Goal: Task Accomplishment & Management: Manage account settings

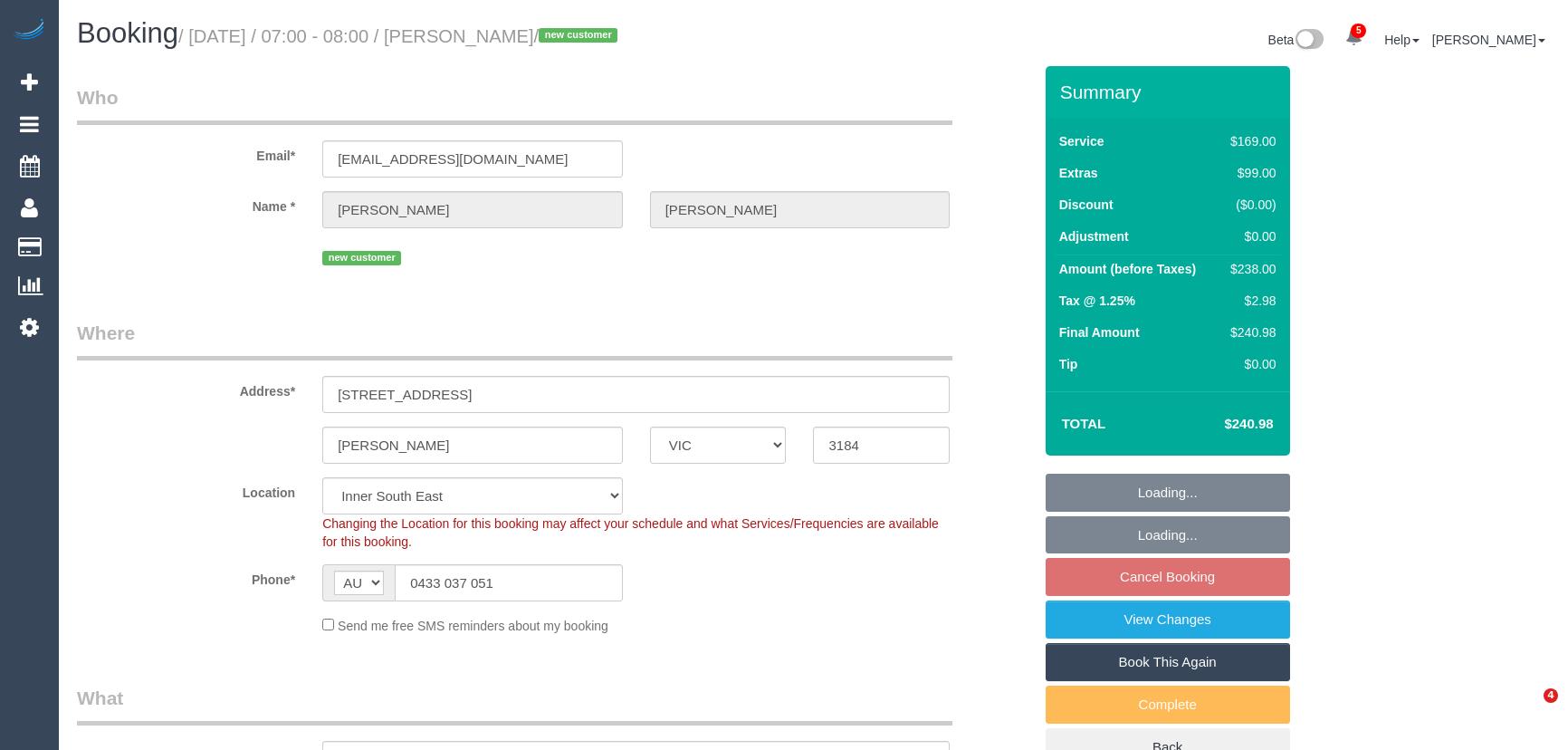
select select "VIC"
select select "number:28"
select select "number:14"
select select "number:19"
select select "number:25"
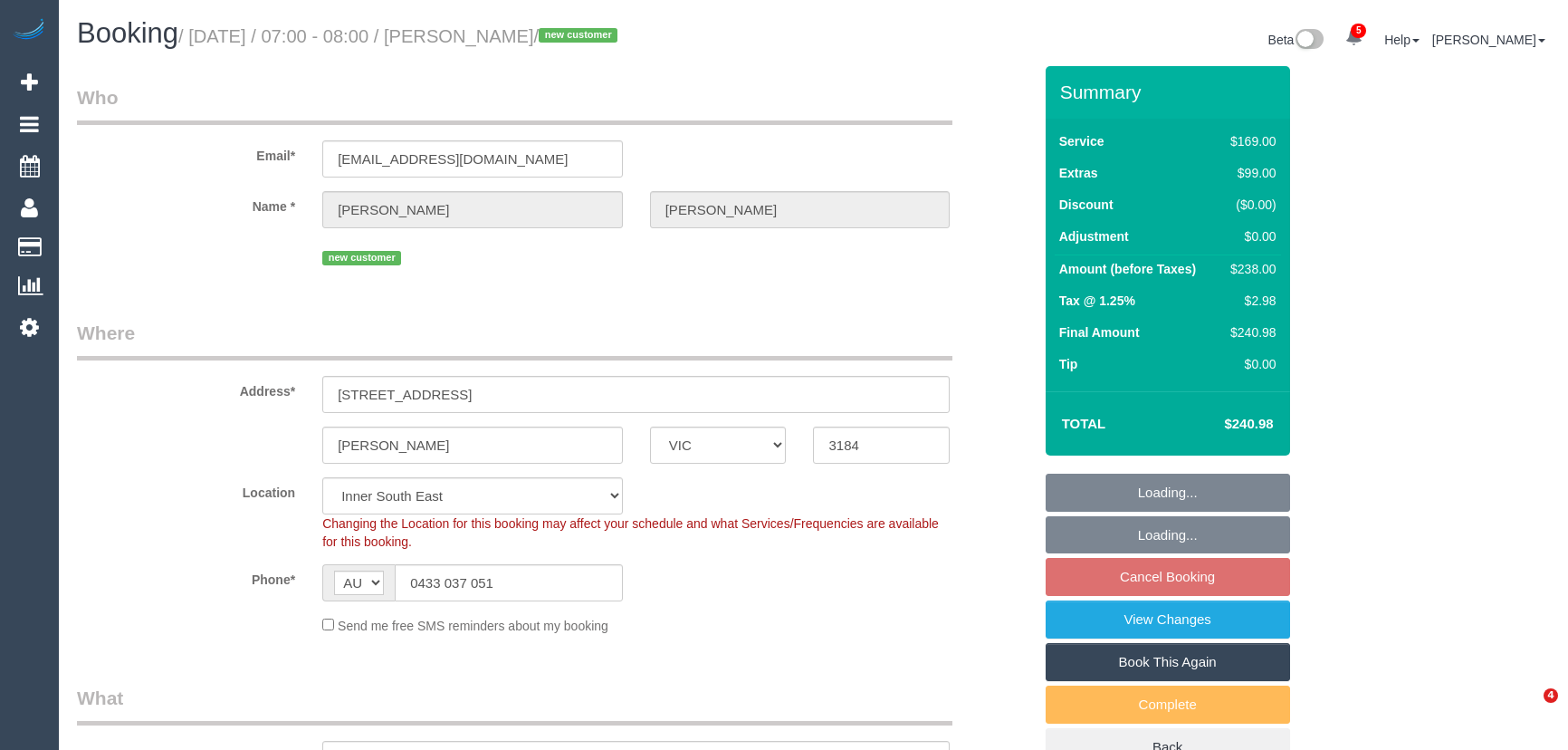
select select "number:35"
select select "number:13"
select select "spot1"
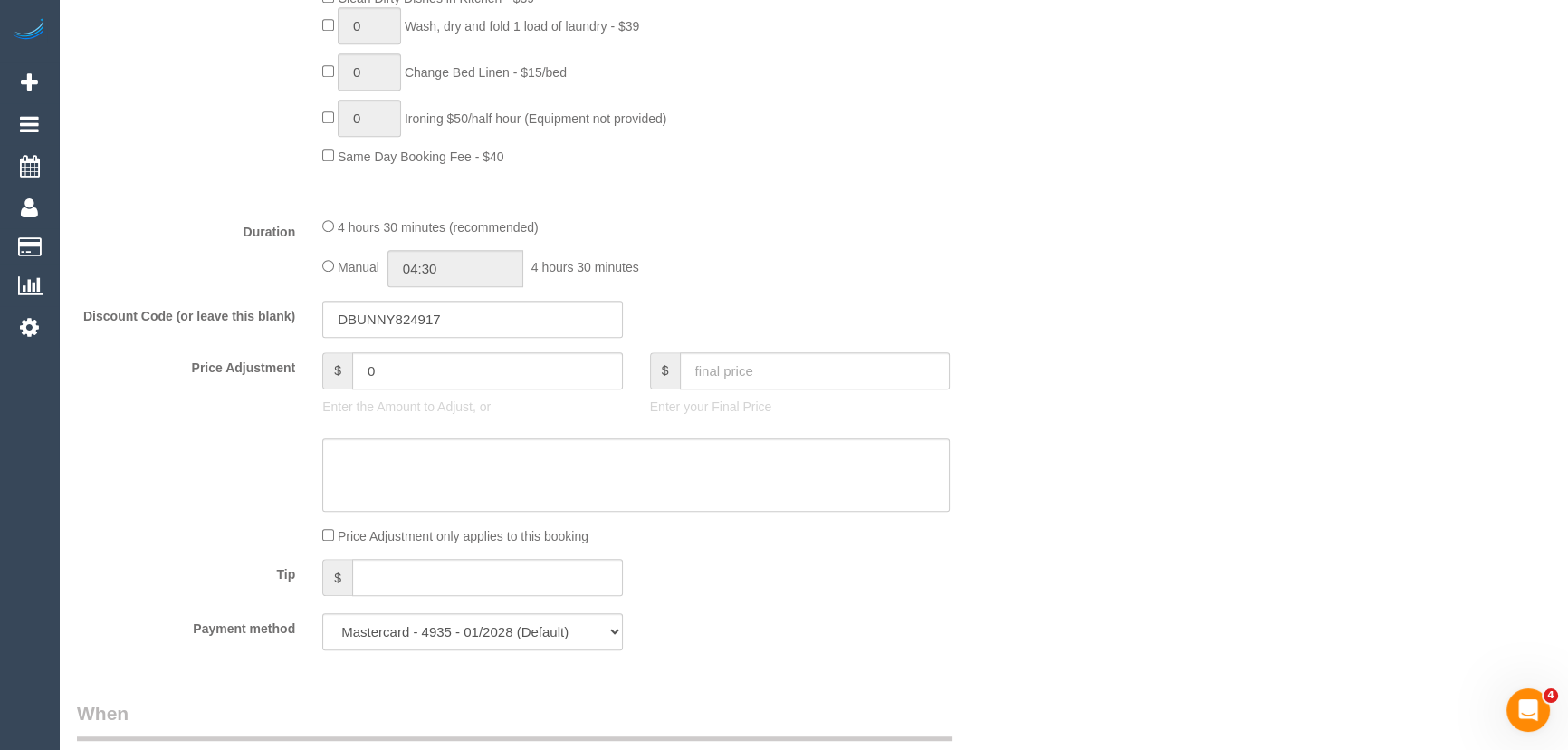
scroll to position [1316, 0]
click at [479, 262] on input "04:30" at bounding box center [455, 262] width 136 height 37
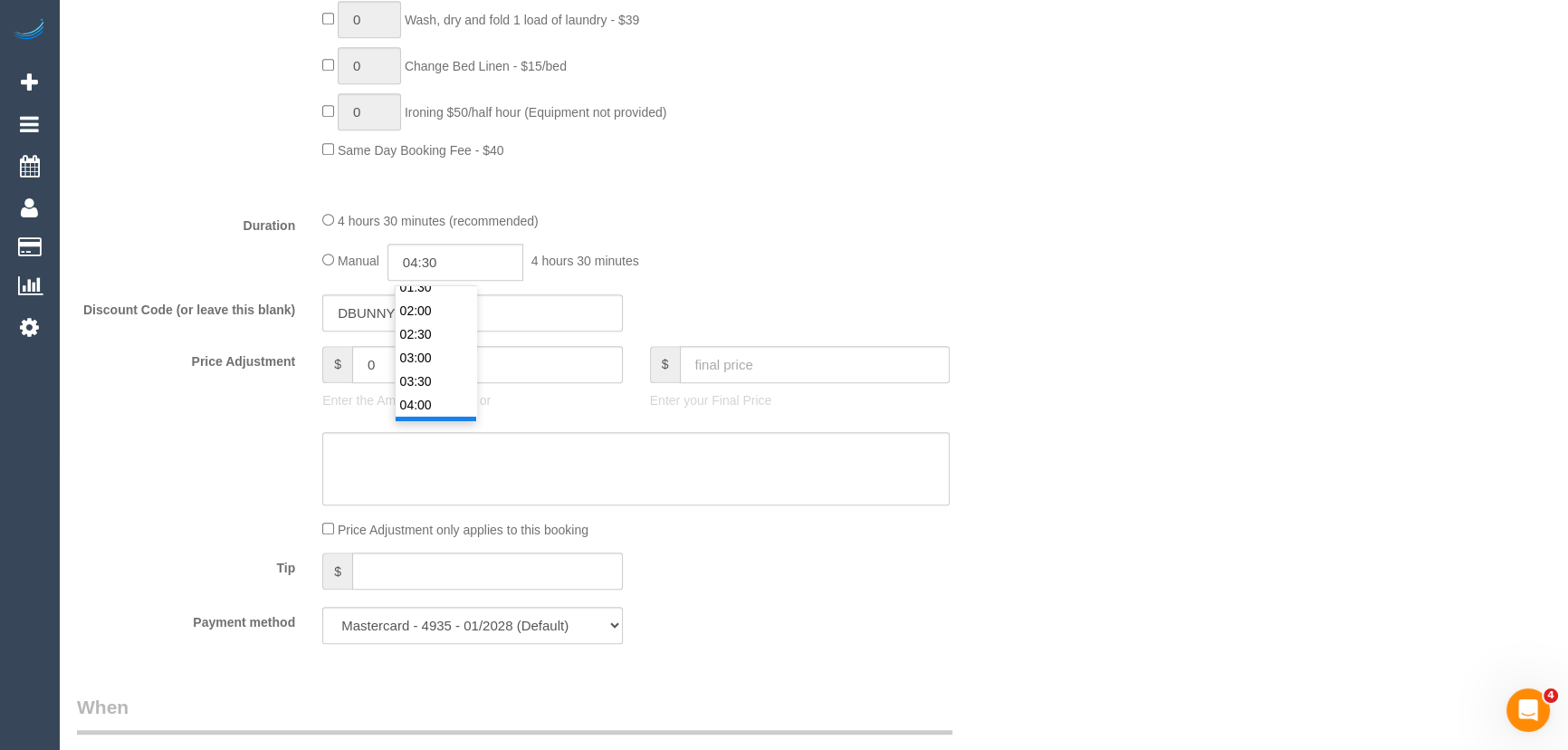
scroll to position [56, 0]
click at [447, 353] on li "02:30" at bounding box center [436, 359] width 80 height 23
type input "02:30"
click at [796, 301] on div "Discount Code (or leave this blank) DBUNNY824917" at bounding box center [554, 312] width 982 height 38
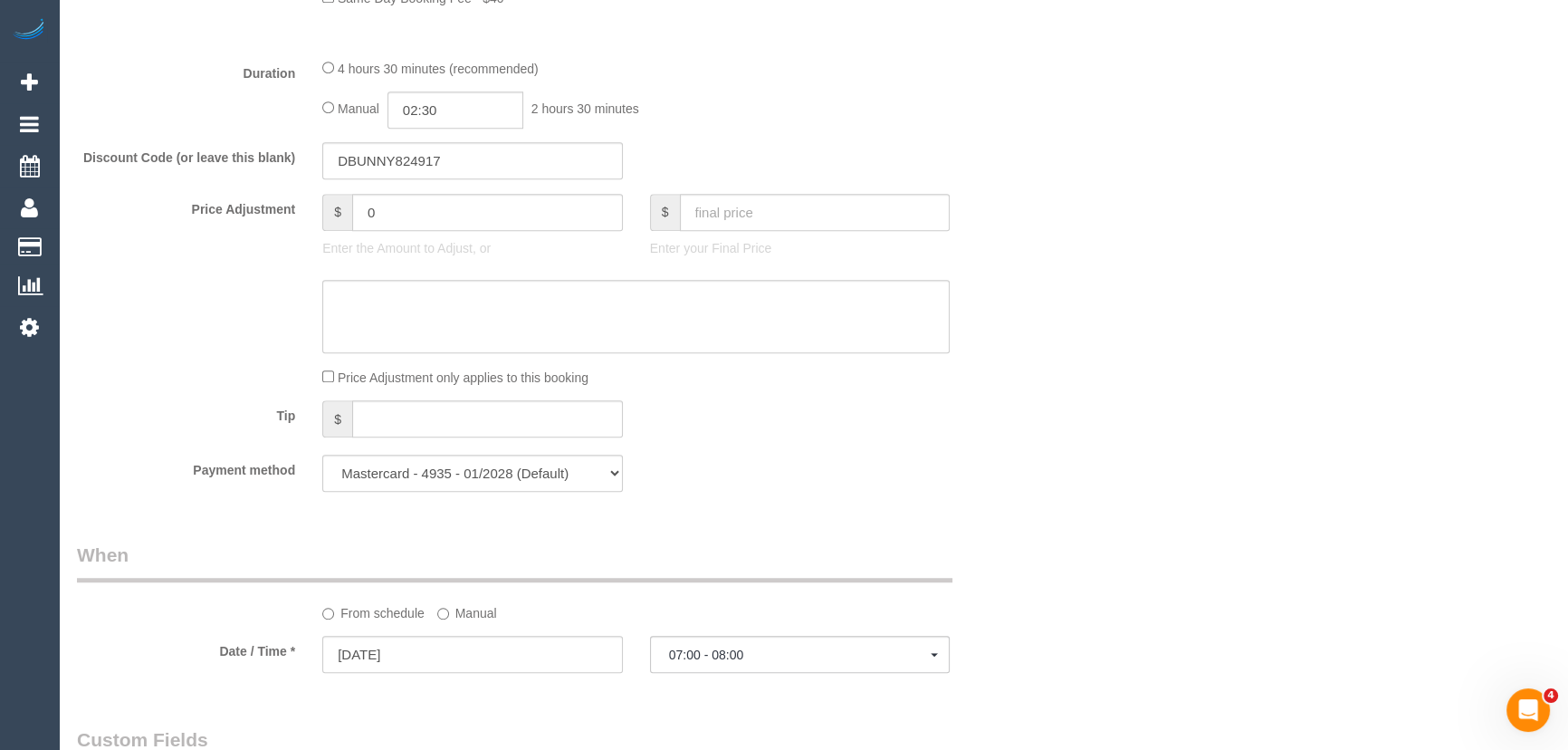
select select "spot14"
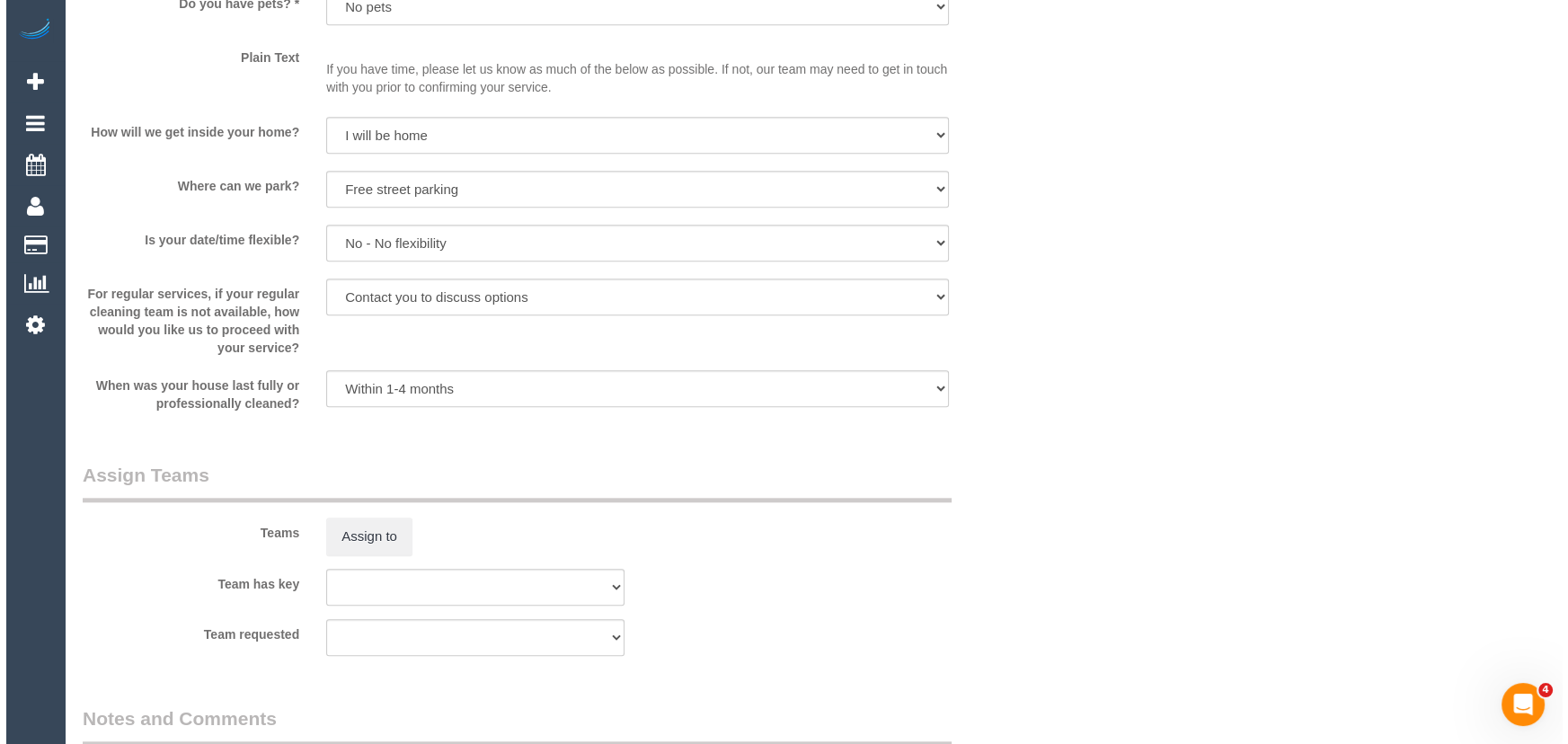
scroll to position [2449, 0]
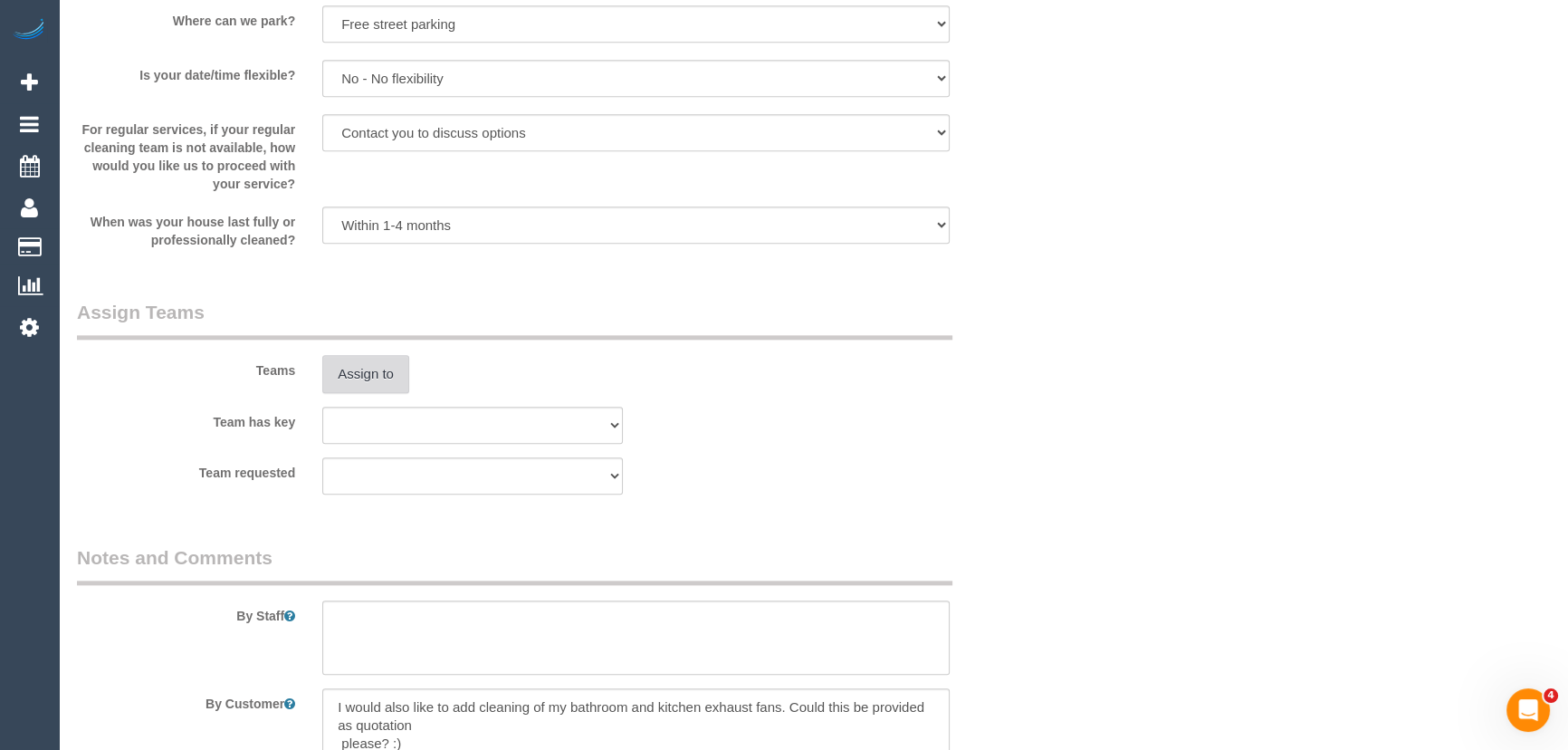
click at [380, 382] on button "Assign to" at bounding box center [365, 373] width 87 height 38
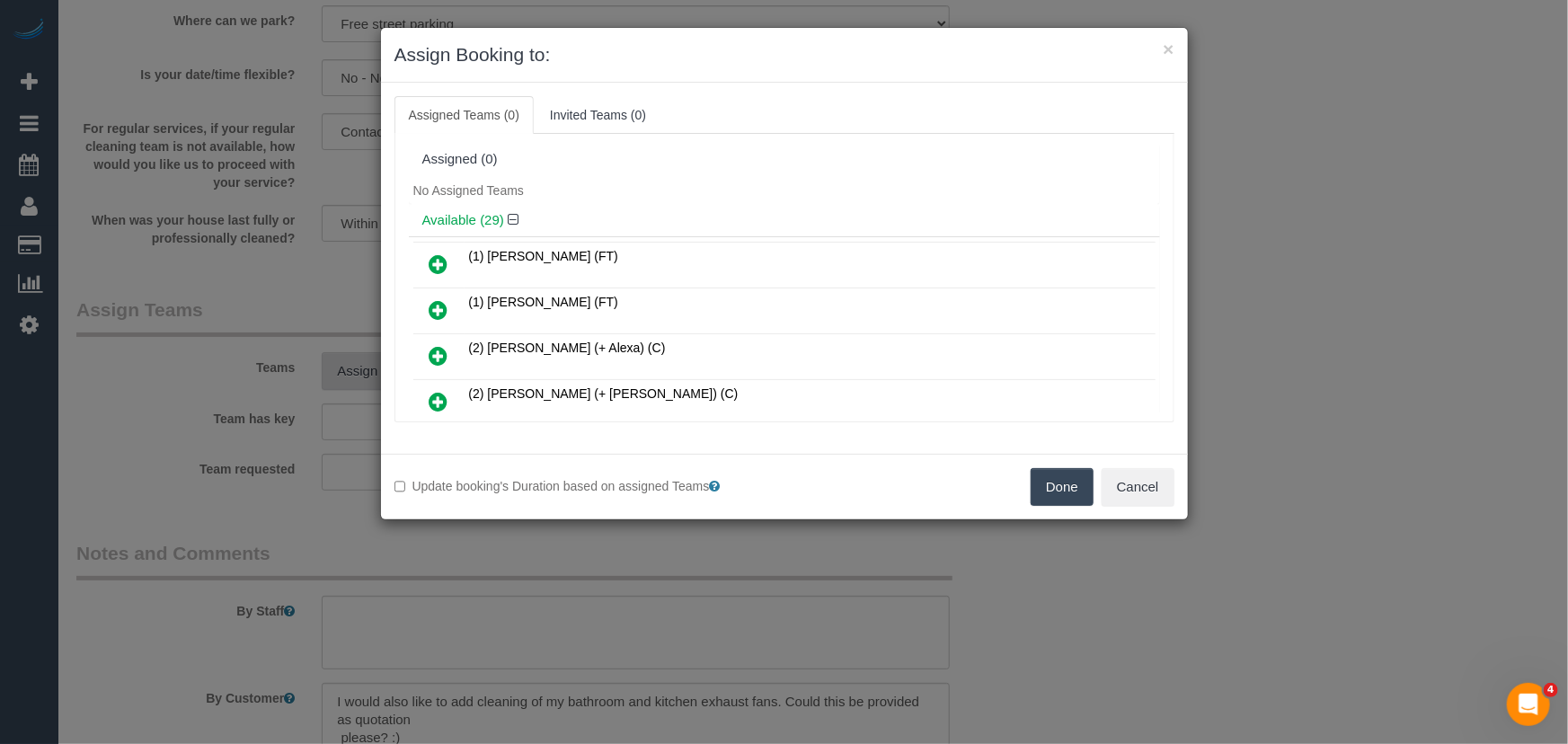
scroll to position [202, 0]
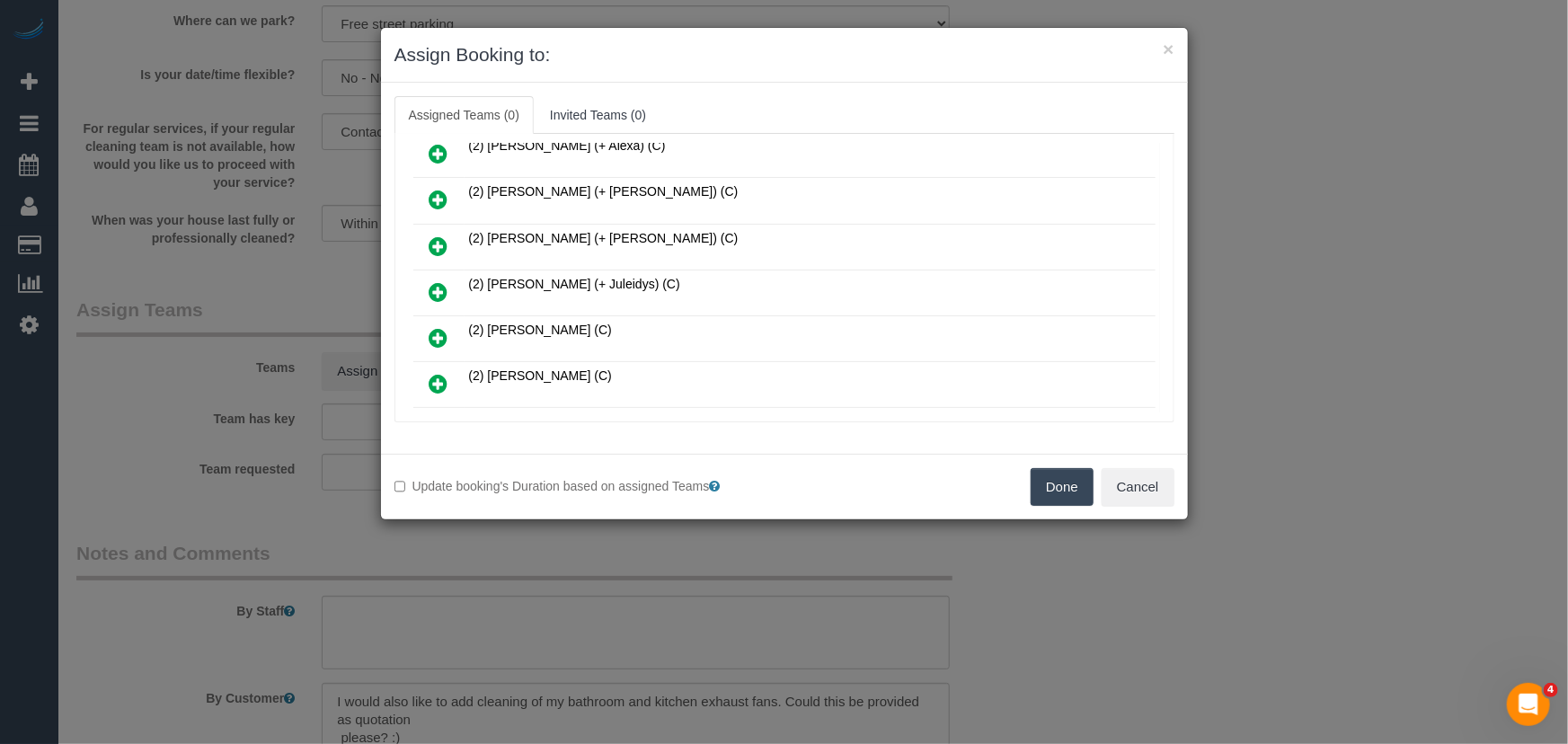
click at [433, 284] on icon at bounding box center [439, 291] width 19 height 21
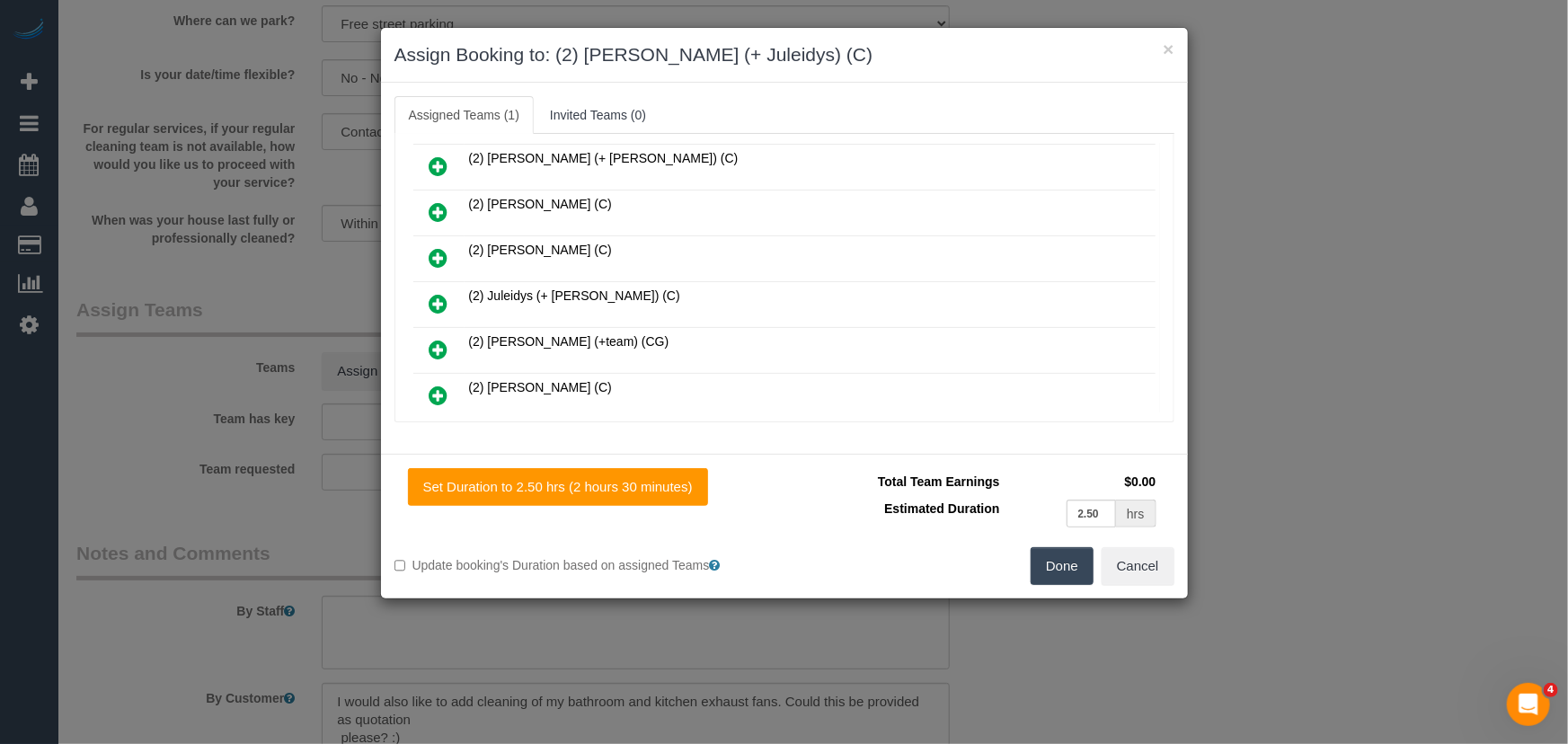
click at [444, 292] on icon at bounding box center [439, 303] width 19 height 21
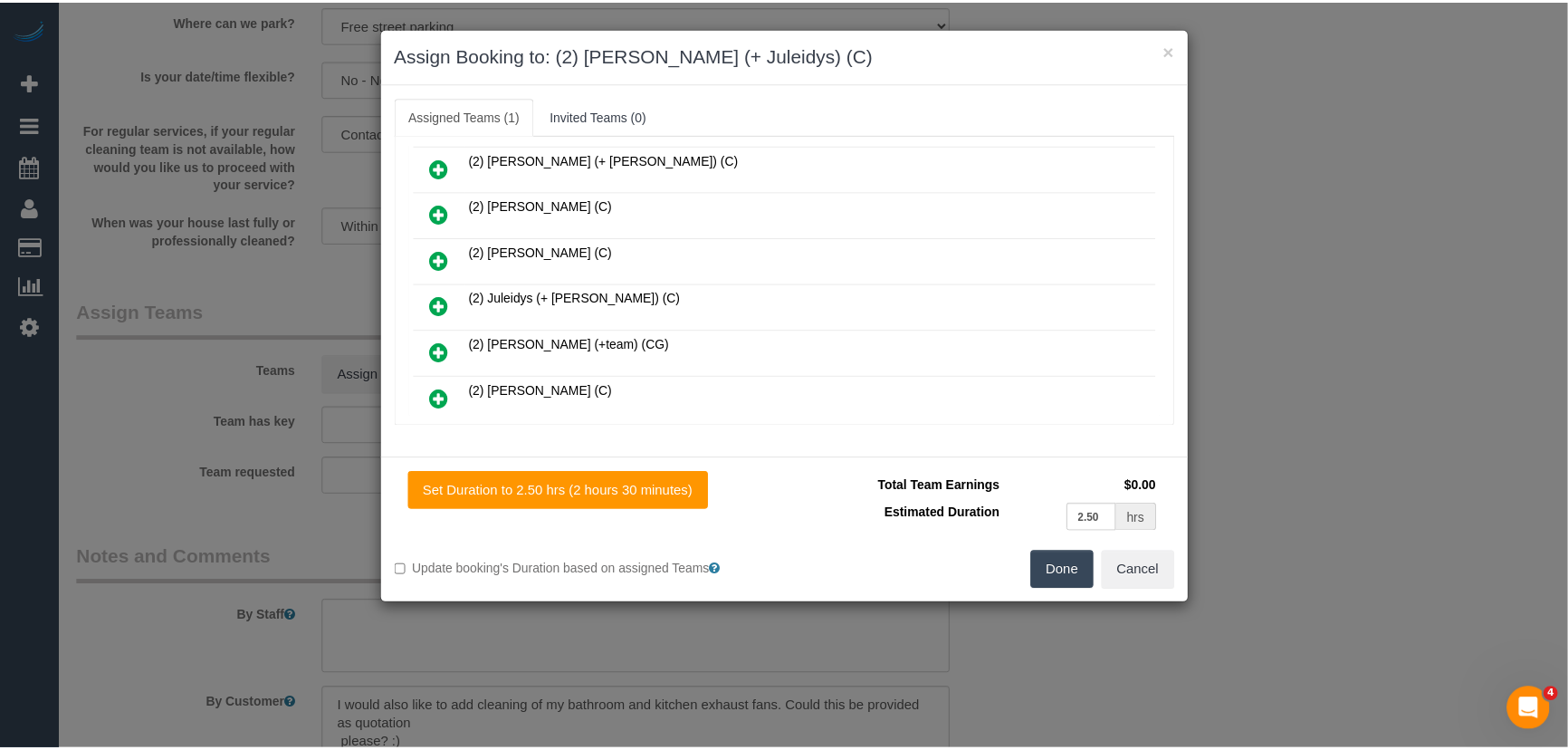
scroll to position [373, 0]
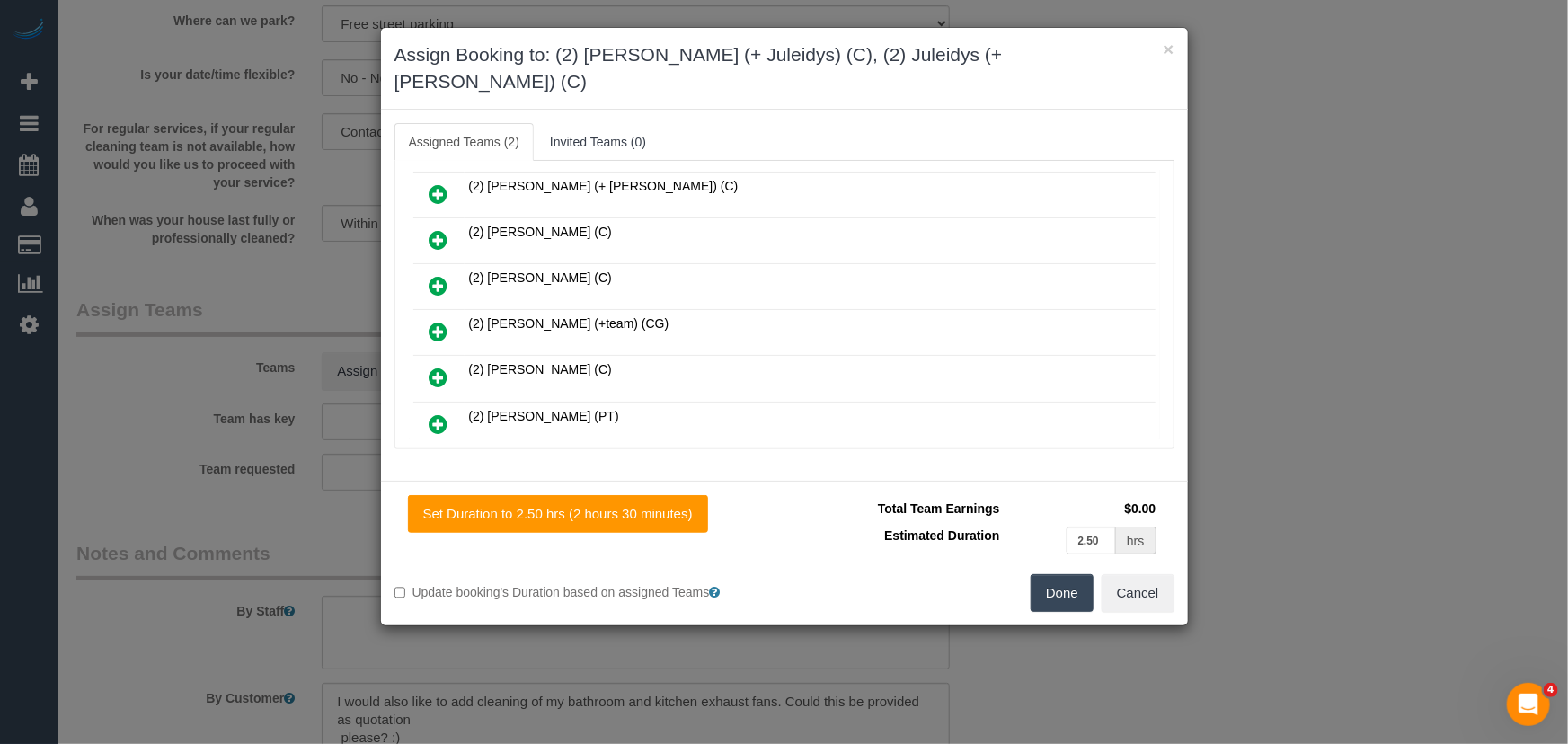
click at [1043, 574] on button "Done" at bounding box center [1062, 592] width 63 height 38
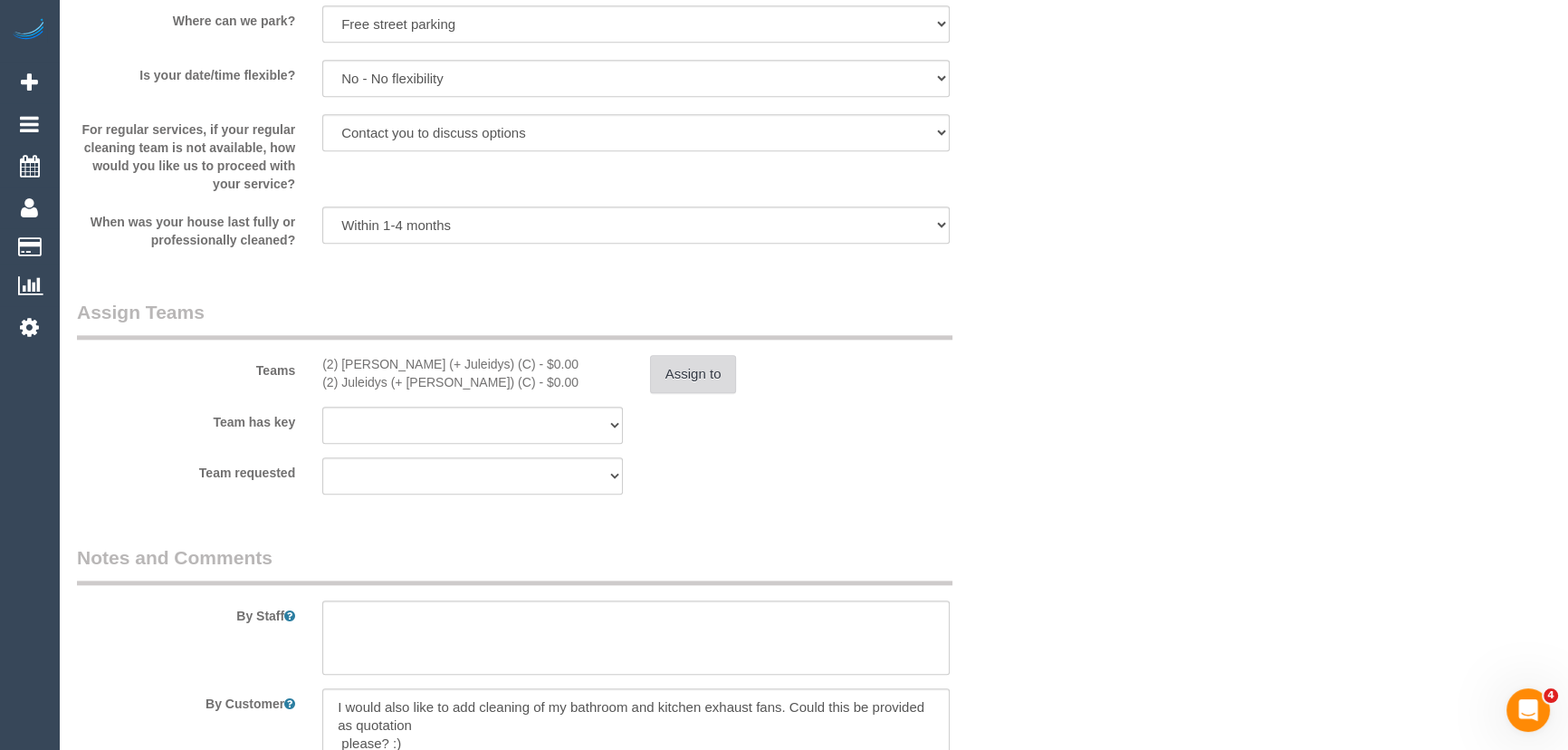
click at [701, 376] on button "Assign to" at bounding box center [693, 373] width 87 height 38
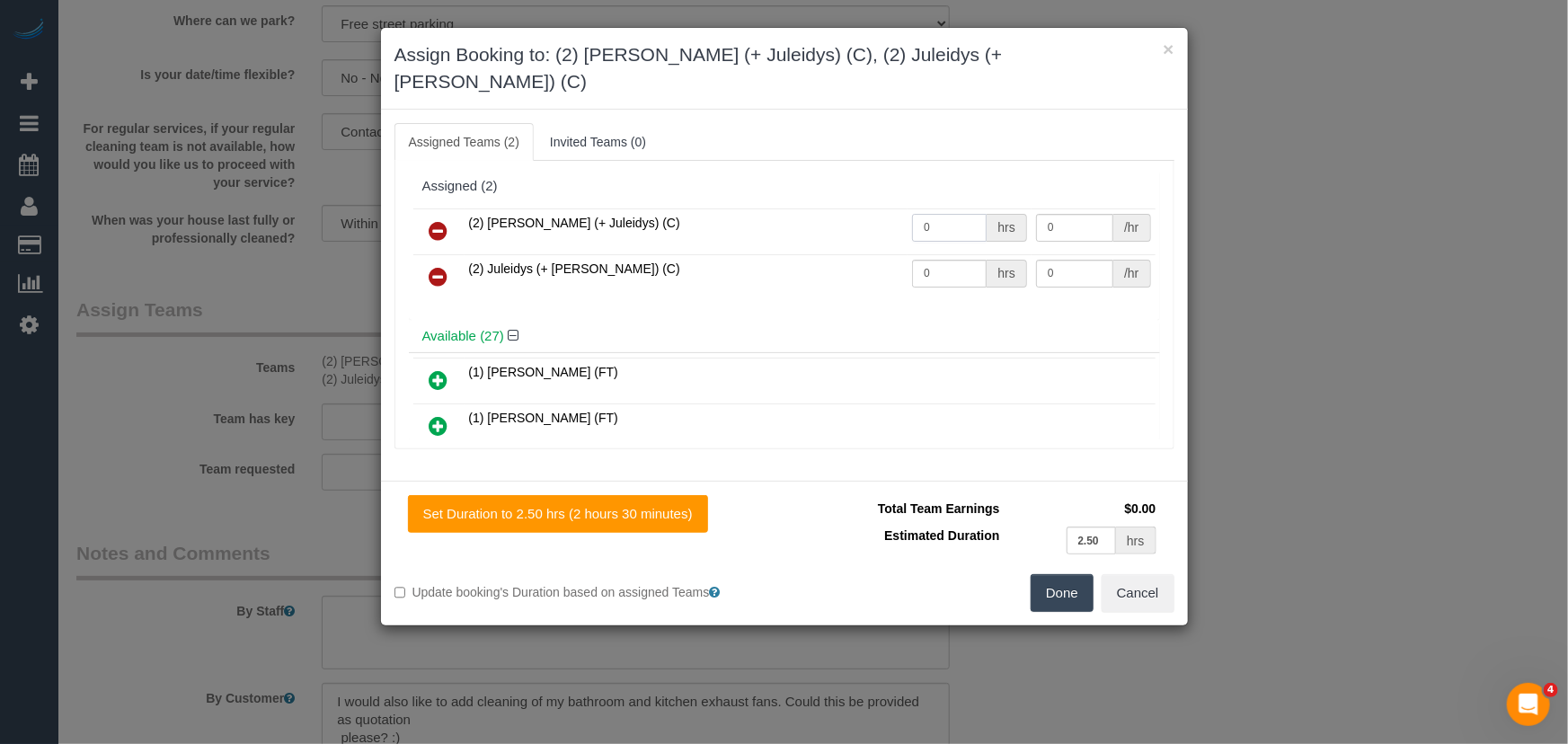
click at [975, 214] on input "0" at bounding box center [949, 228] width 75 height 28
type input "1"
type input "85"
click at [961, 259] on input "0" at bounding box center [949, 273] width 75 height 28
type input "1"
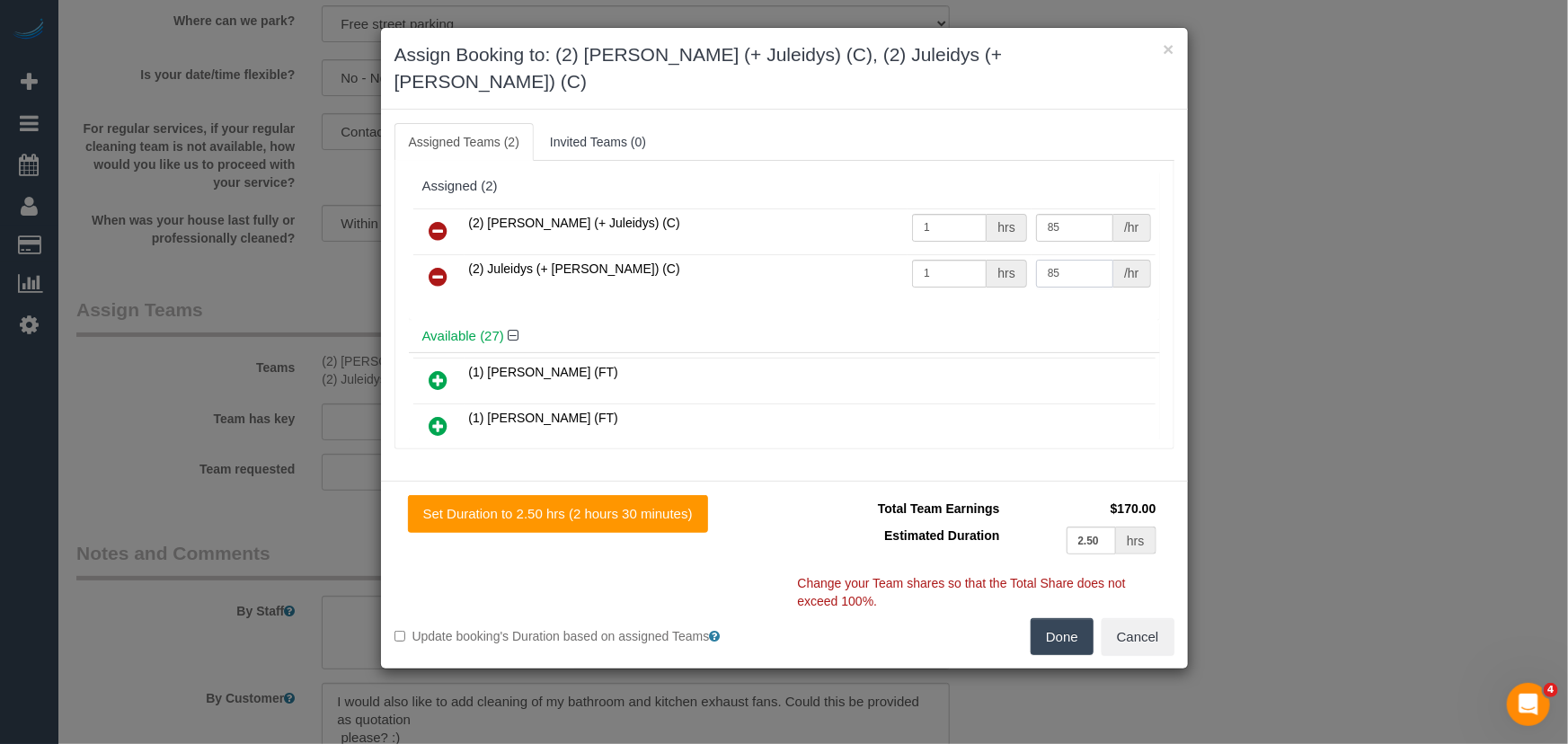
type input "85"
click at [1069, 618] on button "Done" at bounding box center [1062, 637] width 63 height 38
click at [1069, 618] on div "Done Cancel" at bounding box center [986, 637] width 404 height 38
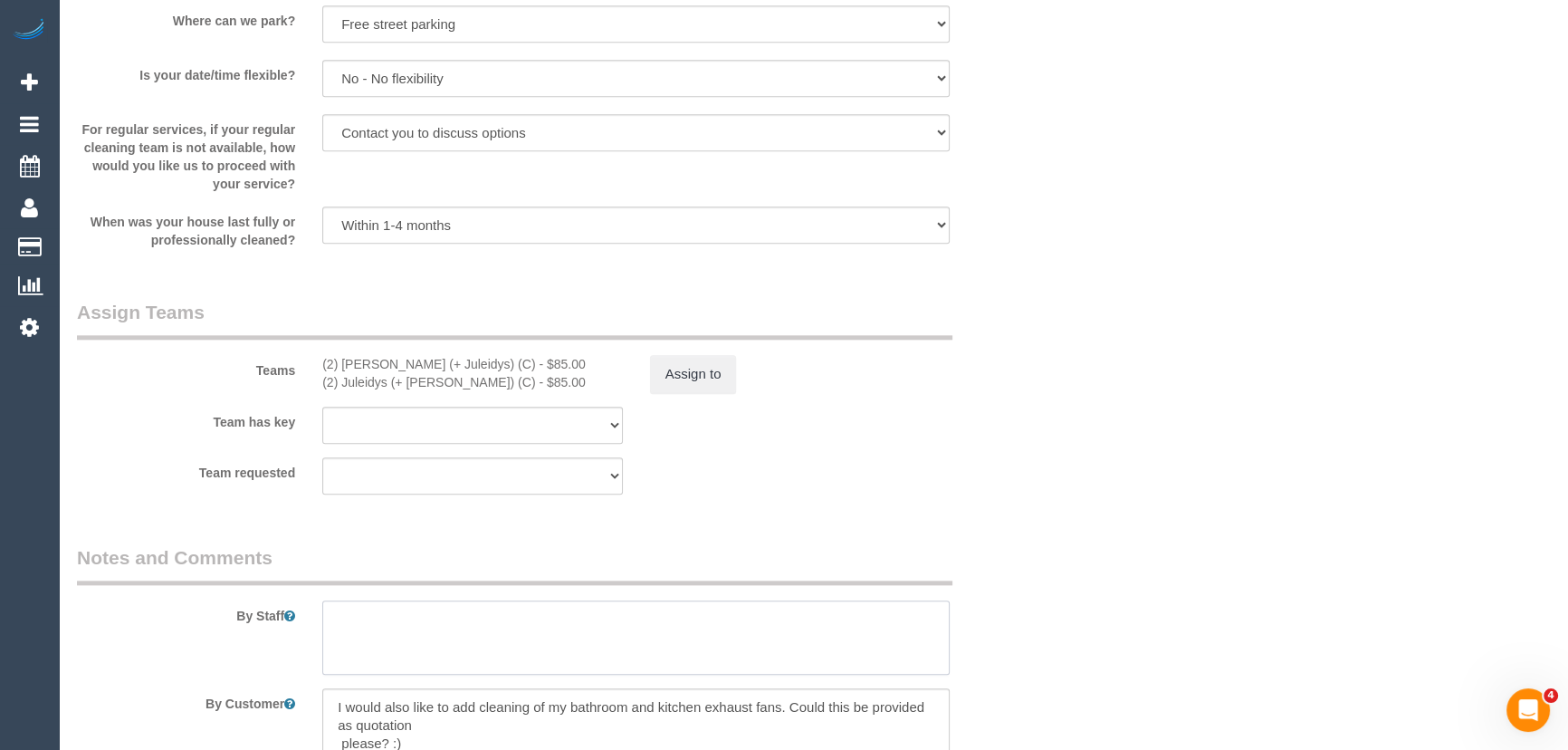
click at [584, 633] on textarea at bounding box center [635, 637] width 628 height 75
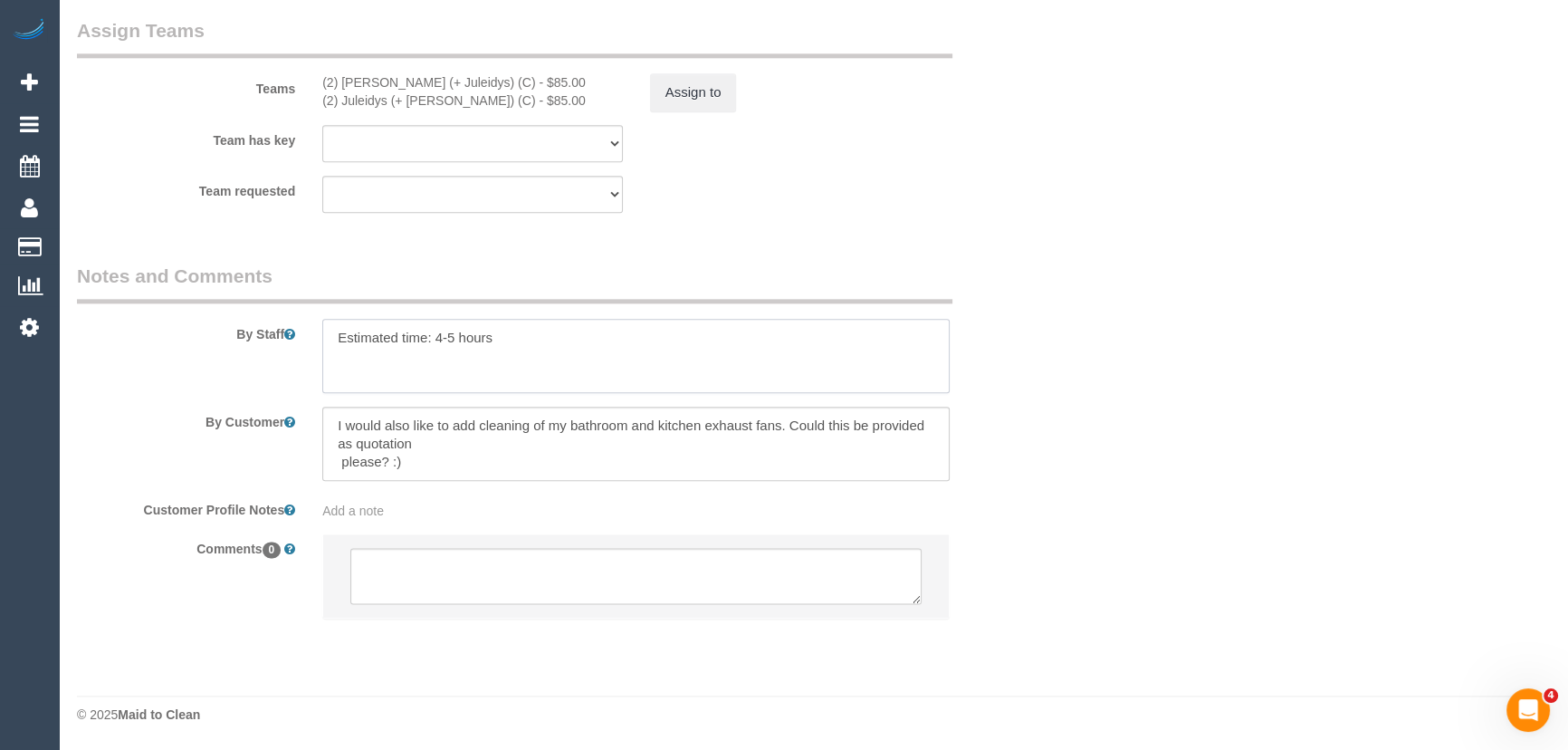
type textarea "Estimated time: 4-5 hours"
click at [528, 564] on textarea at bounding box center [636, 576] width 571 height 56
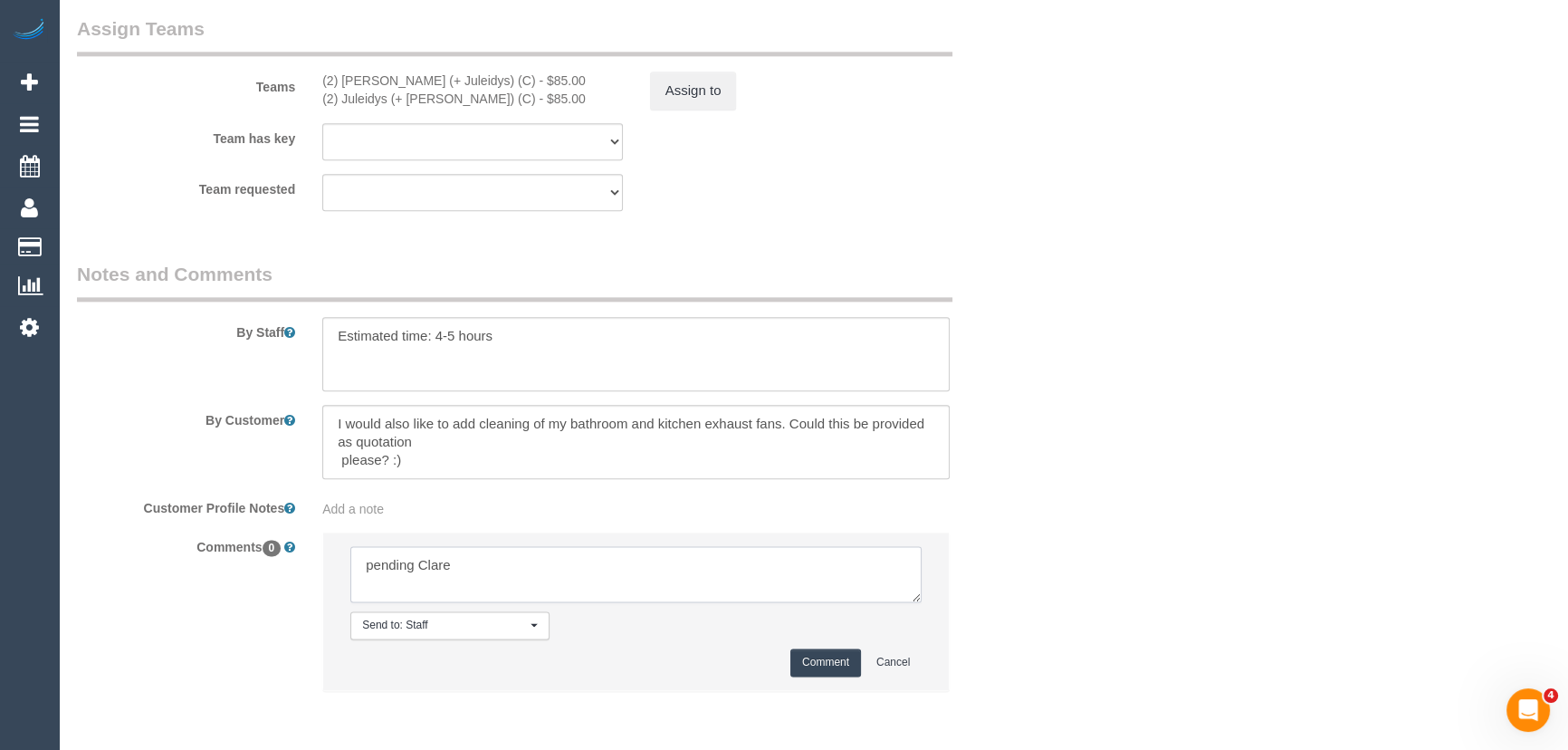
type textarea "pending Clare"
click at [841, 660] on button "Comment" at bounding box center [826, 662] width 71 height 28
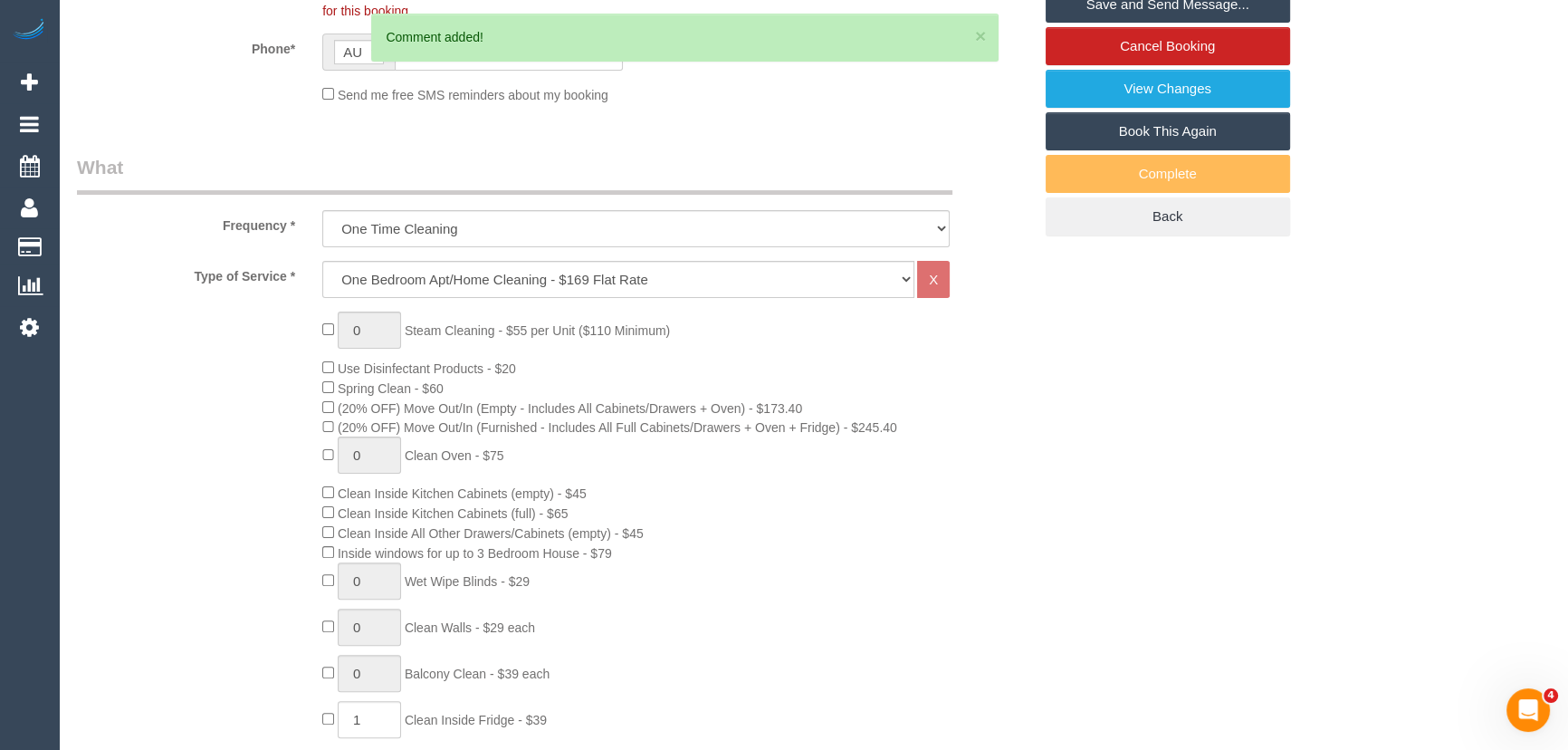
scroll to position [0, 0]
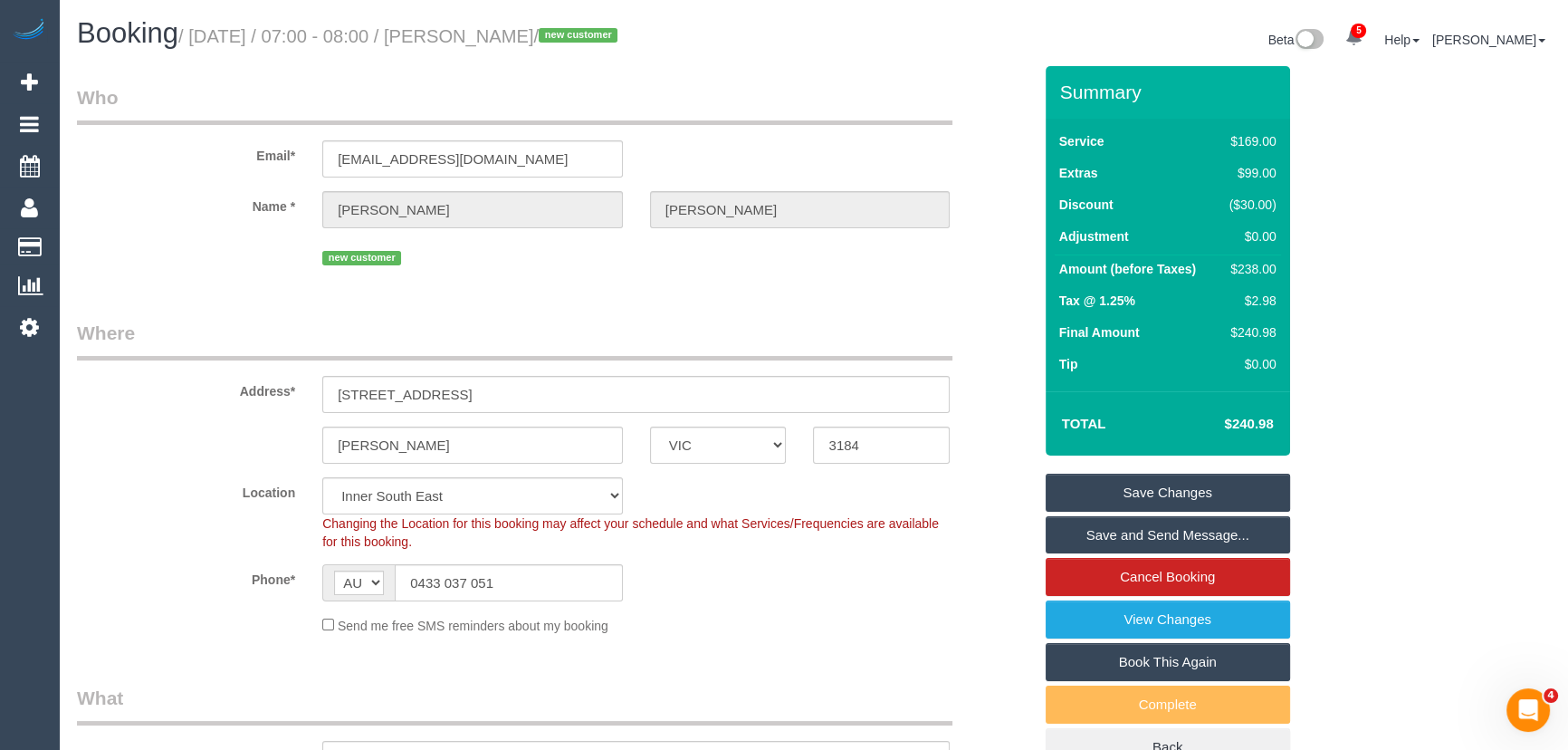
click at [515, 36] on small "/ September 16, 2025 / 07:00 - 08:00 / Sophie Barton / new customer" at bounding box center [400, 35] width 445 height 20
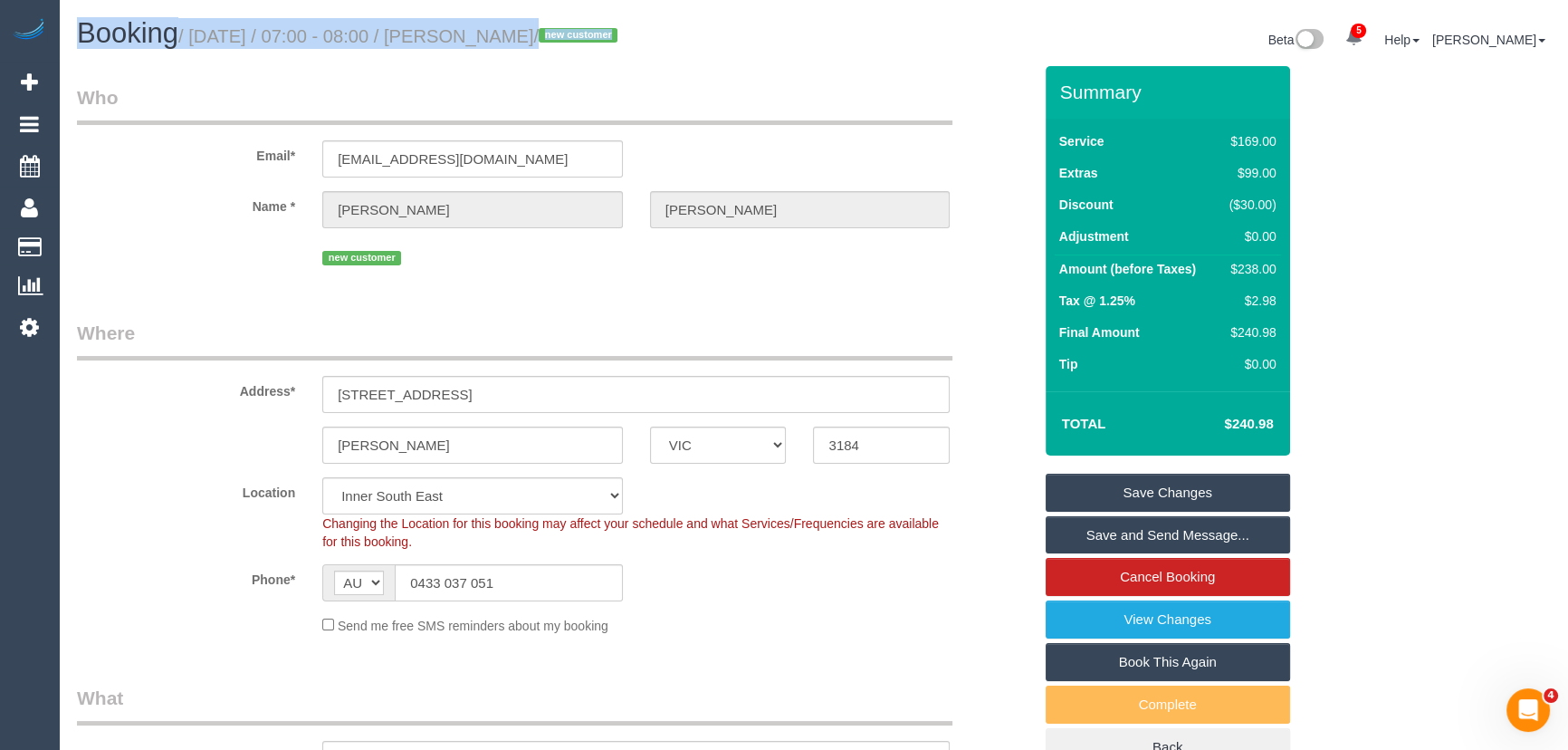
click at [506, 90] on legend "Who" at bounding box center [514, 104] width 875 height 41
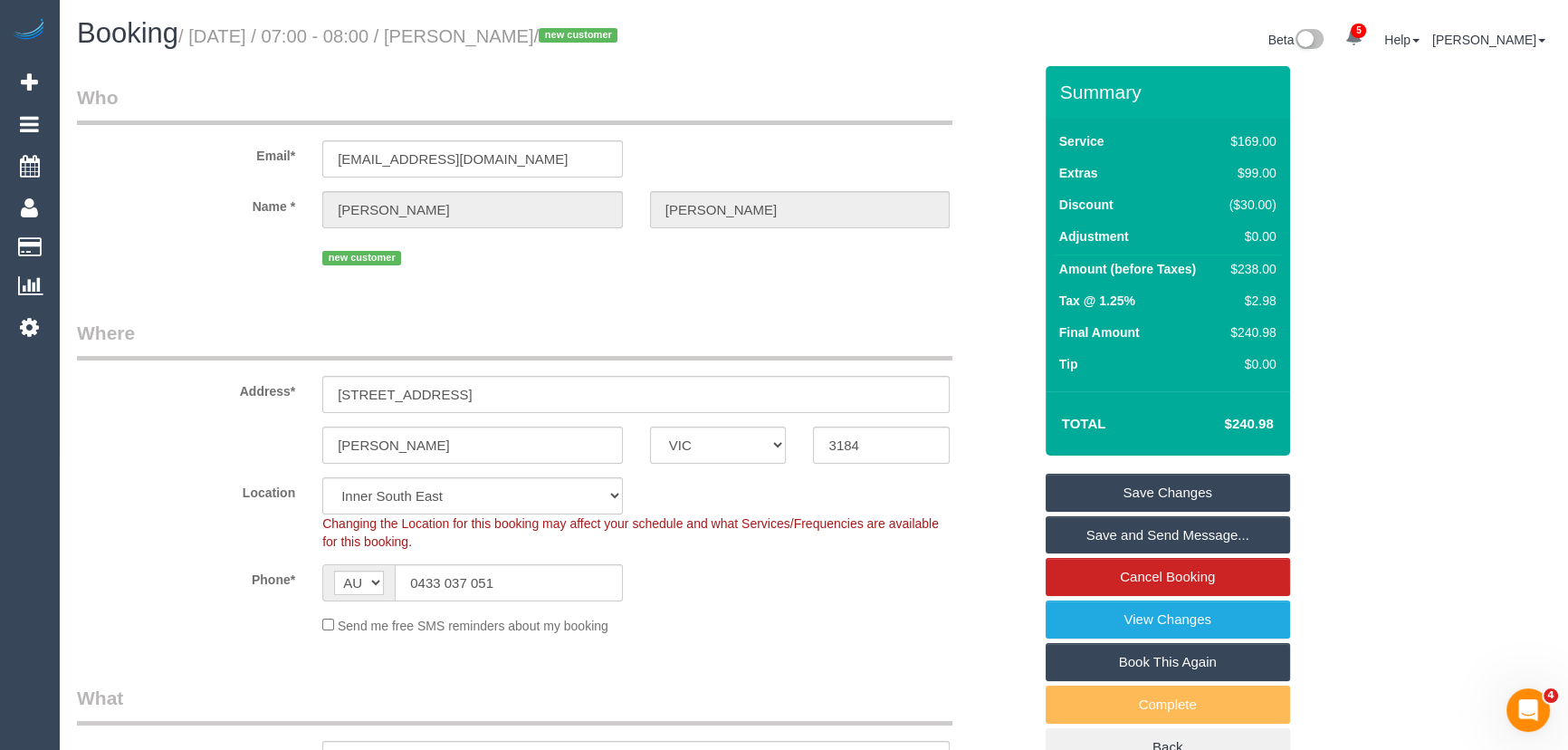
click at [520, 39] on small "/ September 16, 2025 / 07:00 - 08:00 / Sophie Barton / new customer" at bounding box center [400, 35] width 445 height 20
copy small "Sophie Barton"
click at [1159, 497] on link "Save Changes" at bounding box center [1168, 493] width 244 height 38
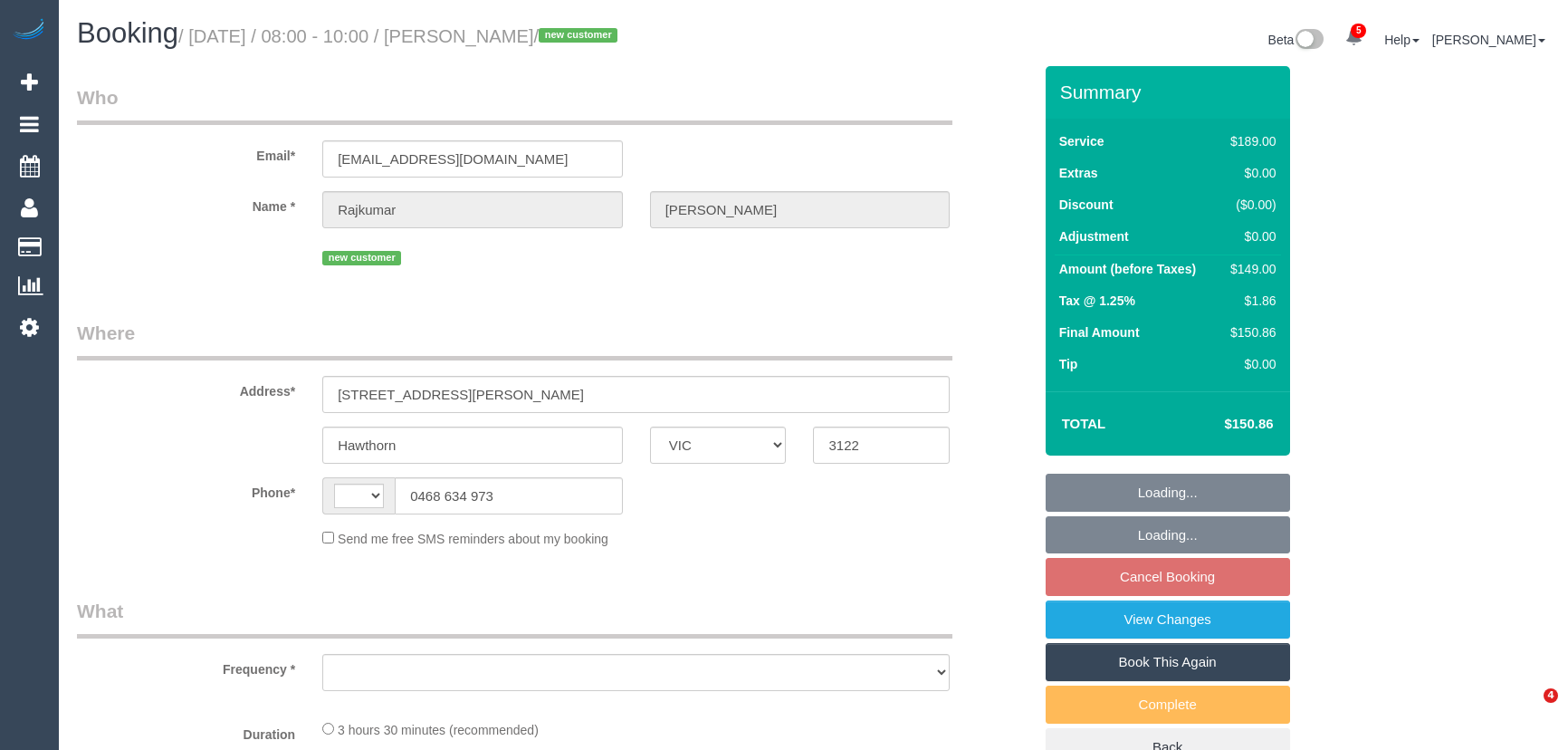
select select "VIC"
select select "string:AU"
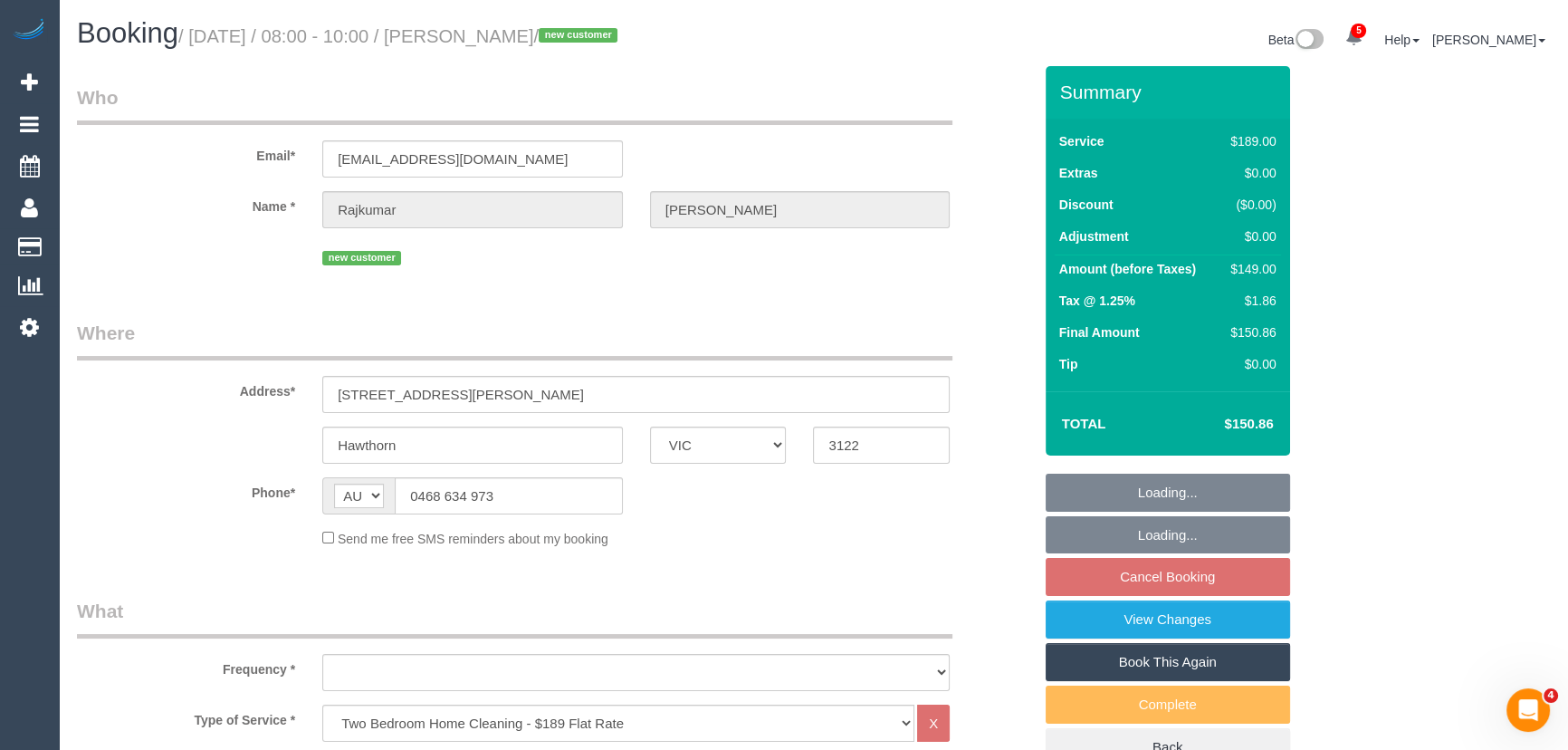
select select "string:stripe-pm_1S6qbw2GScqysDRVM4chUf2Y"
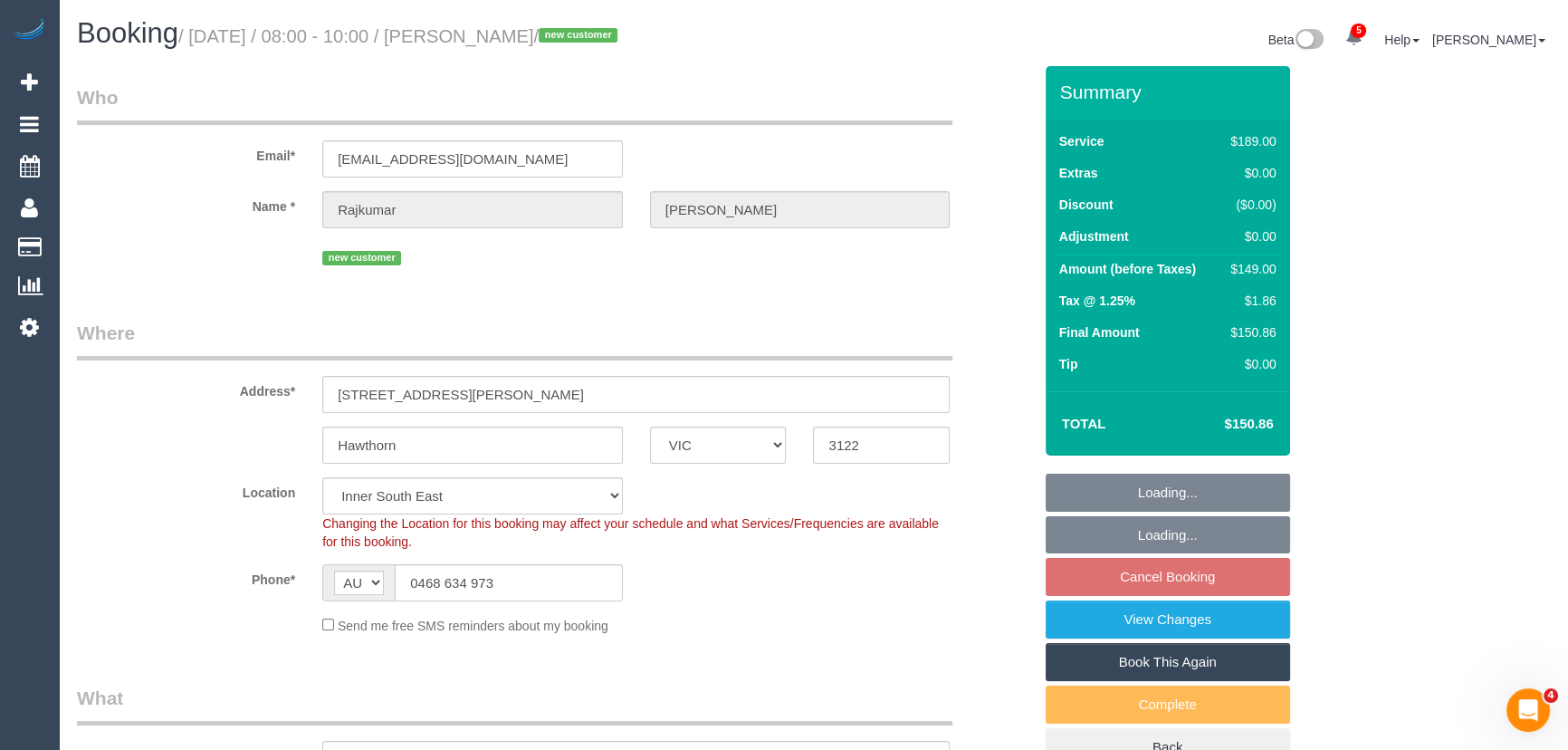
select select "object:1270"
select select "number:28"
select select "number:14"
select select "number:19"
select select "number:23"
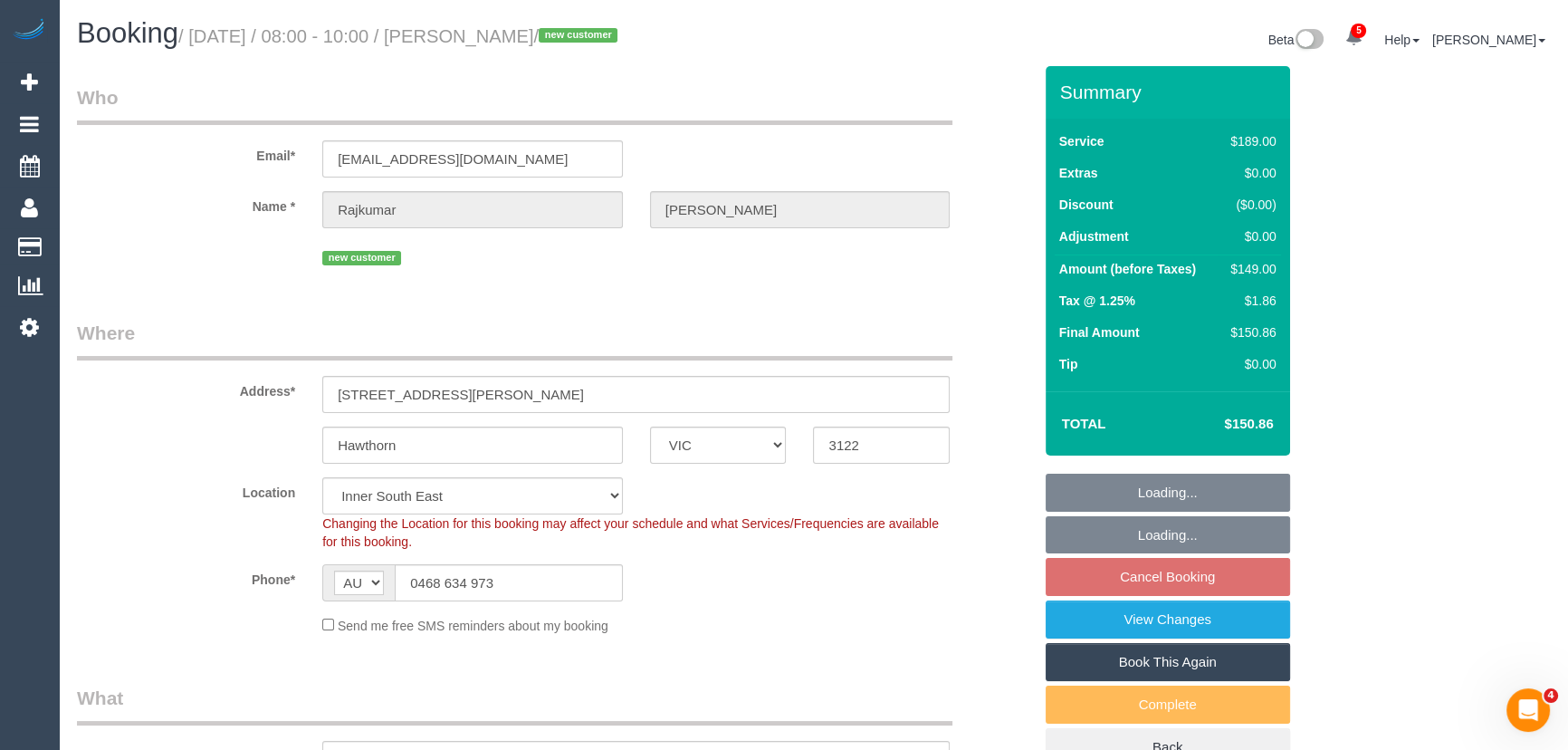
select select "number:12"
select select "spot1"
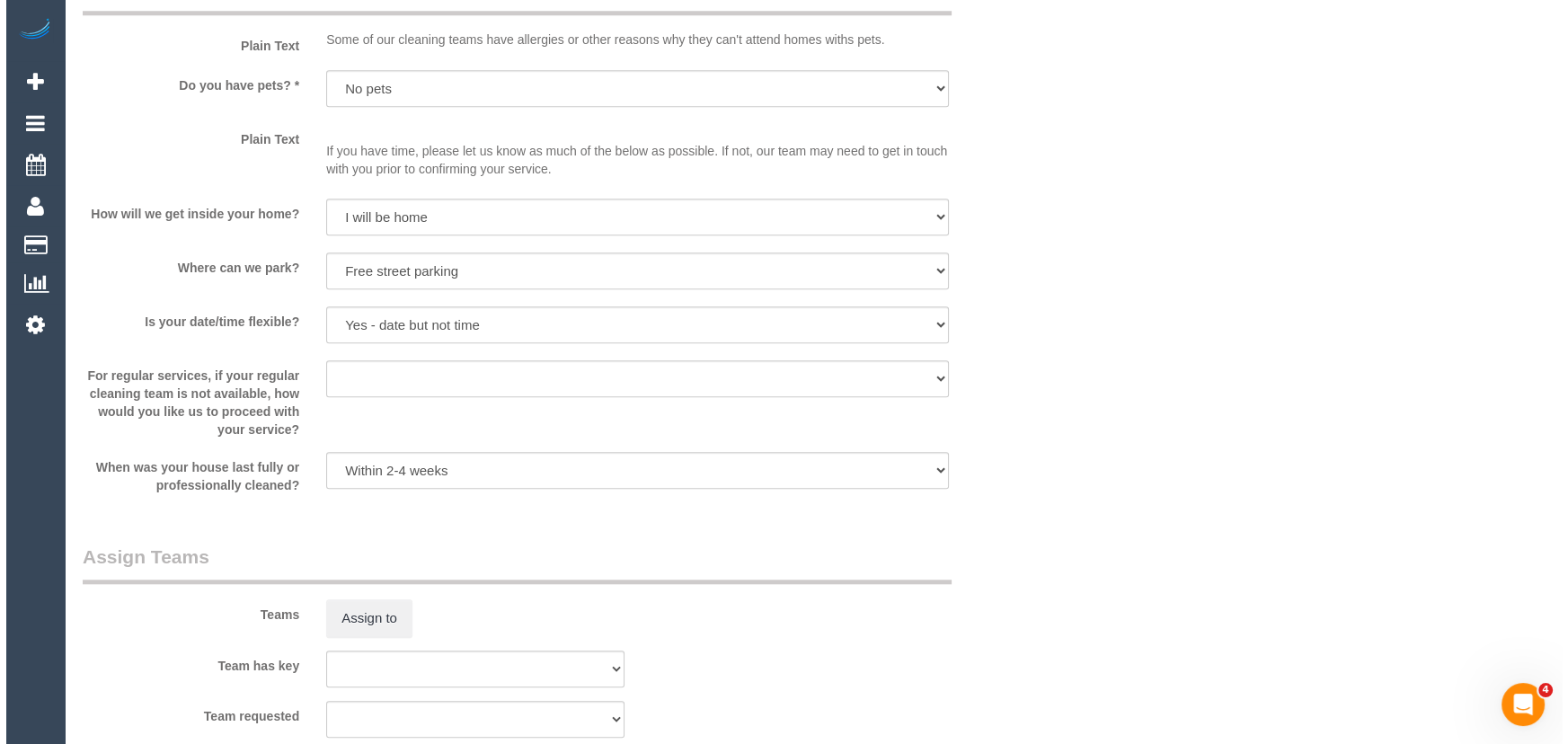
scroll to position [2367, 0]
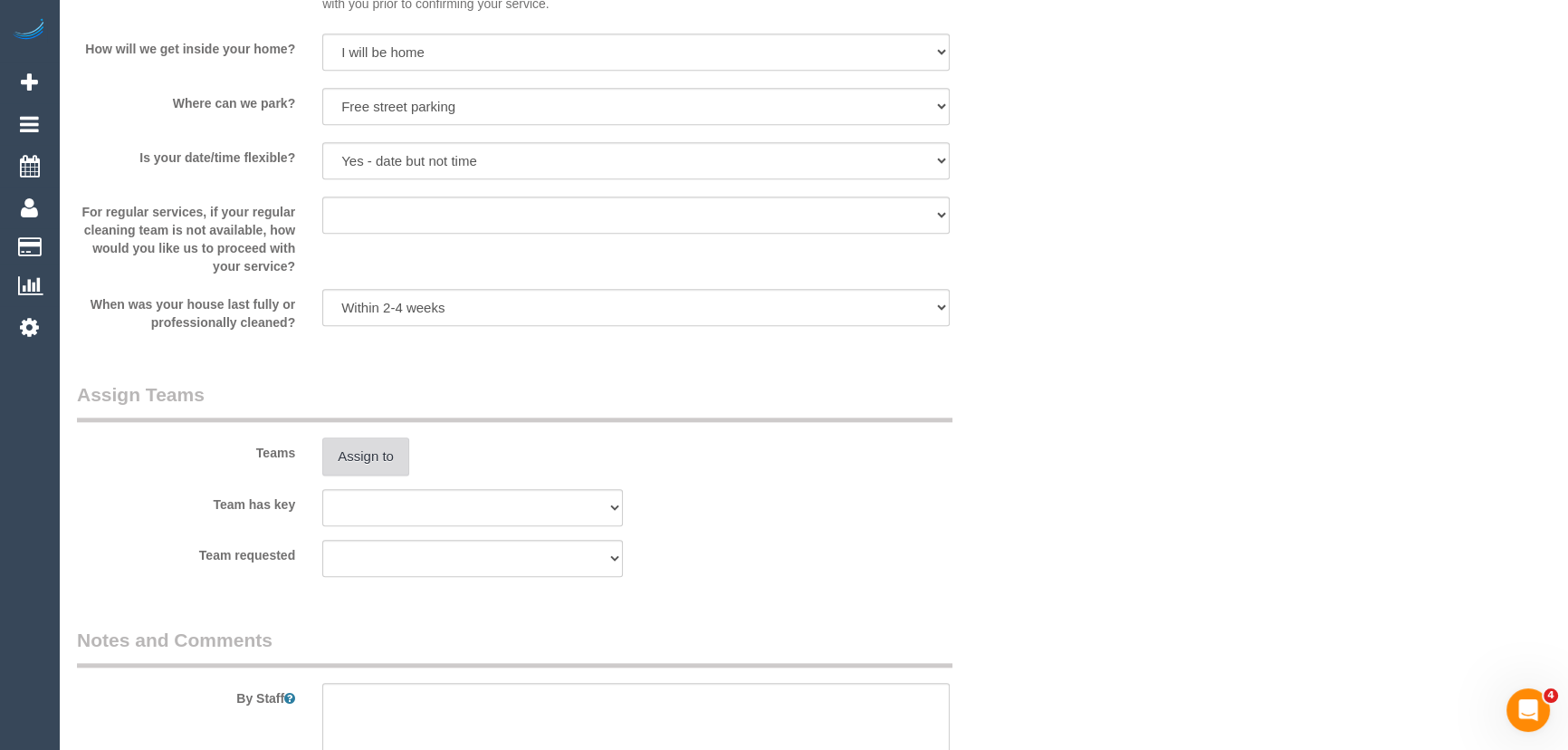
click at [382, 461] on button "Assign to" at bounding box center [365, 456] width 87 height 38
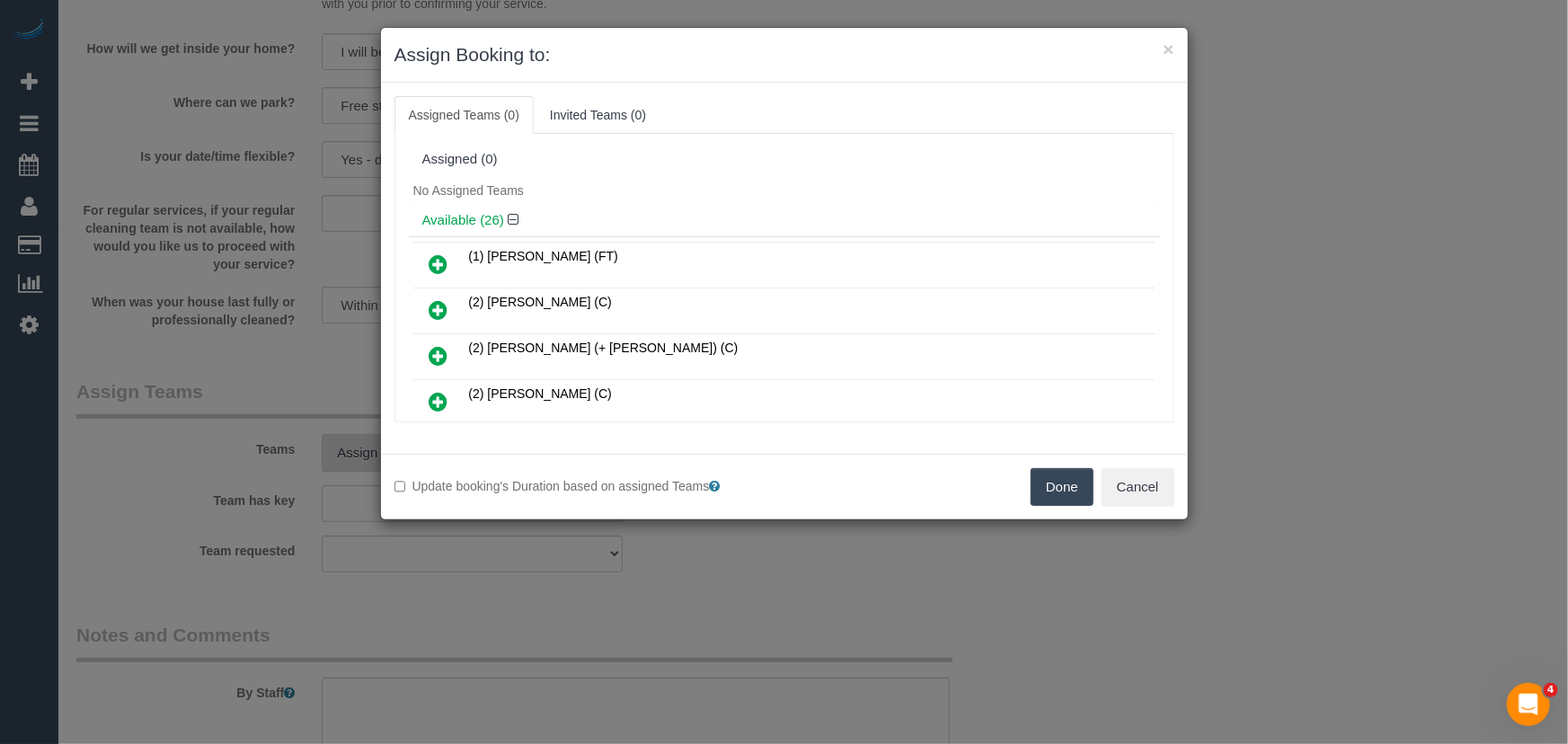
scroll to position [472, 0]
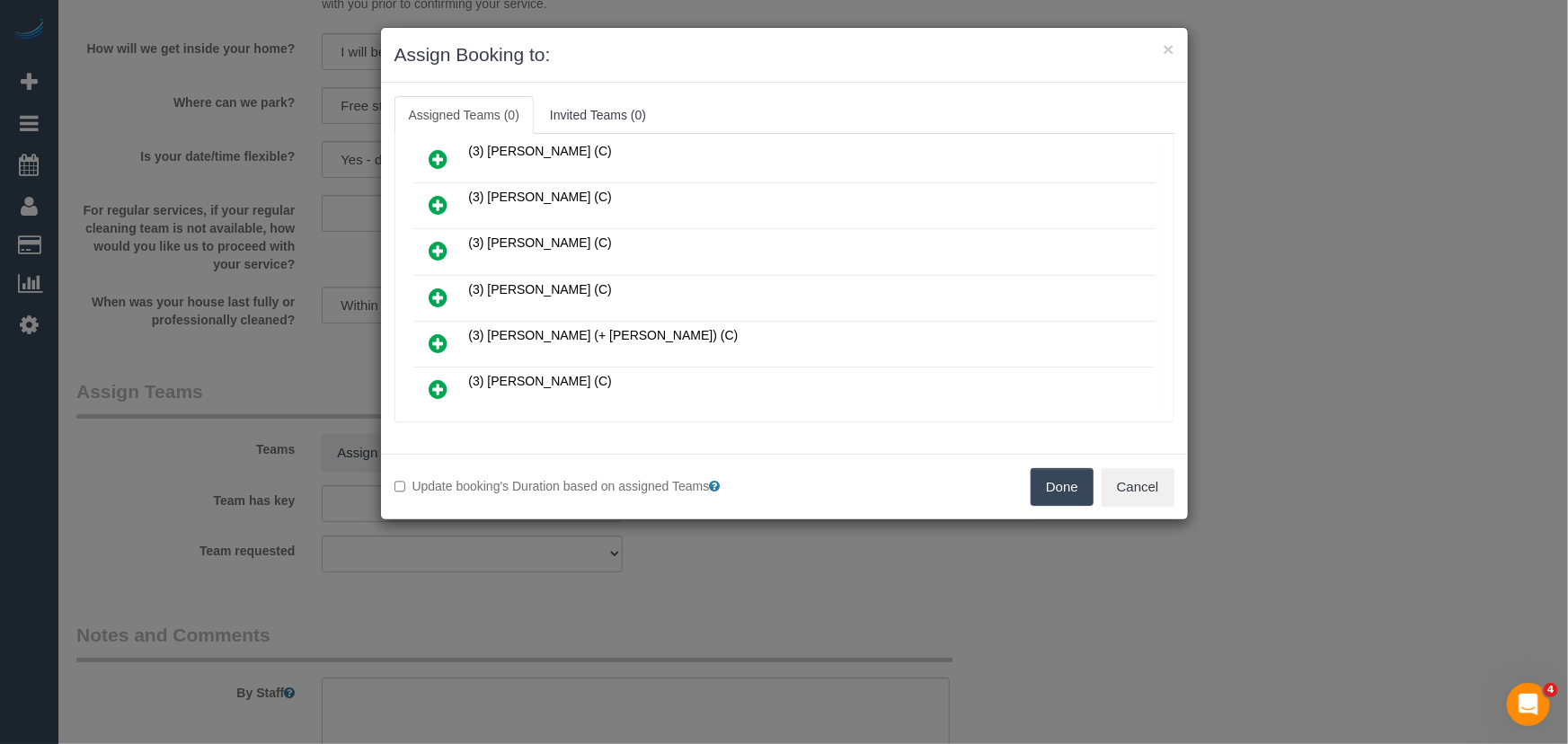
click at [440, 287] on icon at bounding box center [439, 297] width 19 height 21
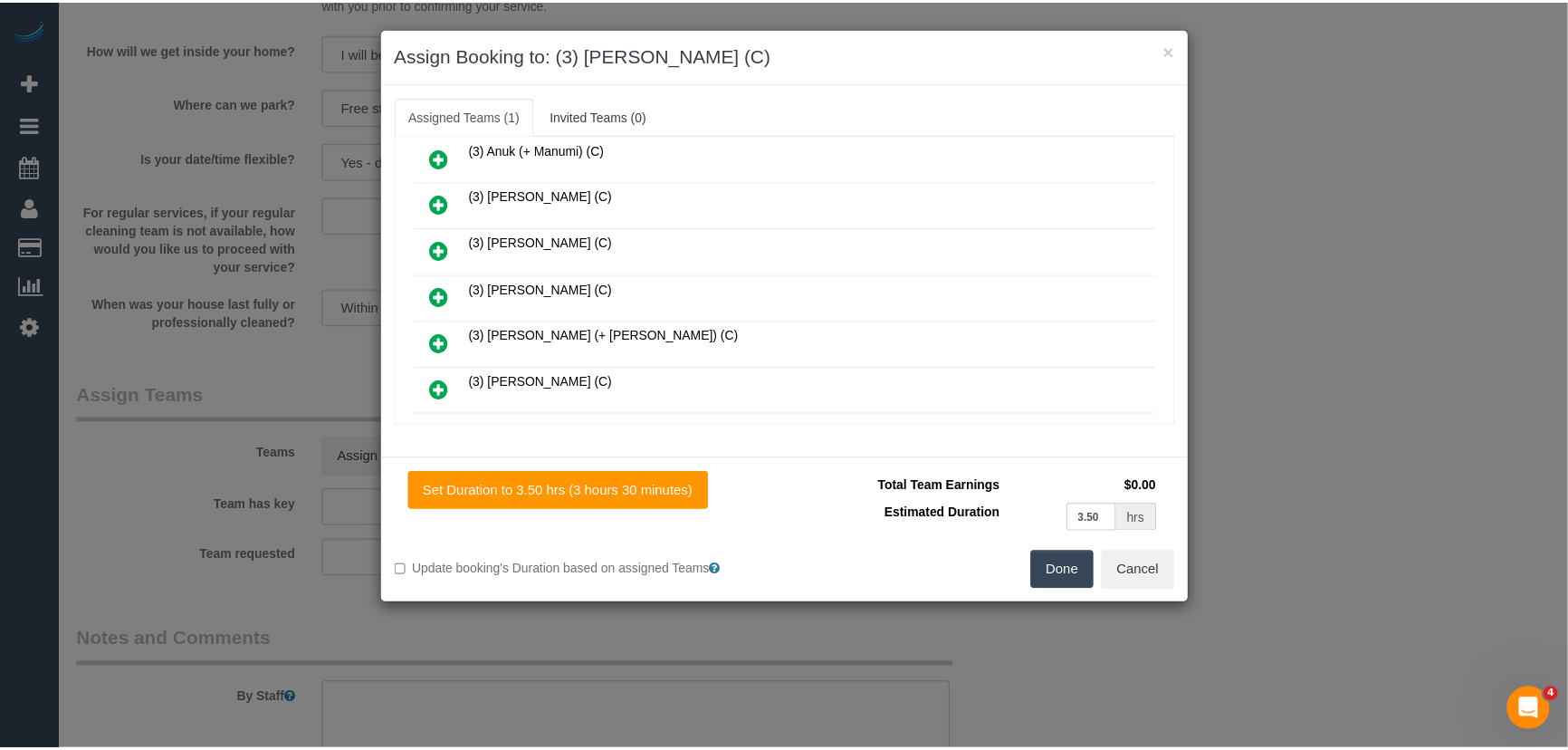
scroll to position [519, 0]
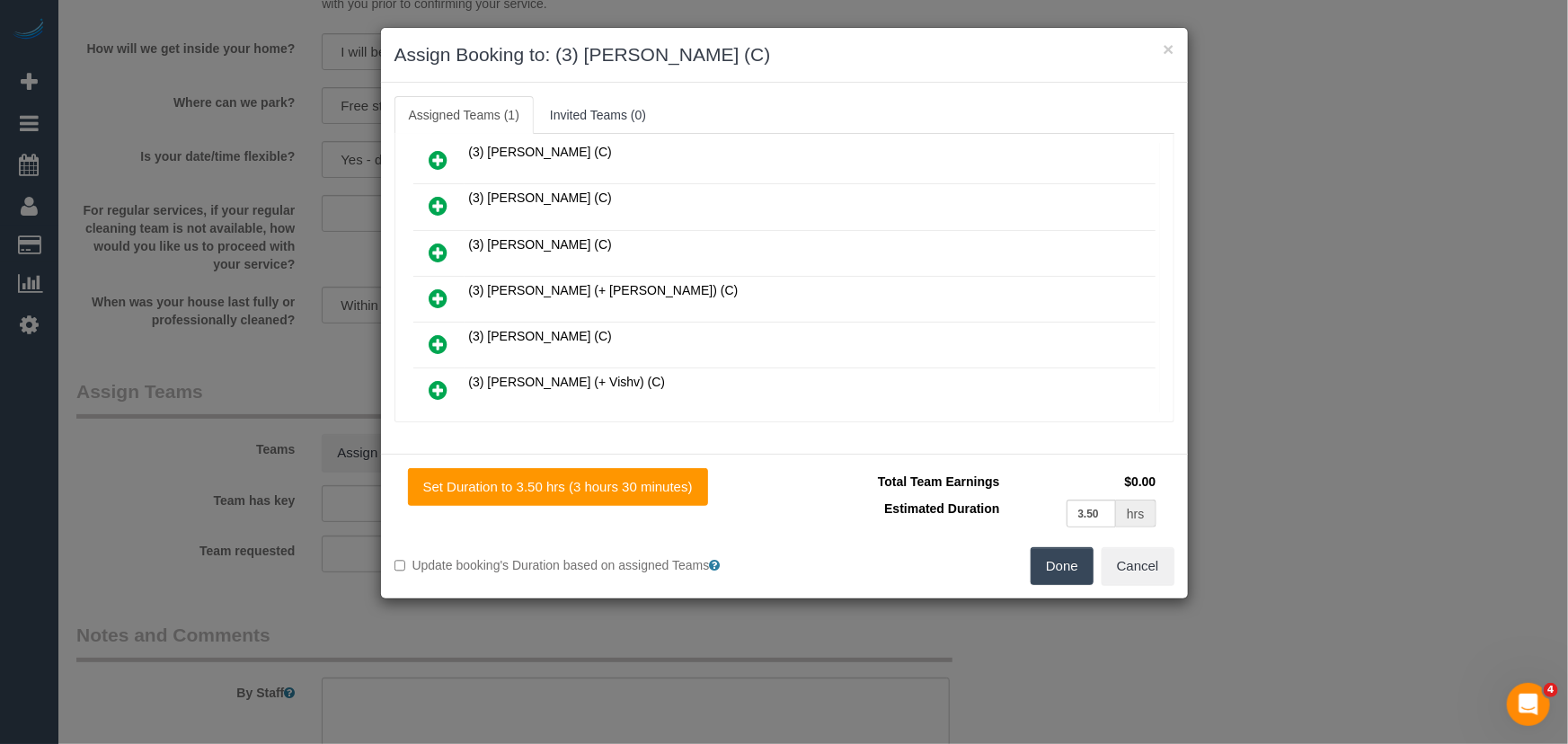
click at [1062, 577] on button "Done" at bounding box center [1062, 565] width 63 height 38
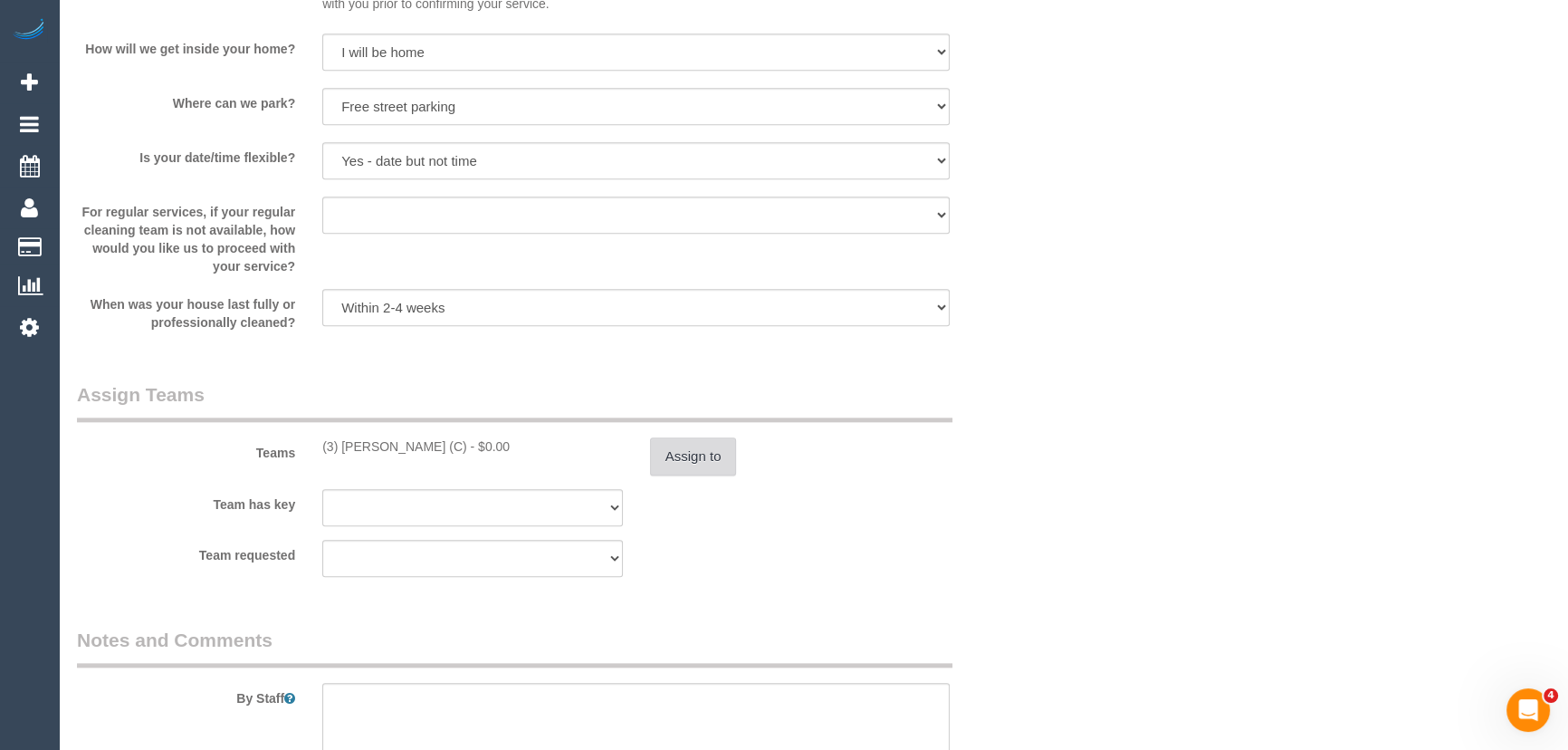
click at [700, 471] on button "Assign to" at bounding box center [693, 456] width 87 height 38
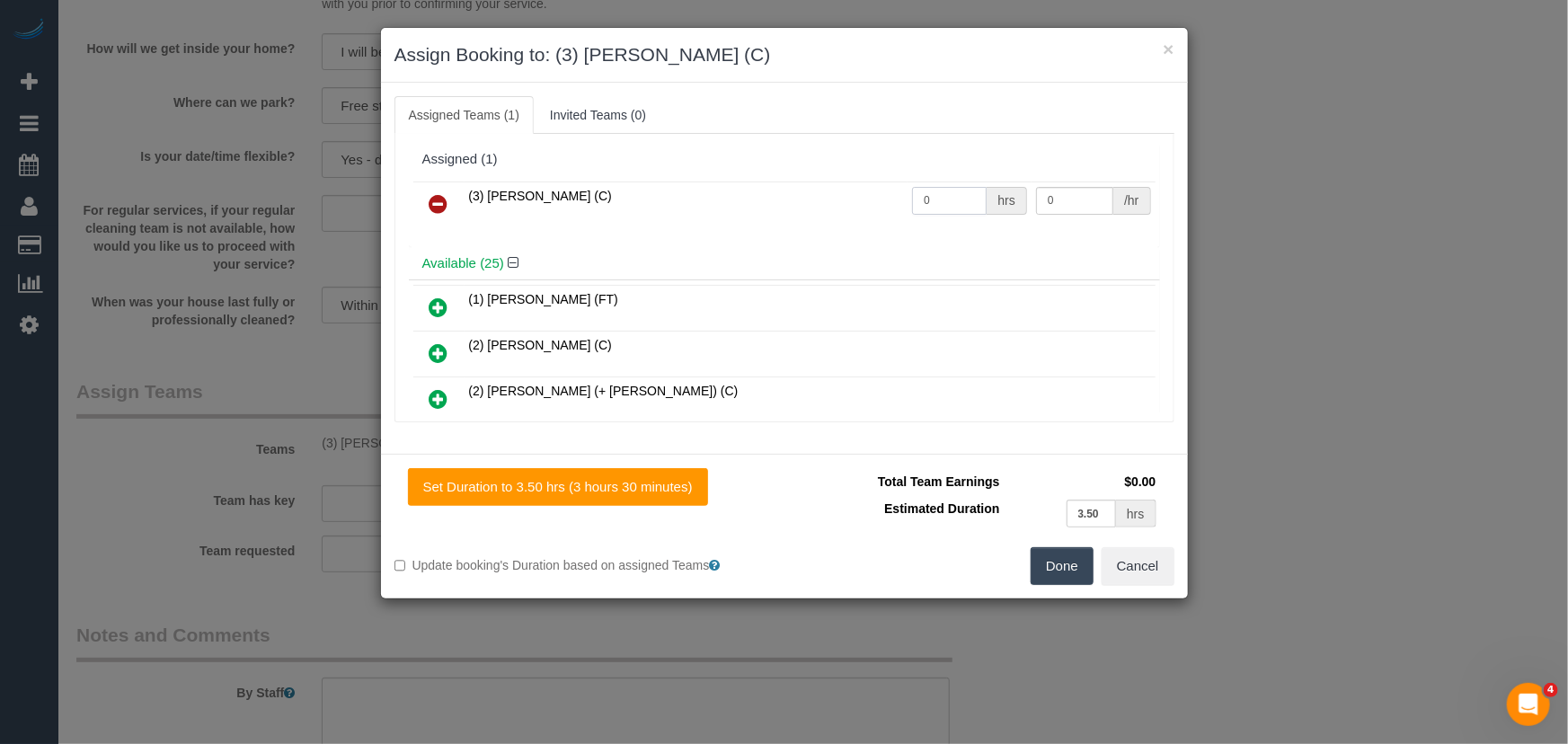
click at [945, 197] on input "0" at bounding box center [949, 201] width 75 height 28
type input "1"
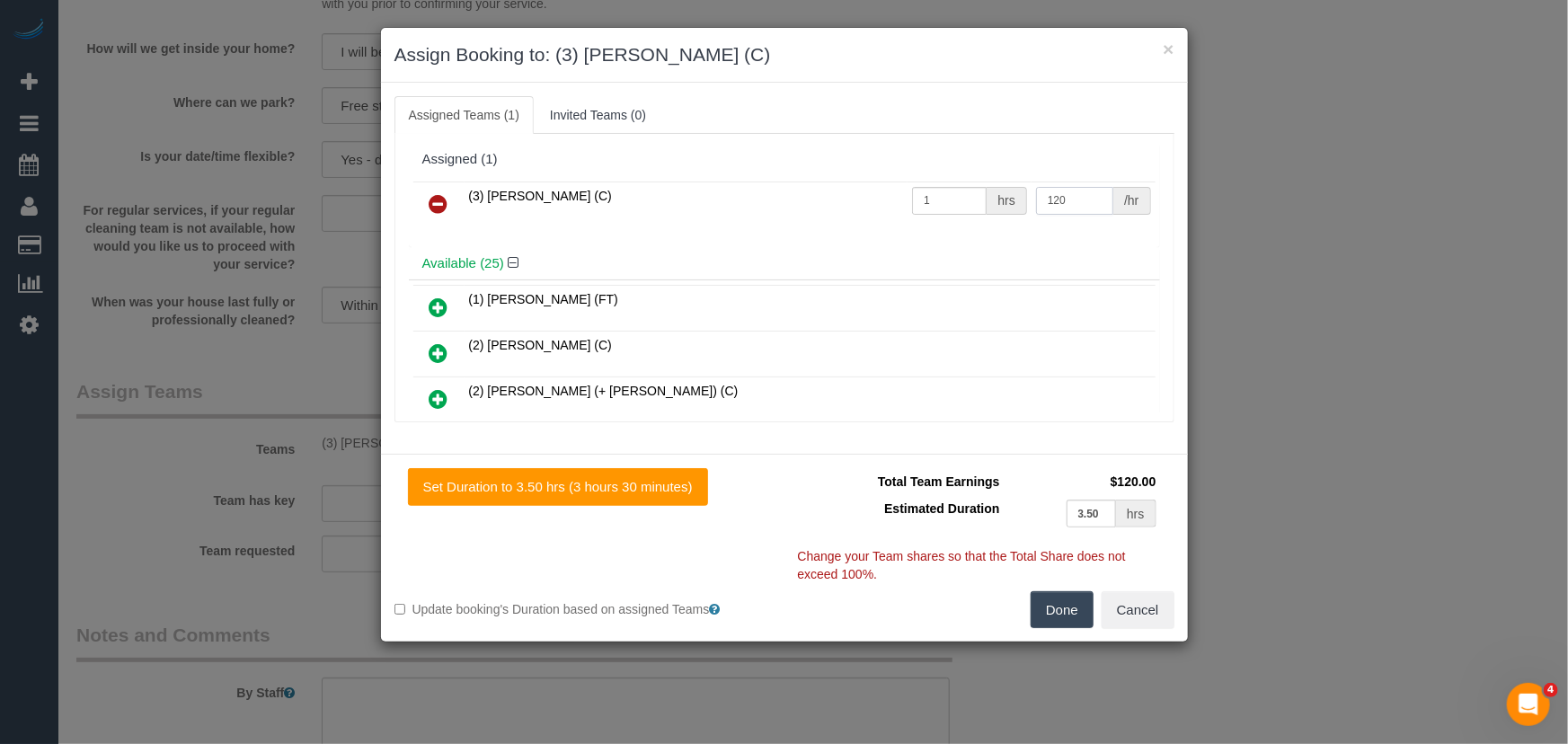
type input "120"
click at [1087, 614] on button "Done" at bounding box center [1062, 610] width 63 height 38
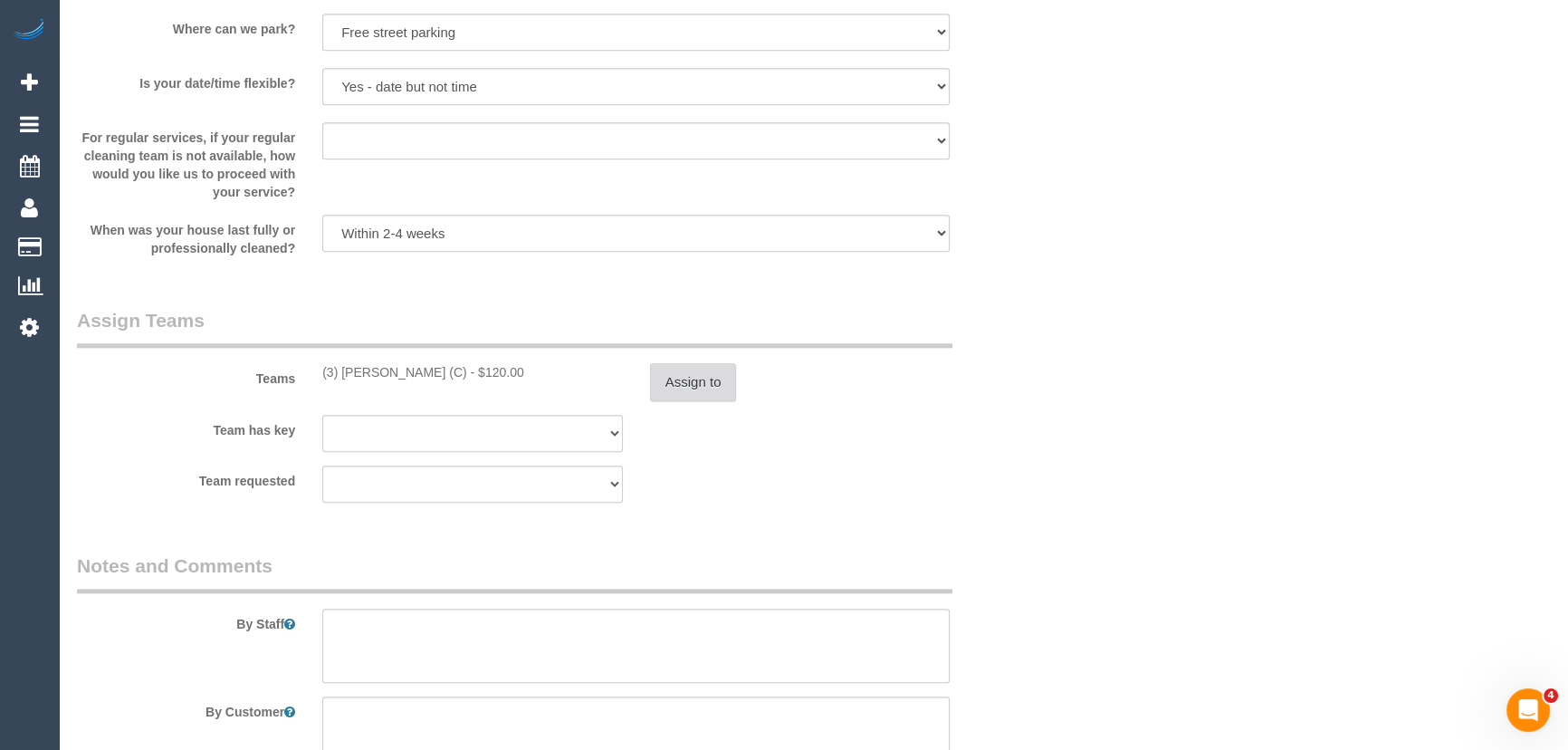
scroll to position [2551, 0]
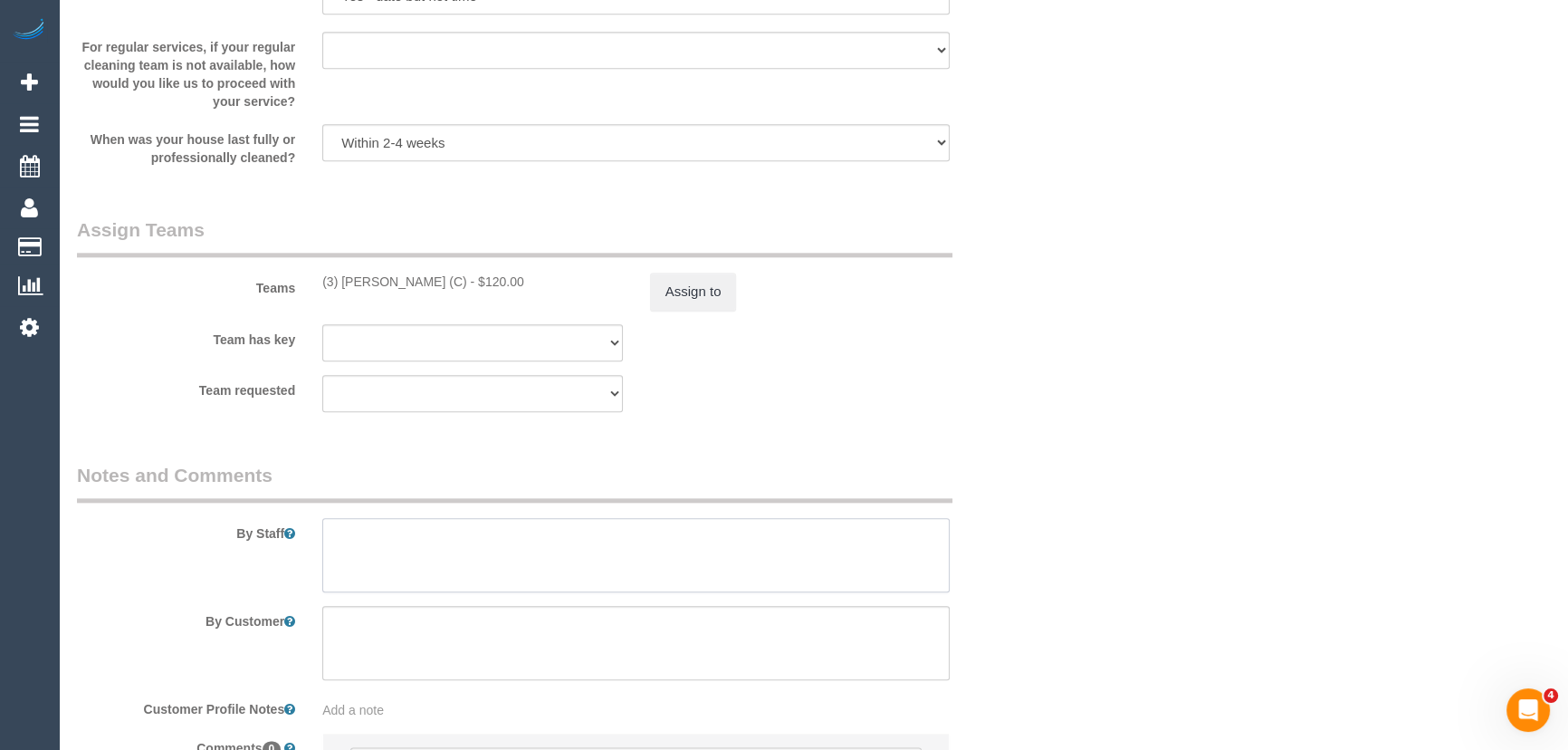
click at [437, 547] on textarea at bounding box center [635, 555] width 628 height 75
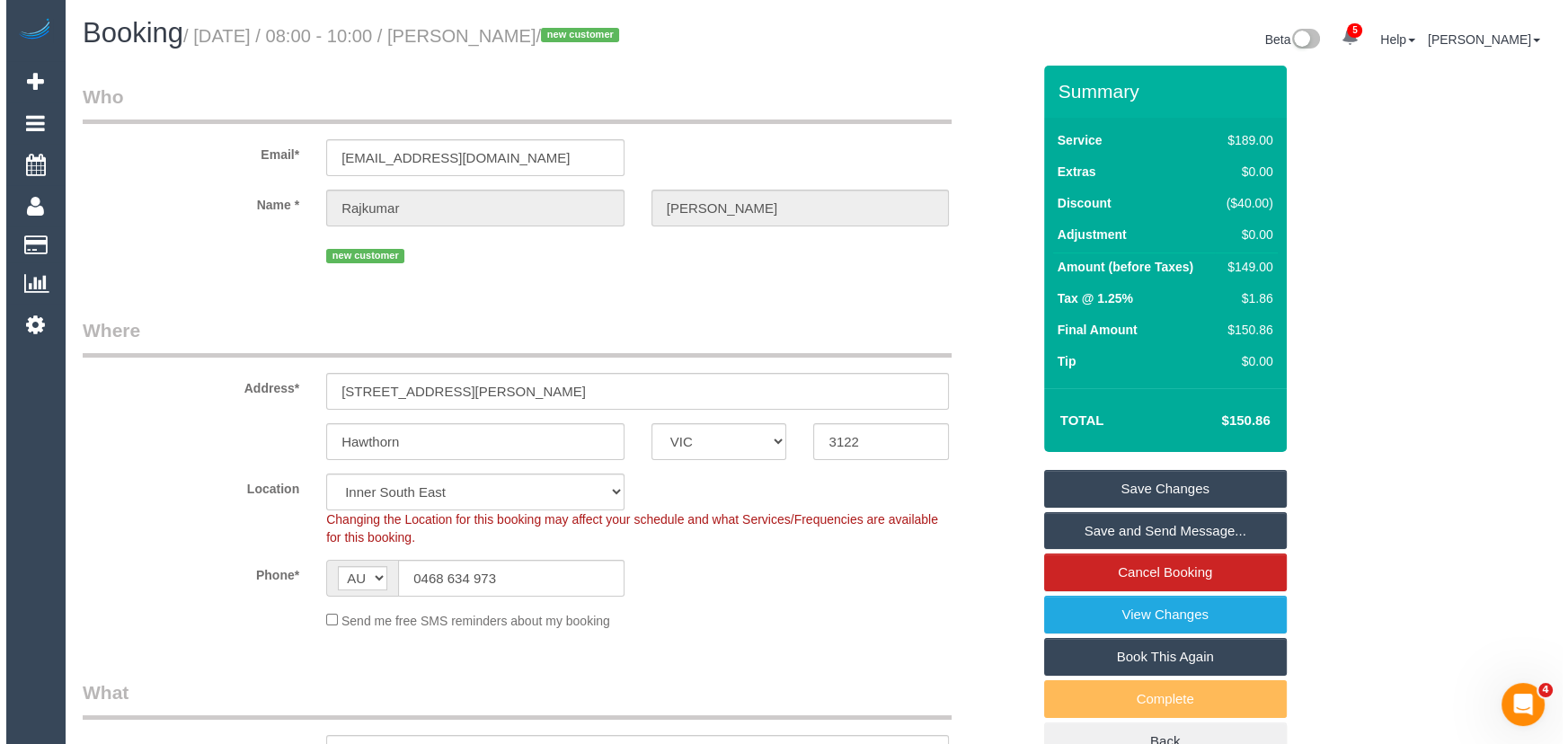
scroll to position [0, 0]
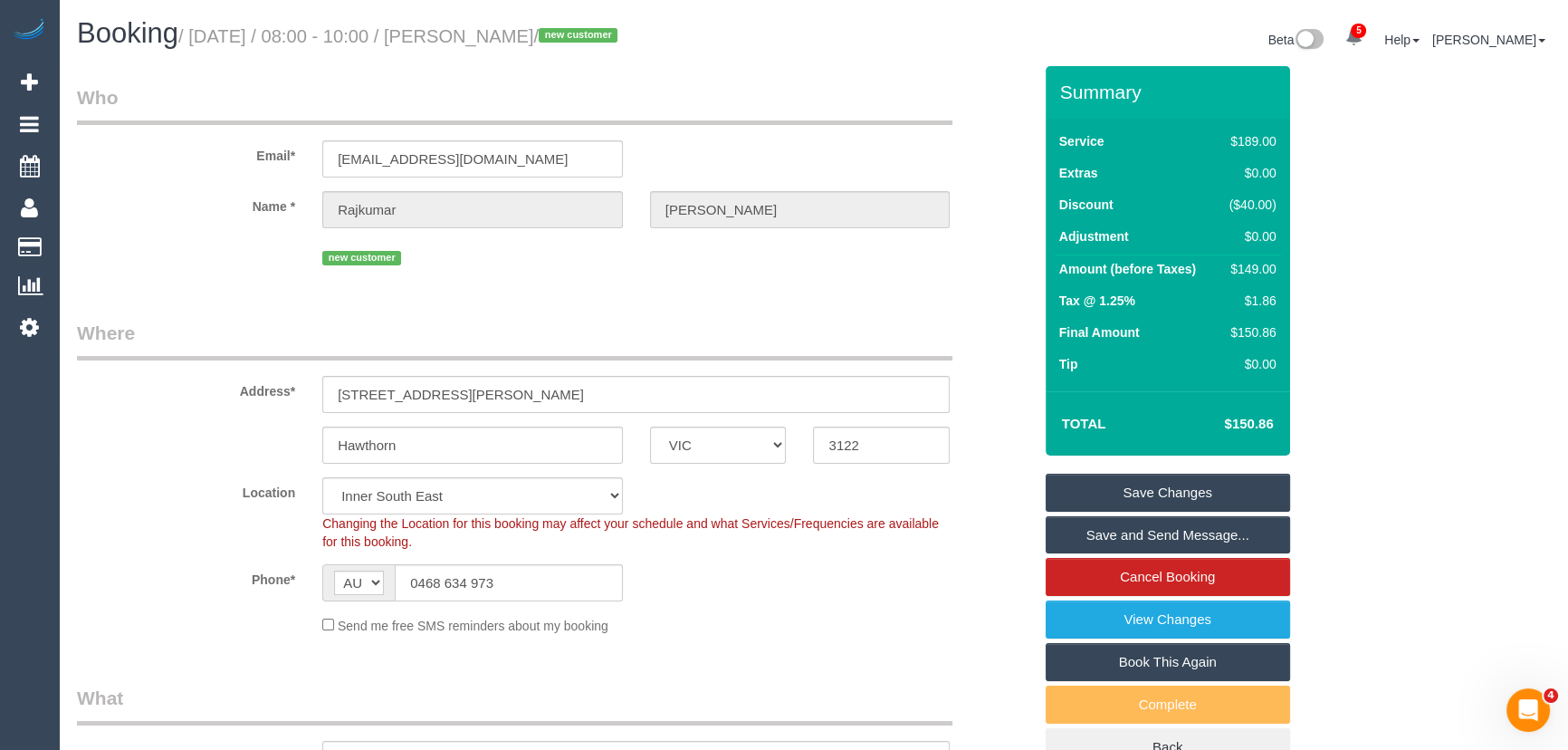
type textarea "Estimated time: 3-3.5 hours"
click at [538, 33] on small "/ September 16, 2025 / 08:00 - 10:00 / Rajkumar Augustine / new customer" at bounding box center [400, 35] width 445 height 20
copy small "Rajkumar Augustine"
click at [1114, 537] on link "Save and Send Message..." at bounding box center [1168, 535] width 244 height 38
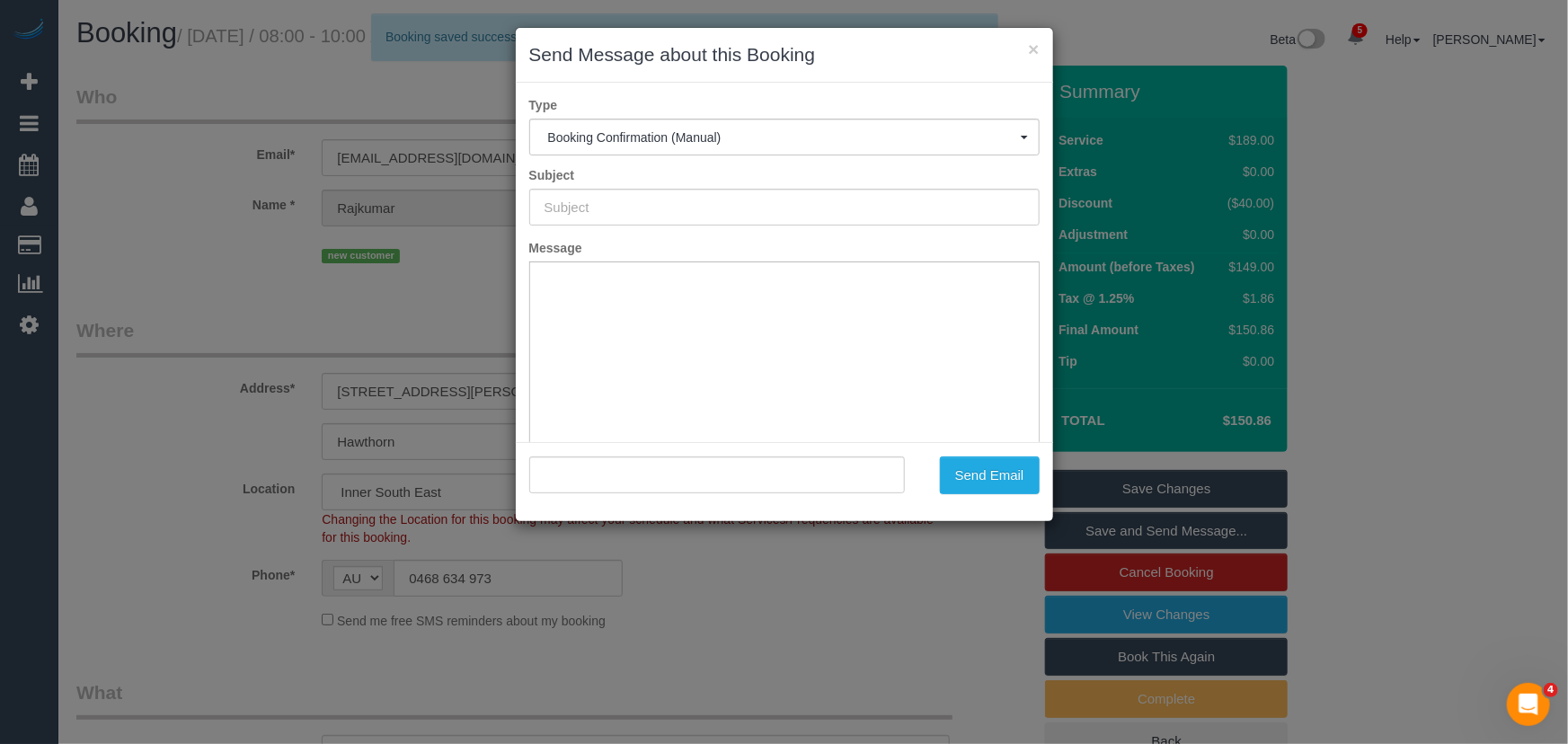
type input "Booking Confirmed"
type input ""Rajkumar Augustine" <clients@techedgeaccounting.com.au>"
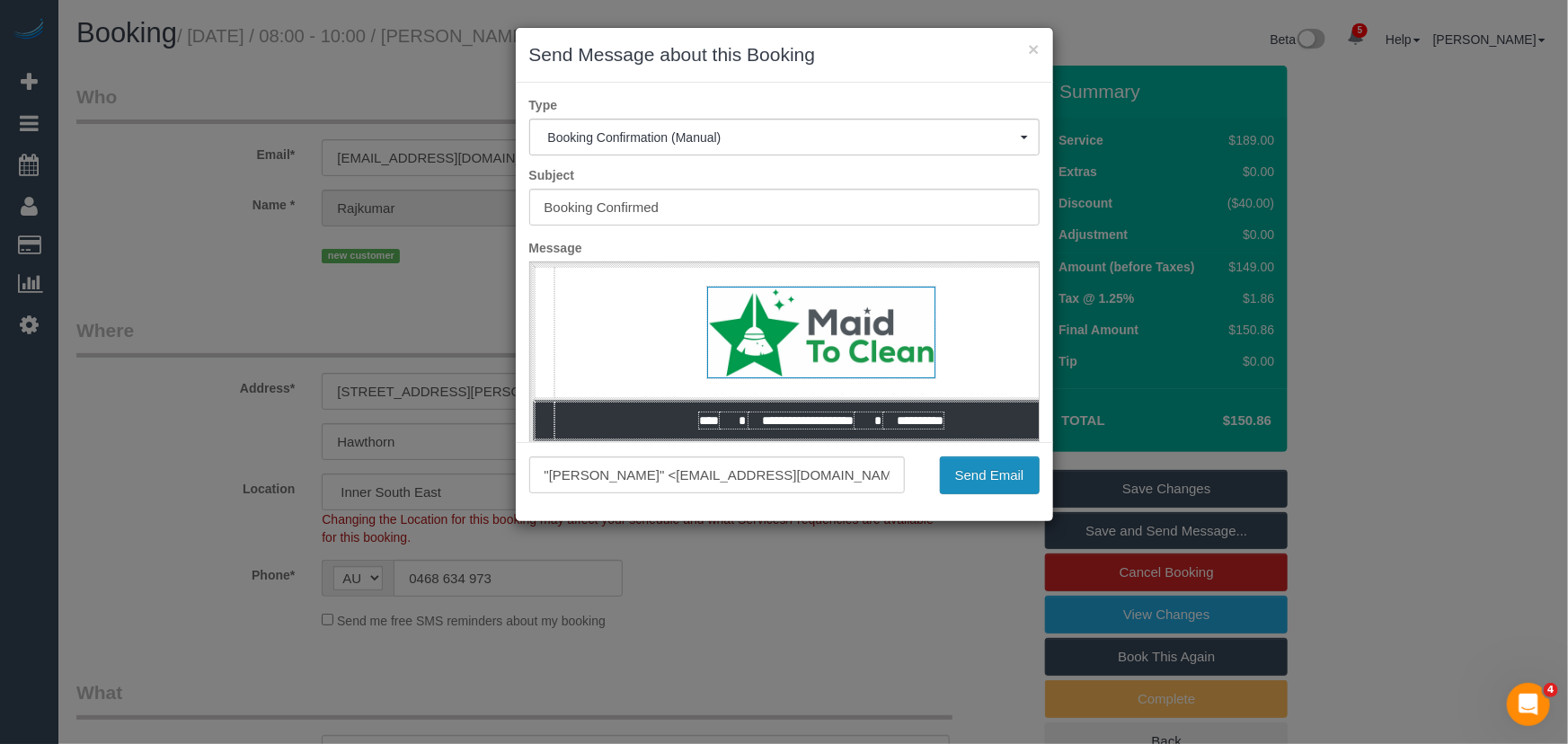
click at [999, 483] on button "Send Email" at bounding box center [989, 475] width 100 height 38
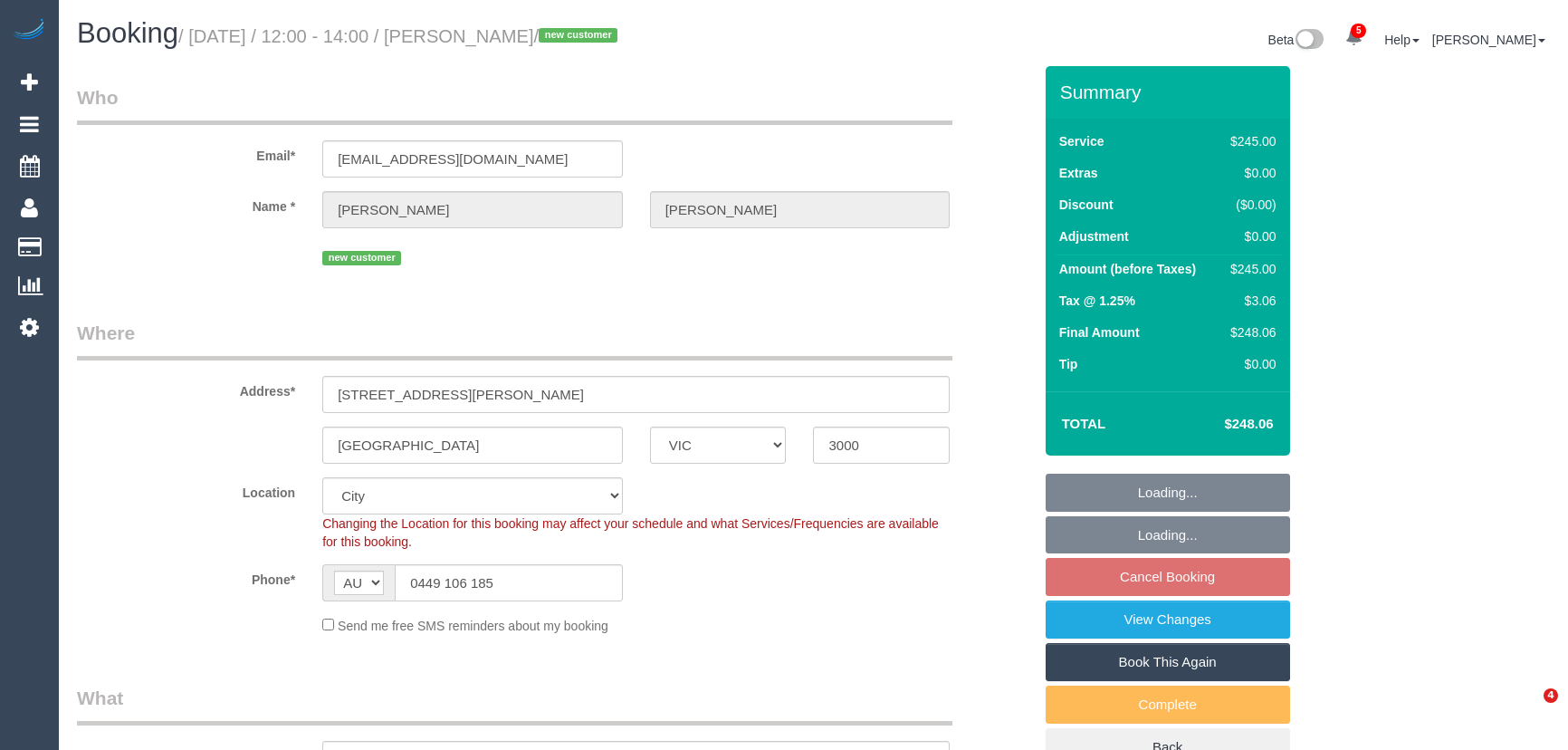
select select "VIC"
select select "210"
select select "number:28"
select select "number:14"
select select "number:20"
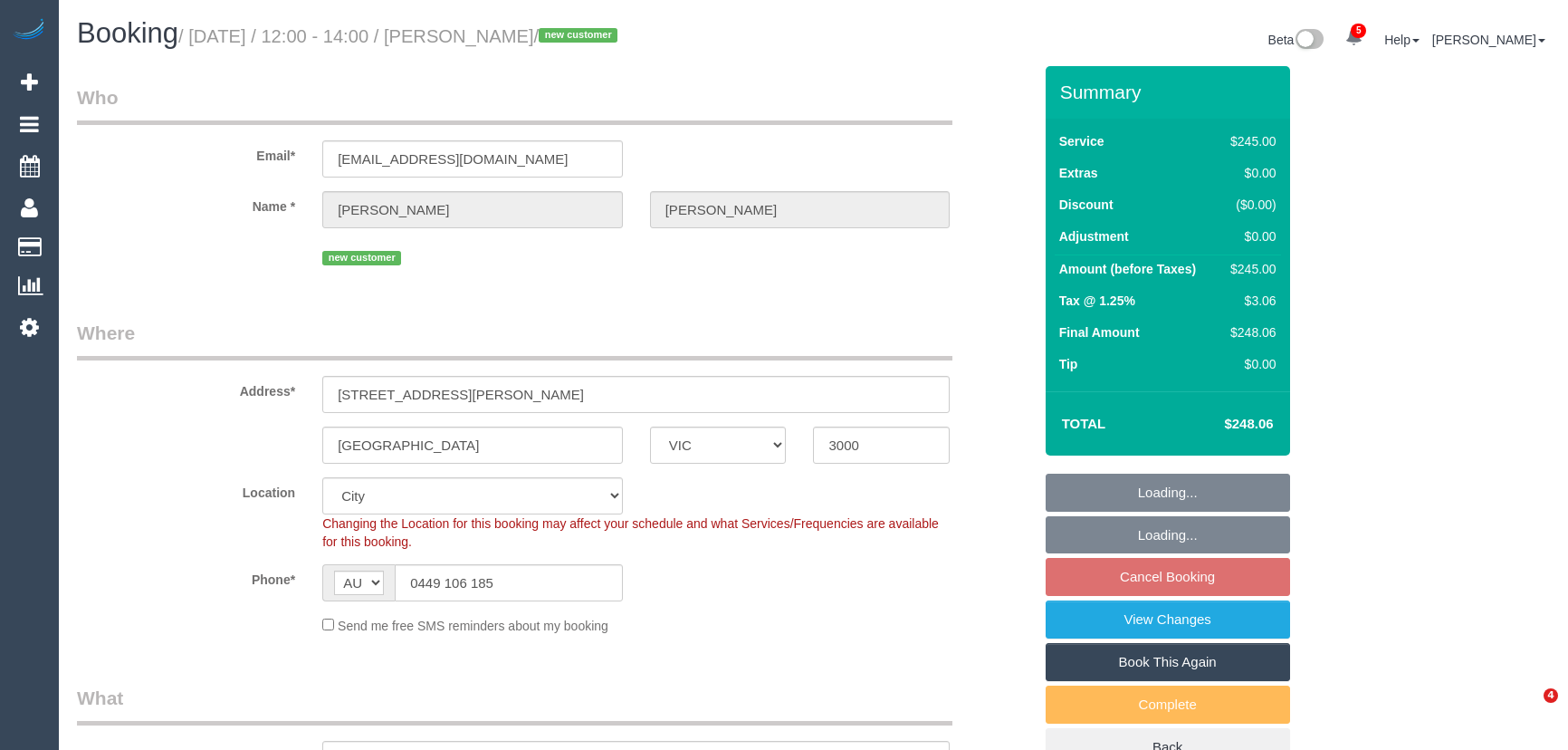
select select "number:24"
select select "number:35"
select select "number:26"
select select "spot1"
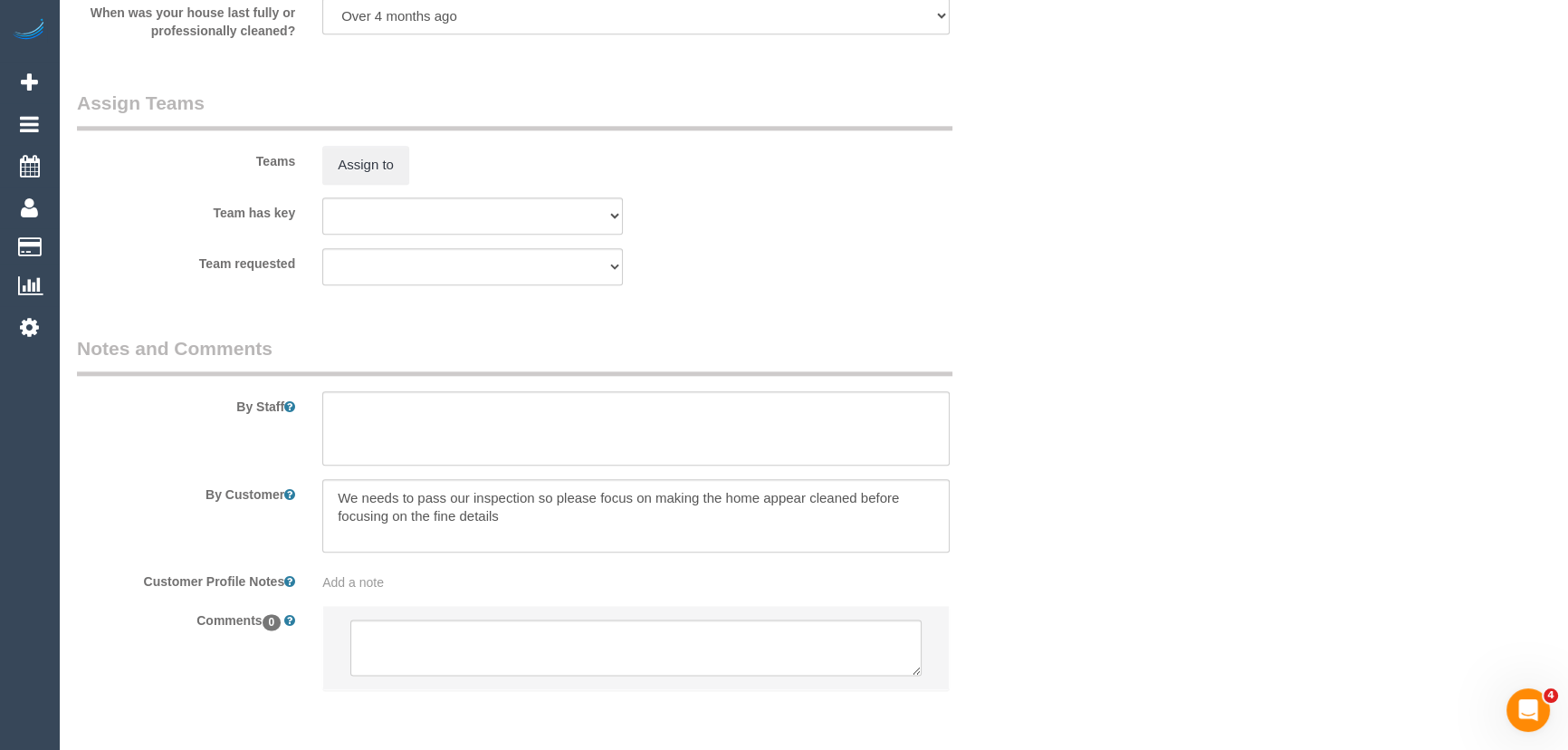
scroll to position [2701, 0]
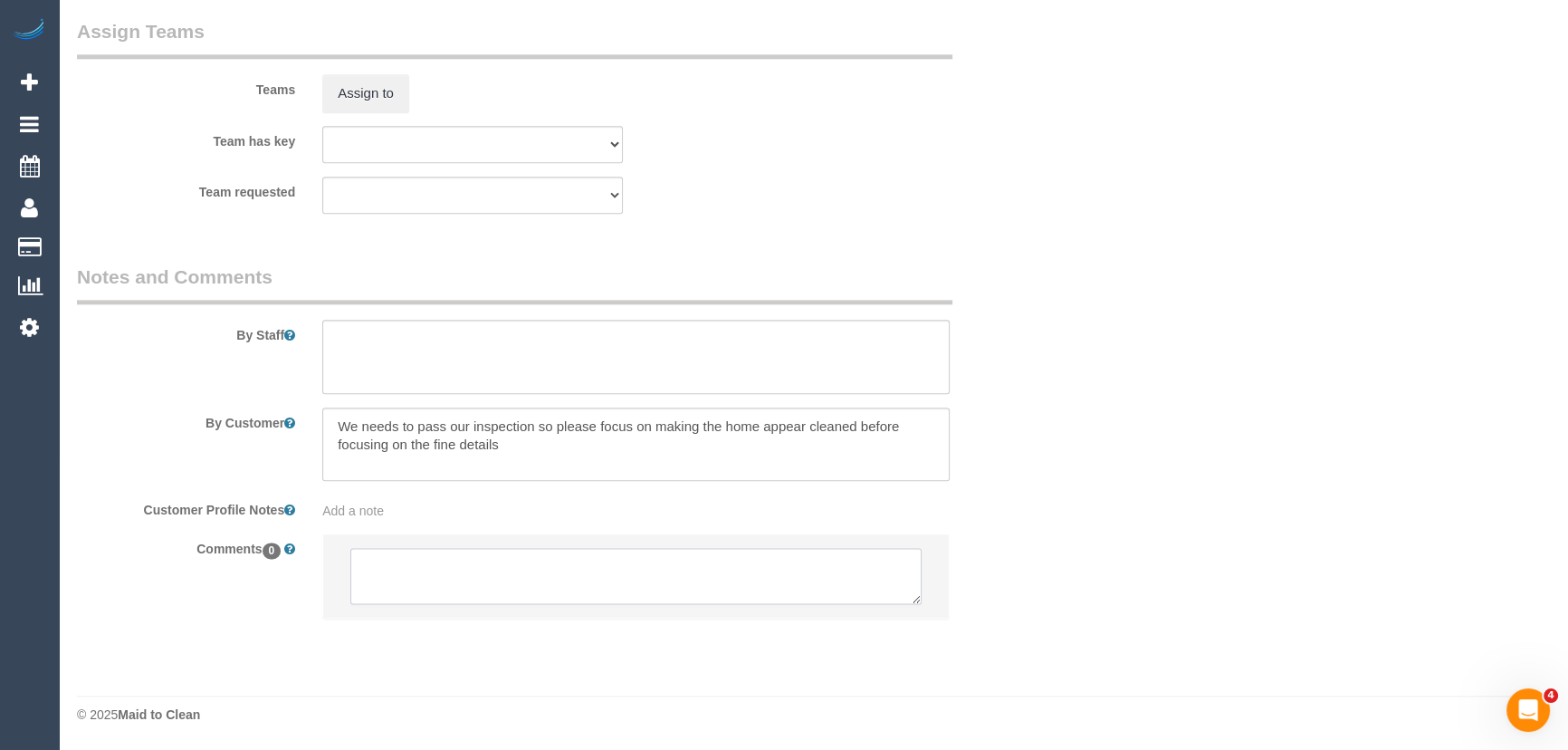
click at [474, 578] on textarea at bounding box center [636, 576] width 571 height 56
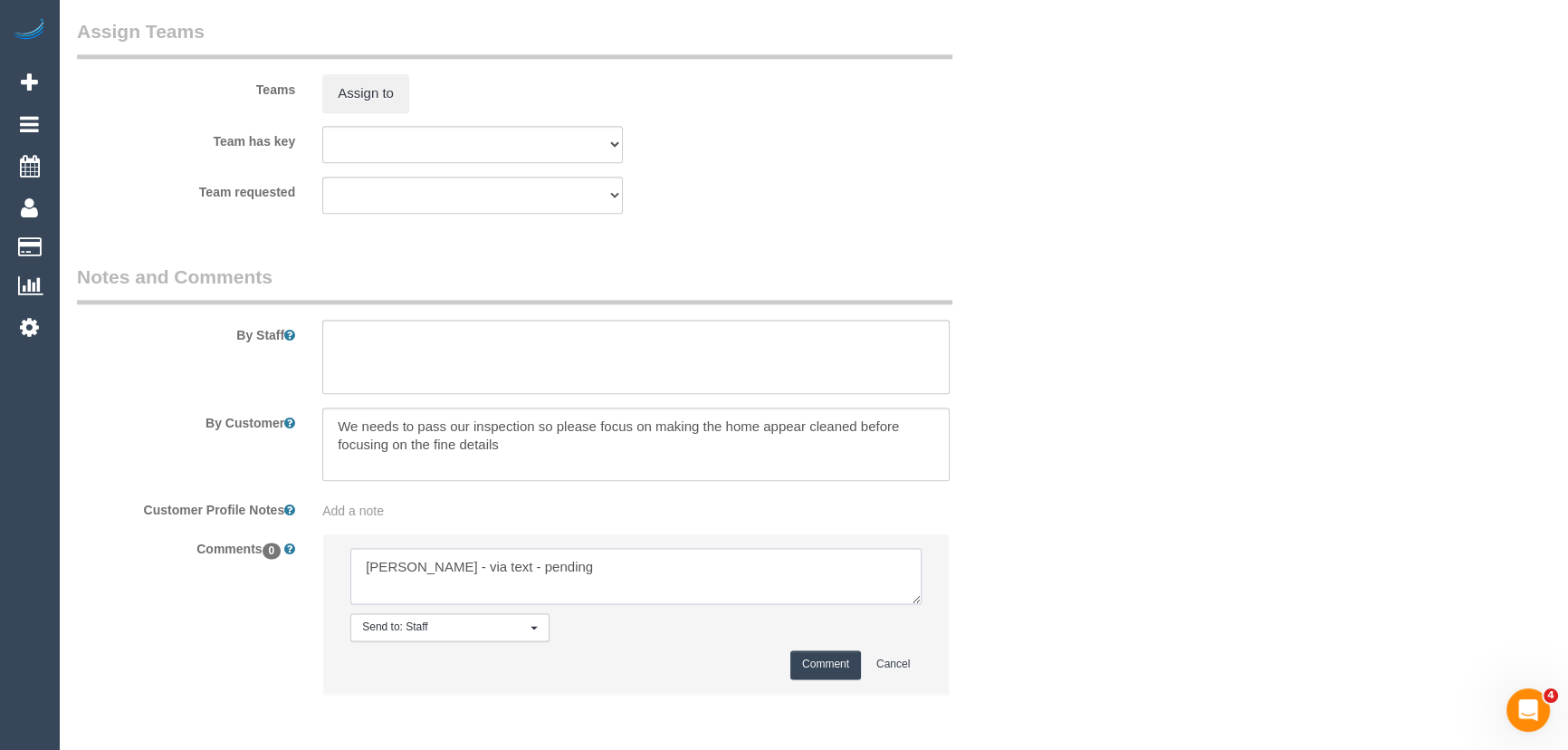
type textarea "Ken - via text - pending"
click at [801, 674] on button "Comment" at bounding box center [826, 664] width 71 height 28
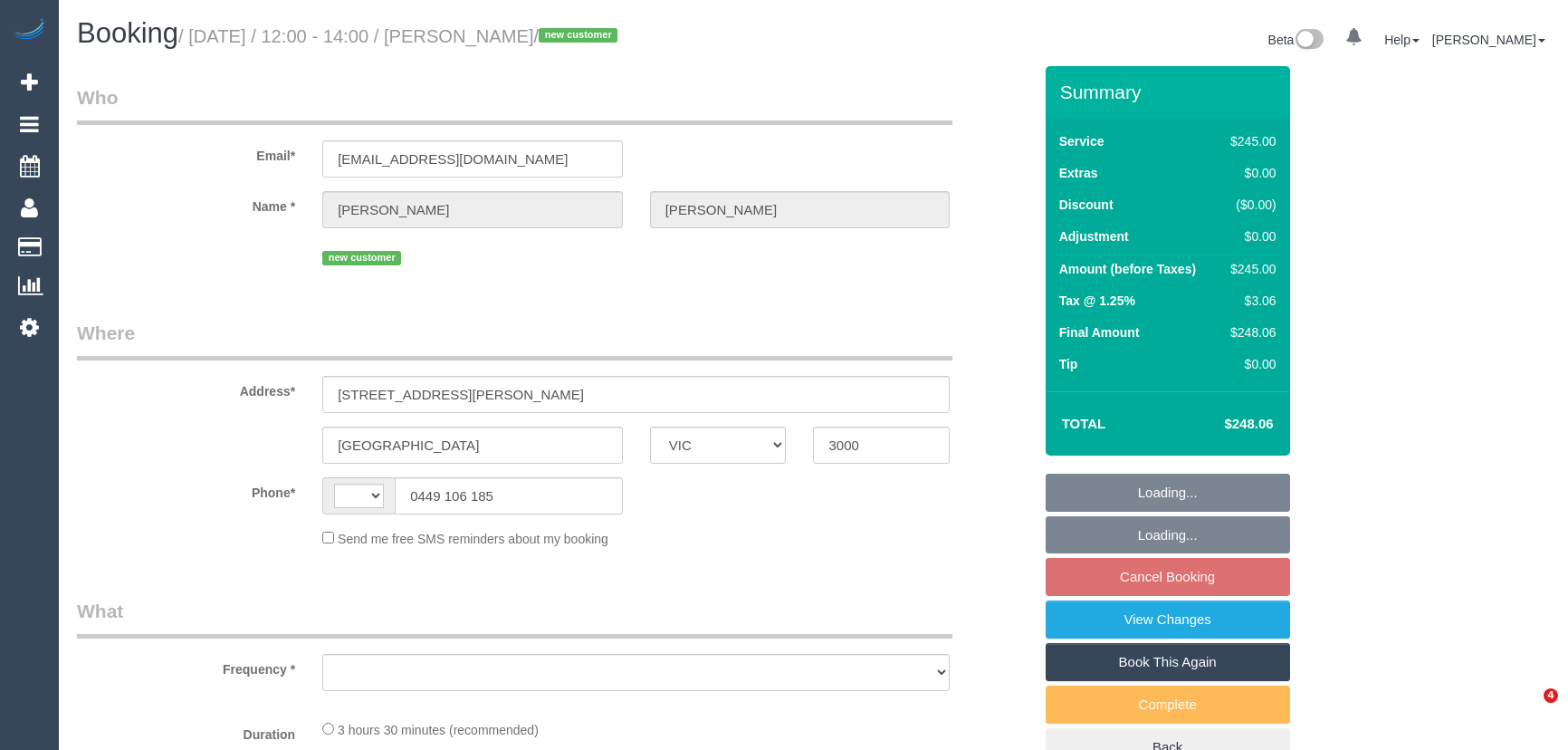
select select "VIC"
select select "string:AU"
select select "210"
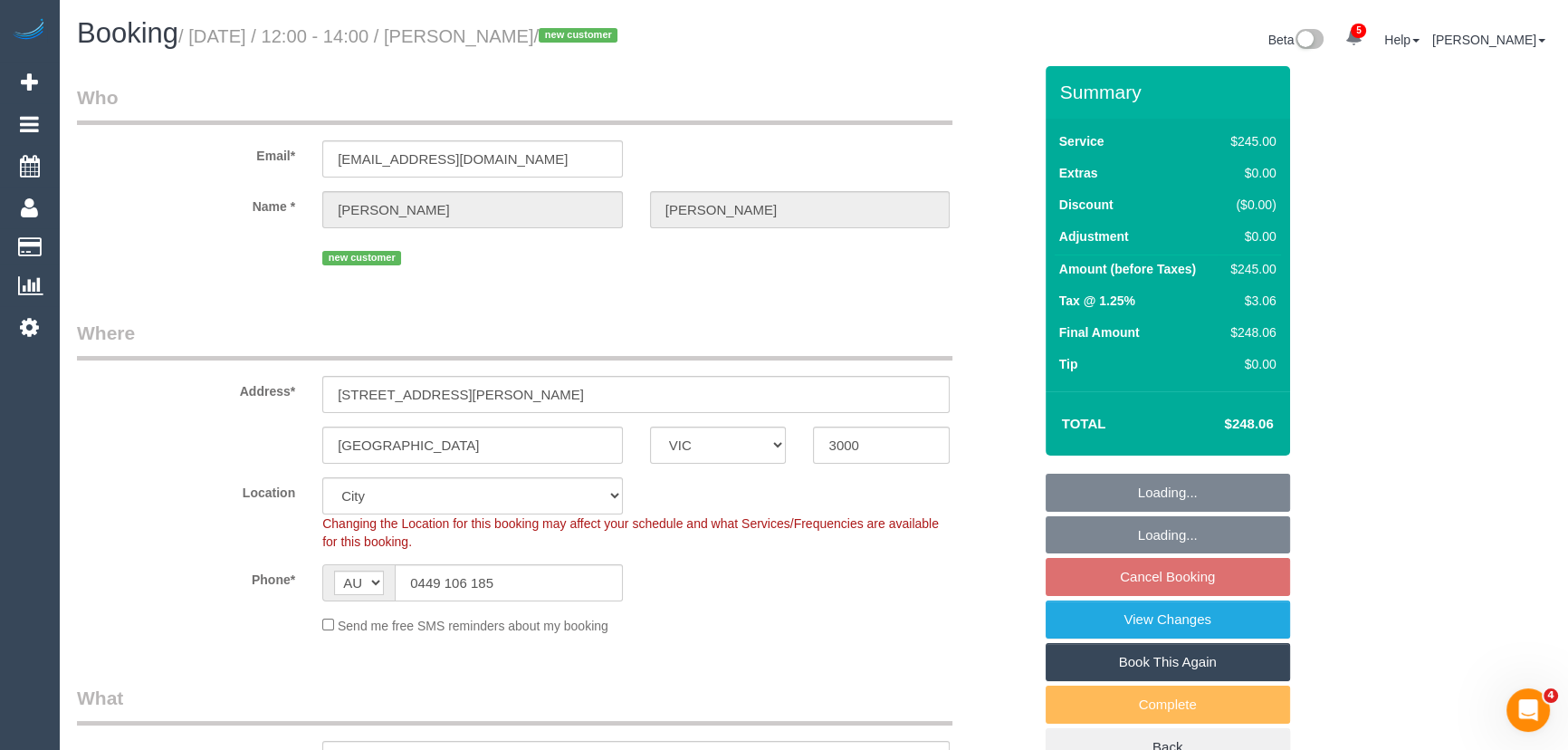
select select "object:747"
select select "spot1"
select select "string:stripe-pm_1S7GJG2GScqysDRV9ouAP5Tg"
select select "number:28"
select select "number:14"
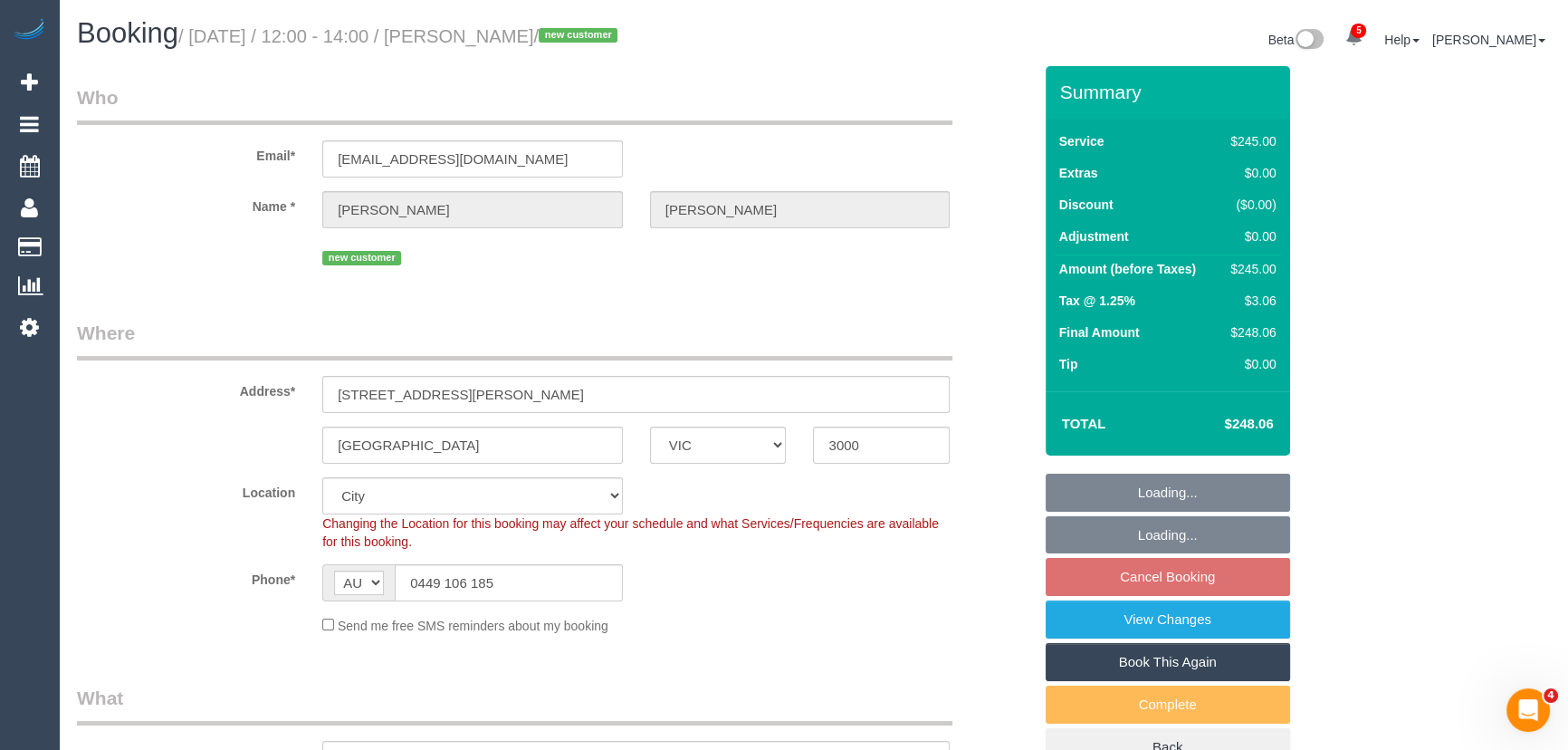
select select "number:20"
select select "number:24"
select select "number:35"
select select "number:26"
select select "object:1319"
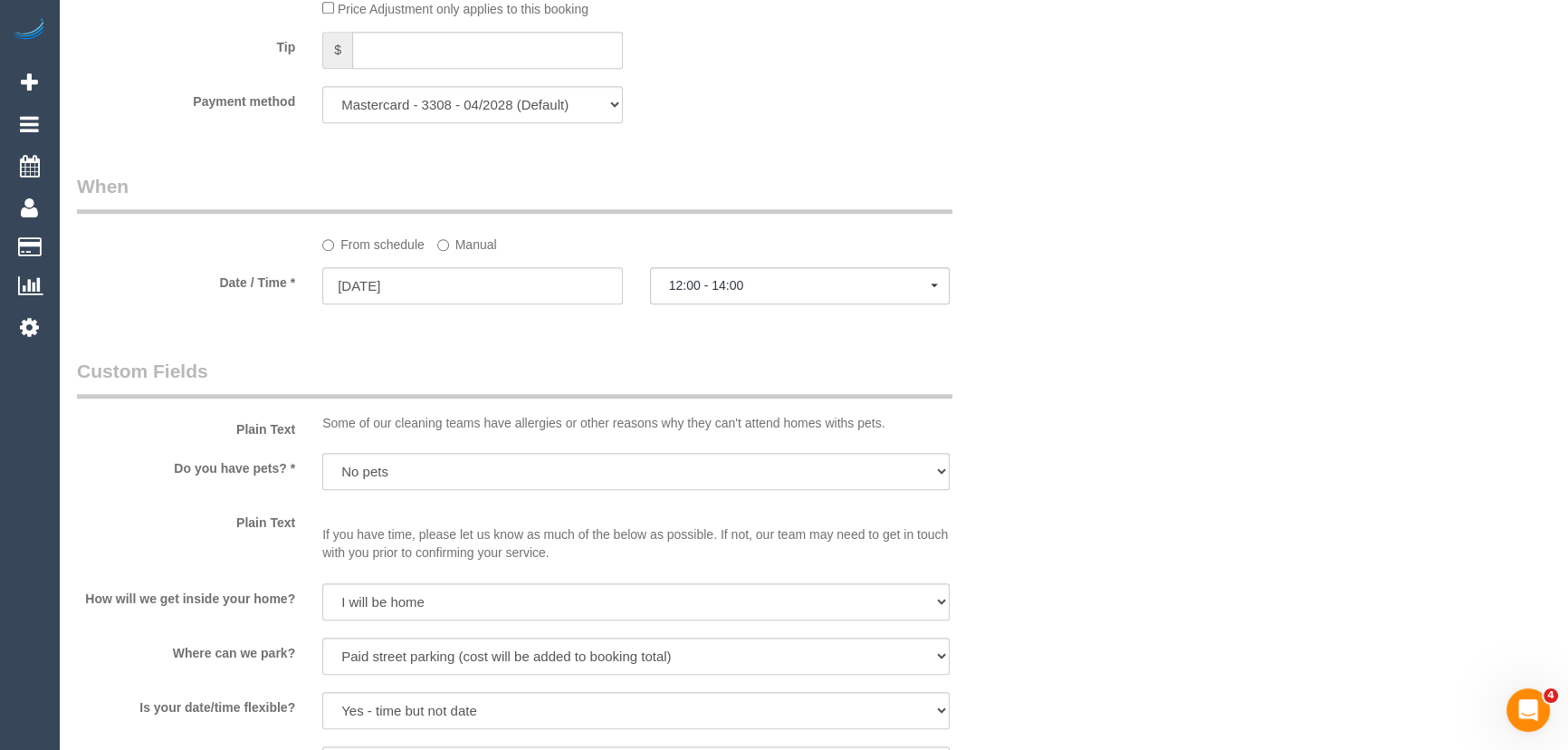
scroll to position [1466, 0]
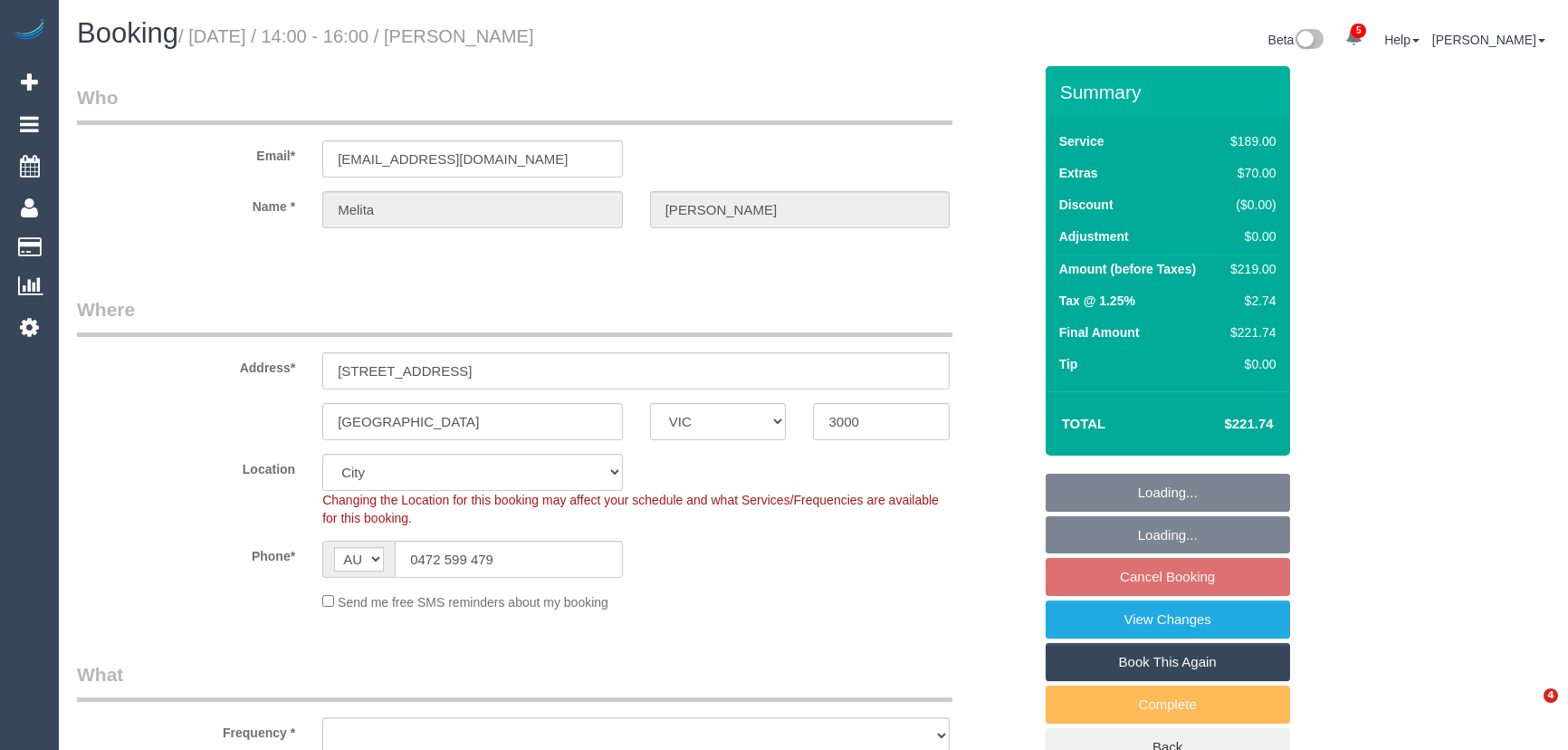
select select "VIC"
select select "string:stripe-pm_1S7CeM2GScqysDRVPOEUoegP"
select select "object:1086"
select select "number:28"
select select "number:14"
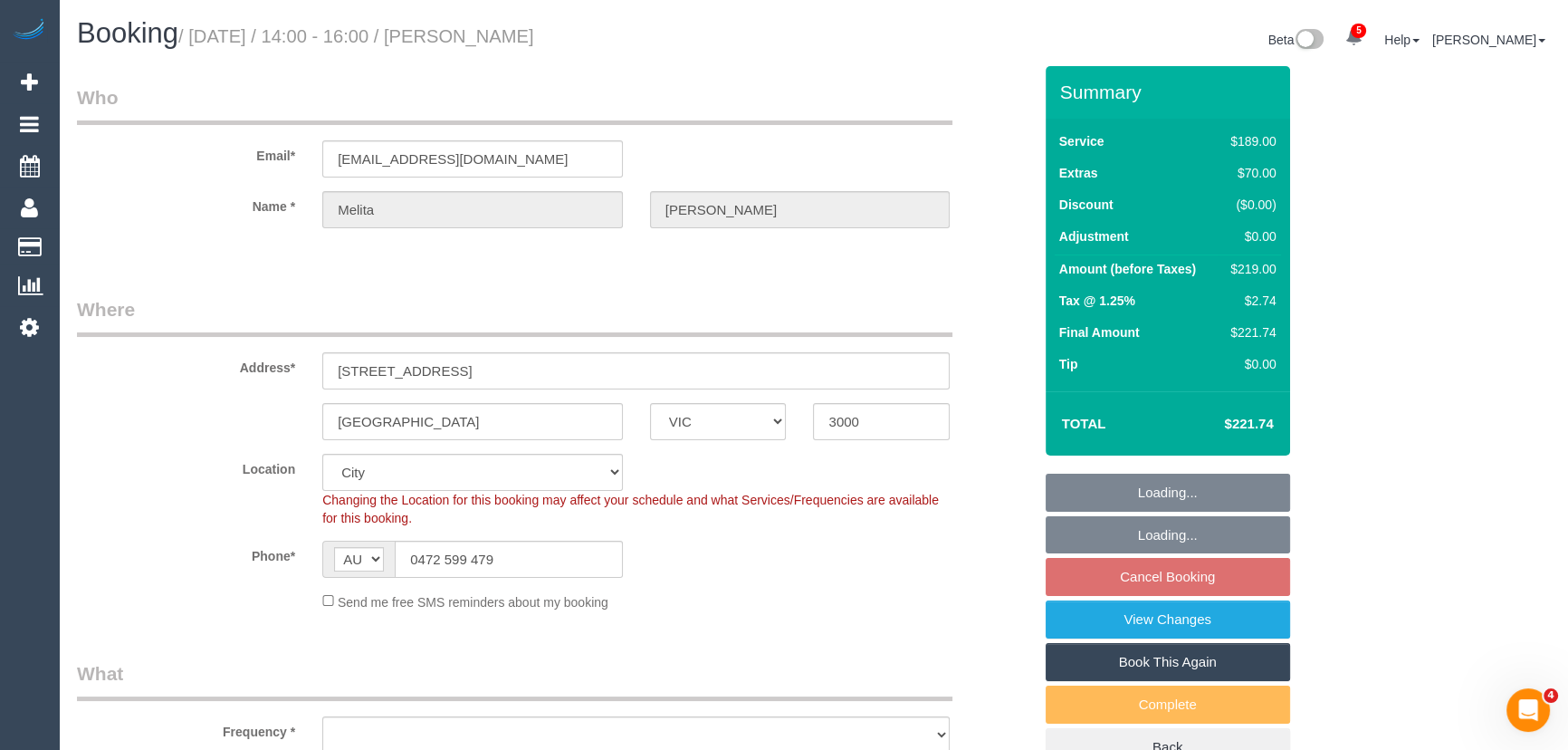
select select "number:18"
select select "number:25"
select select "number:33"
select select "number:13"
select select "object:1237"
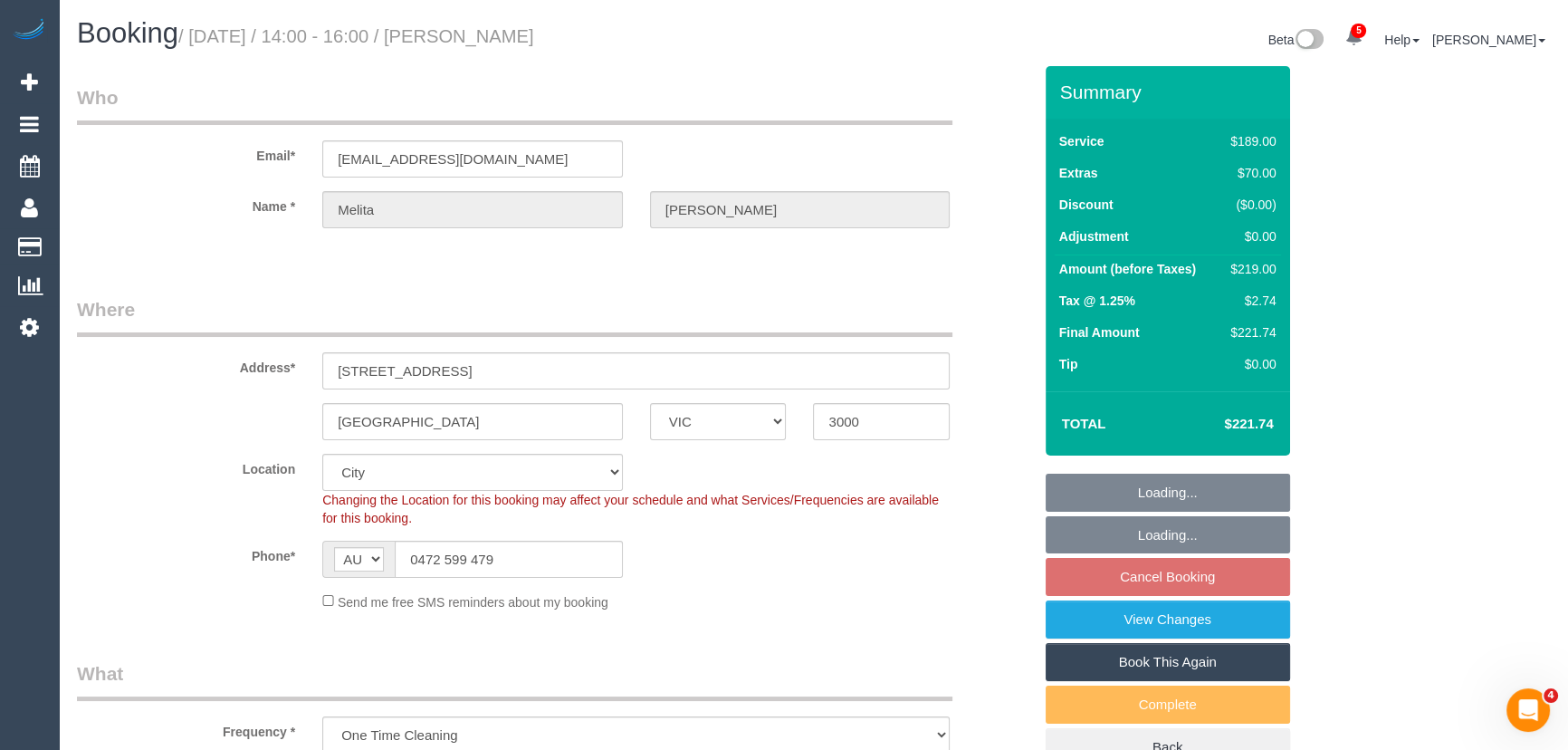
select select "spot1"
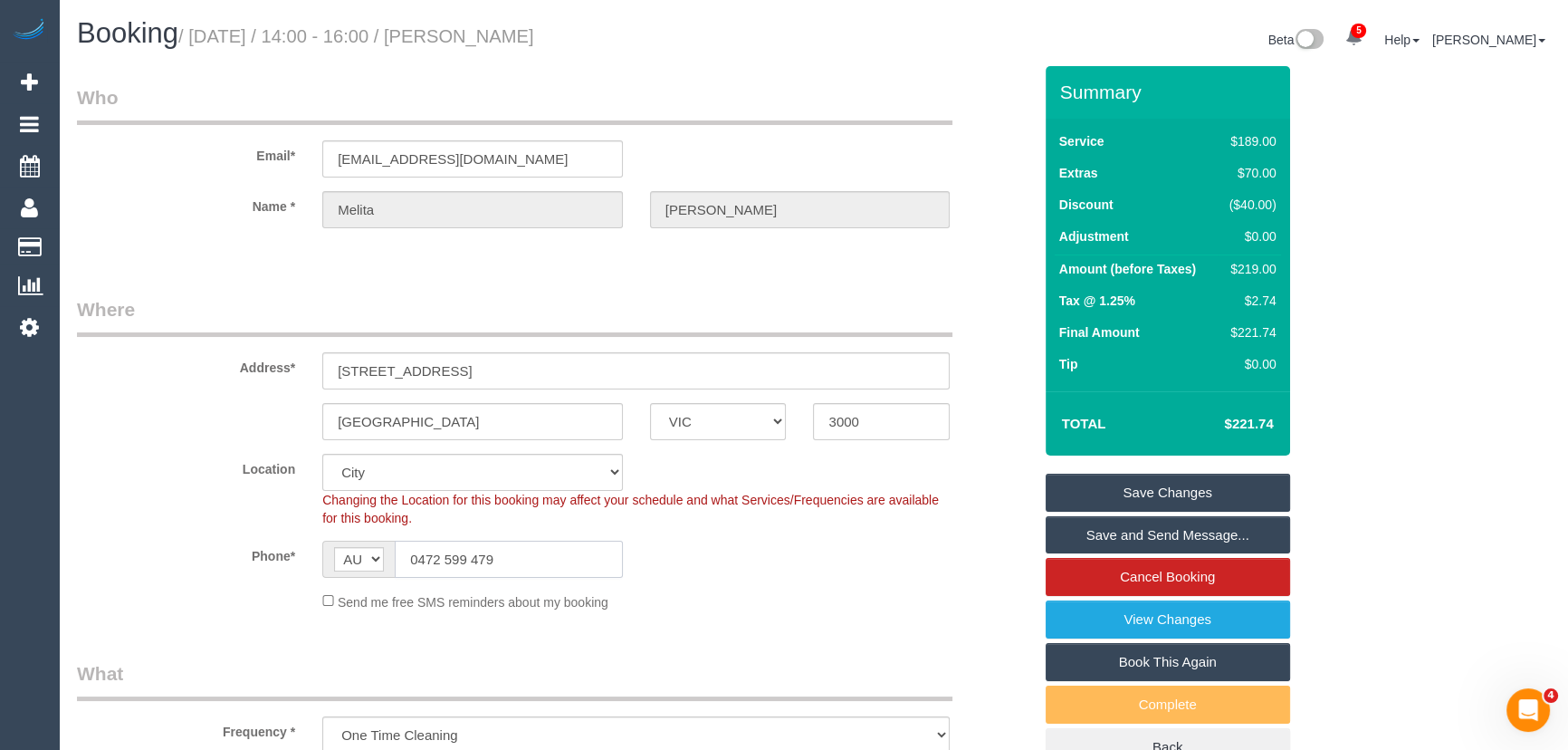
click at [525, 562] on input "0472 599 479" at bounding box center [508, 559] width 229 height 37
click at [1567, 90] on html "5 Beta Your Notifications You have 0 alerts × You have 2 to charge for 15/09/20…" at bounding box center [784, 375] width 1568 height 750
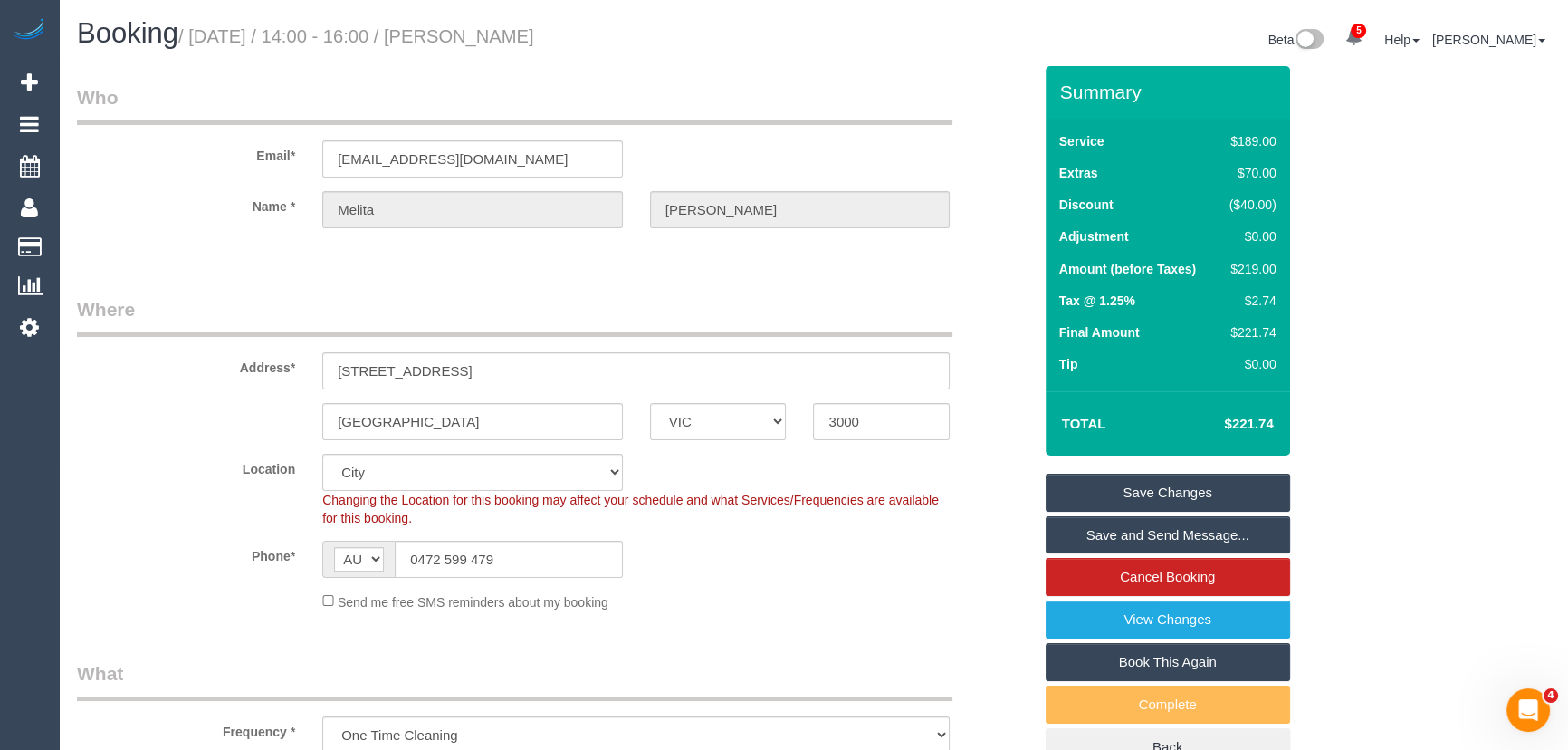
click at [138, 219] on div "Name * Melita Janice" at bounding box center [554, 210] width 982 height 37
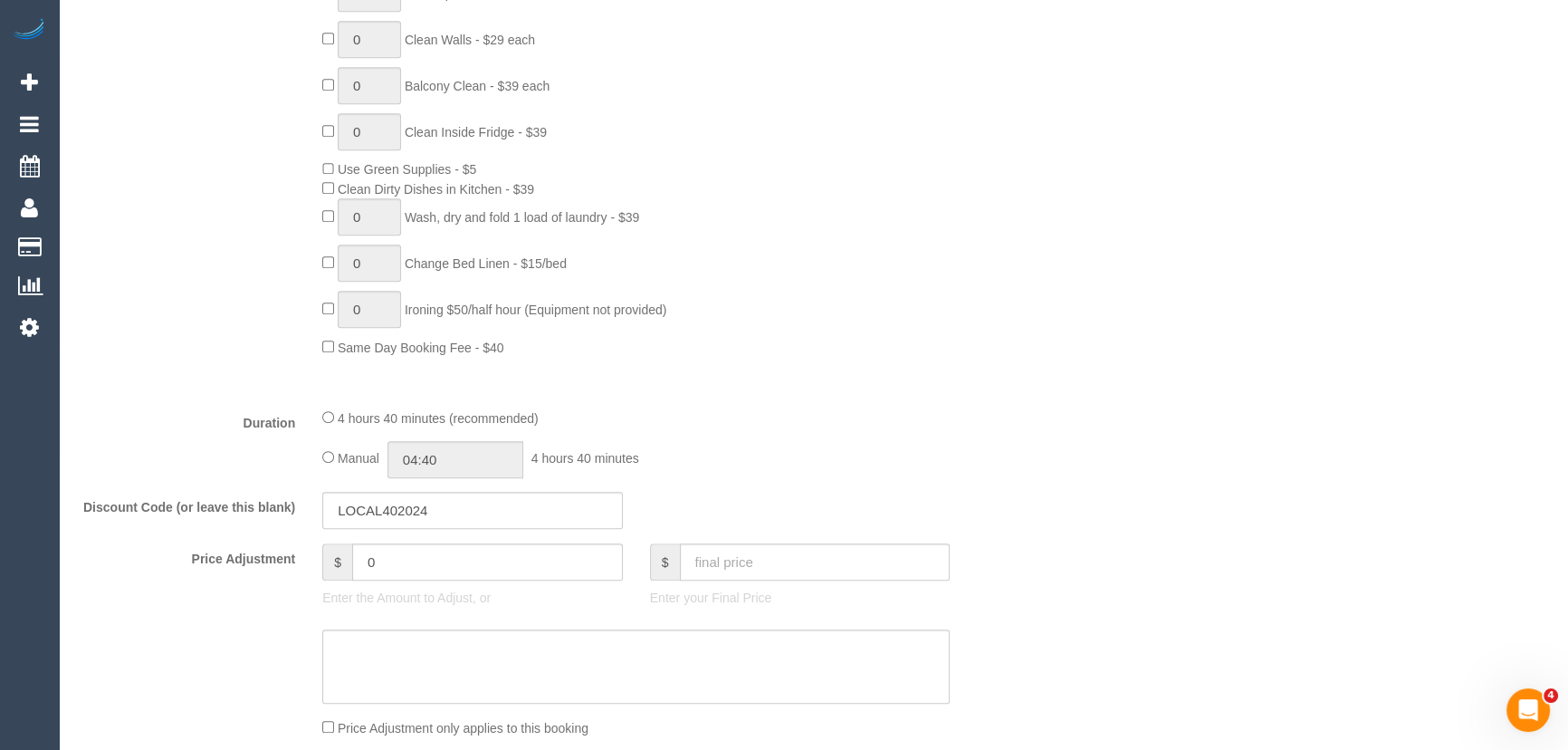
scroll to position [1234, 0]
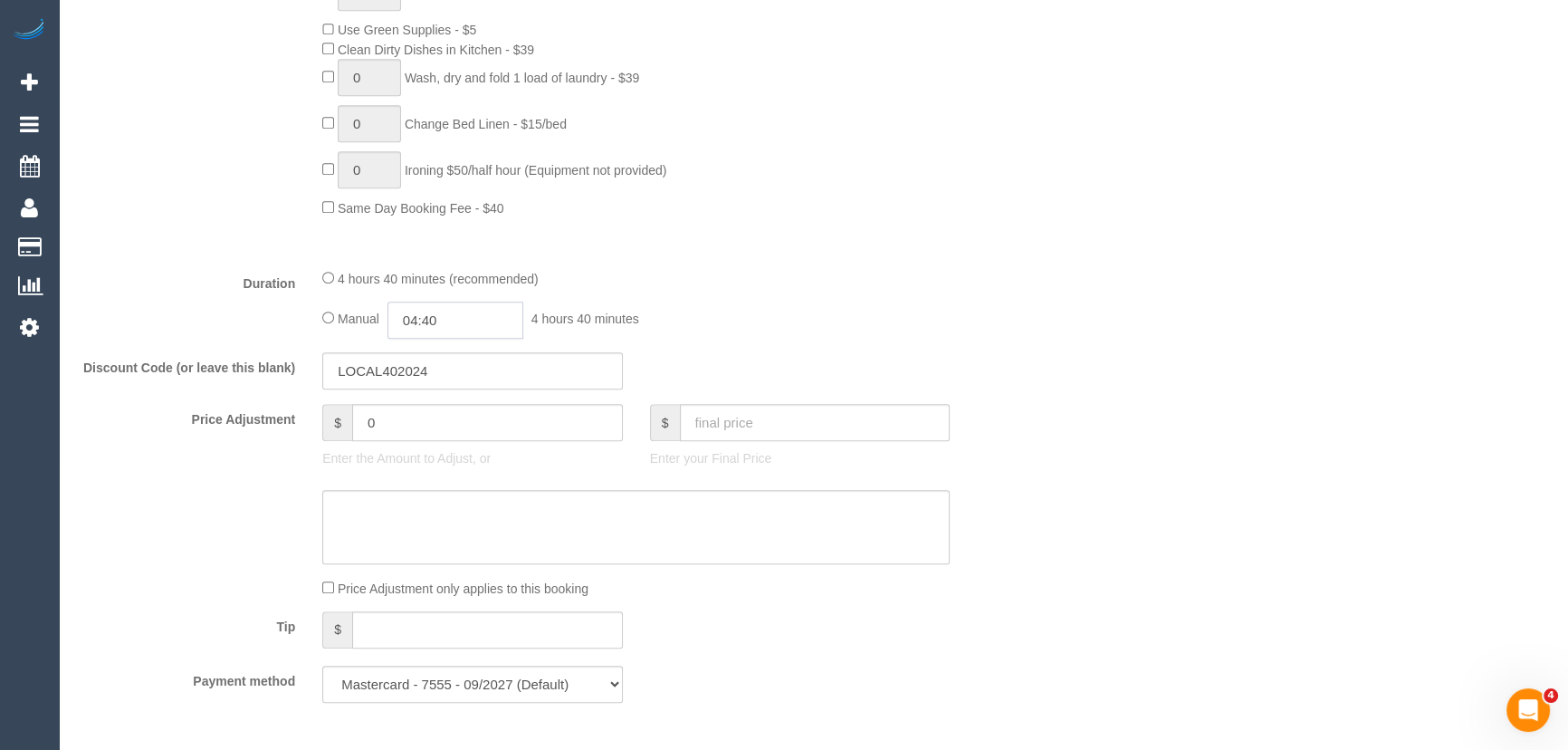
click at [484, 321] on input "04:40" at bounding box center [455, 320] width 136 height 37
type input "05:00"
click at [427, 391] on li "05:00" at bounding box center [436, 394] width 80 height 23
click at [840, 335] on div "Manual 05:00 5 hours 0 minutes" at bounding box center [635, 320] width 628 height 37
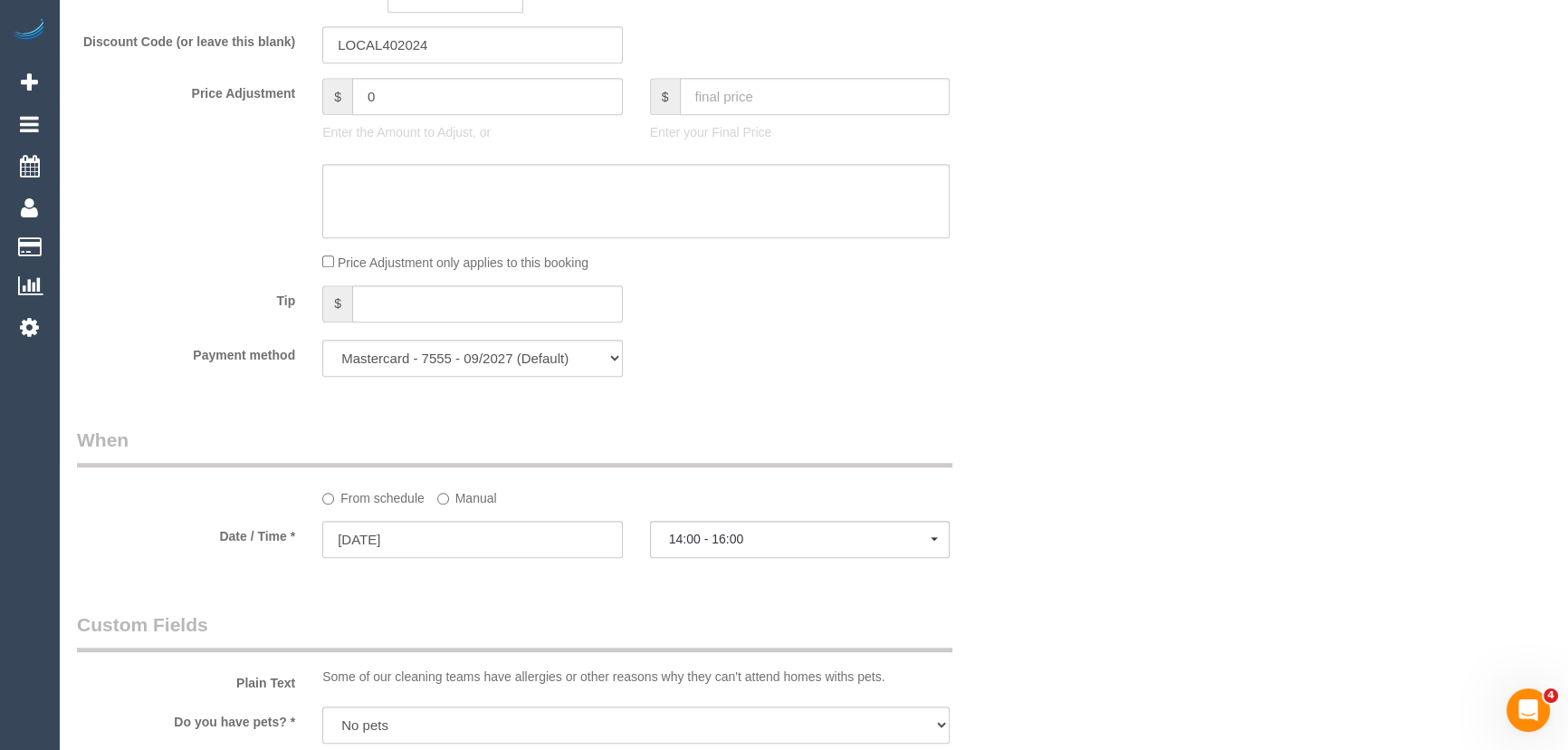
select select "spot13"
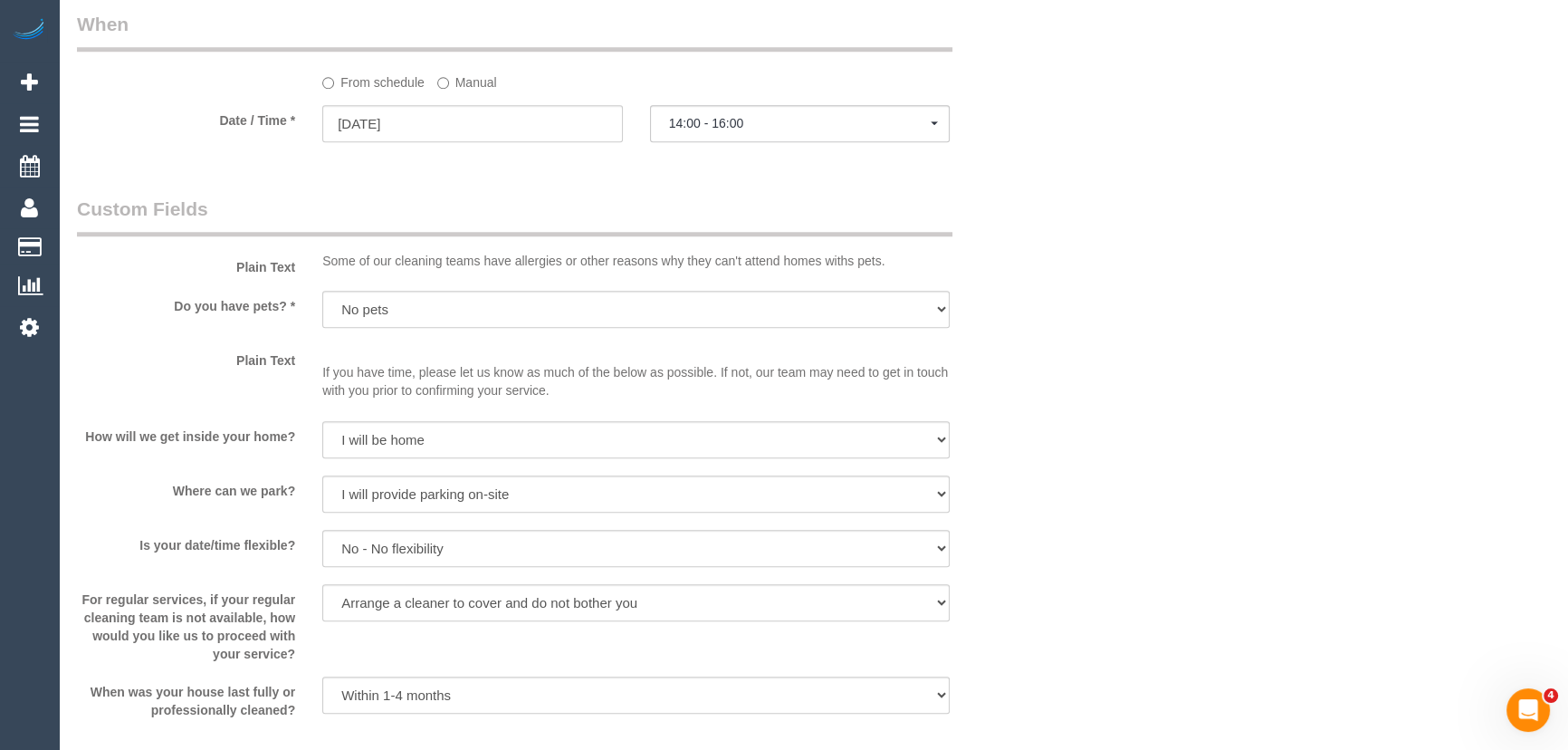
scroll to position [1975, 0]
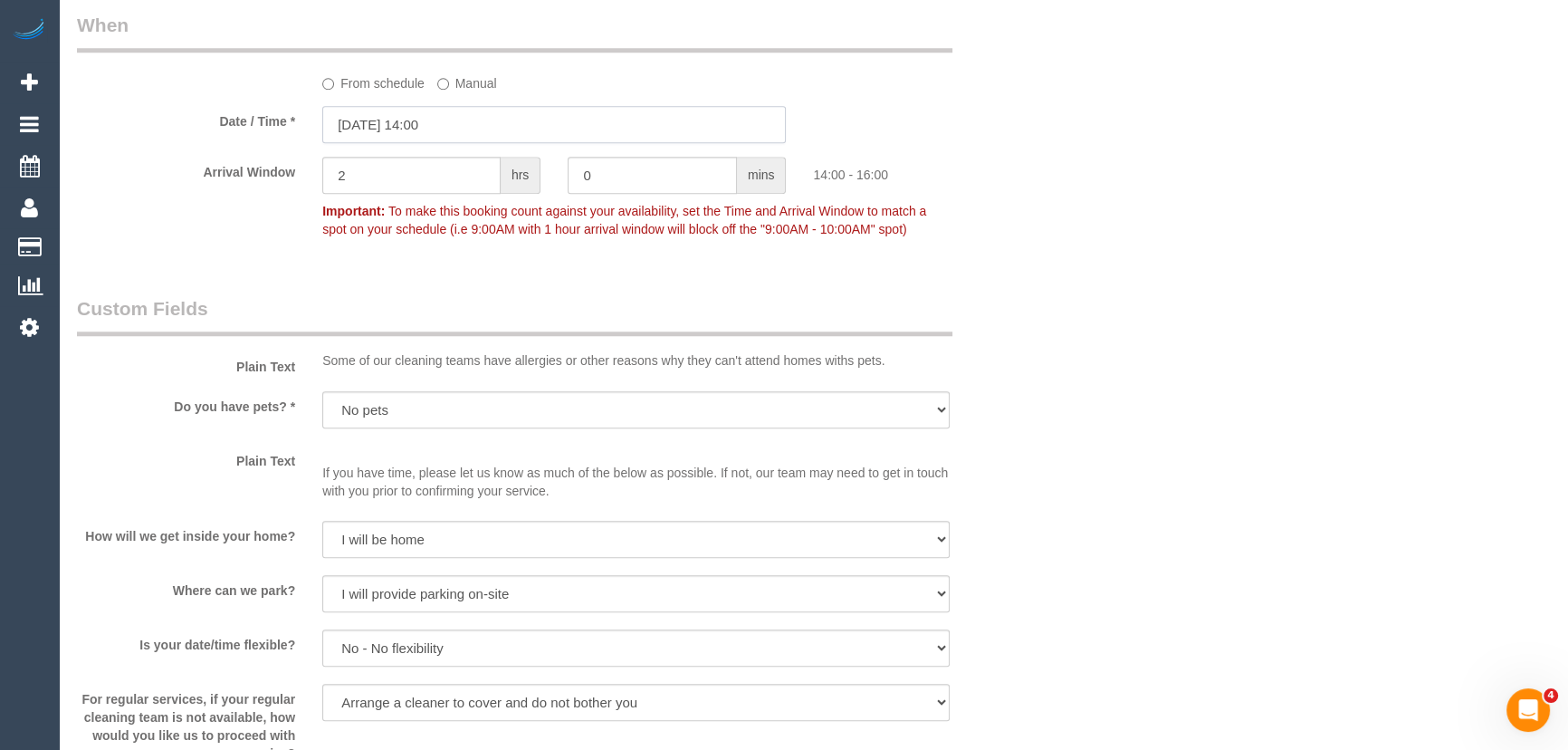
click at [498, 132] on input "16/09/2025 14:00" at bounding box center [553, 125] width 464 height 37
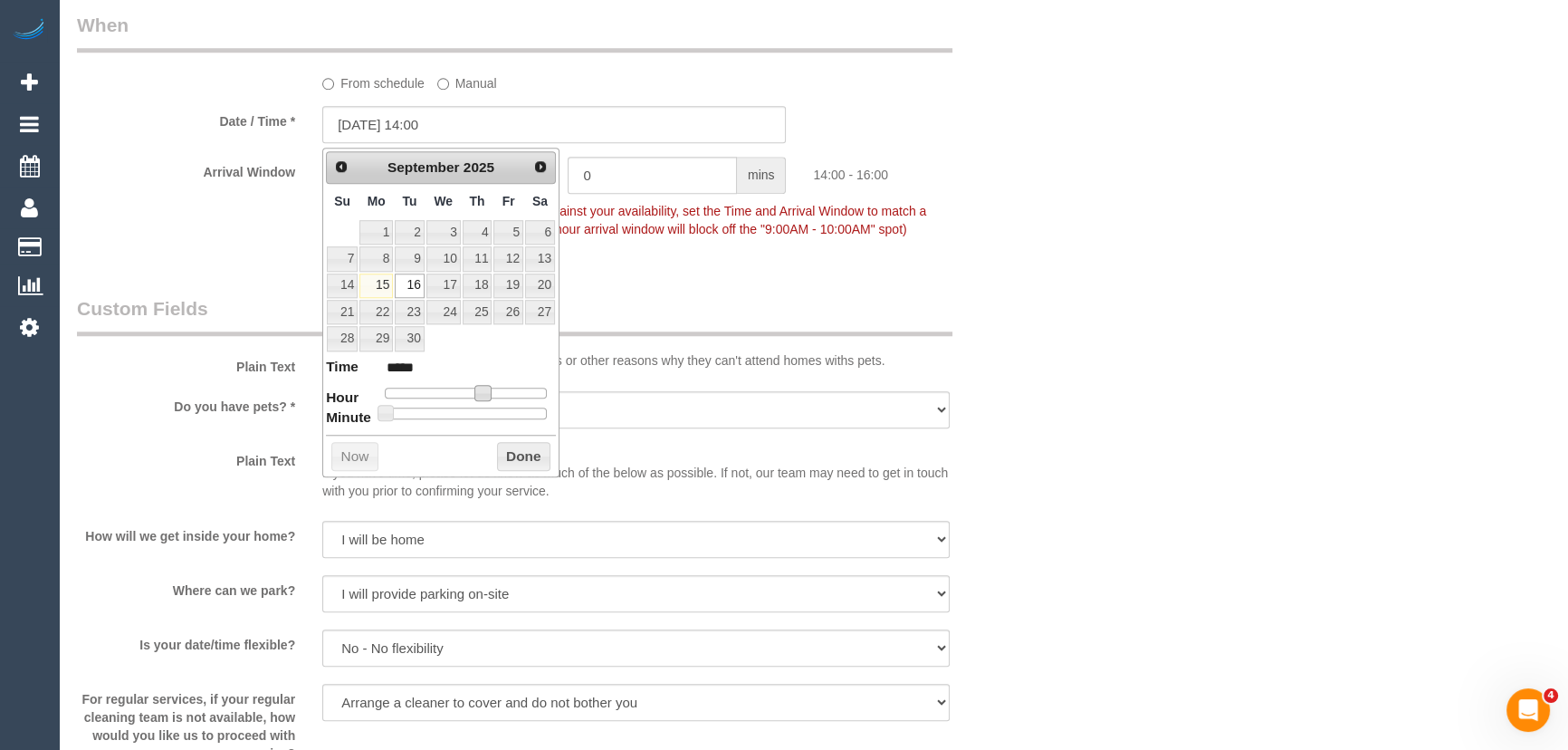
type input "16/09/2025 13:00"
type input "*****"
type input "16/09/2025 12:00"
type input "*****"
type input "16/09/2025 11:00"
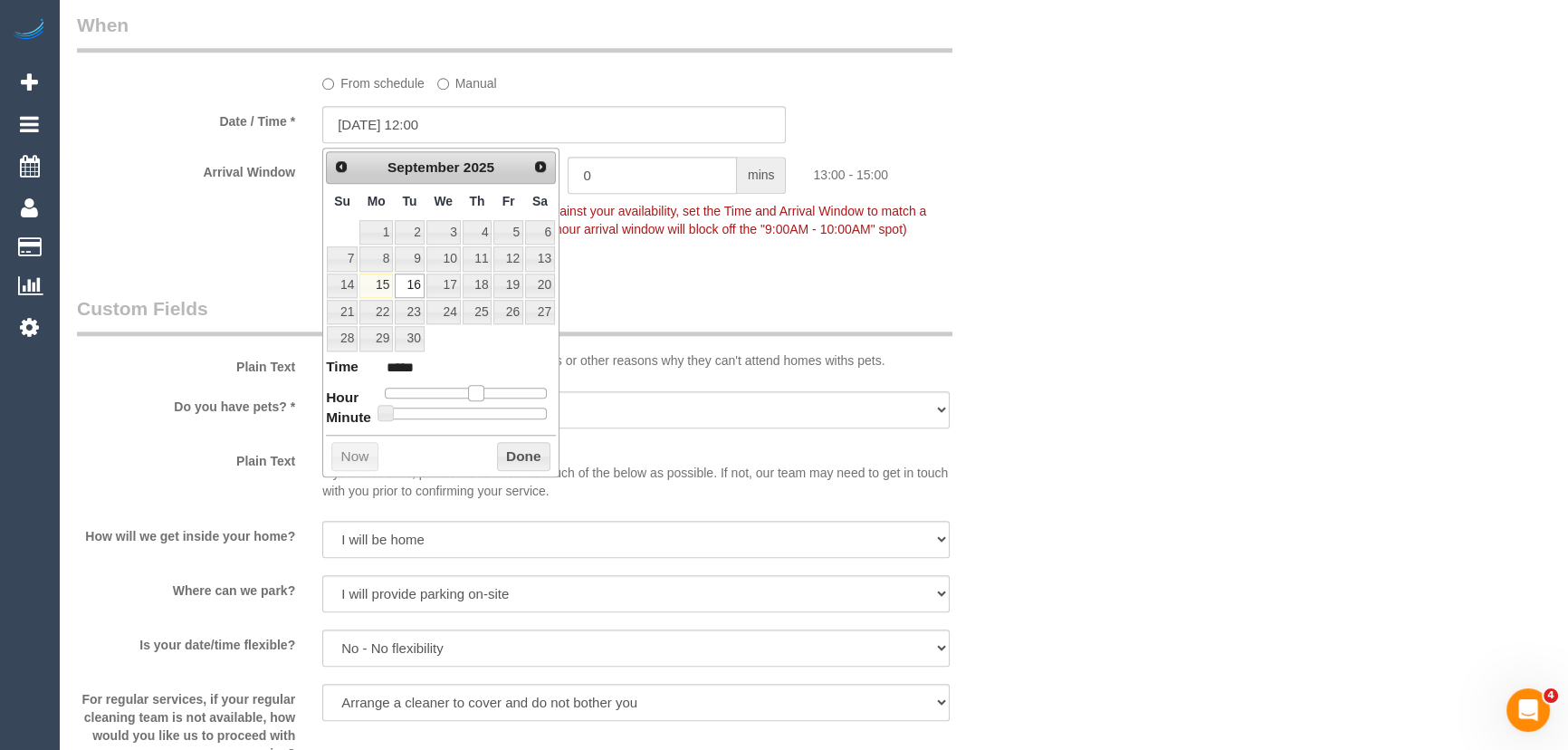
type input "*****"
type input "16/09/2025 10:00"
type input "*****"
type input "16/09/2025 09:00"
type input "*****"
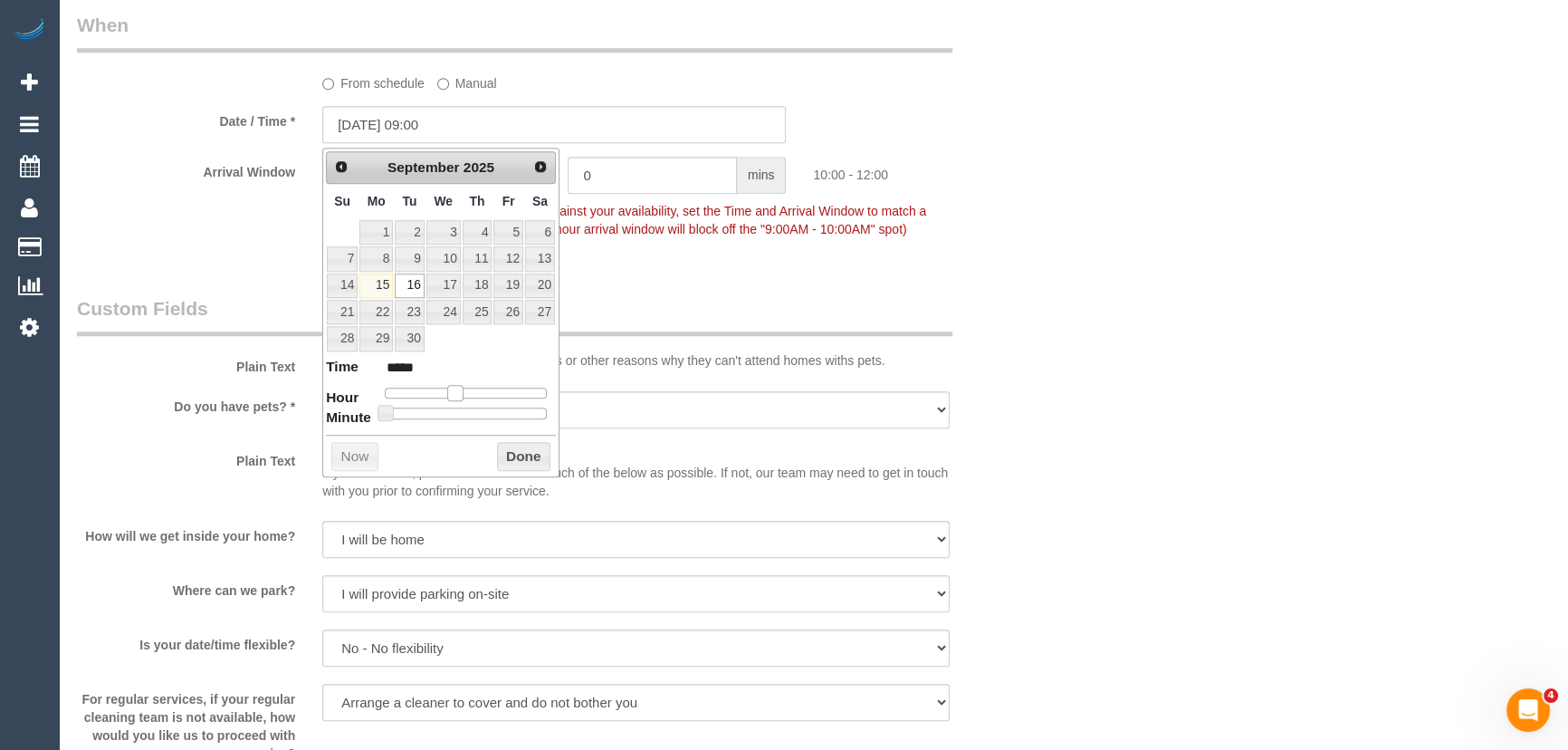
type input "16/09/2025 08:00"
type input "*****"
type input "16/09/2025 07:00"
type input "*****"
drag, startPoint x: 481, startPoint y: 395, endPoint x: 436, endPoint y: 398, distance: 45.1
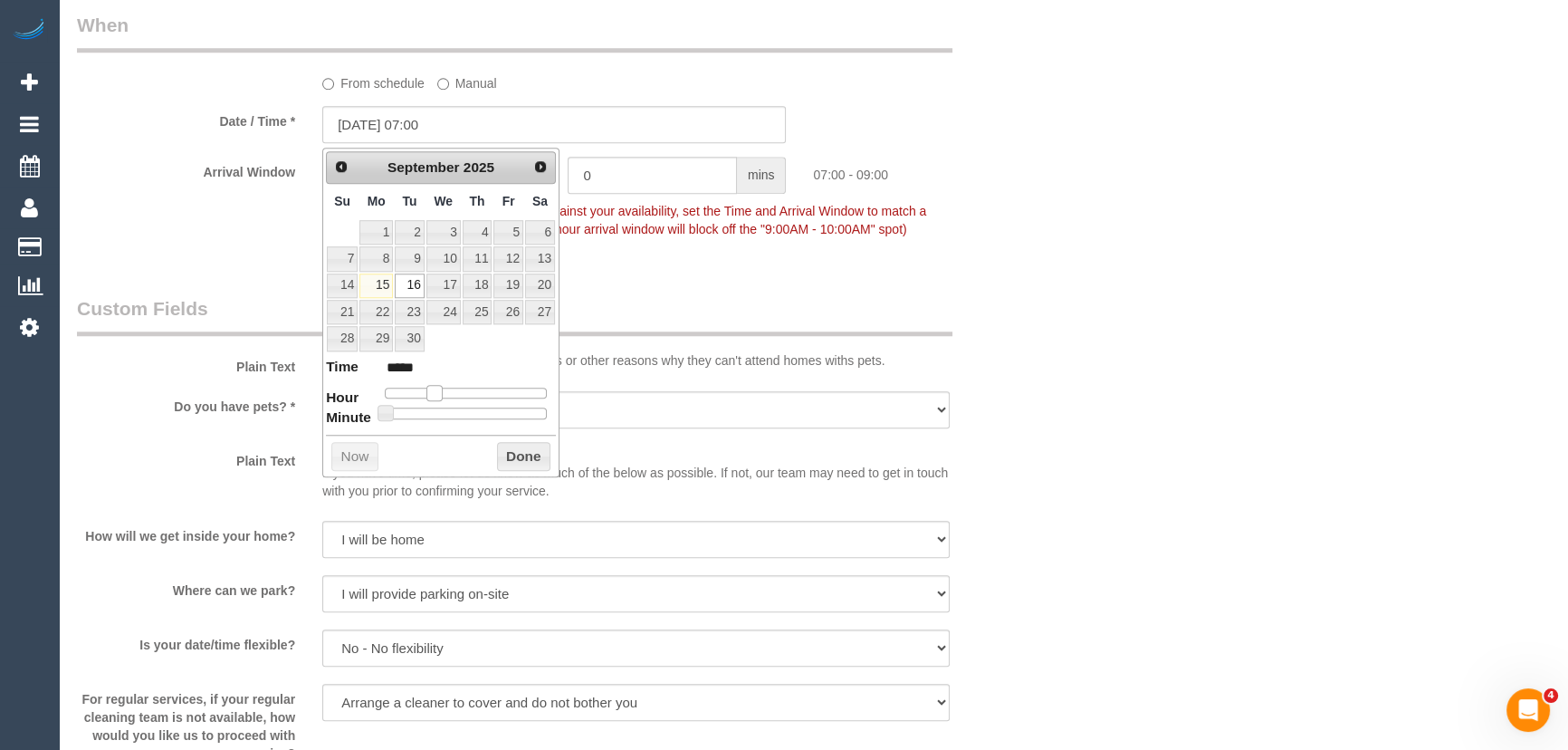
click at [436, 398] on span at bounding box center [434, 392] width 16 height 16
click at [700, 260] on fieldset "When From schedule Manual Date / Time * 16/09/2025 07:00 Arrival Window 2 hrs 0…" at bounding box center [554, 136] width 955 height 248
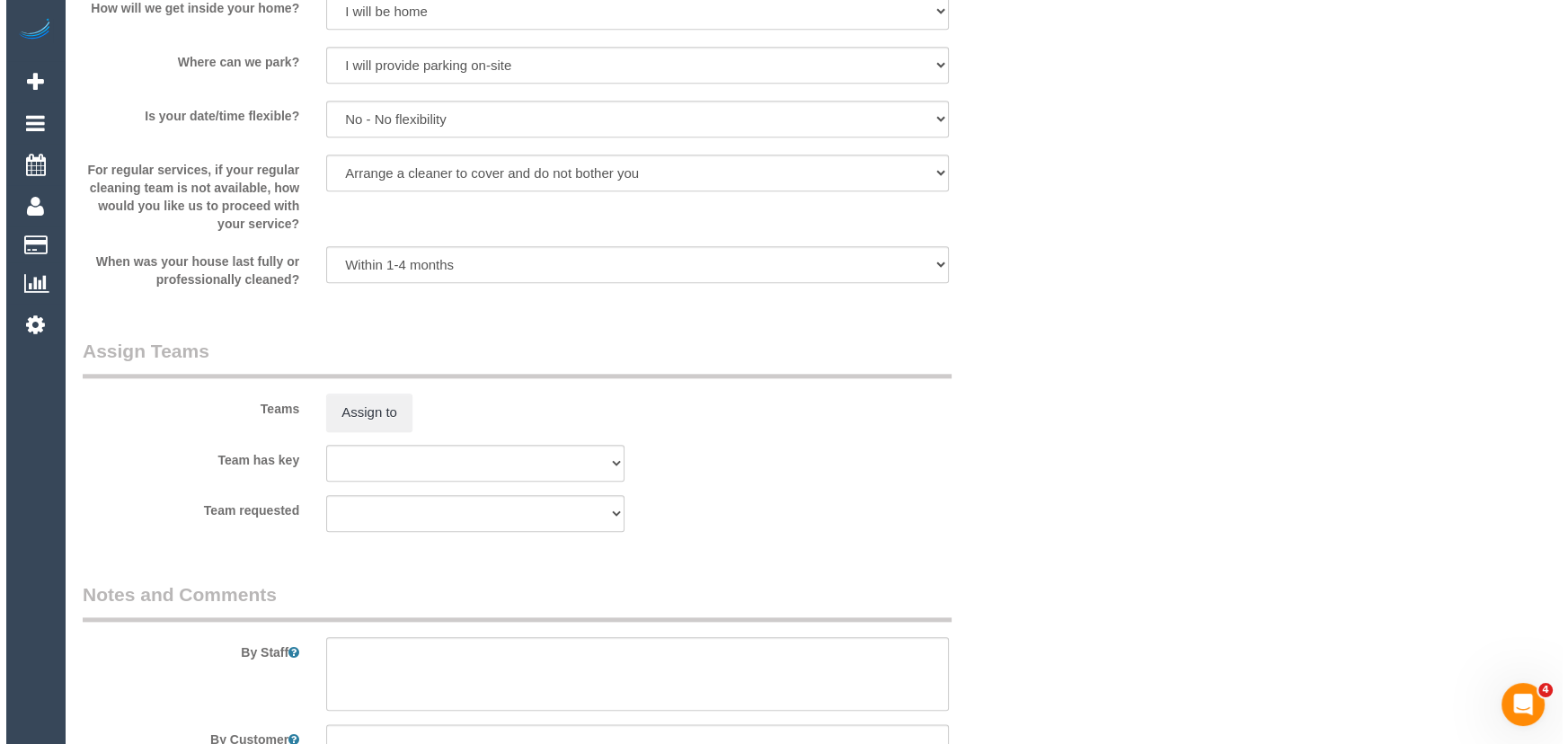
scroll to position [2694, 0]
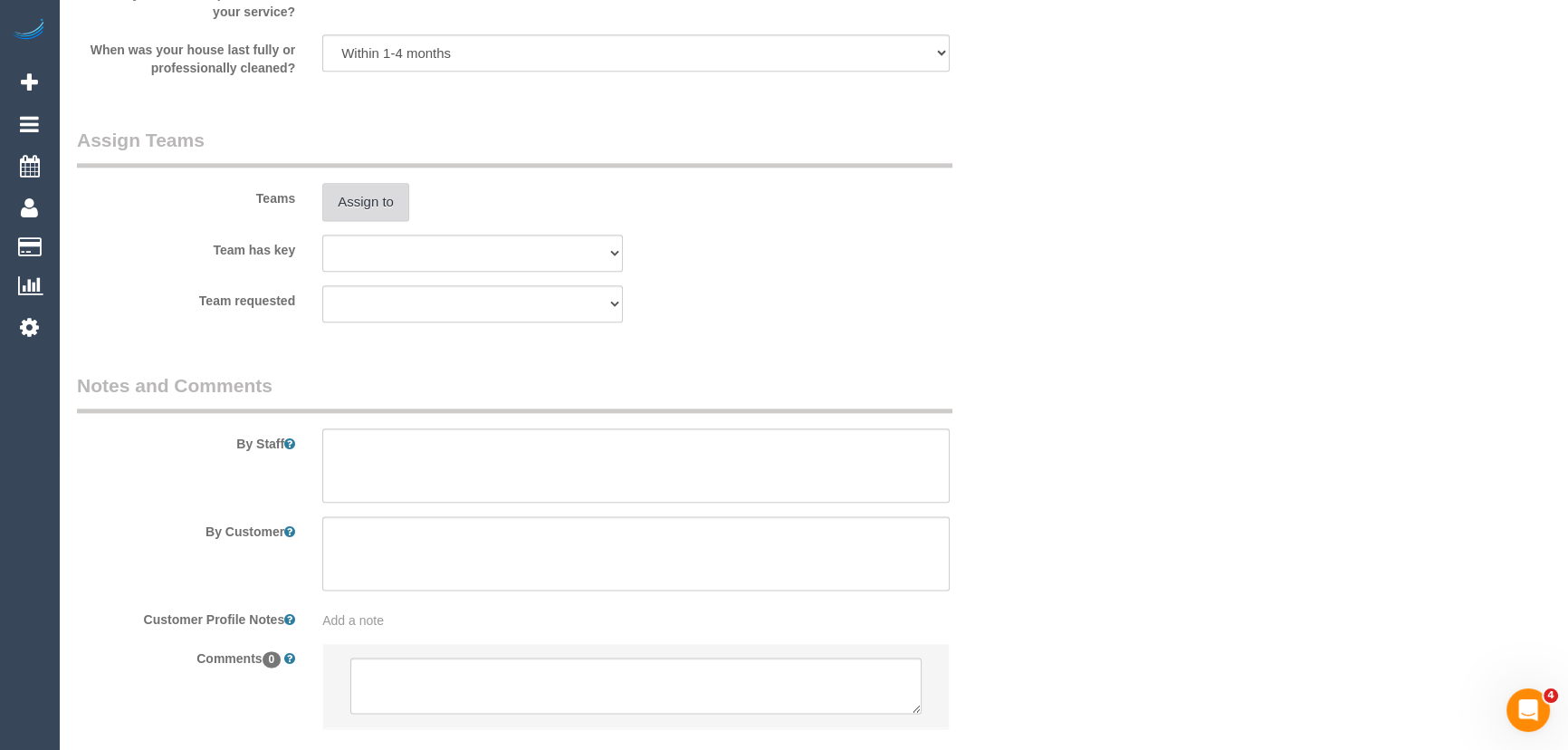
click at [368, 210] on button "Assign to" at bounding box center [365, 201] width 87 height 38
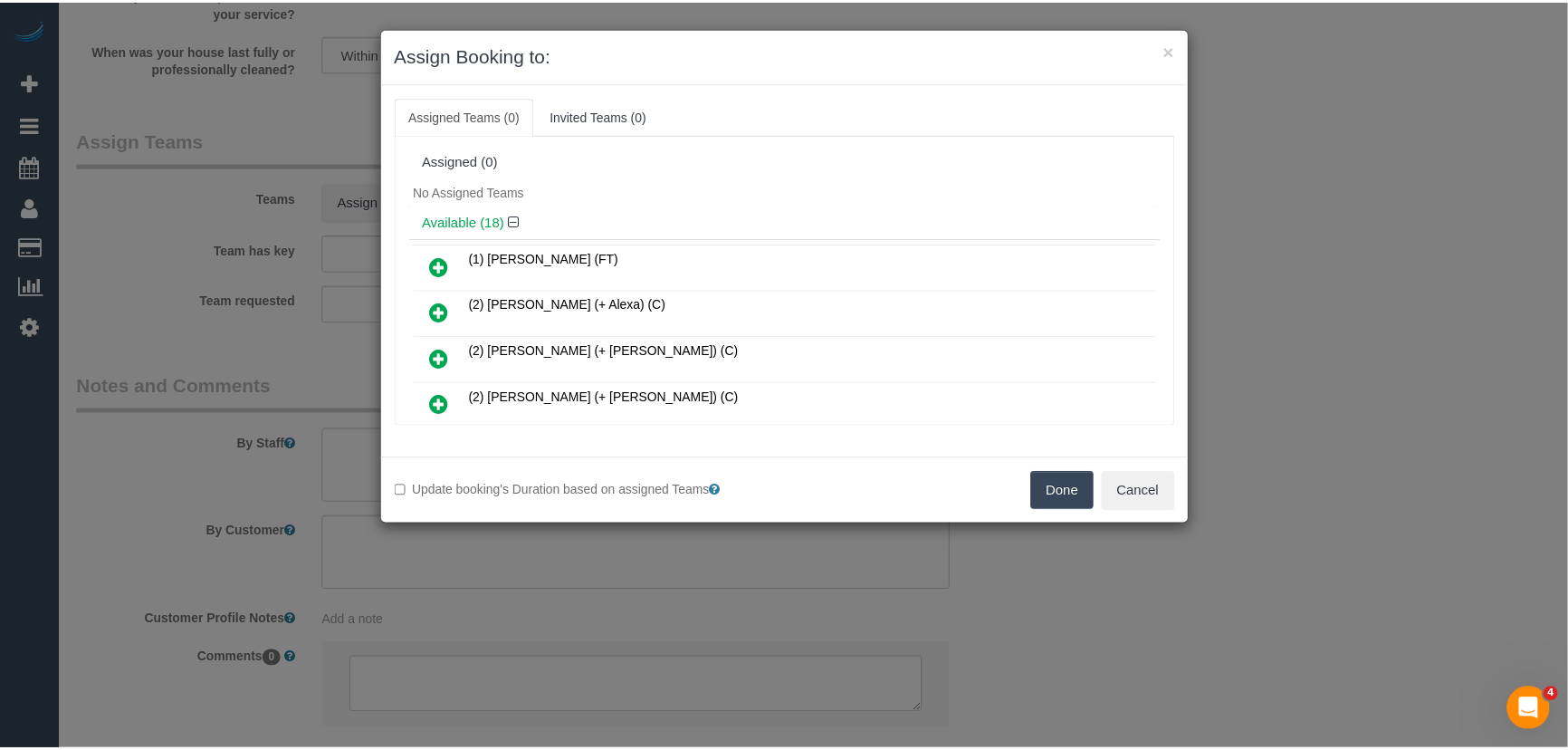
scroll to position [1514, 0]
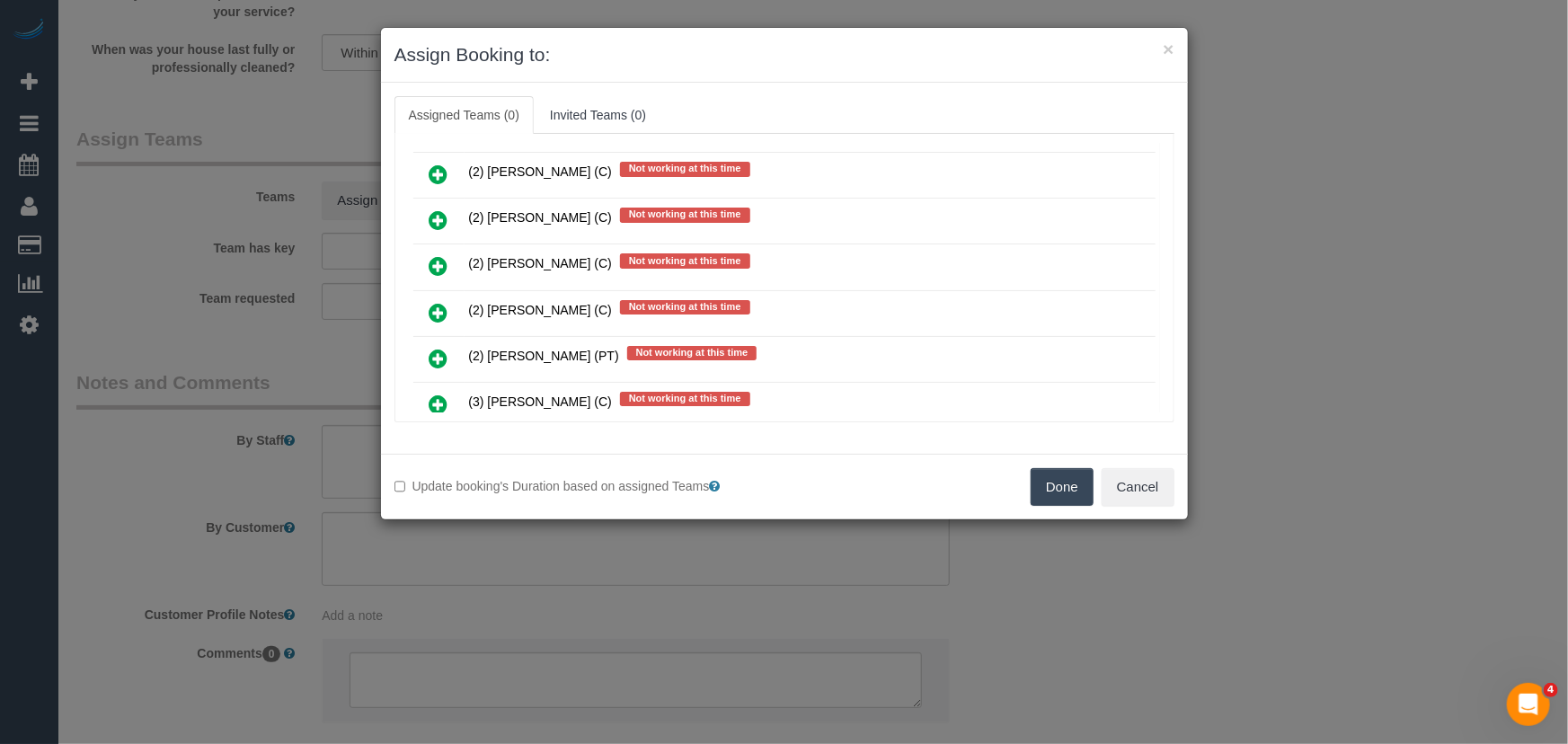
click at [1238, 585] on div "× Assign Booking to: Assigned Teams (0) Invited Teams (0) Assigned (0) No Assig…" at bounding box center [784, 372] width 1568 height 744
drag, startPoint x: 1164, startPoint y: 485, endPoint x: 1123, endPoint y: 488, distance: 41.1
click at [1164, 485] on button "Cancel" at bounding box center [1138, 487] width 73 height 38
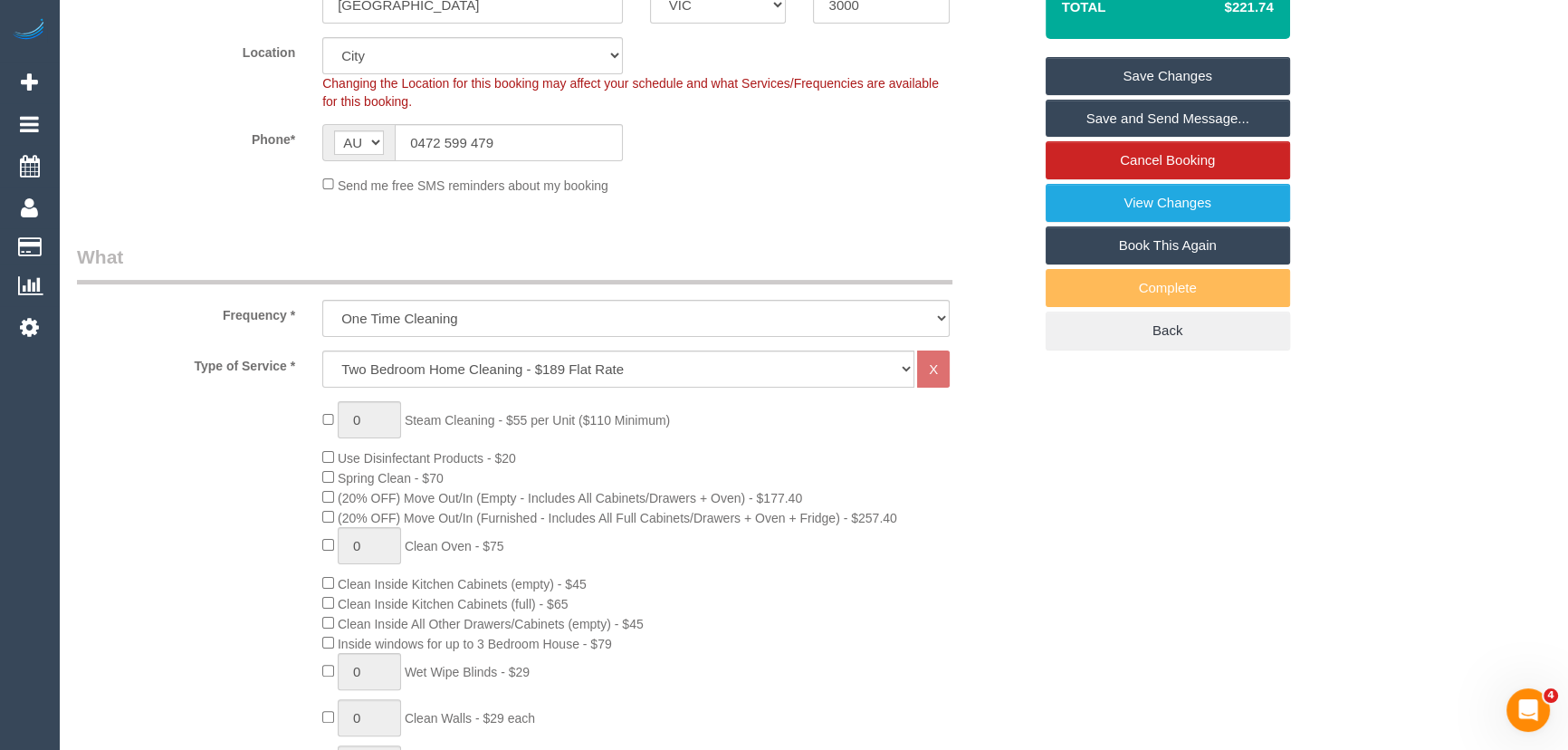
scroll to position [246, 0]
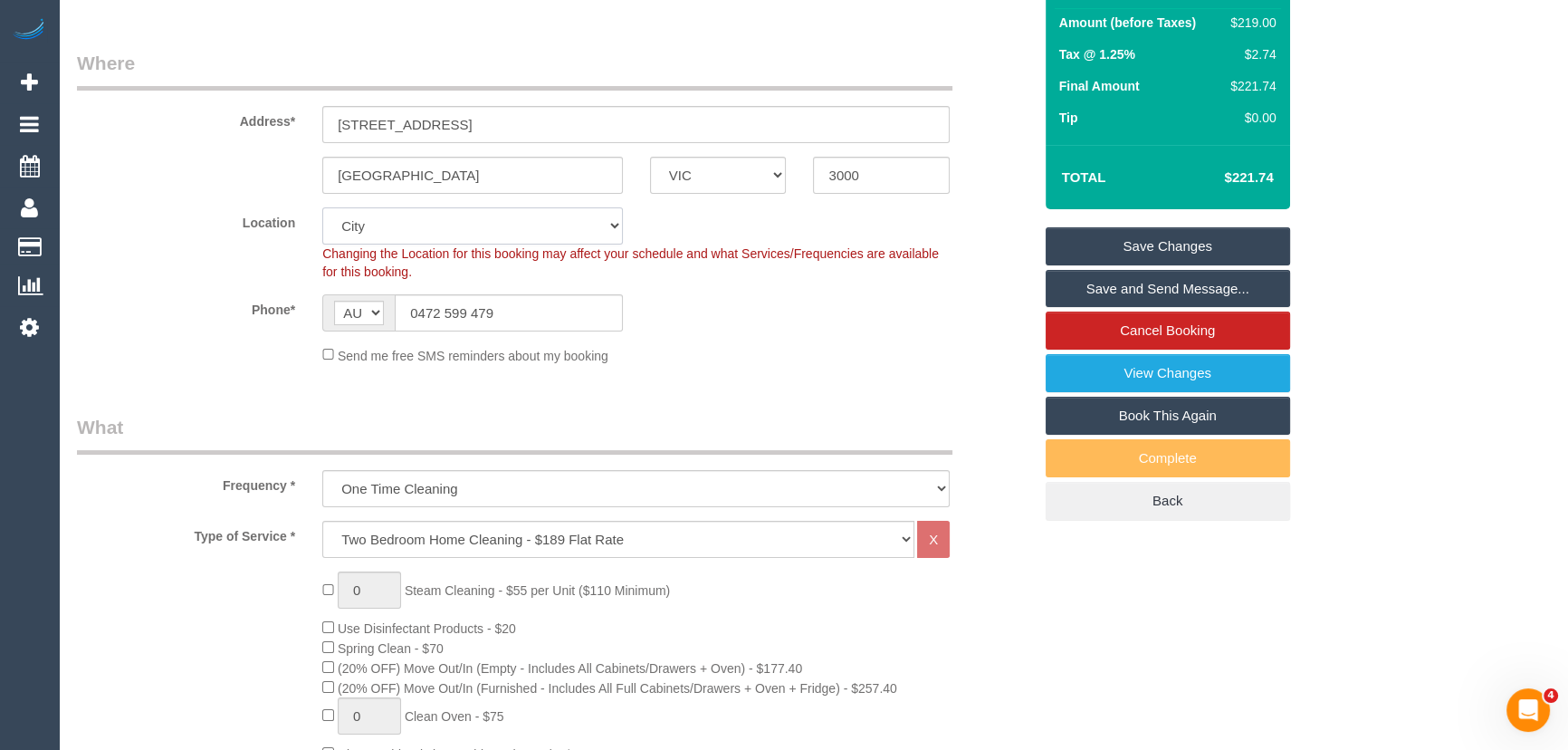
click at [444, 228] on select "Office City East (North) East (South) Inner East Inner North (East) Inner North…" at bounding box center [472, 226] width 300 height 37
select select "50"
click at [322, 207] on select "Office City East (North) East (South) Inner East Inner North (East) Inner North…" at bounding box center [472, 226] width 300 height 37
click at [197, 339] on sui-booking-location "Location Office City East (North) East (South) Inner East Inner North (East) In…" at bounding box center [554, 285] width 955 height 158
select select "object:4413"
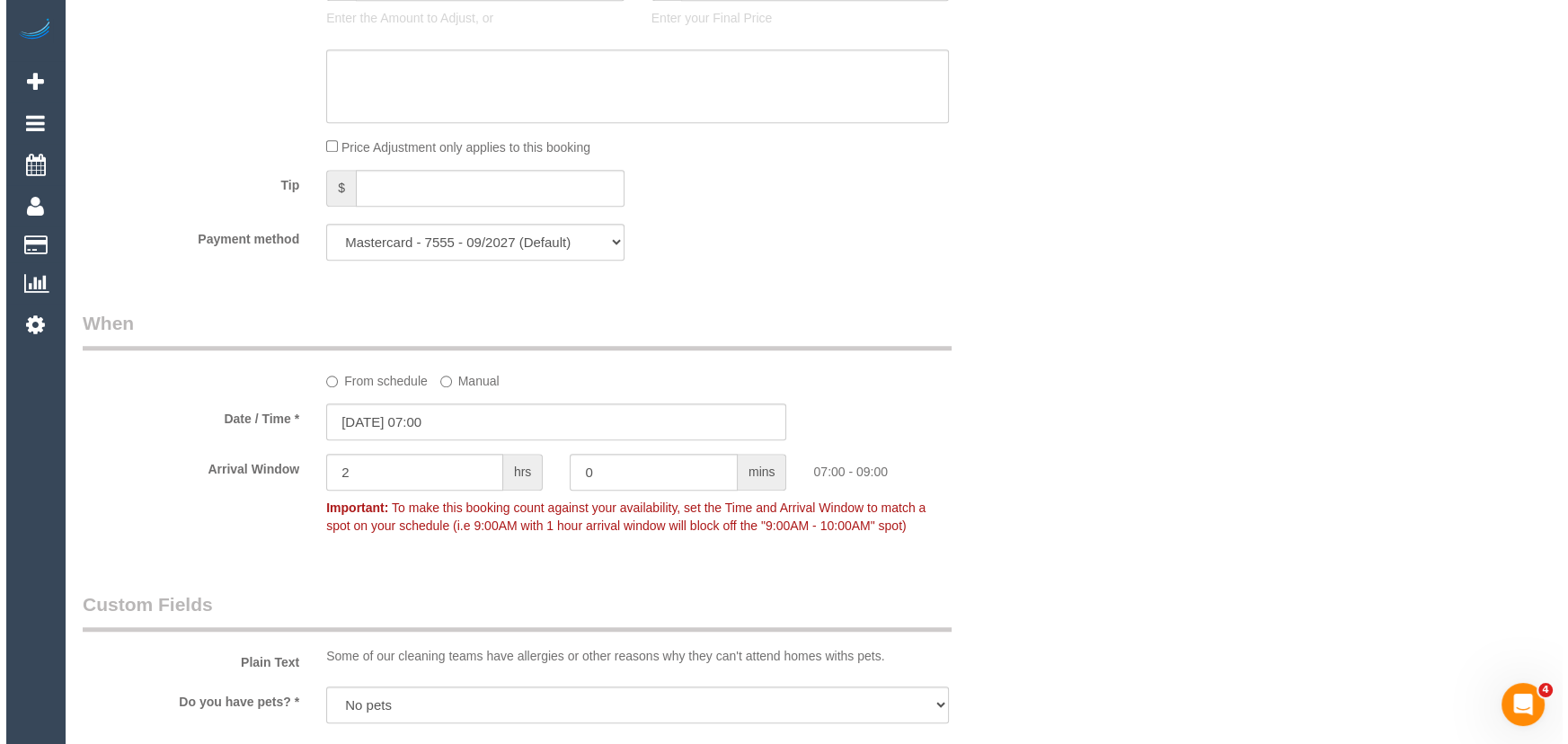
scroll to position [2367, 0]
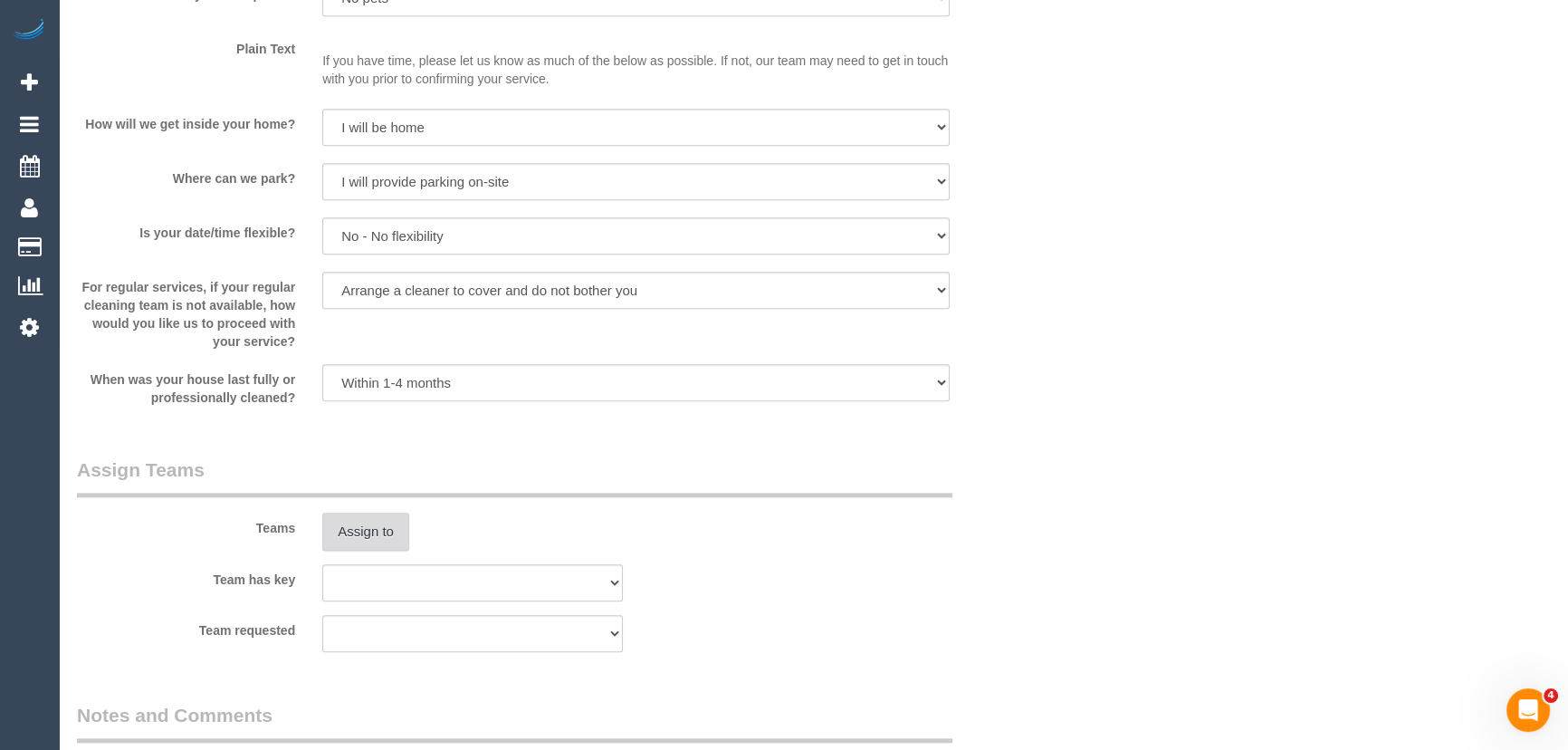
click at [384, 540] on button "Assign to" at bounding box center [365, 531] width 87 height 38
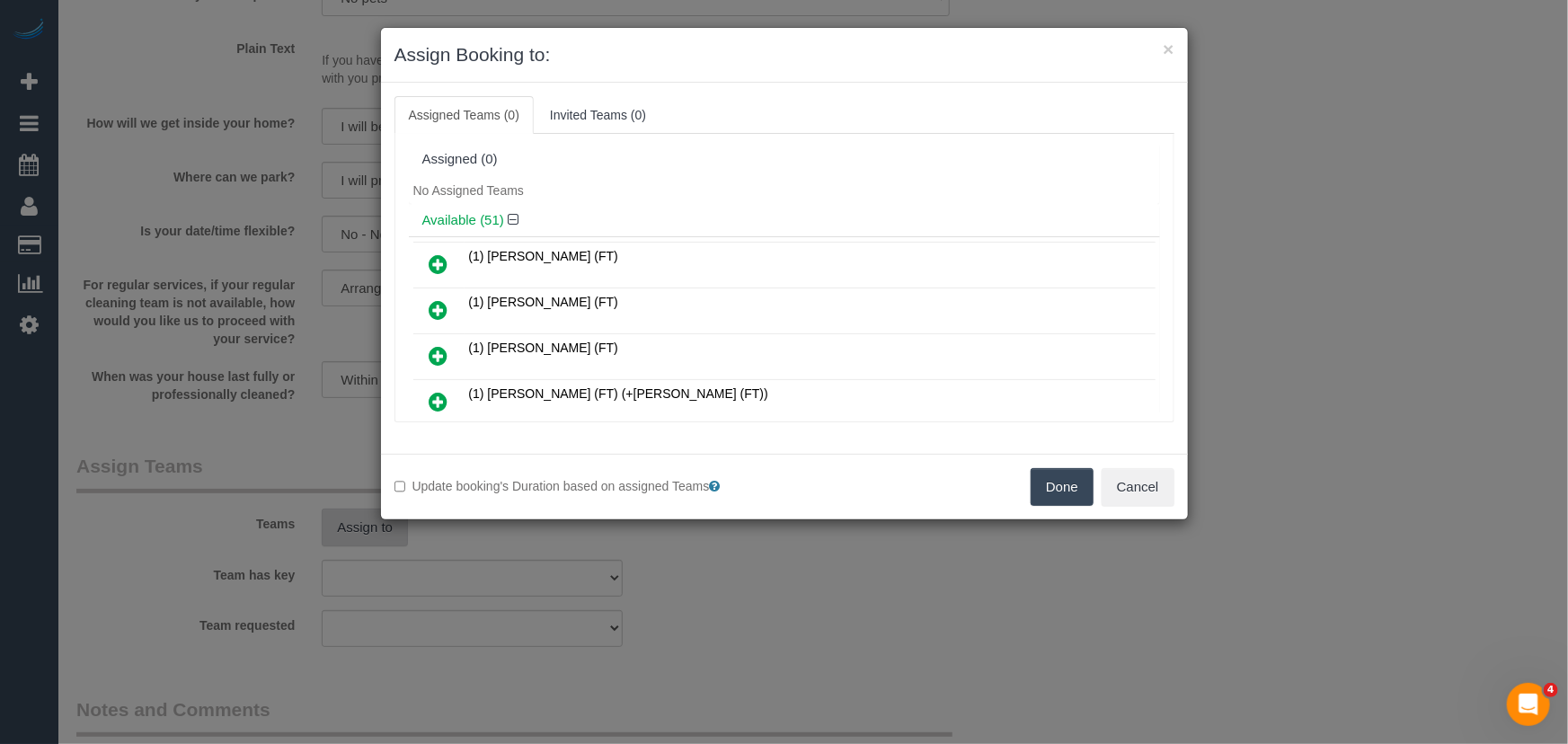
scroll to position [382, 0]
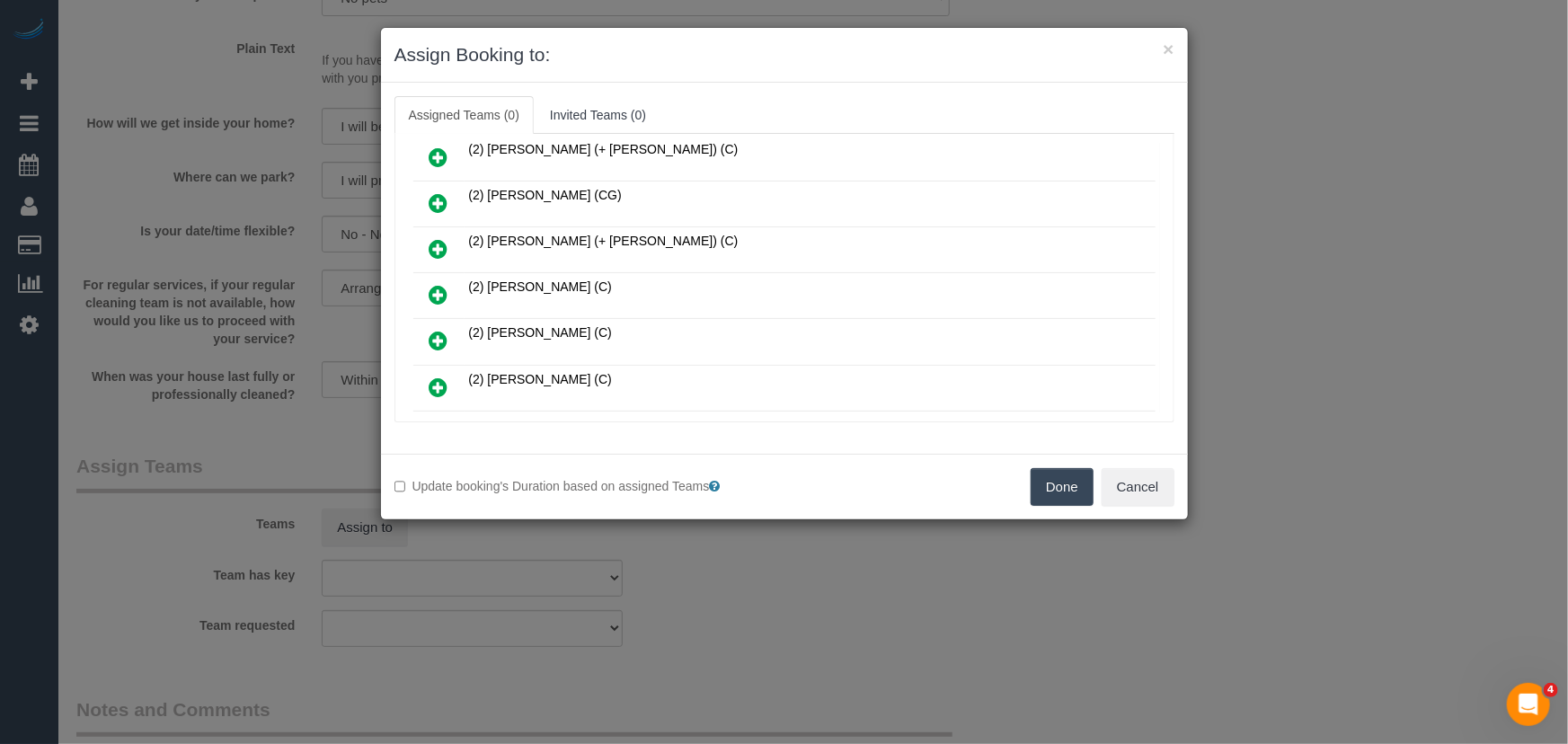
drag, startPoint x: 436, startPoint y: 287, endPoint x: 455, endPoint y: 291, distance: 19.4
click at [436, 287] on icon at bounding box center [439, 294] width 19 height 21
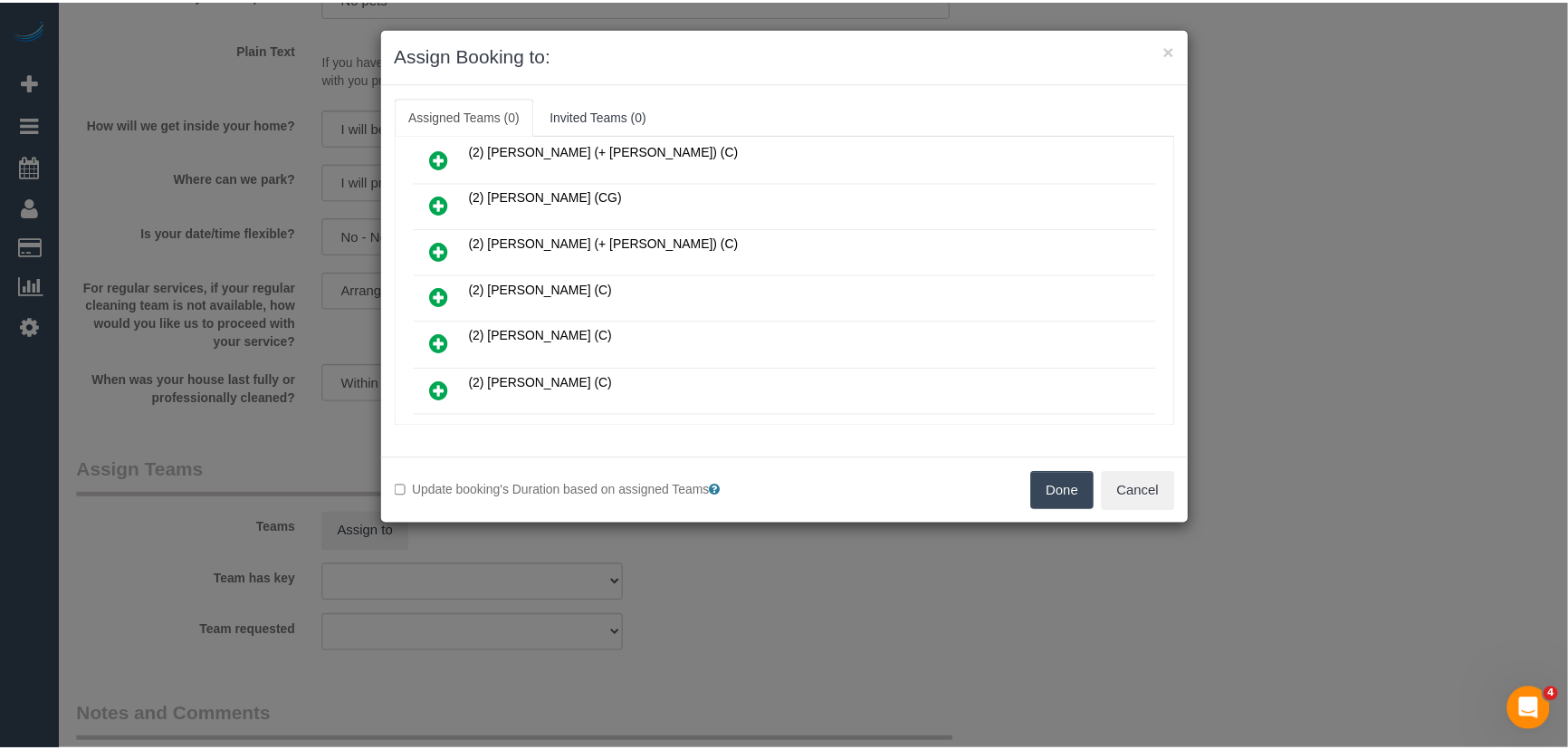
scroll to position [427, 0]
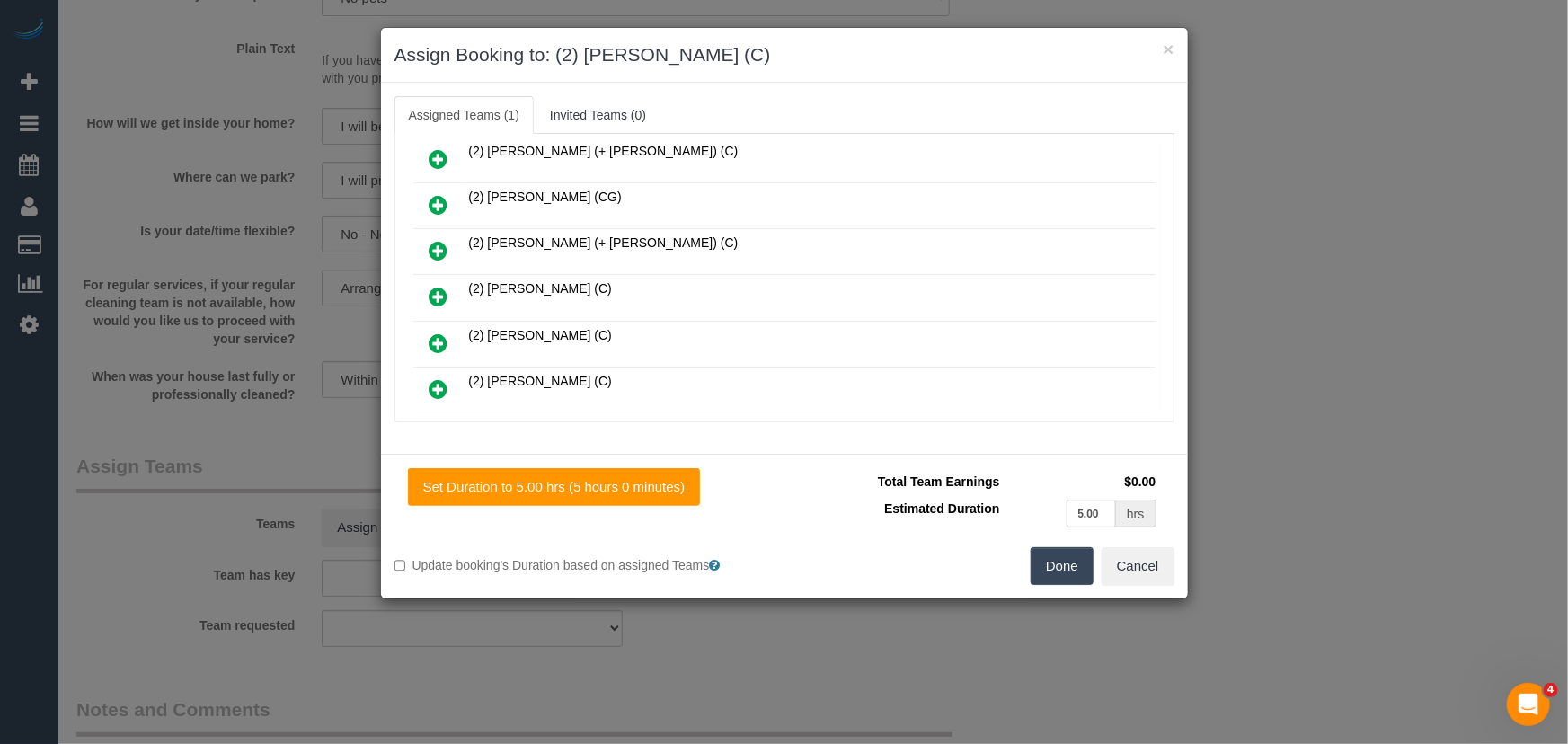
click at [1051, 571] on button "Done" at bounding box center [1062, 565] width 63 height 38
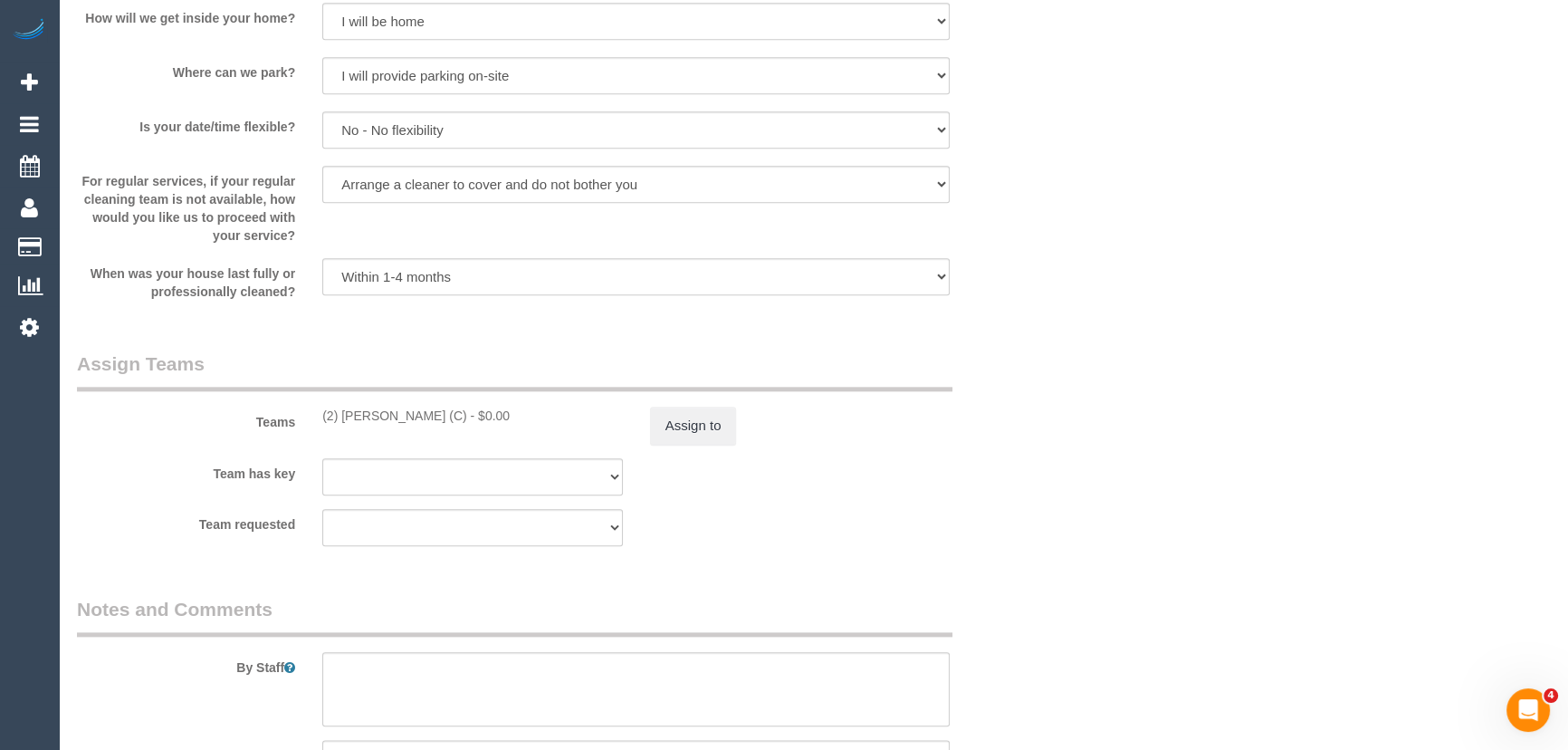
scroll to position [2633, 0]
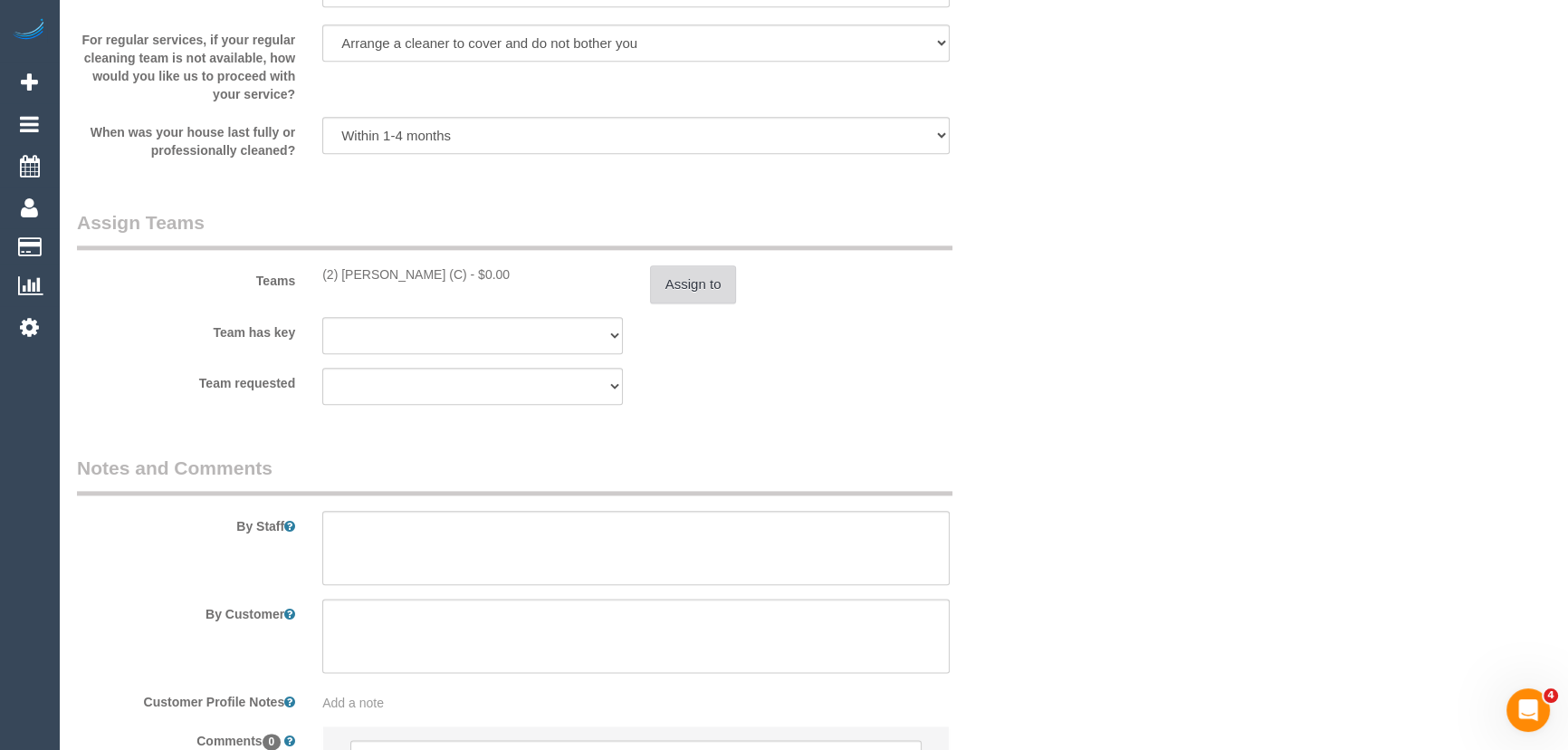
click at [691, 289] on button "Assign to" at bounding box center [693, 284] width 87 height 38
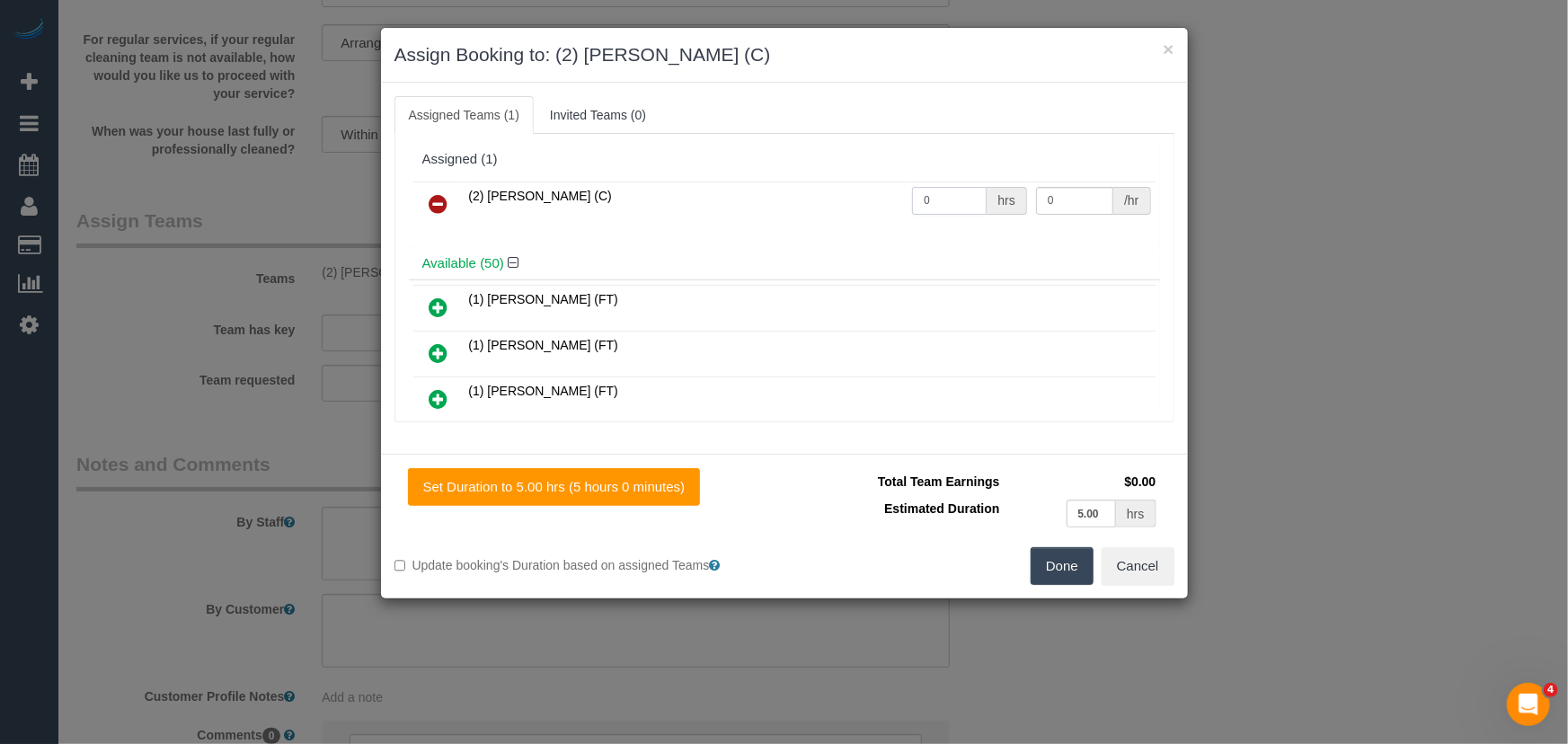
click at [941, 198] on input "0" at bounding box center [949, 201] width 75 height 28
type input "1"
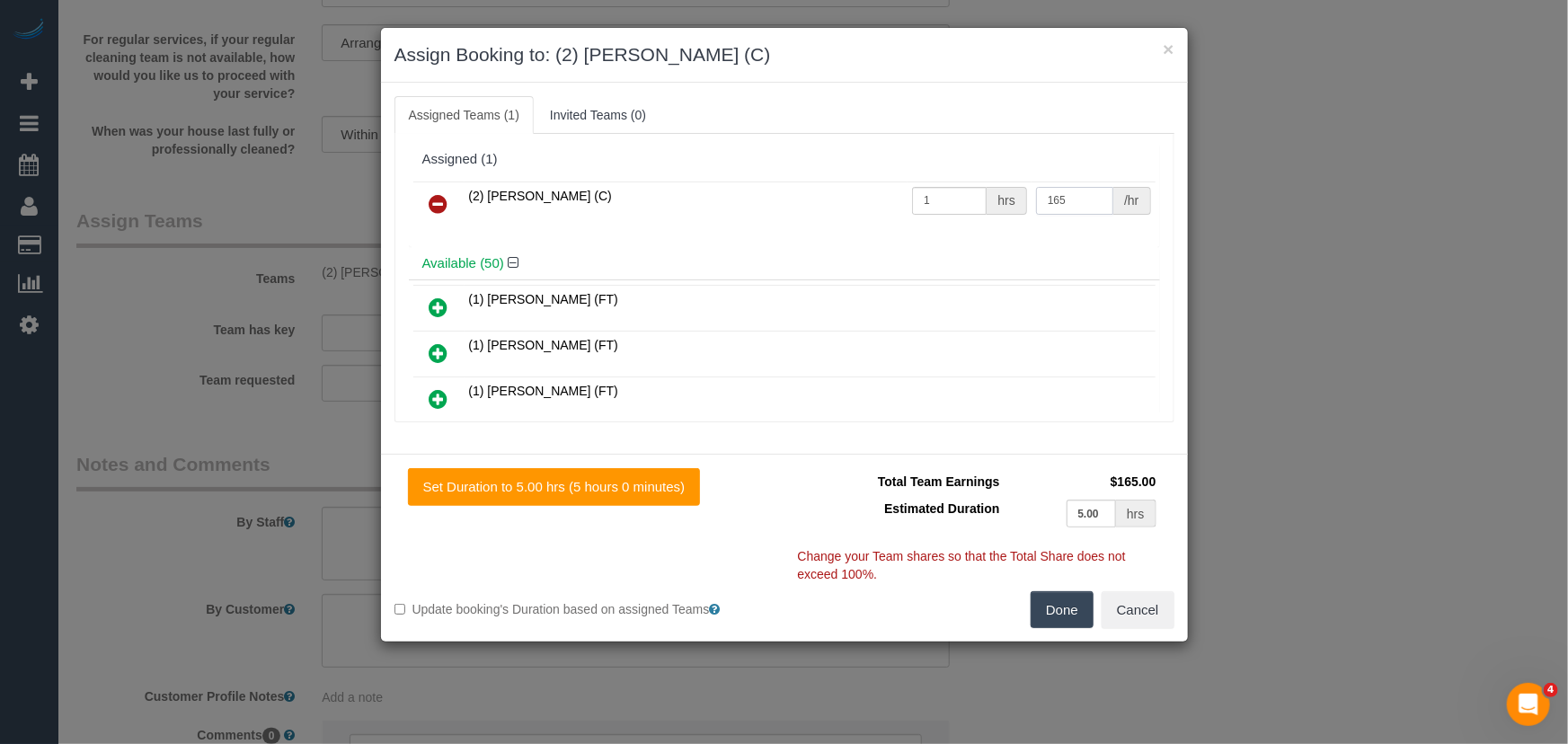
type input "165"
click at [1060, 618] on button "Done" at bounding box center [1062, 610] width 63 height 38
click at [1060, 618] on div "Done Cancel" at bounding box center [986, 610] width 404 height 38
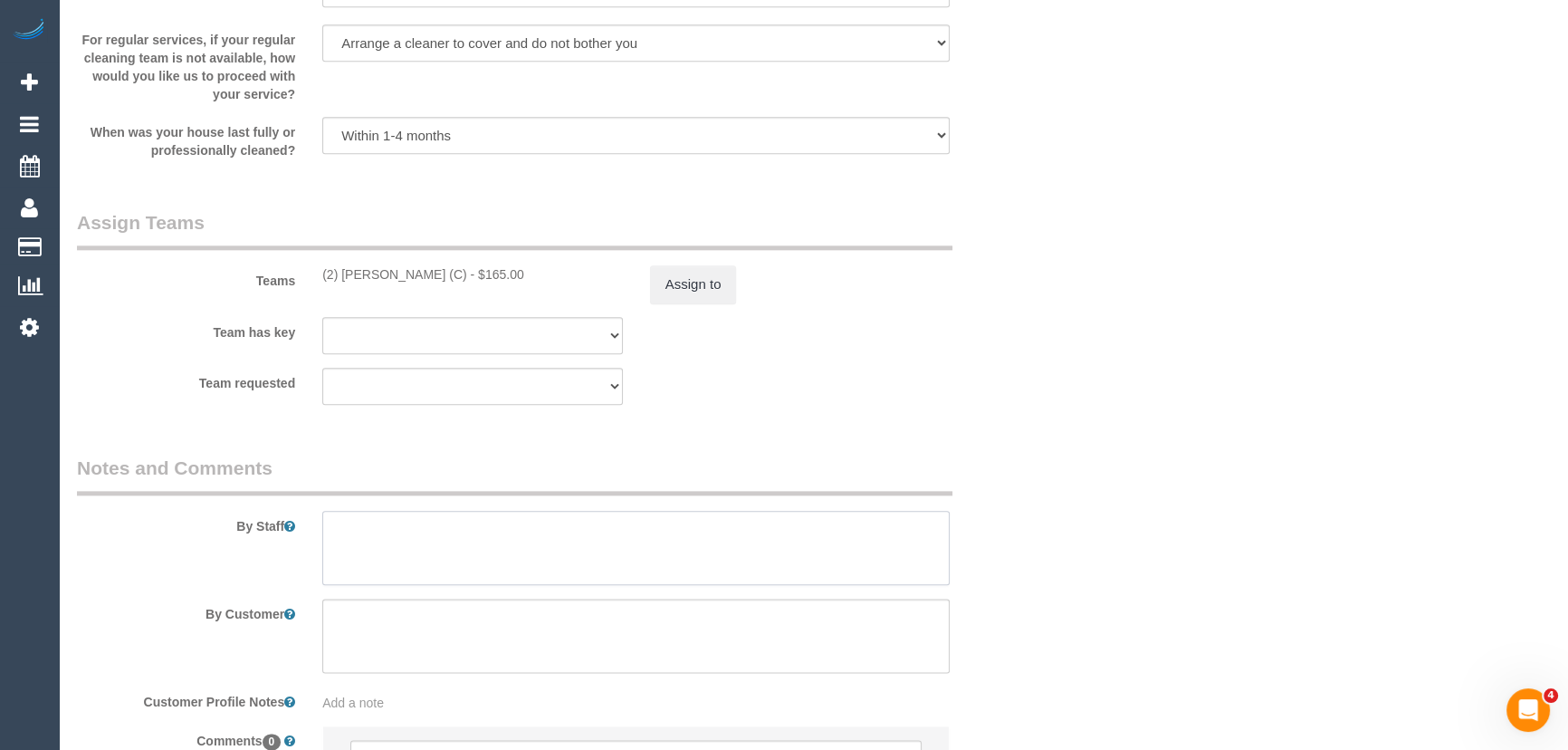
click at [505, 557] on textarea at bounding box center [635, 548] width 628 height 75
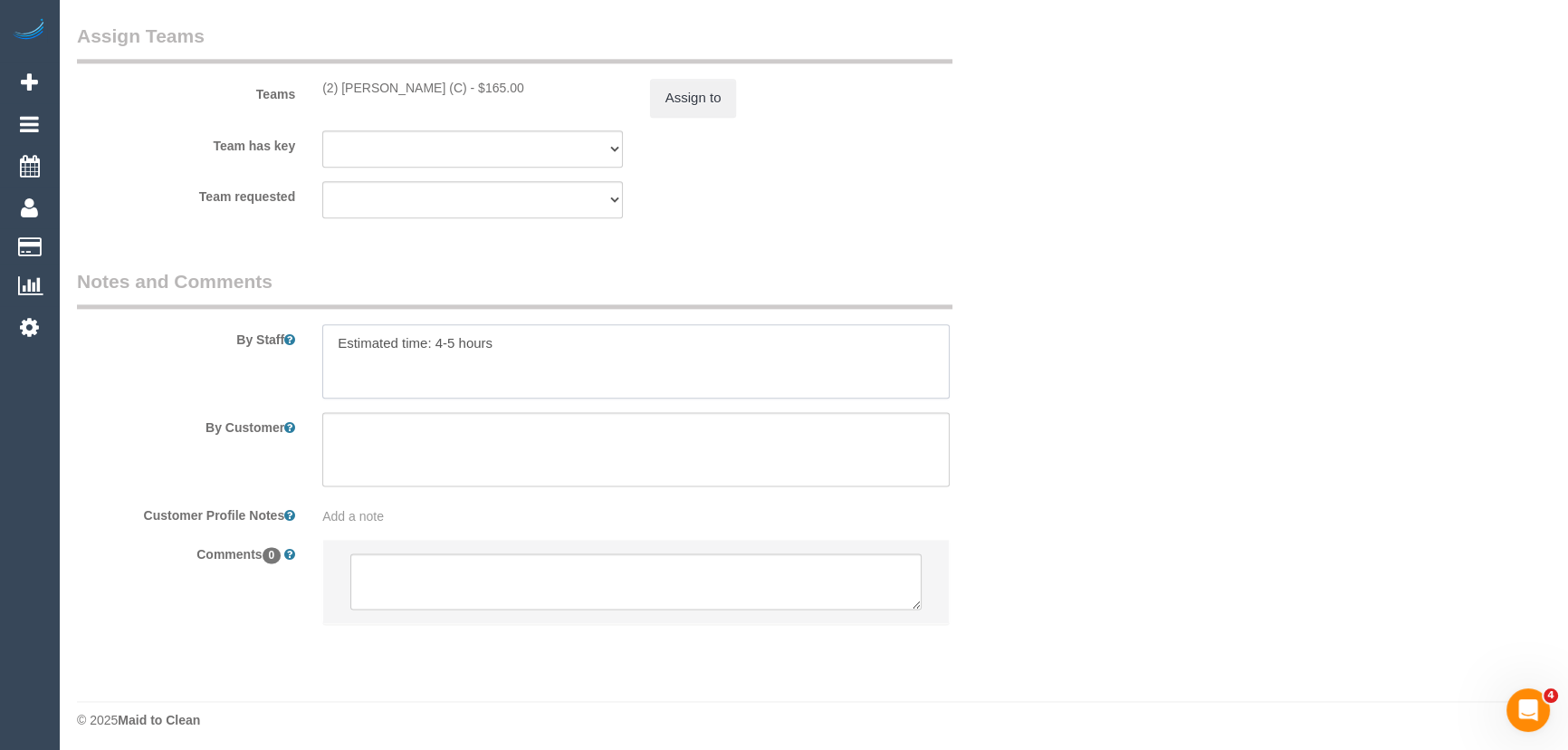
scroll to position [2827, 0]
type textarea "Estimated time: 4-5 hours"
click at [532, 579] on textarea at bounding box center [636, 576] width 571 height 56
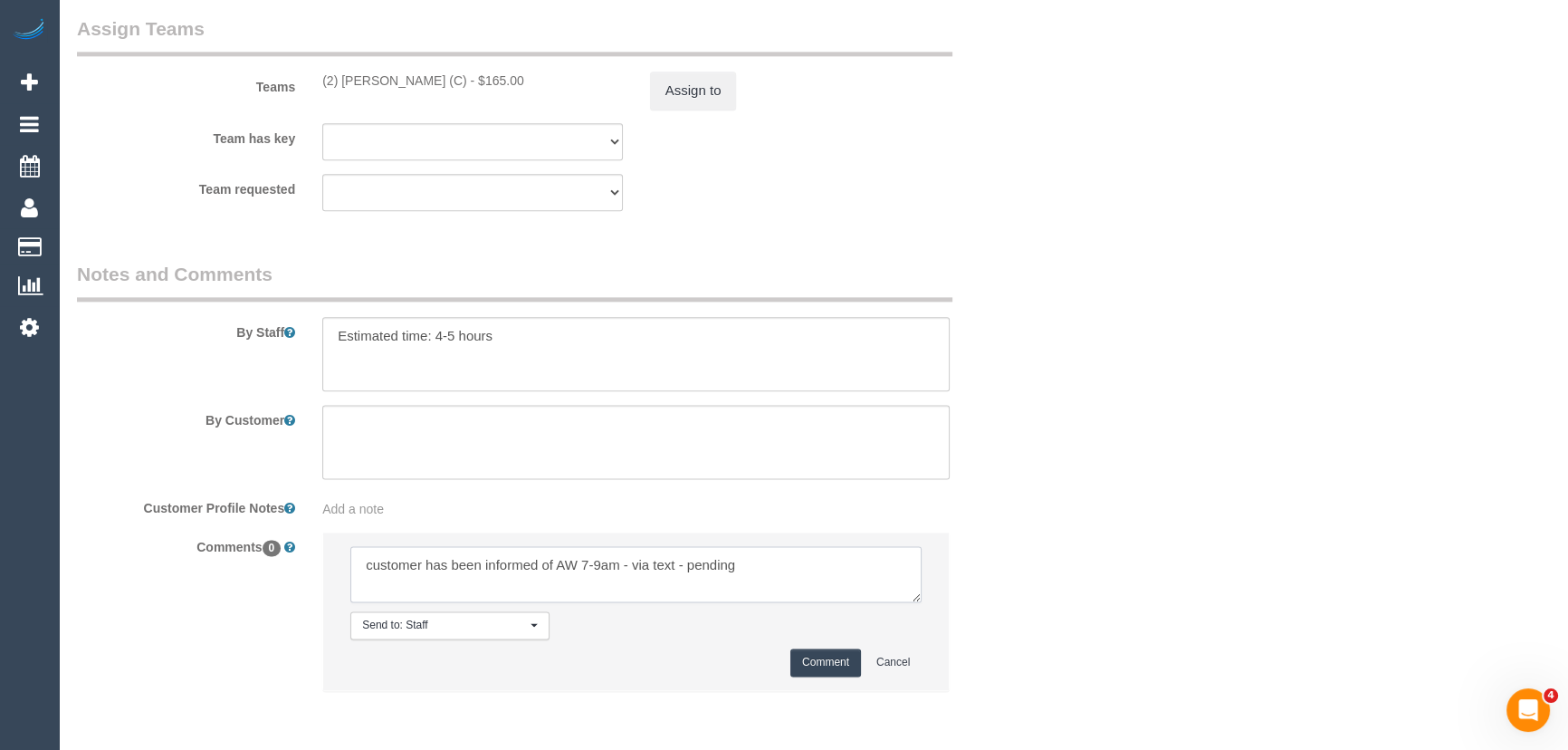
type textarea "customer has been informed of AW 7-9am - via text - pending"
click at [818, 668] on button "Comment" at bounding box center [826, 662] width 71 height 28
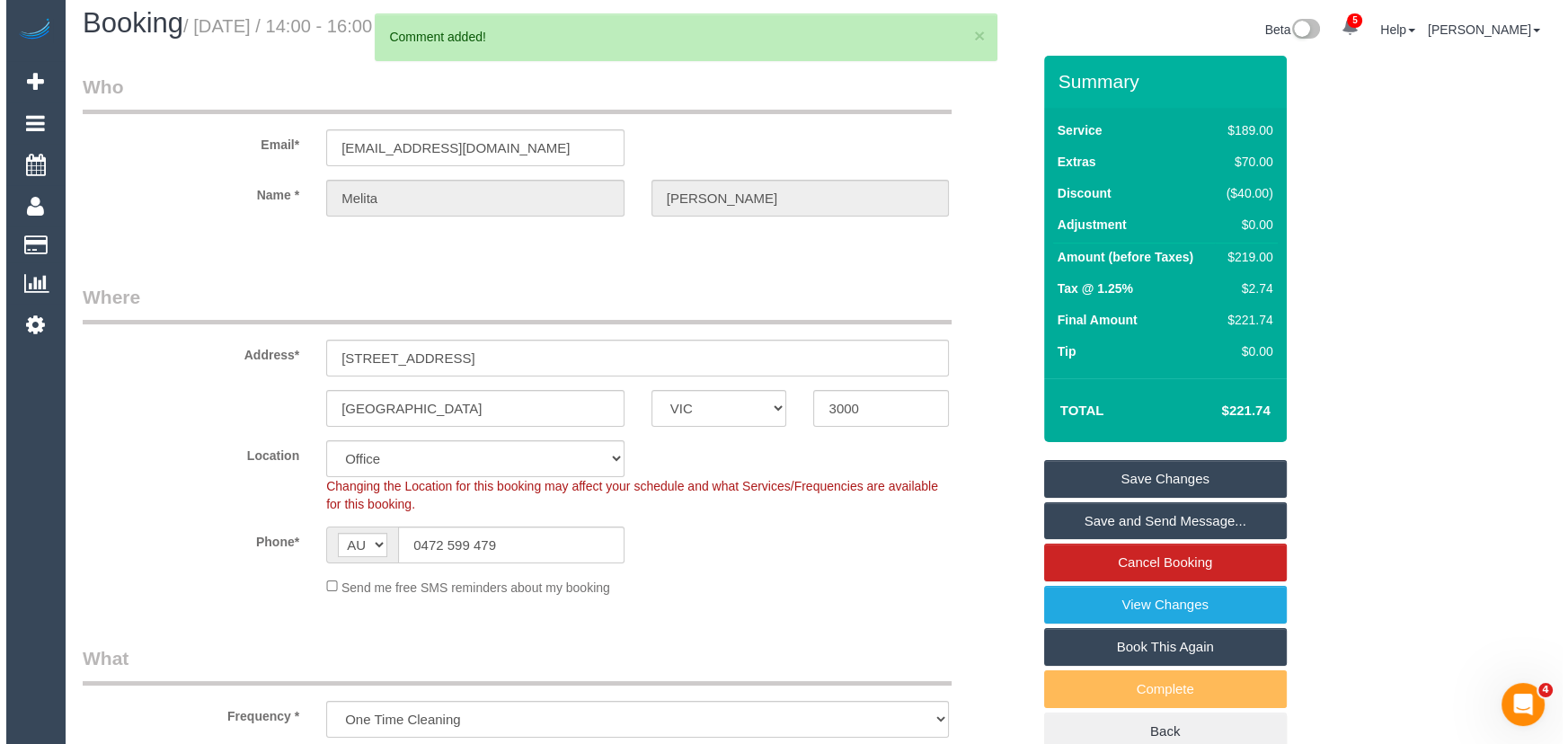
scroll to position [0, 0]
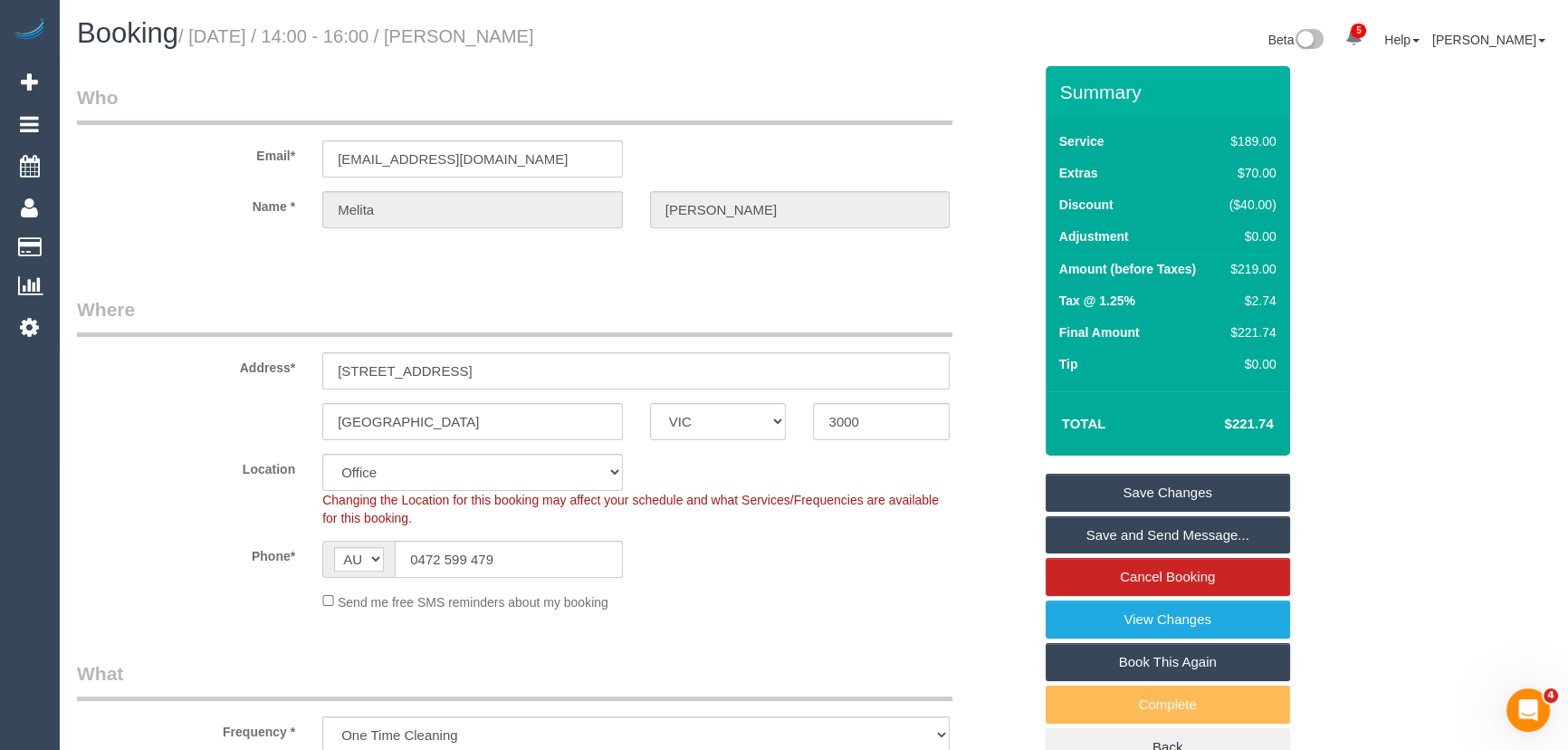
click at [518, 36] on small "/ September 16, 2025 / 14:00 - 16:00 / Melita Janice" at bounding box center [355, 35] width 355 height 20
click at [540, 84] on legend "Who" at bounding box center [514, 104] width 875 height 41
click at [534, 33] on small "/ September 16, 2025 / 14:00 - 16:00 / Melita Janice" at bounding box center [355, 35] width 355 height 20
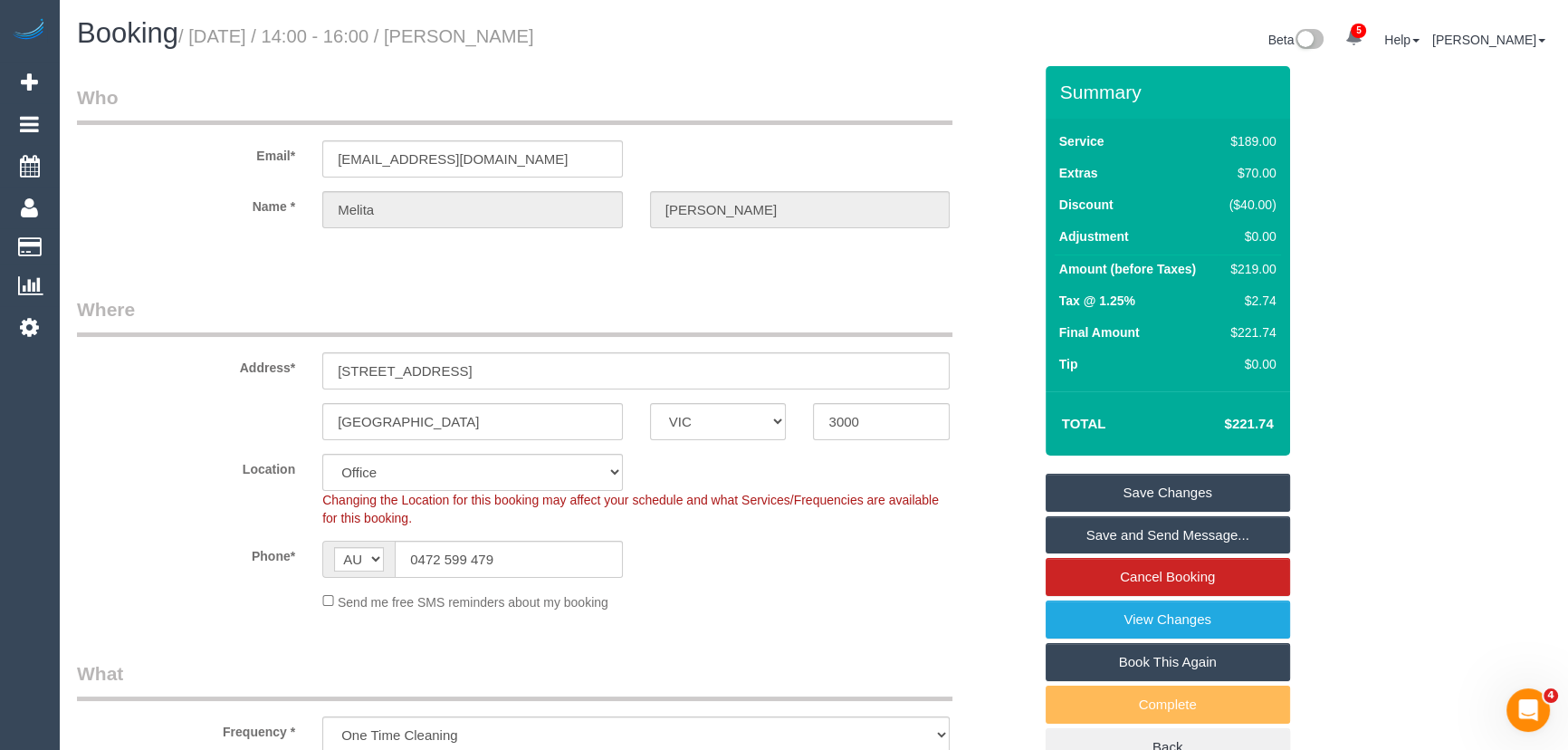
click at [534, 33] on small "/ September 16, 2025 / 14:00 - 16:00 / Melita Janice" at bounding box center [355, 35] width 355 height 20
click at [525, 37] on small "/ September 16, 2025 / 14:00 - 16:00 / Melita Janice" at bounding box center [355, 35] width 355 height 20
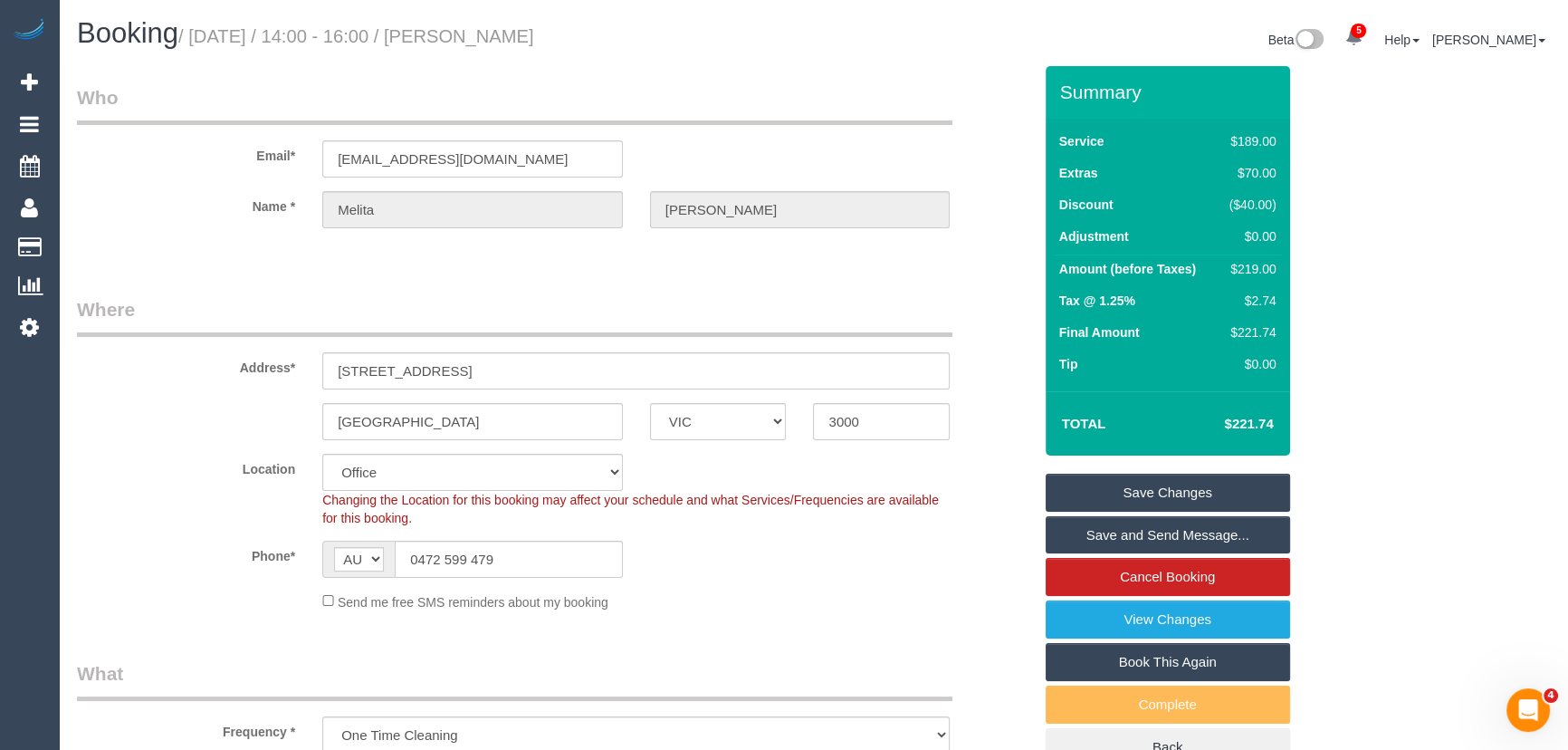
copy small "Melita Janice"
click at [552, 557] on input "0472 599 479" at bounding box center [508, 559] width 229 height 37
click at [555, 557] on input "0472 599 479" at bounding box center [508, 559] width 229 height 37
click at [1151, 487] on link "Save Changes" at bounding box center [1168, 493] width 244 height 38
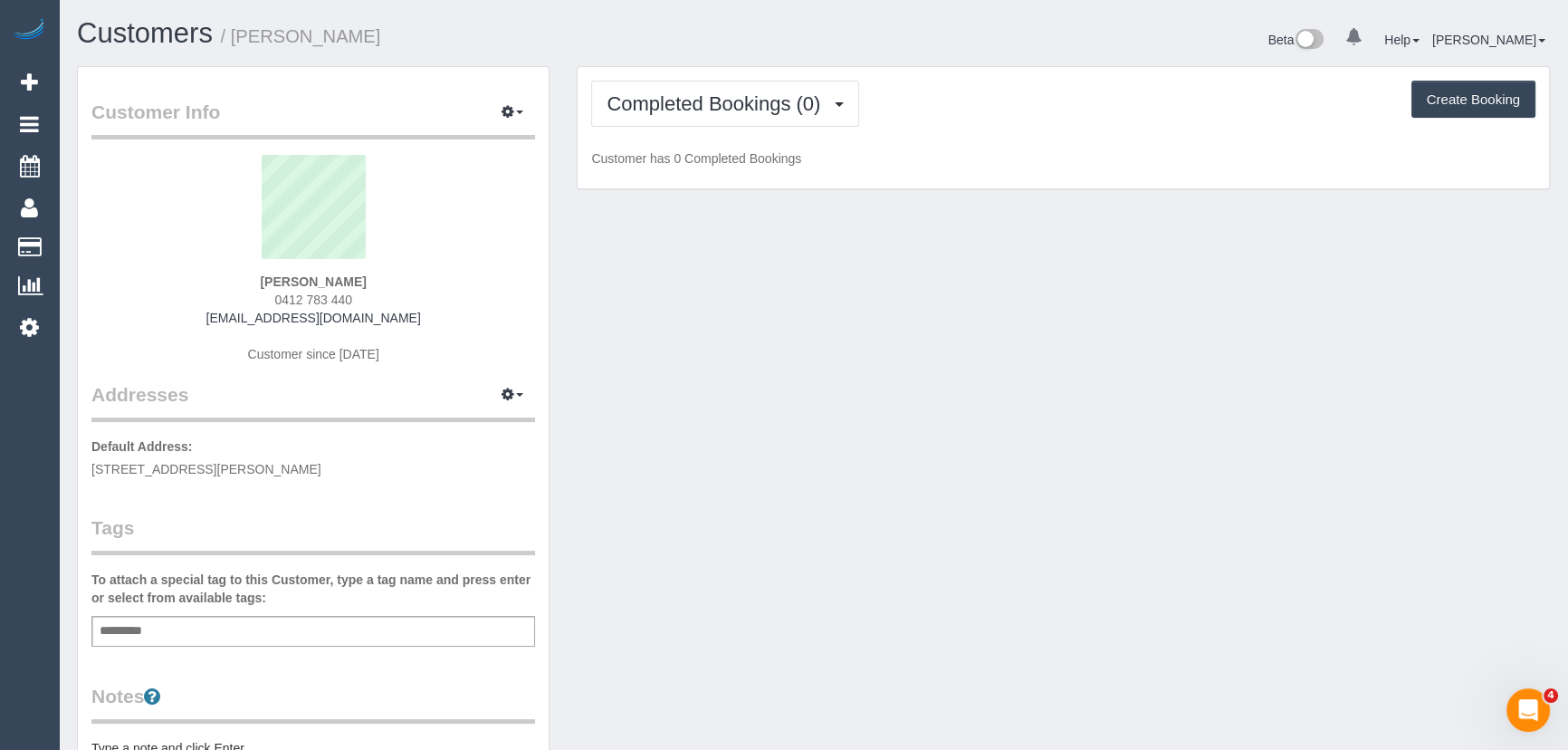
click at [723, 132] on div "Completed Bookings (0) Completed Bookings (0) Upcoming Bookings (0) Cancelled B…" at bounding box center [1062, 128] width 971 height 122
click at [734, 104] on span "Completed Bookings (0)" at bounding box center [717, 104] width 223 height 22
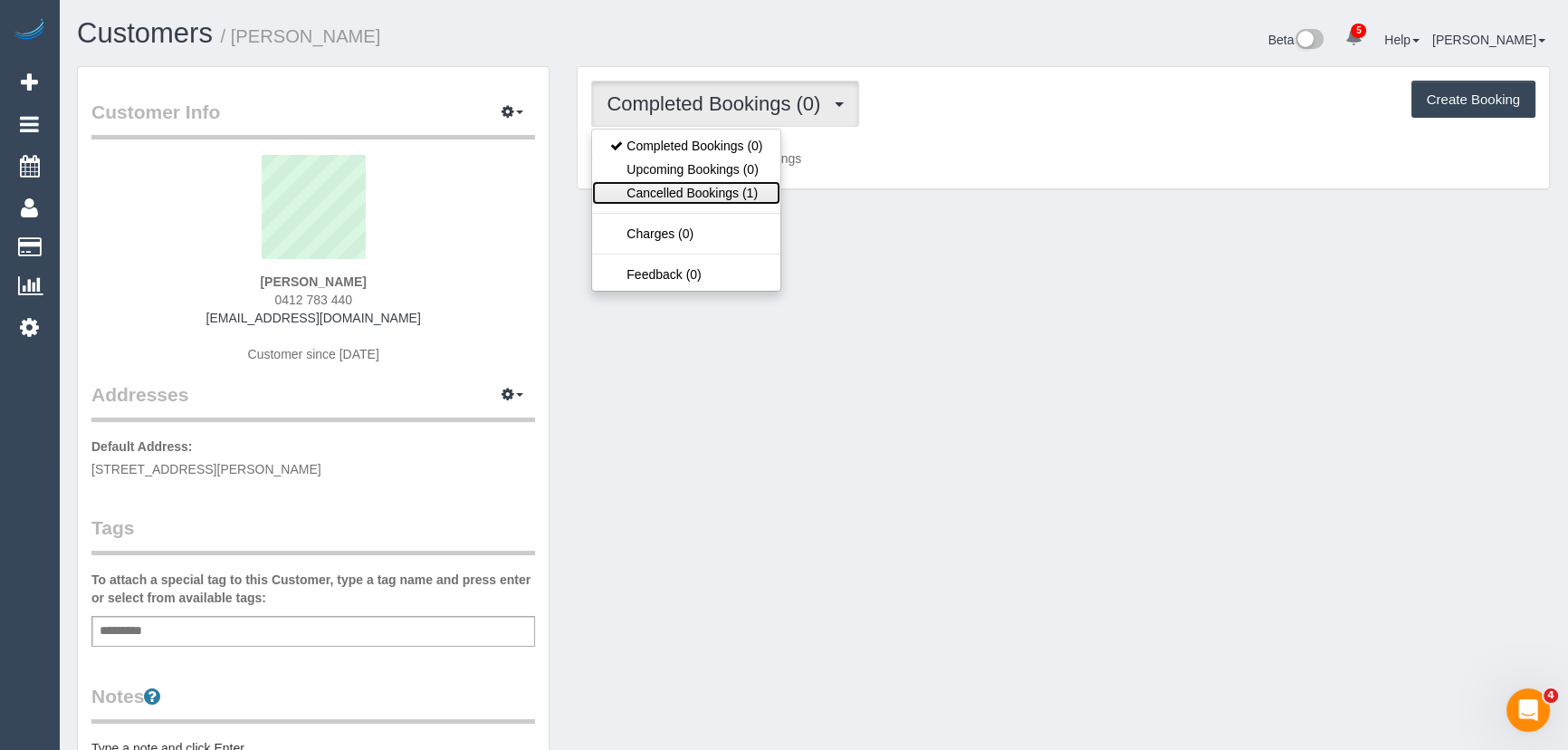
click at [691, 192] on link "Cancelled Bookings (1)" at bounding box center [687, 192] width 188 height 23
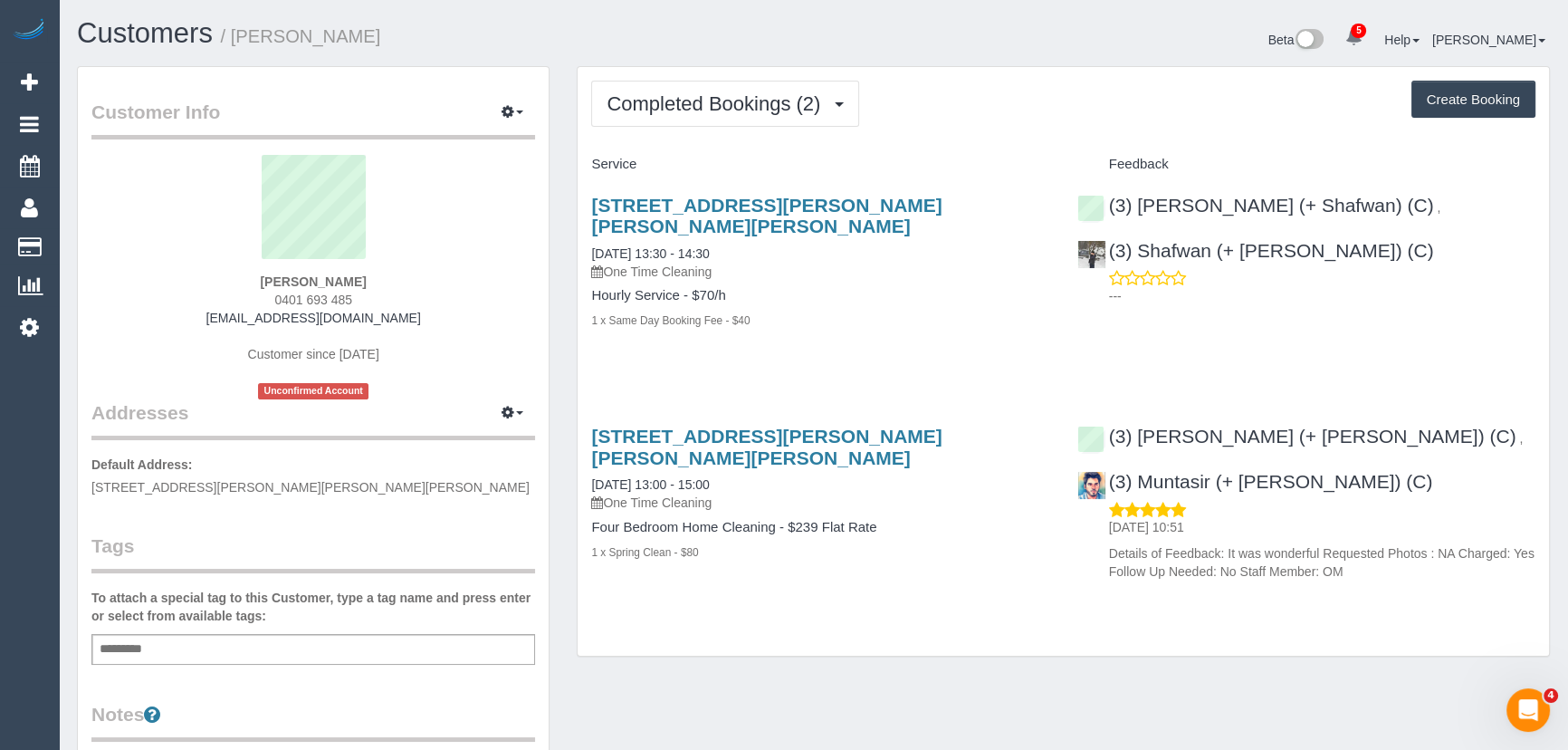
click at [370, 292] on div "[PERSON_NAME] 0401 693 485 [EMAIL_ADDRESS][DOMAIN_NAME] Customer since [DATE] U…" at bounding box center [313, 277] width 444 height 244
click at [371, 292] on div "[PERSON_NAME] 0401 693 485 [EMAIL_ADDRESS][DOMAIN_NAME] Customer since [DATE] U…" at bounding box center [313, 277] width 444 height 244
copy div "0401 693 485"
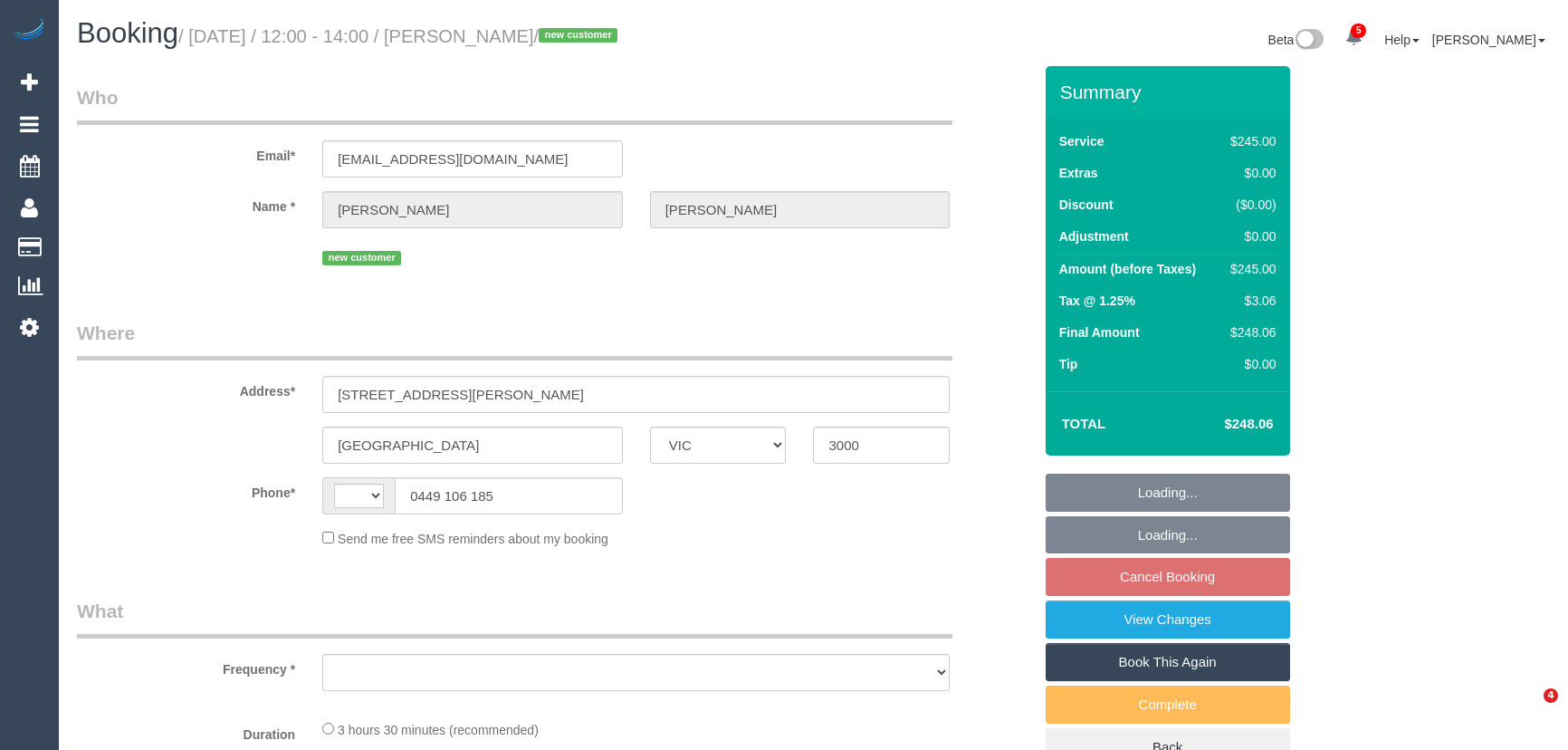
select select "VIC"
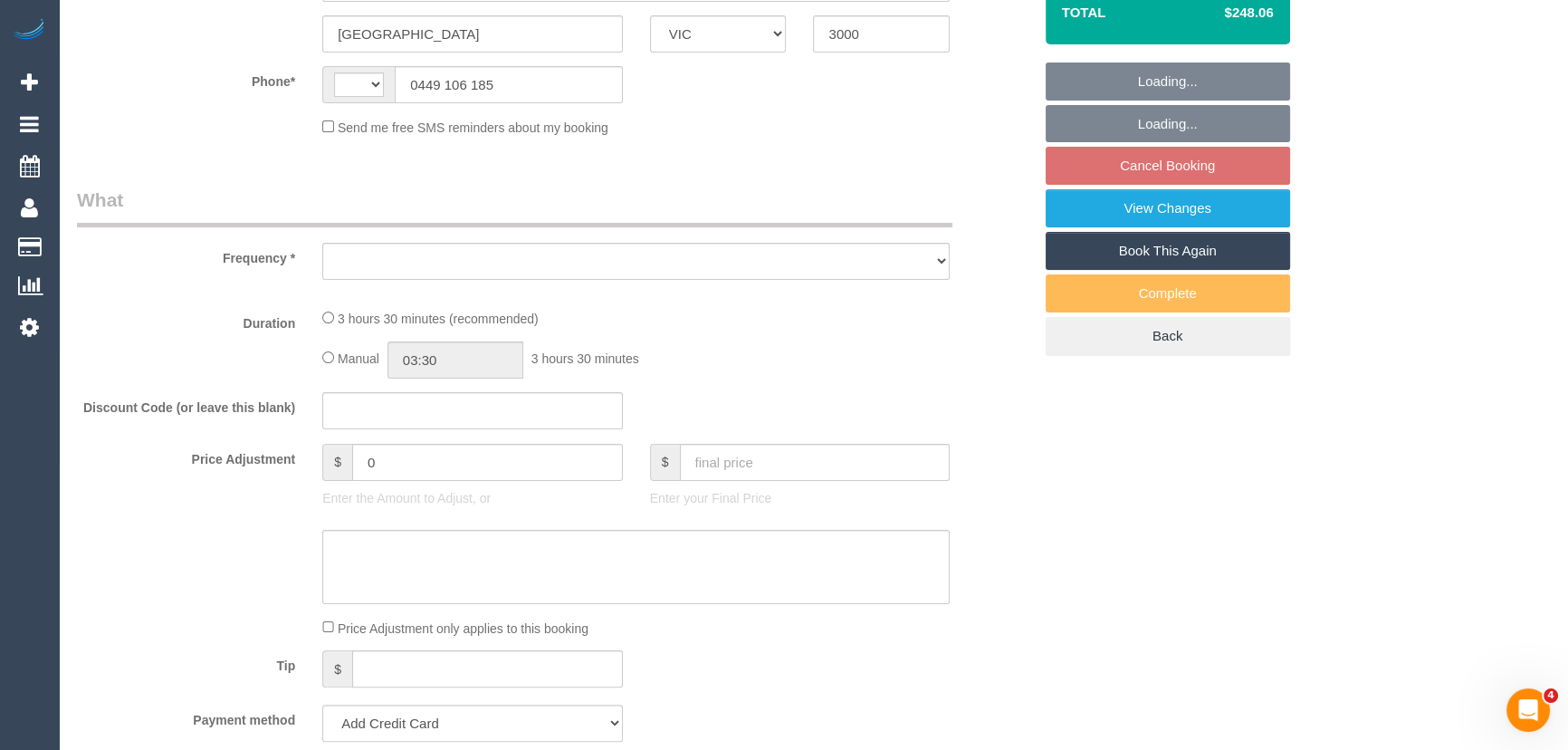
select select "string:AU"
select select "object:576"
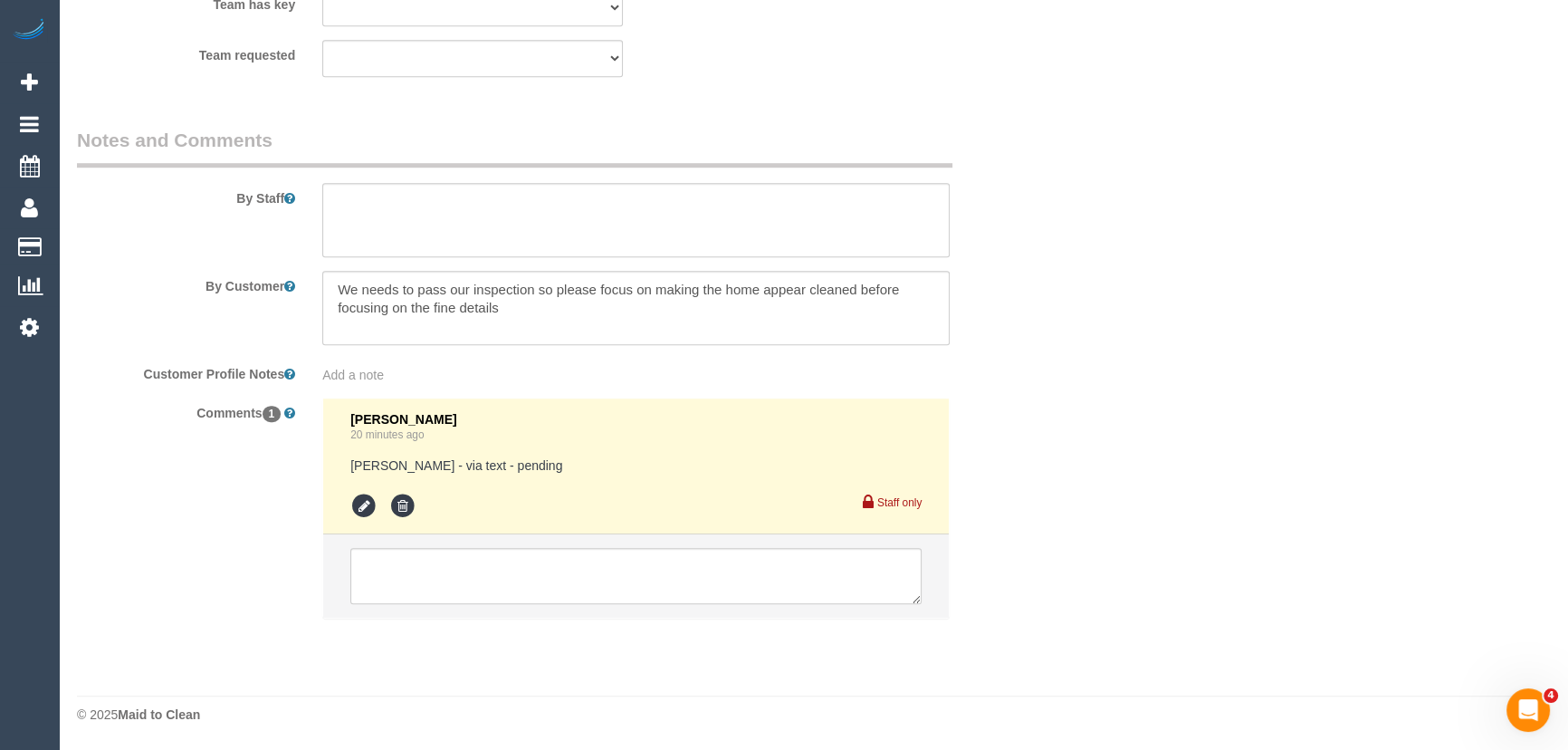
select select "string:stripe-pm_1S7GJG2GScqysDRV9ouAP5Tg"
select select "210"
select select "number:28"
select select "number:14"
select select "number:20"
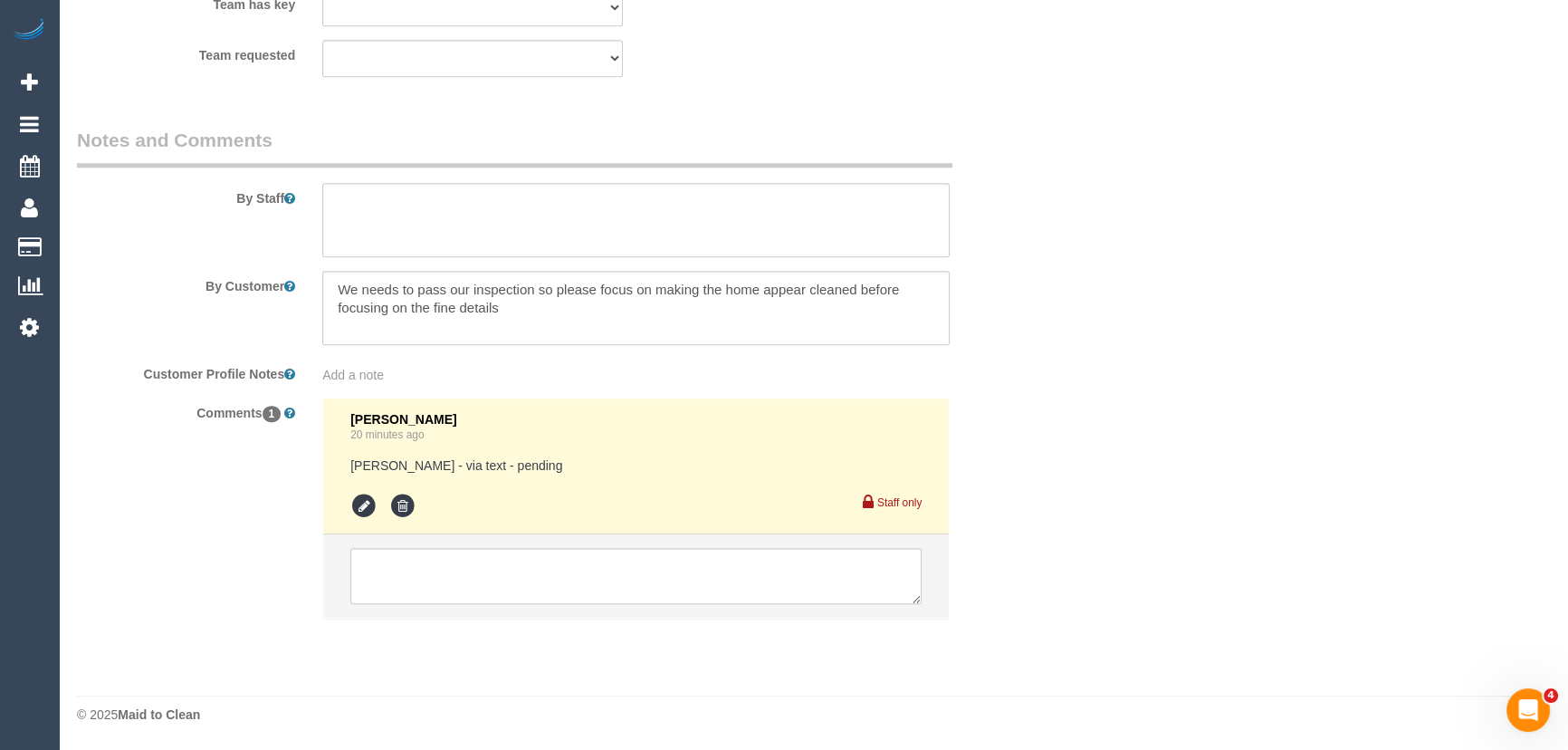
select select "number:24"
select select "number:35"
select select "number:26"
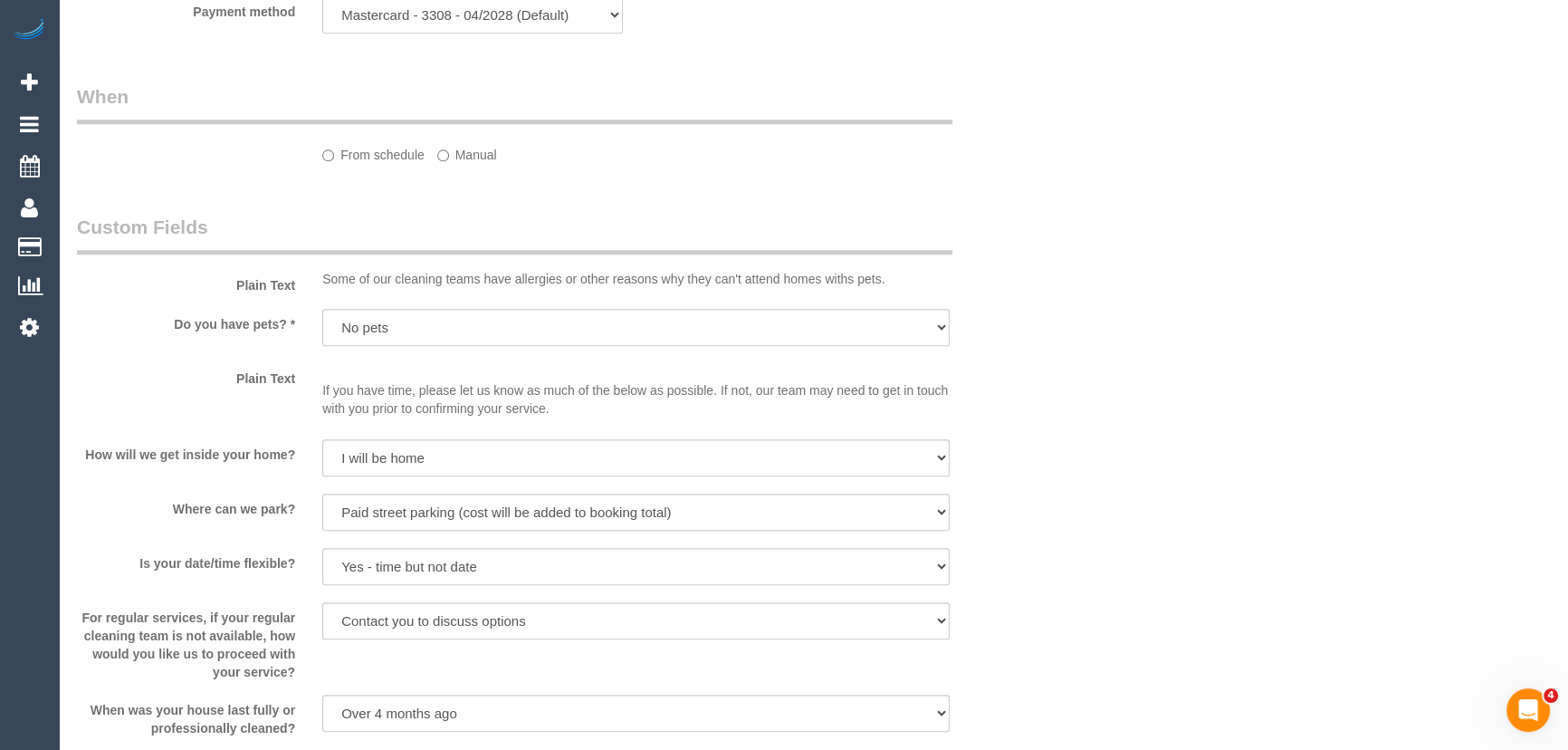
select select "object:1335"
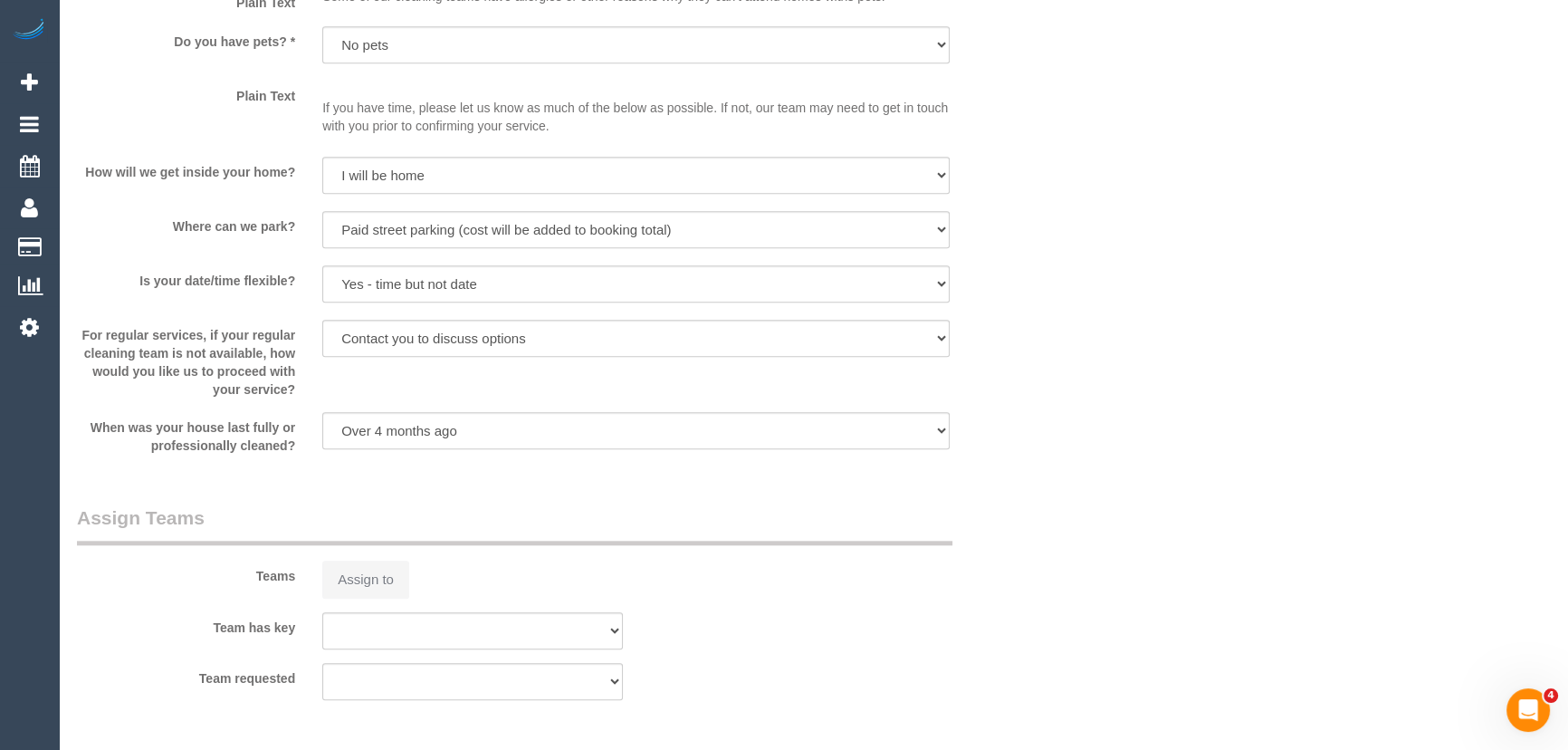
select select "spot1"
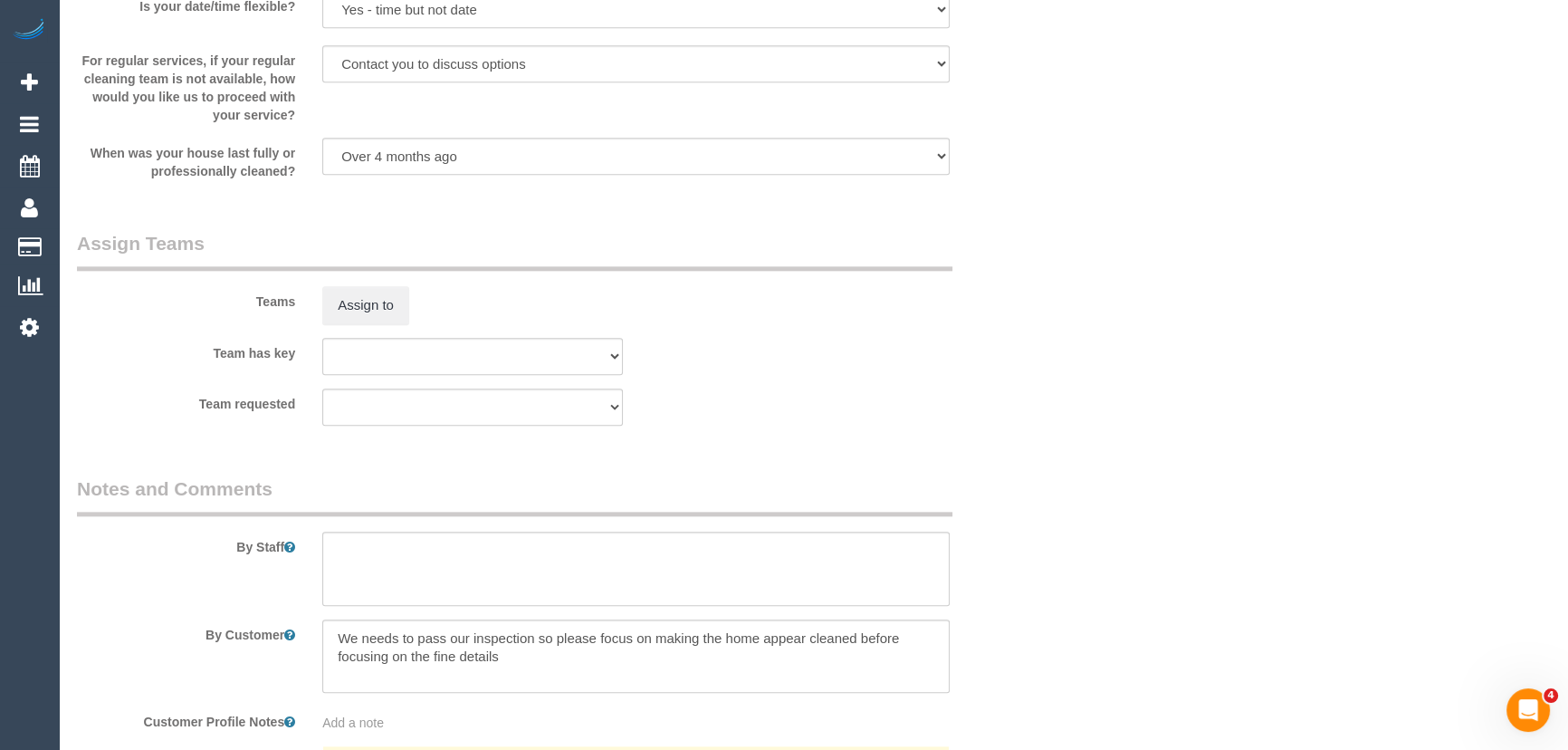
scroll to position [2243, 0]
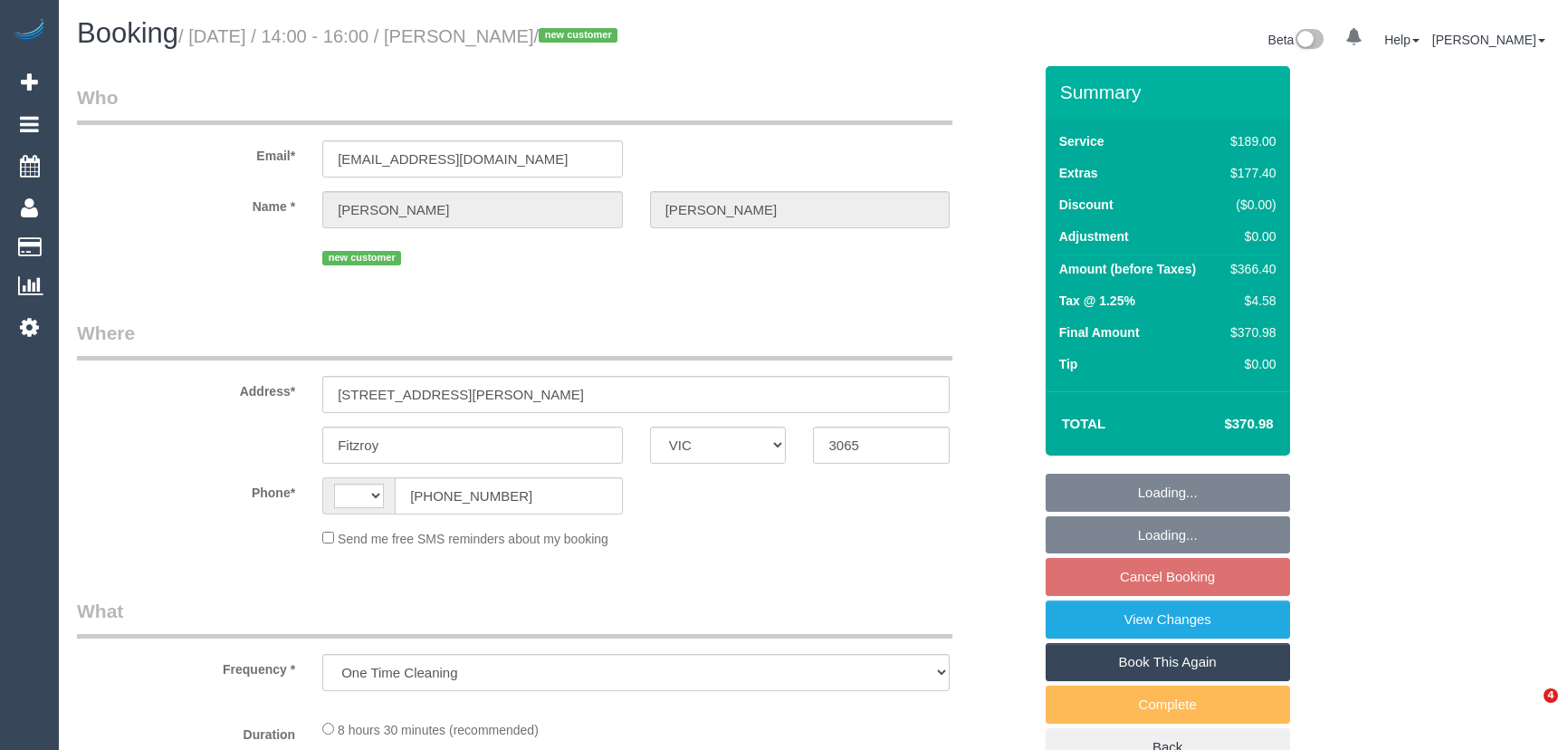
select select "VIC"
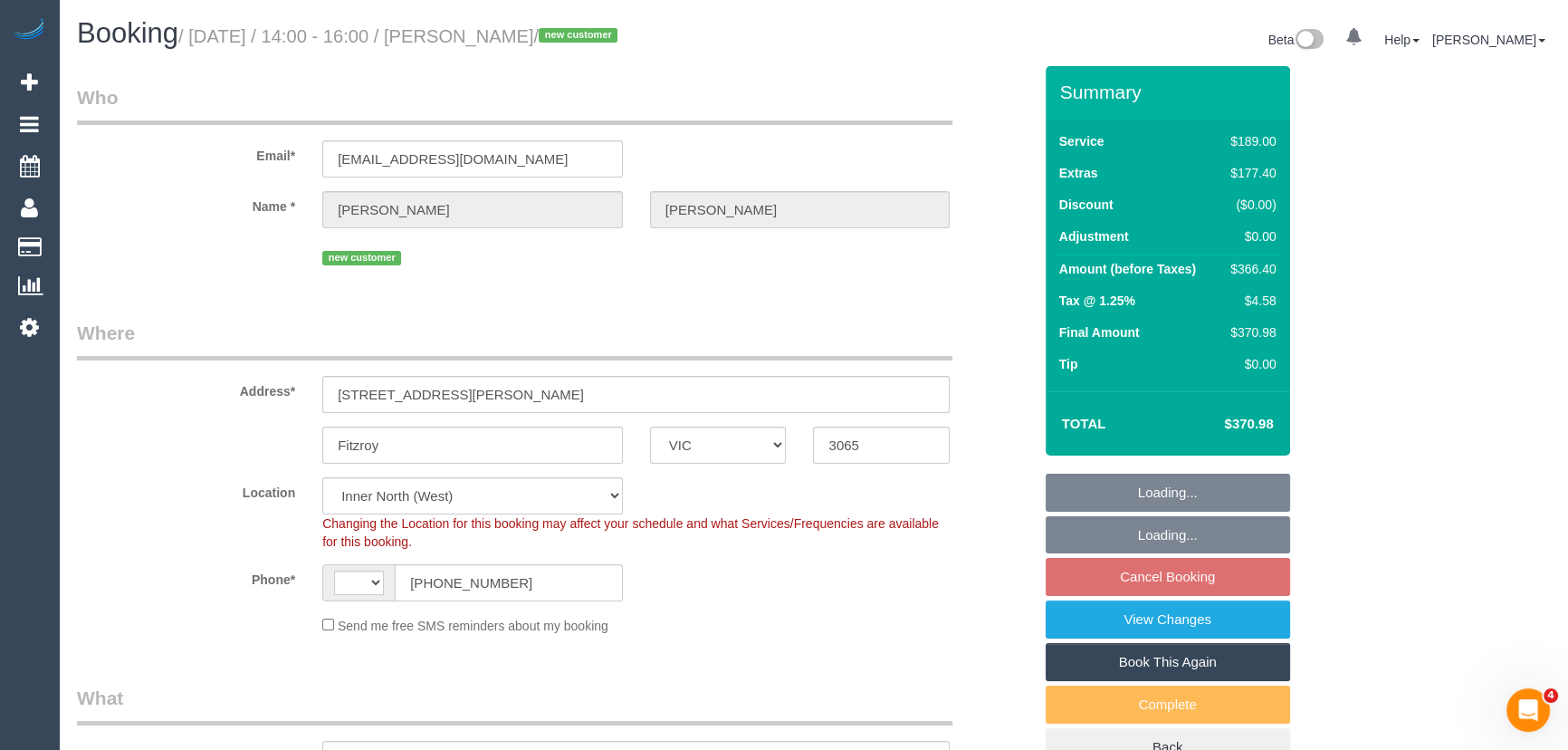
select select "string:AU"
select select "object:1570"
select select "string:stripe-pm_1S78kw2GScqysDRVJc6lT9bs"
select select "spot1"
select select "number:29"
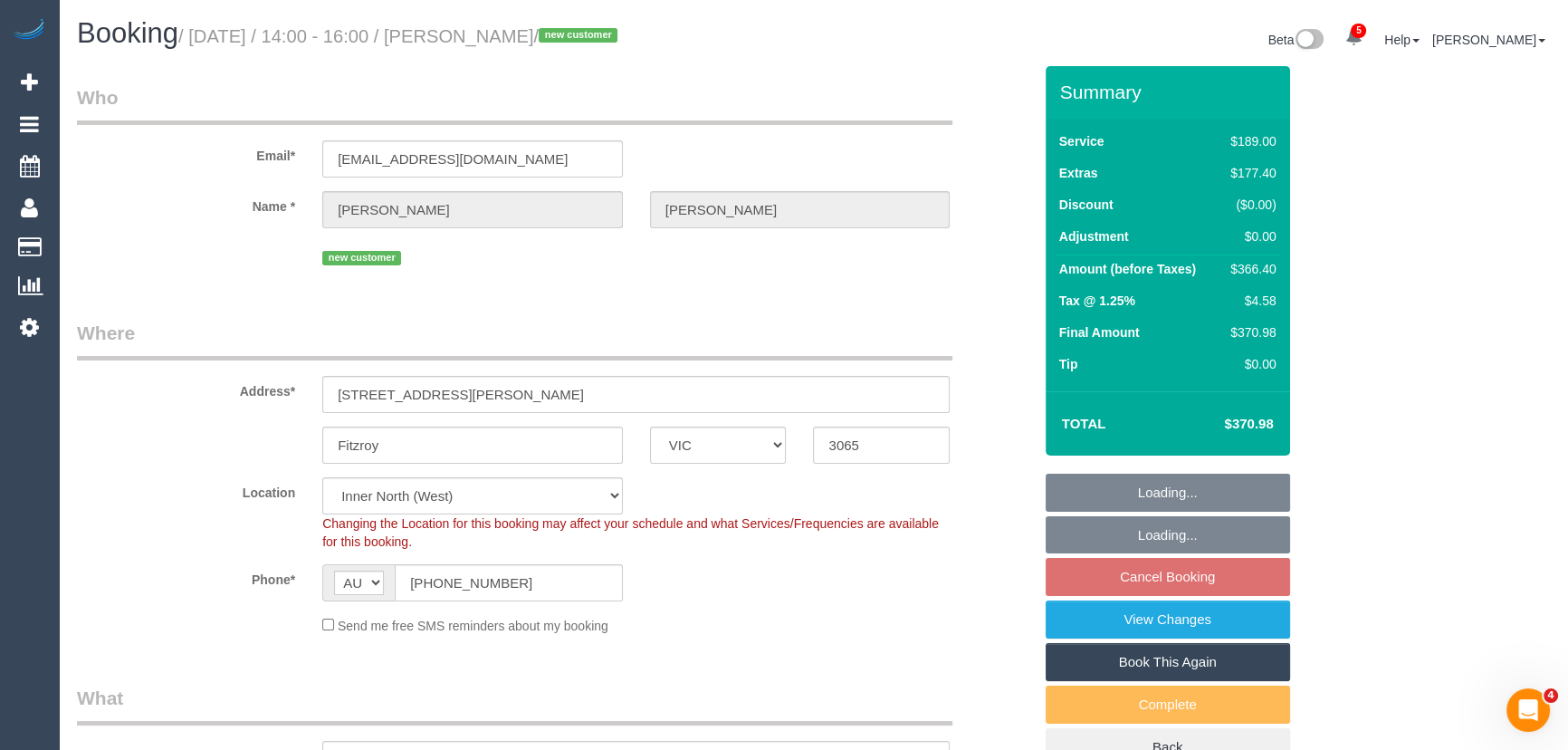
select select "number:14"
select select "number:18"
select select "number:25"
select select "number:26"
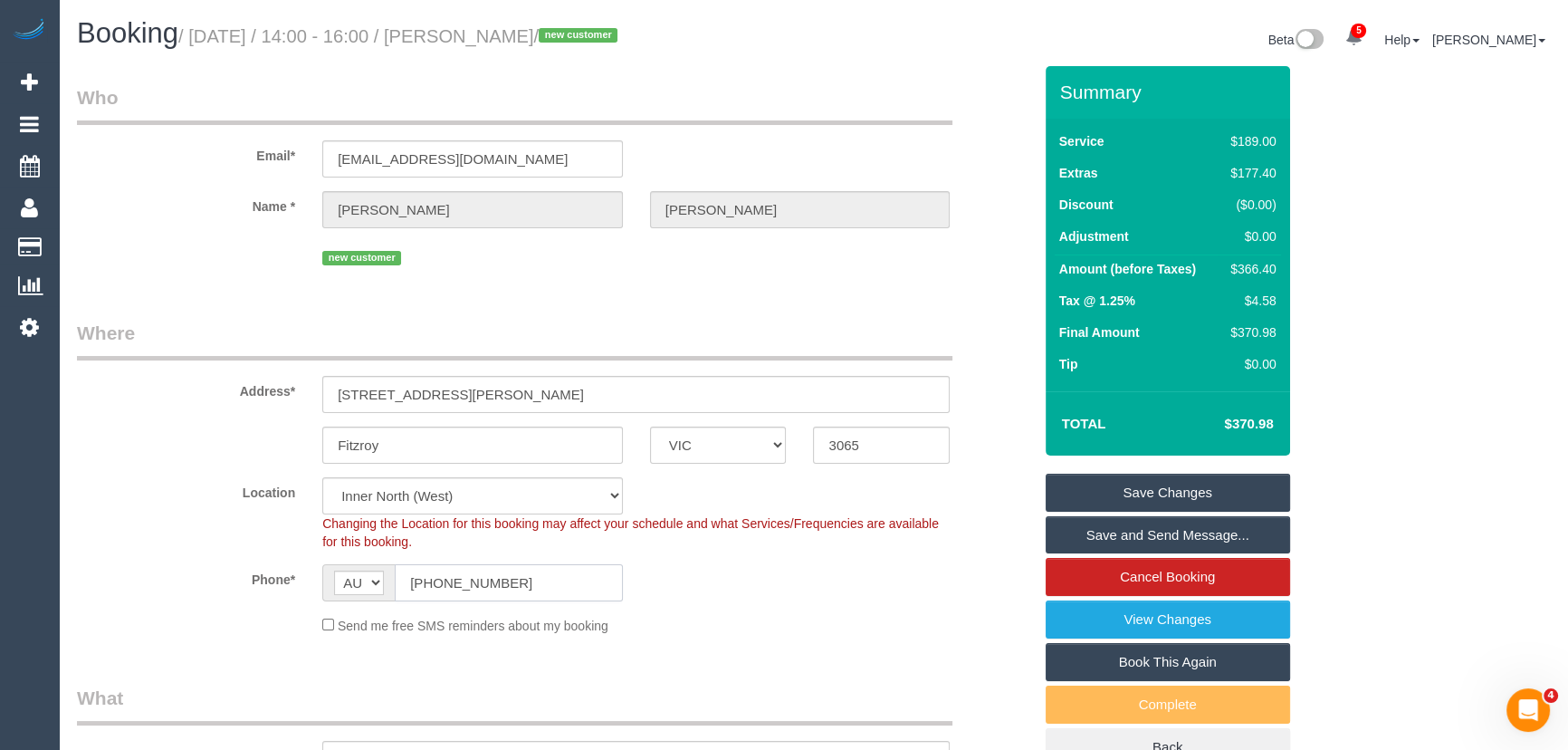
click at [562, 590] on input "[PHONE_NUMBER]" at bounding box center [508, 583] width 229 height 37
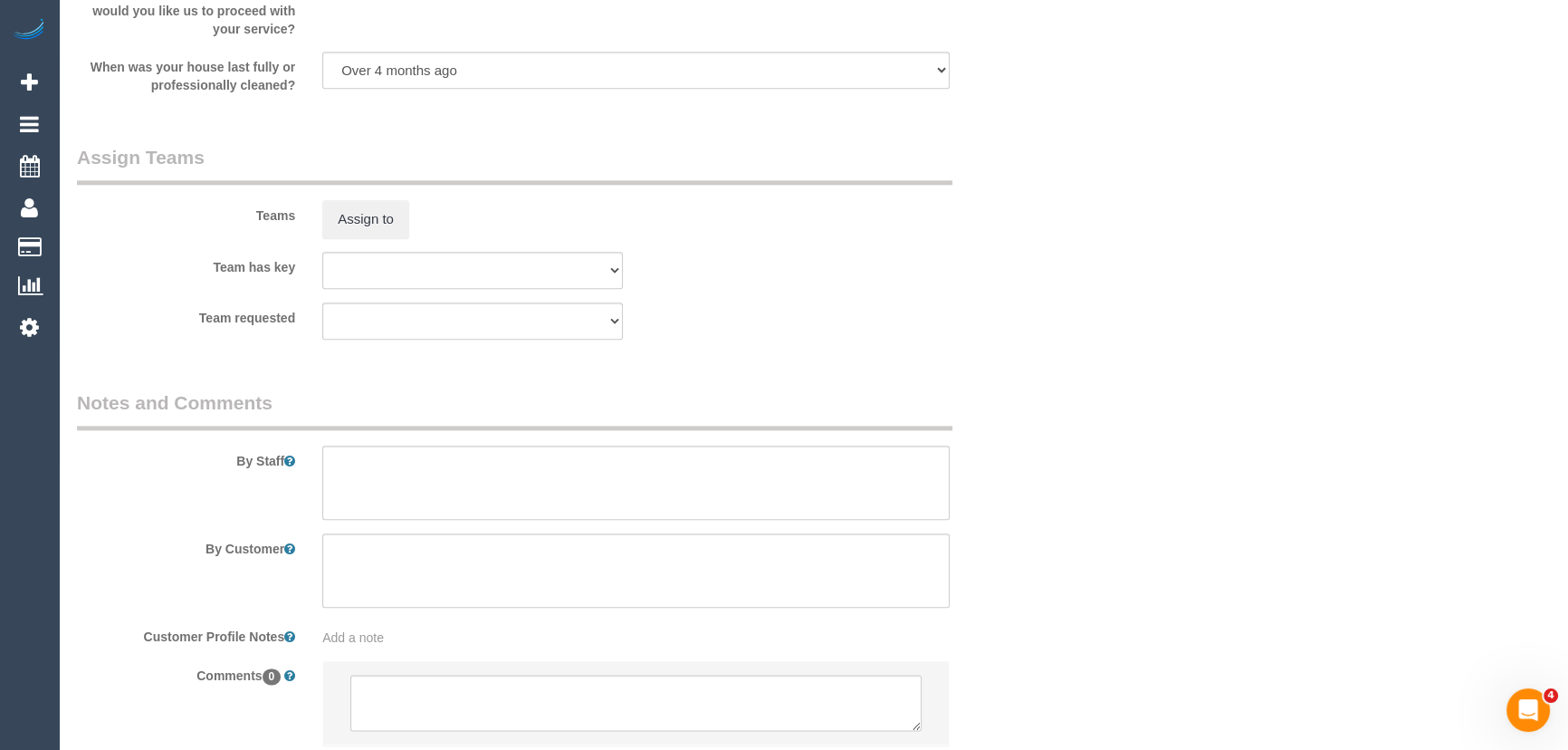
scroll to position [2752, 0]
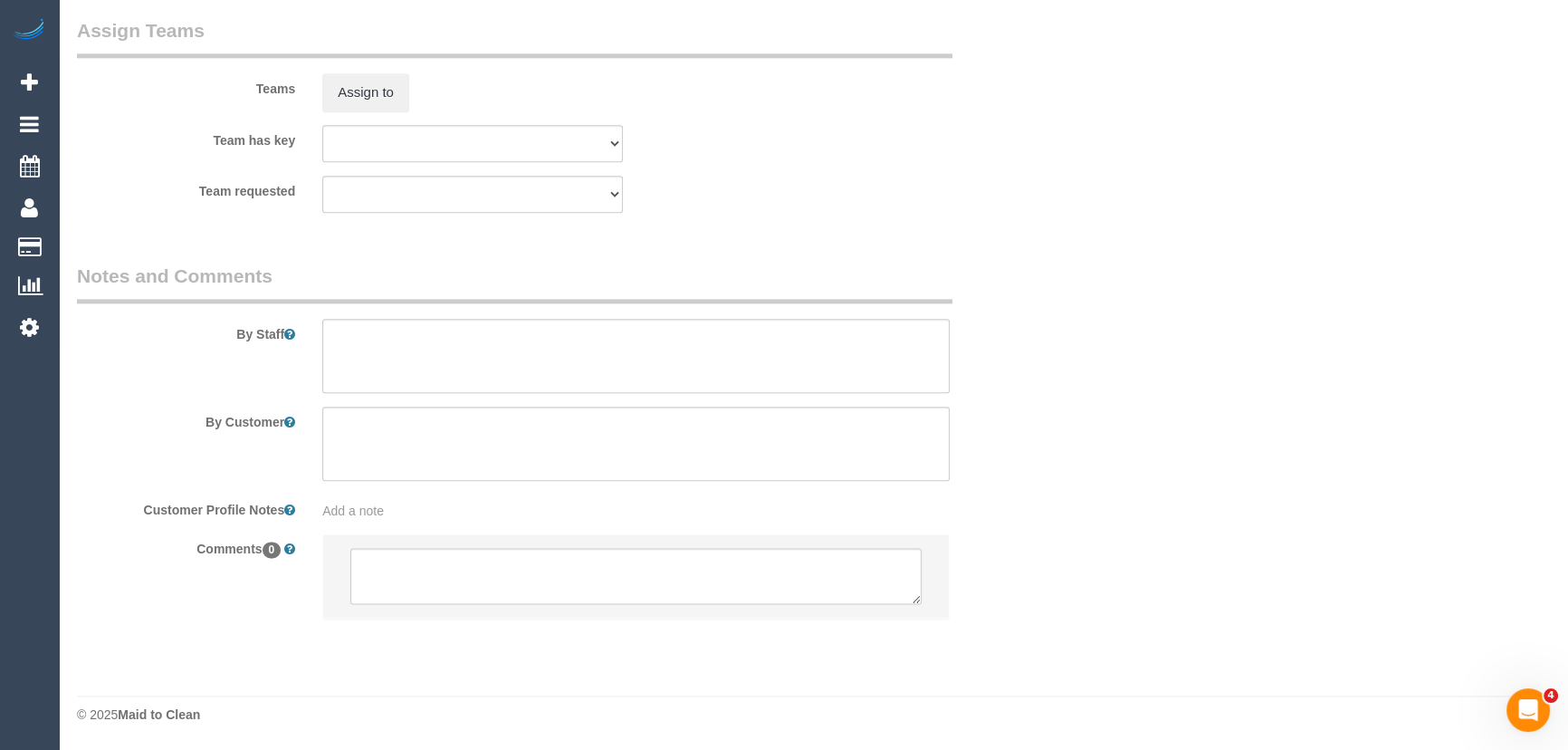
click at [410, 550] on li at bounding box center [635, 576] width 626 height 83
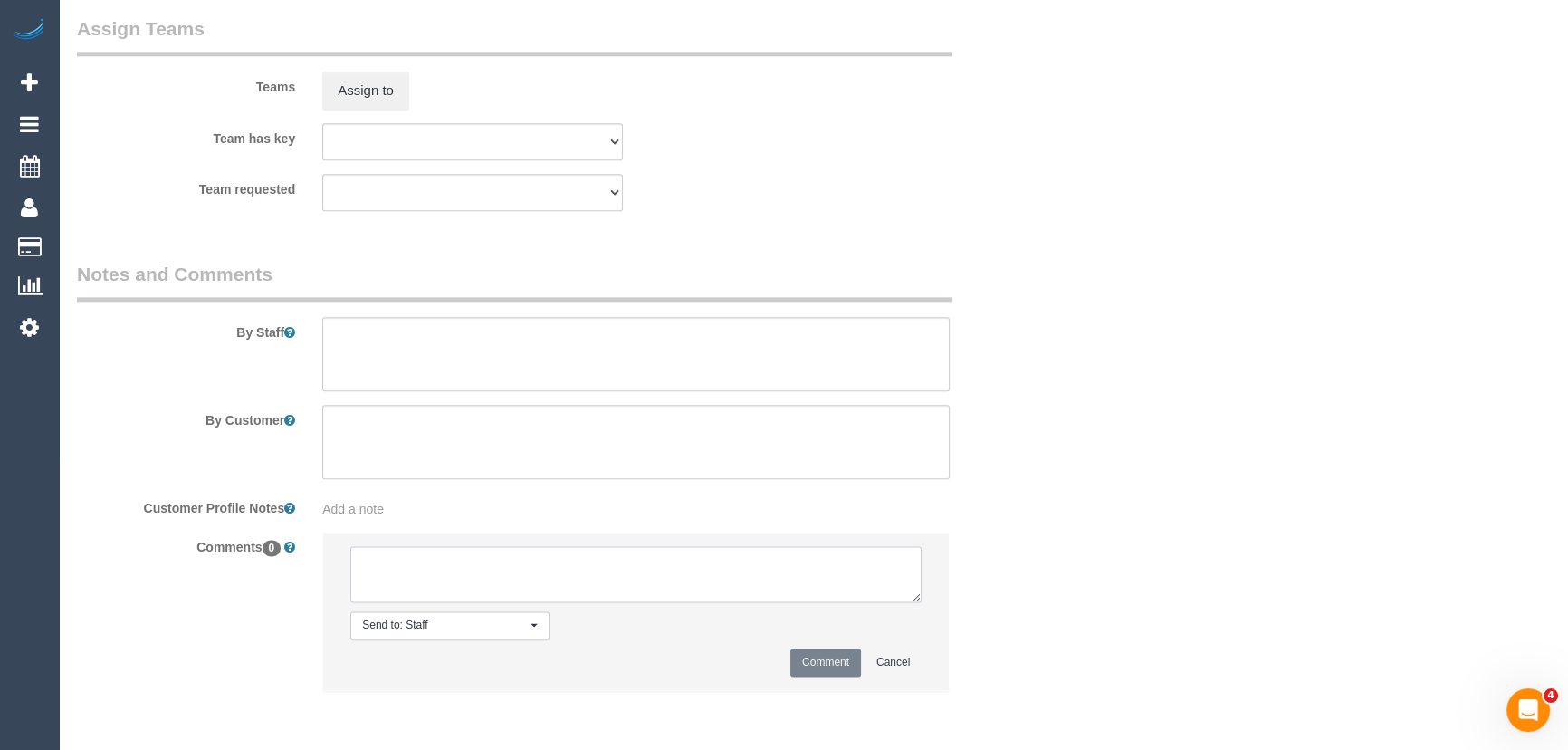
click at [395, 556] on textarea at bounding box center [636, 574] width 571 height 56
type textarea "customer is arrival from 9am - via phone"
click at [823, 667] on button "Comment" at bounding box center [826, 662] width 71 height 28
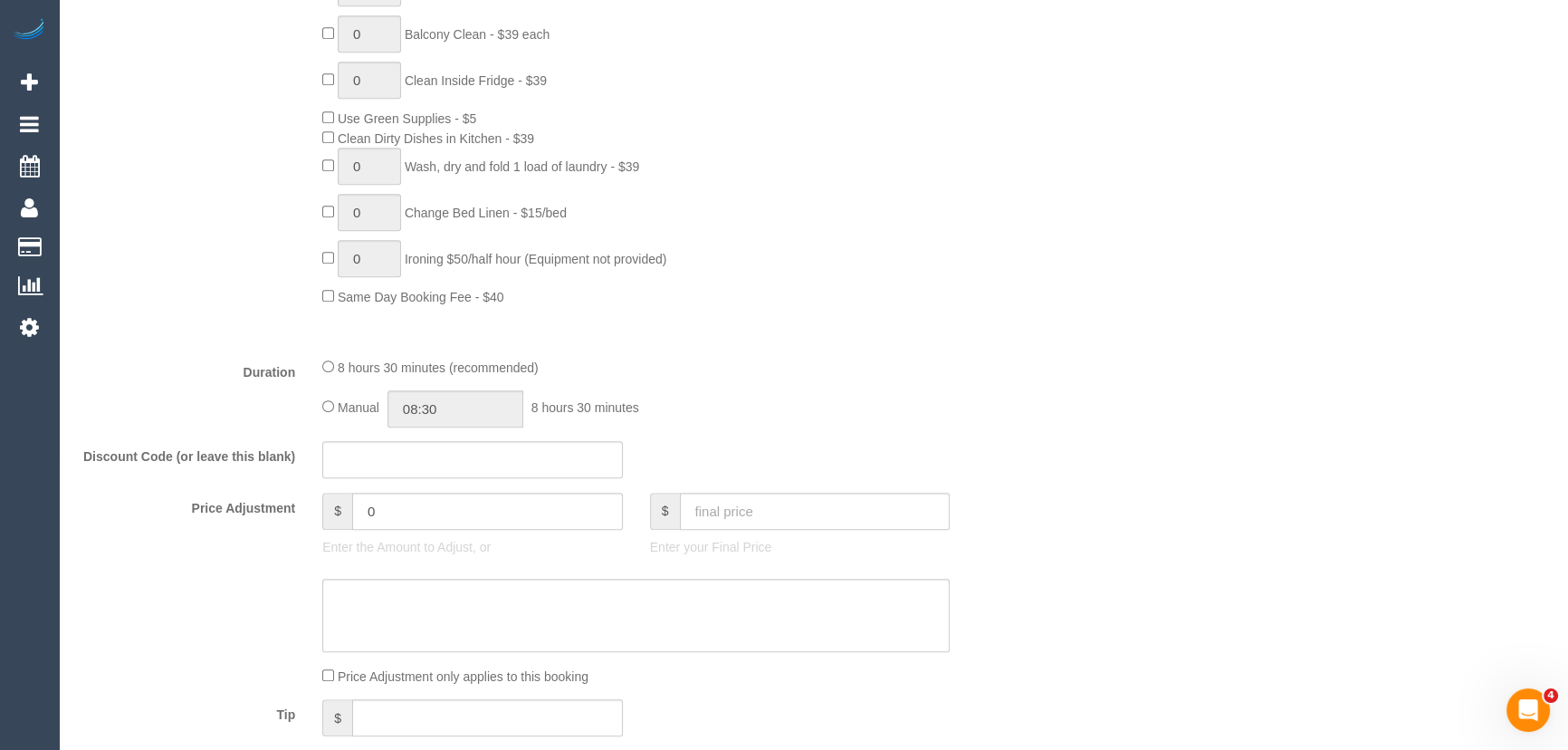
scroll to position [1316, 0]
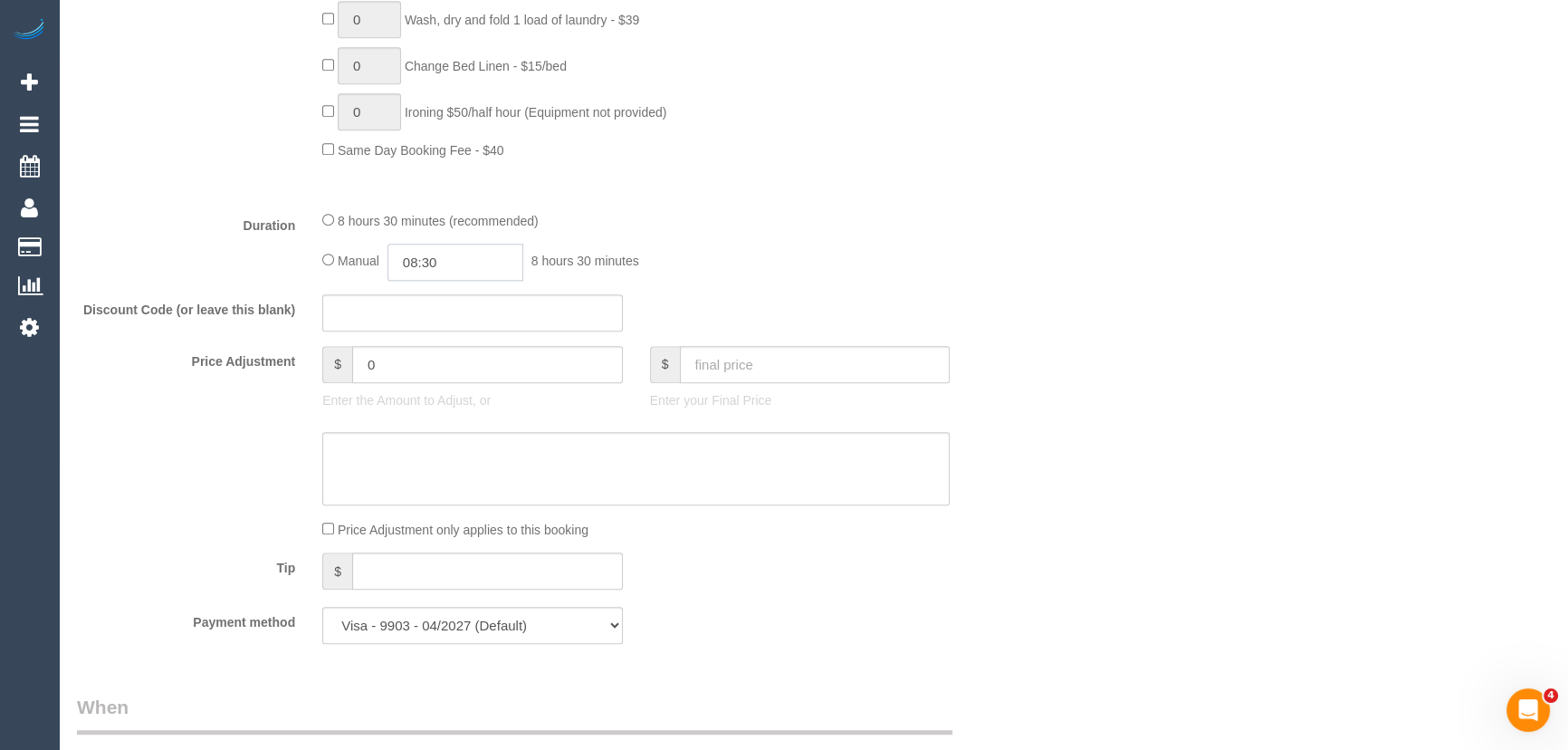
click at [484, 267] on input "08:30" at bounding box center [455, 262] width 136 height 37
click at [409, 385] on li "03:30" at bounding box center [436, 382] width 80 height 23
type input "03:30"
click at [810, 254] on div "Manual 03:30 3 hours 30 minutes" at bounding box center [635, 262] width 628 height 37
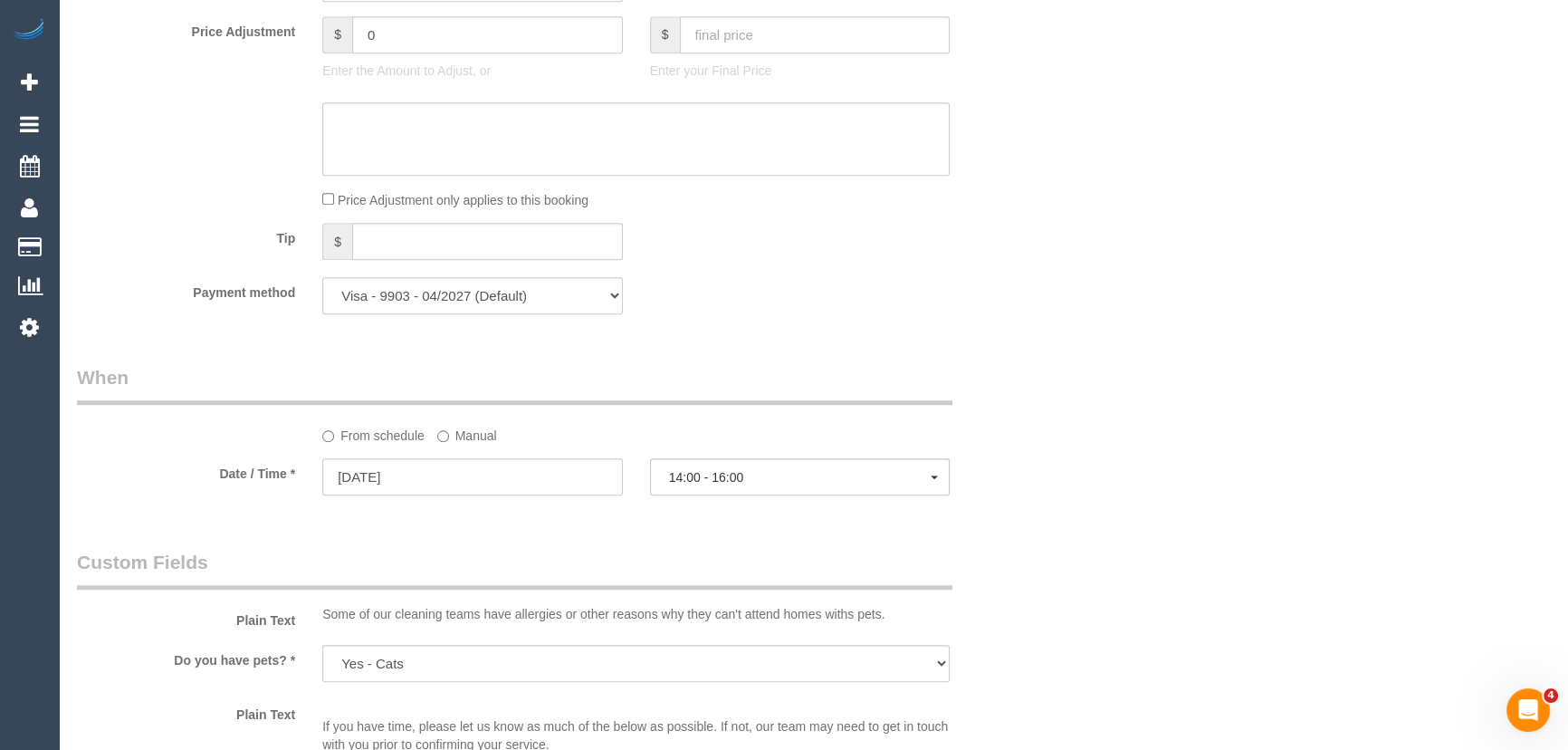
select select "spot22"
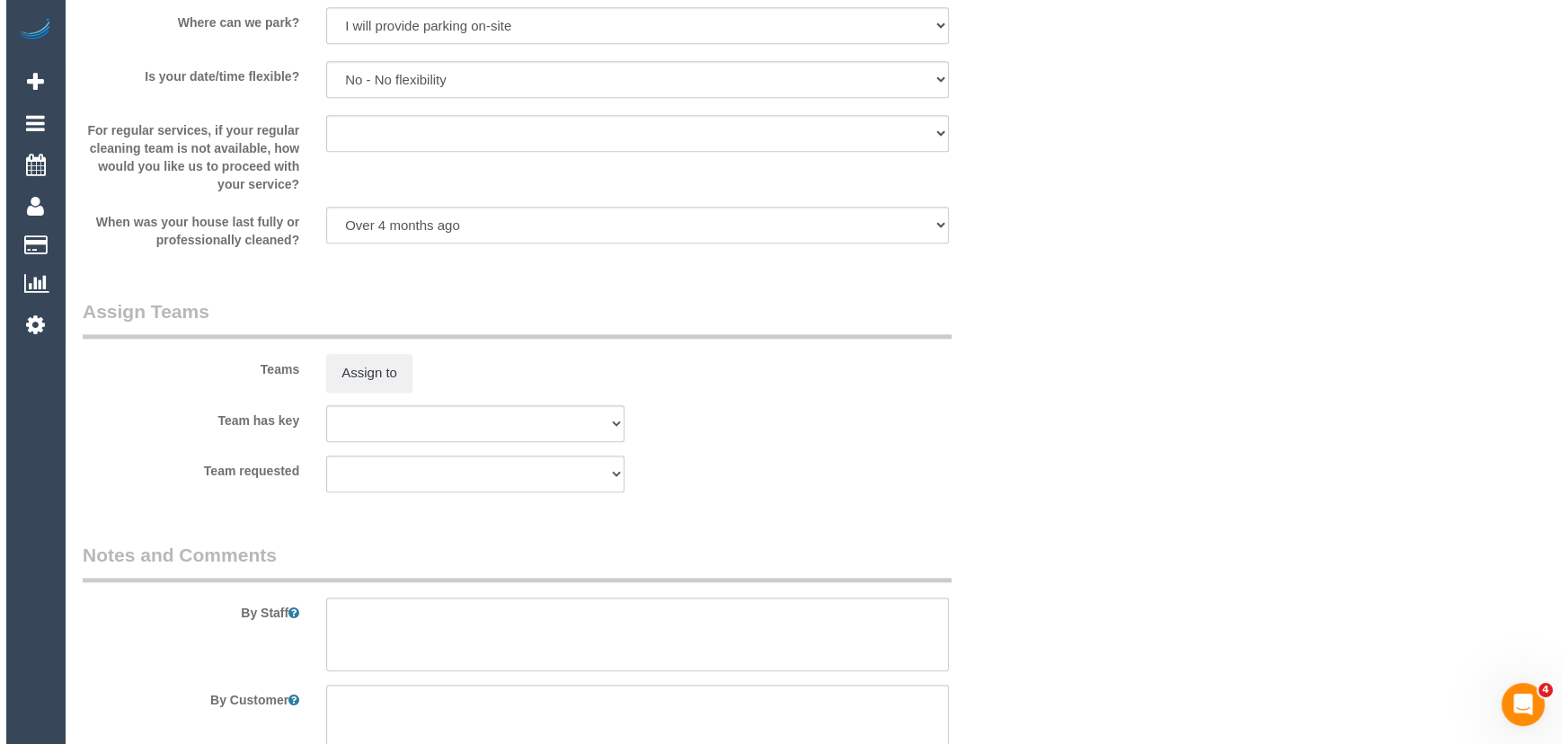
scroll to position [2449, 0]
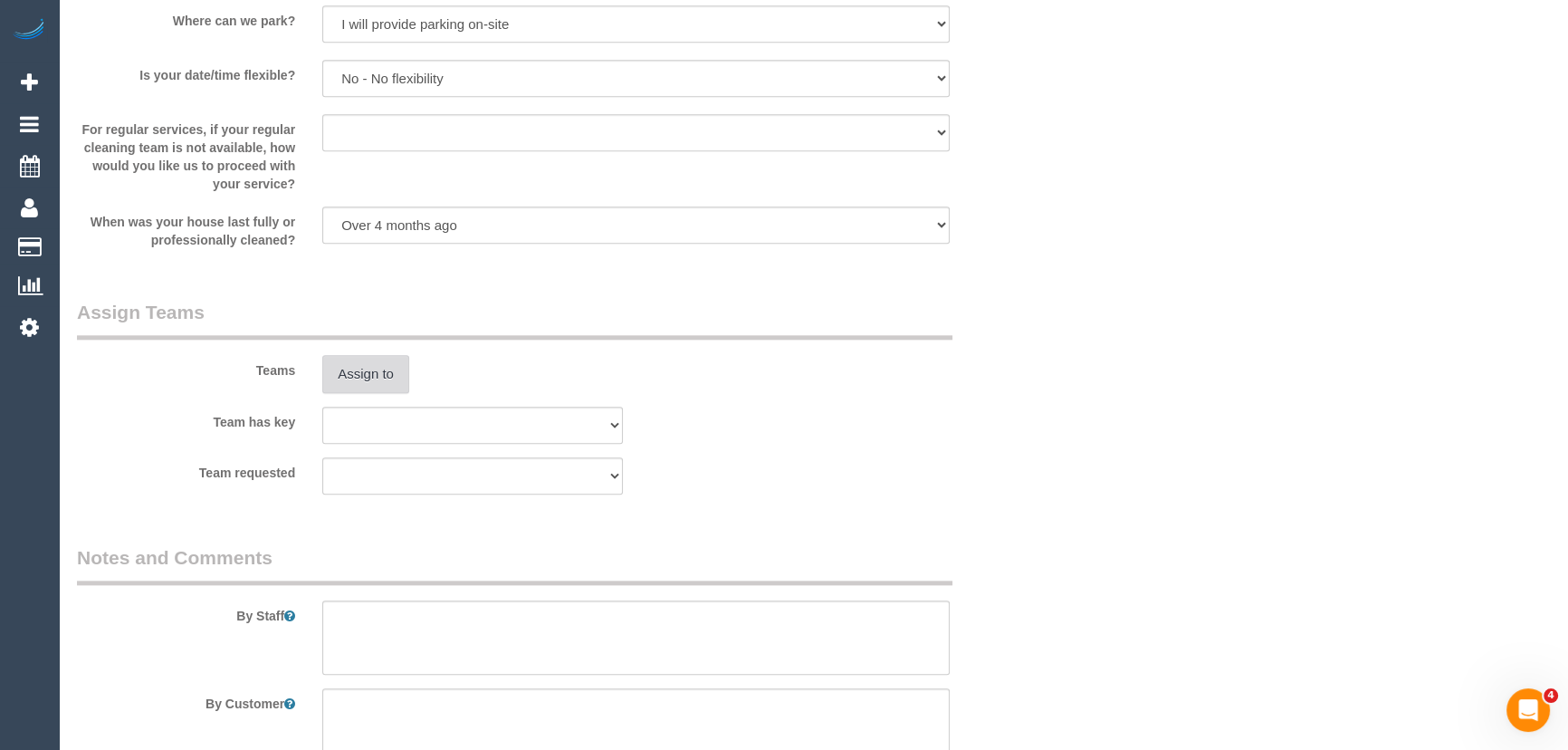
click at [383, 382] on button "Assign to" at bounding box center [365, 373] width 87 height 38
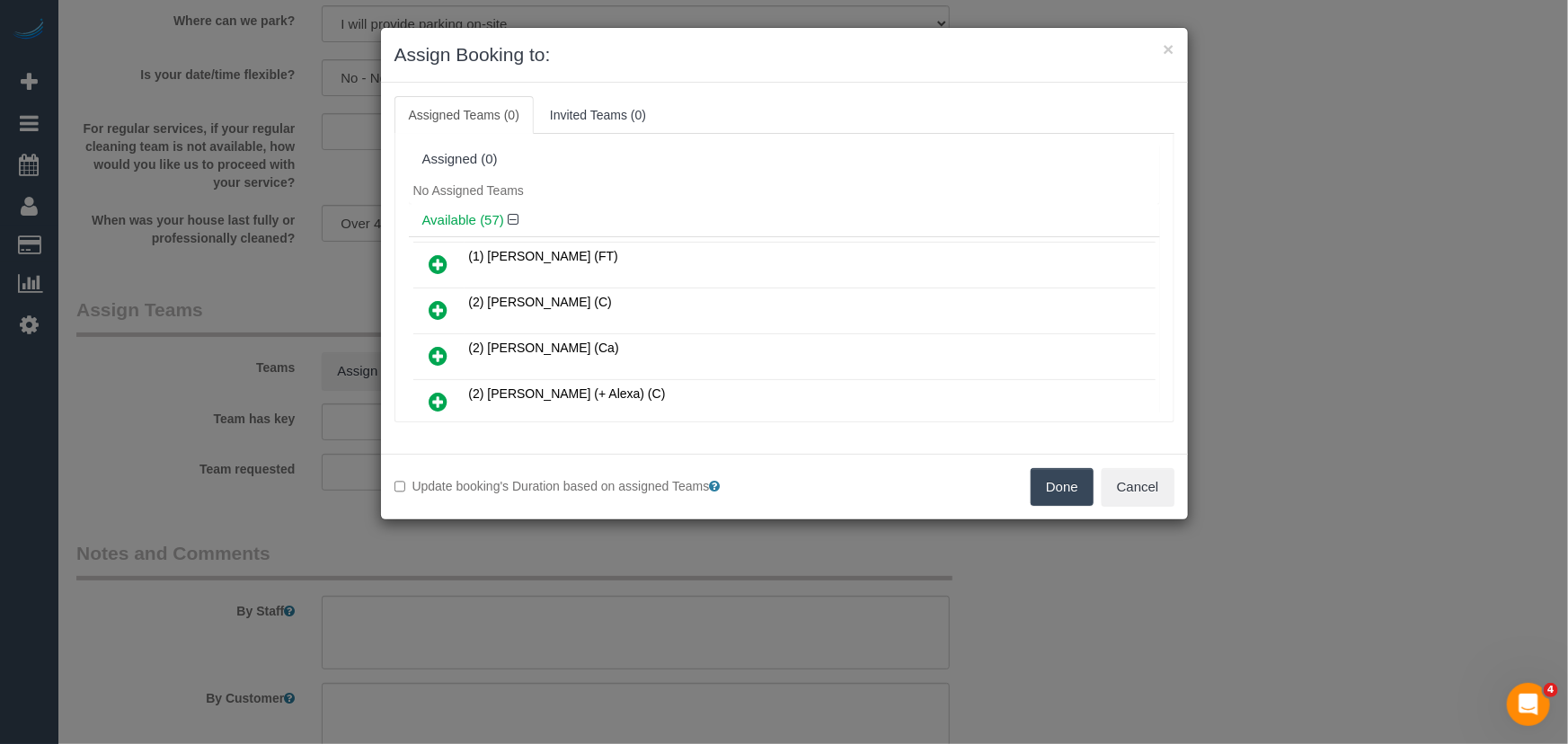
scroll to position [5861, 0]
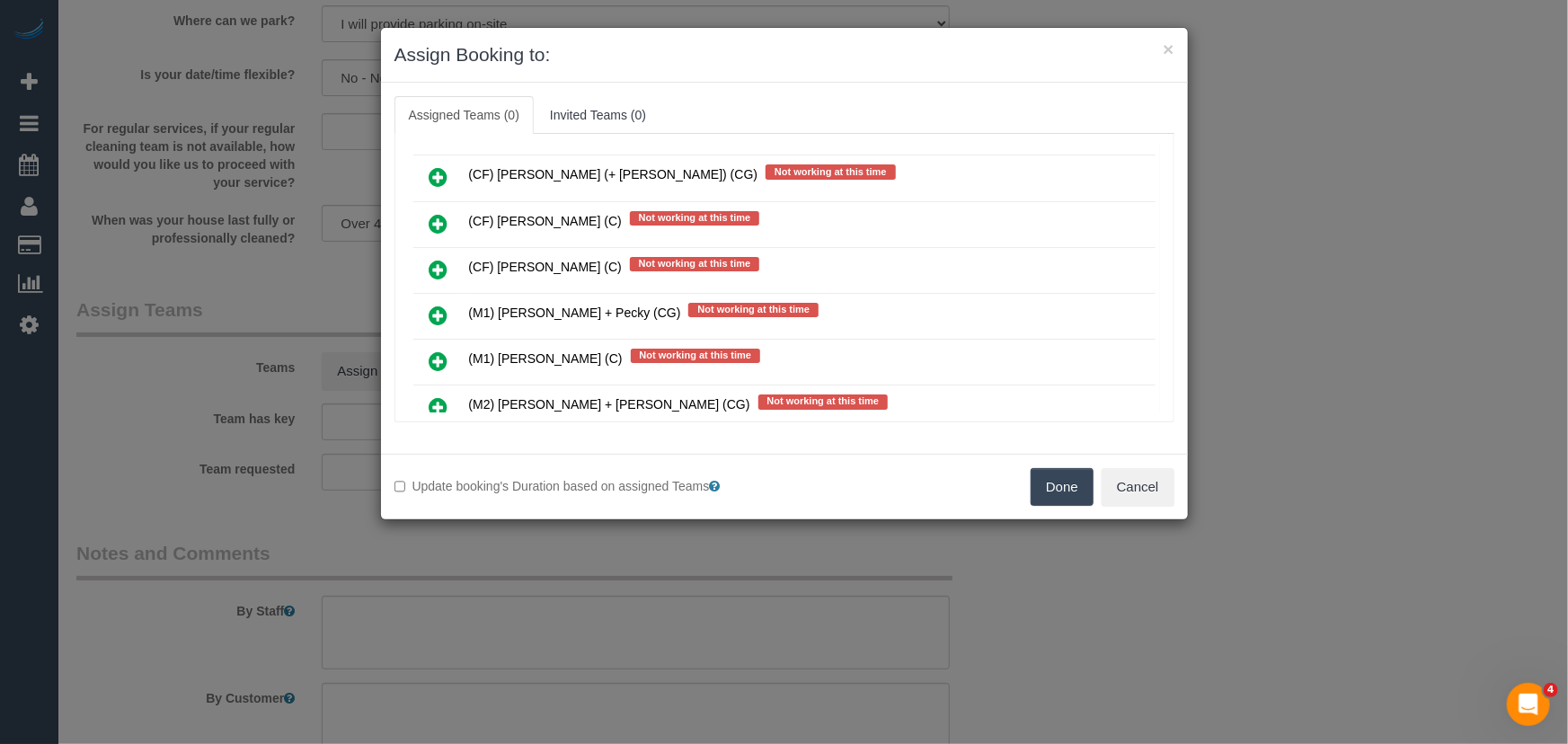
click at [440, 396] on icon at bounding box center [439, 406] width 19 height 21
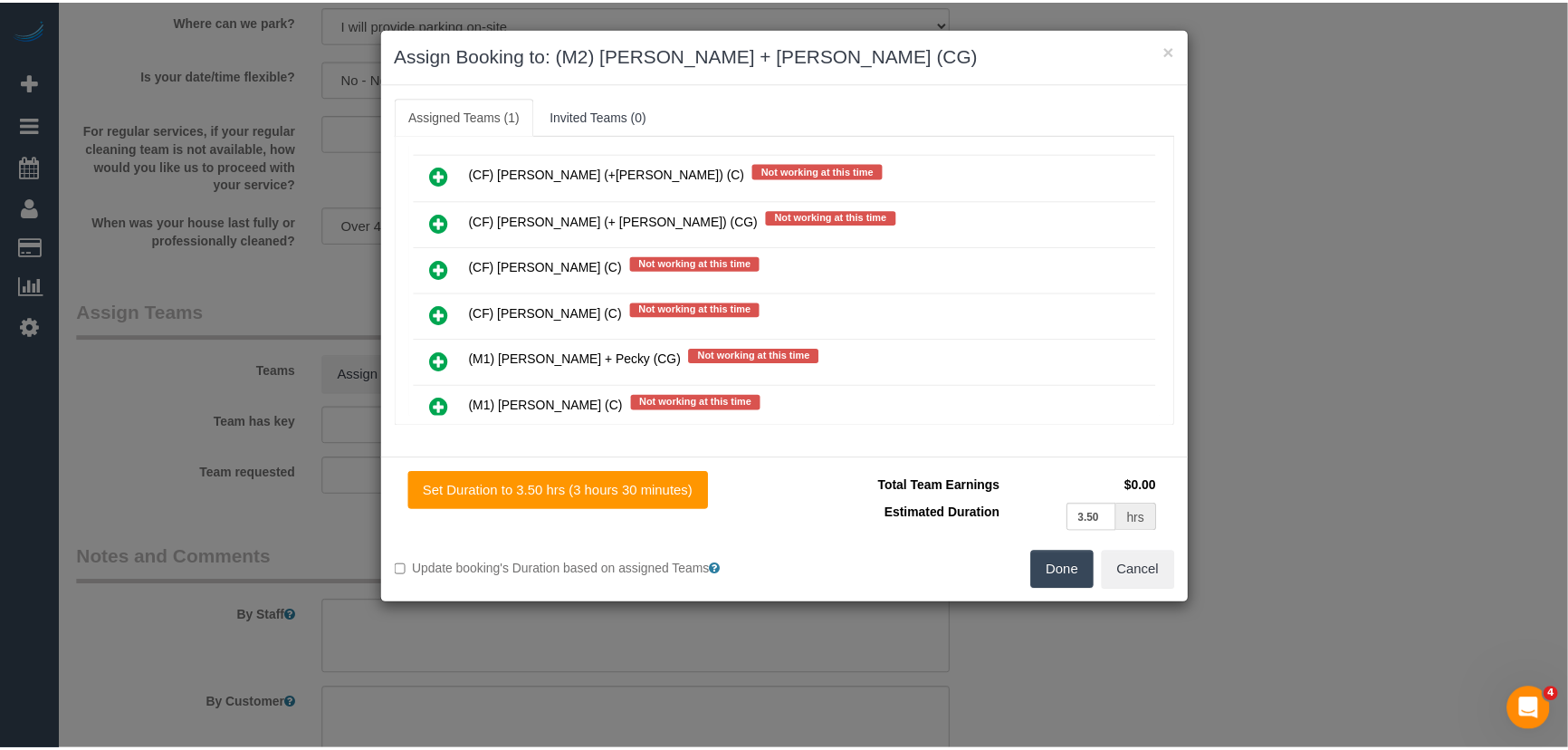
scroll to position [5951, 0]
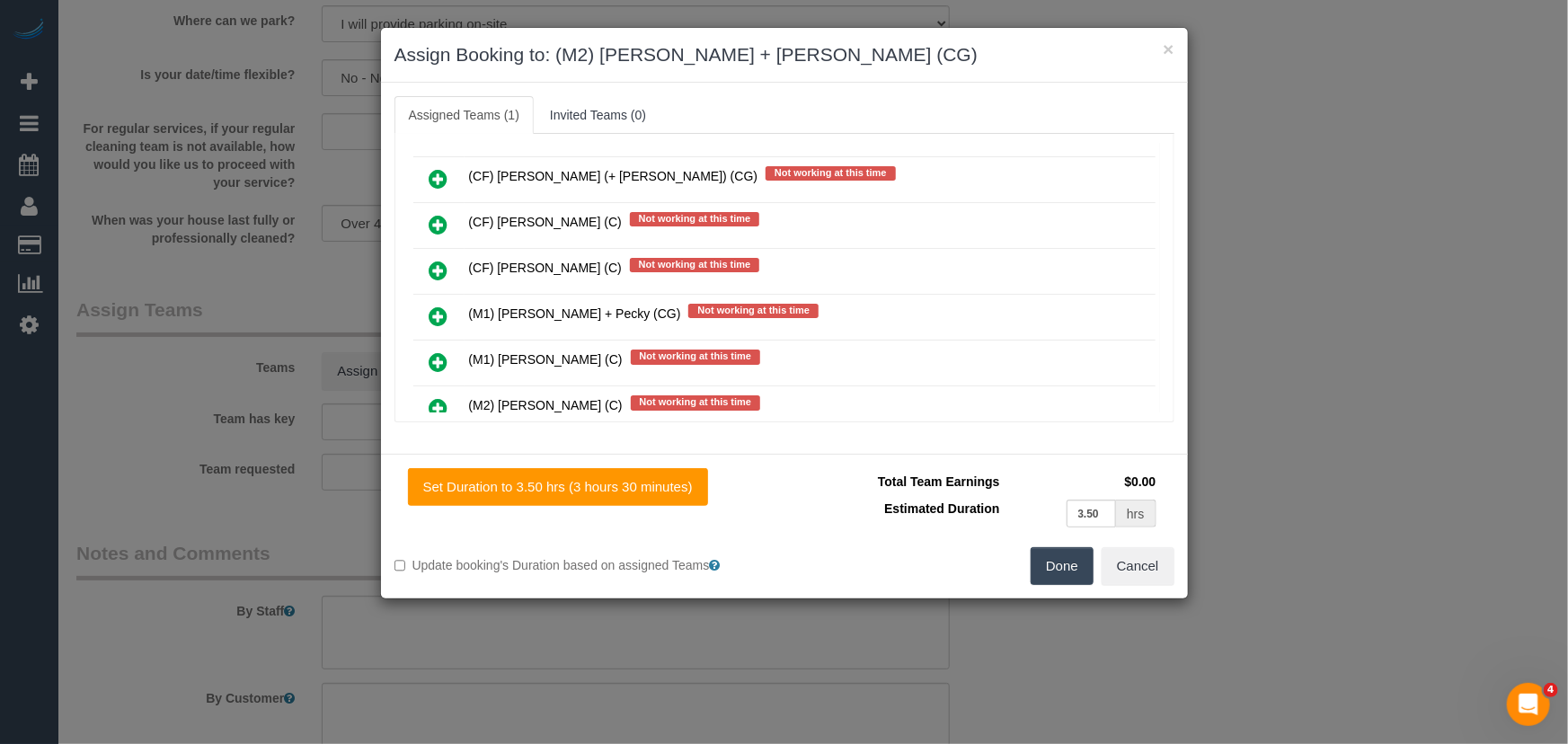
click at [1042, 565] on button "Done" at bounding box center [1062, 565] width 63 height 38
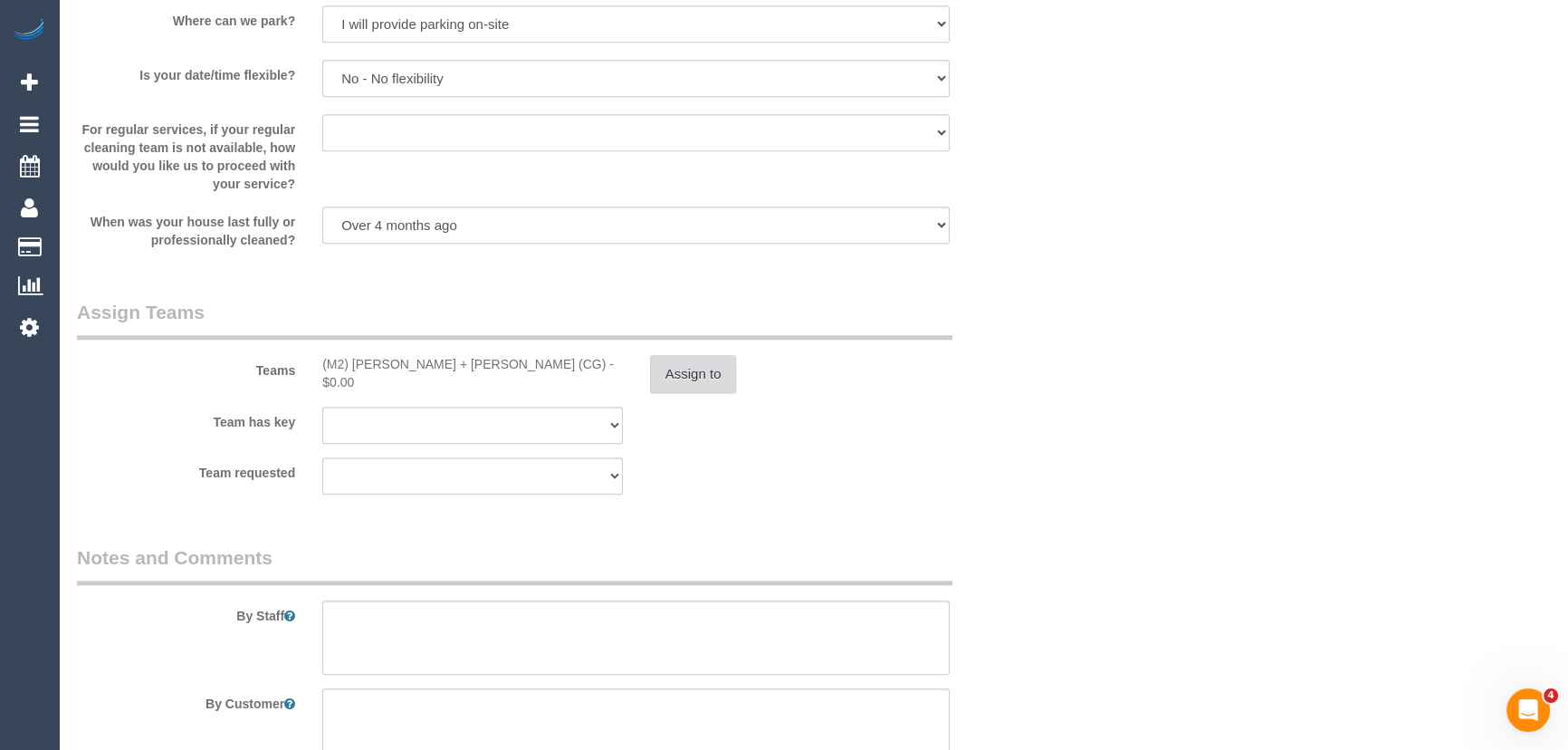
click at [693, 364] on button "Assign to" at bounding box center [693, 373] width 87 height 38
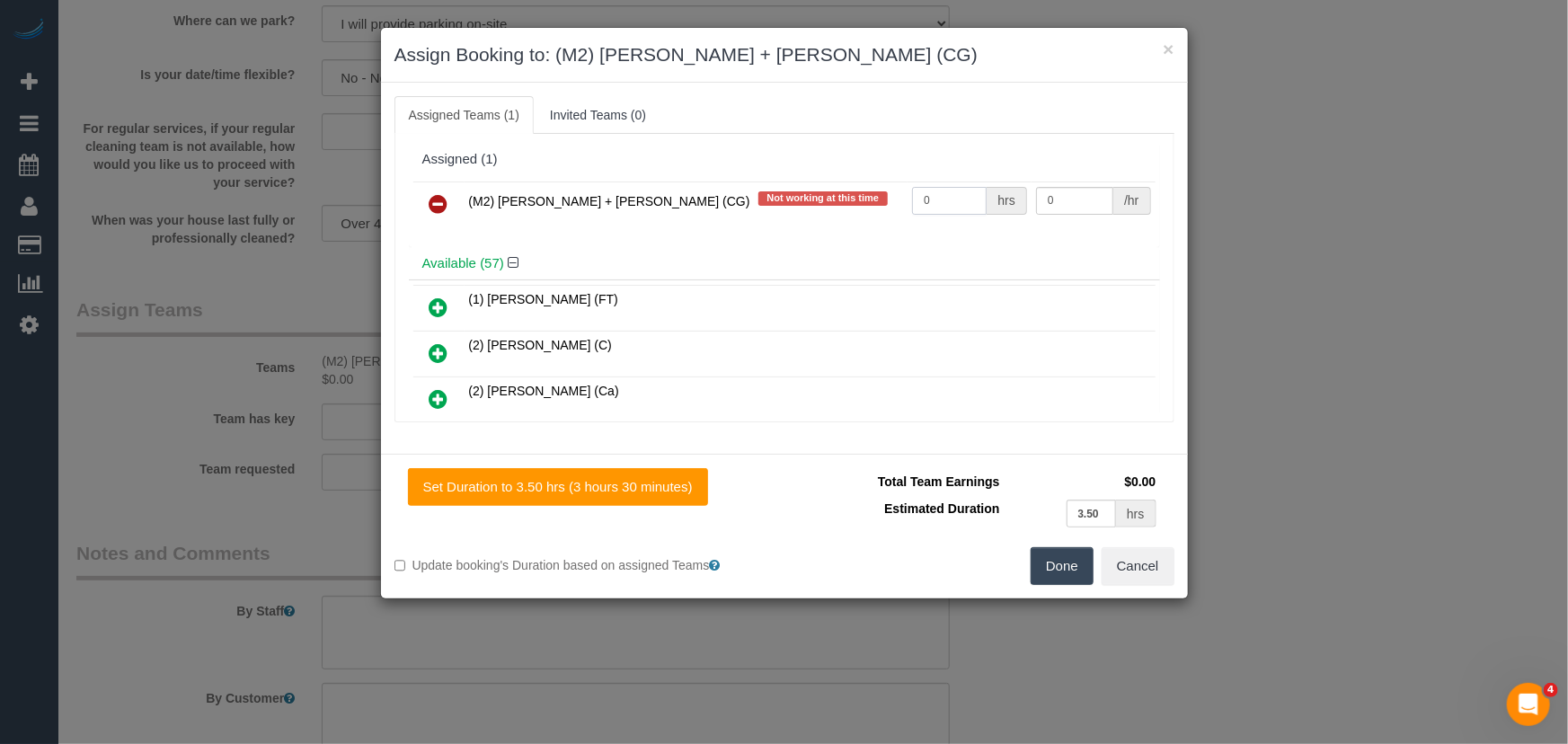
click at [952, 205] on input "0" at bounding box center [949, 201] width 75 height 28
type input "1"
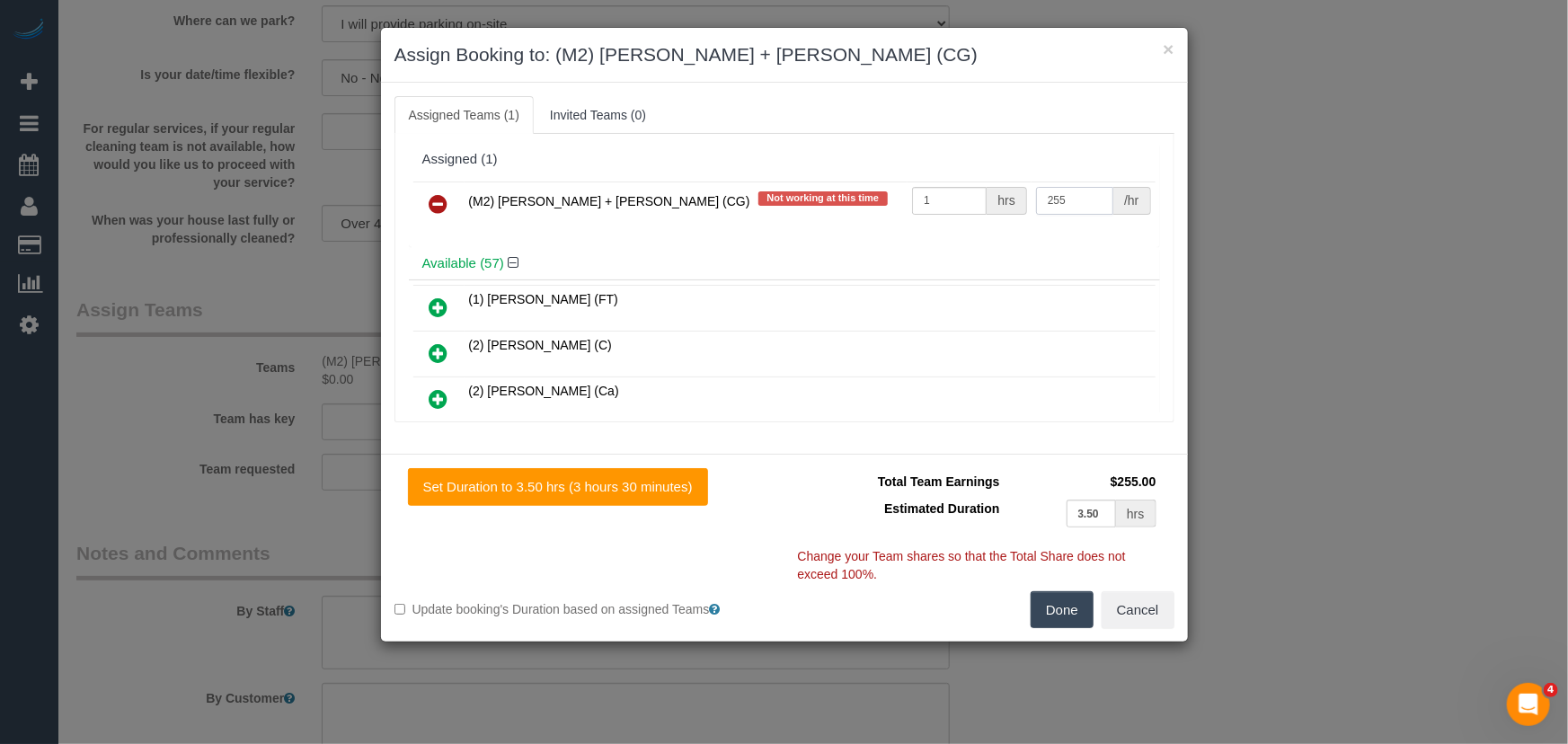
type input "255"
click at [1066, 594] on button "Done" at bounding box center [1062, 610] width 63 height 38
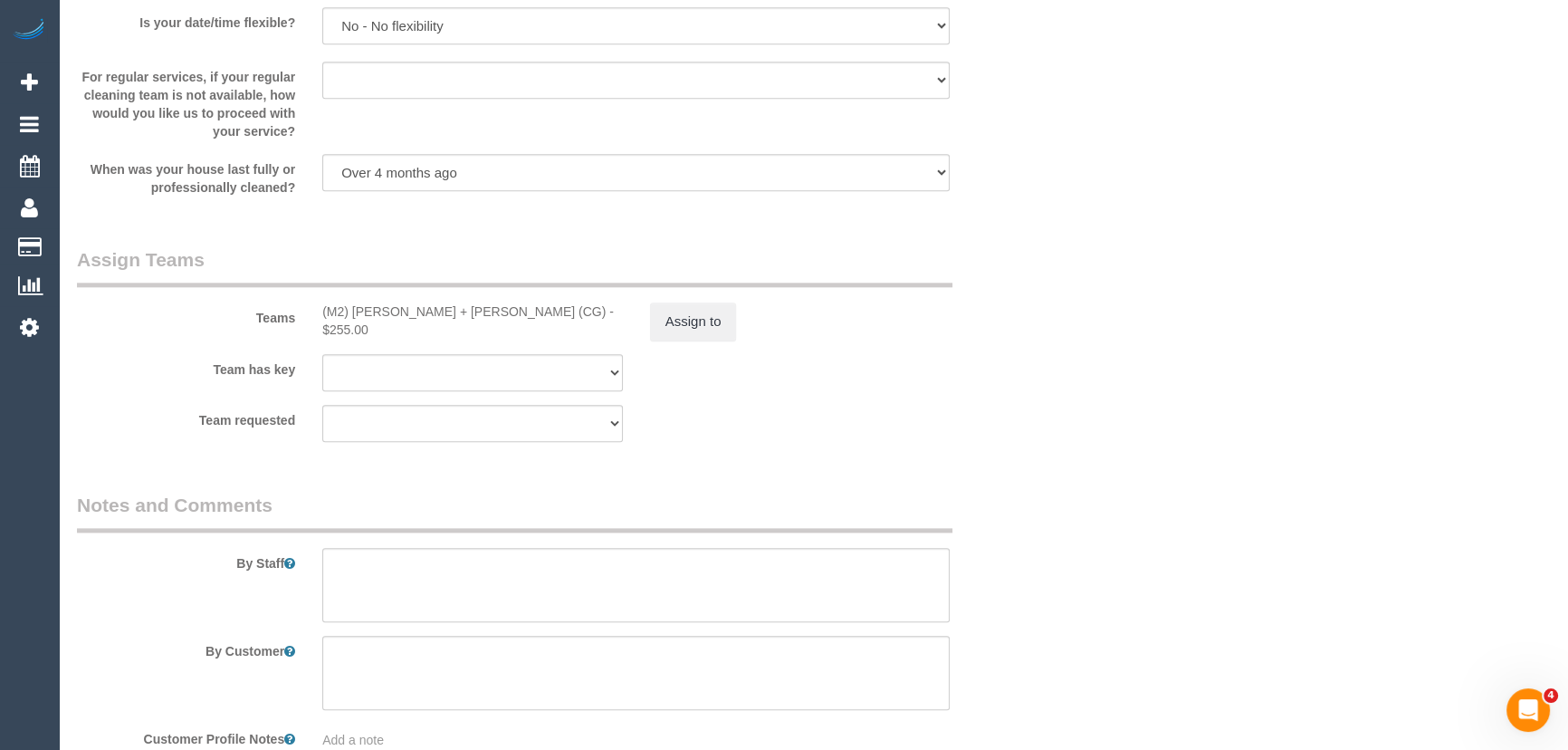
scroll to position [2633, 0]
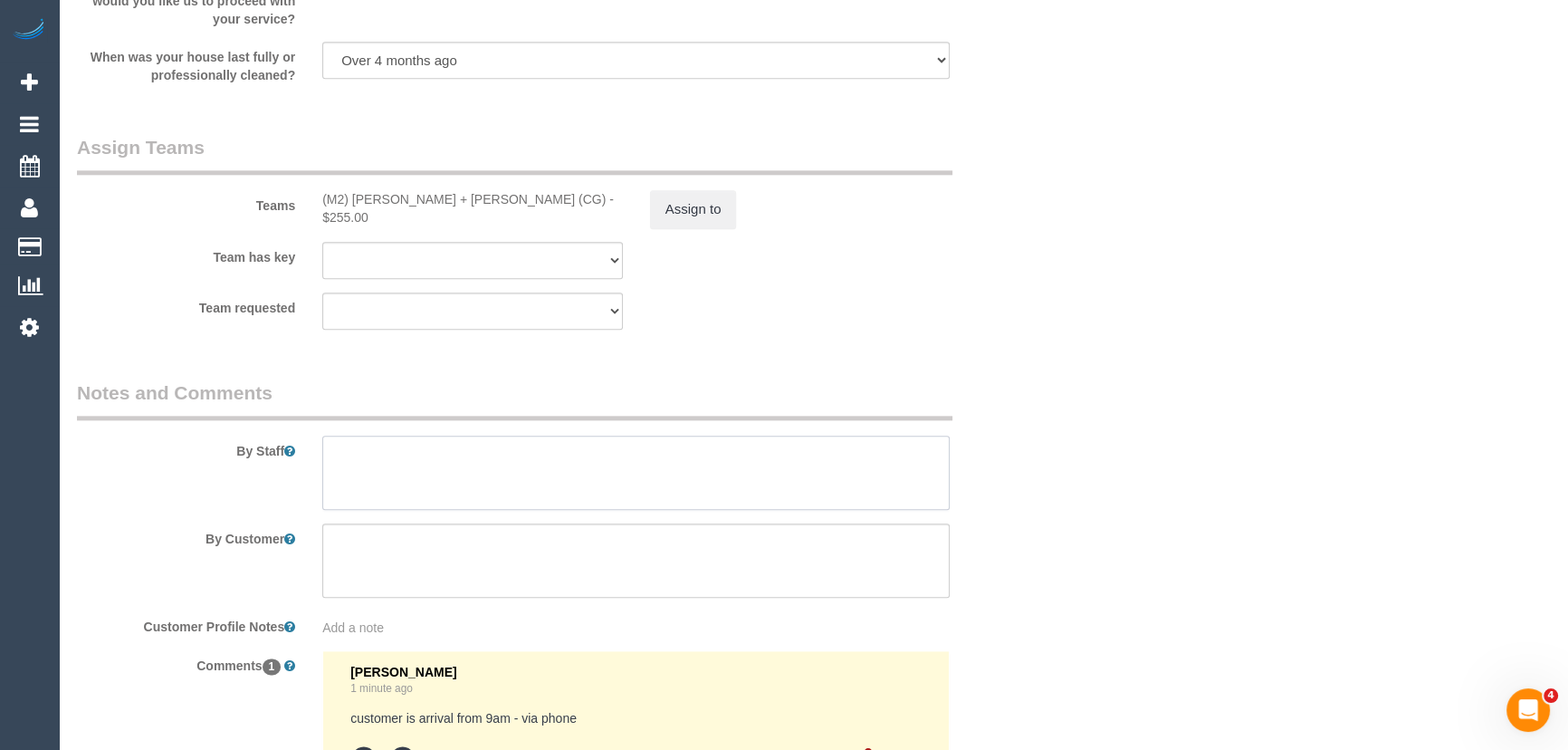
click at [371, 461] on textarea at bounding box center [635, 473] width 628 height 75
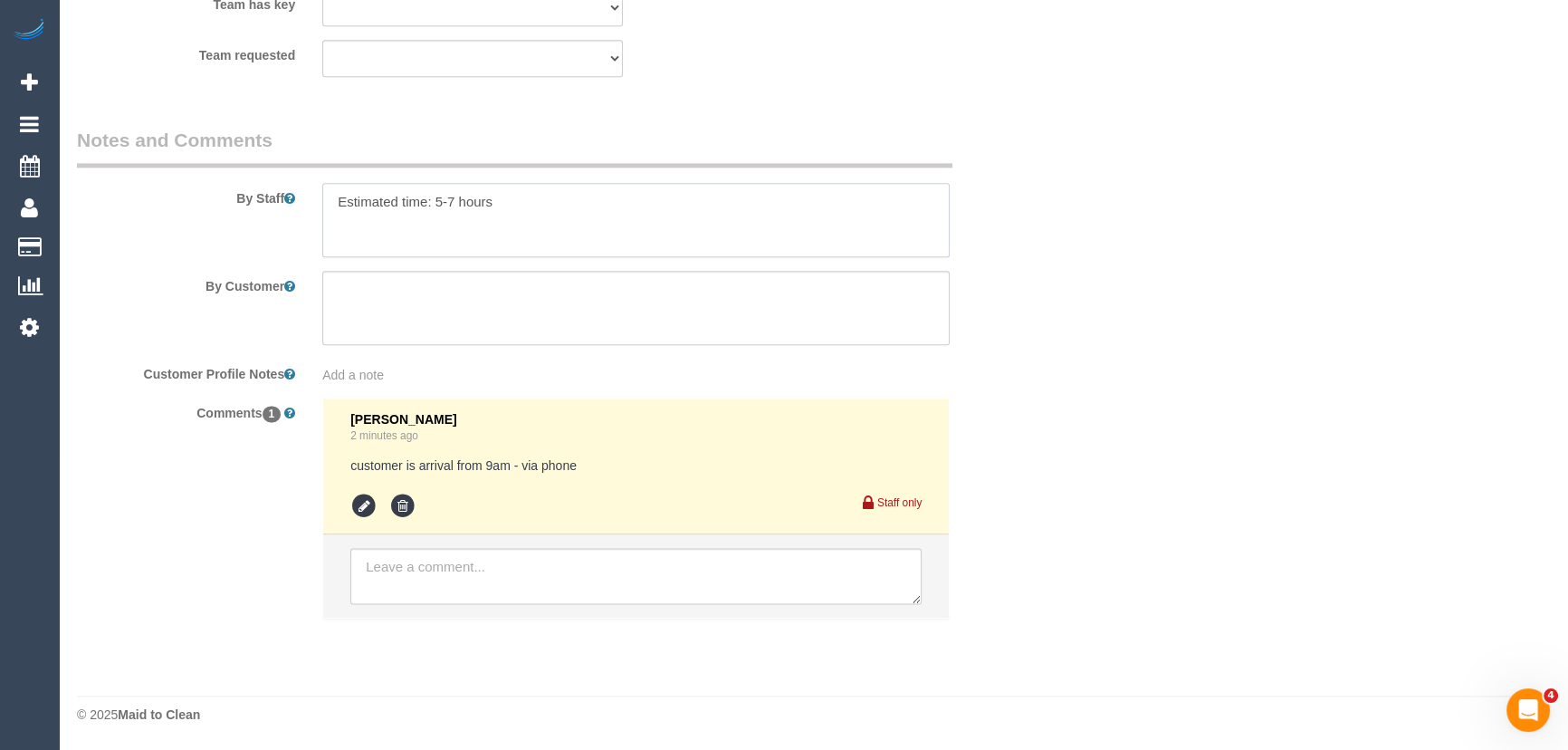
scroll to position [2888, 0]
type textarea "Estimated time: 5-7 hours"
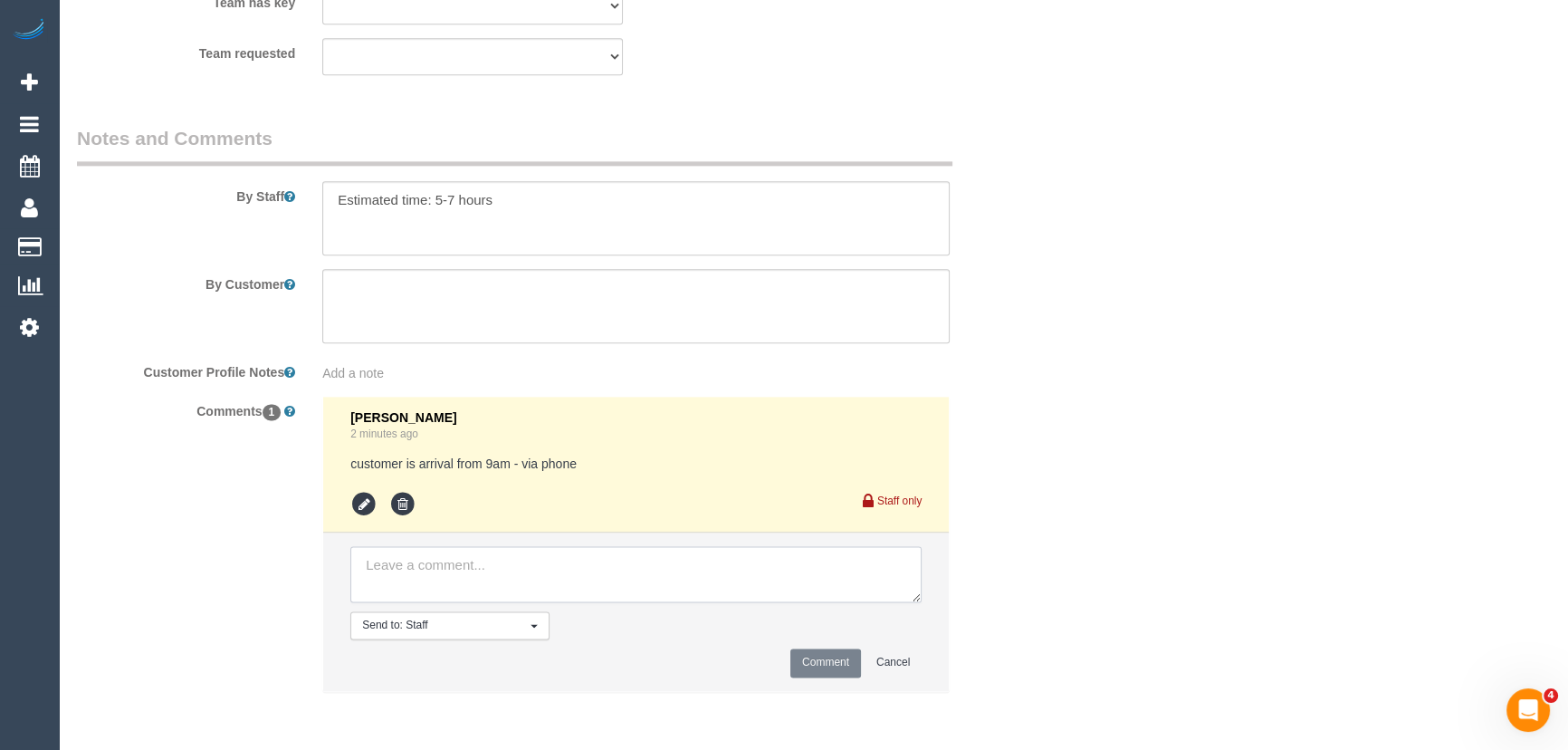
click at [404, 562] on textarea at bounding box center [636, 574] width 571 height 56
type textarea "[PERSON_NAME] + [PERSON_NAME] 9-11am - via text - pending"
click at [815, 660] on button "Comment" at bounding box center [826, 662] width 71 height 28
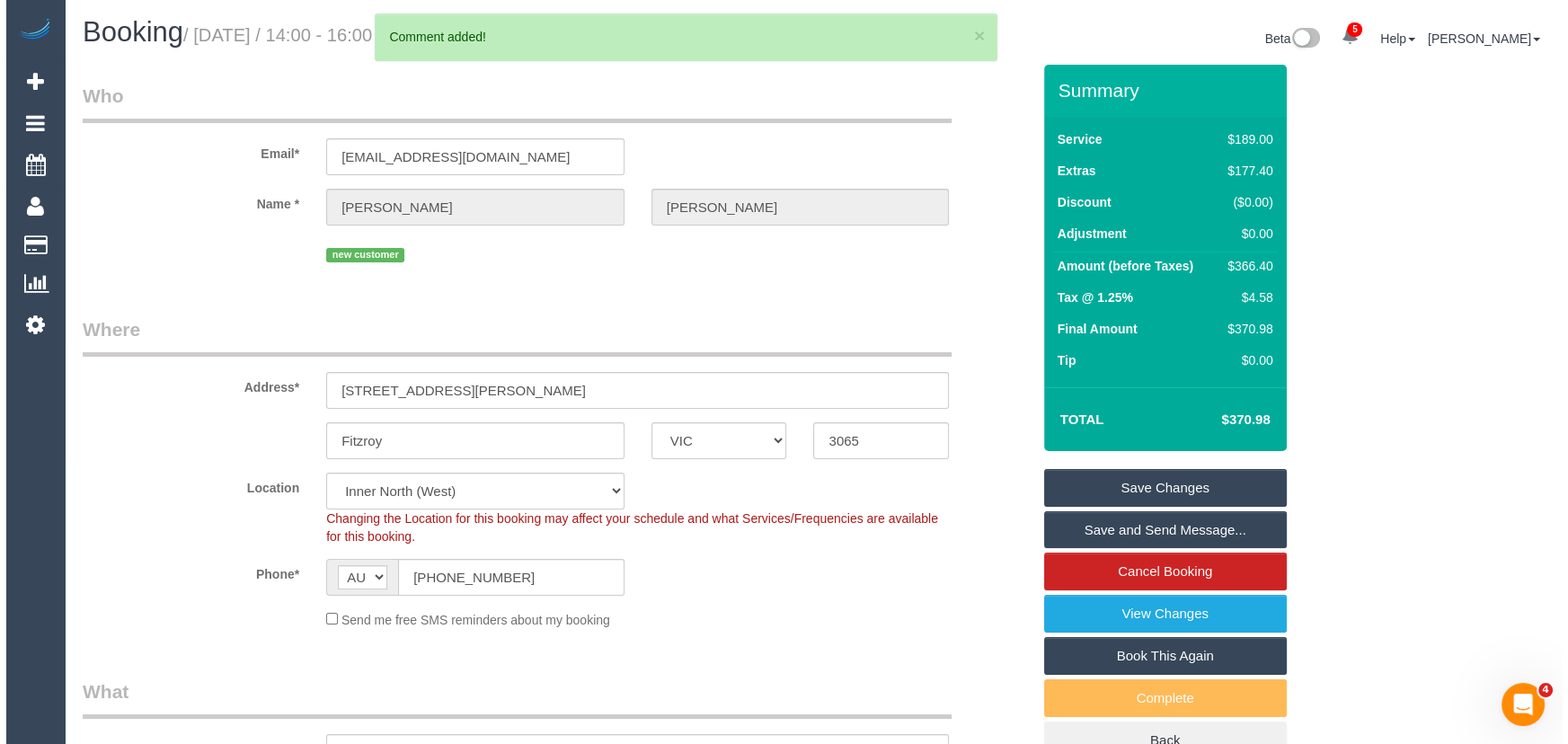
scroll to position [0, 0]
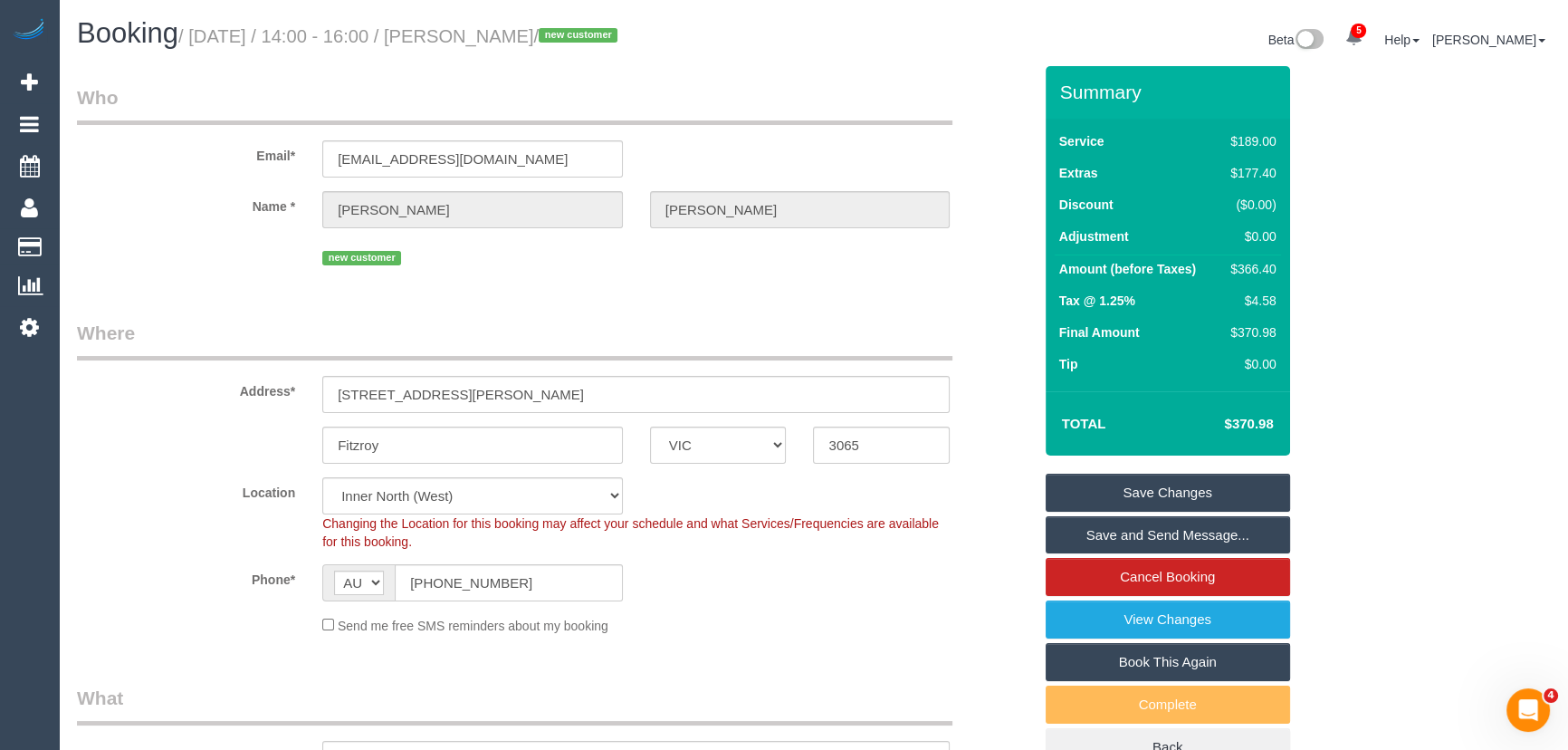
click at [522, 37] on small "/ [DATE] / 14:00 - 16:00 / [PERSON_NAME] / new customer" at bounding box center [400, 35] width 445 height 20
copy small "[PERSON_NAME]"
click at [1139, 487] on link "Save Changes" at bounding box center [1168, 493] width 244 height 38
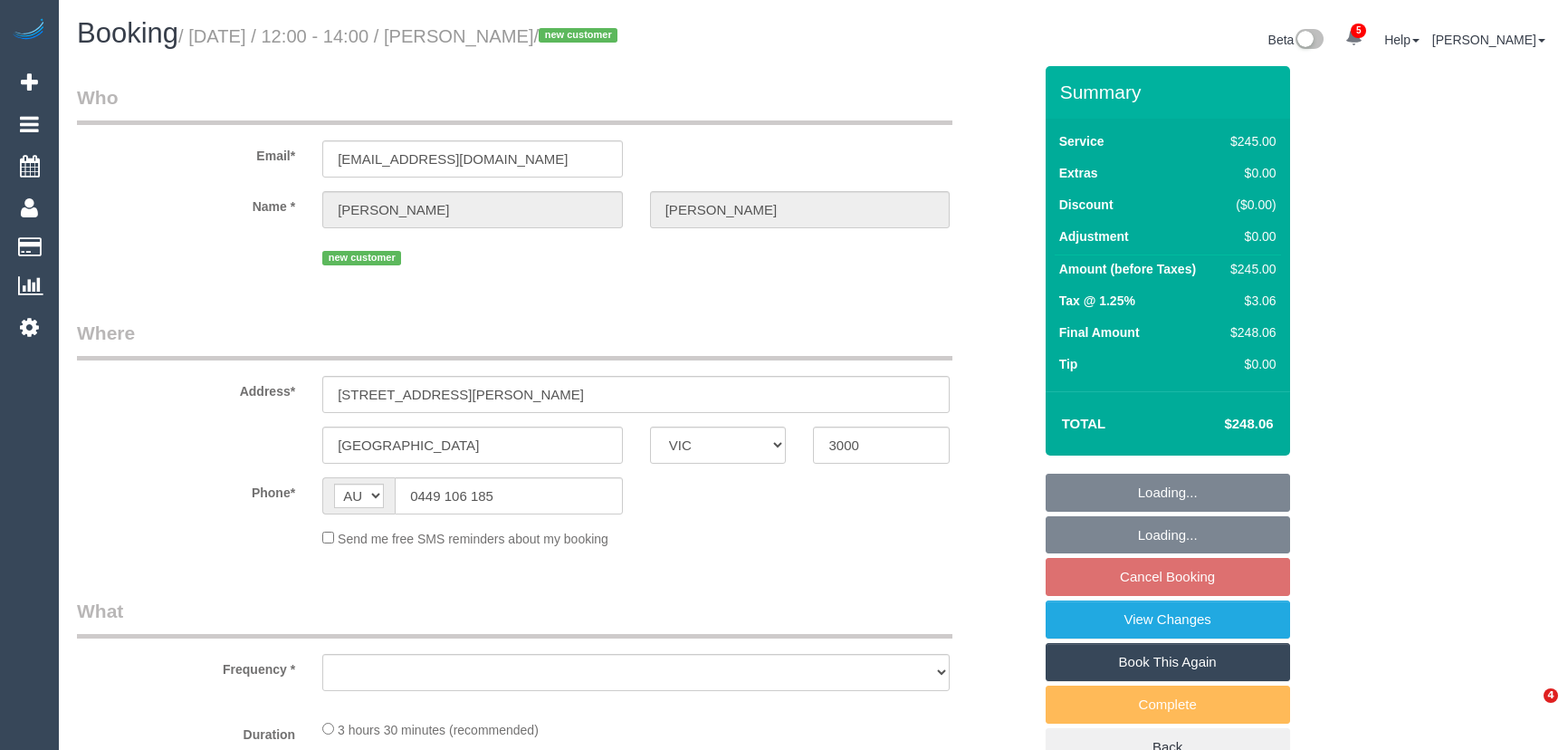
select select "VIC"
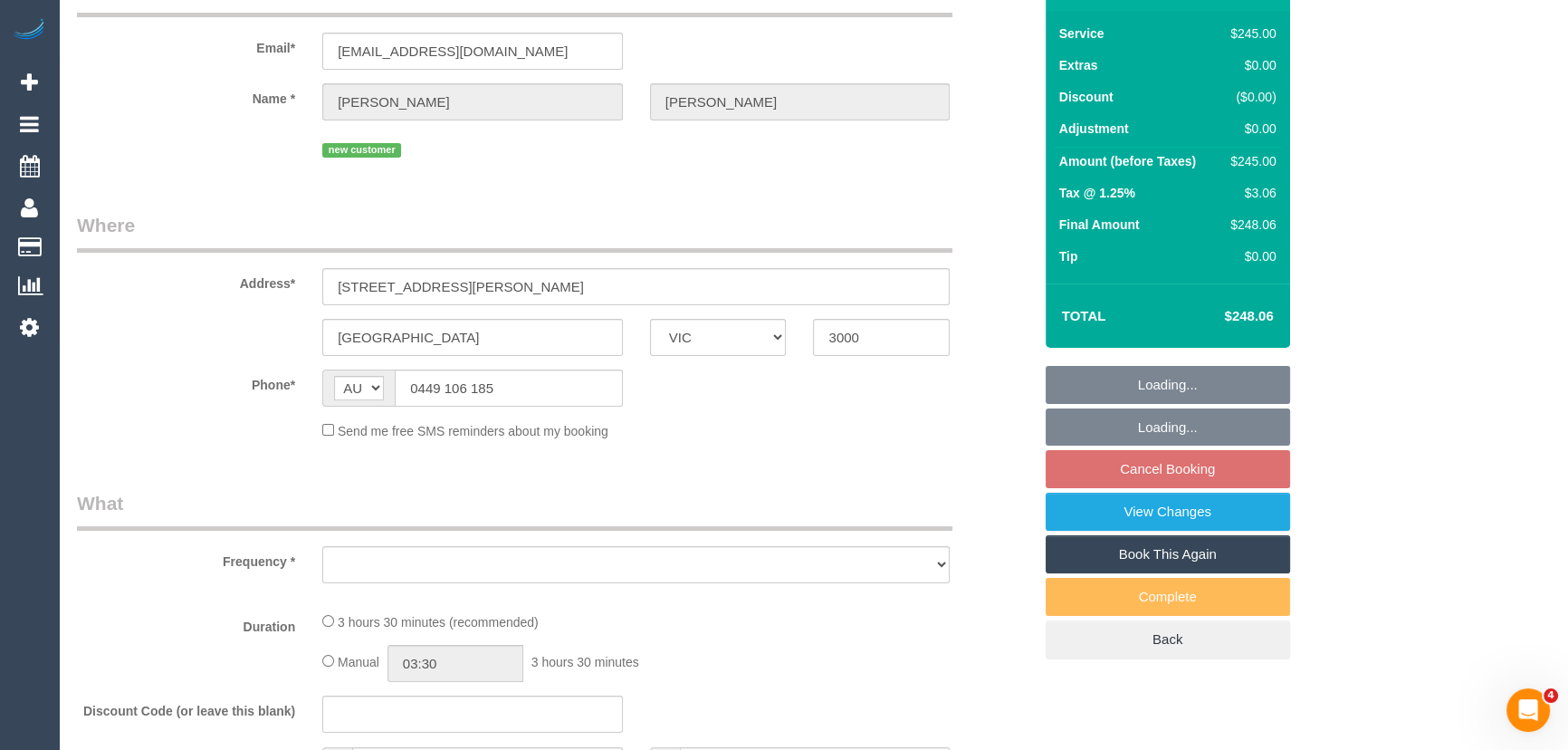
scroll to position [246, 0]
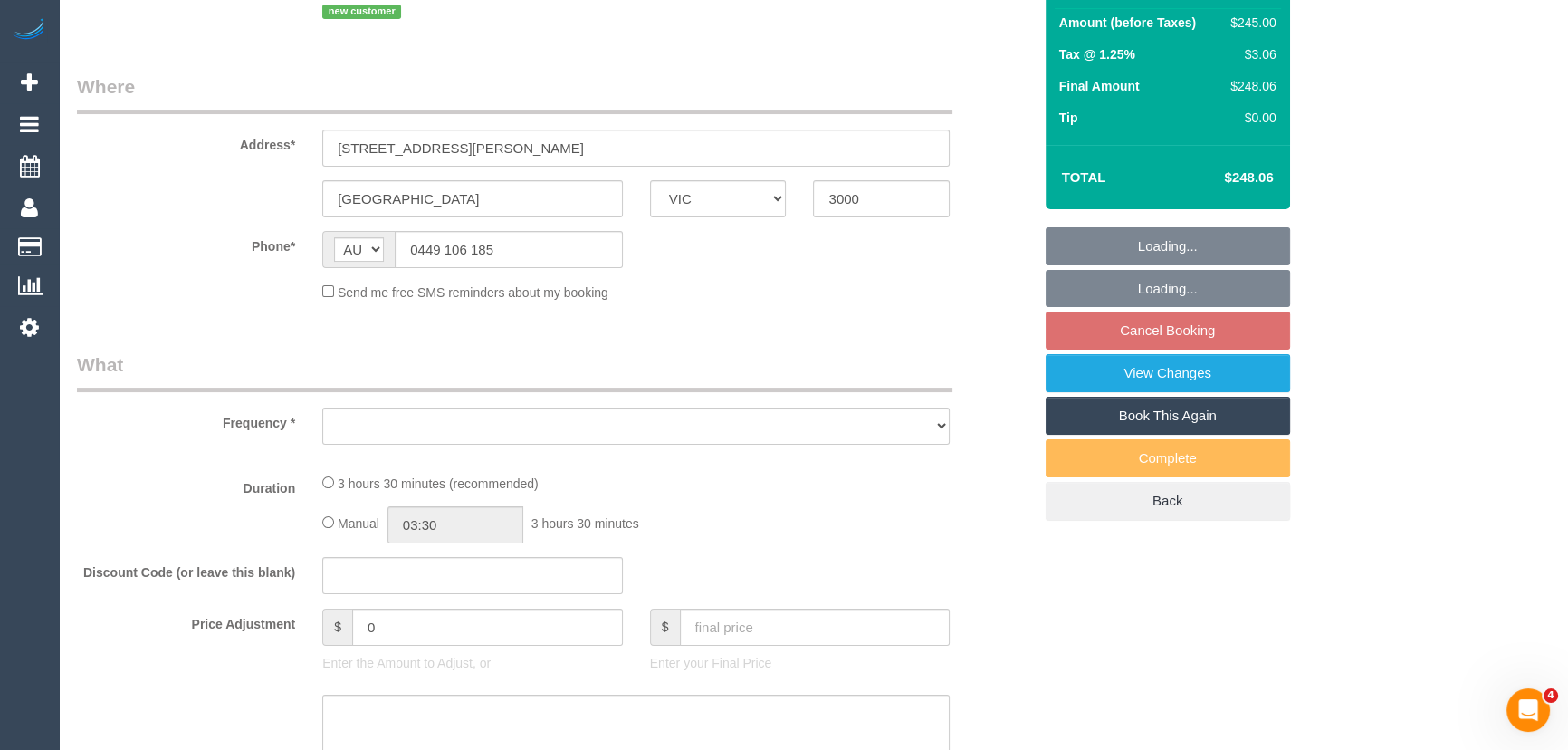
select select "string:stripe-pm_1S7GJG2GScqysDRV9ouAP5Tg"
select select "number:28"
select select "number:14"
select select "number:20"
select select "number:24"
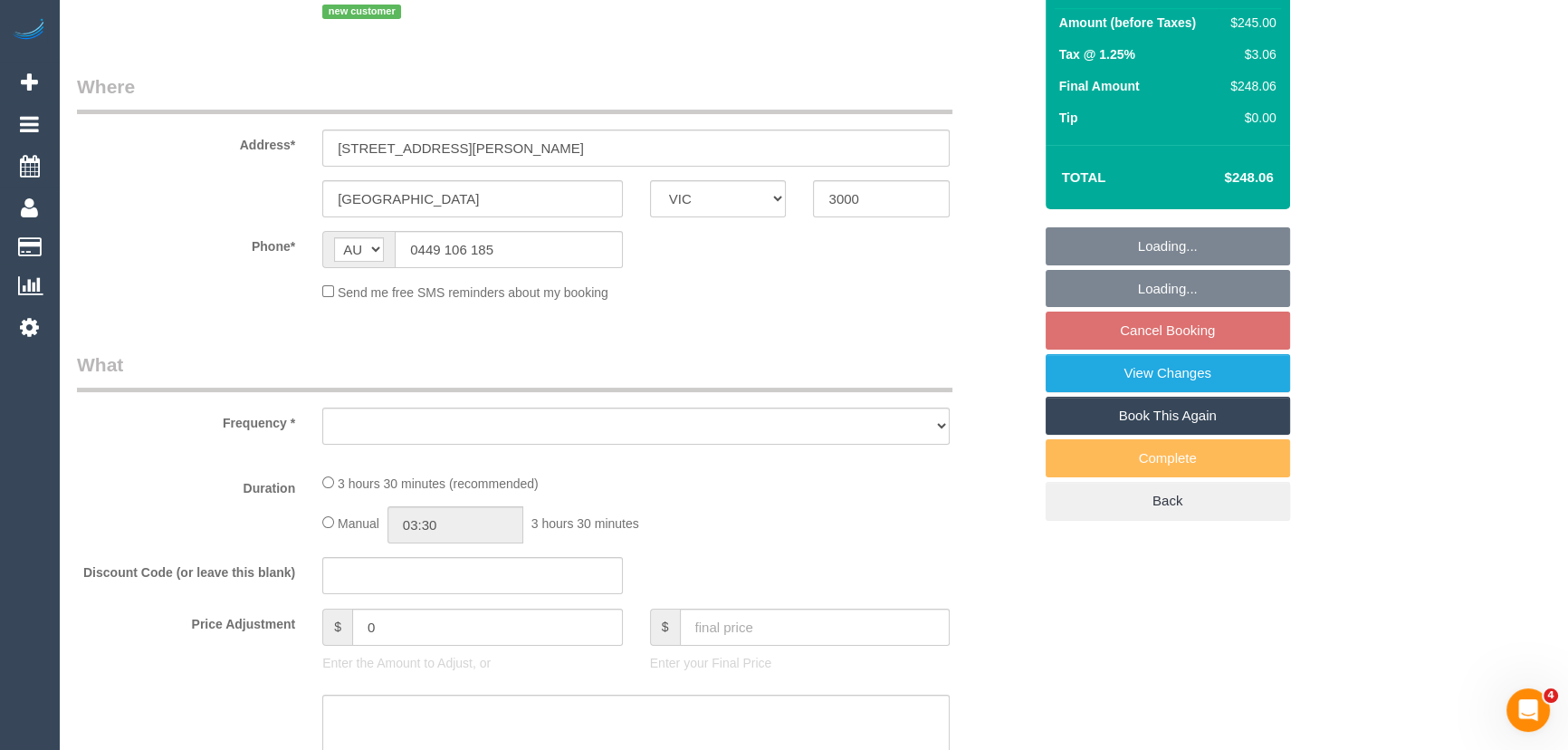
select select "number:35"
select select "number:26"
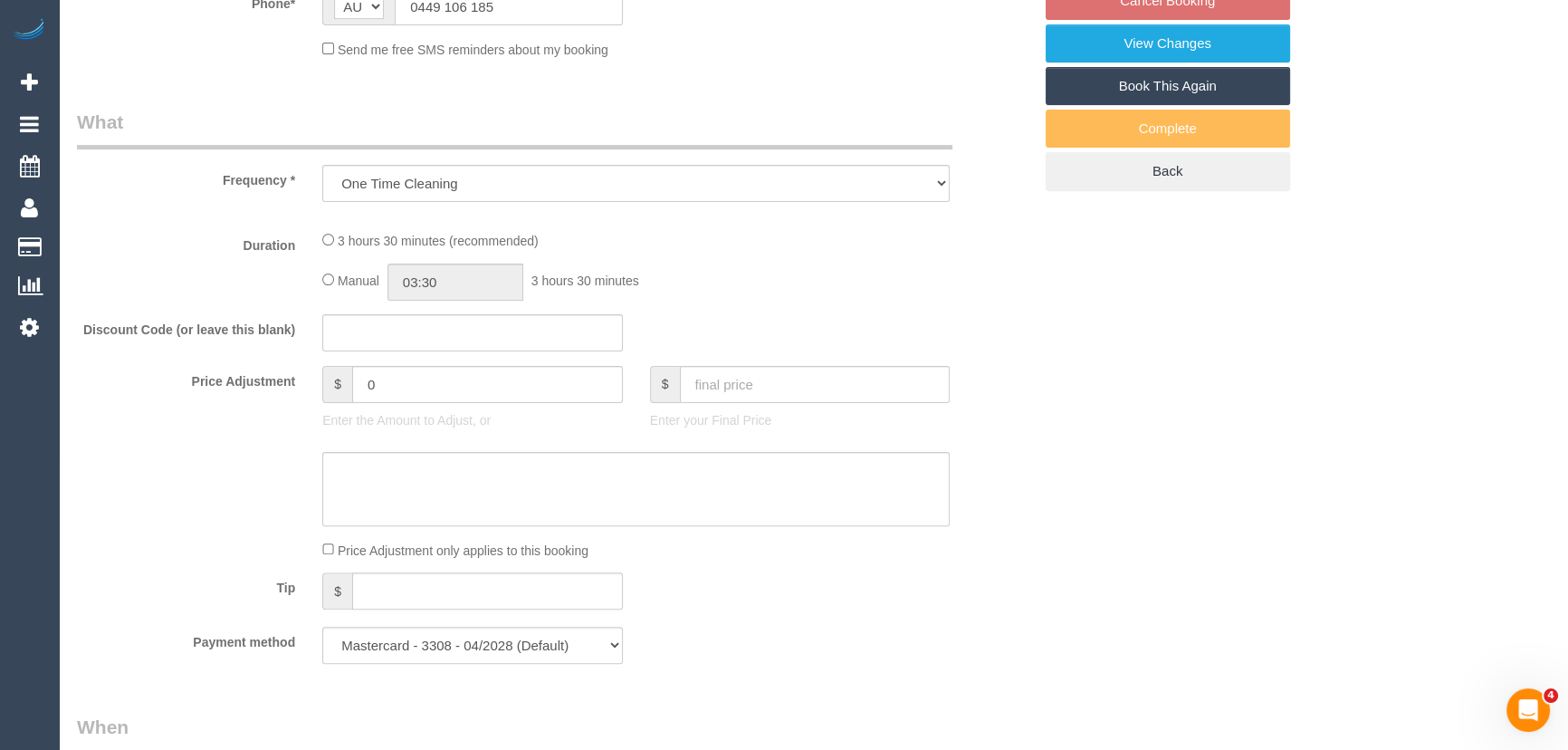
select select "object:1335"
select select "210"
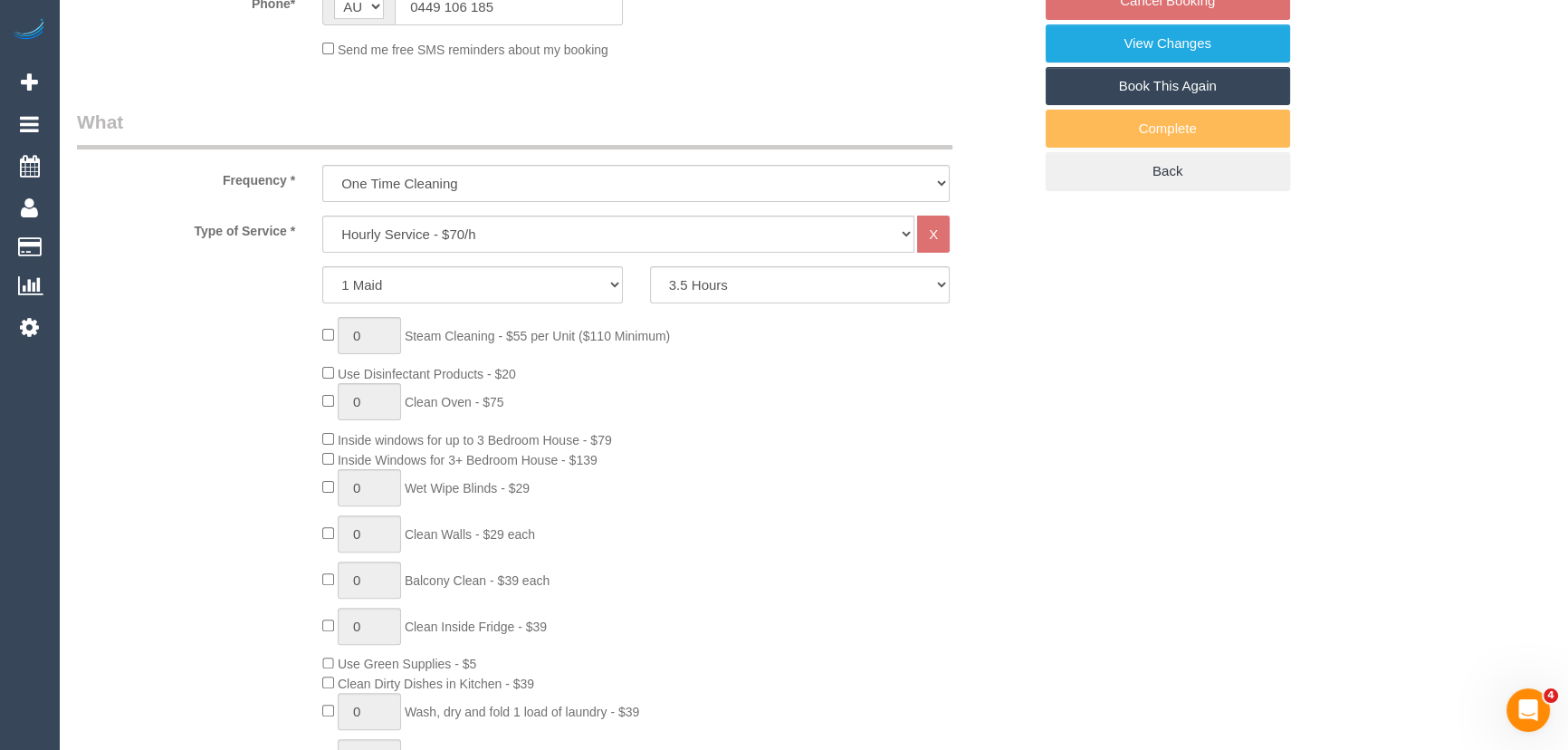
select select "spot1"
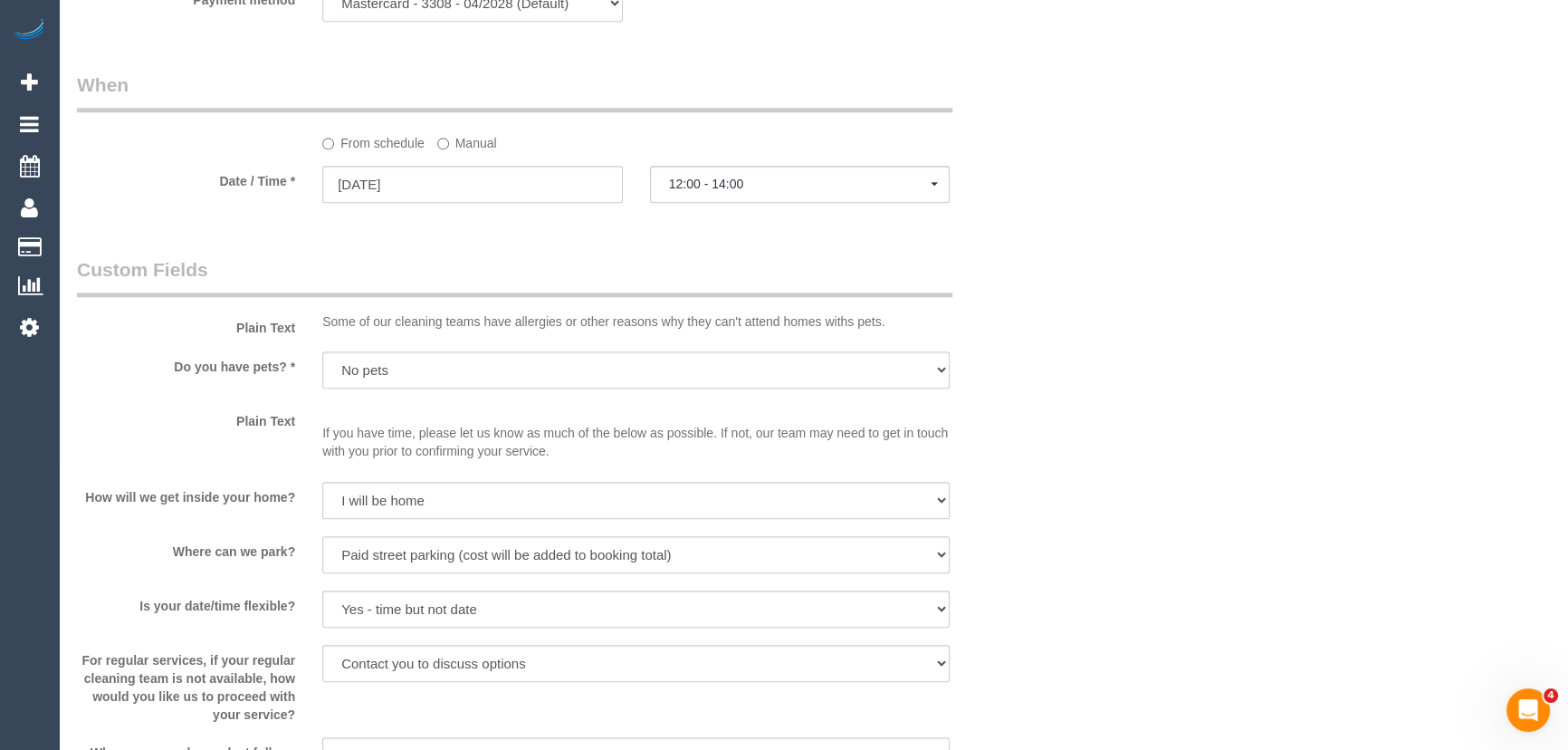
scroll to position [1892, 0]
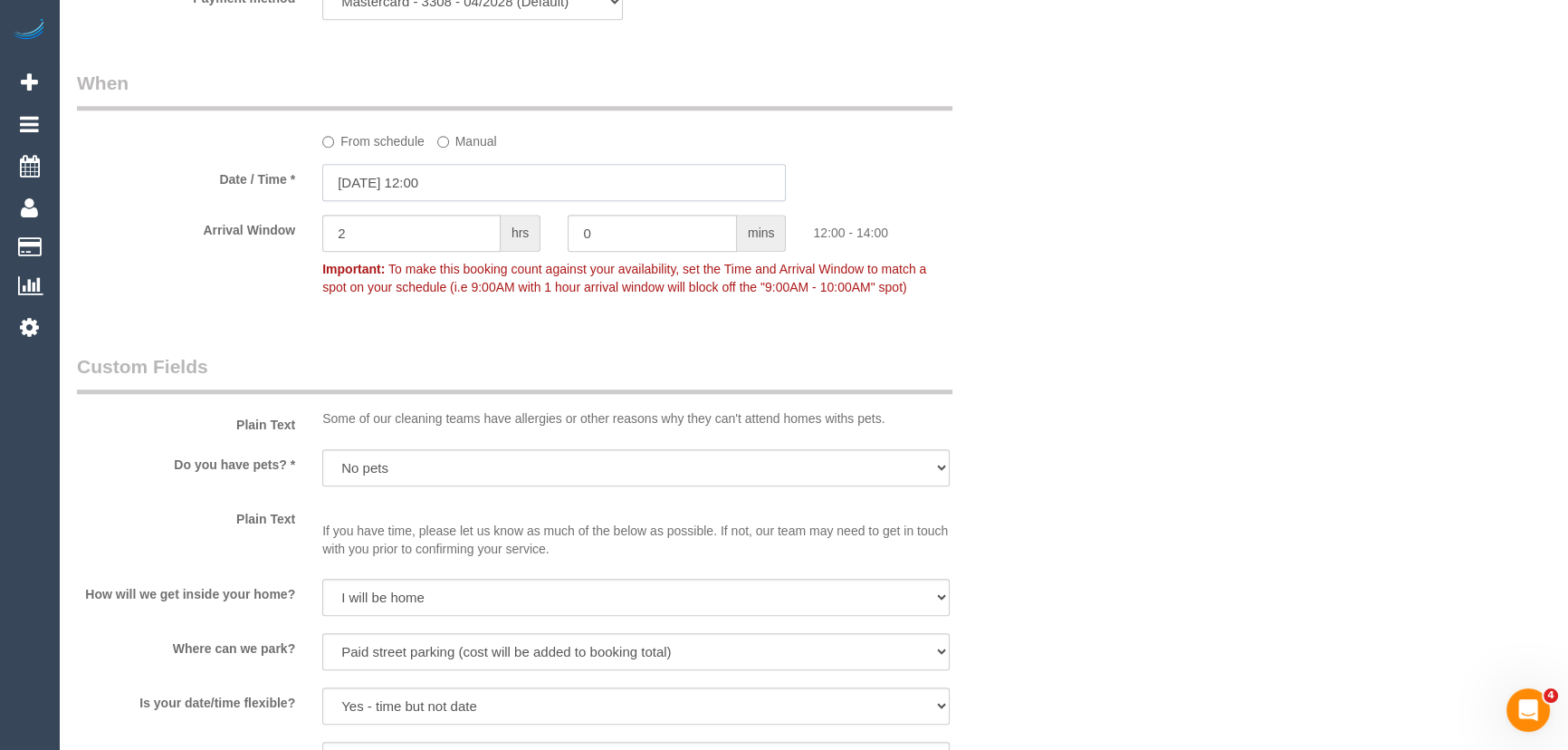
click at [469, 189] on input "16/09/2025 12:00" at bounding box center [553, 183] width 464 height 37
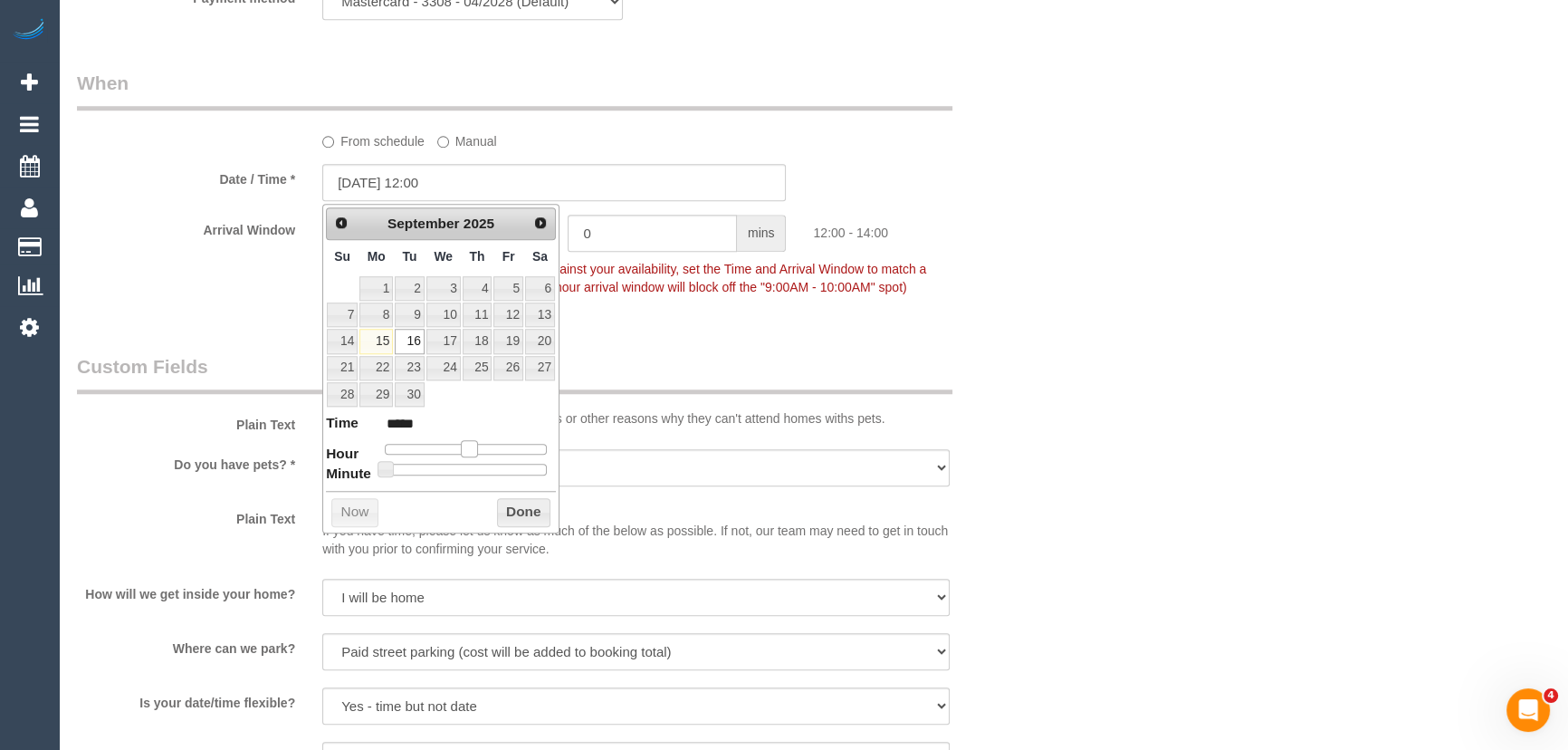
click at [467, 445] on span at bounding box center [468, 448] width 16 height 16
type input "16/09/2025 11:00"
type input "*****"
type input "16/09/2025 10:00"
type input "*****"
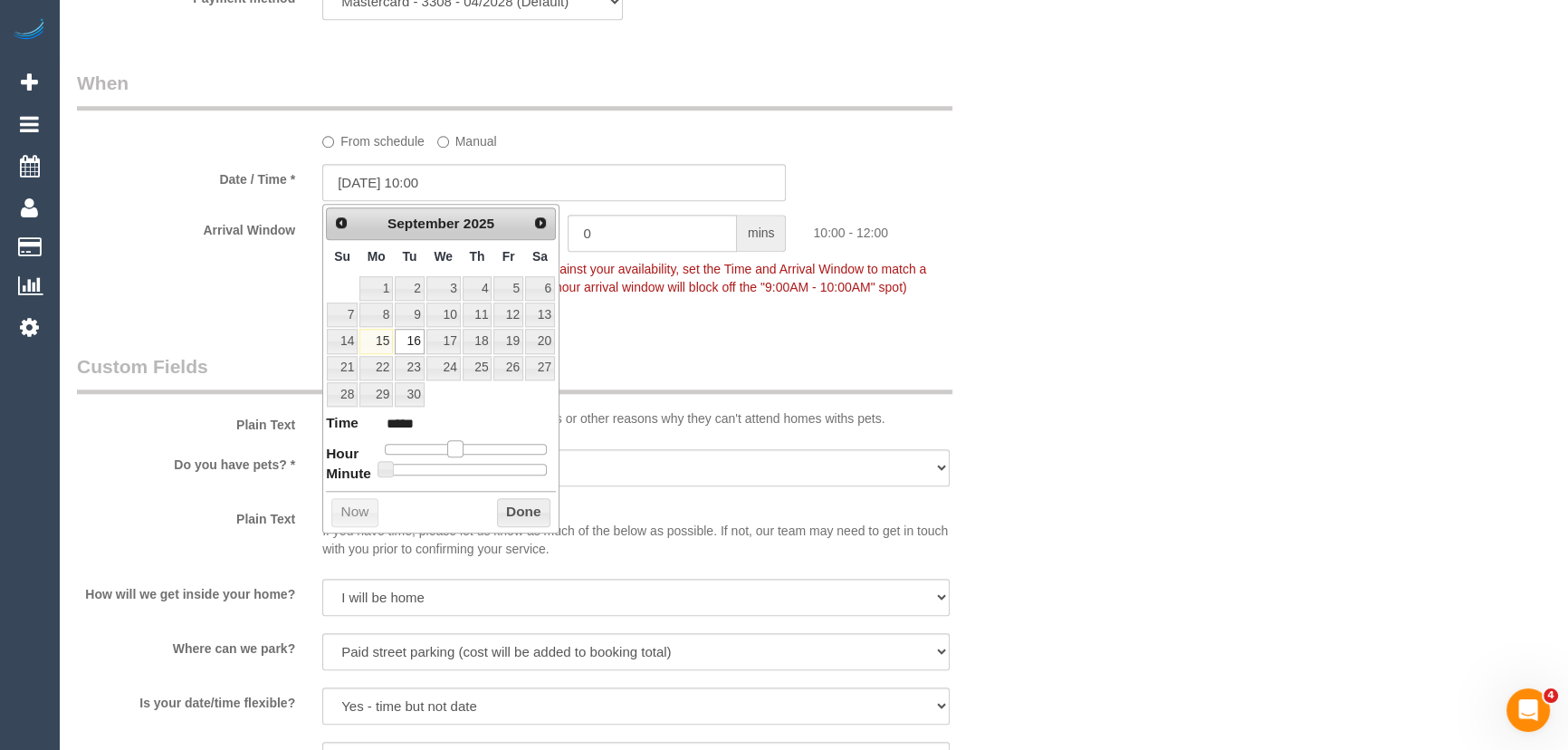
type input "16/09/2025 09:00"
type input "*****"
type input "16/09/2025 08:00"
type input "*****"
drag, startPoint x: 461, startPoint y: 445, endPoint x: 442, endPoint y: 442, distance: 19.2
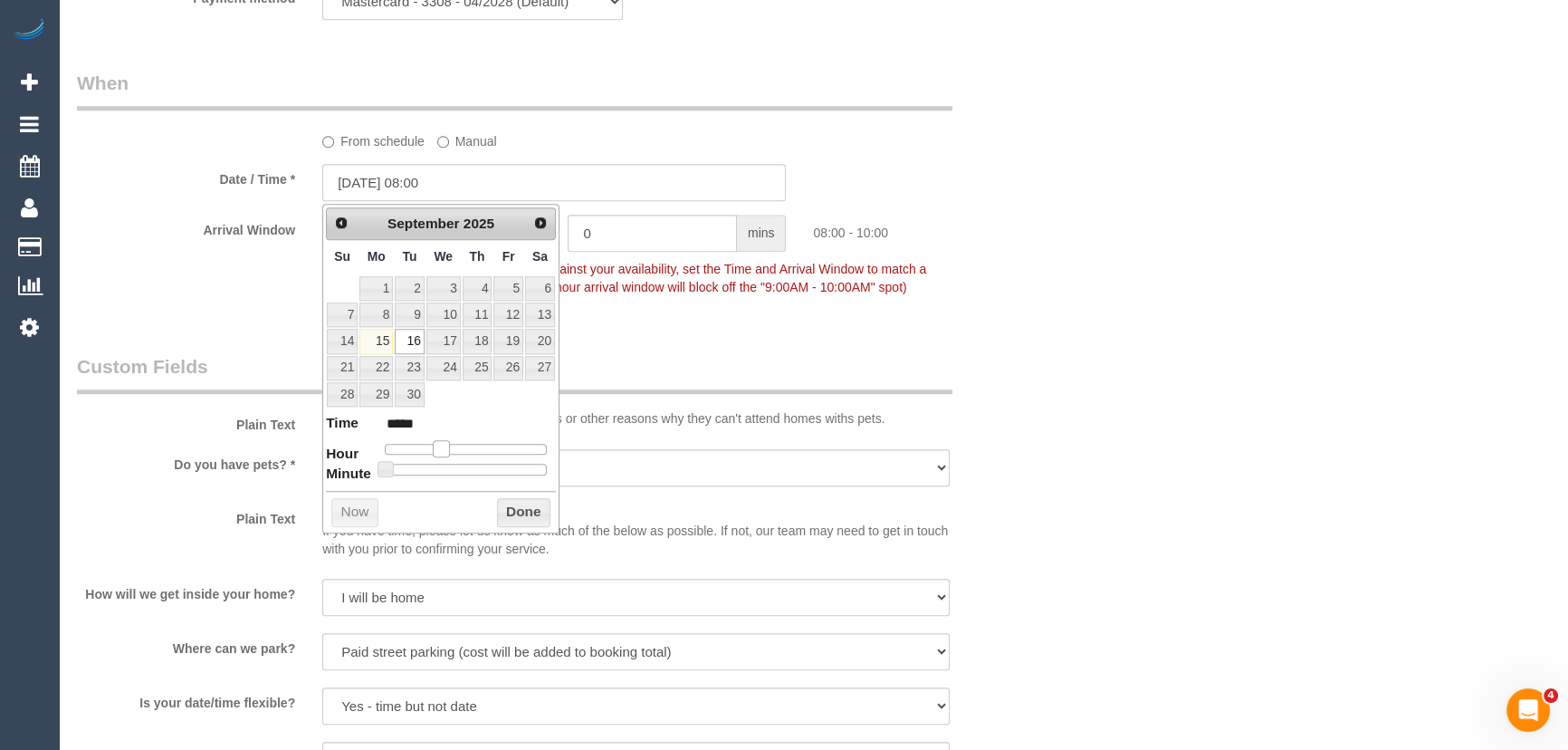
click at [442, 442] on span at bounding box center [440, 448] width 16 height 16
click at [692, 315] on fieldset "When From schedule Manual Date / Time * 16/09/2025 08:00 Arrival Window 2 hrs 0…" at bounding box center [554, 194] width 955 height 248
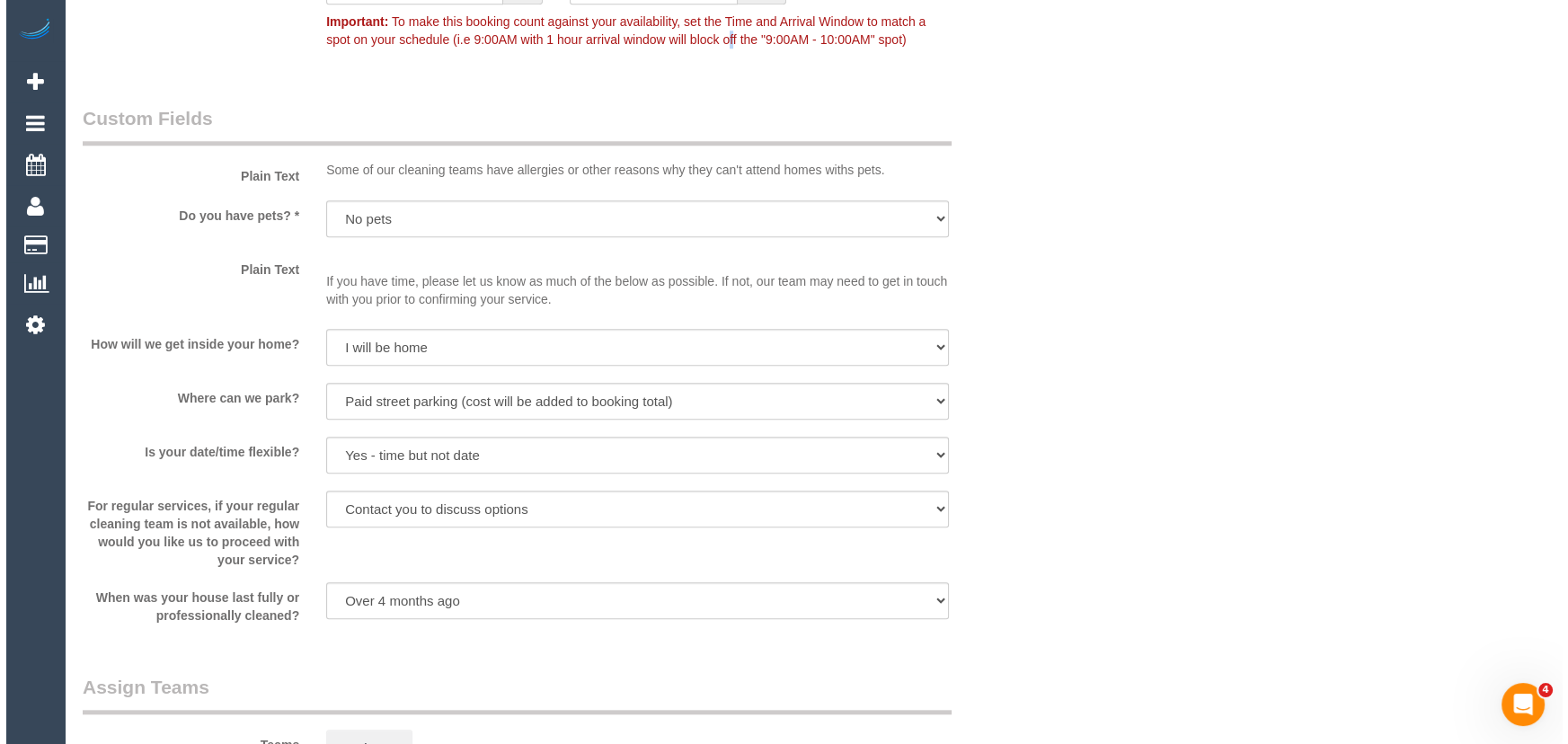
scroll to position [2367, 0]
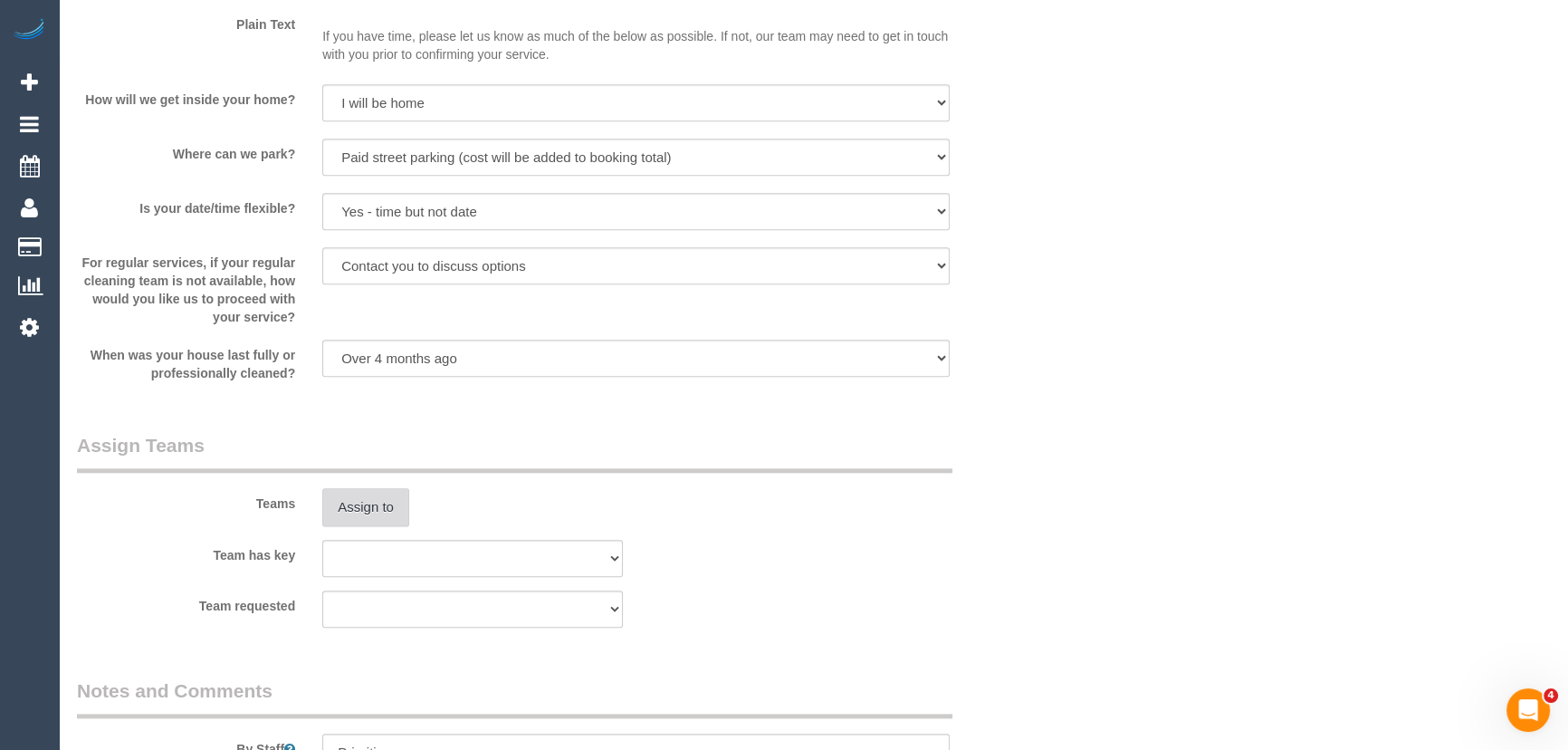
click at [364, 509] on button "Assign to" at bounding box center [365, 507] width 87 height 38
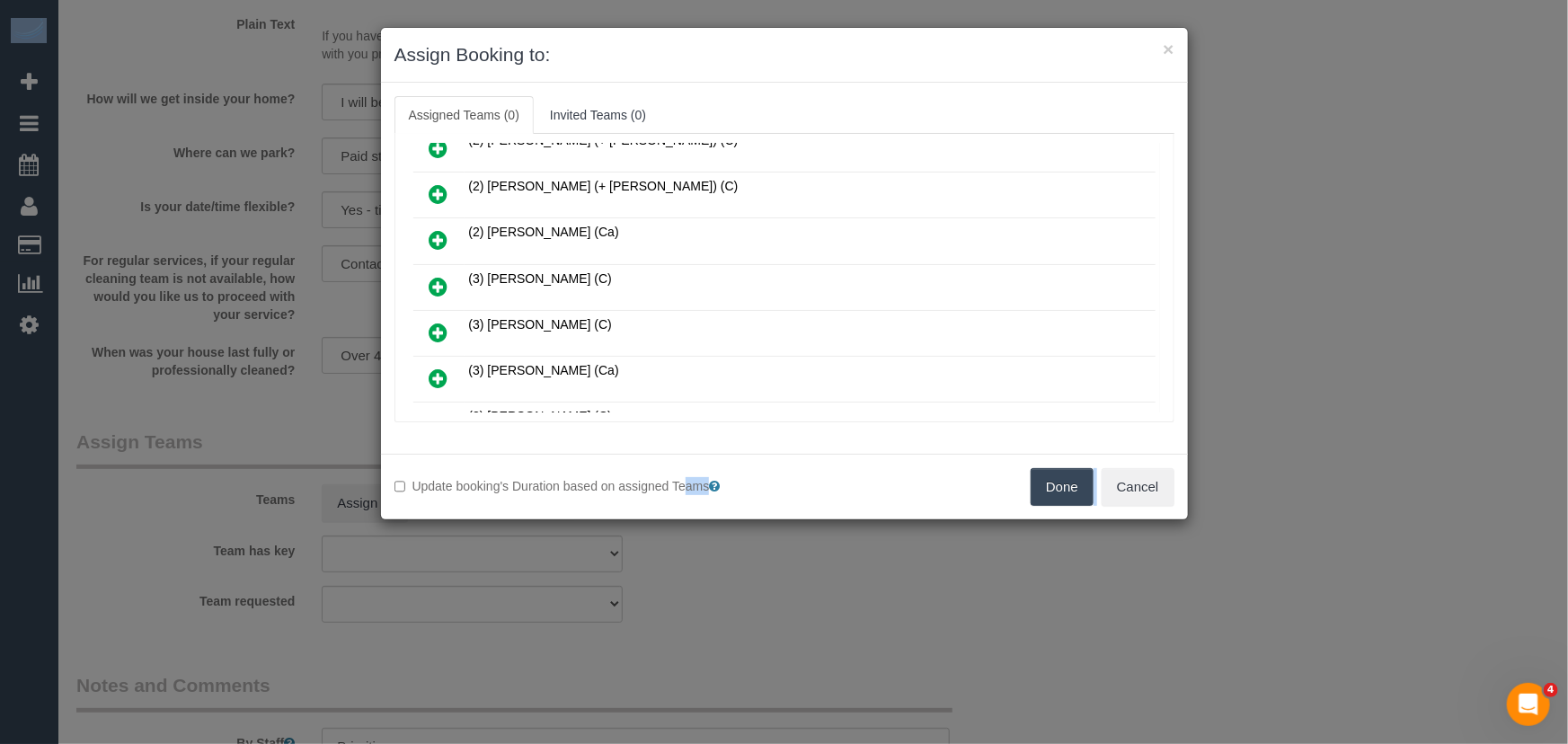
scroll to position [163, 0]
click at [441, 279] on icon at bounding box center [439, 285] width 19 height 21
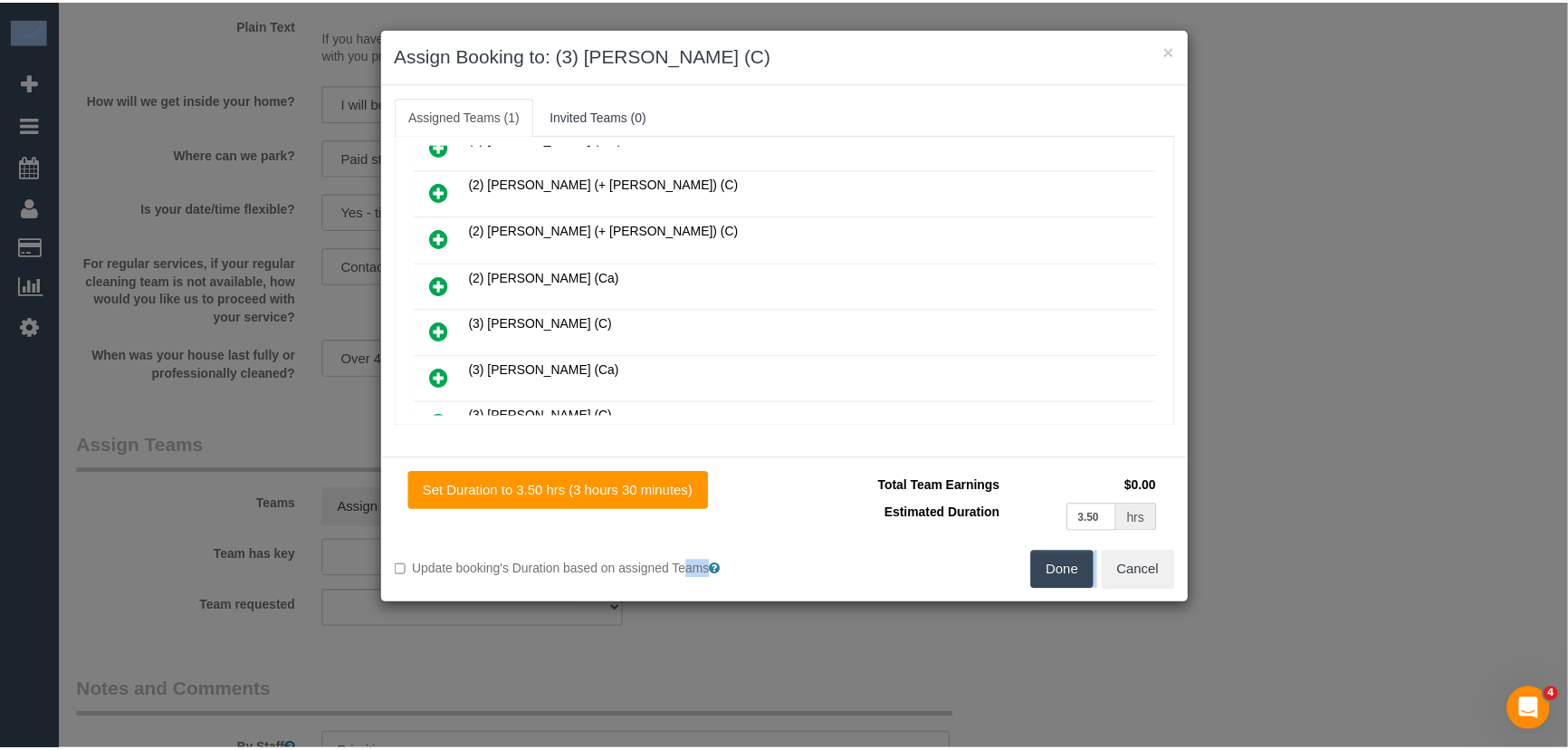
scroll to position [207, 0]
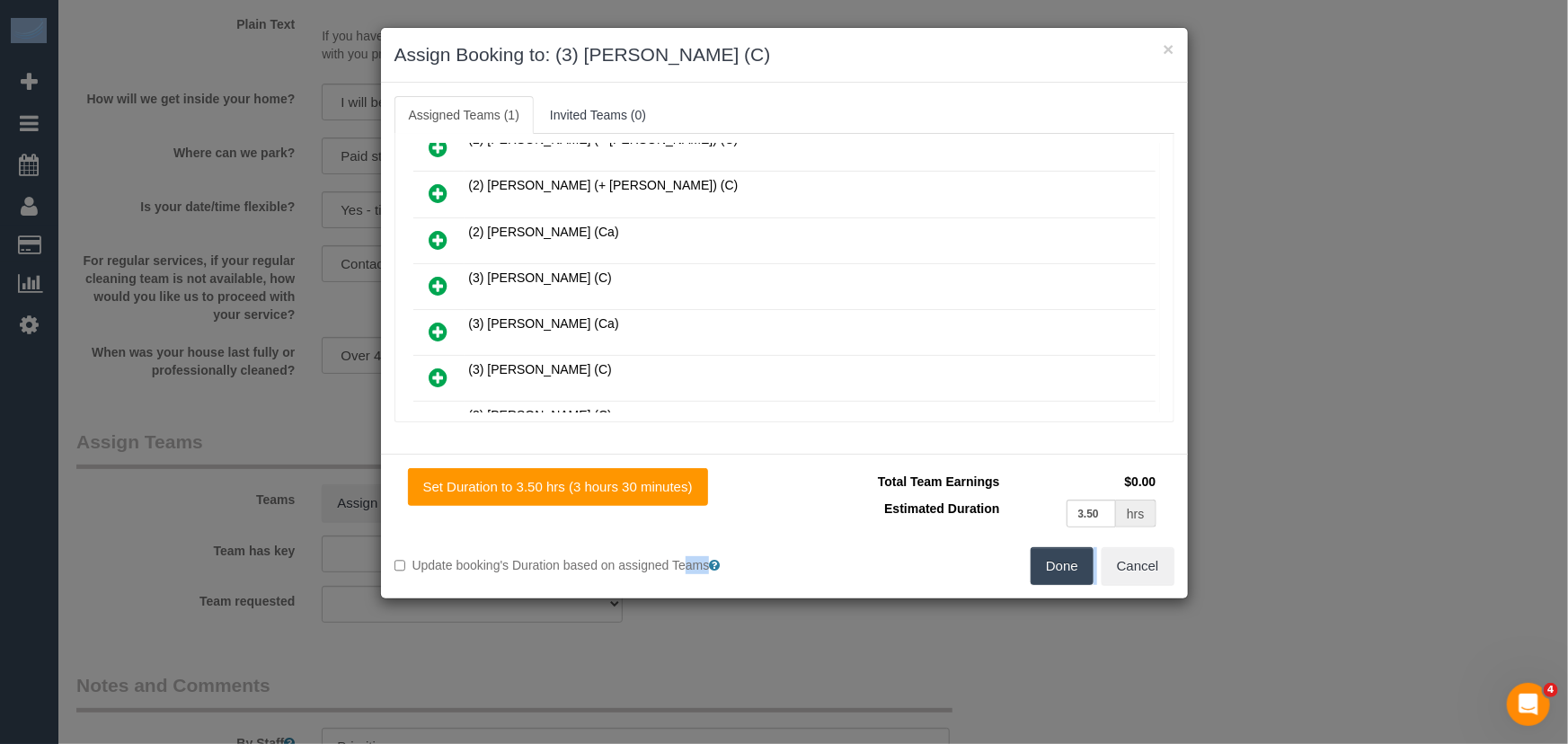
click at [1048, 561] on button "Done" at bounding box center [1062, 565] width 63 height 38
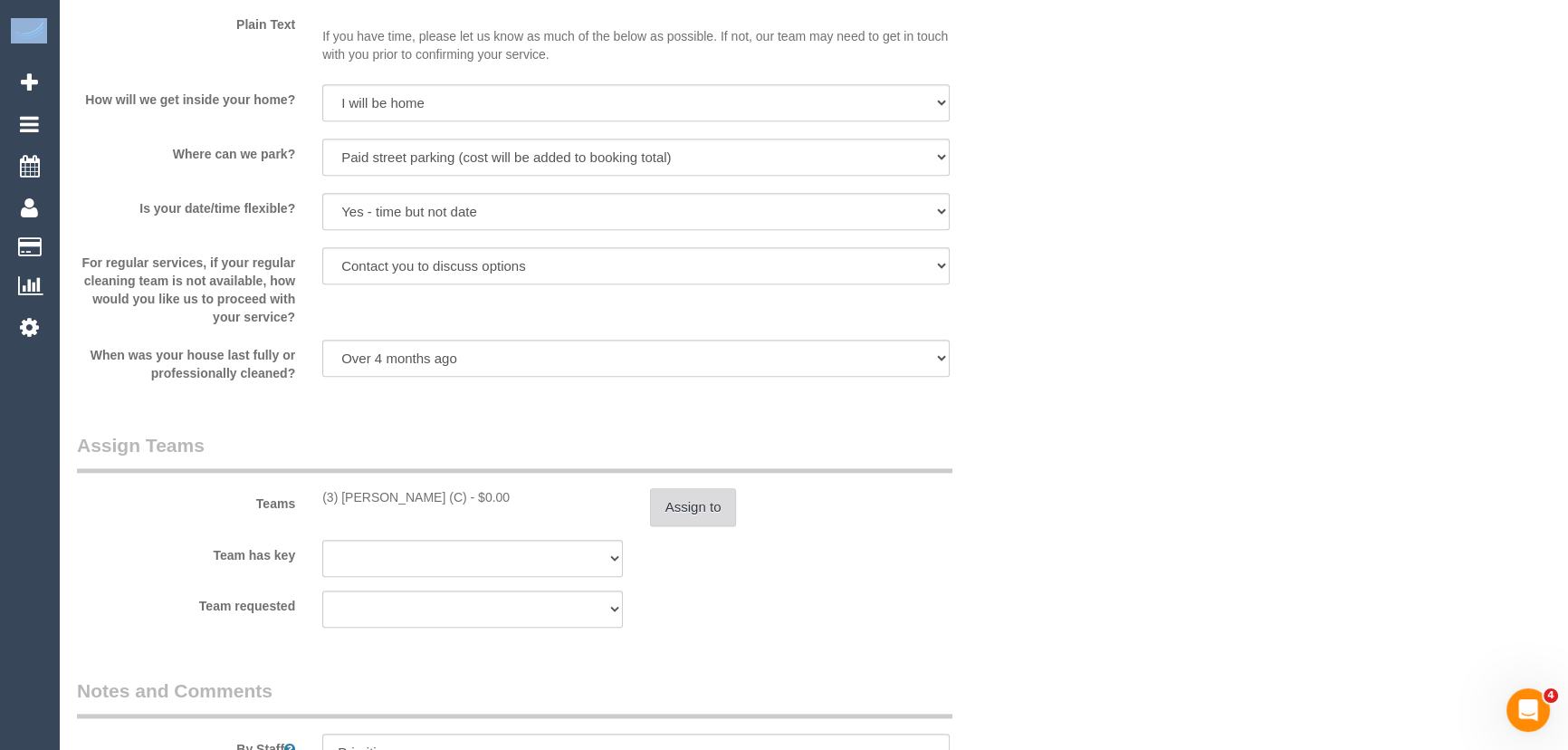
click at [701, 508] on button "Assign to" at bounding box center [693, 507] width 87 height 38
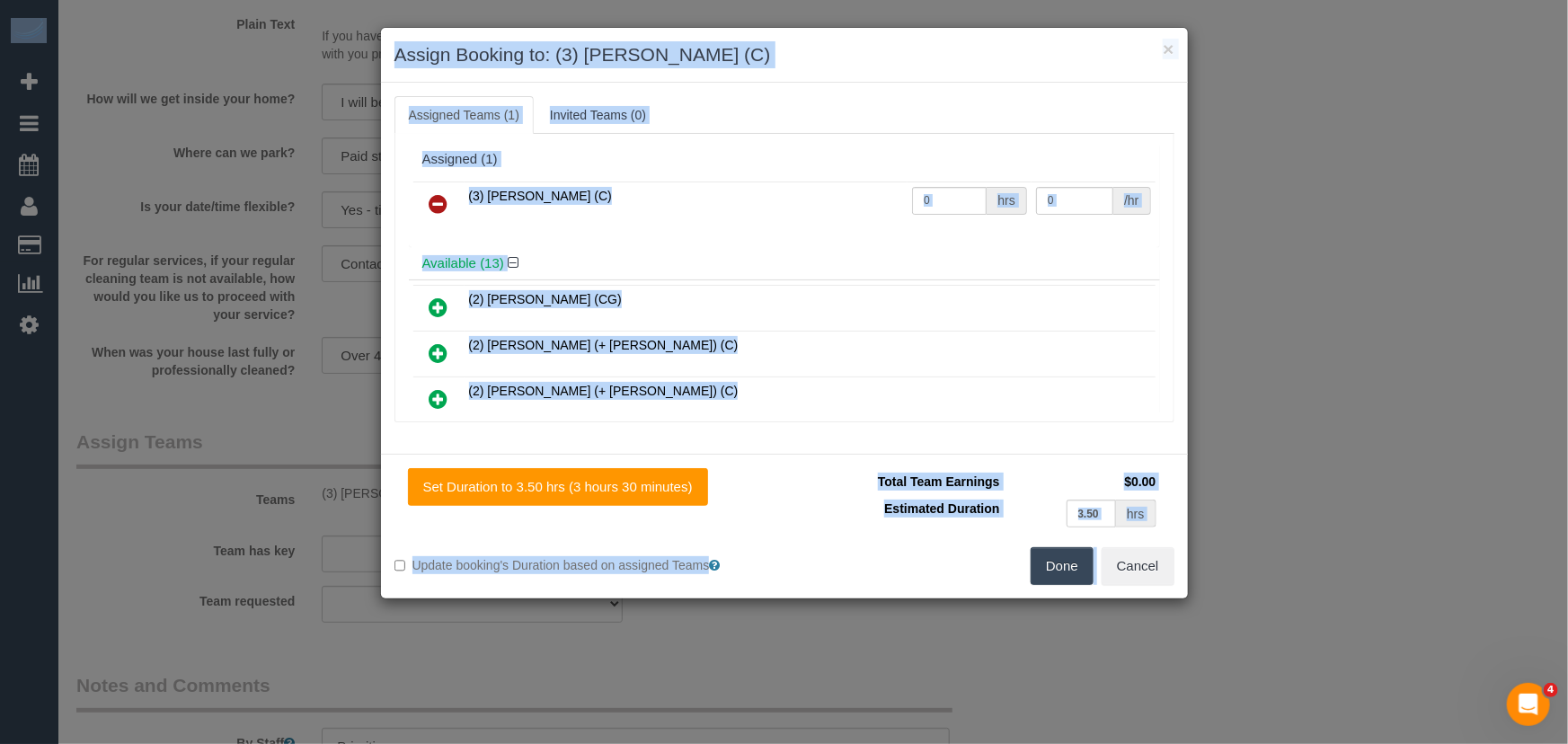
click at [937, 197] on input "0" at bounding box center [949, 201] width 75 height 28
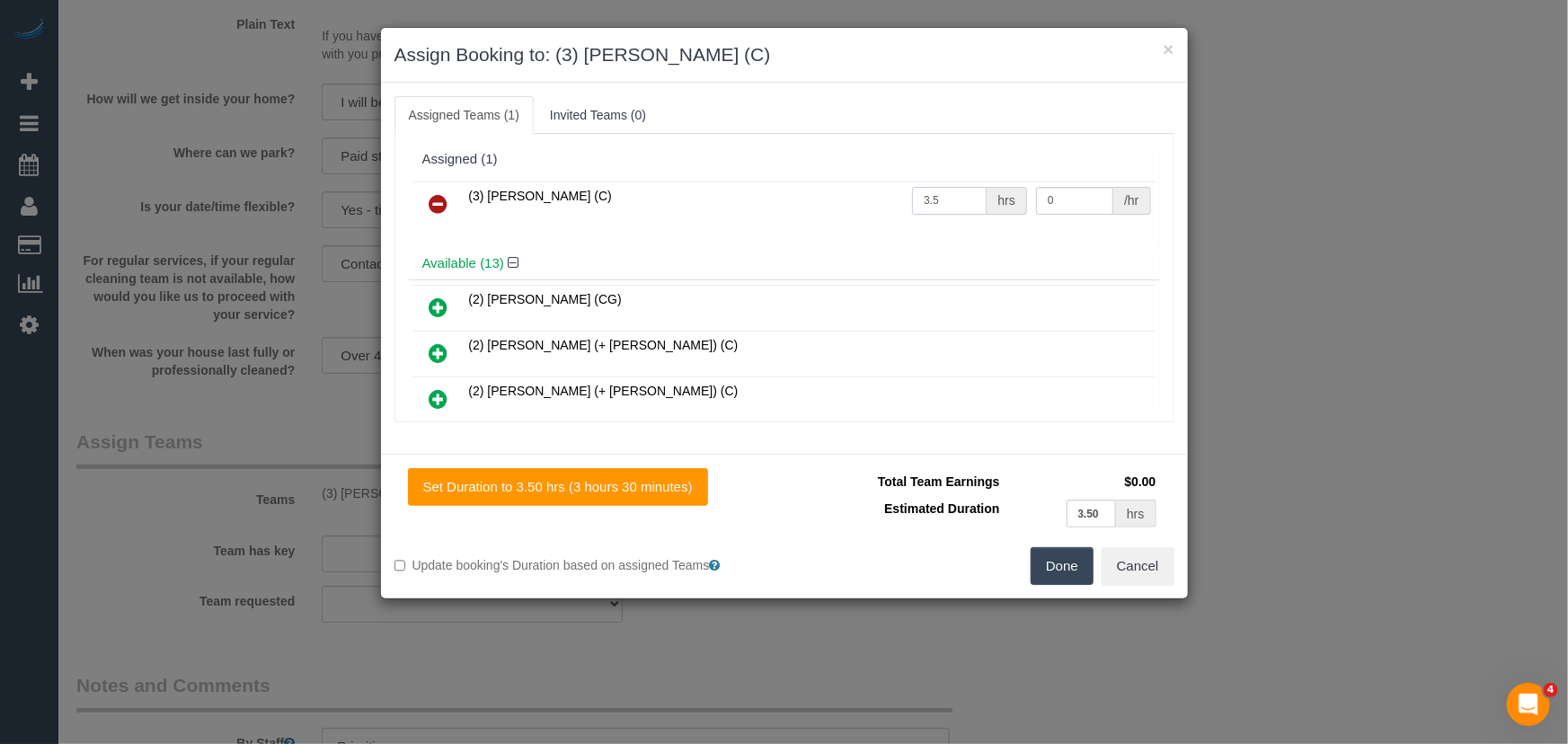
type input "3.5"
type input "35"
click at [1063, 567] on button "Done" at bounding box center [1062, 565] width 63 height 38
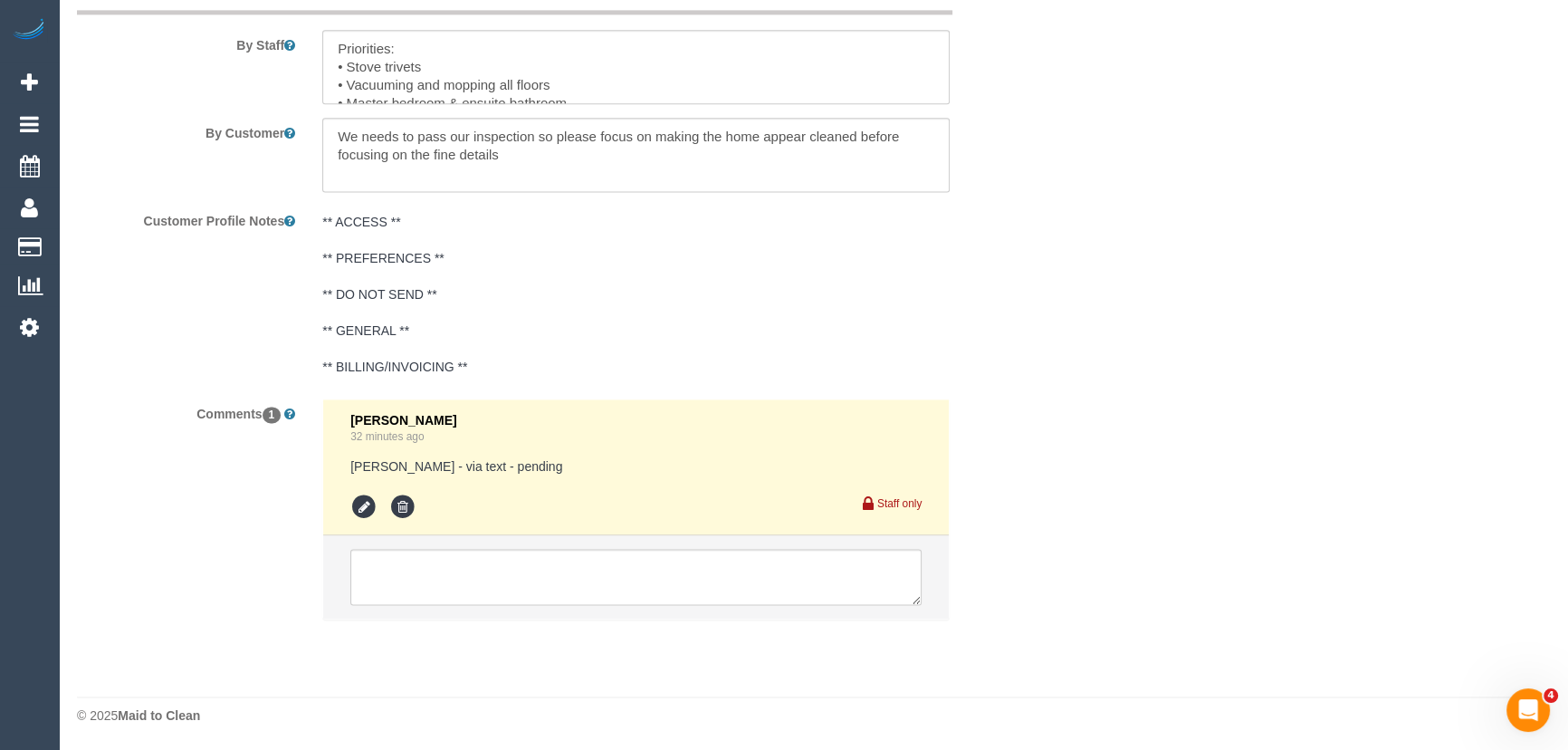
scroll to position [3090, 0]
click at [556, 563] on textarea at bounding box center [636, 576] width 571 height 56
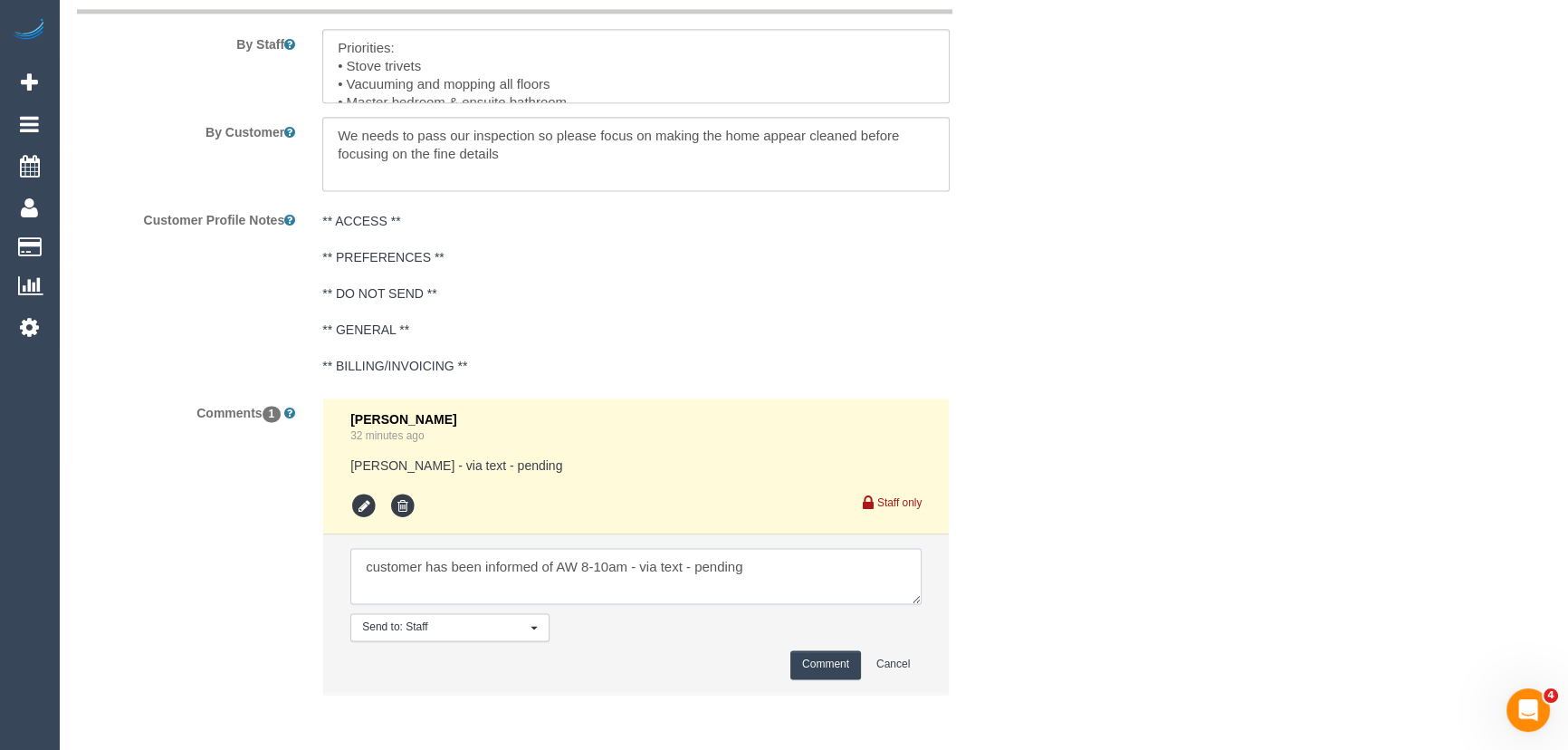
type textarea "customer has been informed of AW 8-10am - via text - pending"
click at [832, 660] on button "Comment" at bounding box center [826, 664] width 71 height 28
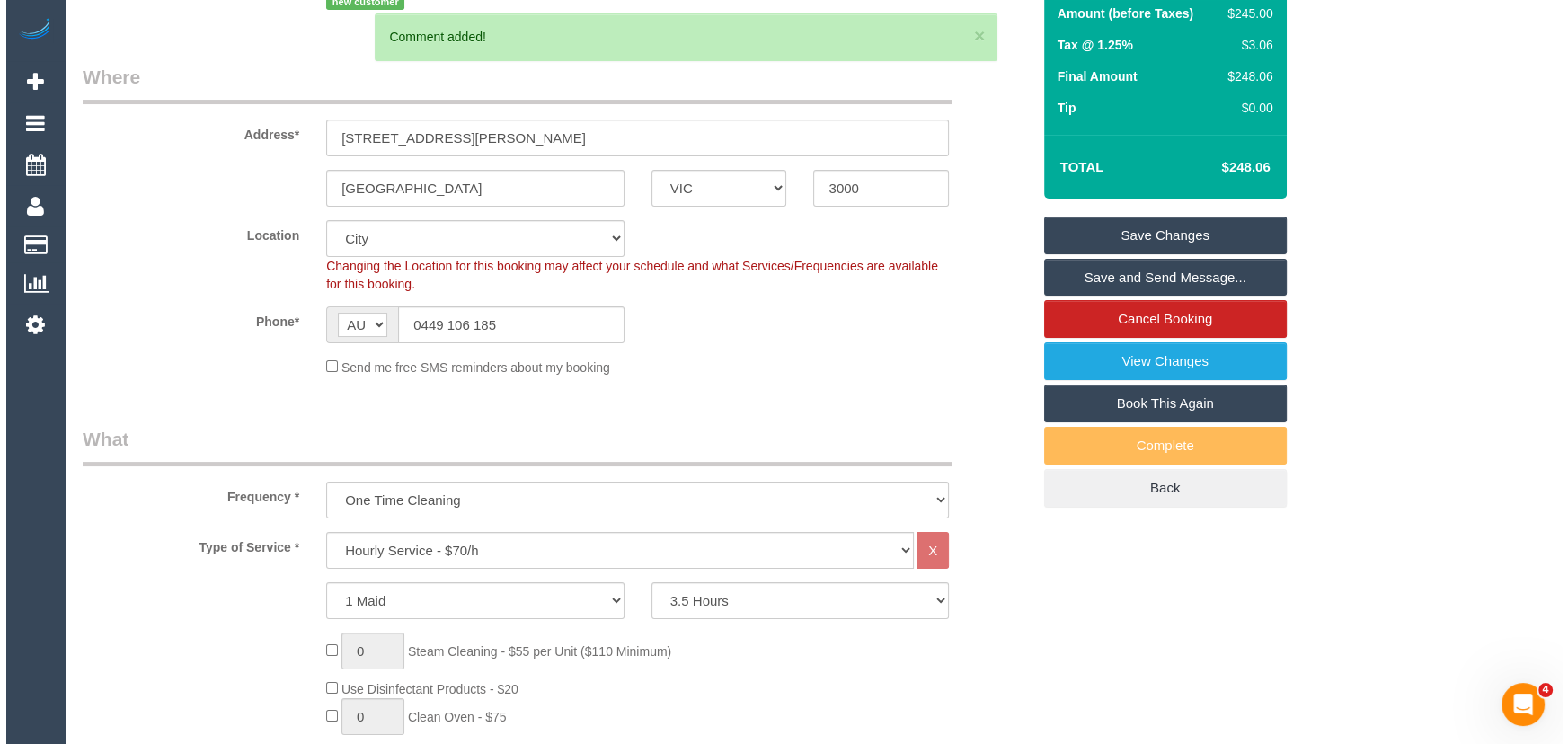
scroll to position [0, 0]
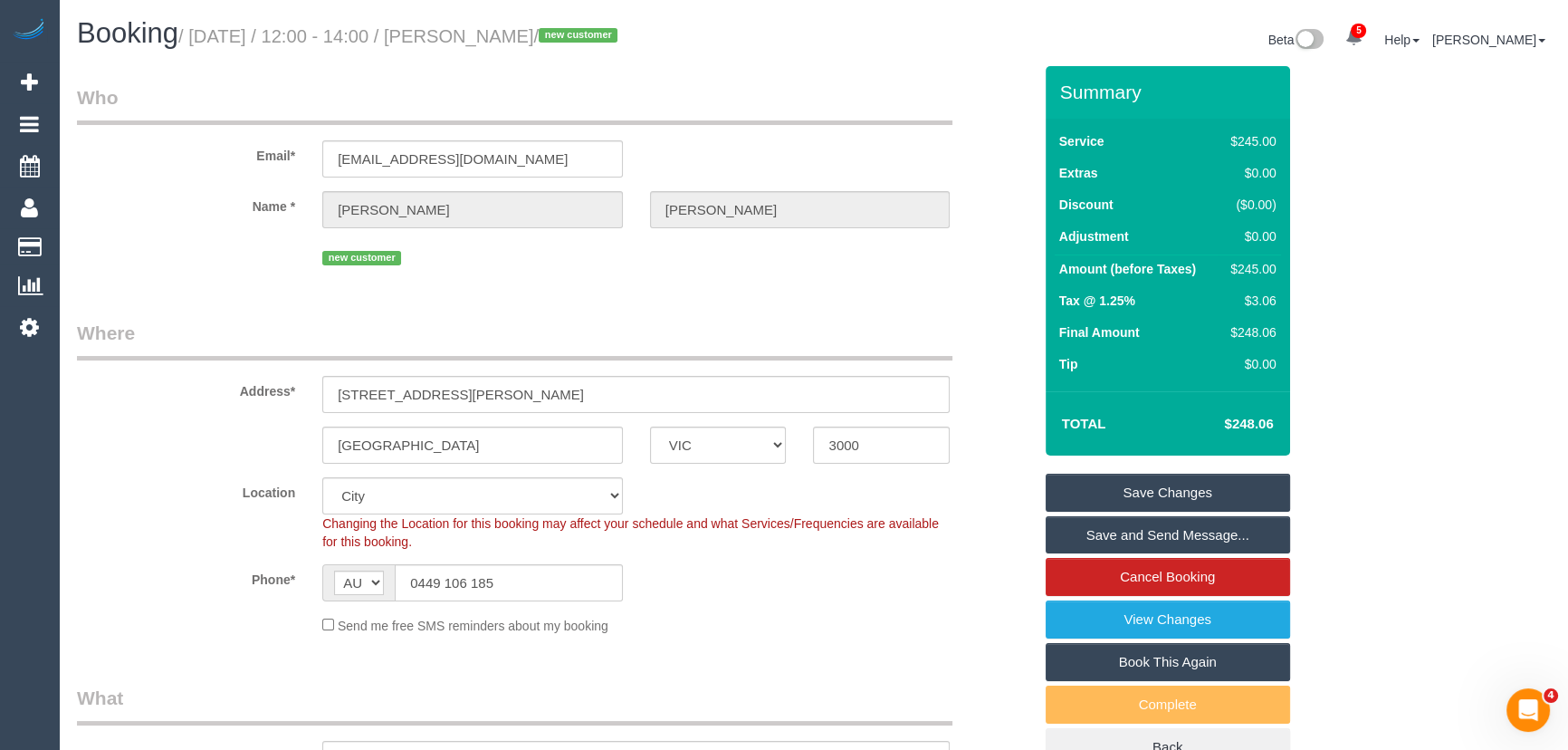
click at [518, 35] on small "/ September 16, 2025 / 12:00 - 14:00 / Sarah Dhedhi / new customer" at bounding box center [400, 35] width 445 height 20
copy small "Sarah Dhedhi"
click at [542, 593] on input "0449 106 185" at bounding box center [508, 583] width 229 height 37
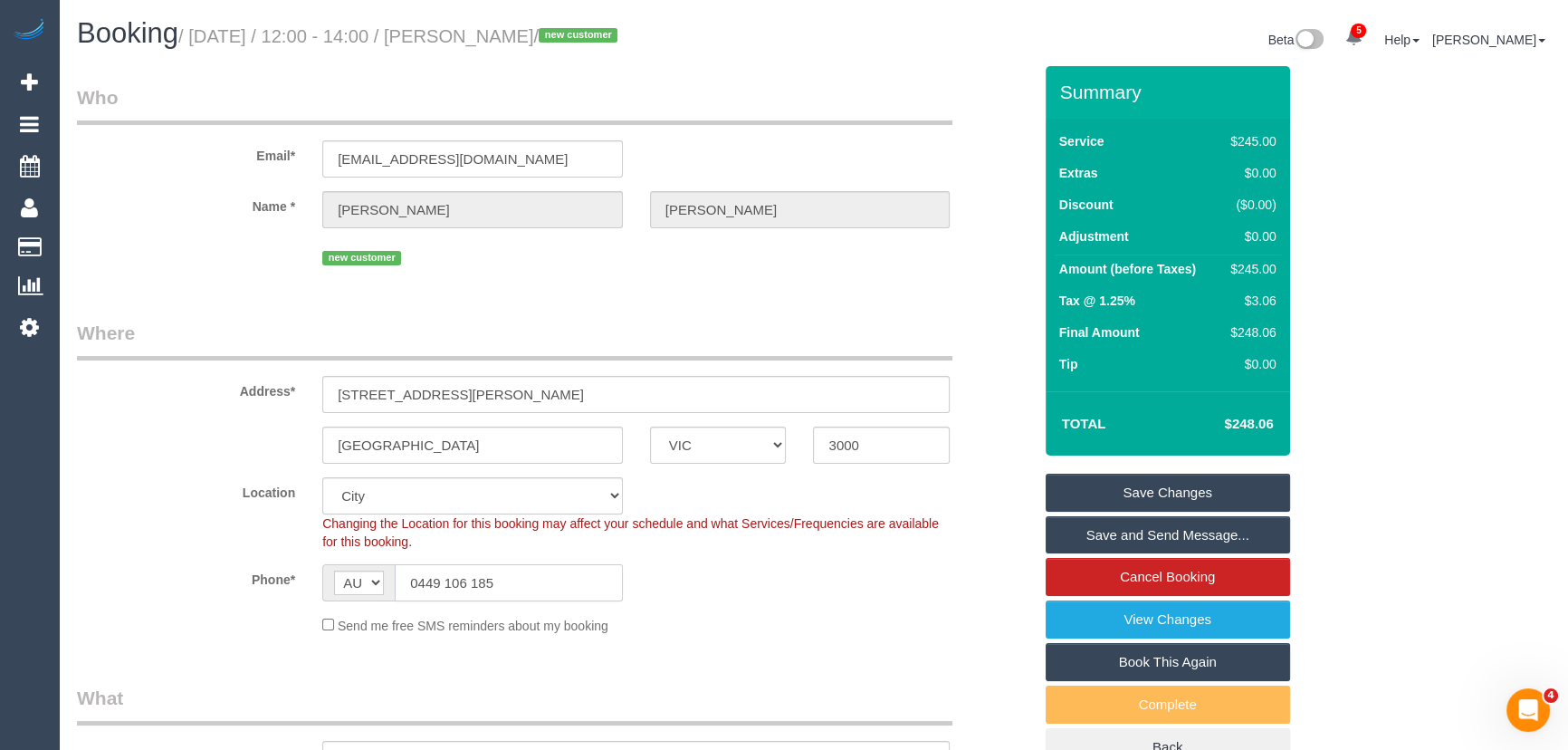
click at [542, 593] on input "0449 106 185" at bounding box center [508, 583] width 229 height 37
click at [545, 593] on input "0449 106 185" at bounding box center [508, 583] width 229 height 37
click at [528, 579] on input "0449 106 185" at bounding box center [508, 583] width 229 height 37
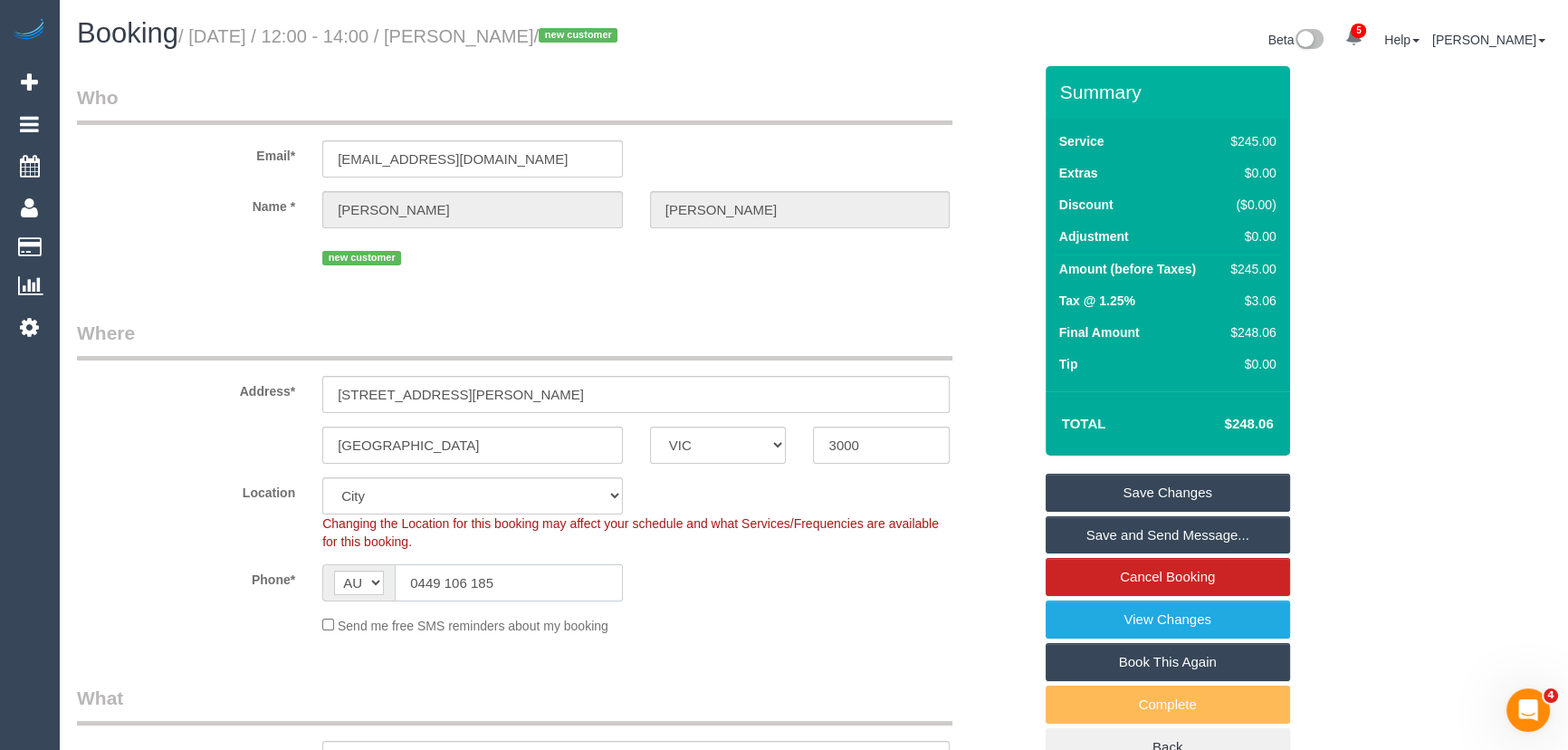
click at [528, 579] on input "0449 106 185" at bounding box center [508, 583] width 229 height 37
drag, startPoint x: 1149, startPoint y: 482, endPoint x: 1175, endPoint y: 476, distance: 26.7
click at [1149, 482] on link "Save Changes" at bounding box center [1168, 493] width 244 height 38
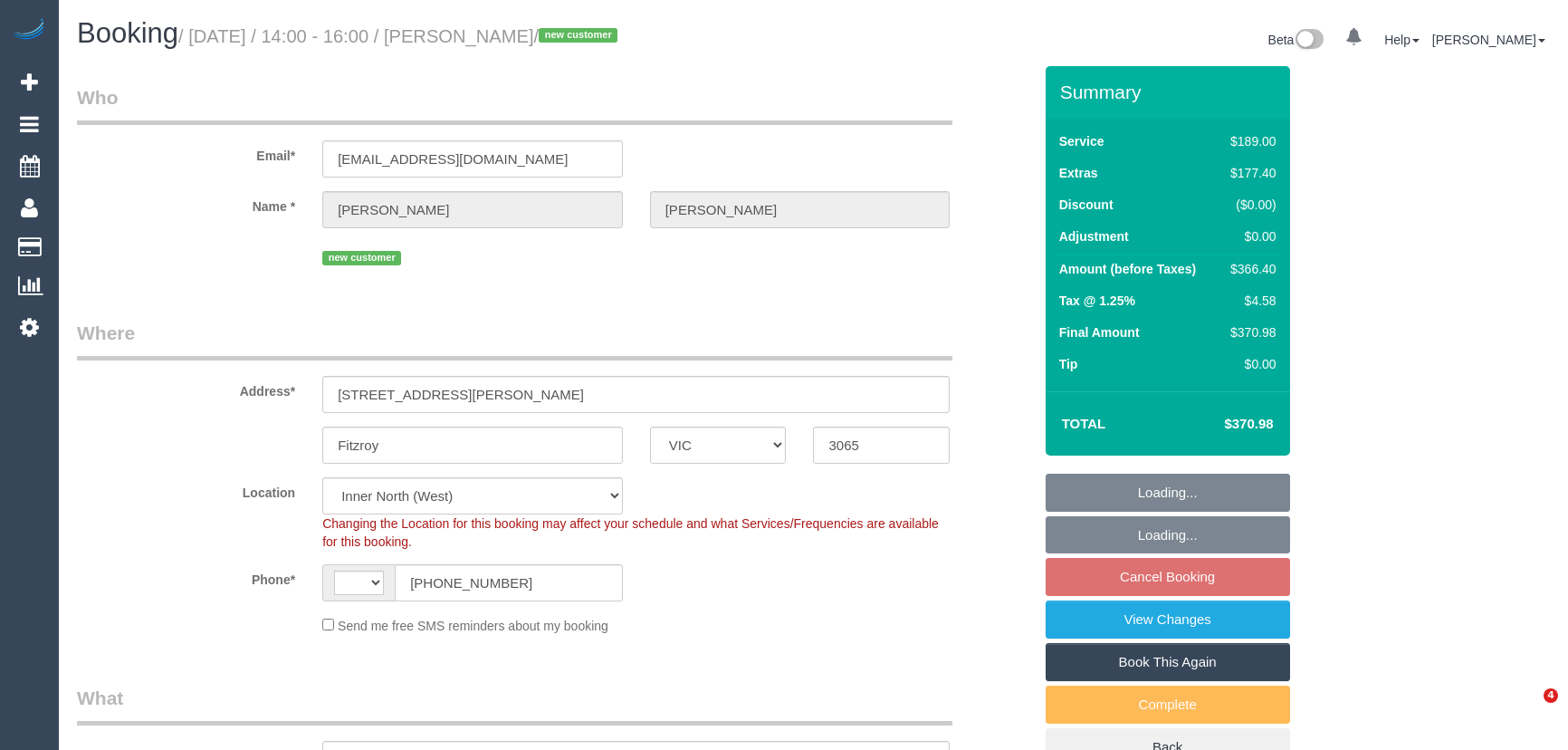
select select "VIC"
select select "object:488"
select select "string:AU"
select select "number:29"
select select "number:14"
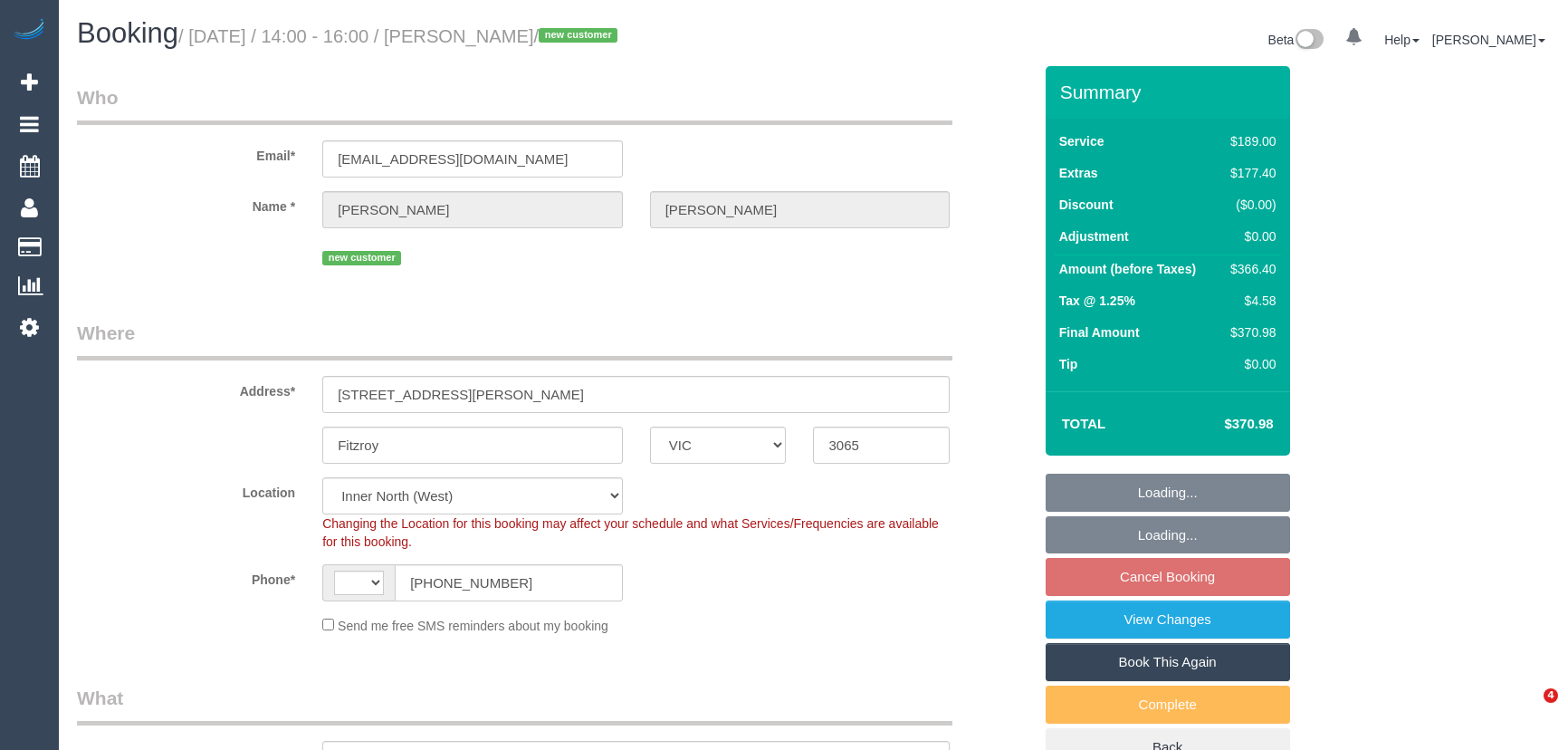
select select "number:18"
select select "number:25"
select select "number:26"
select select "spot1"
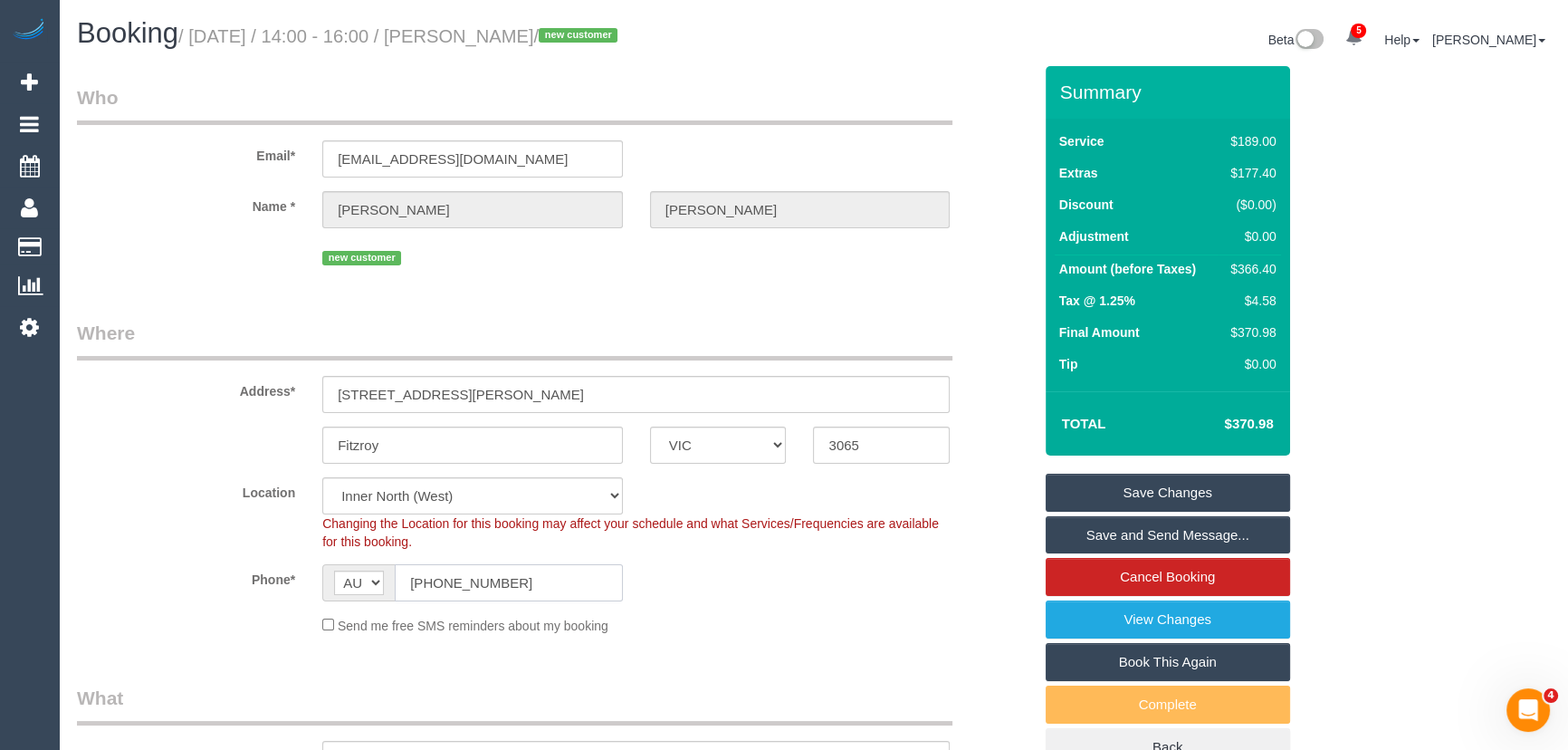
click at [548, 588] on input "+61 400 578 308" at bounding box center [508, 583] width 229 height 37
click at [548, 588] on input "[PHONE_NUMBER]" at bounding box center [508, 583] width 229 height 37
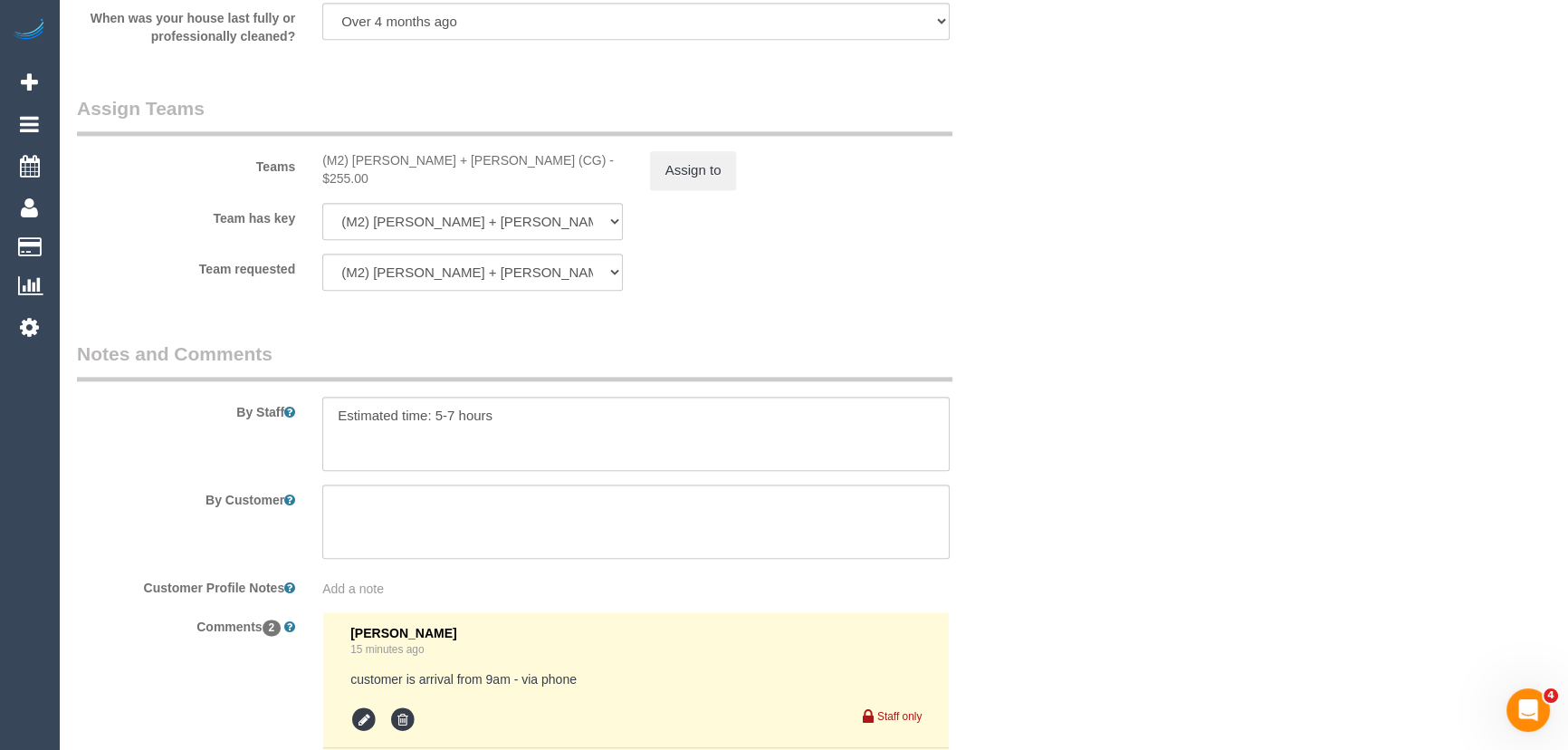
scroll to position [2798, 0]
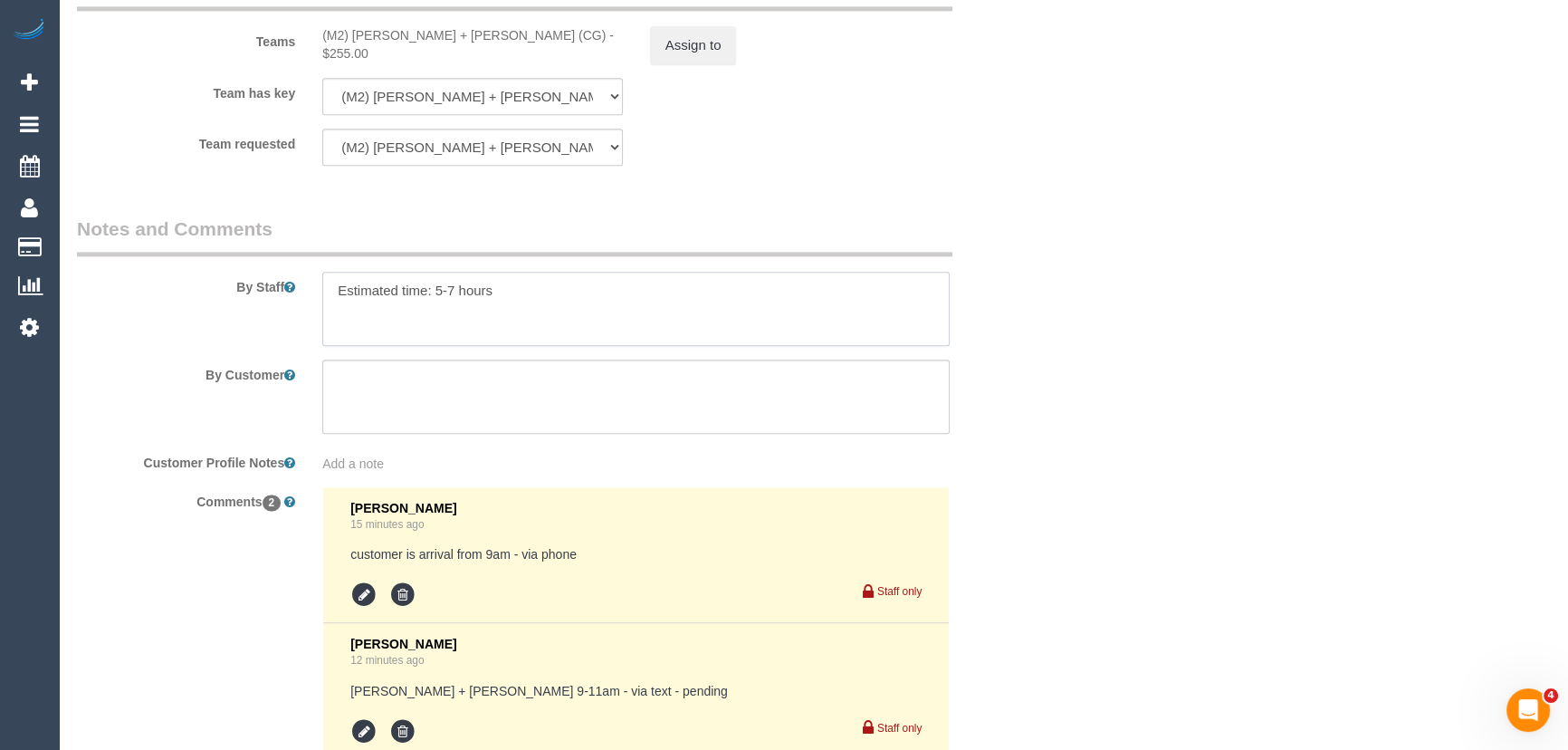
click at [516, 279] on textarea at bounding box center [635, 309] width 628 height 75
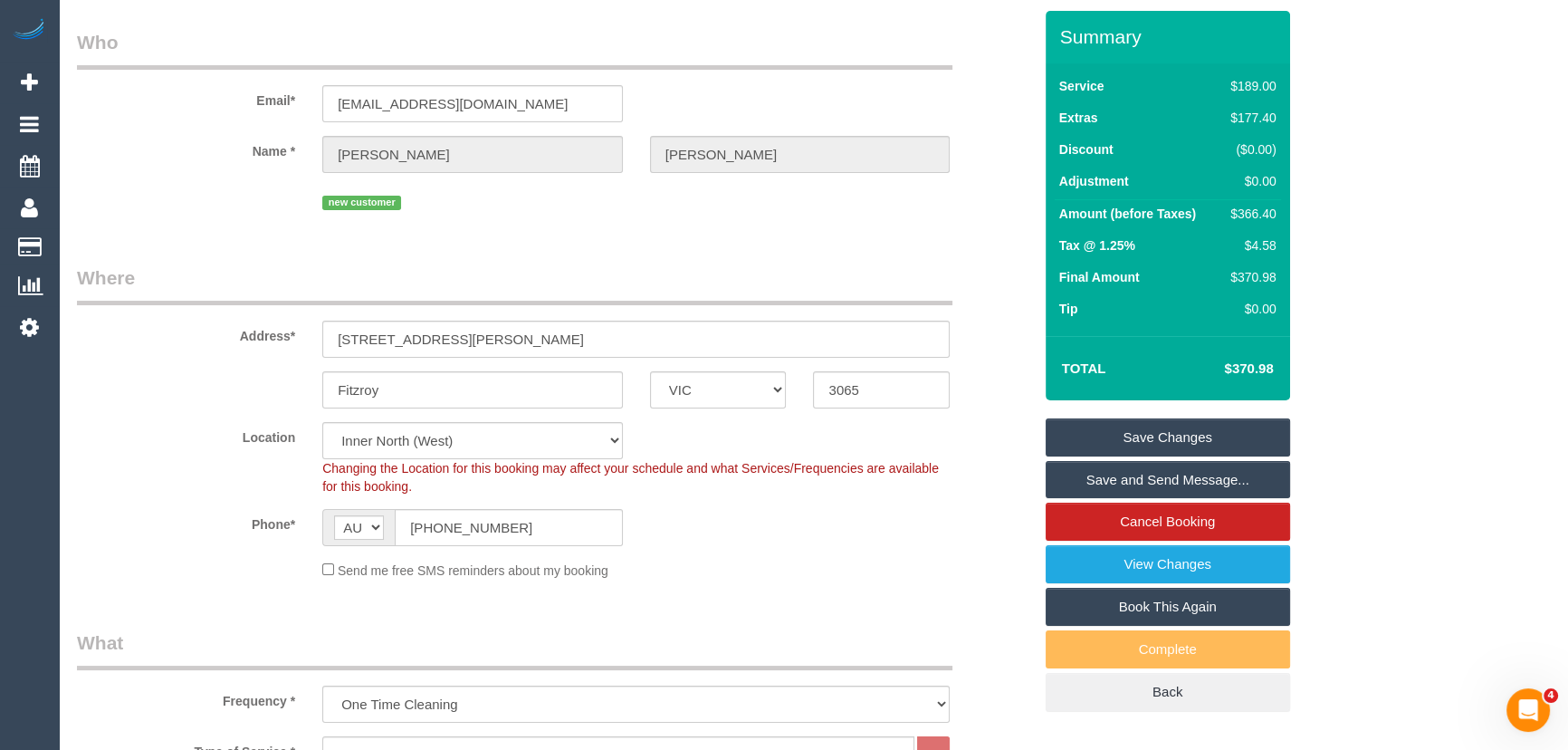
scroll to position [0, 0]
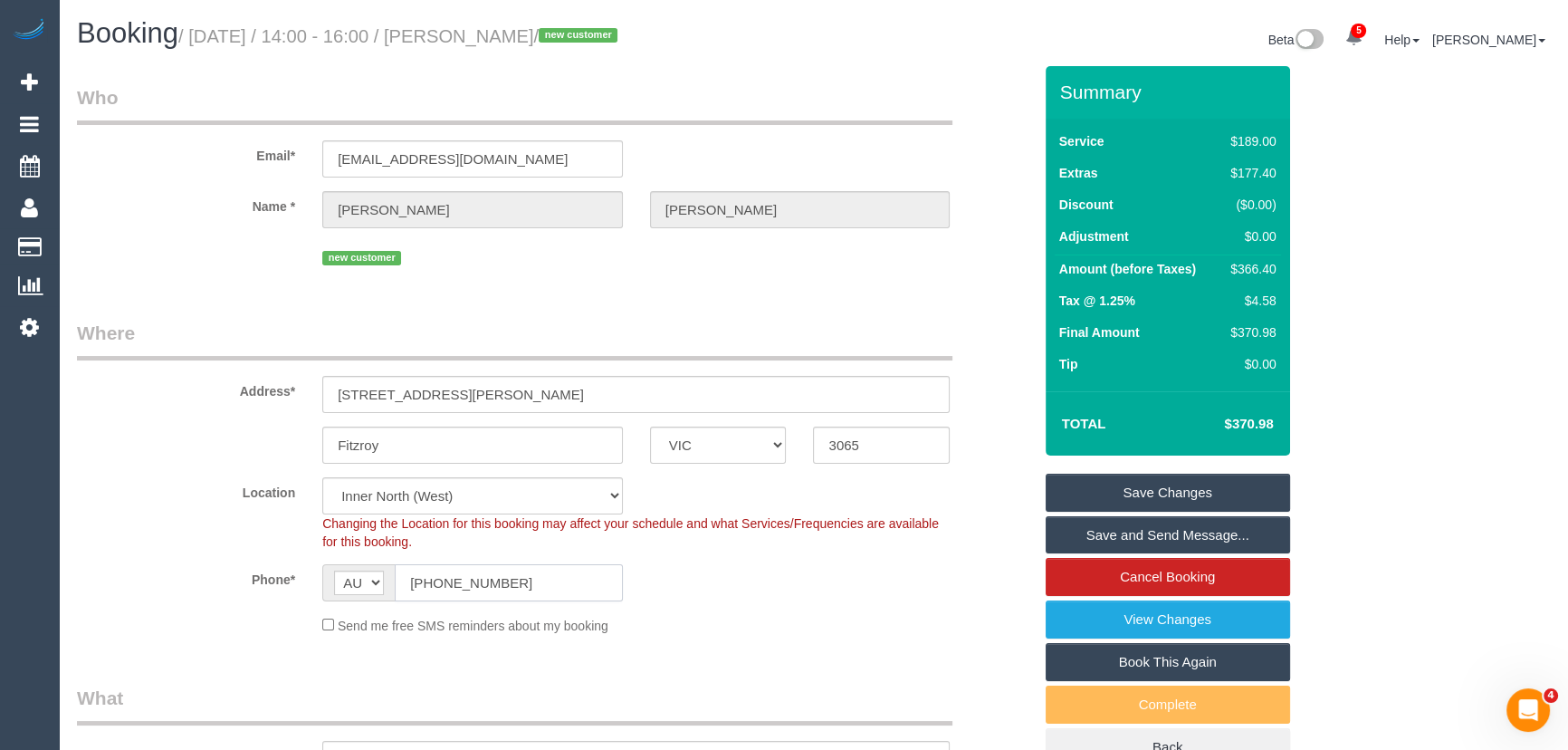
click at [557, 582] on input "[PHONE_NUMBER]" at bounding box center [508, 583] width 229 height 37
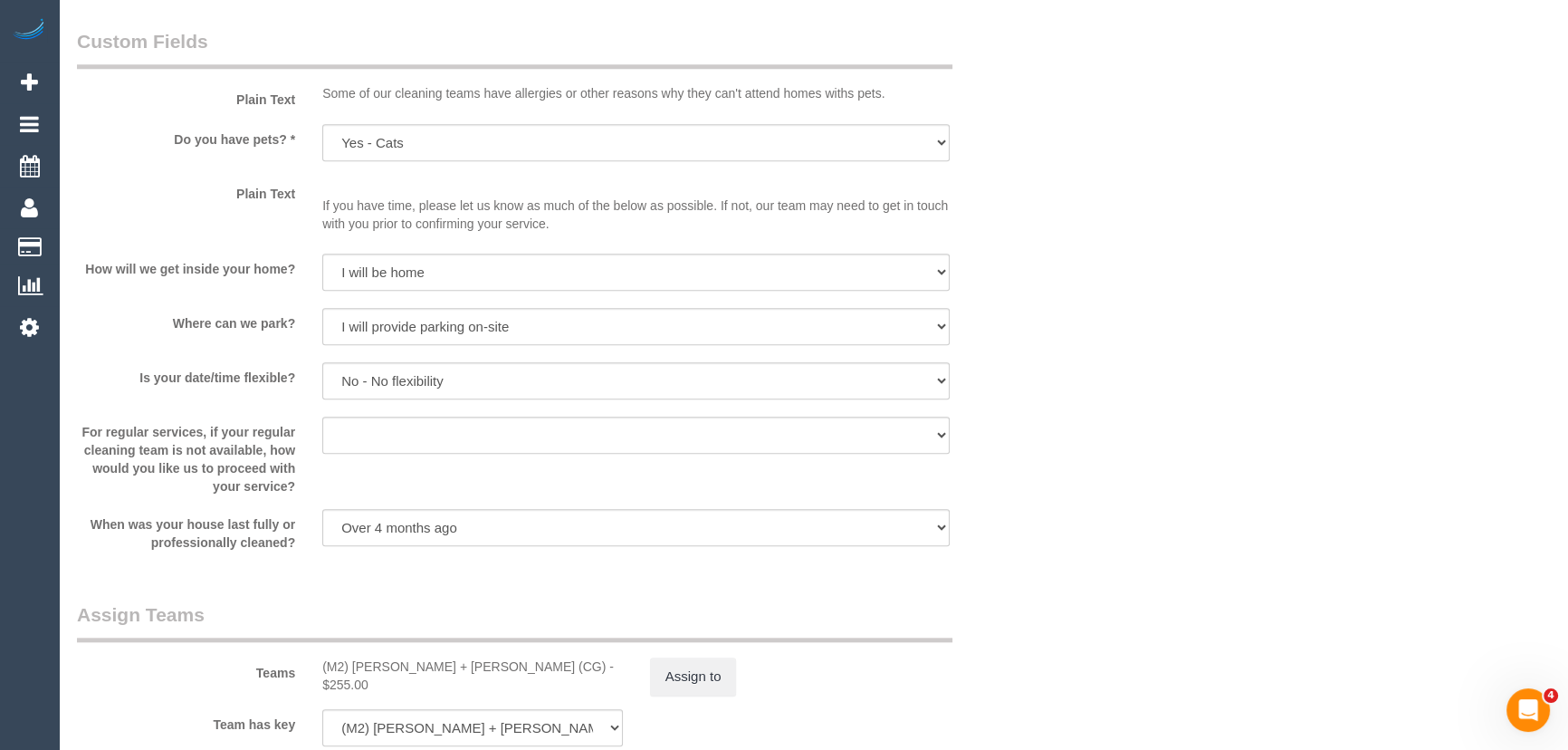
scroll to position [2469, 0]
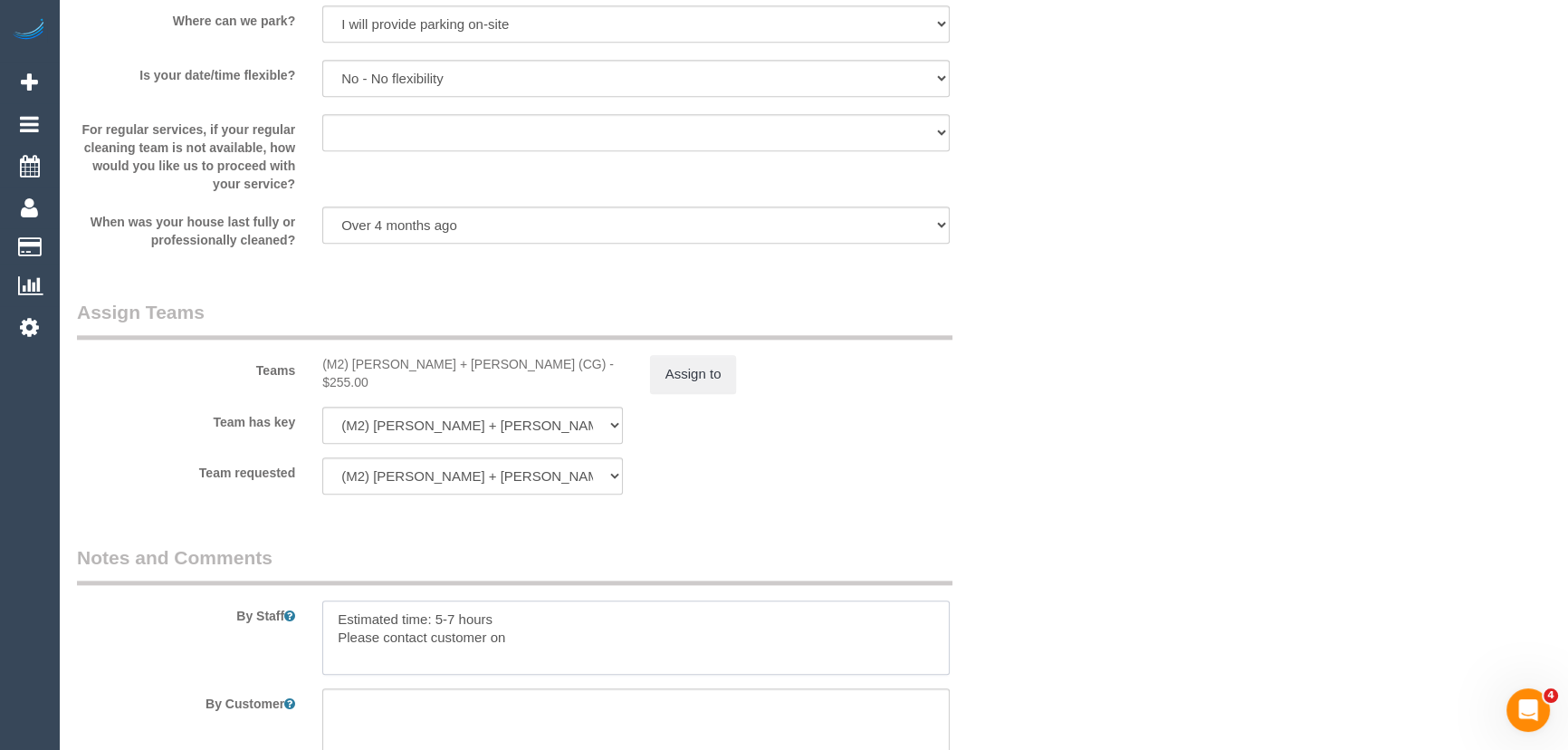
click at [587, 652] on textarea at bounding box center [635, 637] width 628 height 75
paste textarea "[PHONE_NUMBER]"
click at [534, 637] on textarea at bounding box center [635, 637] width 628 height 75
click at [539, 646] on textarea at bounding box center [635, 637] width 628 height 75
click at [638, 636] on textarea at bounding box center [635, 637] width 628 height 75
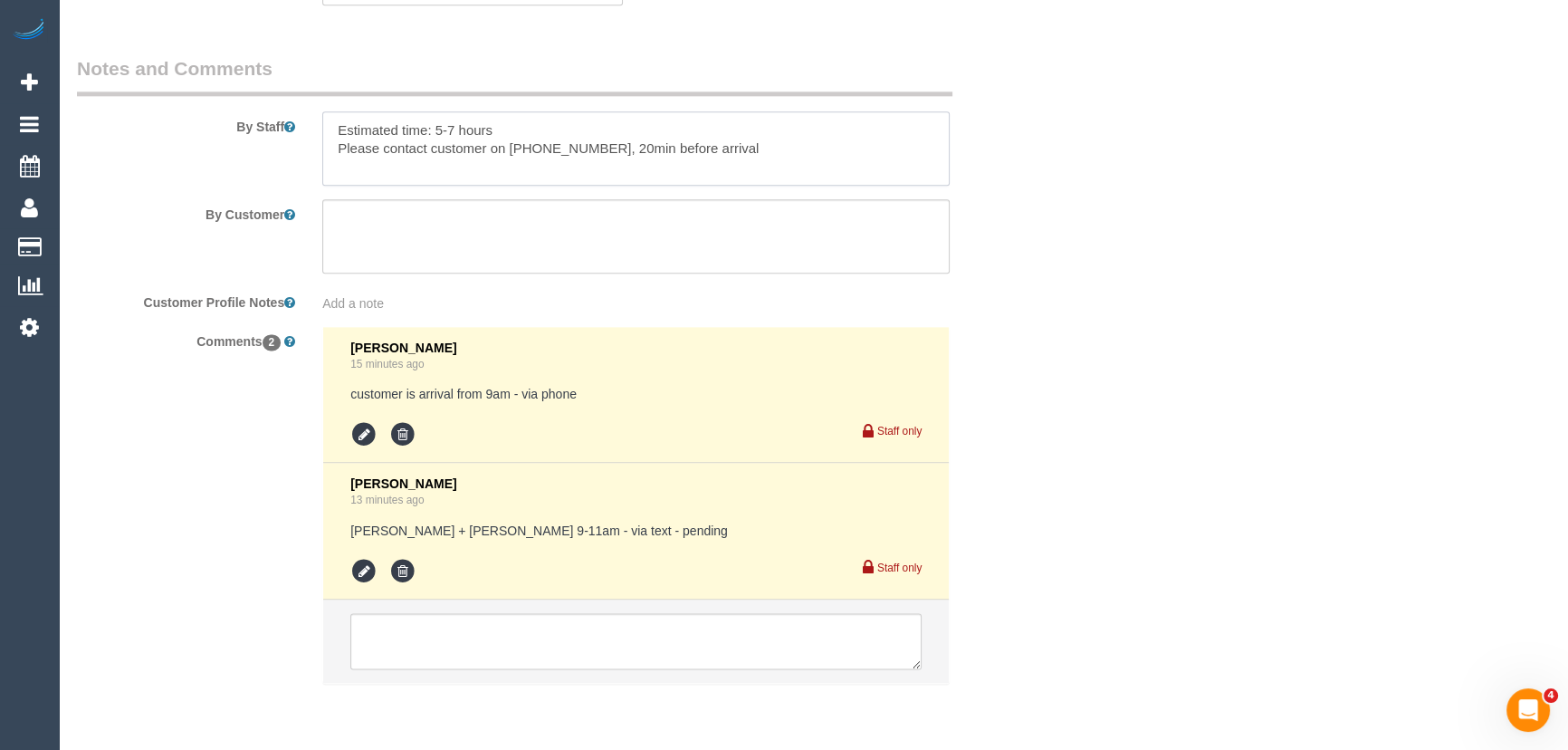
scroll to position [3024, 0]
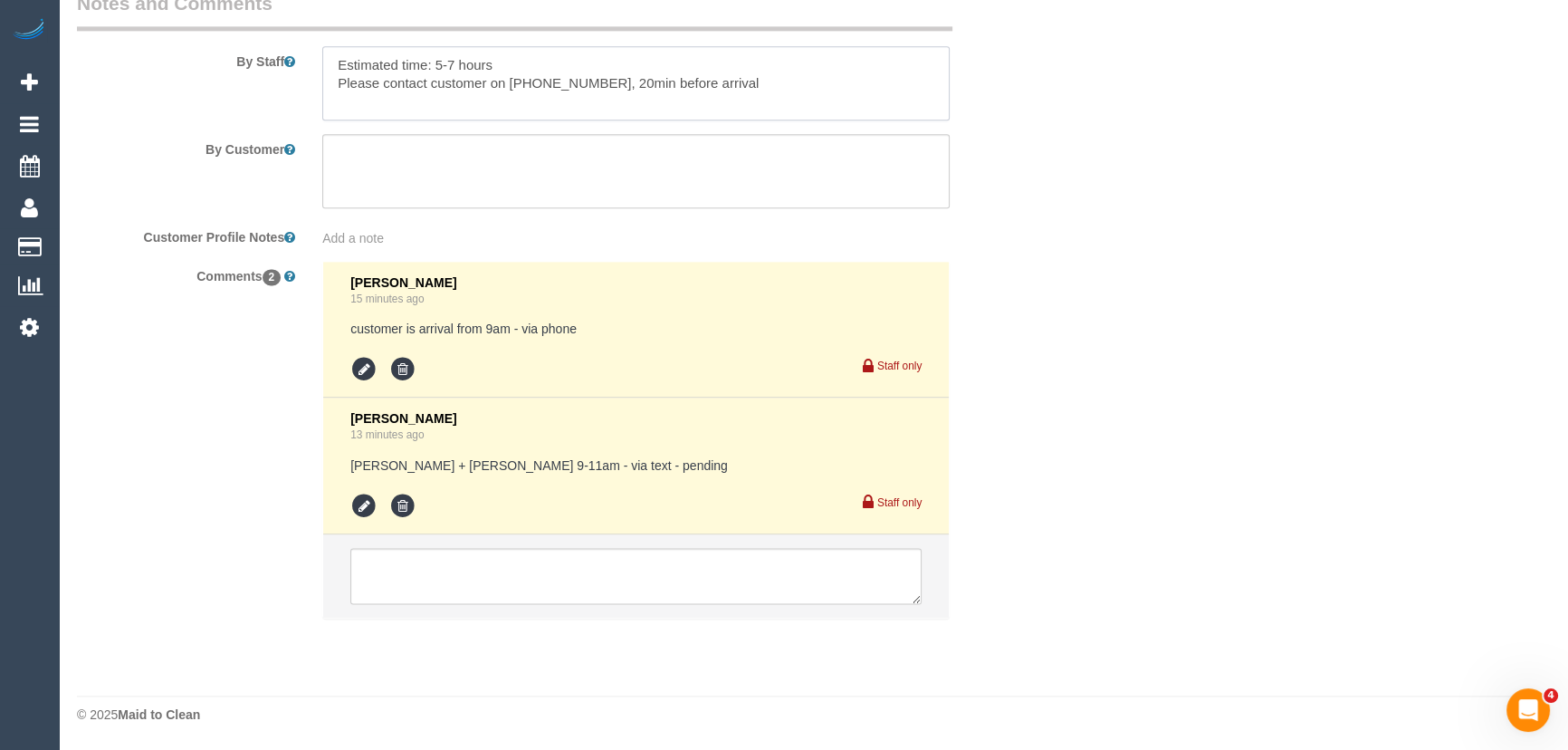
type textarea "Estimated time: 5-7 hours Please contact customer on 0400 578 308, 20min before…"
click at [363, 514] on icon at bounding box center [364, 506] width 27 height 27
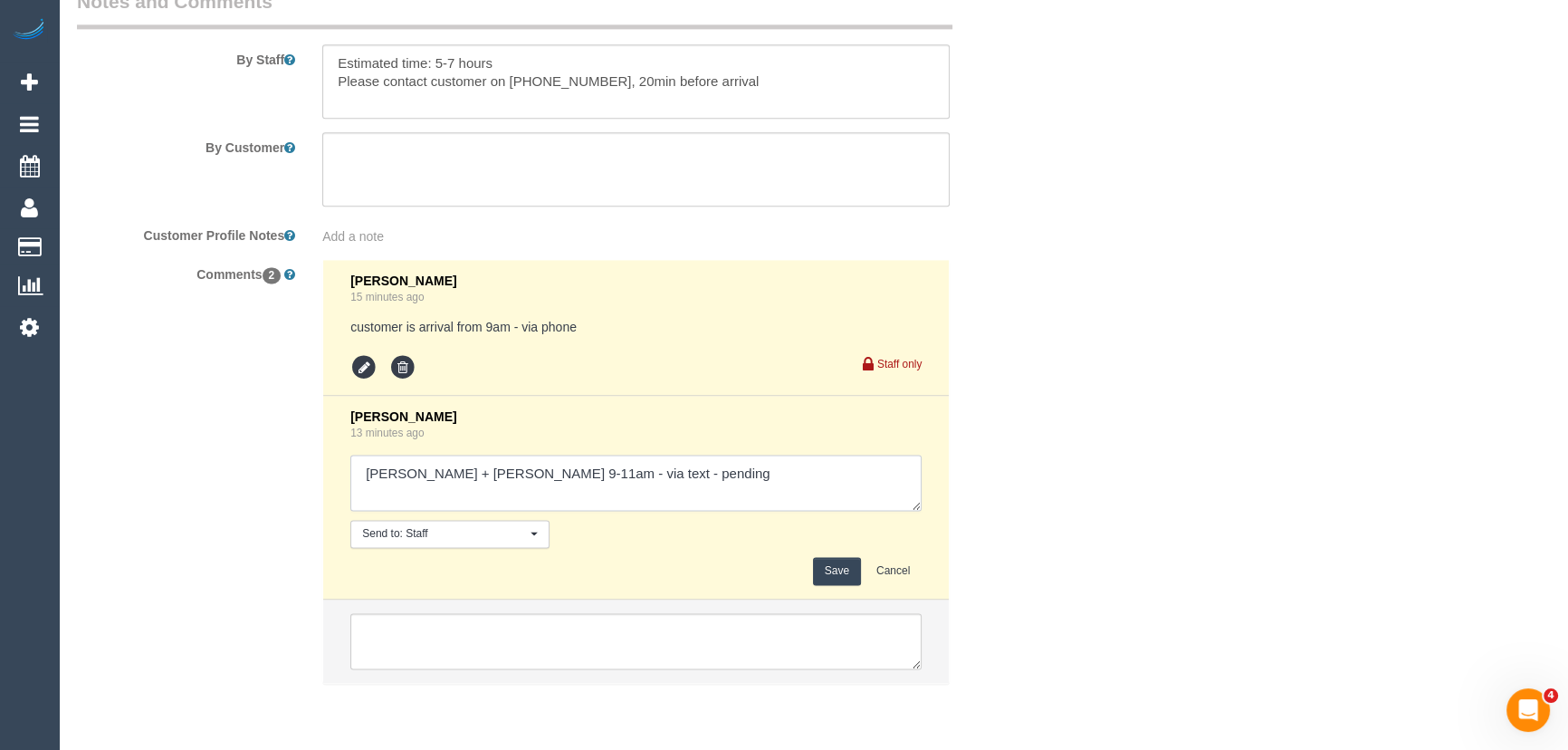
click at [646, 477] on textarea at bounding box center [636, 482] width 571 height 56
type textarea "Akila + Tehan AW 9-11am - via text - confirmed Customer has been informed of AW…"
click at [844, 568] on button "Save" at bounding box center [837, 571] width 48 height 28
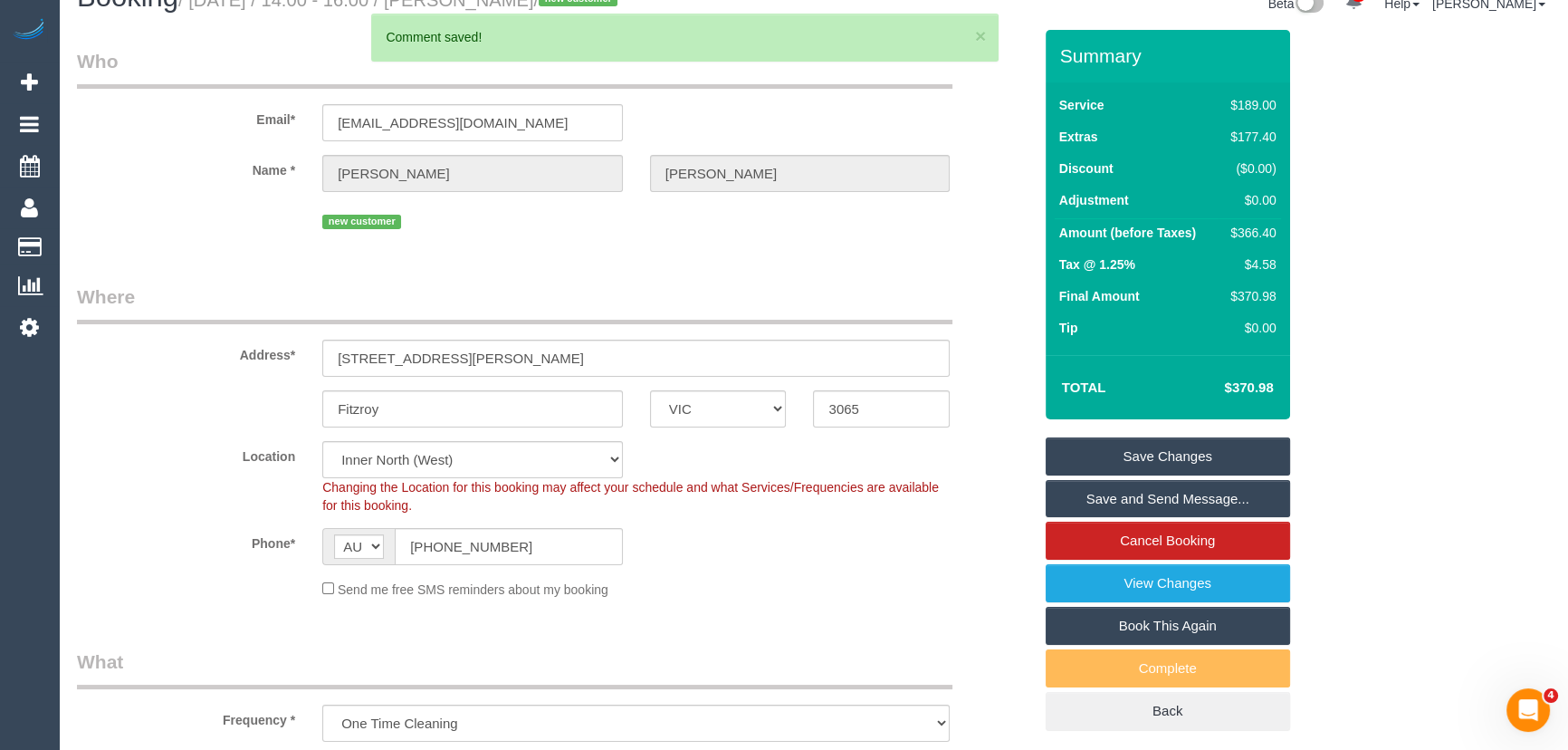
scroll to position [0, 0]
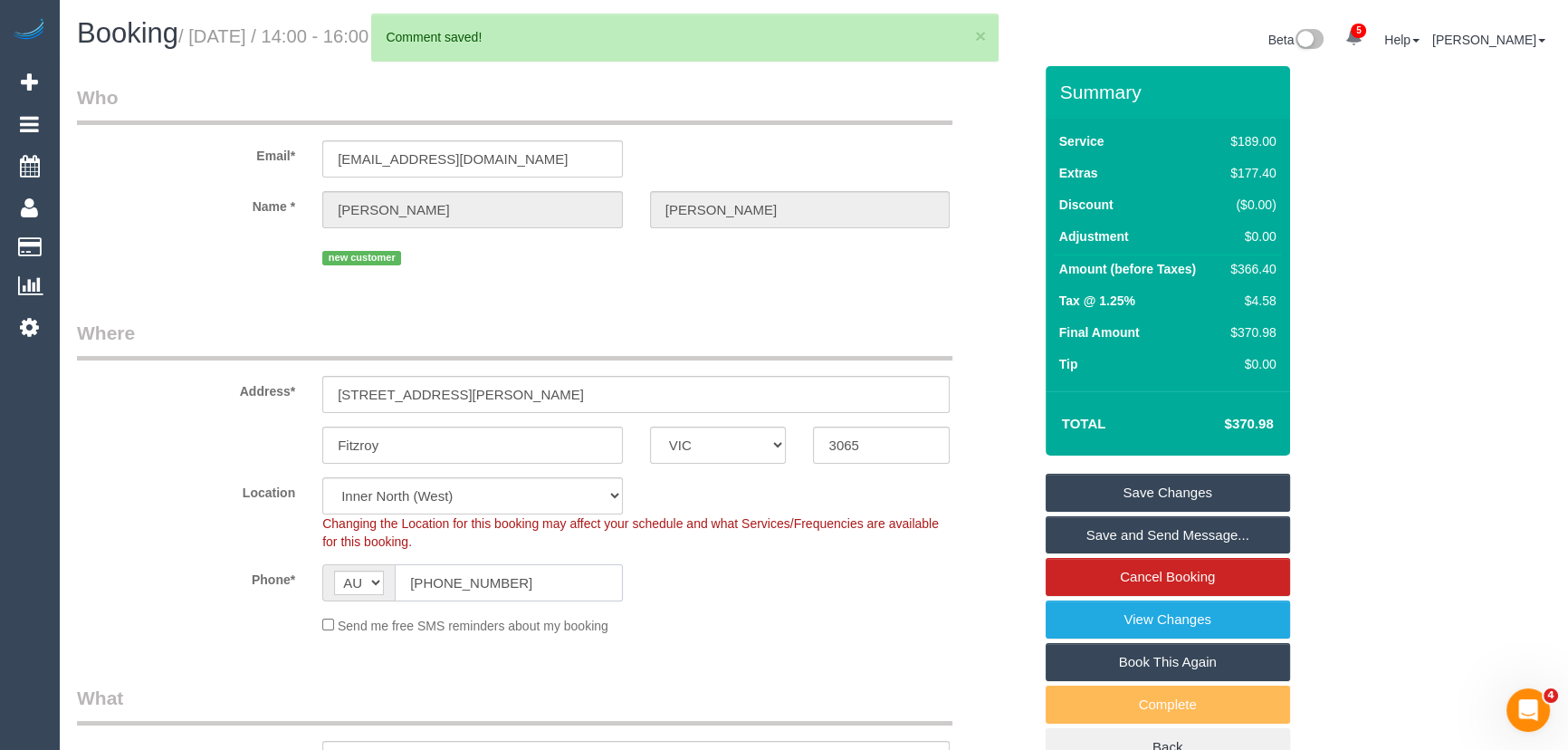
click at [559, 580] on input "[PHONE_NUMBER]" at bounding box center [508, 583] width 229 height 37
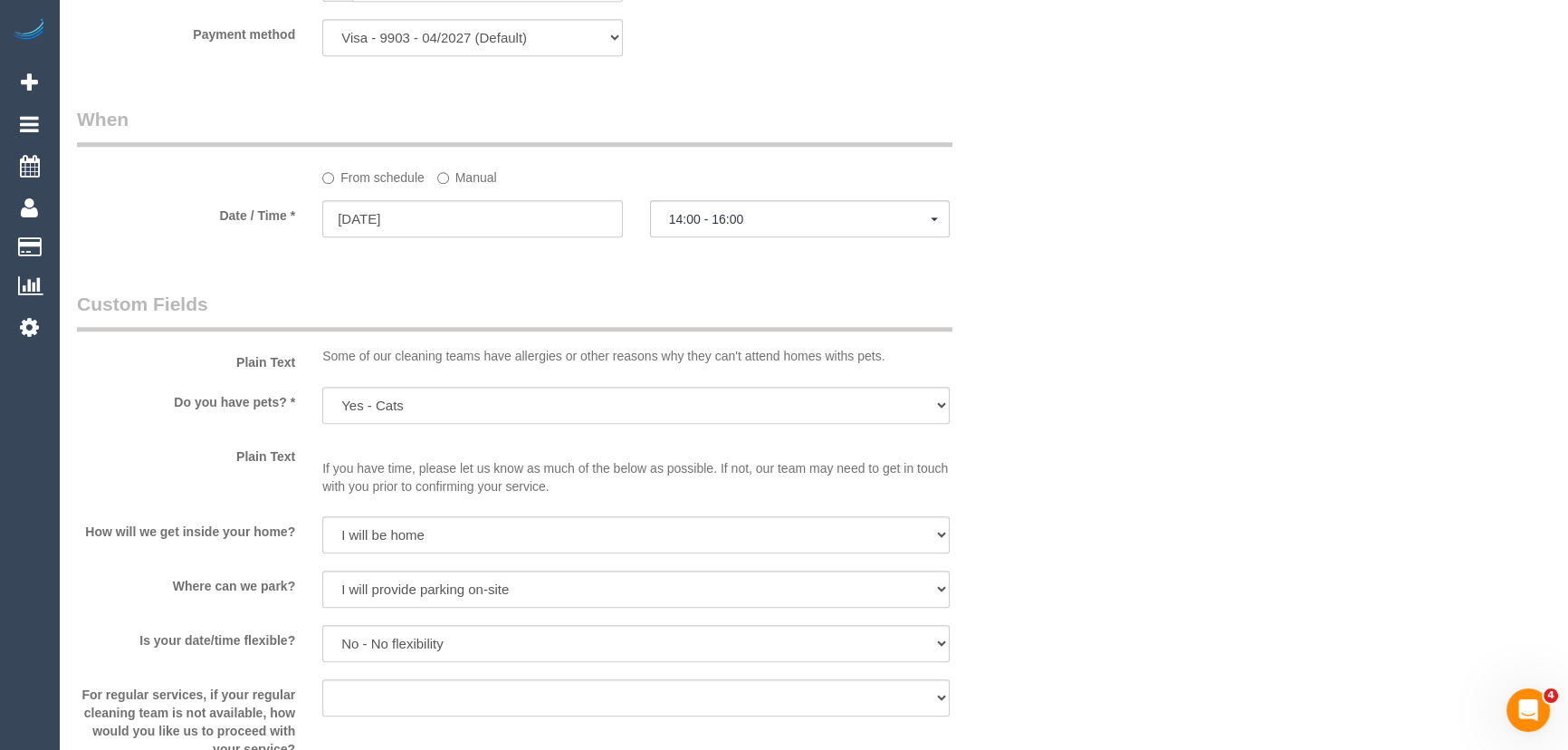
scroll to position [1811, 0]
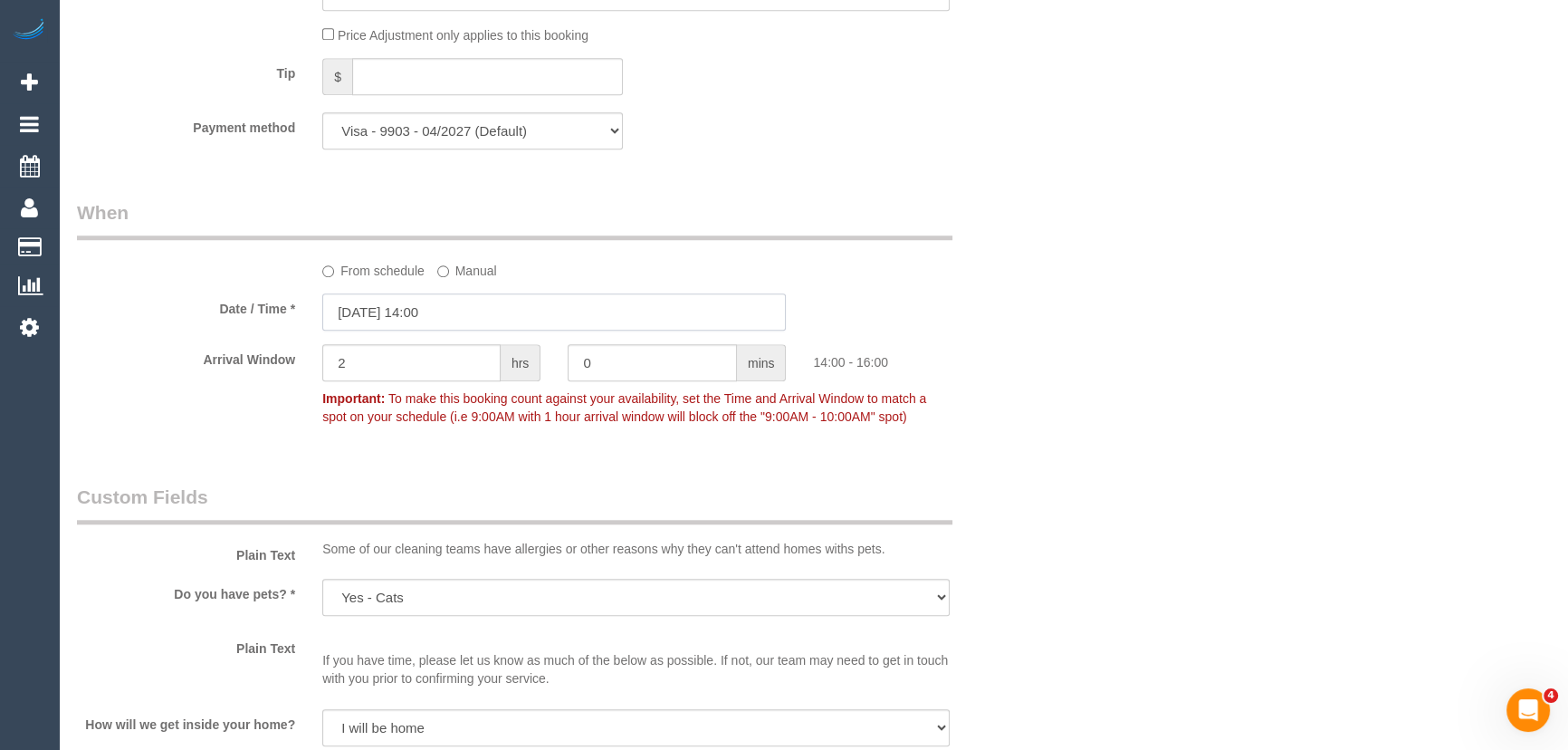
click at [476, 315] on input "16/09/2025 14:00" at bounding box center [553, 312] width 464 height 37
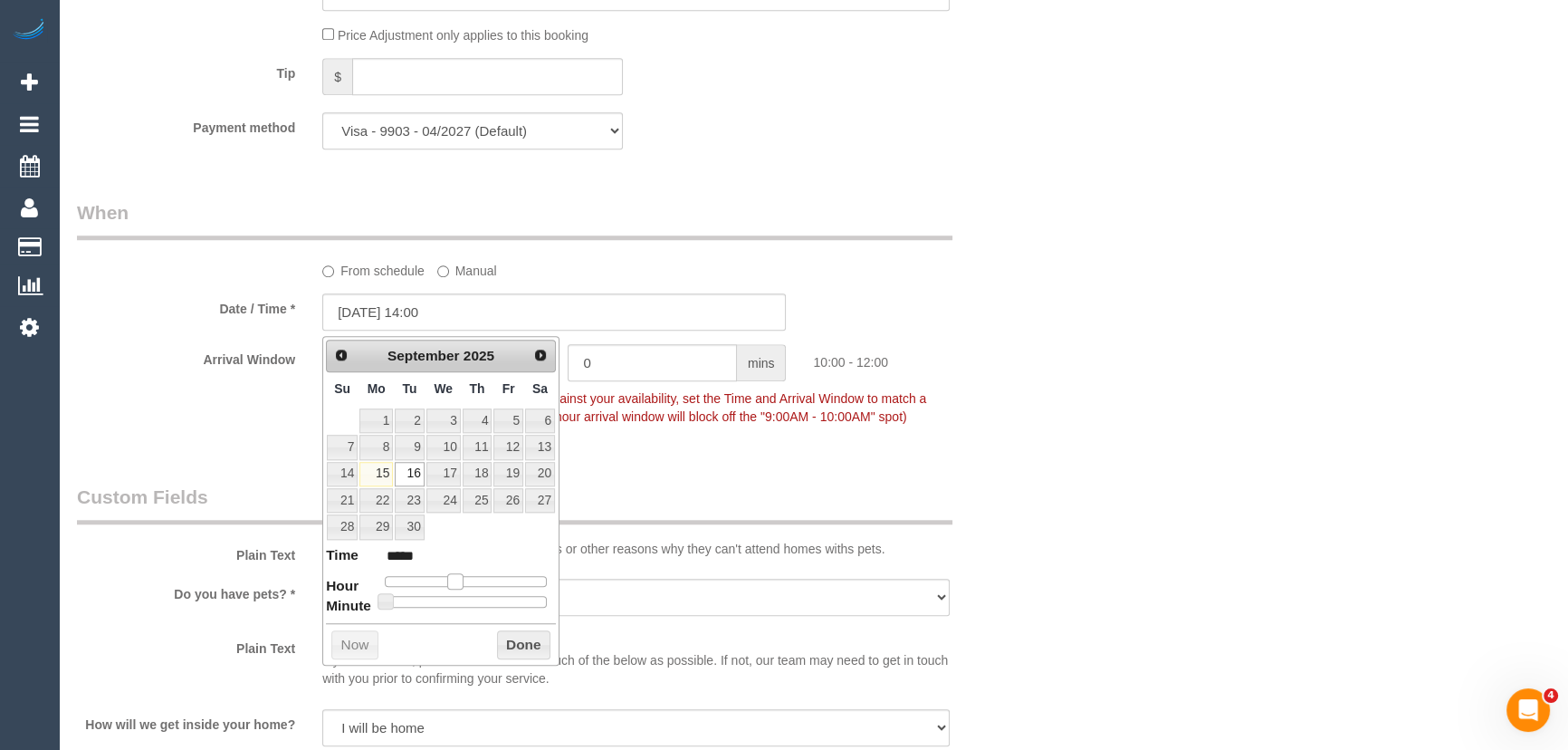
type input "16/09/2025 09:00"
type input "*****"
type input "16/09/2025 08:00"
type input "*****"
type input "16/09/2025 07:00"
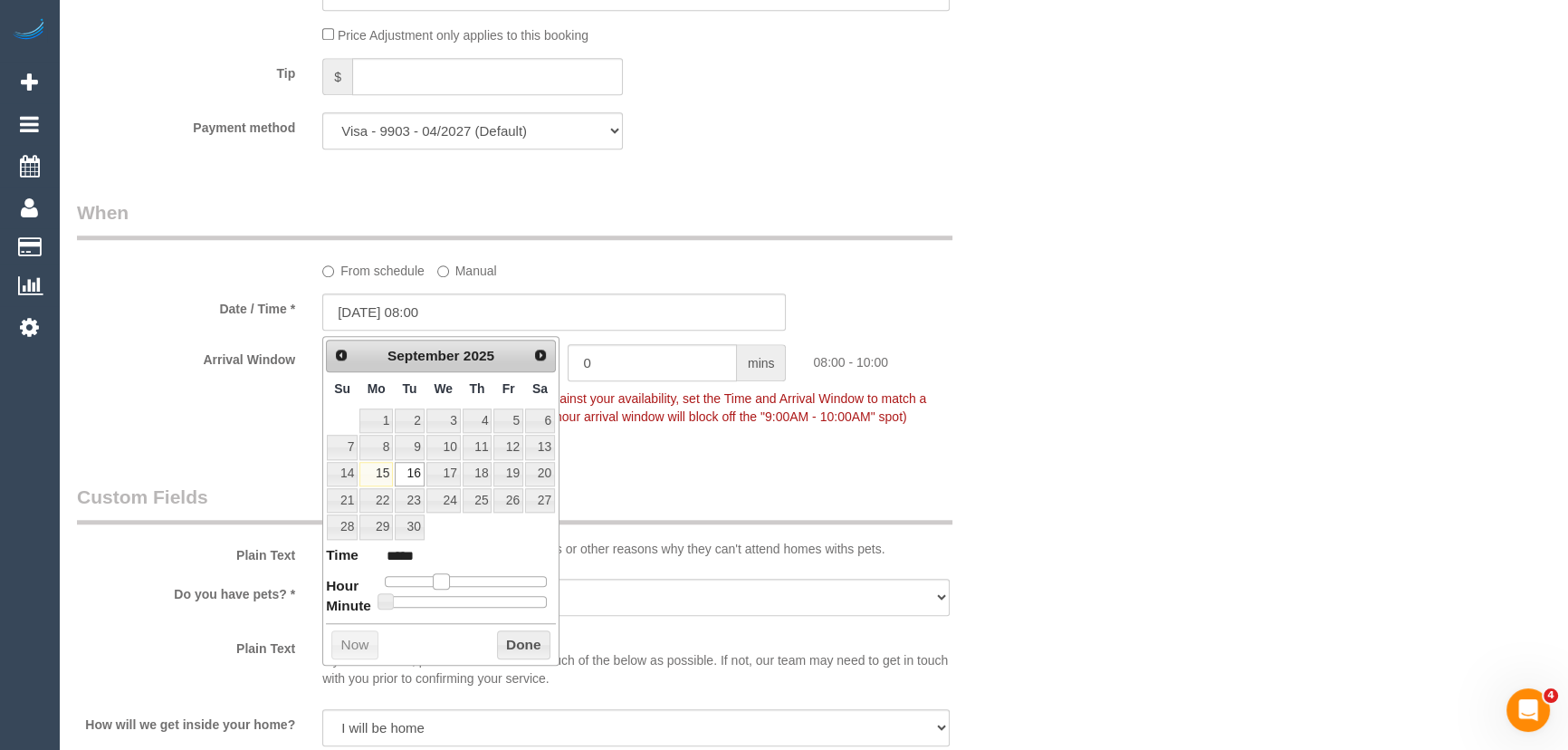
type input "*****"
type input "16/09/2025 08:00"
type input "*****"
type input "16/09/2025 09:00"
type input "*****"
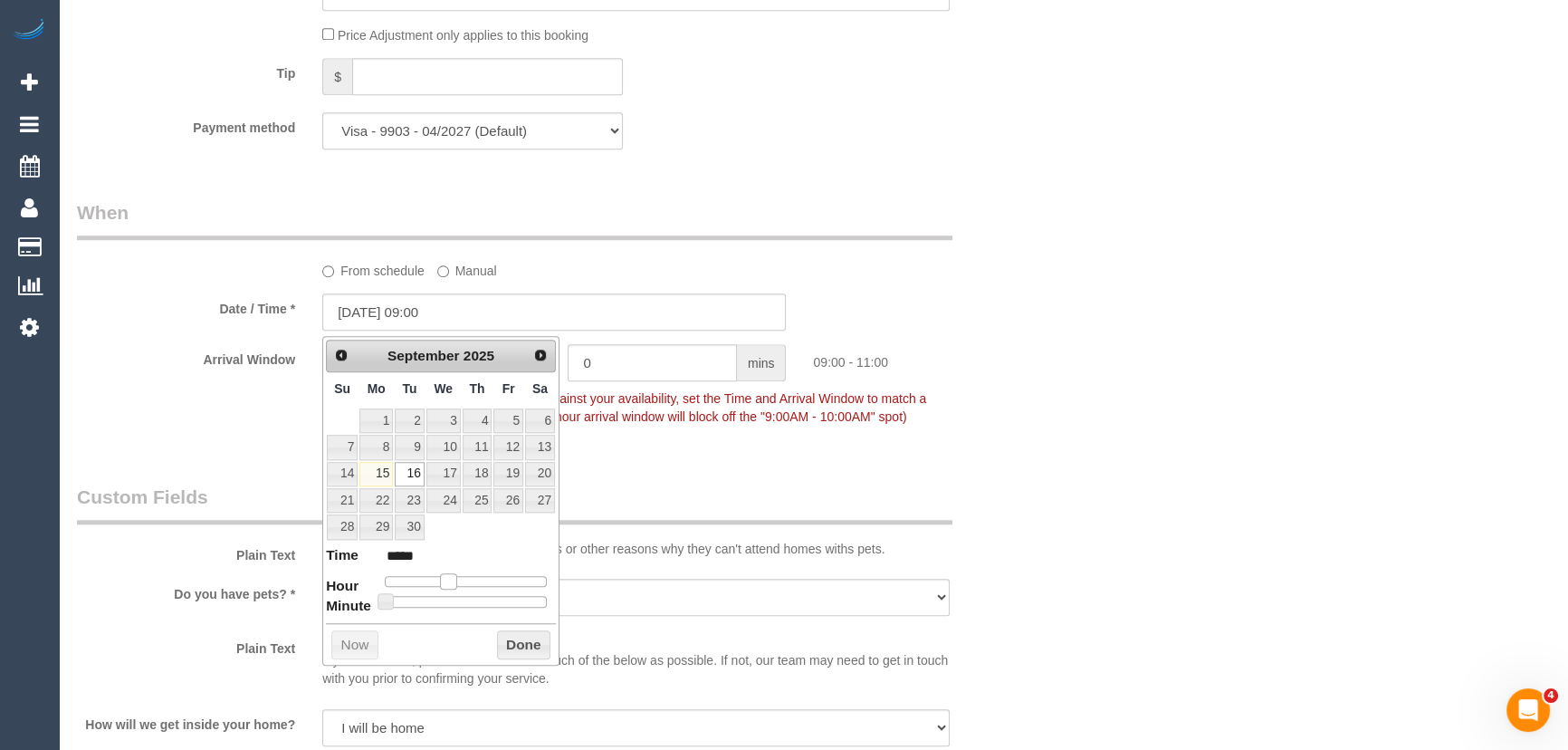
drag, startPoint x: 483, startPoint y: 574, endPoint x: 448, endPoint y: 578, distance: 35.2
click at [448, 578] on span at bounding box center [448, 580] width 16 height 16
click at [624, 482] on div "Who Email* katieannandersen@gmail.com Name * Rupert Carr-Gregg new customer Whe…" at bounding box center [554, 167] width 982 height 3824
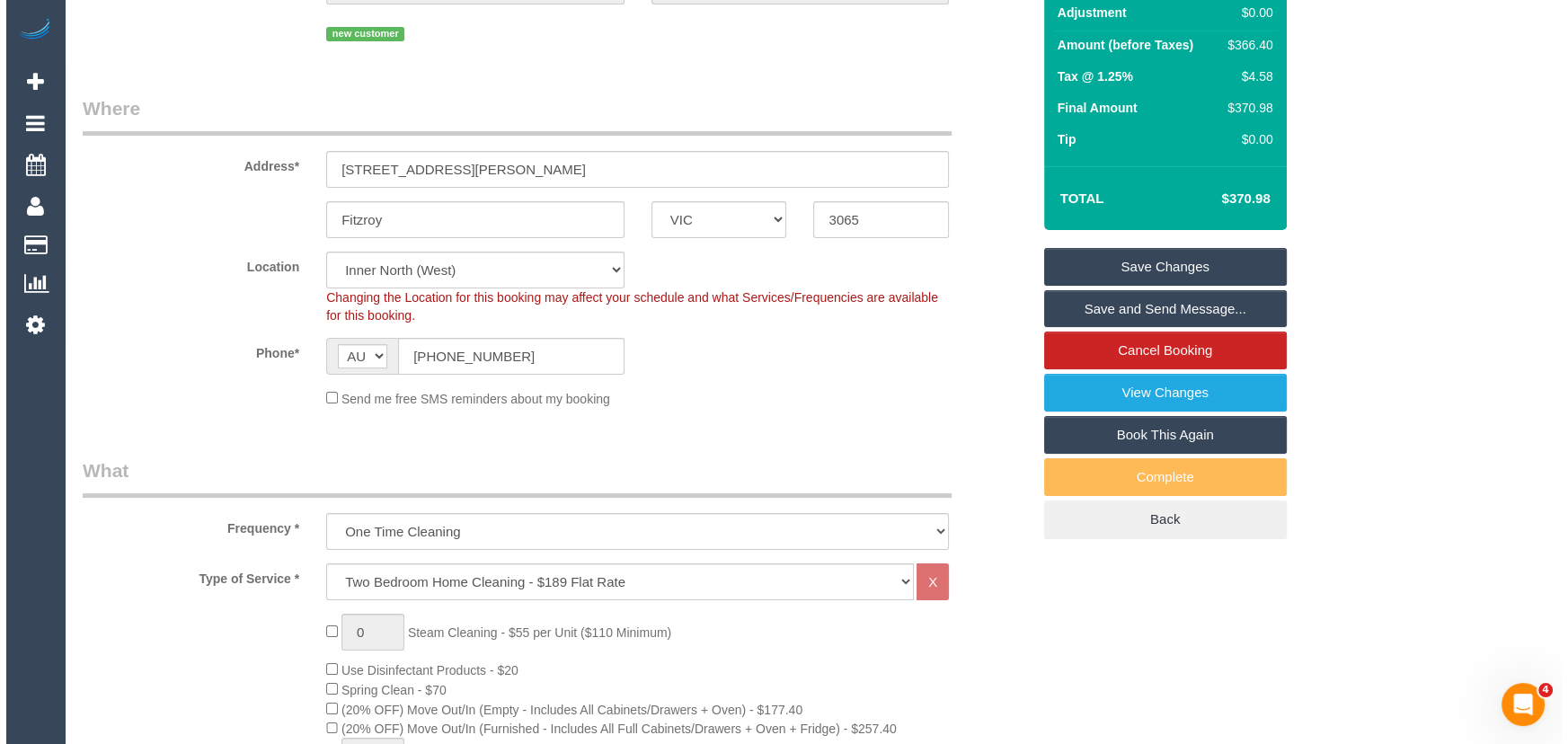
scroll to position [0, 0]
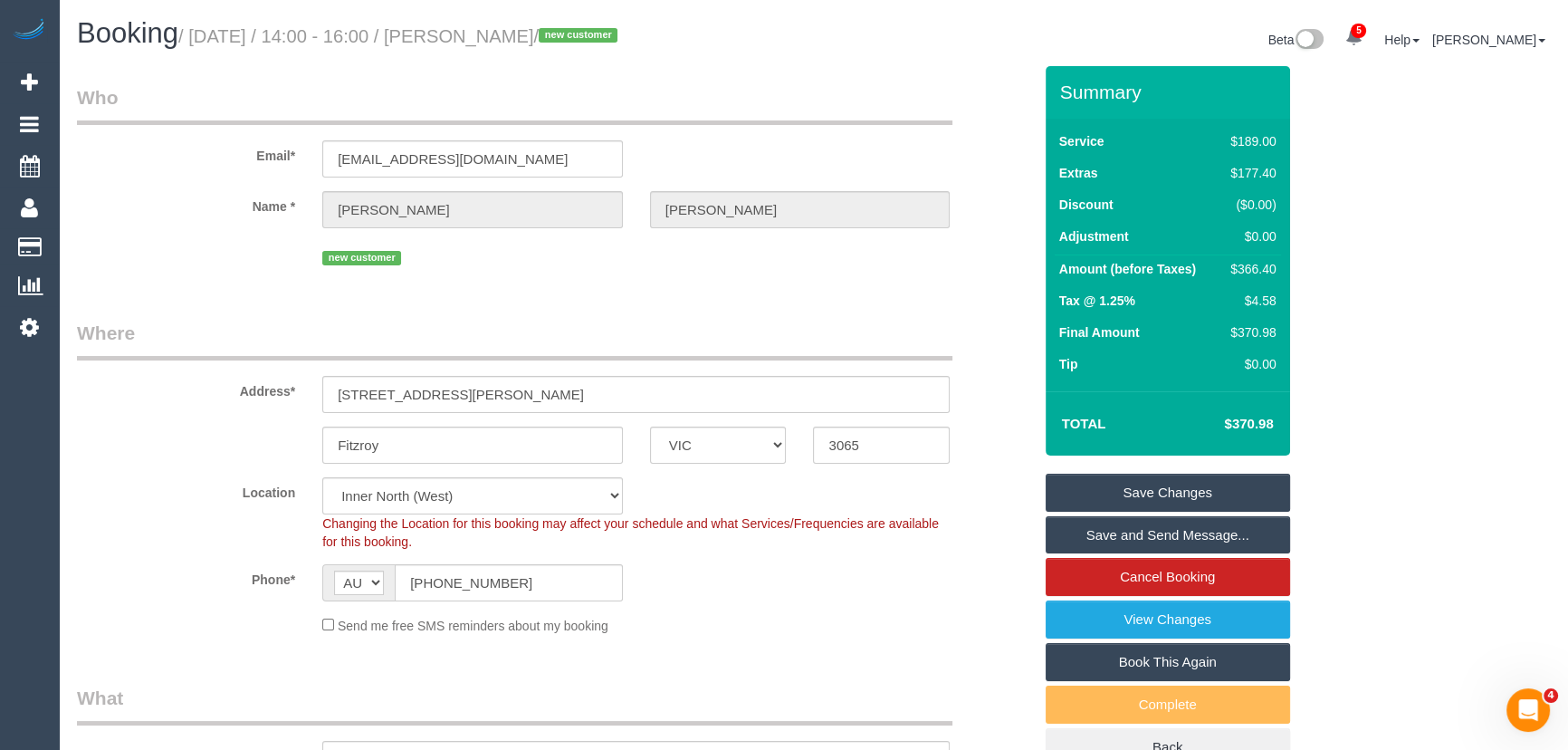
click at [1128, 535] on link "Save and Send Message..." at bounding box center [1168, 535] width 244 height 38
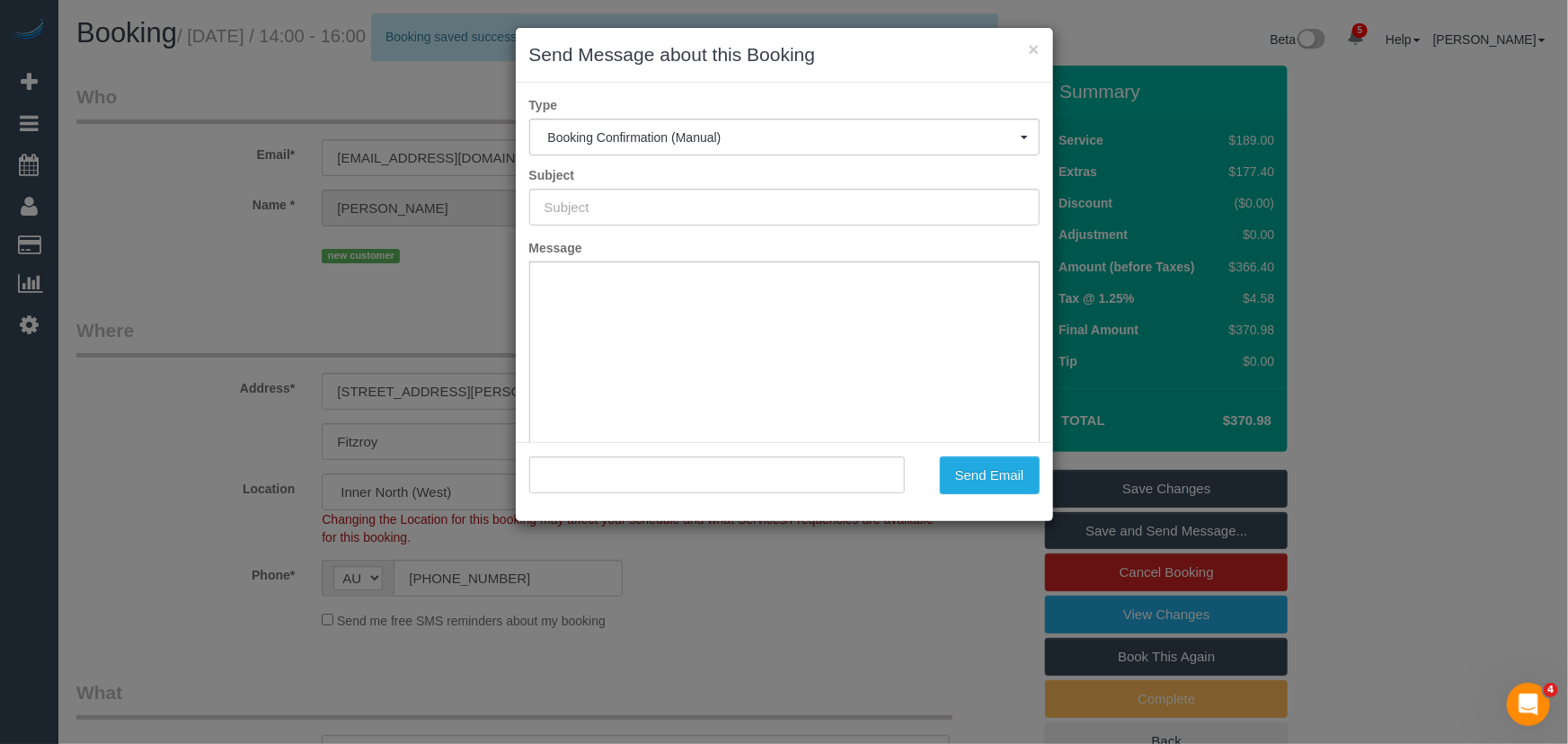
type input "Booking Confirmed"
type input ""Rupert Carr-Gregg" <katieannandersen@gmail.com>"
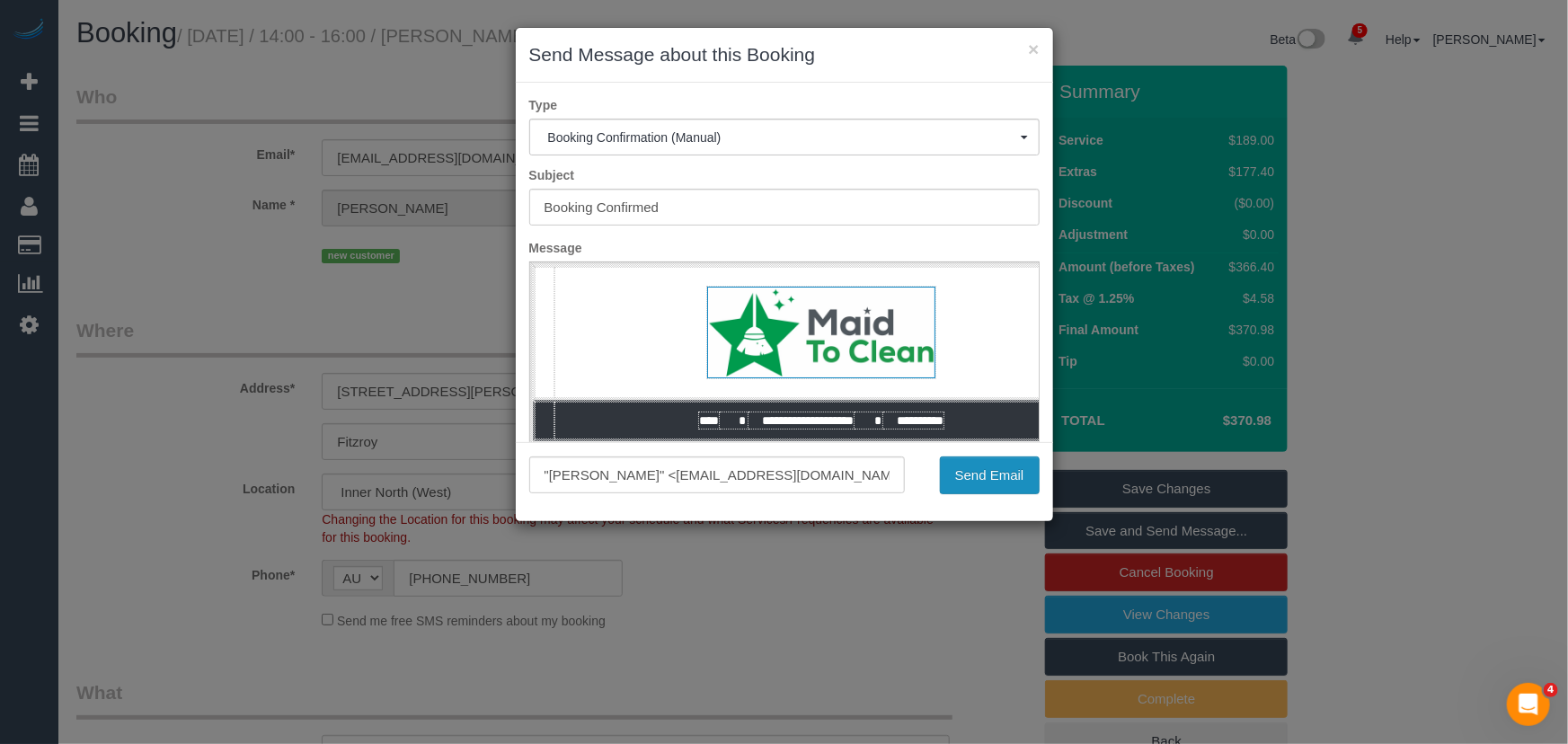
click at [990, 480] on button "Send Email" at bounding box center [989, 475] width 100 height 38
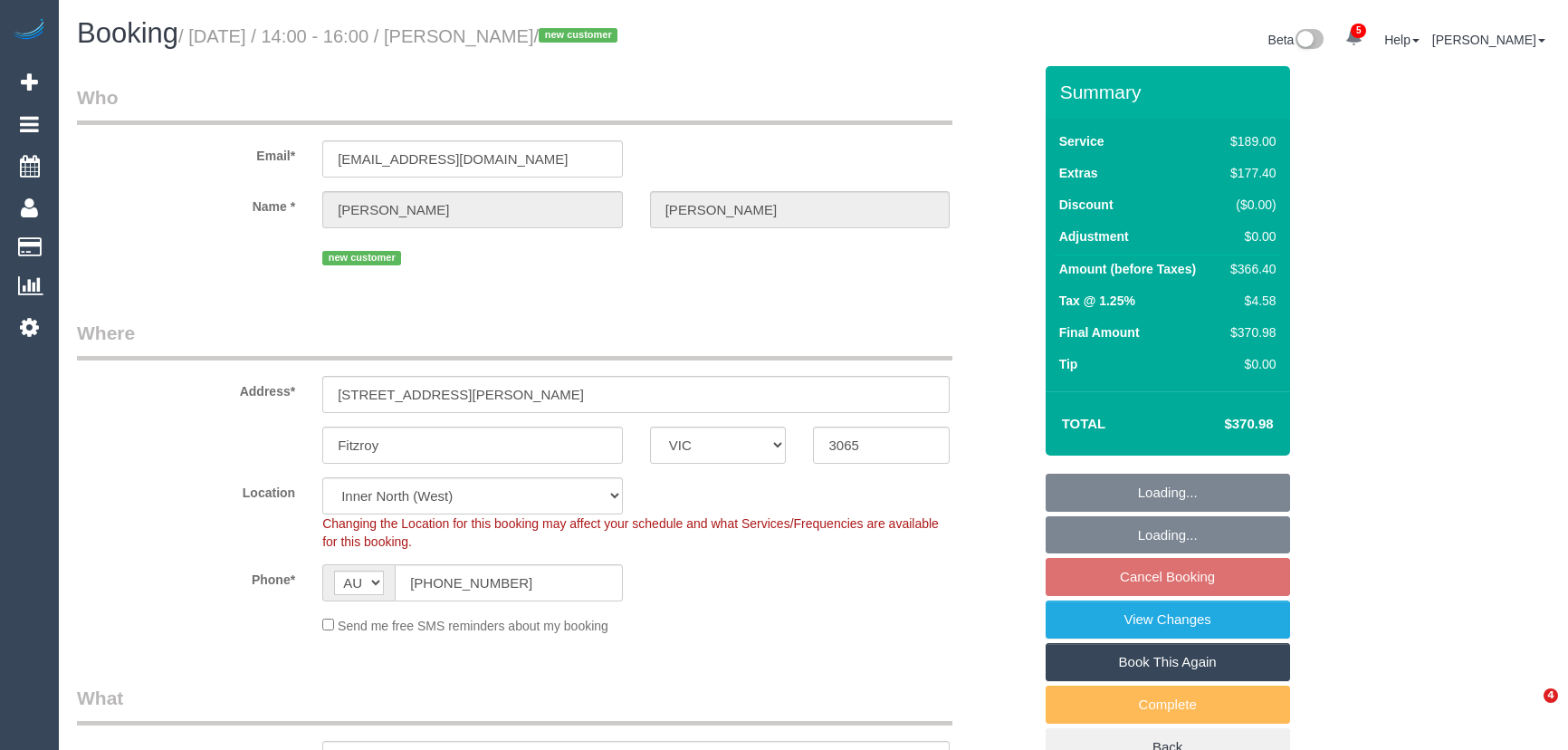
select select "VIC"
select select "spot1"
select select "number:29"
select select "number:14"
select select "number:18"
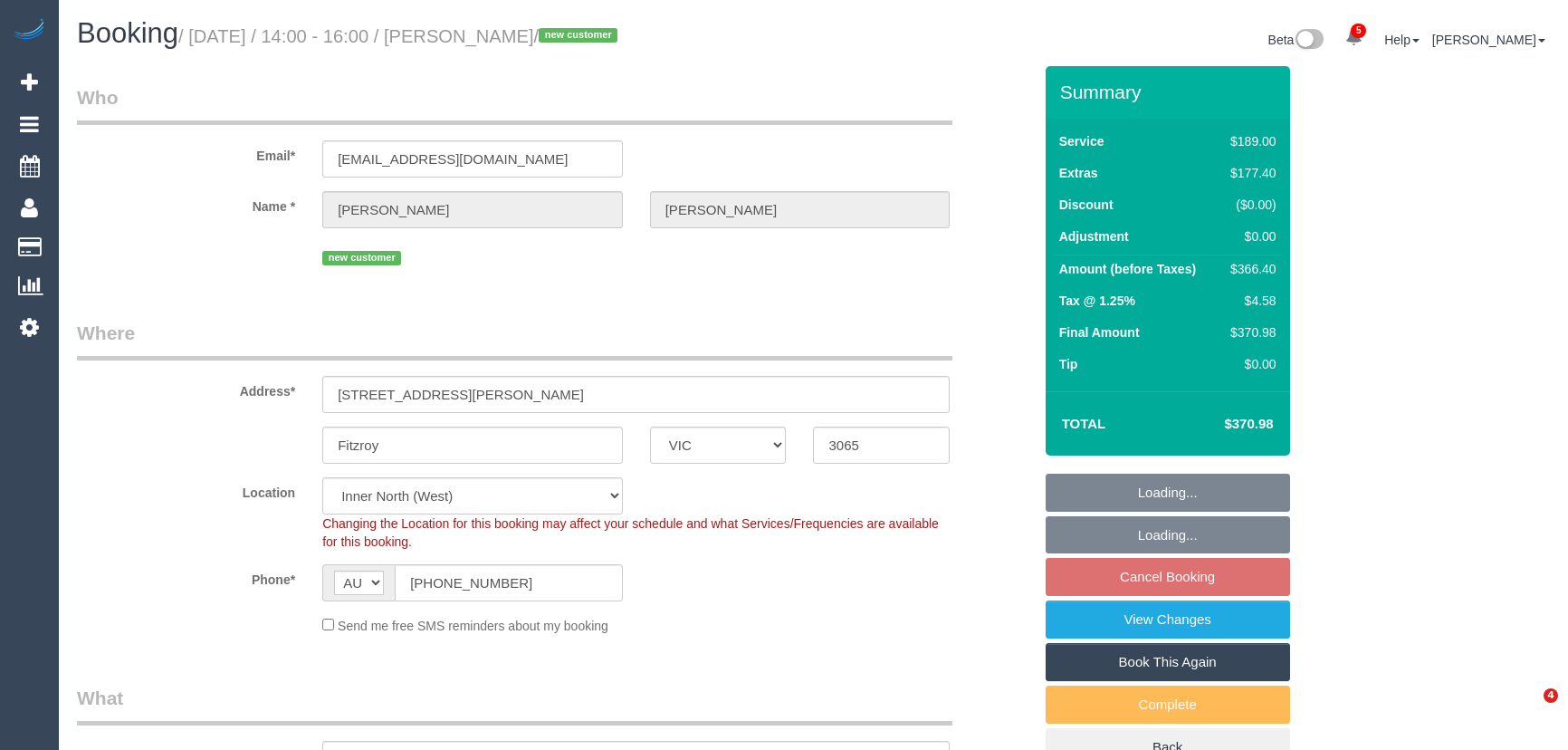
select select "number:25"
select select "number:26"
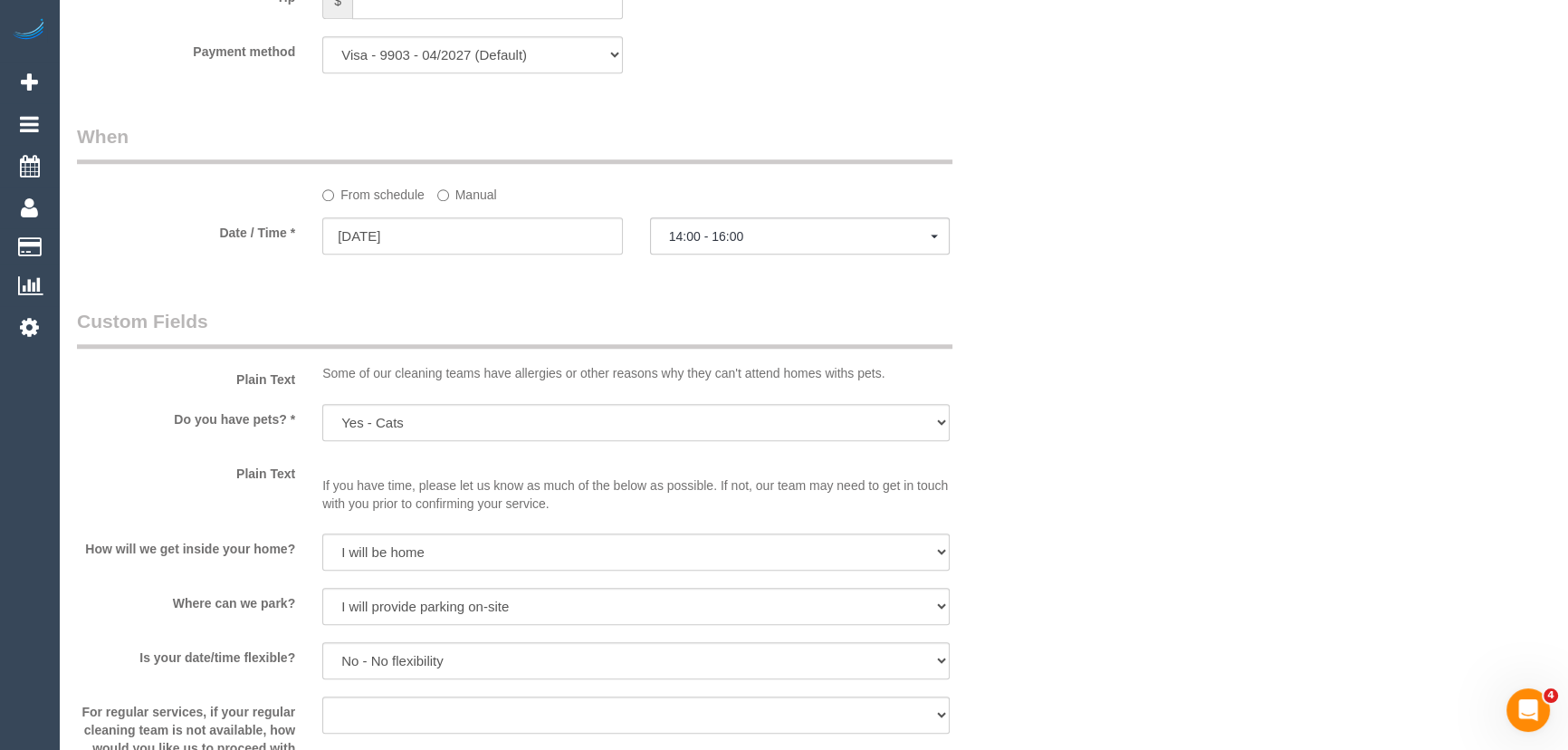
scroll to position [2057, 0]
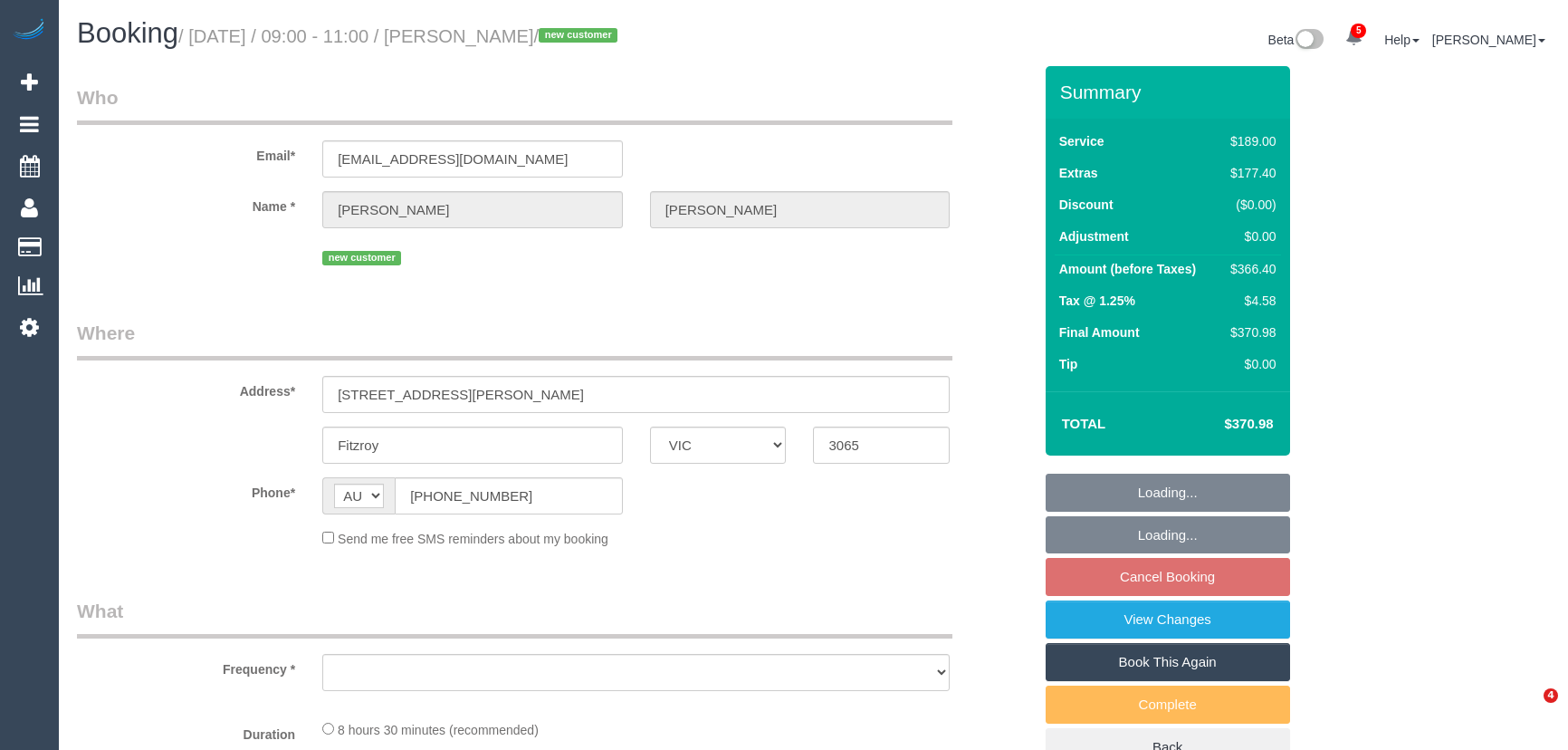
select select "VIC"
select select "object:1766"
select select "number:29"
select select "number:14"
select select "number:18"
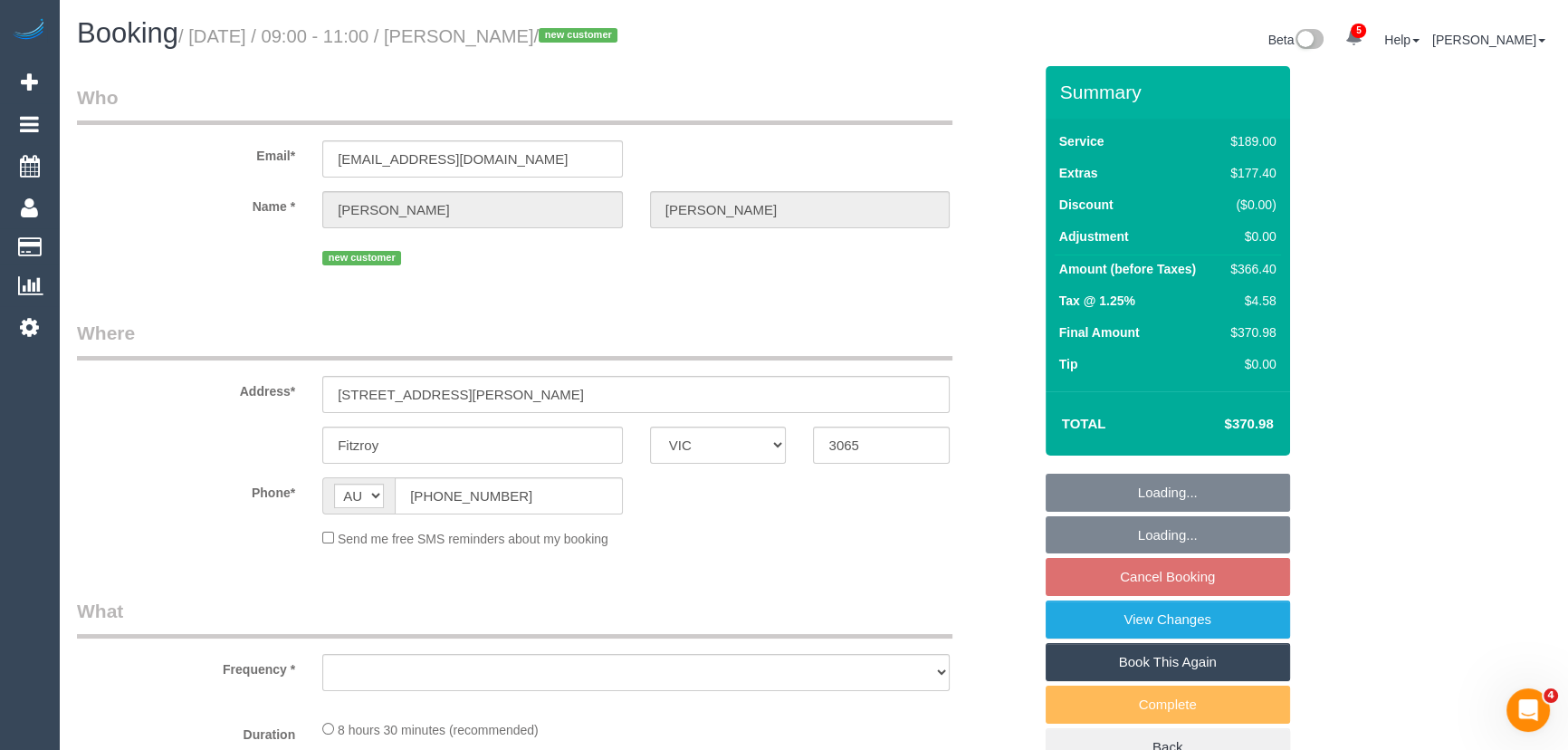
select select "number:25"
select select "number:26"
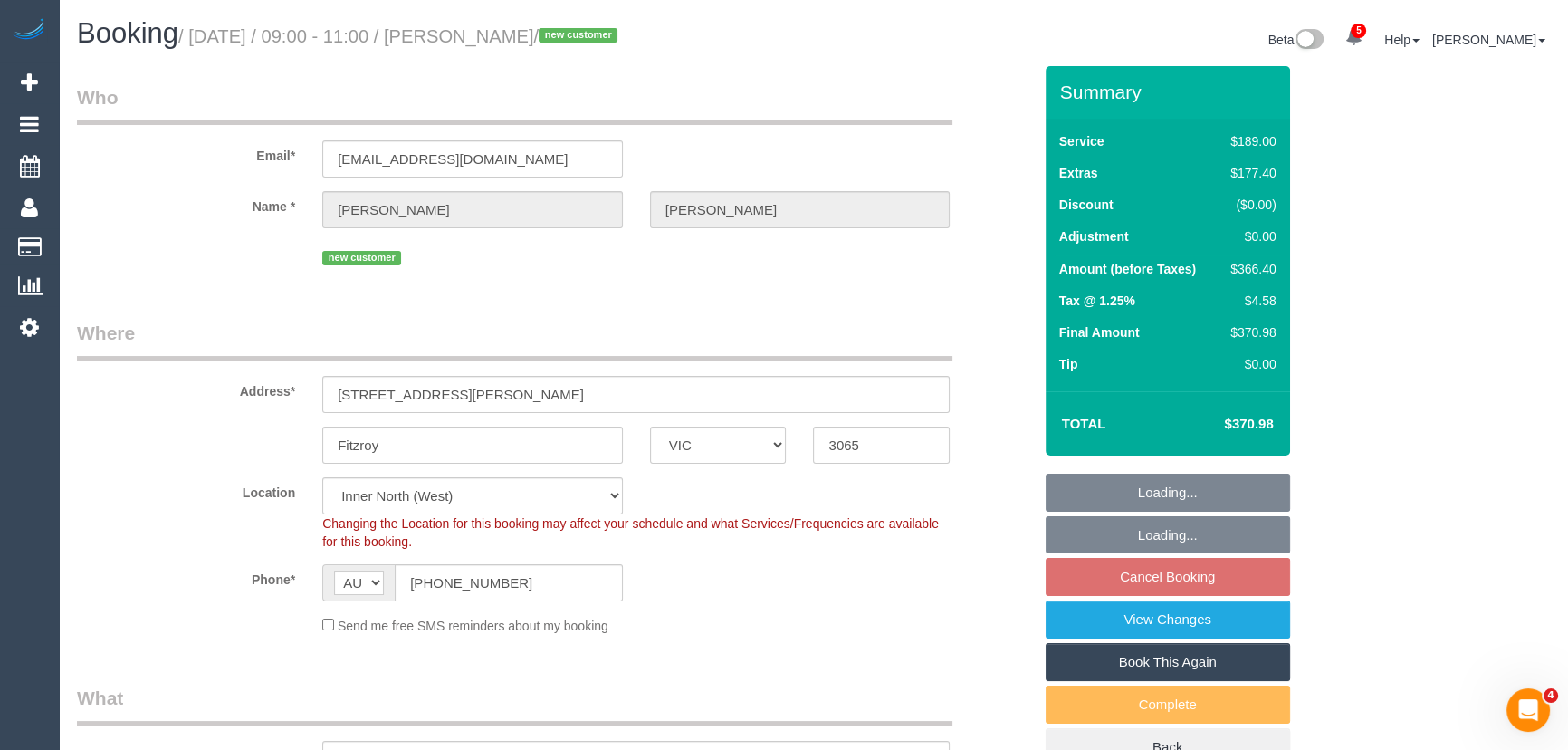
select select "string:stripe-pm_1S78kw2GScqysDRVJc6lT9bs"
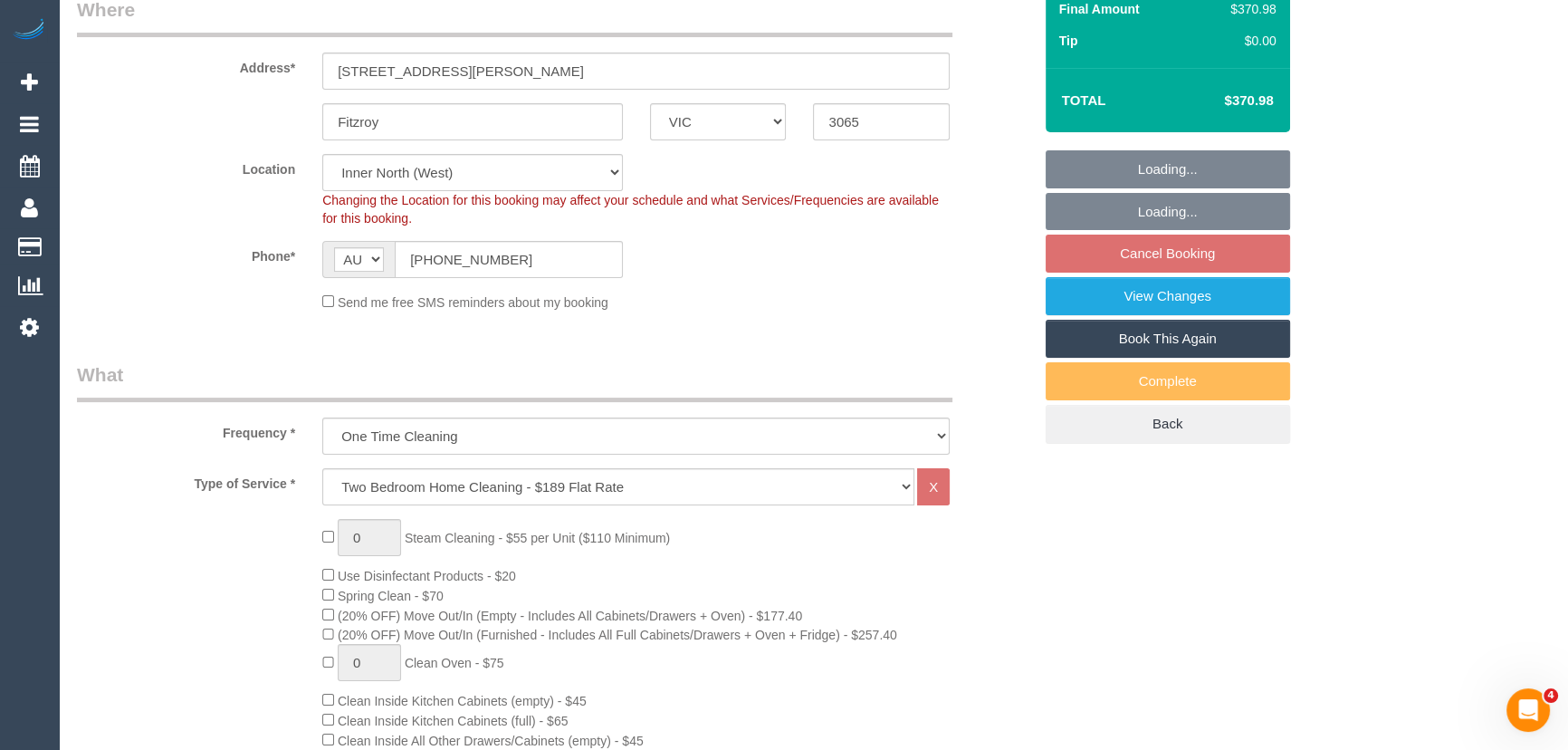
select select "spot1"
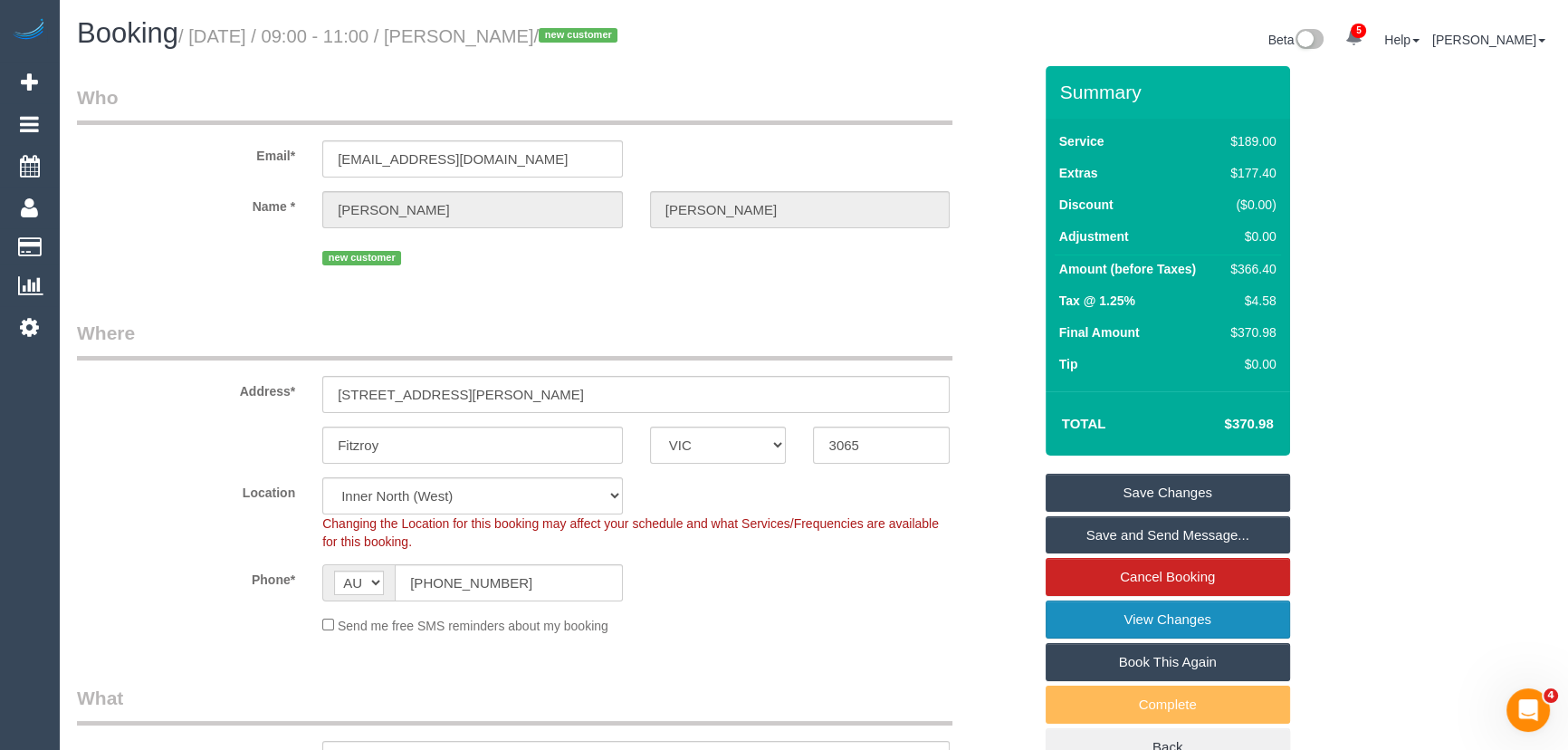
click at [1126, 613] on link "View Changes" at bounding box center [1168, 618] width 244 height 38
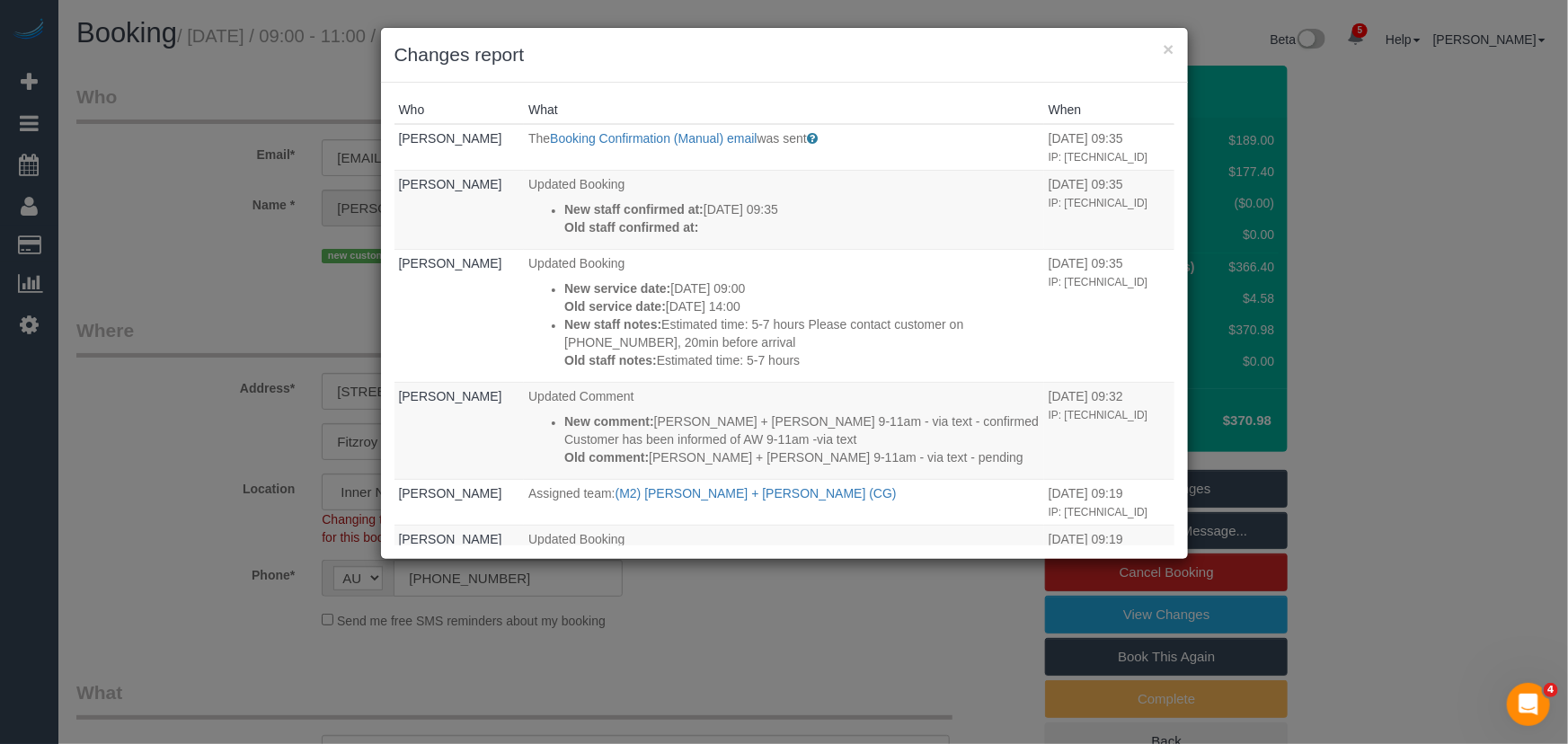
click at [940, 627] on div "× Changes report Who What When Jessica Trentin The Booking Confirmation (Manual…" at bounding box center [784, 372] width 1568 height 744
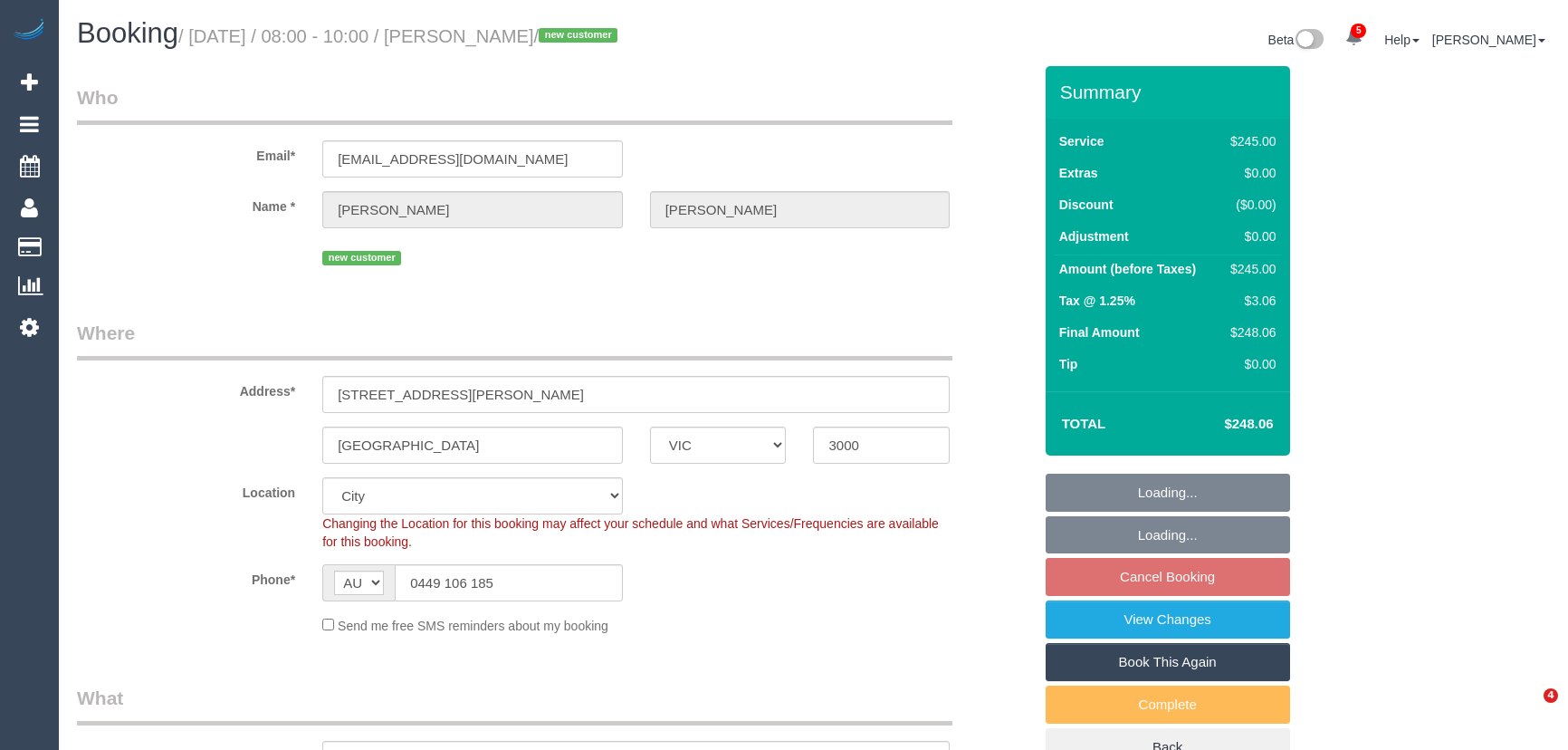
select select "VIC"
select select "210"
select select "spot1"
select select "number:28"
select select "number:14"
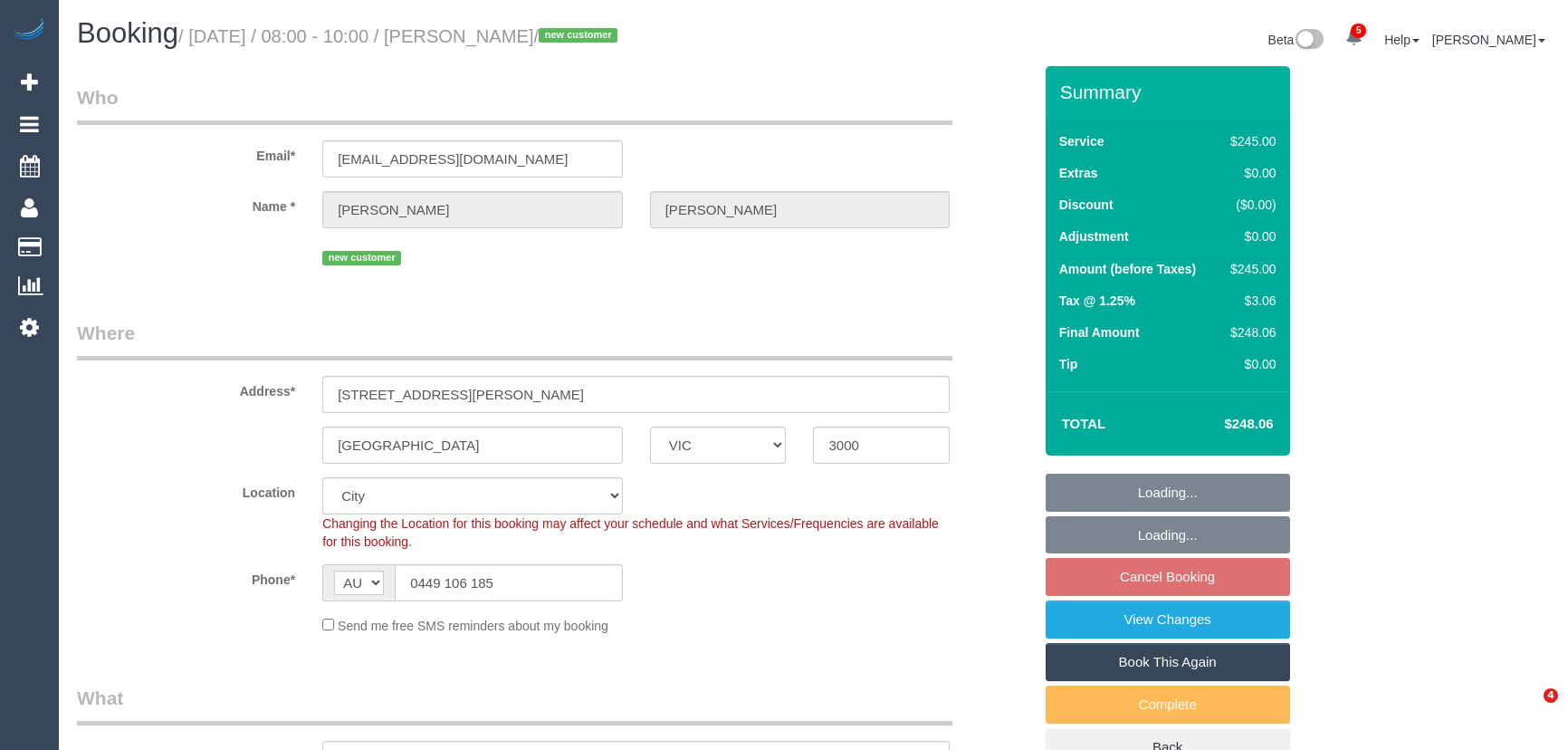
select select "number:20"
select select "number:24"
select select "number:35"
select select "number:26"
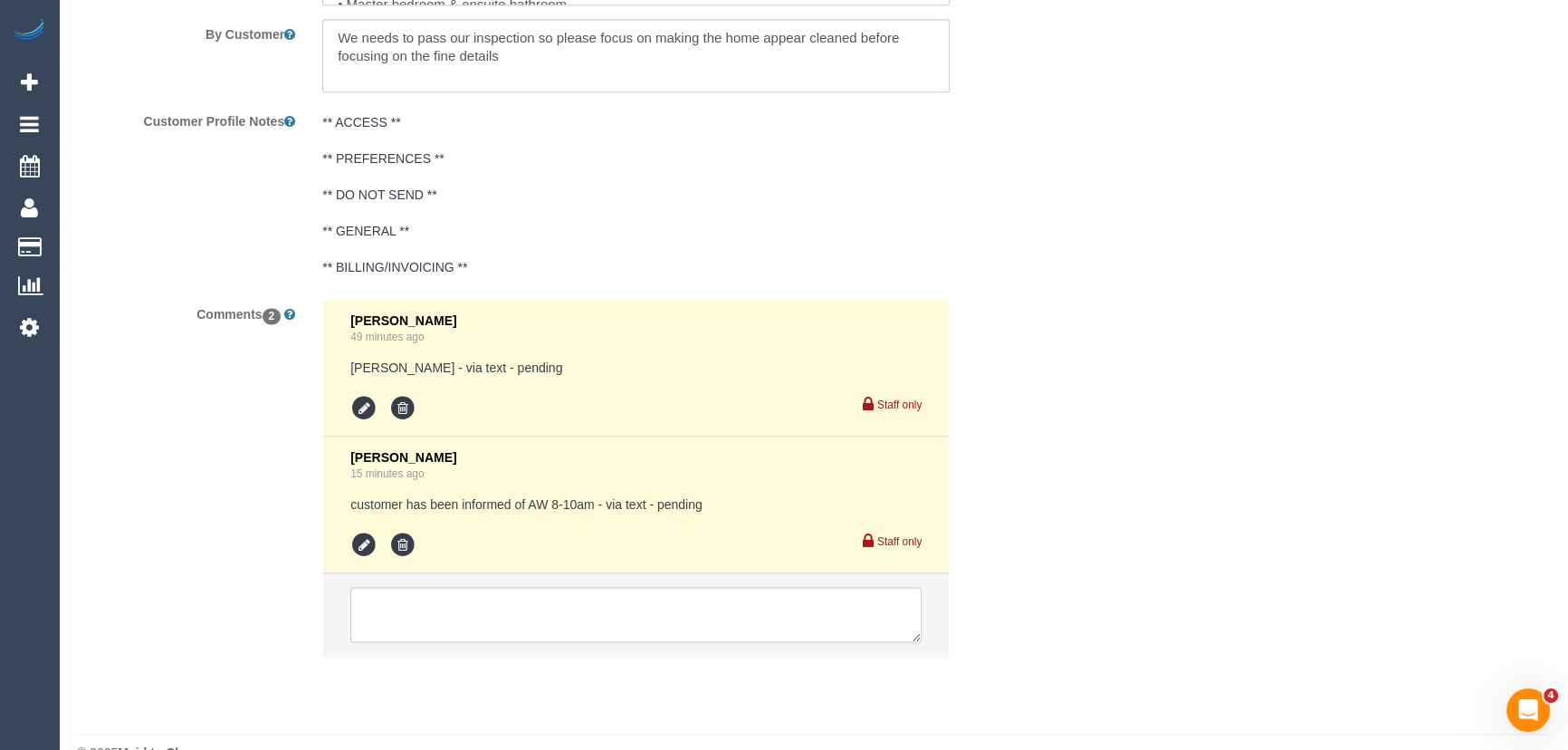
scroll to position [3128, 0]
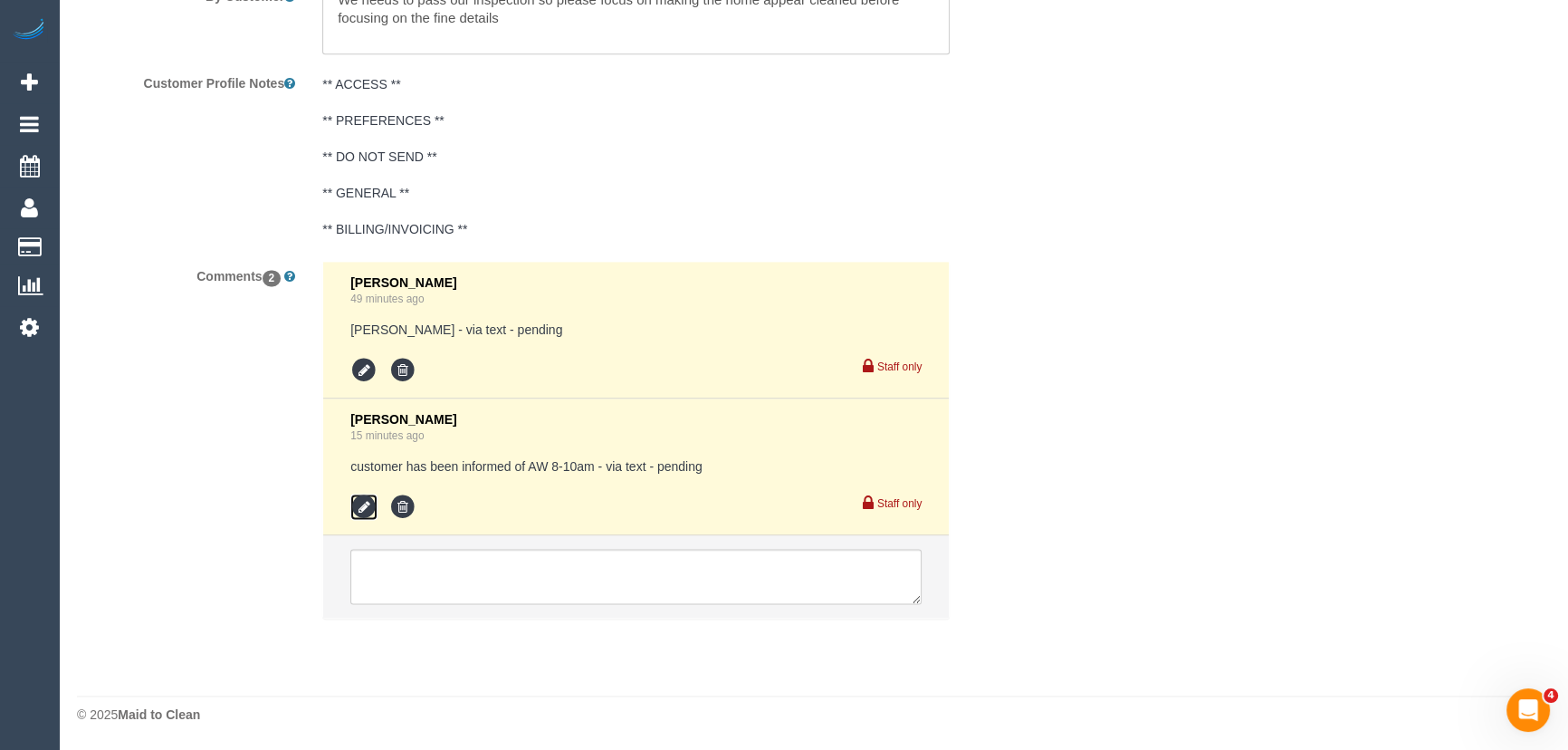
click at [359, 515] on icon at bounding box center [364, 507] width 27 height 27
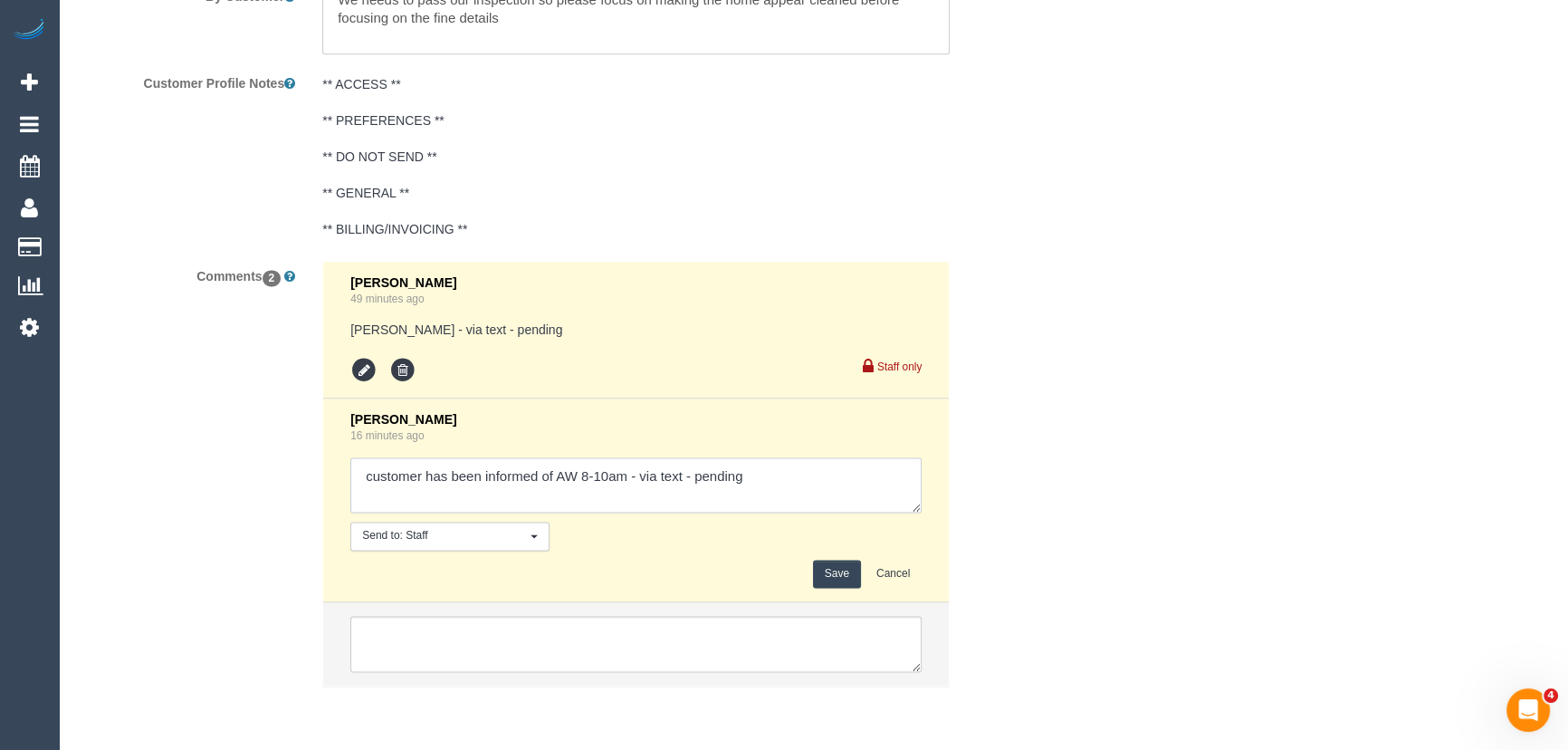
click at [812, 495] on textarea at bounding box center [636, 485] width 571 height 56
type textarea "customer has been informed of AW 8-10am - via text - confirmed"
click at [821, 576] on button "Save" at bounding box center [837, 574] width 48 height 28
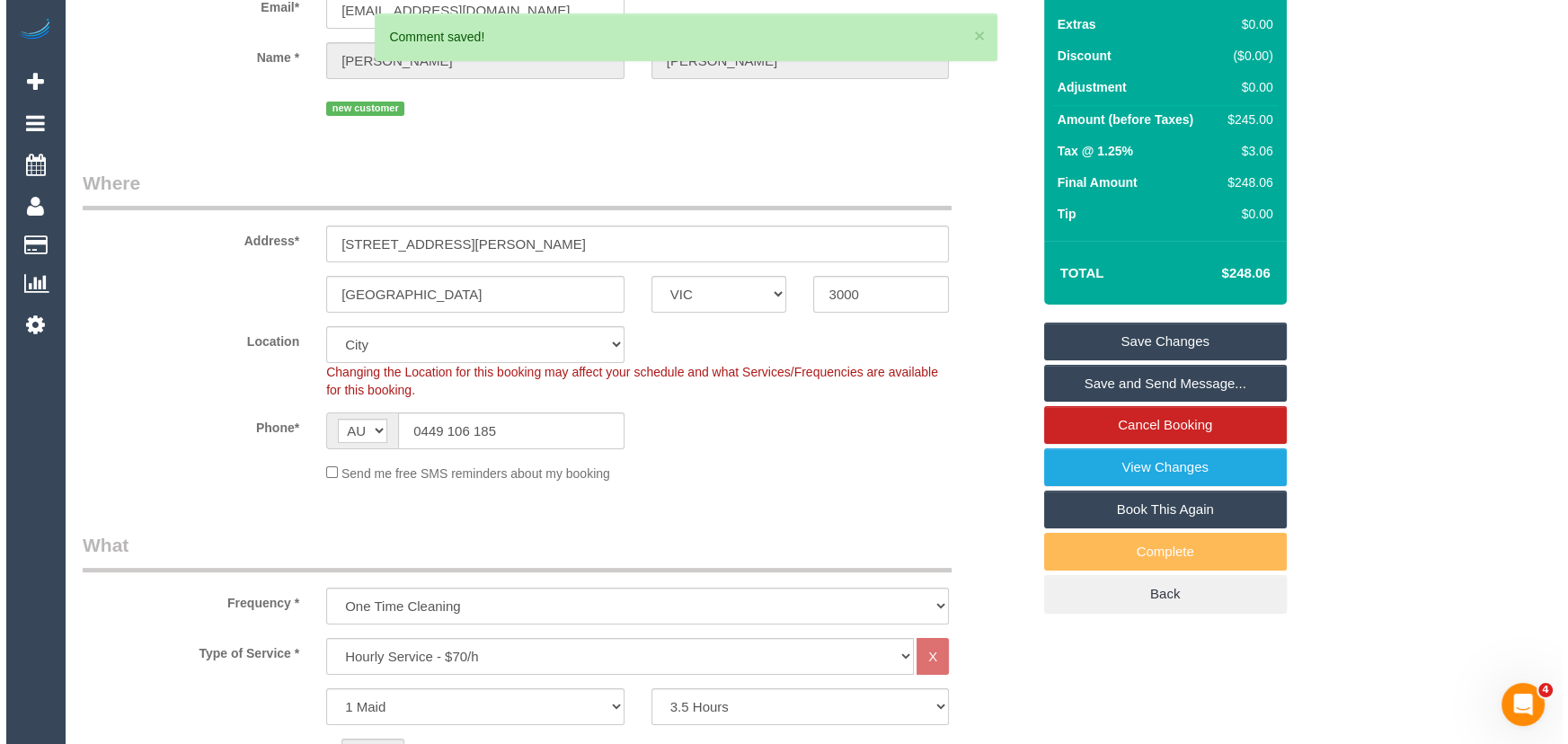
scroll to position [0, 0]
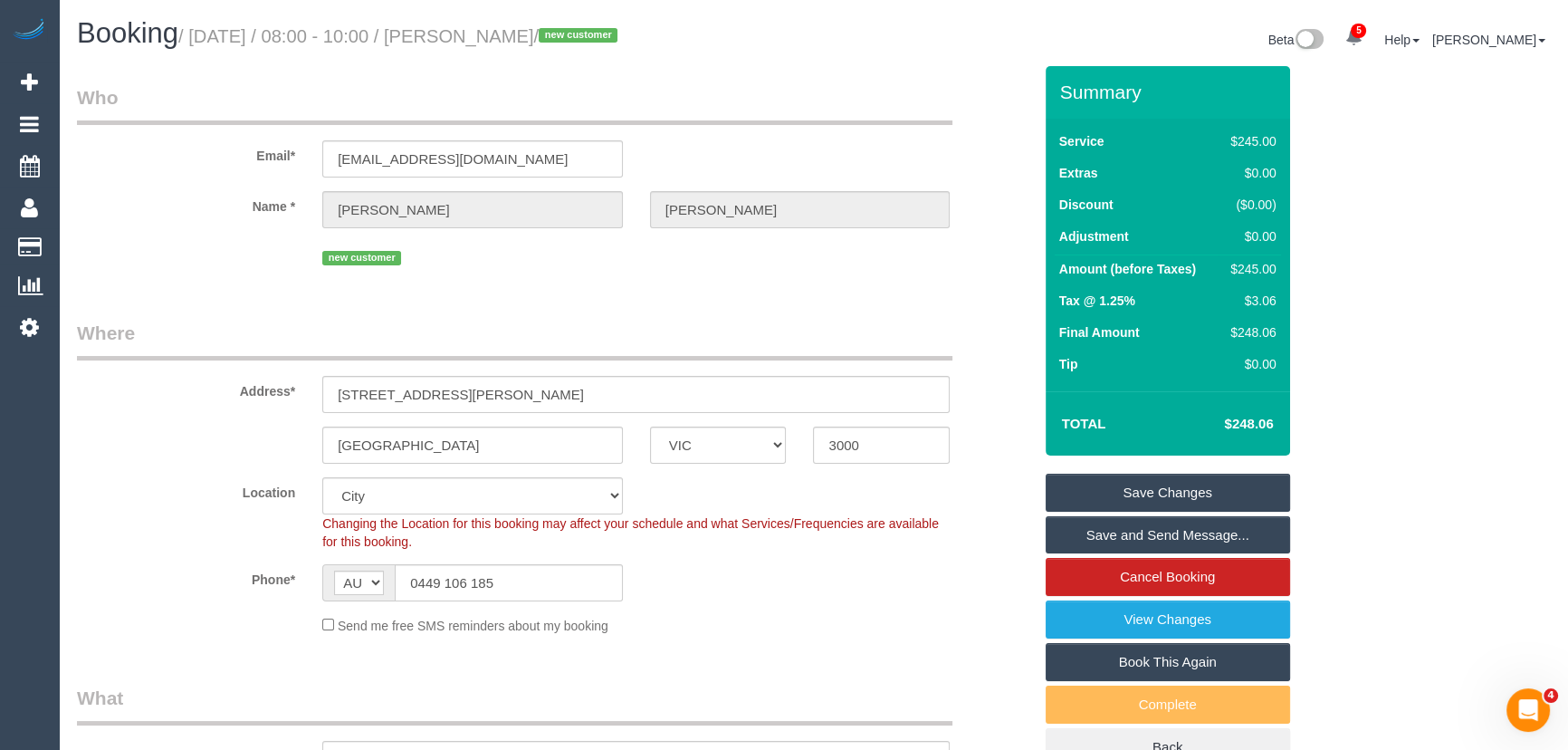
click at [1168, 535] on link "Save and Send Message..." at bounding box center [1168, 535] width 244 height 38
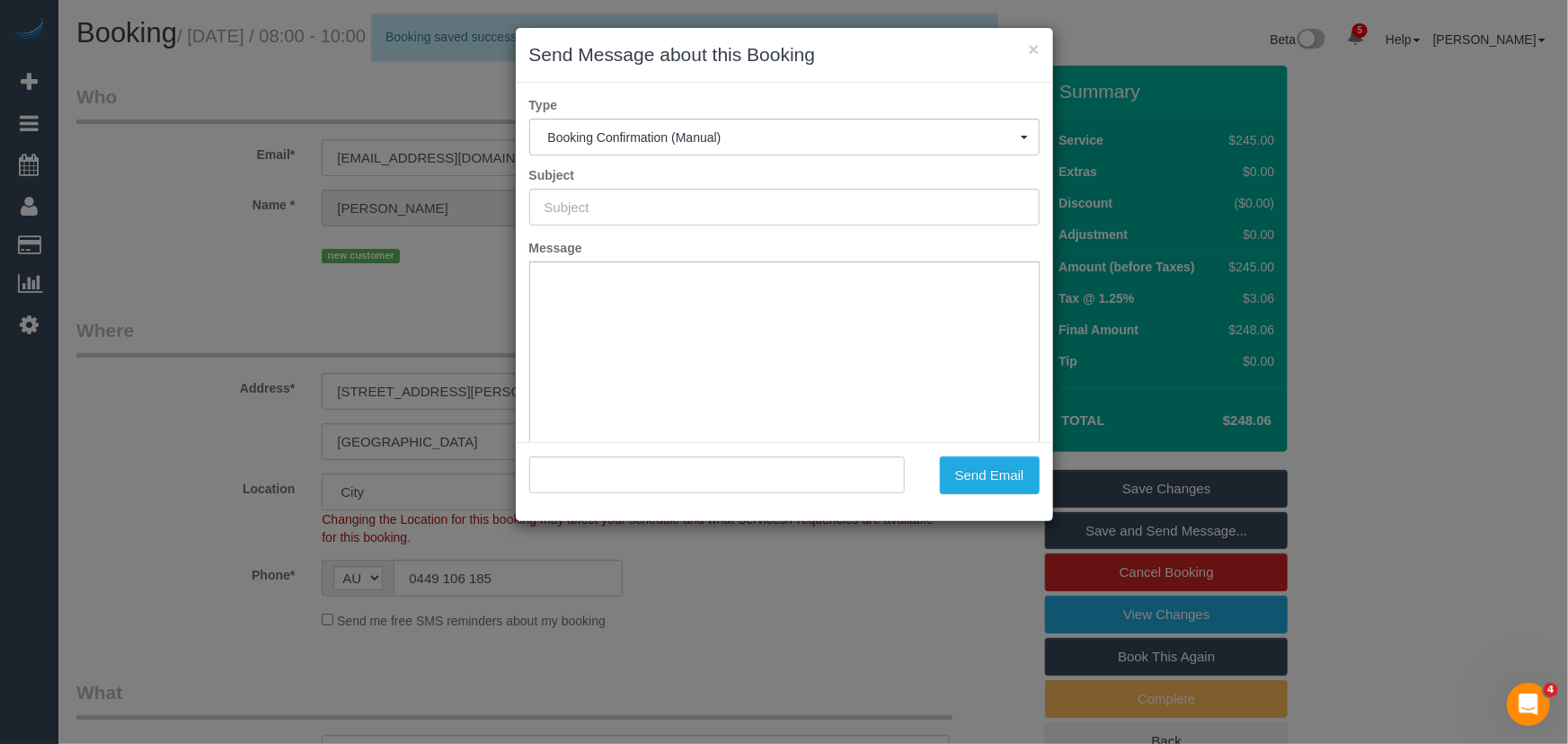
type input "Booking Confirmed"
type input ""Sarah Dhedhi" <sarahdhedhi4467@gmail.com>"
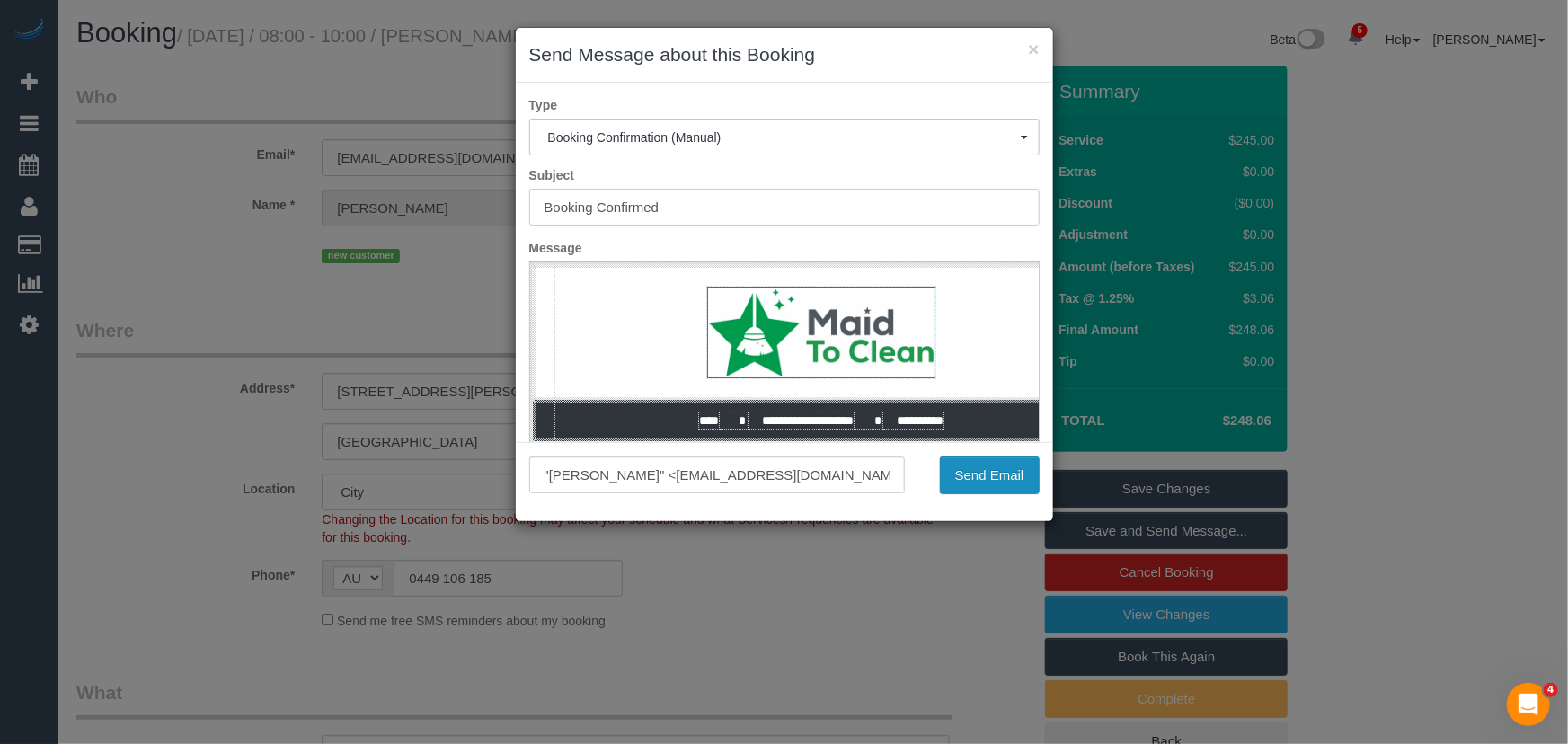
click at [993, 481] on button "Send Email" at bounding box center [989, 475] width 100 height 38
click at [993, 481] on div "Send Email" at bounding box center [986, 475] width 135 height 38
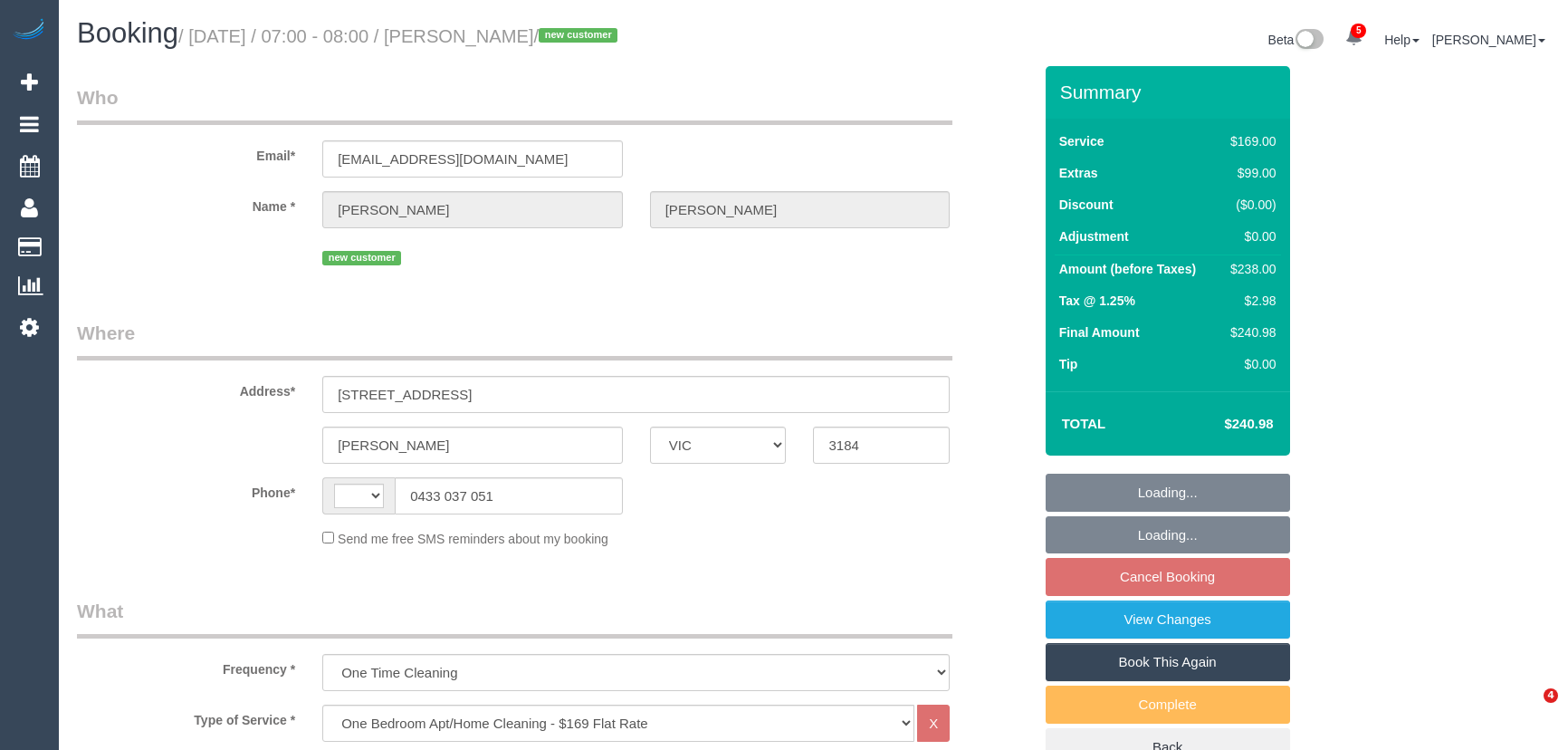
select select "VIC"
select select "string:stripe-pm_1S6rUF2GScqysDRVU3mMfEfg"
select select "number:28"
select select "number:14"
select select "number:19"
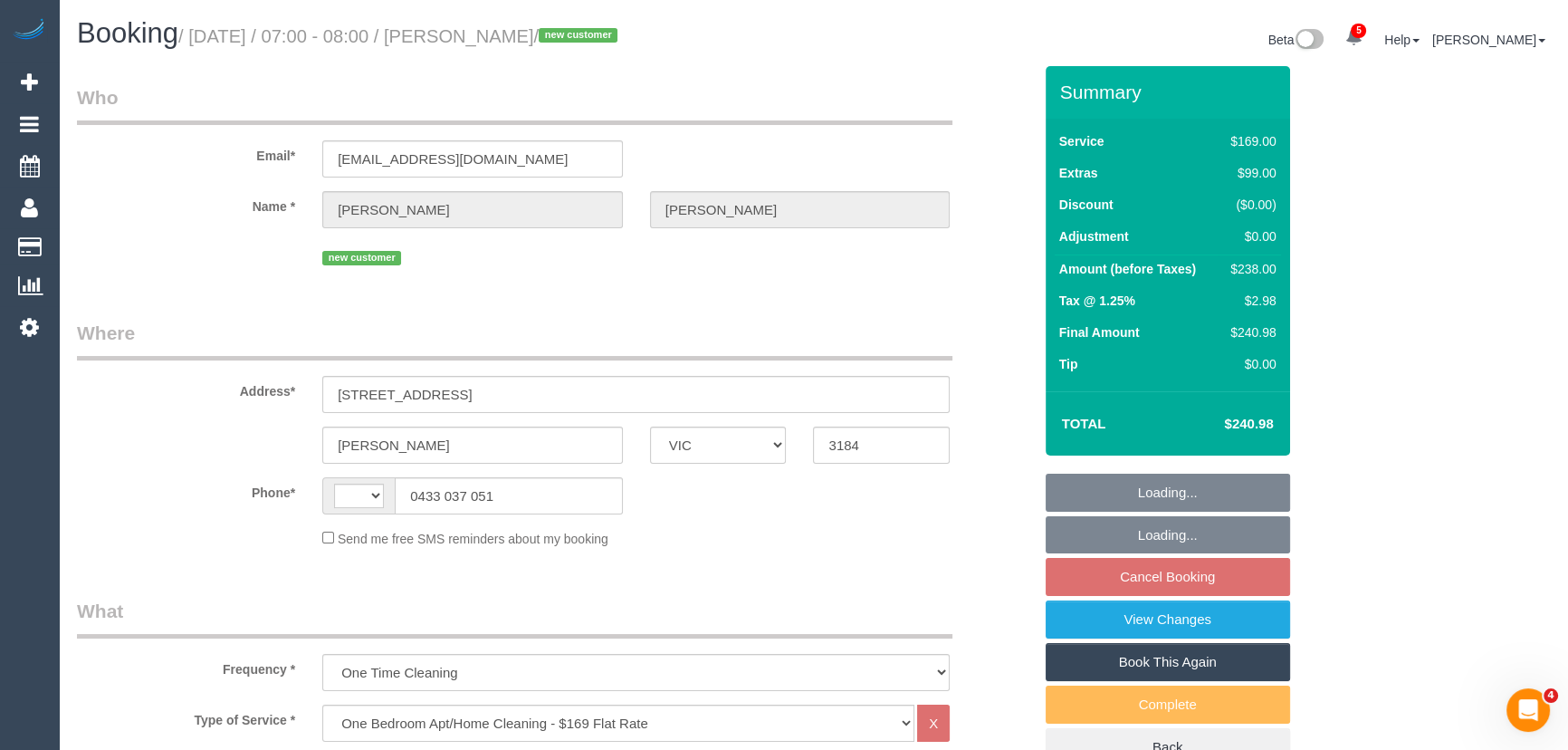
select select "number:25"
select select "number:35"
select select "number:13"
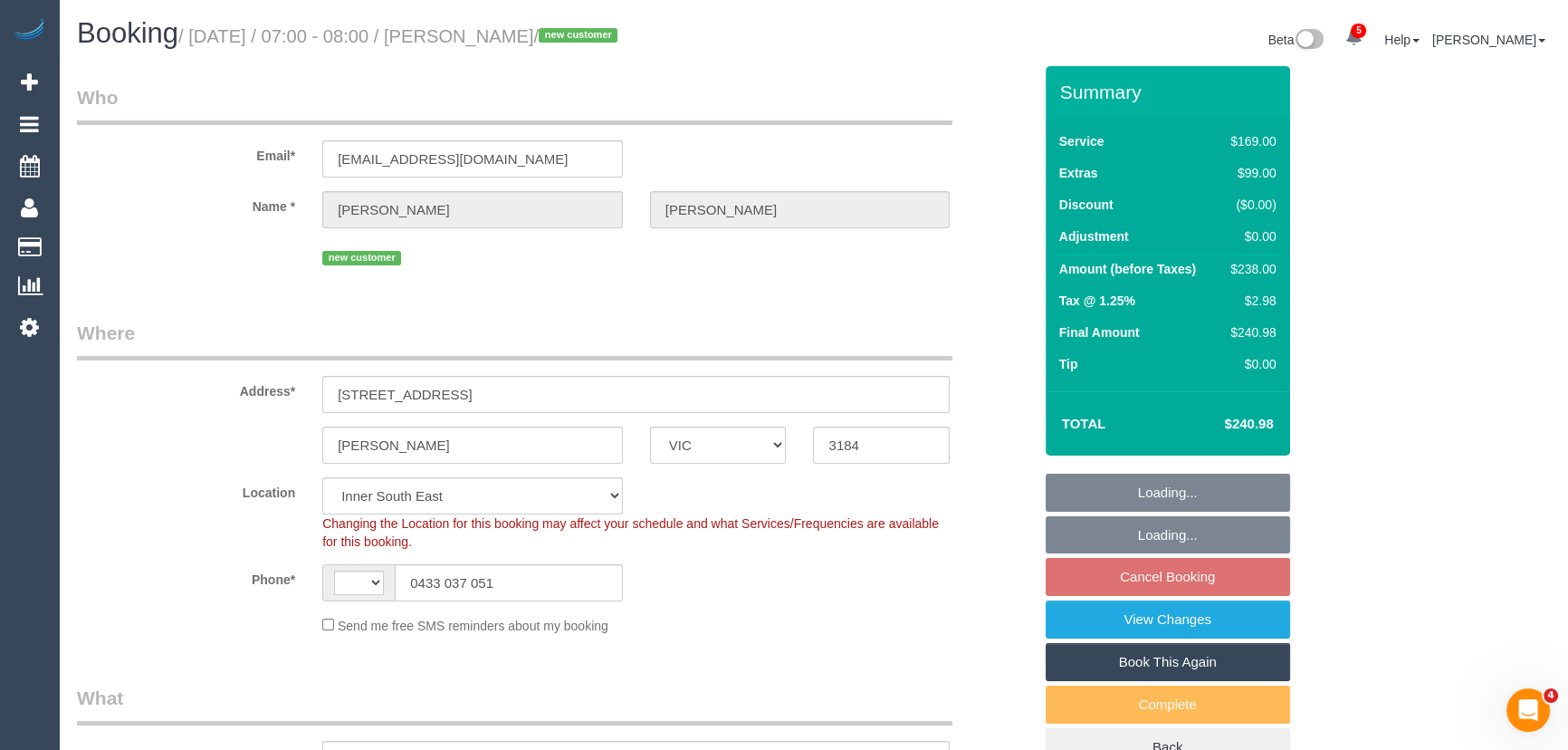
select select "object:856"
select select "string:AU"
select select "spot1"
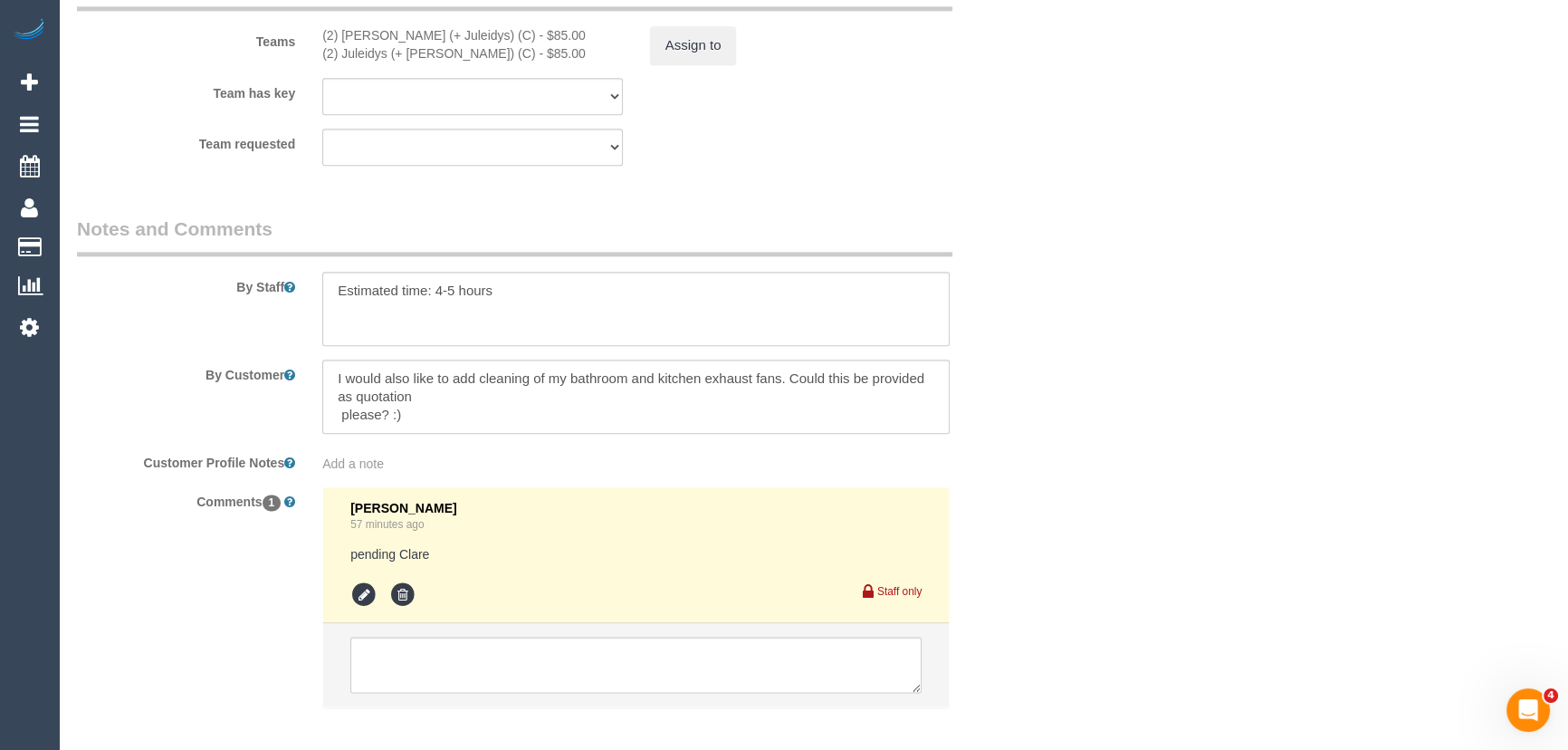
scroll to position [2888, 0]
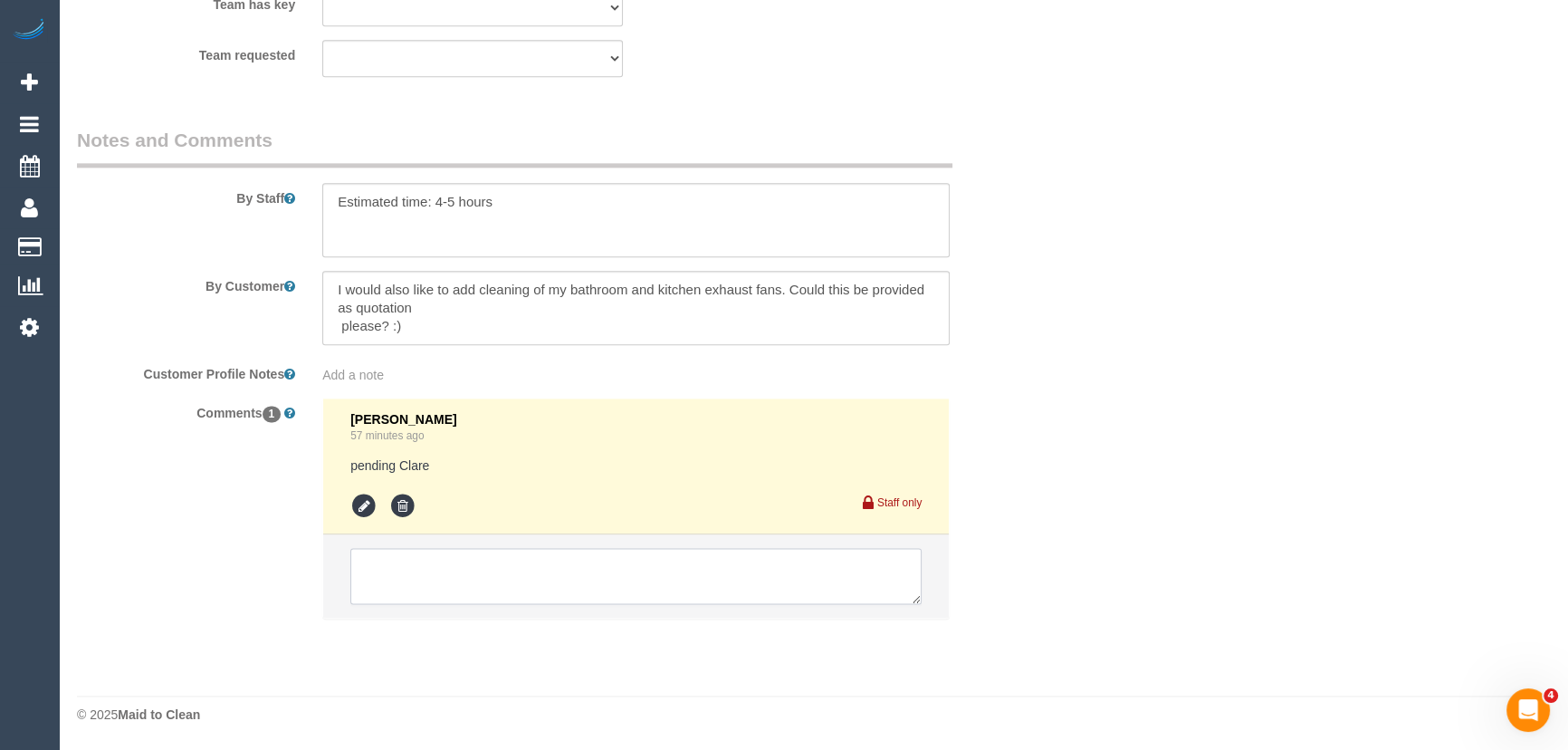
click at [398, 561] on textarea at bounding box center [636, 576] width 571 height 56
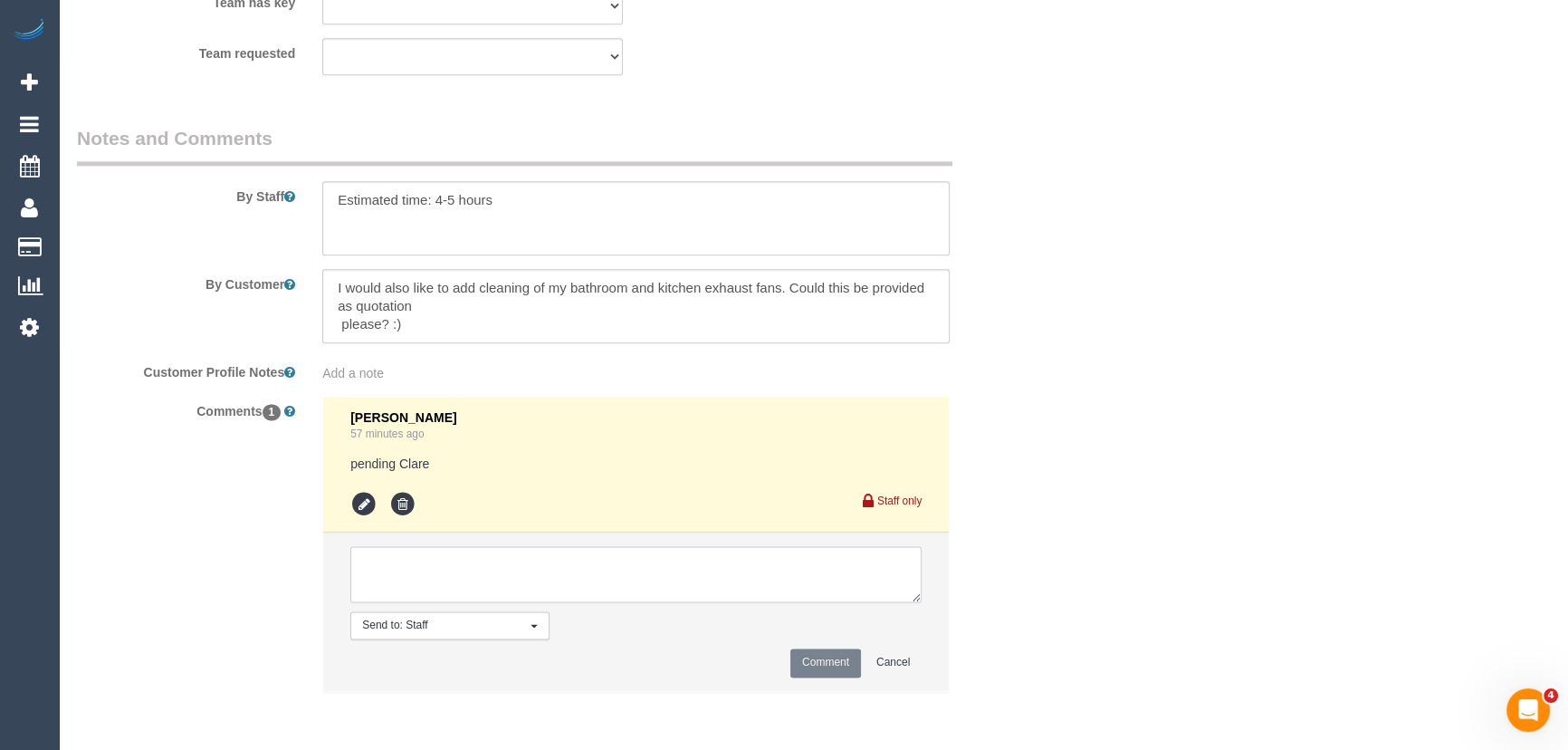
paste textarea "$17.50 for a bathroom exhaust and $32.50 for rangehood filters"
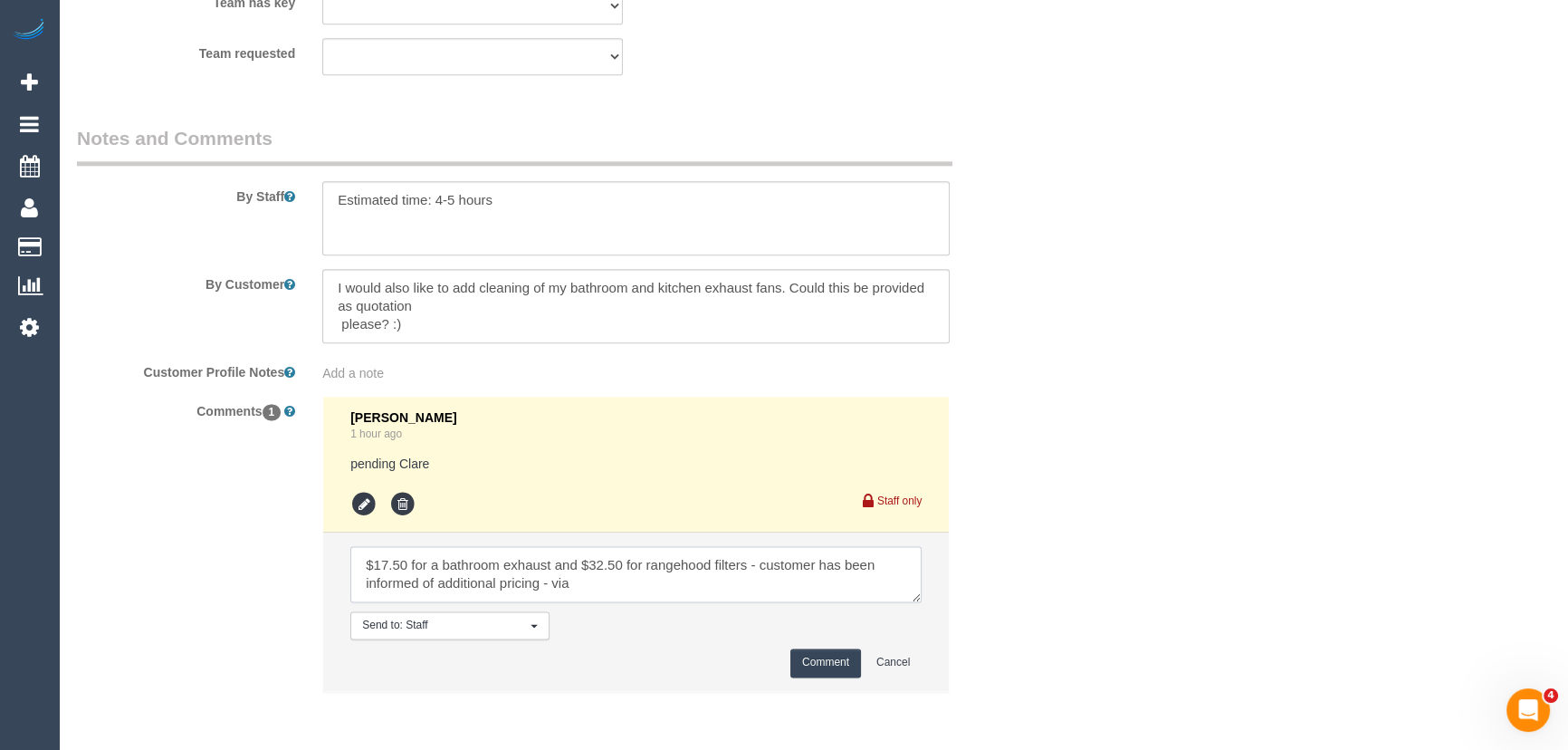
type textarea "$17.50 for a bathroom exhaust and $32.50 for rangehood filters - customer has b…"
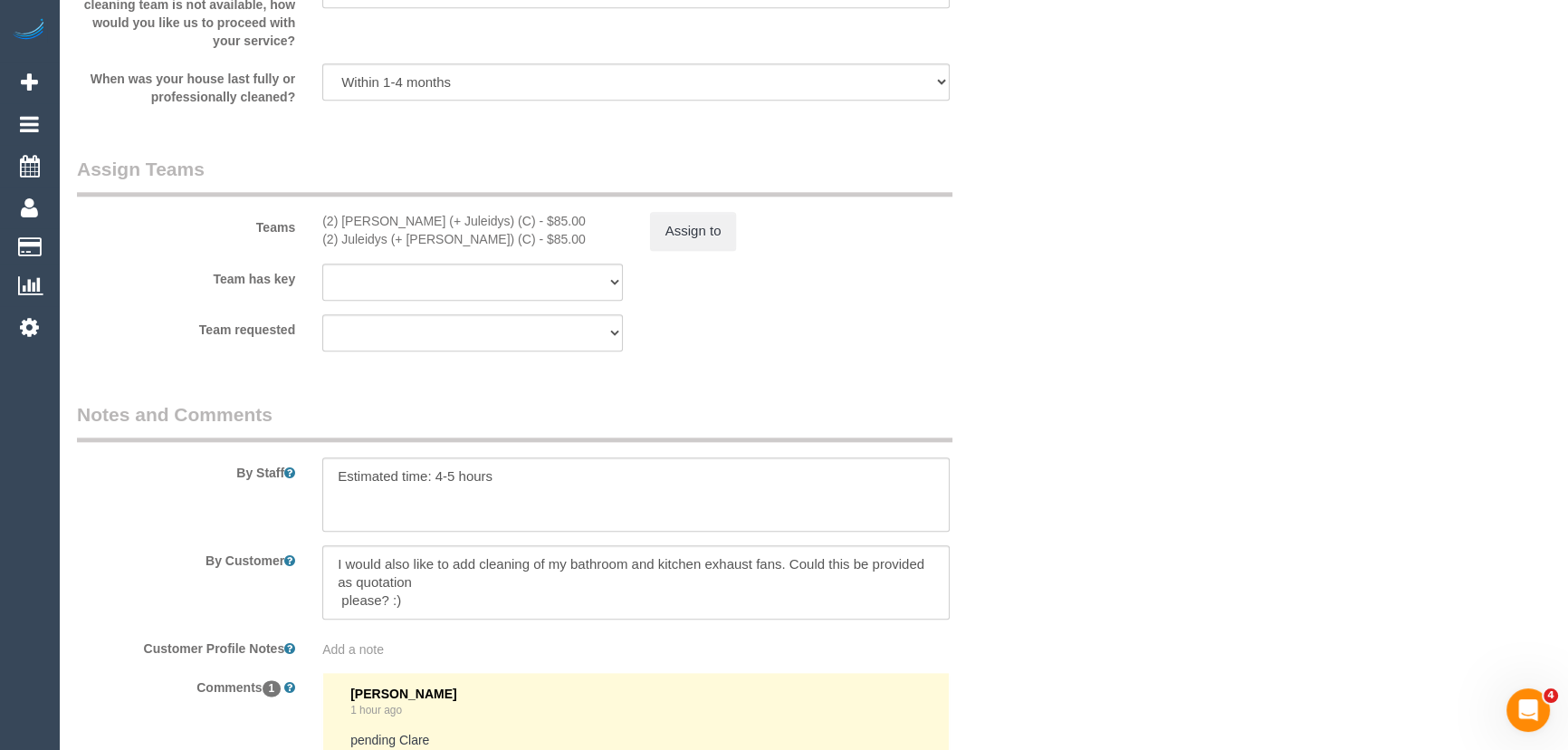
scroll to position [2807, 0]
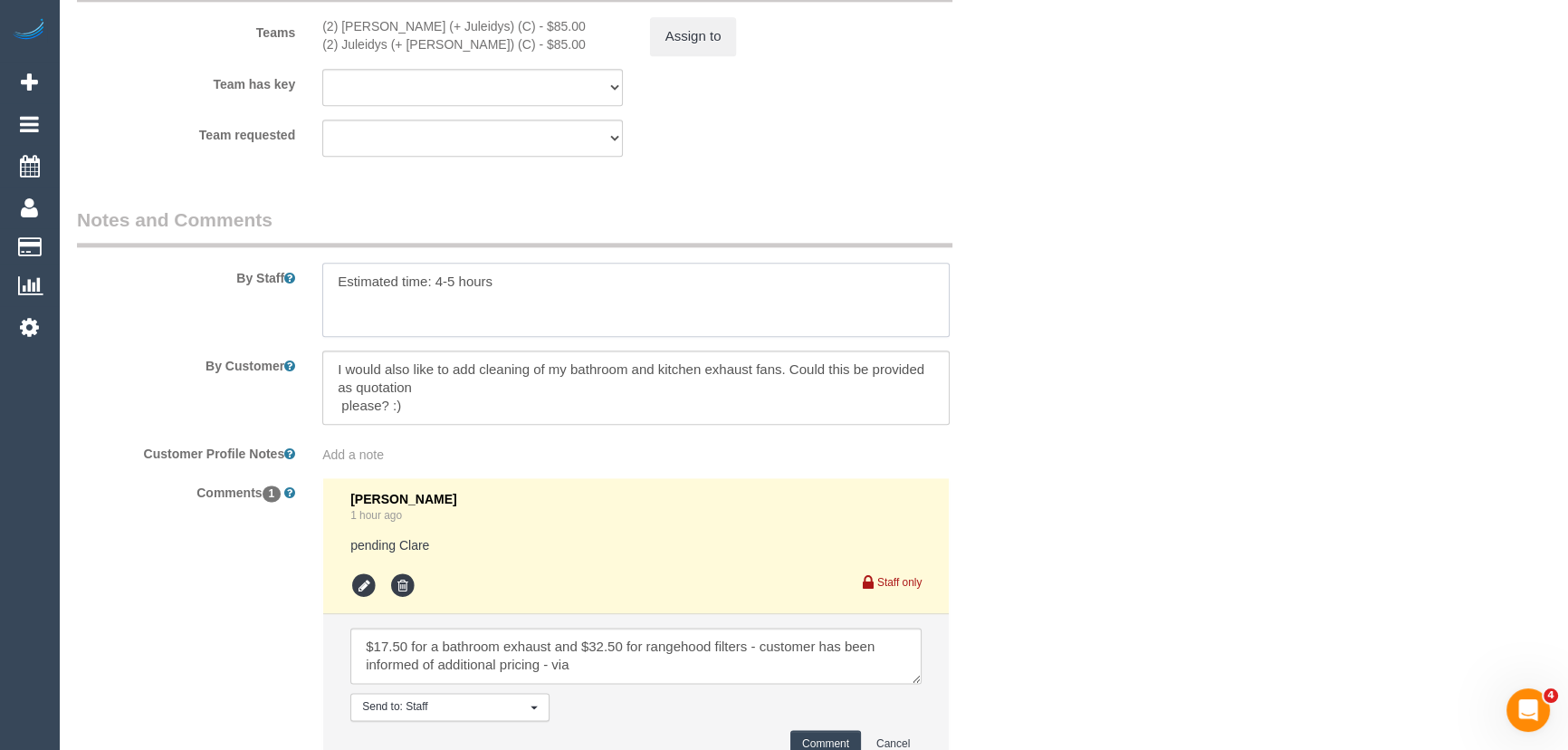
click at [534, 292] on textarea at bounding box center [635, 299] width 628 height 75
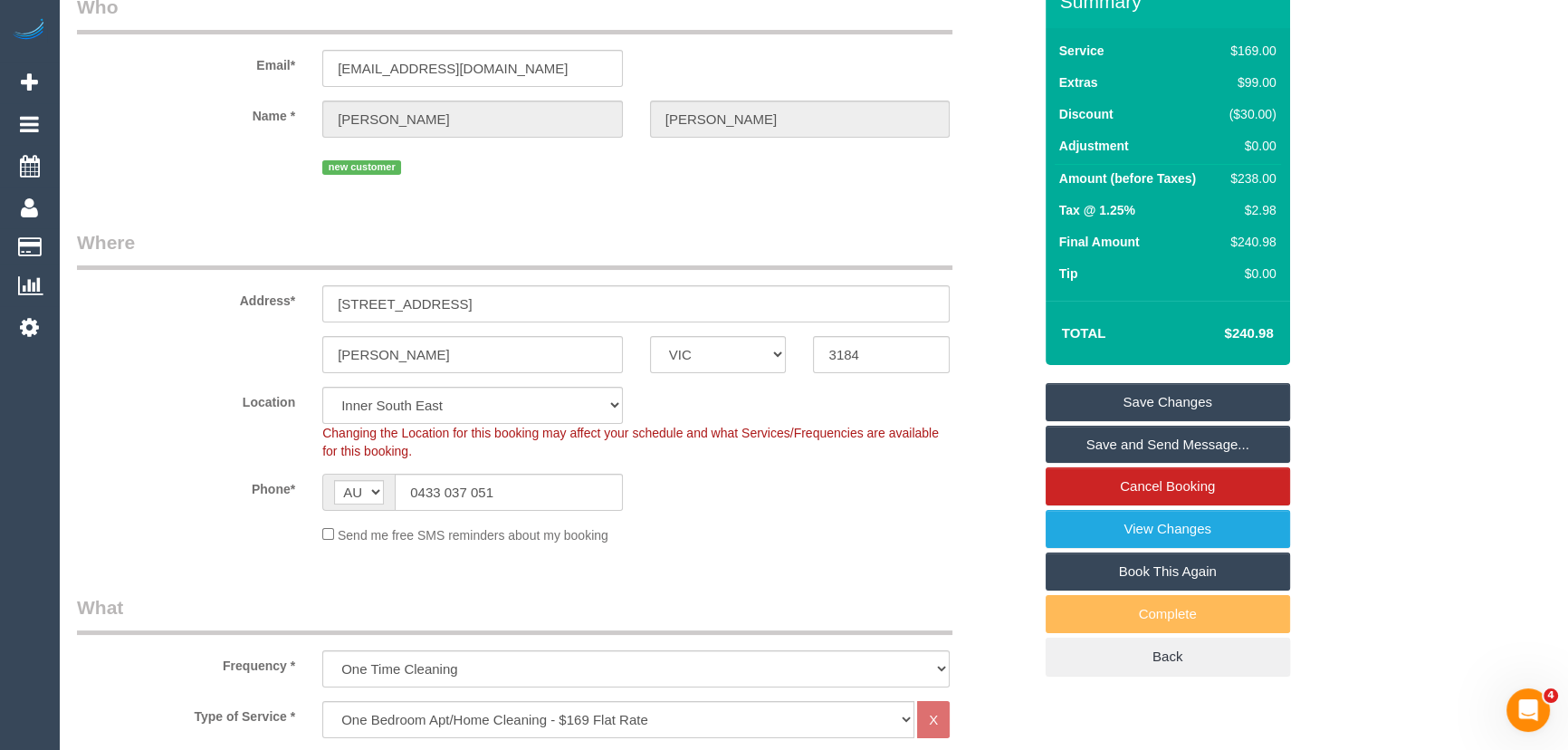
scroll to position [0, 0]
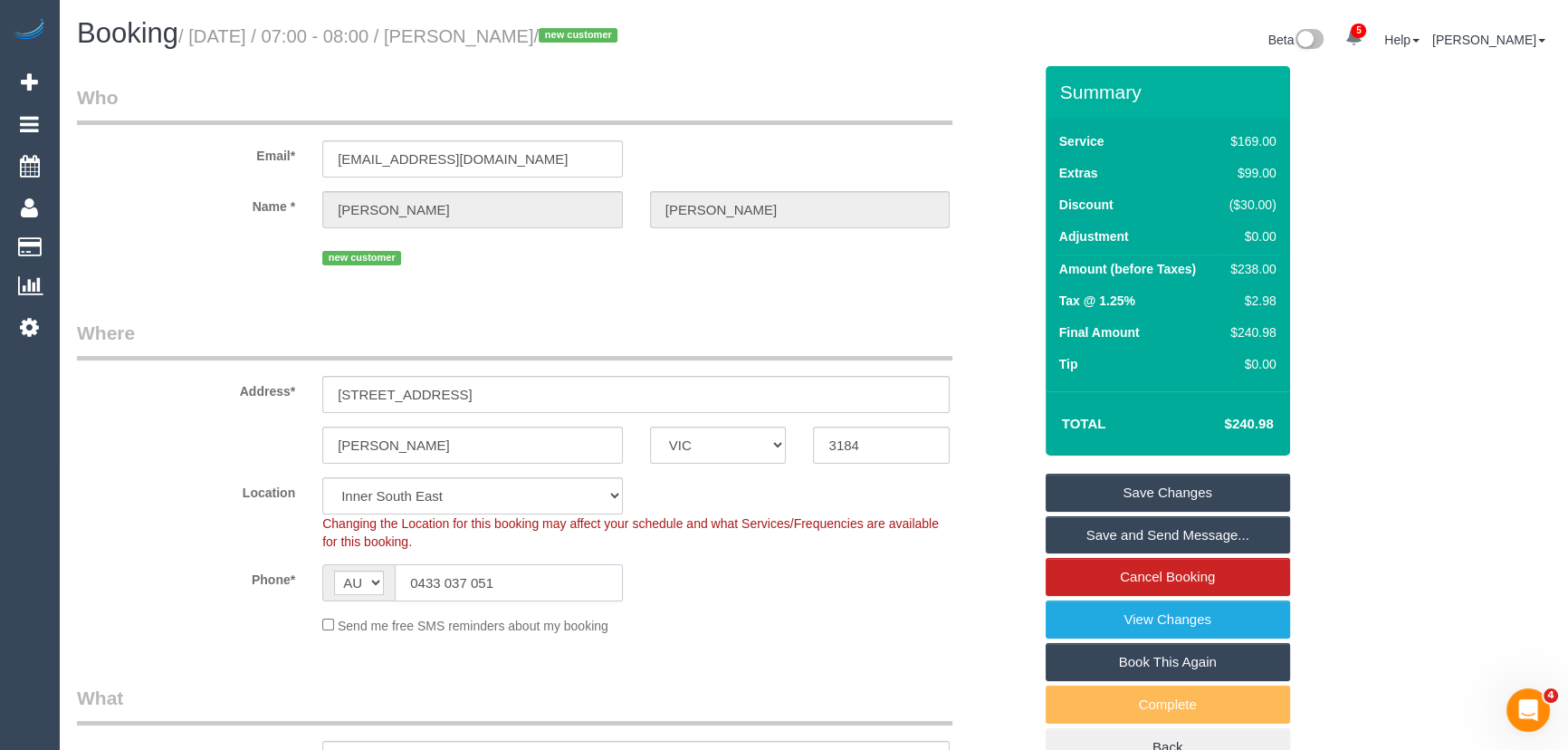
click at [540, 580] on input "0433 037 051" at bounding box center [508, 583] width 229 height 37
click at [538, 580] on input "0433 037 051" at bounding box center [508, 583] width 229 height 37
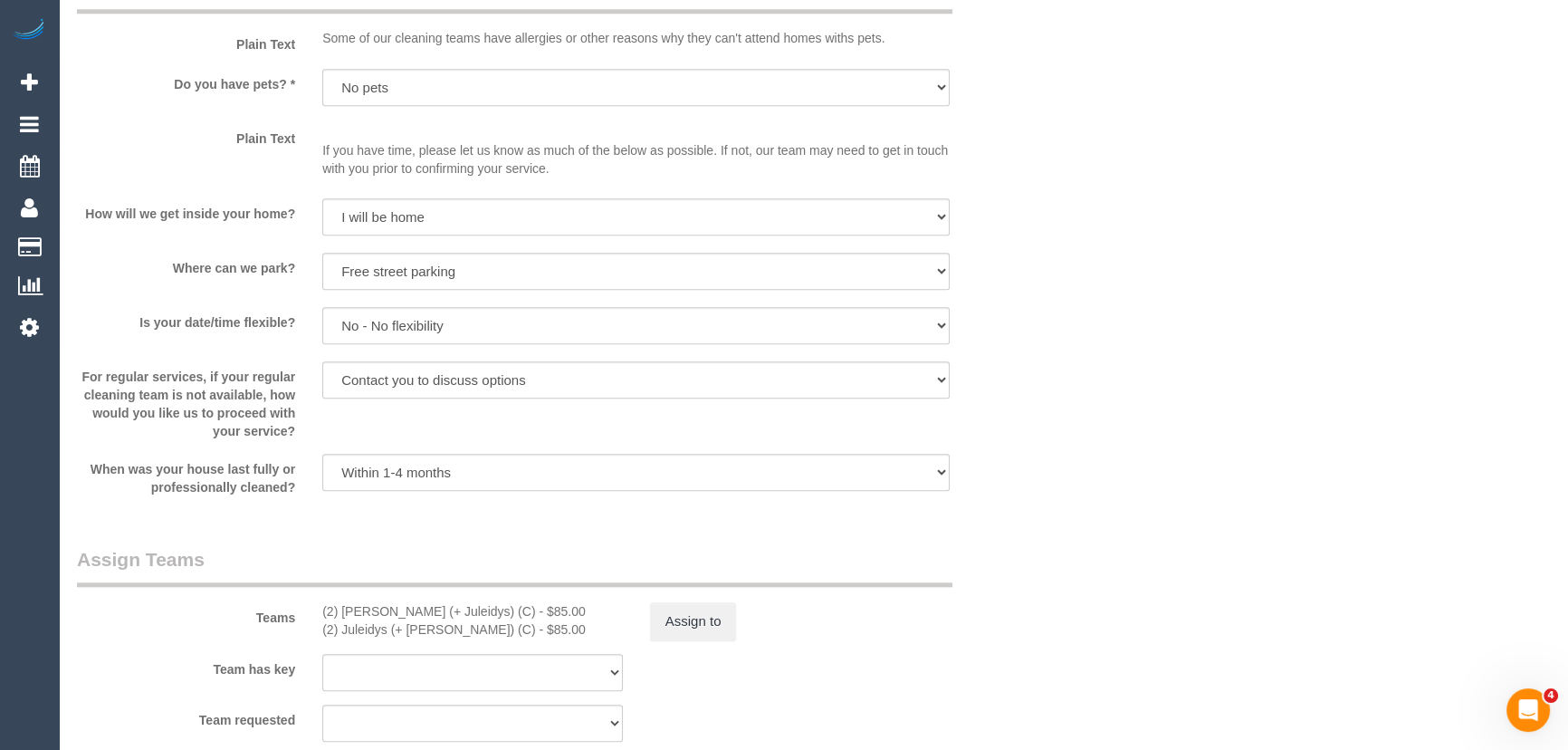
scroll to position [2551, 0]
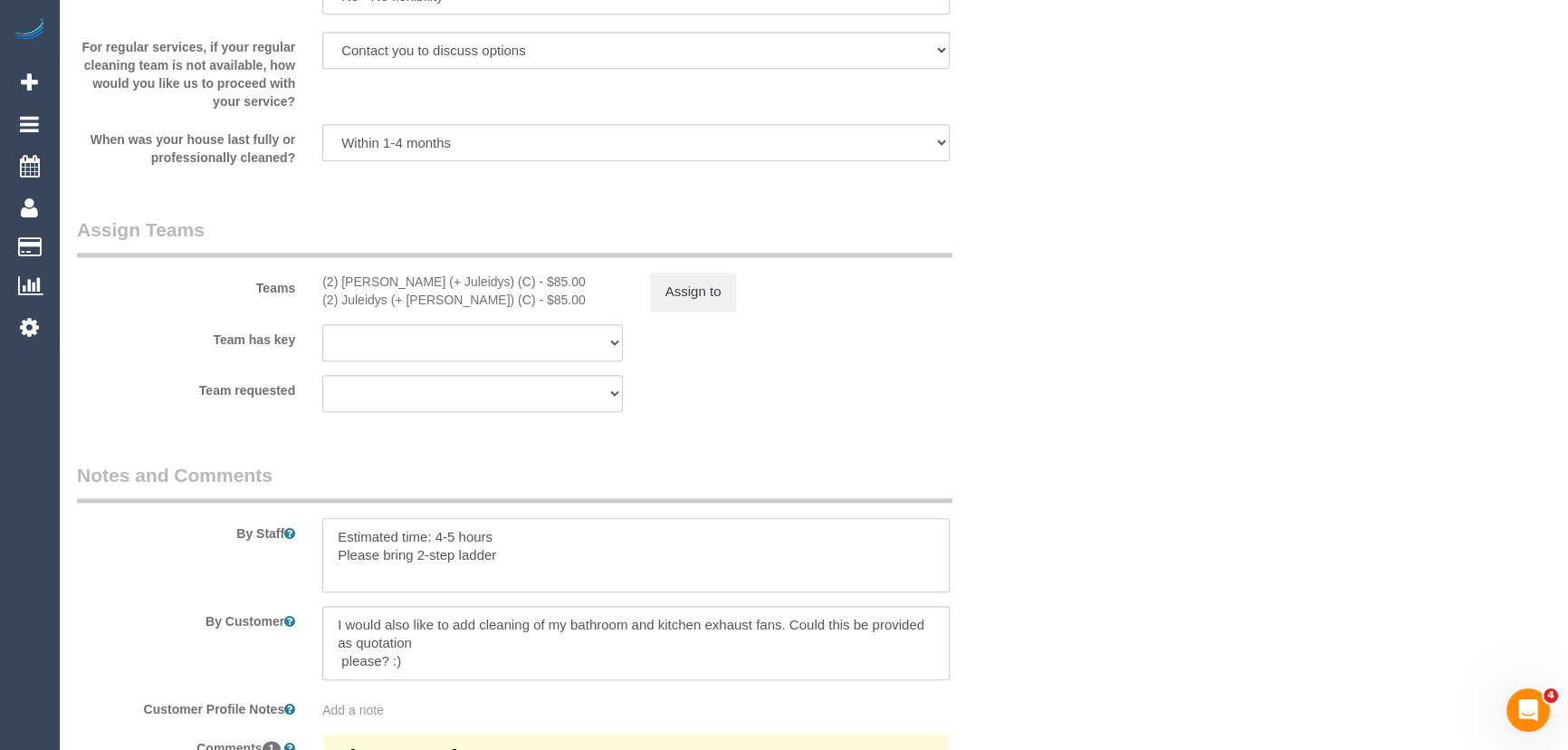
click at [554, 553] on textarea at bounding box center [635, 555] width 628 height 75
click at [768, 556] on textarea at bounding box center [635, 555] width 628 height 75
type textarea "Estimated time: 4-5 hours Please bring 2-step ladder to clean bathroom and kitc…"
click at [464, 660] on textarea at bounding box center [635, 643] width 628 height 75
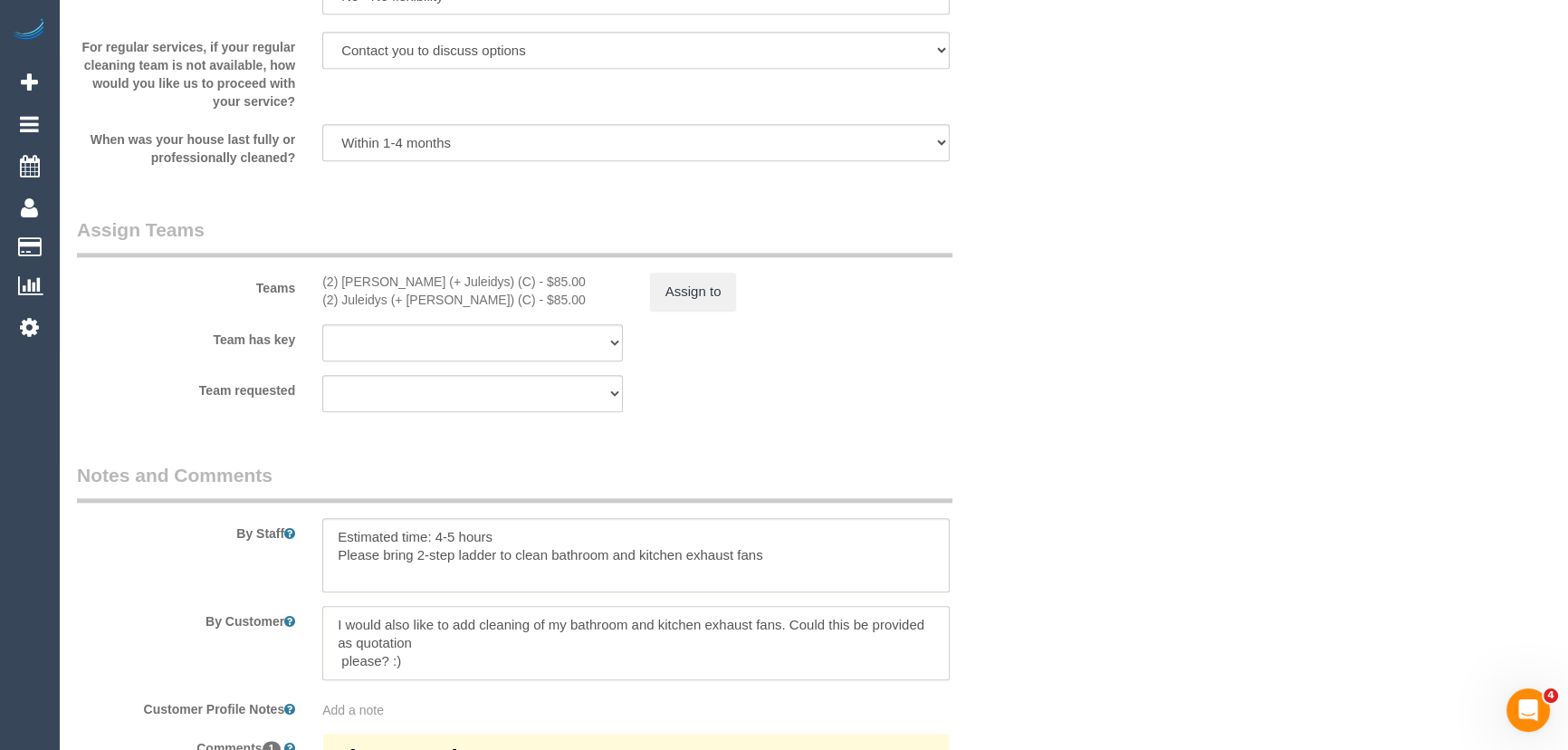
click at [464, 660] on textarea at bounding box center [635, 643] width 628 height 75
click at [333, 629] on textarea at bounding box center [635, 643] width 628 height 75
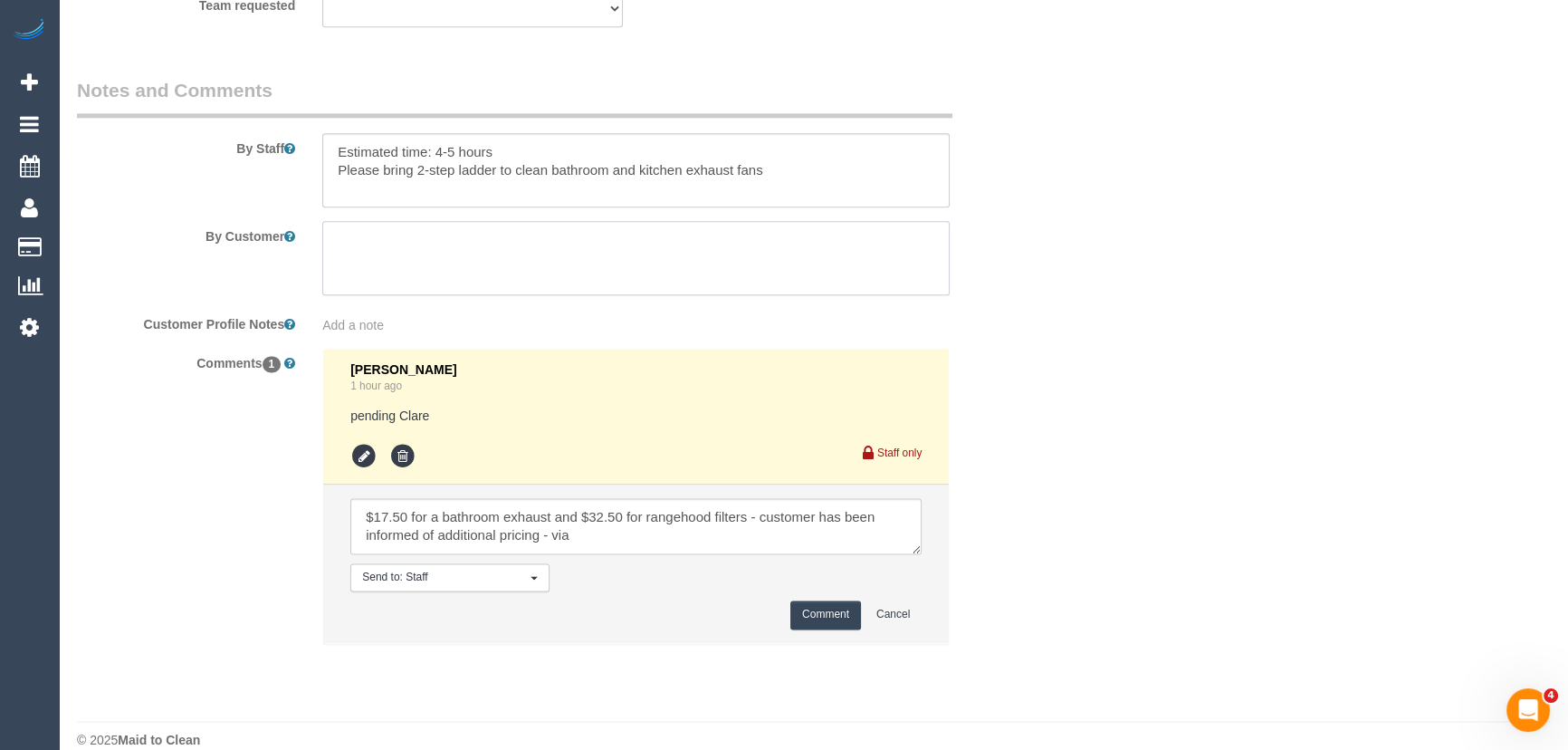
scroll to position [2962, 0]
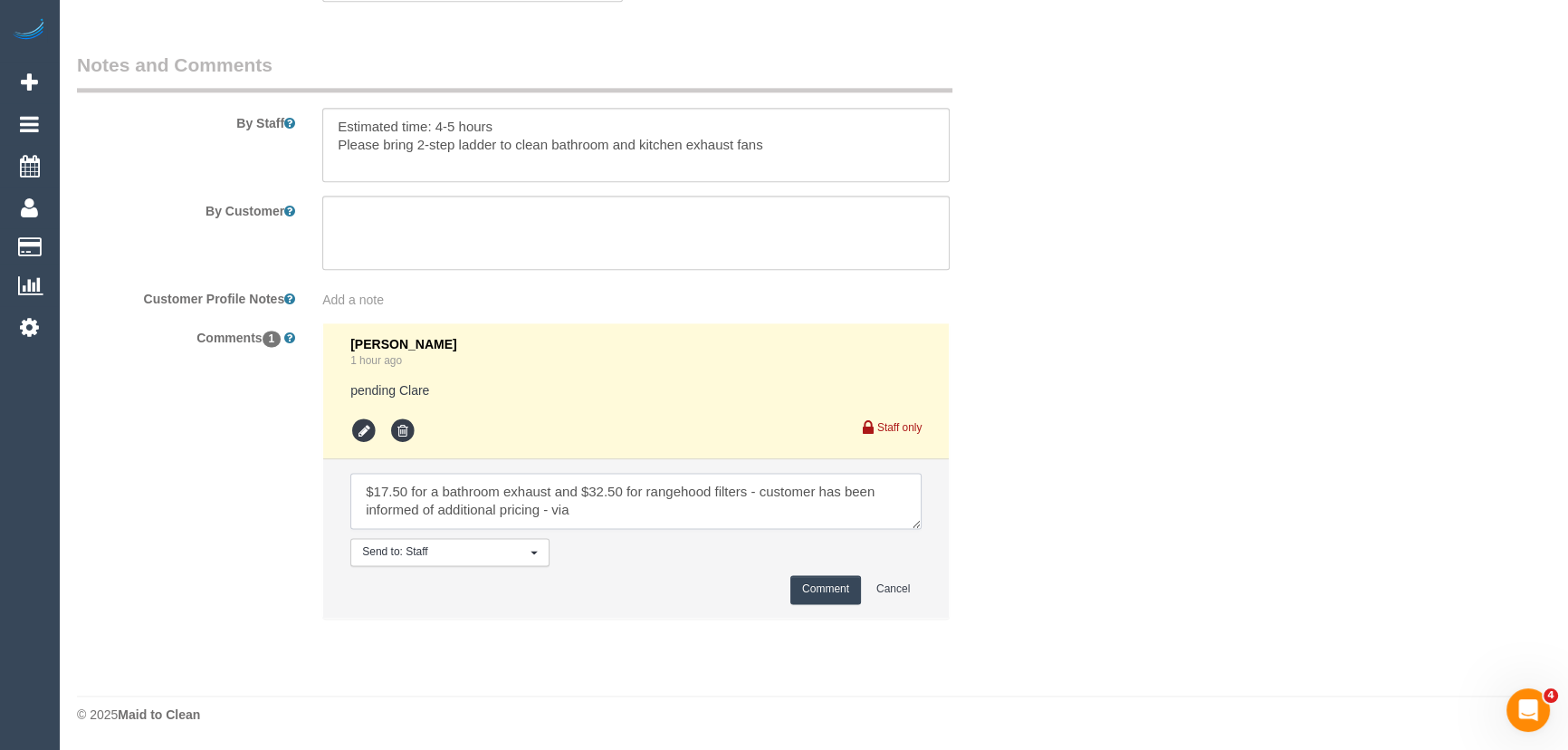
click at [609, 516] on textarea at bounding box center [636, 501] width 571 height 56
click at [362, 489] on textarea at bounding box center [636, 501] width 571 height 56
paste textarea "I would also like to add cleaning of my bathroom and kitchen exhaust fans. Coul…"
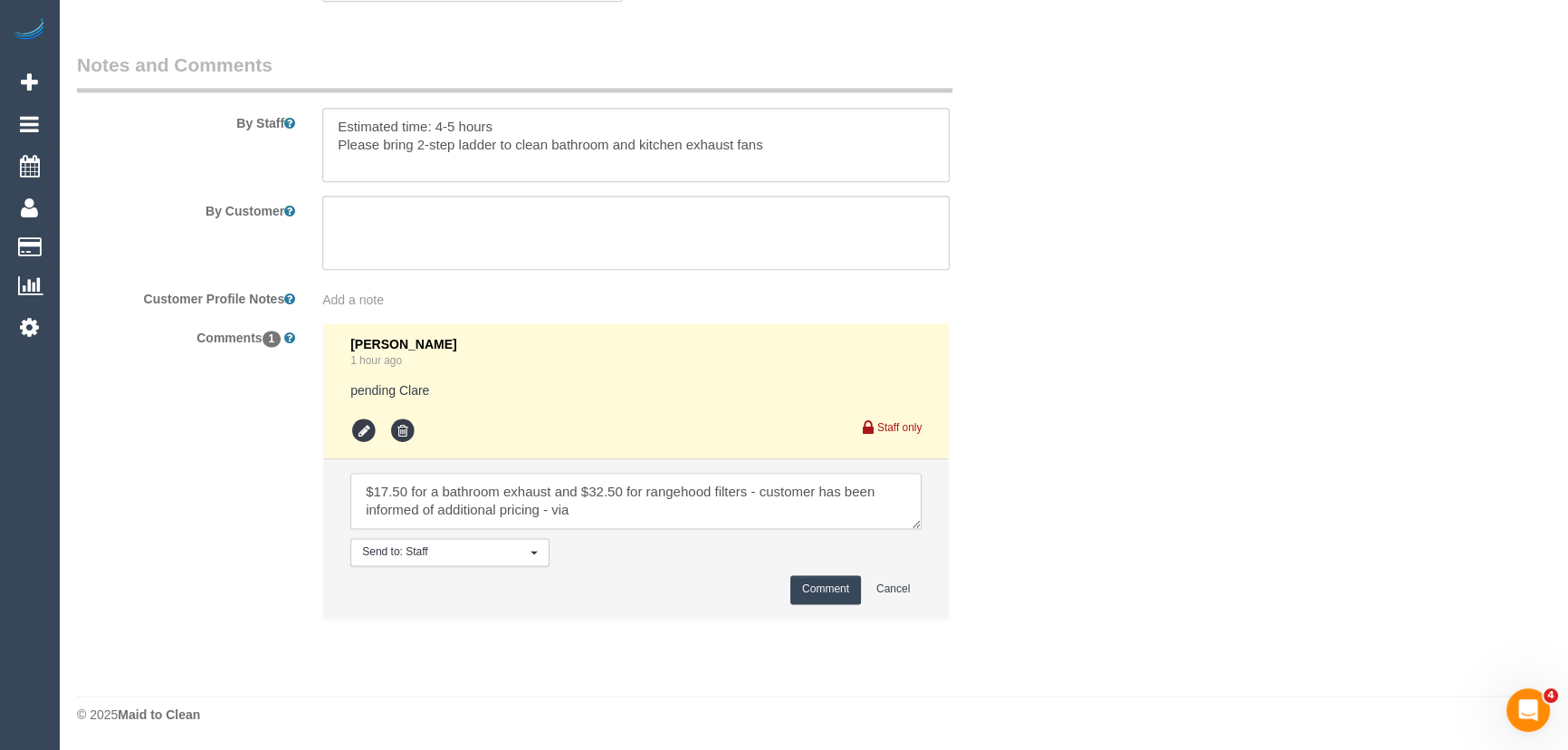
click at [629, 519] on textarea at bounding box center [636, 501] width 571 height 56
type textarea "I would also like to add cleaning of my bathroom and kitchen exhaust fans. Coul…"
click at [820, 589] on button "Comment" at bounding box center [826, 589] width 71 height 28
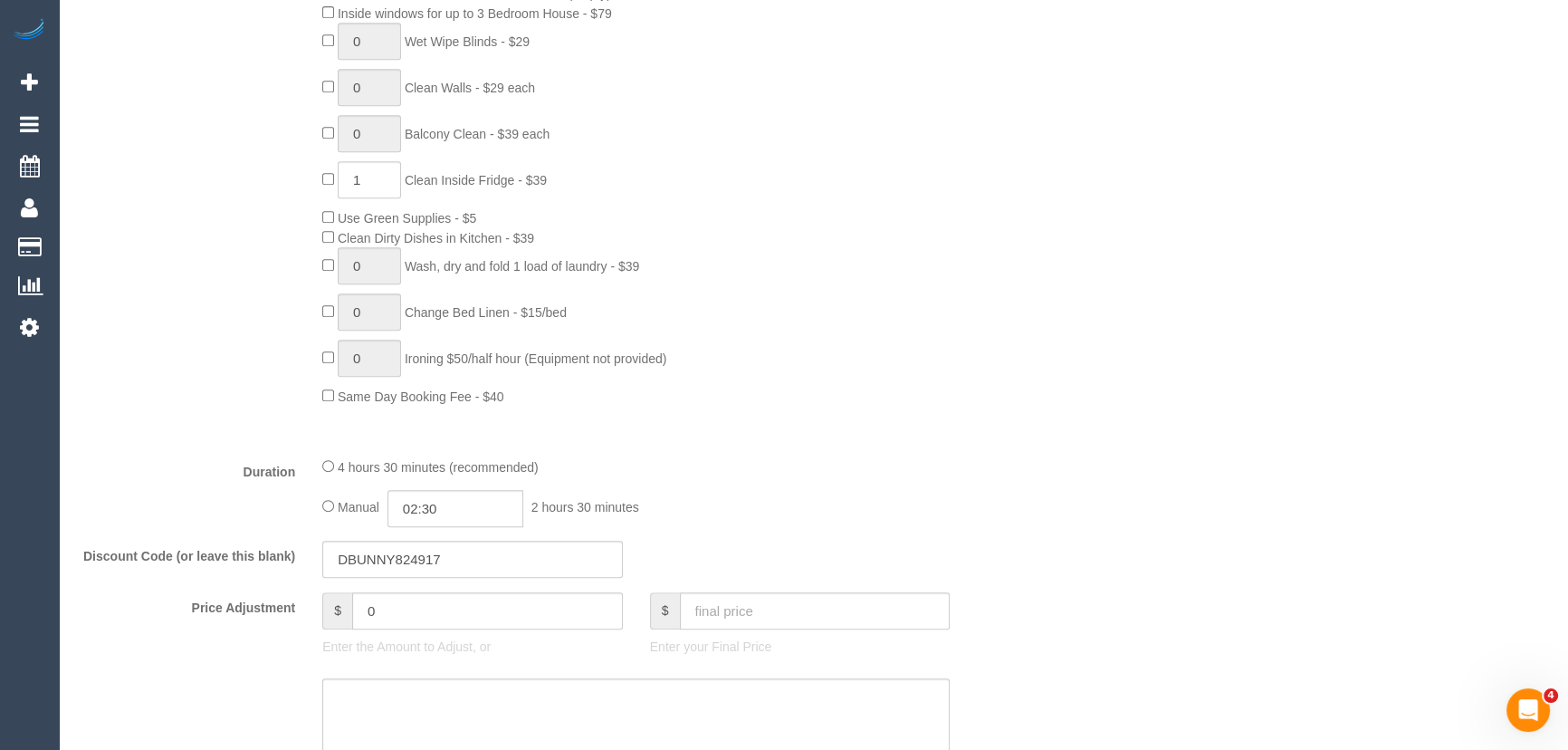
scroll to position [1316, 0]
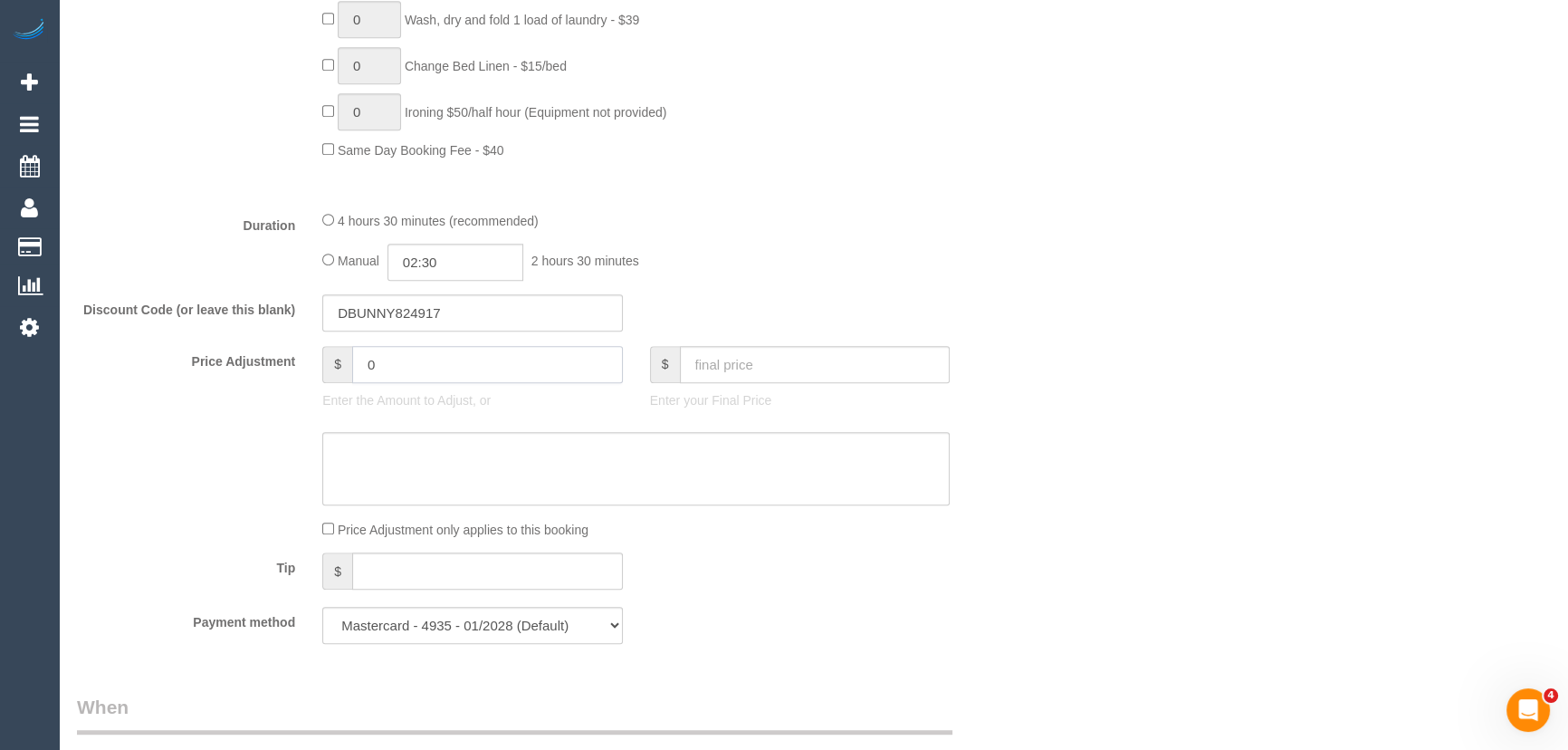
click at [418, 369] on input "0" at bounding box center [488, 365] width 271 height 37
type input "50"
click at [417, 449] on textarea at bounding box center [635, 469] width 628 height 75
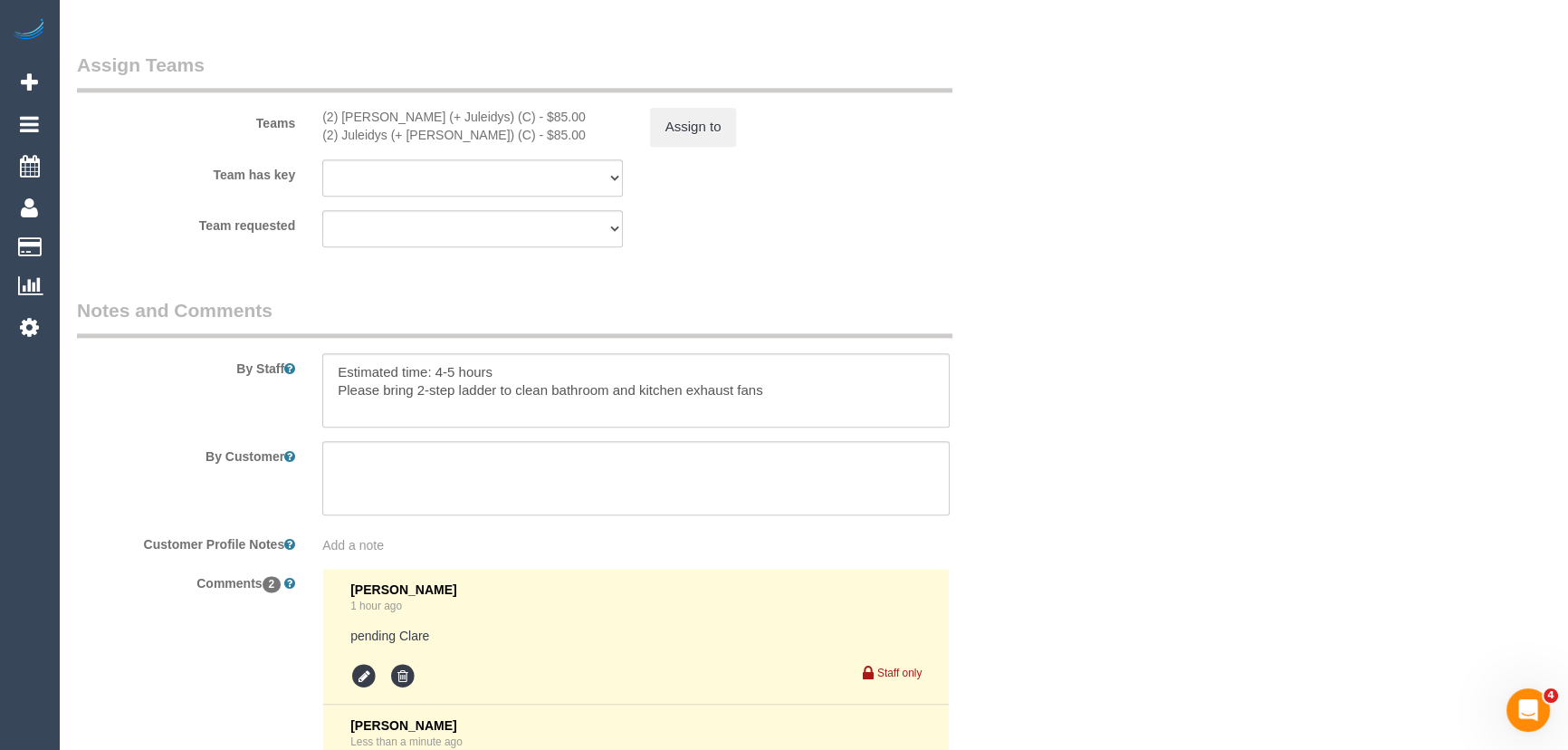
scroll to position [3115, 0]
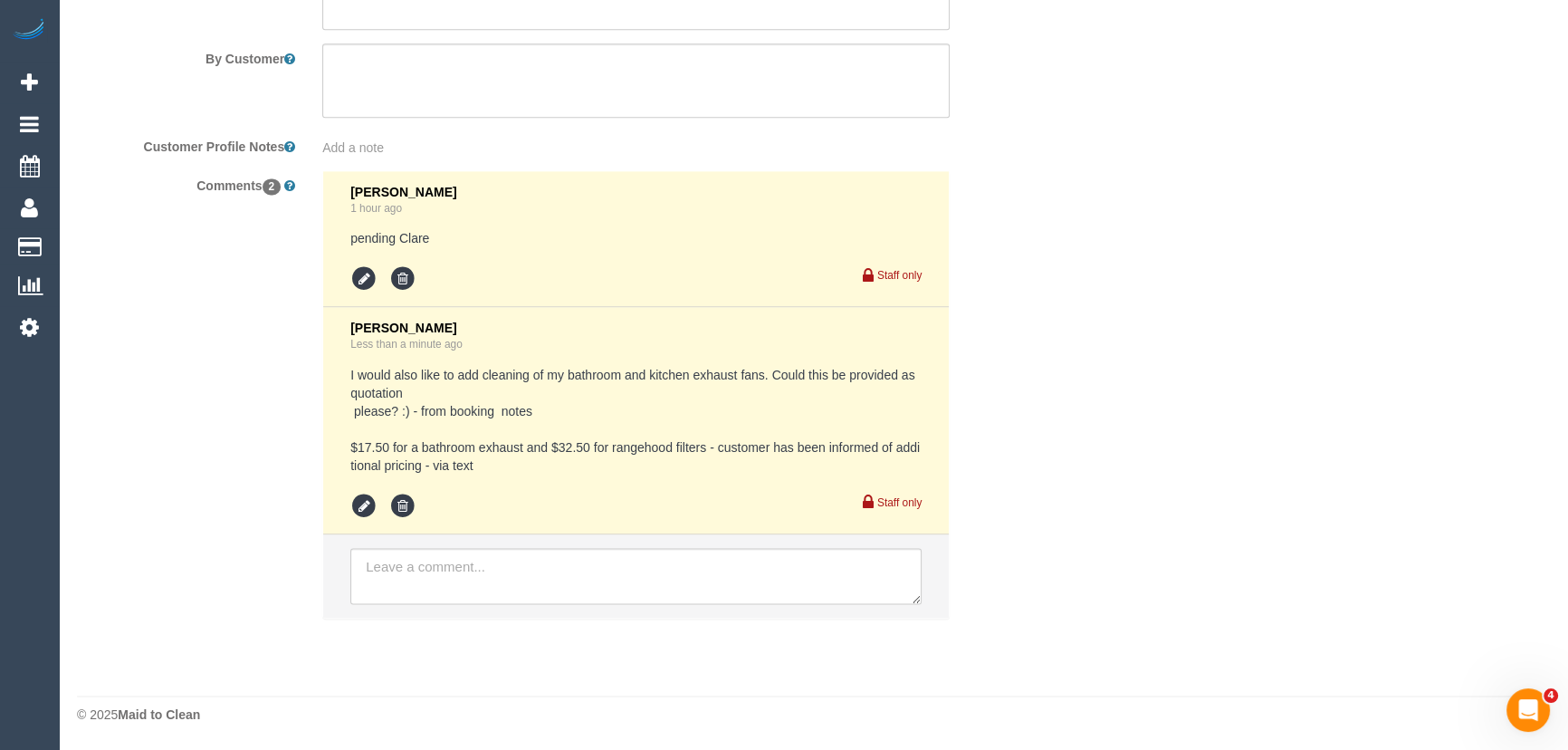
click at [352, 446] on pre "I would also like to add cleaning of my bathroom and kitchen exhaust fans. Coul…" at bounding box center [636, 420] width 571 height 108
click at [353, 446] on pre "I would also like to add cleaning of my bathroom and kitchen exhaust fans. Coul…" at bounding box center [636, 420] width 571 height 108
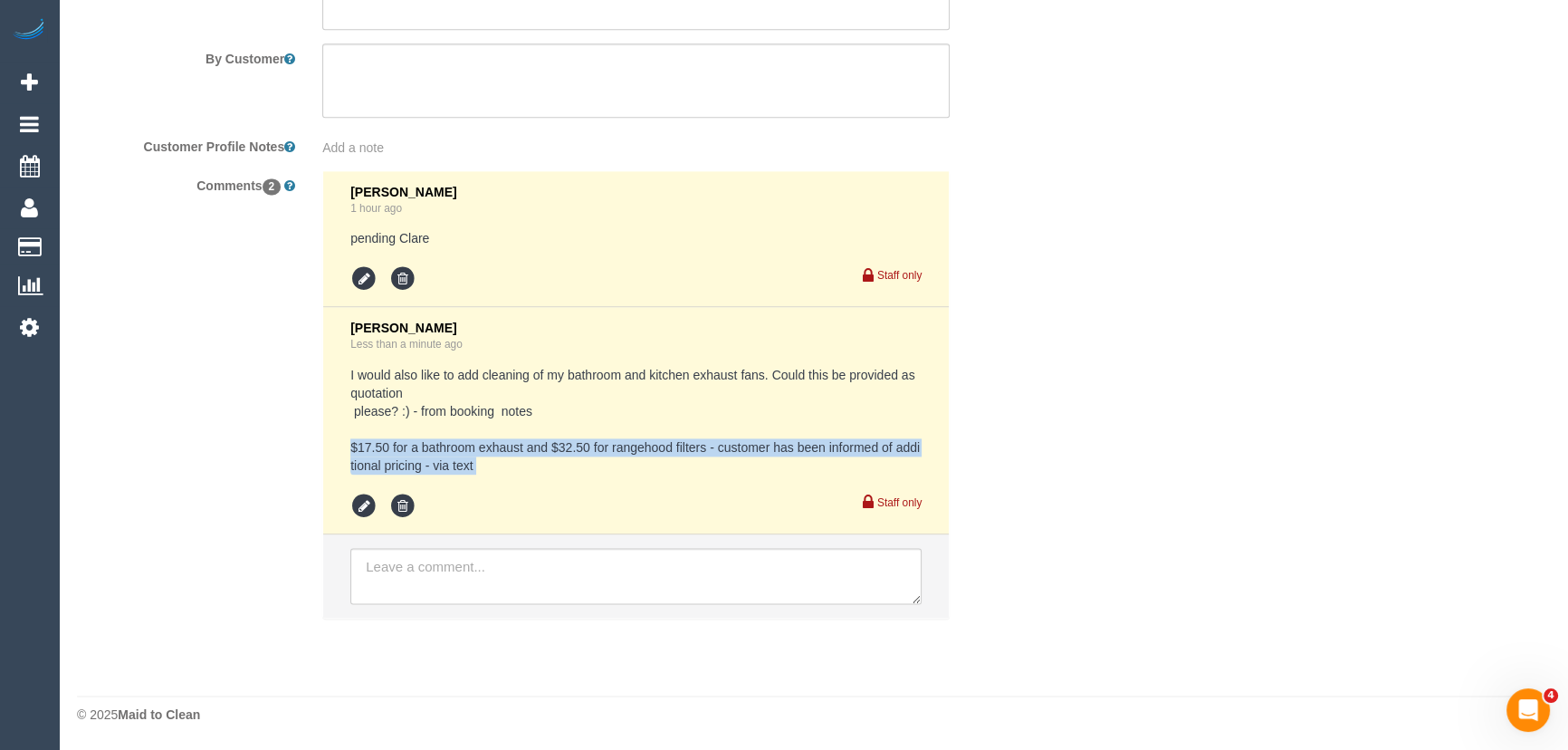
click at [354, 446] on pre "I would also like to add cleaning of my bathroom and kitchen exhaust fans. Coul…" at bounding box center [636, 420] width 571 height 108
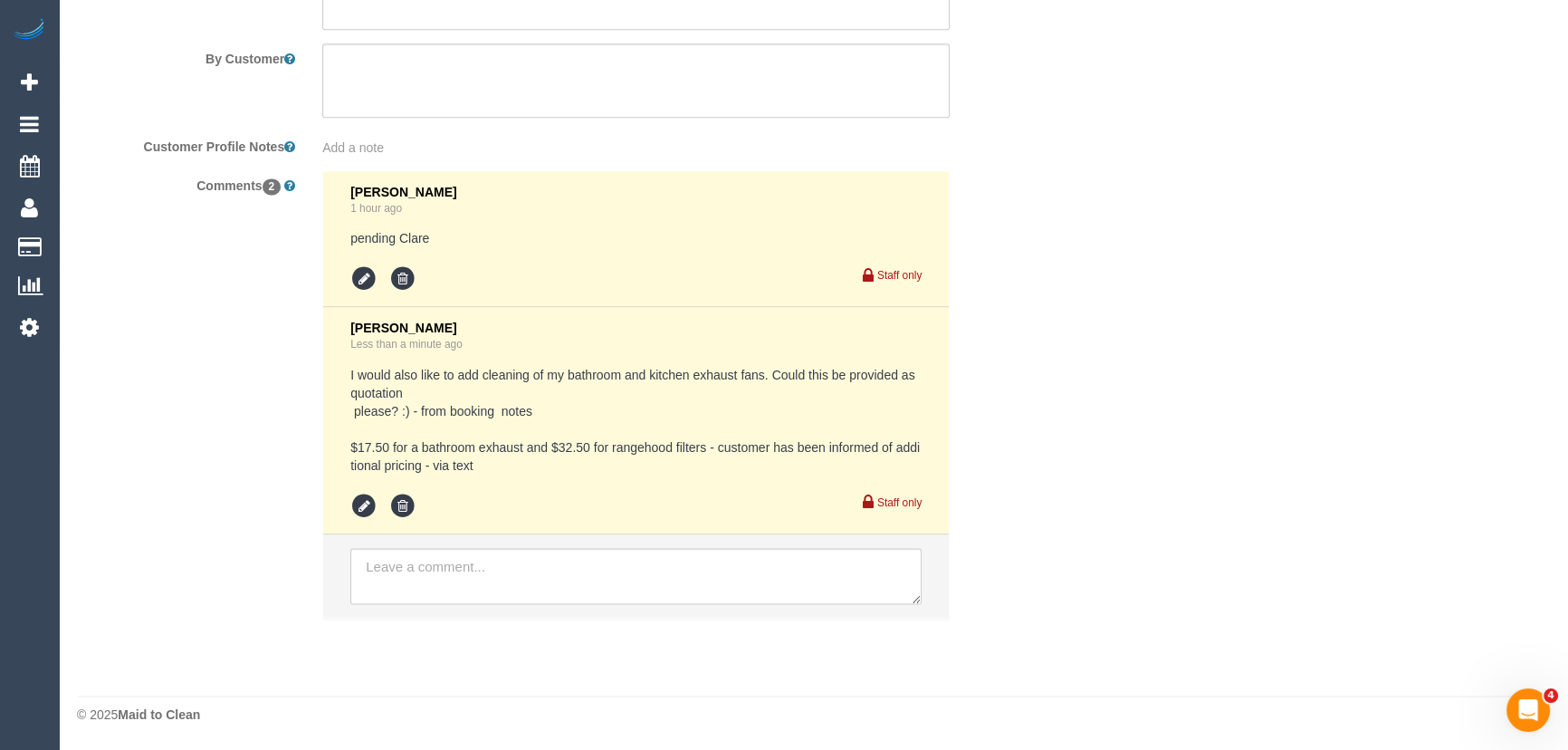
click at [356, 447] on pre "I would also like to add cleaning of my bathroom and kitchen exhaust fans. Coul…" at bounding box center [636, 420] width 571 height 108
click at [348, 446] on li "Jessica Trentin Less than a minute ago I would also like to add cleaning of my …" at bounding box center [635, 421] width 626 height 228
click at [349, 444] on li "Jessica Trentin Less than a minute ago I would also like to add cleaning of my …" at bounding box center [635, 421] width 626 height 228
click at [351, 446] on pre "I would also like to add cleaning of my bathroom and kitchen exhaust fans. Coul…" at bounding box center [636, 420] width 571 height 108
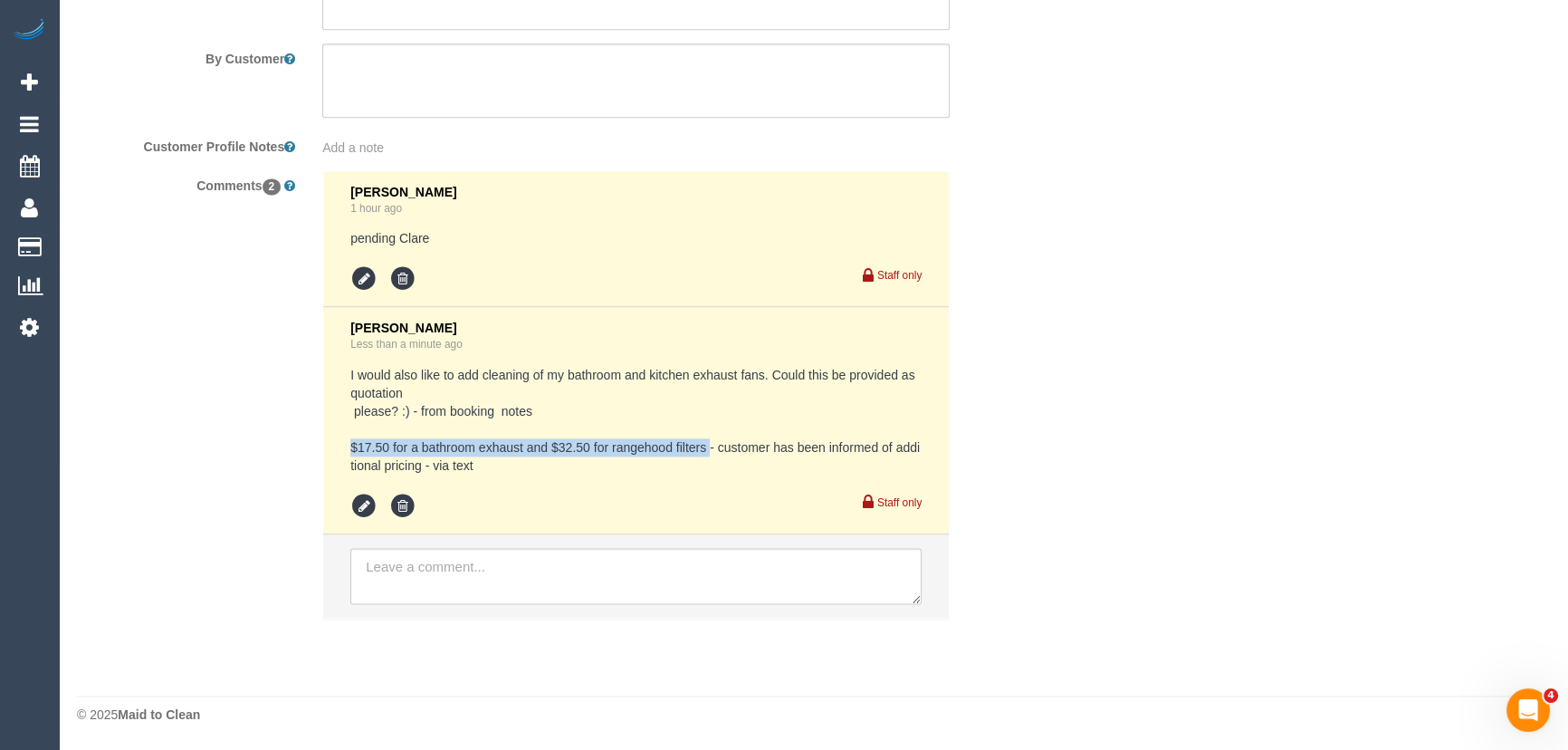
copy pre "$17.50 for a bathroom exhaust and $32.50 for rangehood filters"
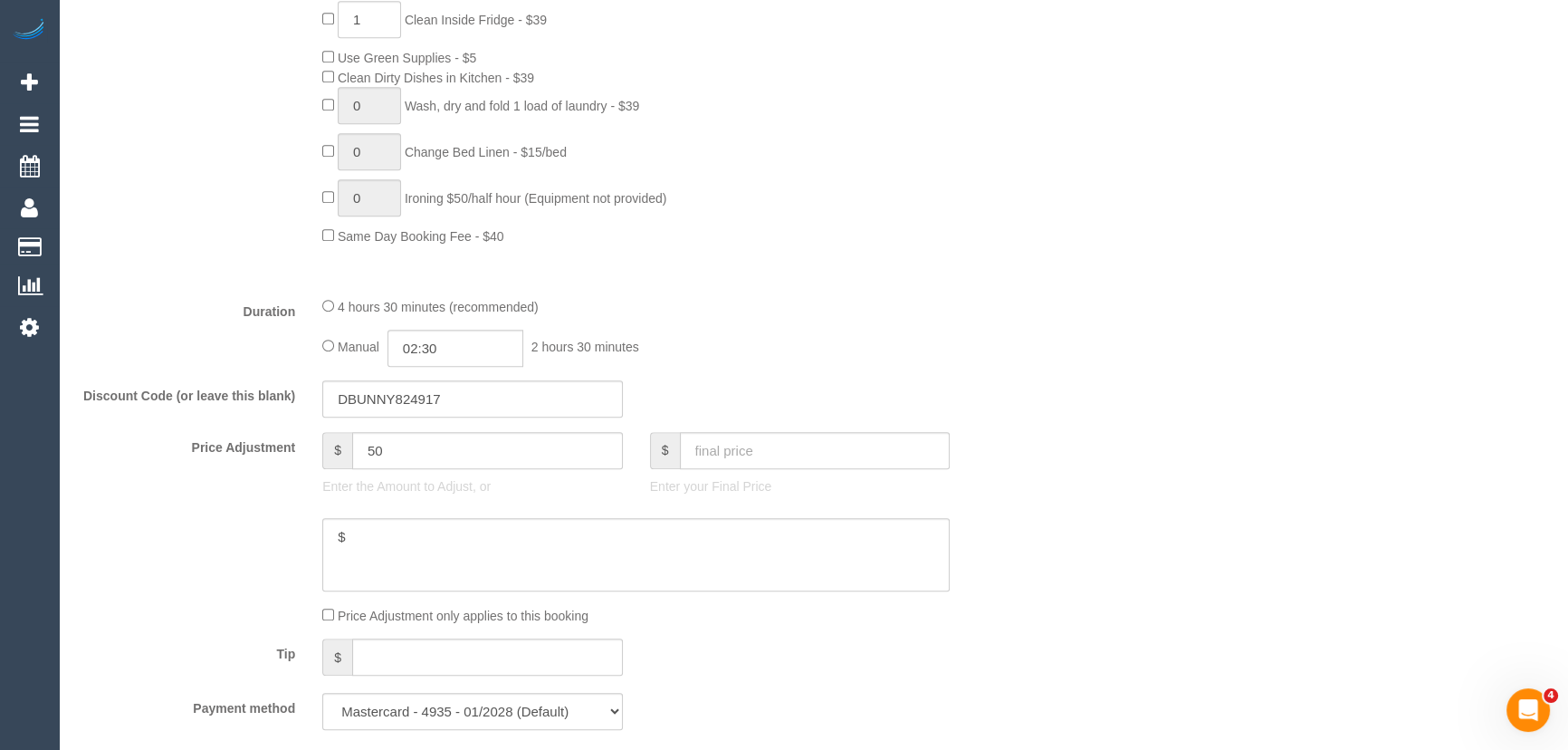
scroll to position [1387, 0]
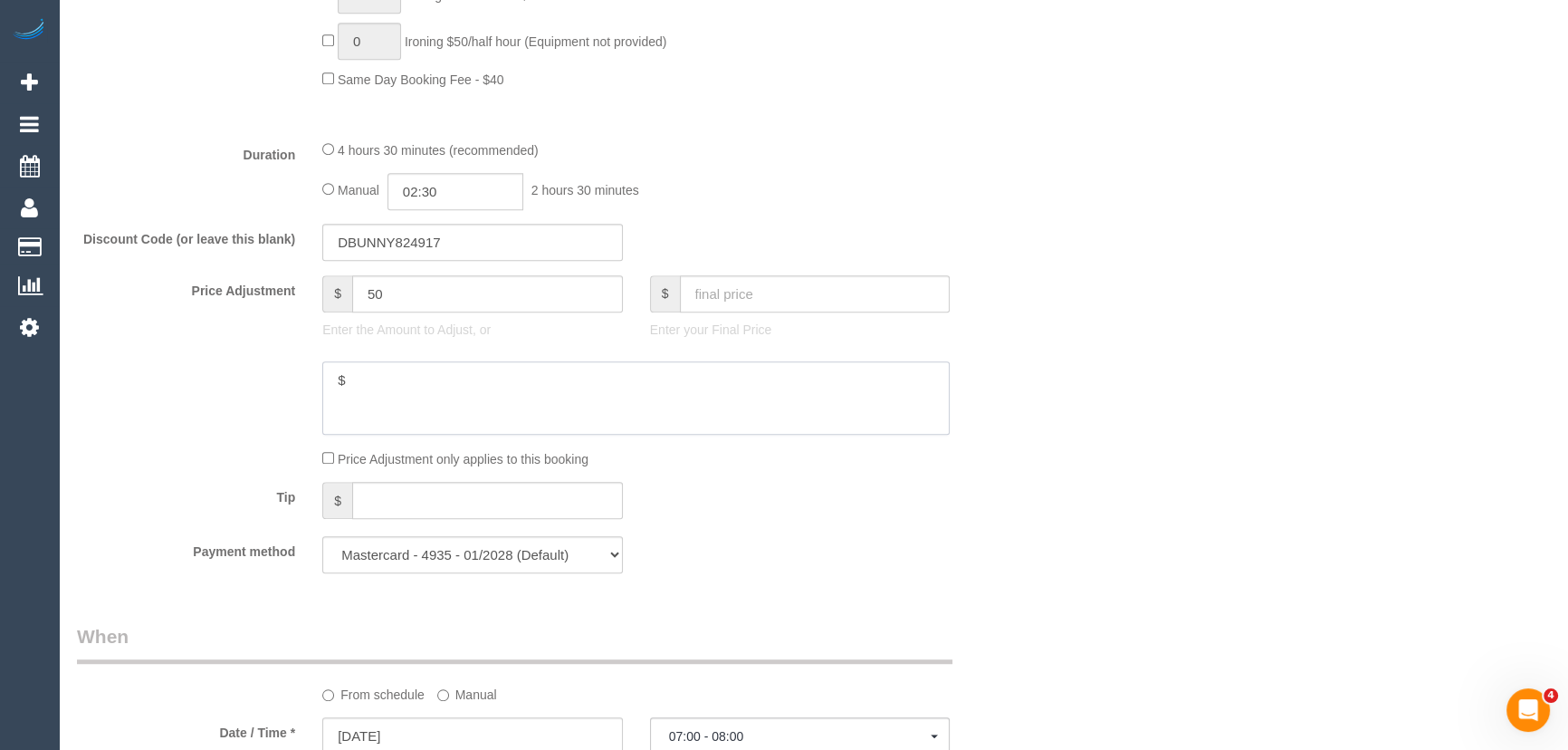
click at [377, 383] on textarea at bounding box center [635, 398] width 628 height 75
paste textarea "17.50 for a bathroom exhaust and $32.50 for rangehood filters"
type textarea "$17.50 for a bathroom exhaust and $32.50 for rangehood filters - JT"
click at [1222, 479] on div "Who Email* sophierosebarton@gmail.com Name * Sophie Barton new customer Where A…" at bounding box center [812, 546] width 1473 height 3733
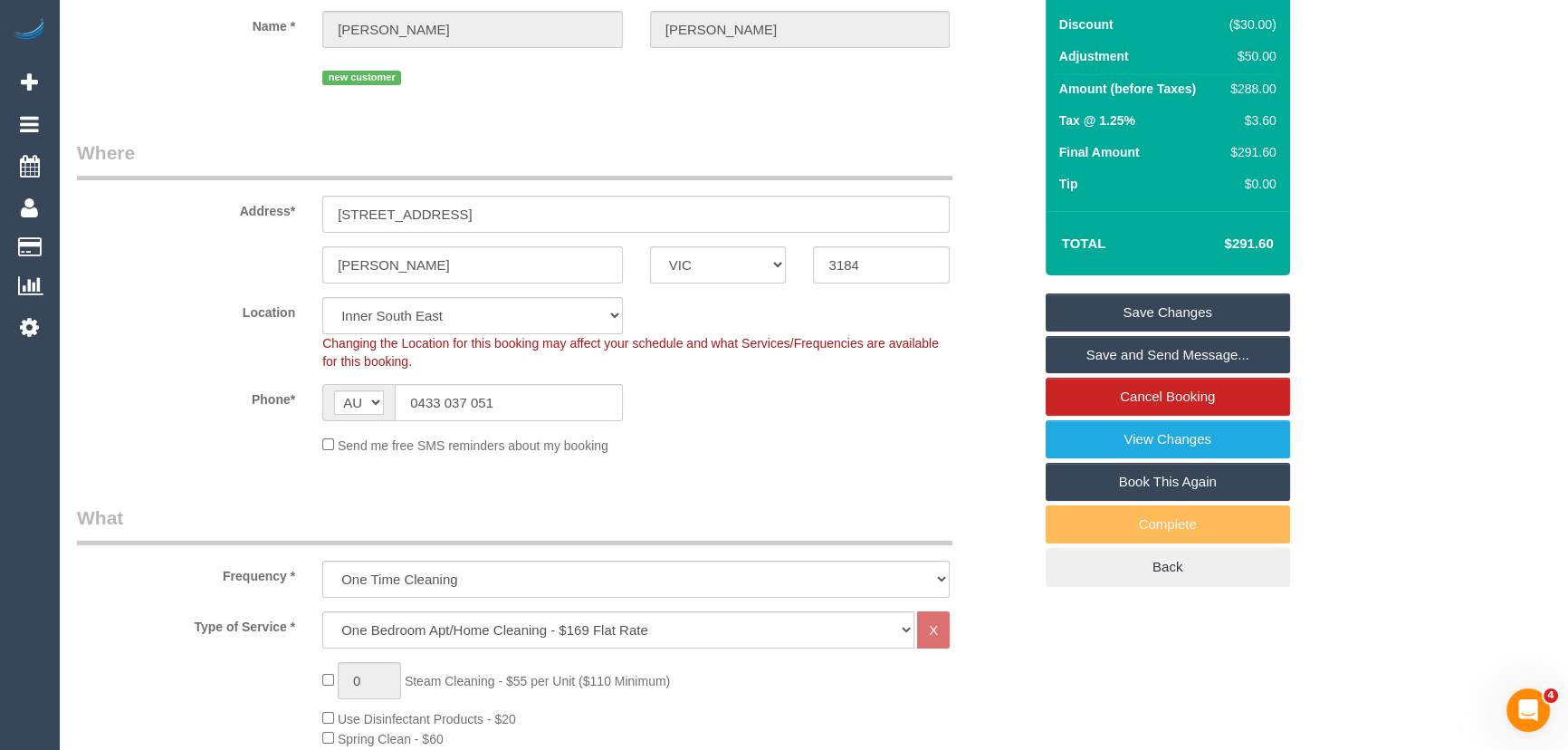
scroll to position [0, 0]
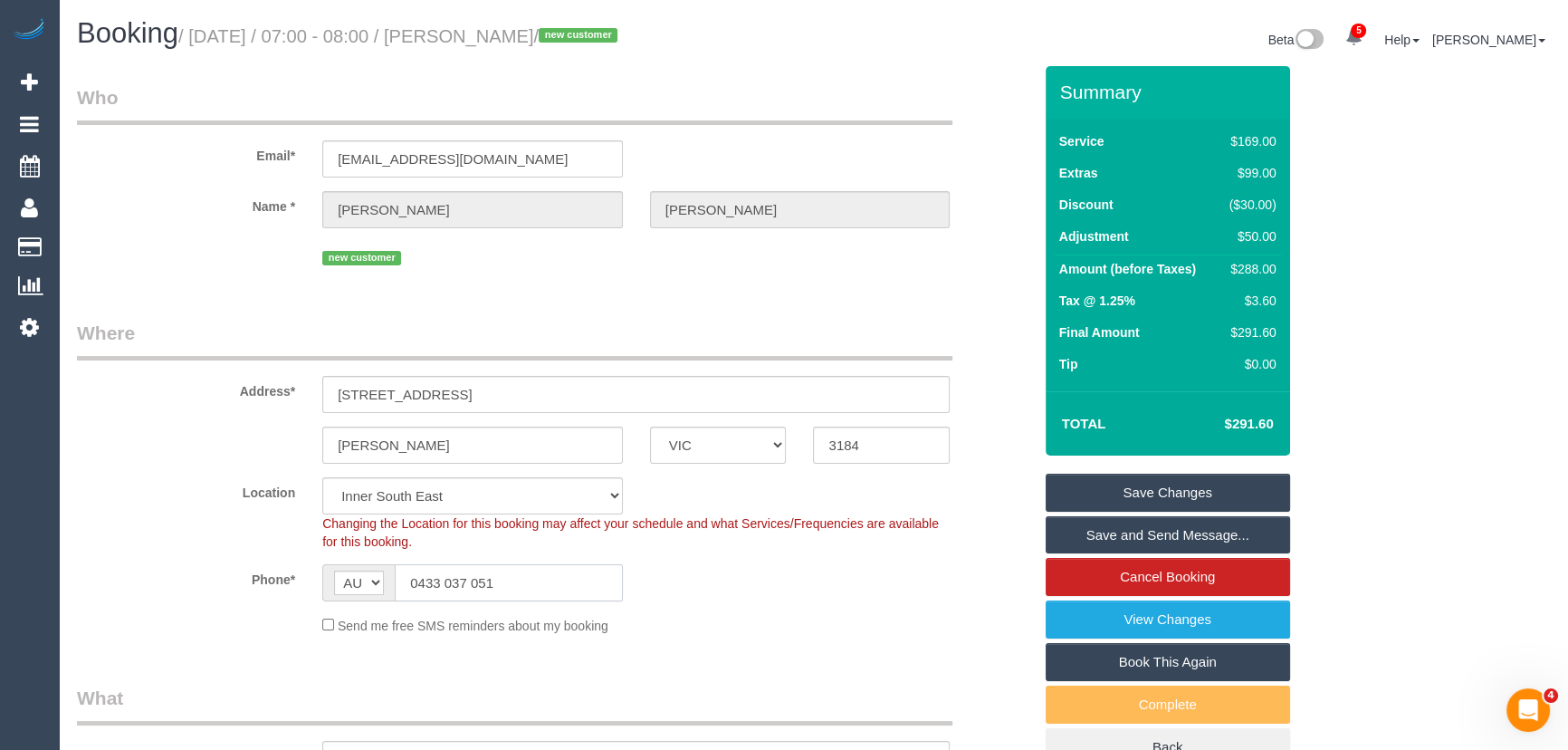
click at [524, 579] on input "0433 037 051" at bounding box center [508, 583] width 229 height 37
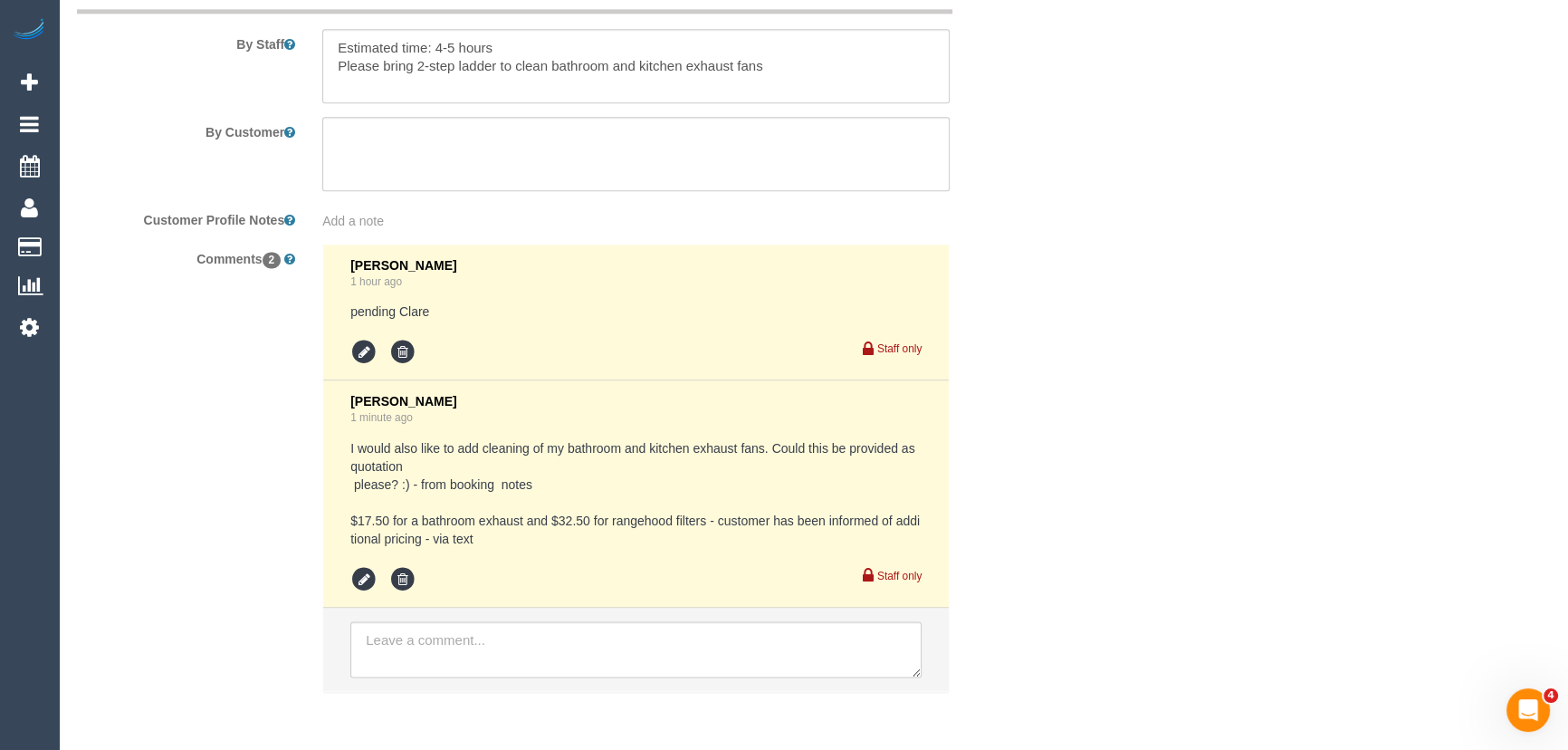
scroll to position [3115, 0]
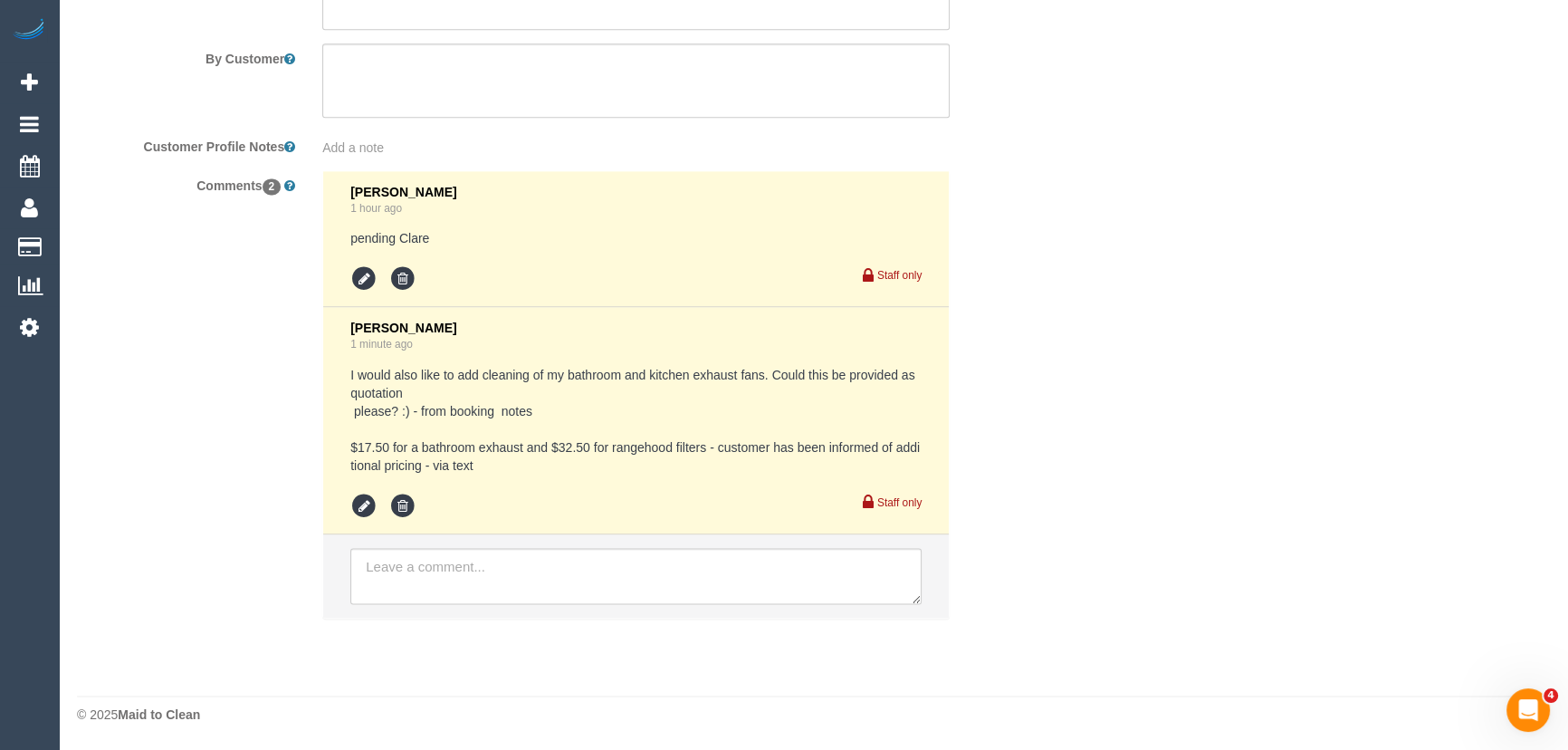
click at [353, 446] on pre "I would also like to add cleaning of my bathroom and kitchen exhaust fans. Coul…" at bounding box center [636, 420] width 571 height 108
copy pre "$17.50 for a bathroom exhaust and $32.50 for rangehood filters"
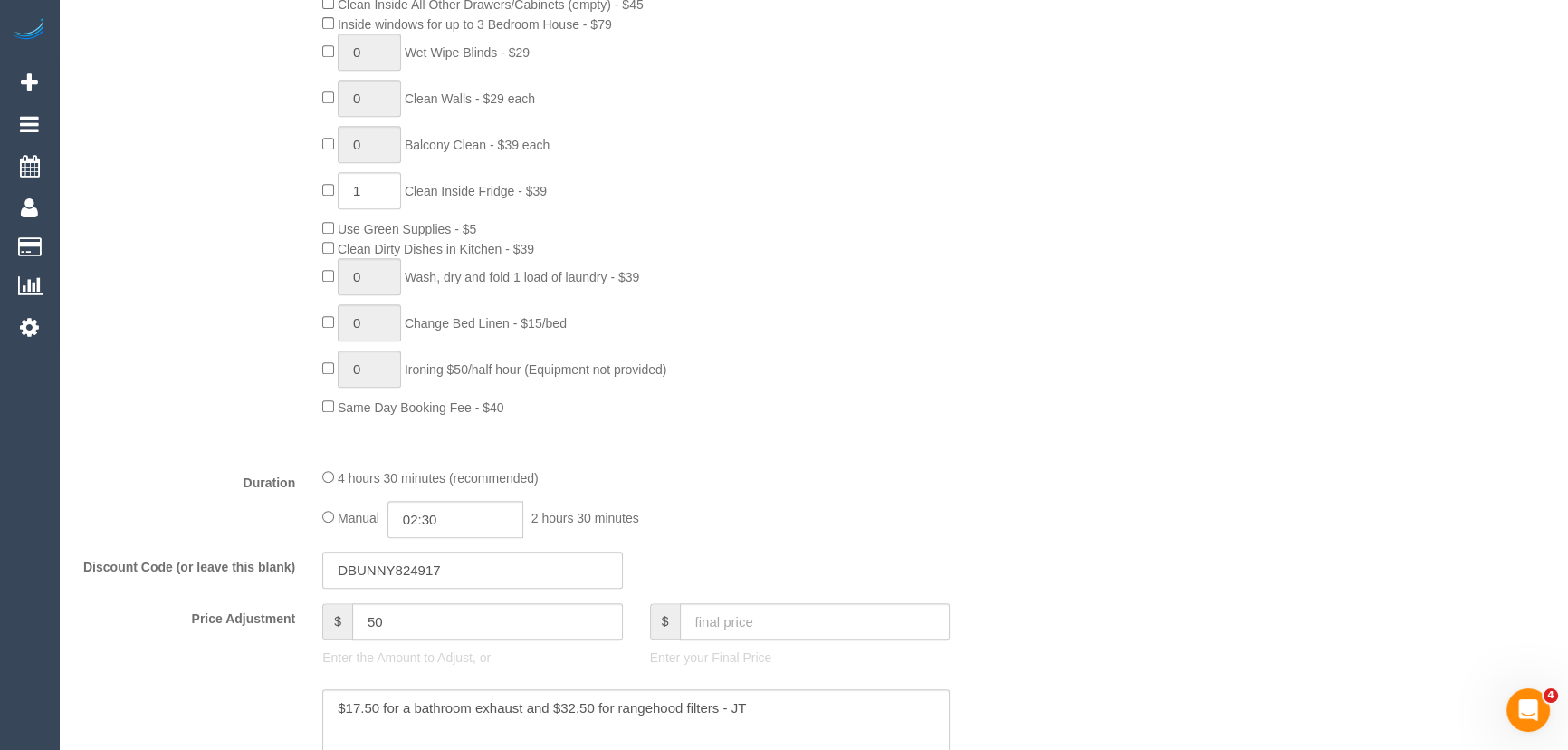
scroll to position [1234, 0]
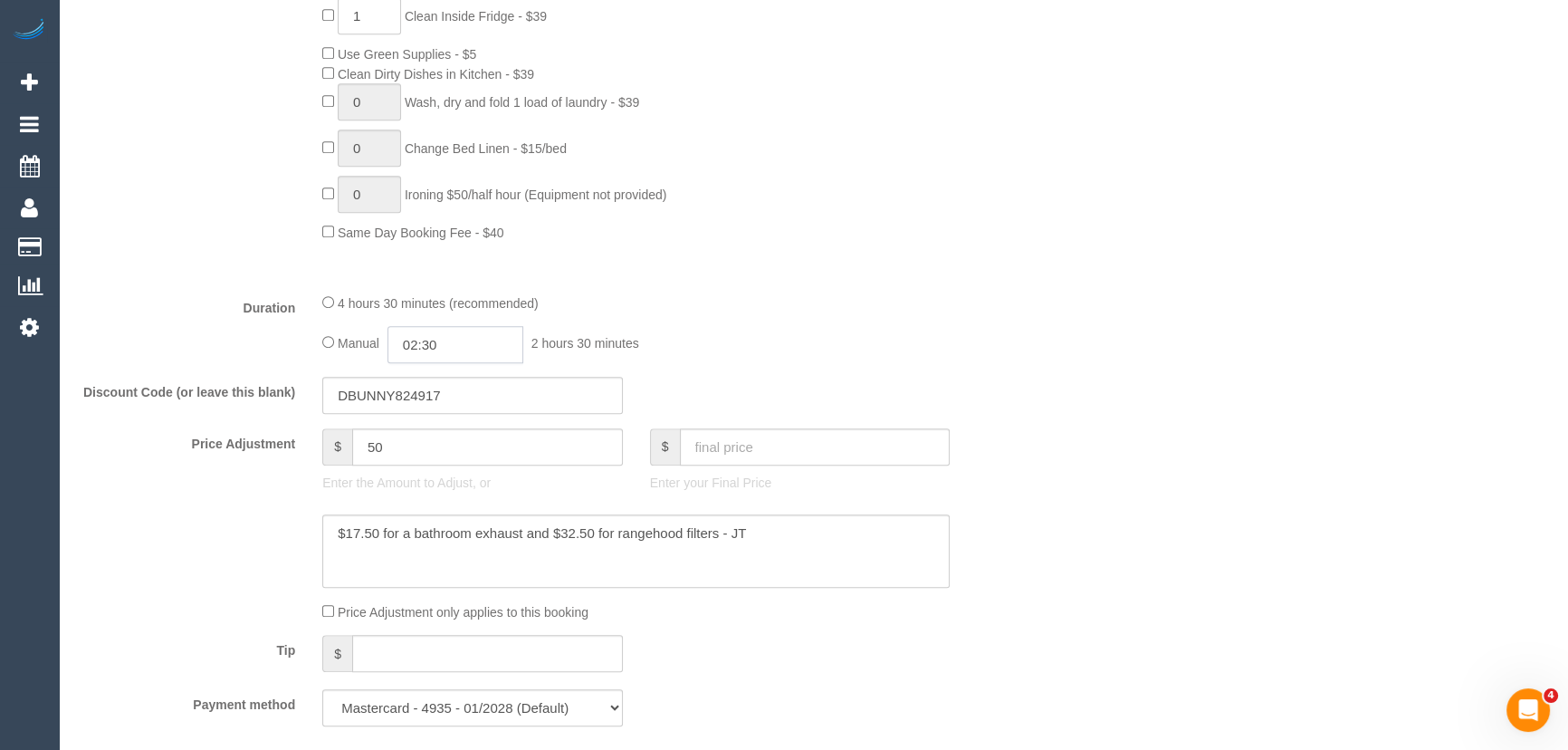
click at [468, 357] on input "02:30" at bounding box center [455, 344] width 136 height 37
type input "03:00"
click at [428, 423] on li "03:00" at bounding box center [436, 427] width 80 height 23
click at [773, 362] on div "Manual 03:00 3 hours 0 minutes" at bounding box center [635, 344] width 628 height 37
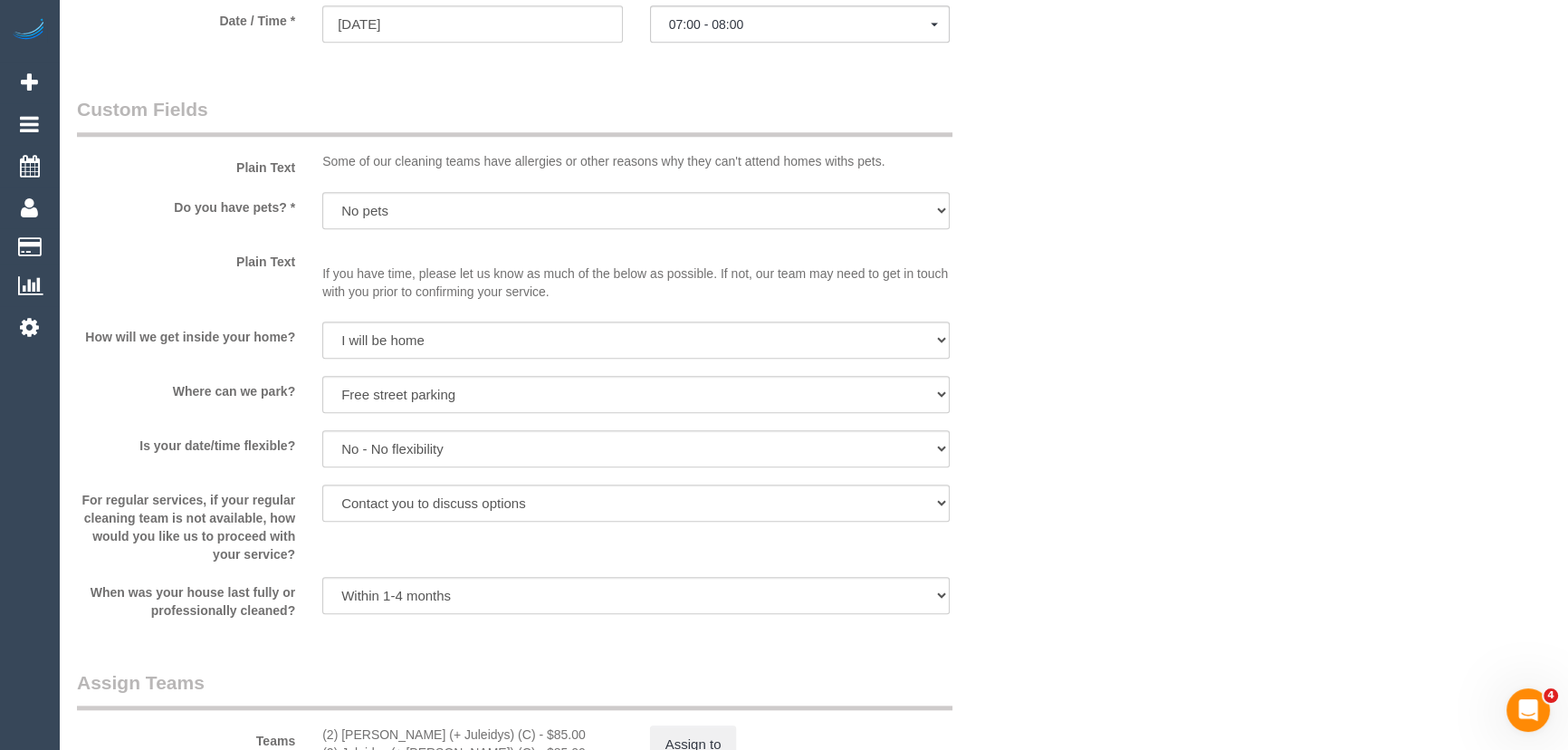
select select "spot14"
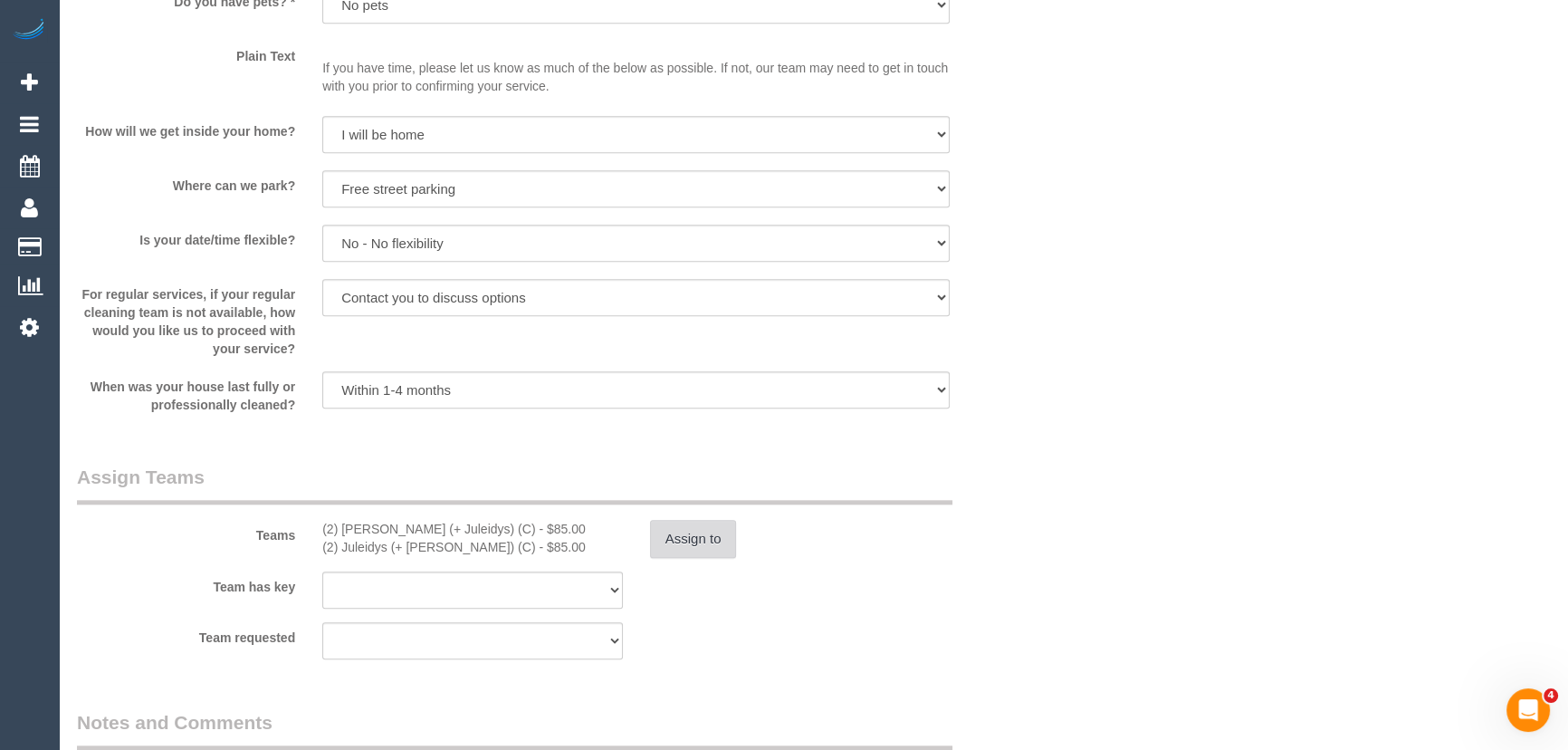
click at [720, 543] on button "Assign to" at bounding box center [693, 538] width 87 height 38
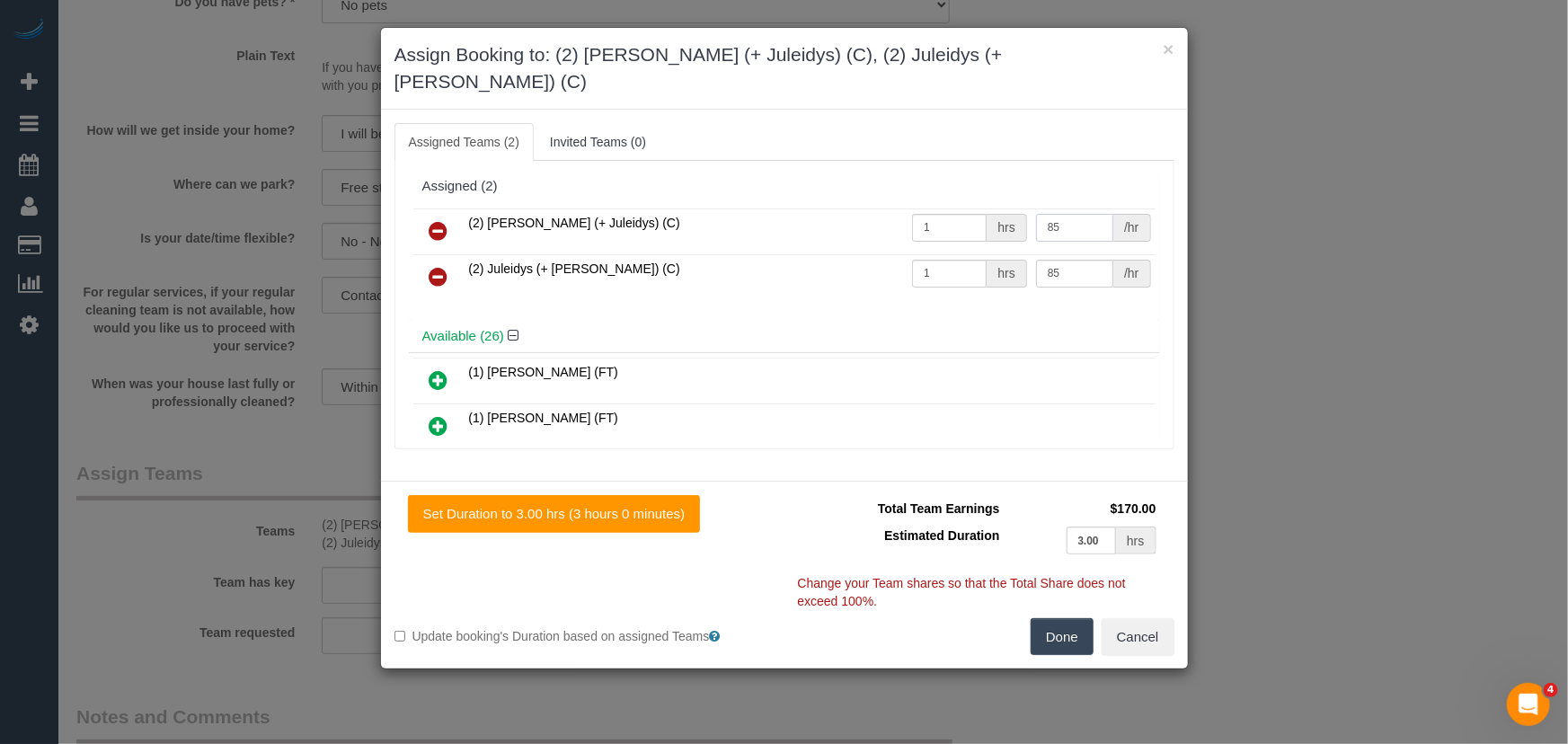
click at [1059, 214] on input "85" at bounding box center [1074, 228] width 77 height 28
type input "100"
click at [1078, 259] on input "85" at bounding box center [1074, 273] width 77 height 28
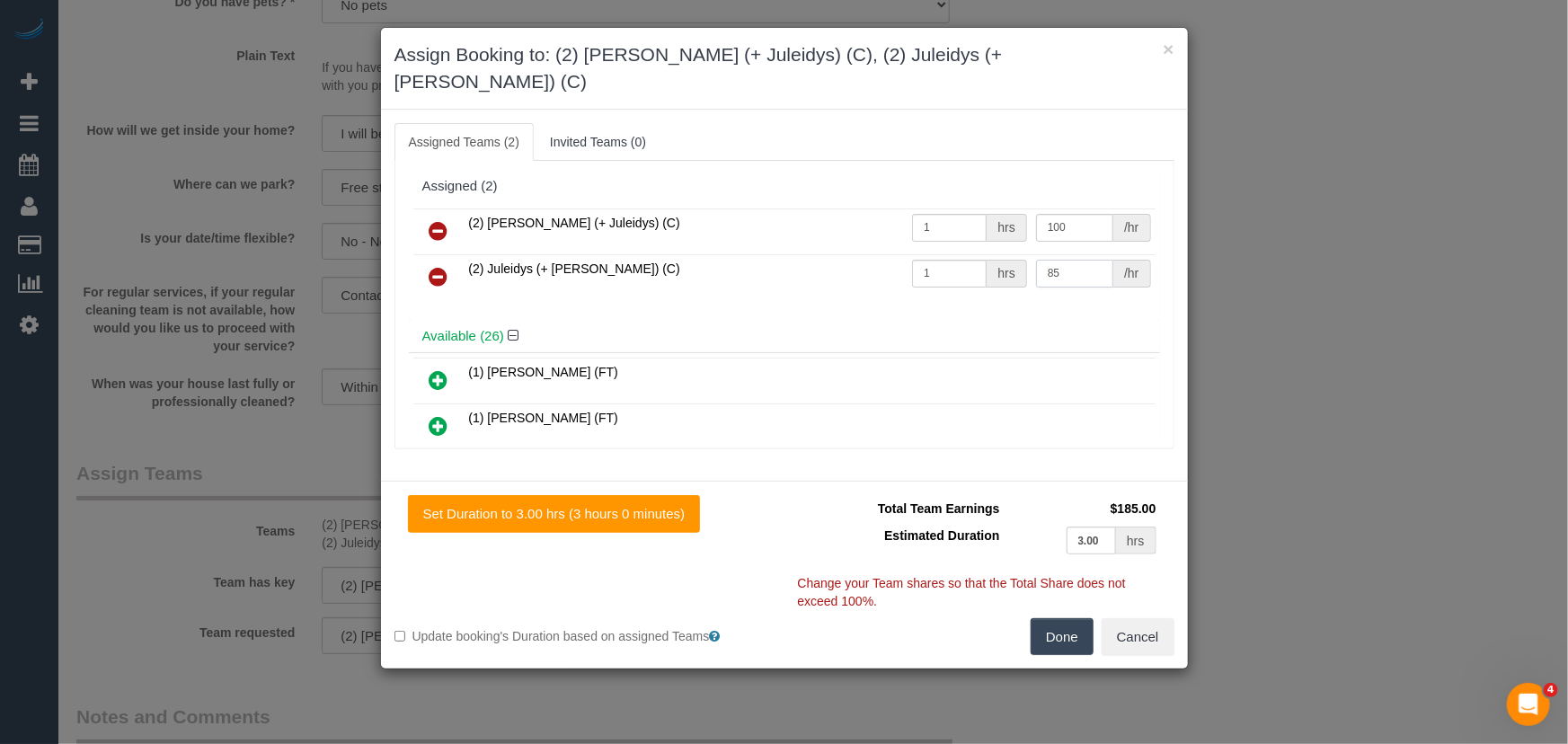
click at [1077, 259] on input "85" at bounding box center [1074, 273] width 77 height 28
type input "100"
click at [1065, 622] on button "Done" at bounding box center [1062, 637] width 63 height 38
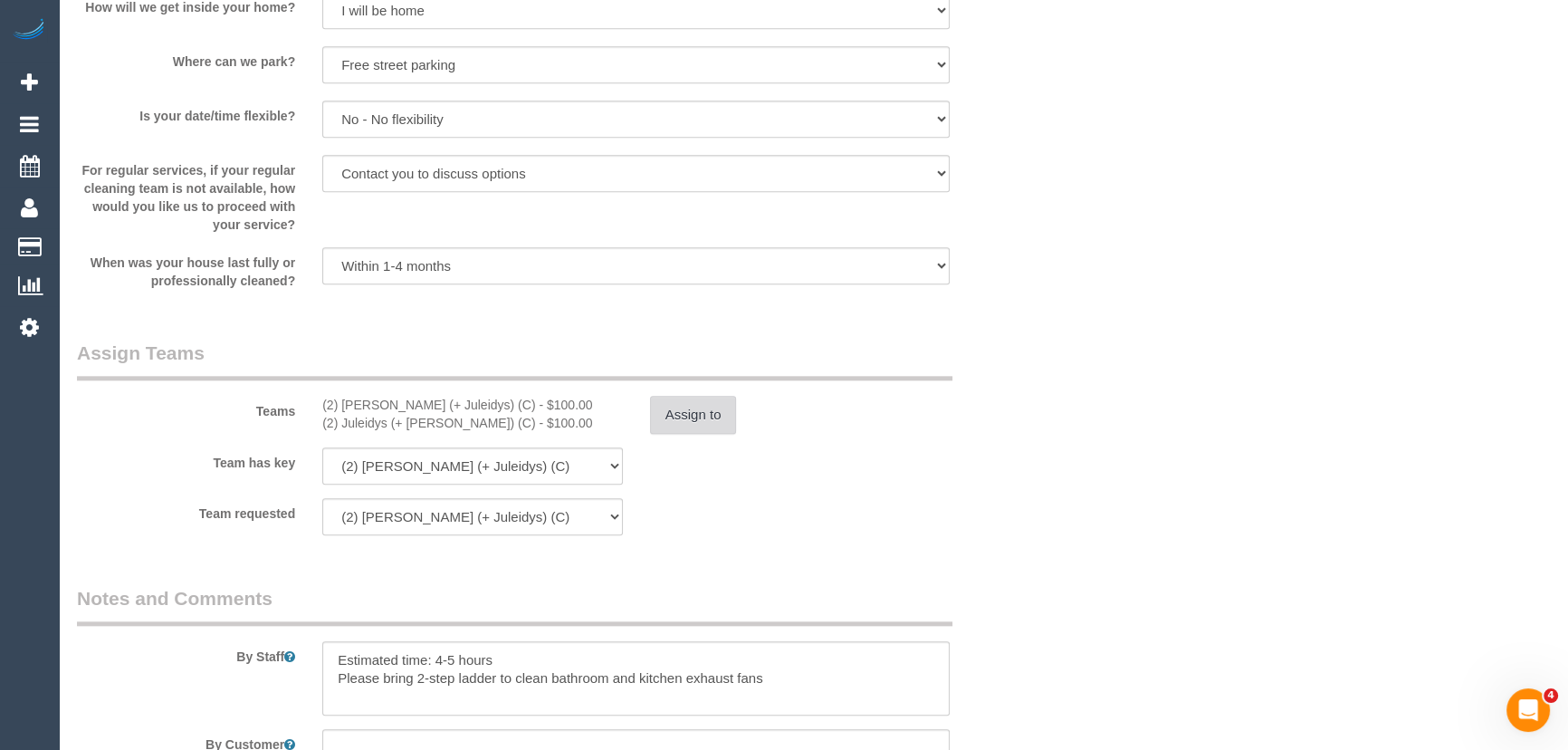
scroll to position [2551, 0]
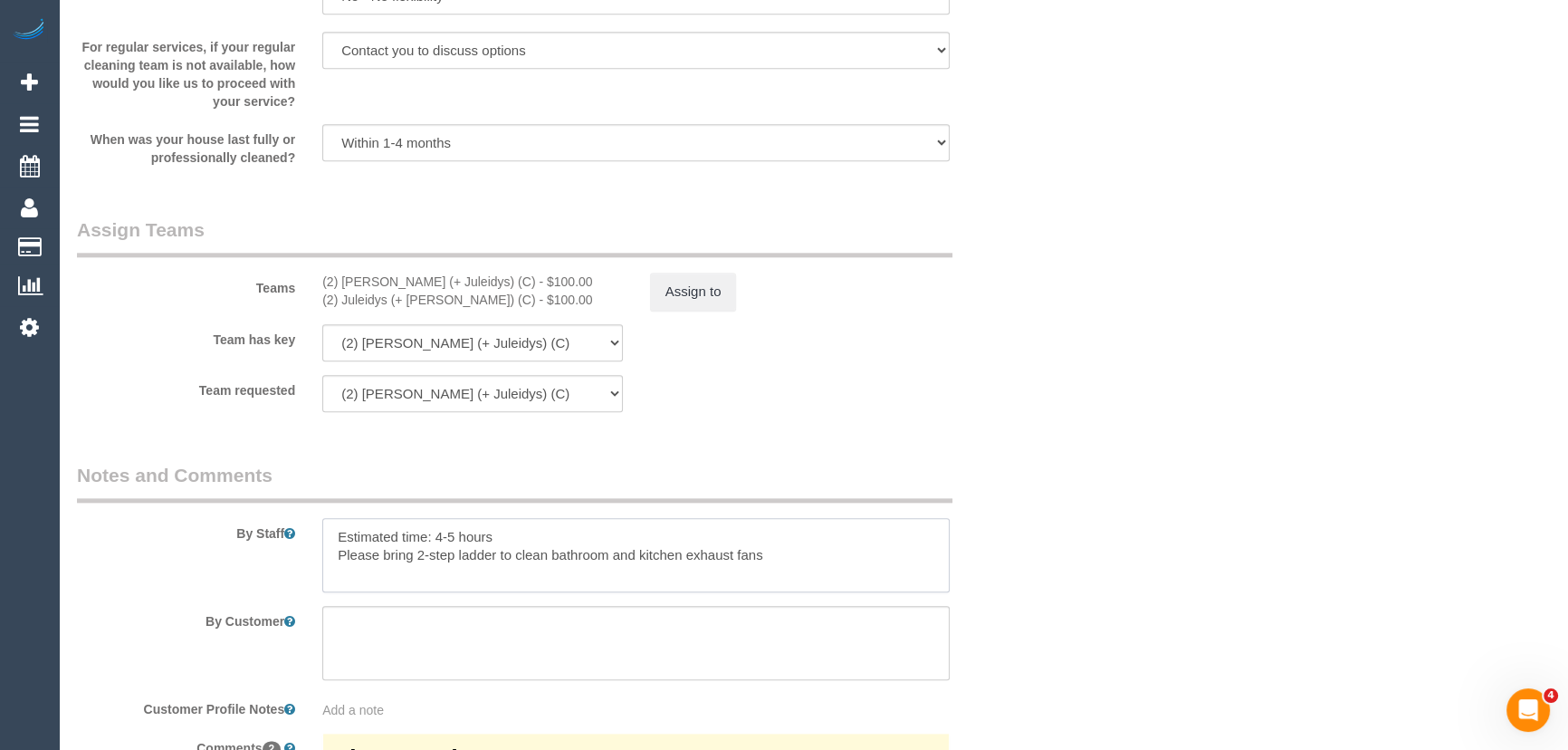
click at [453, 543] on textarea at bounding box center [635, 555] width 628 height 75
type textarea "Estimated time: 5-6 hours Please bring 2-step ladder to clean bathroom and kitc…"
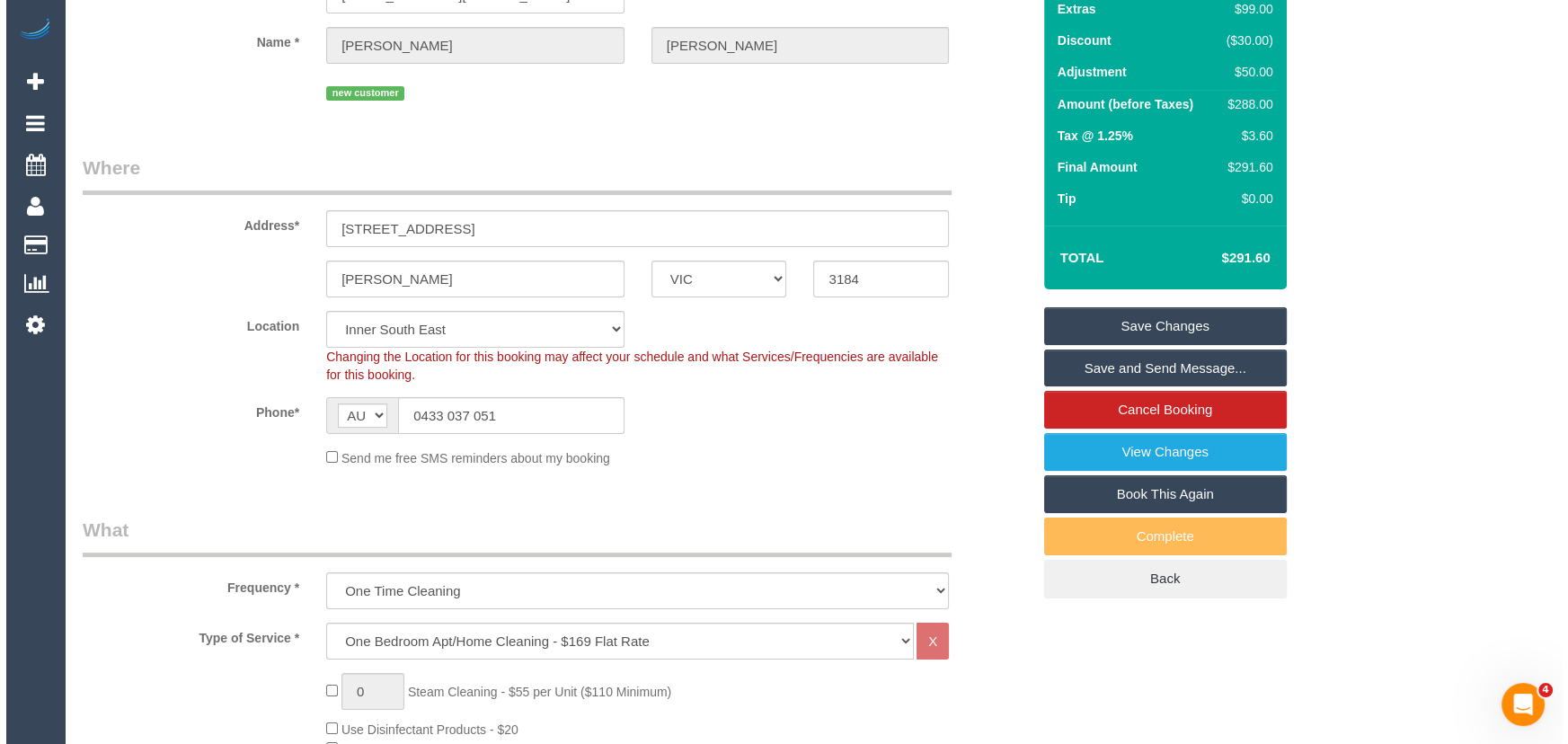
scroll to position [0, 0]
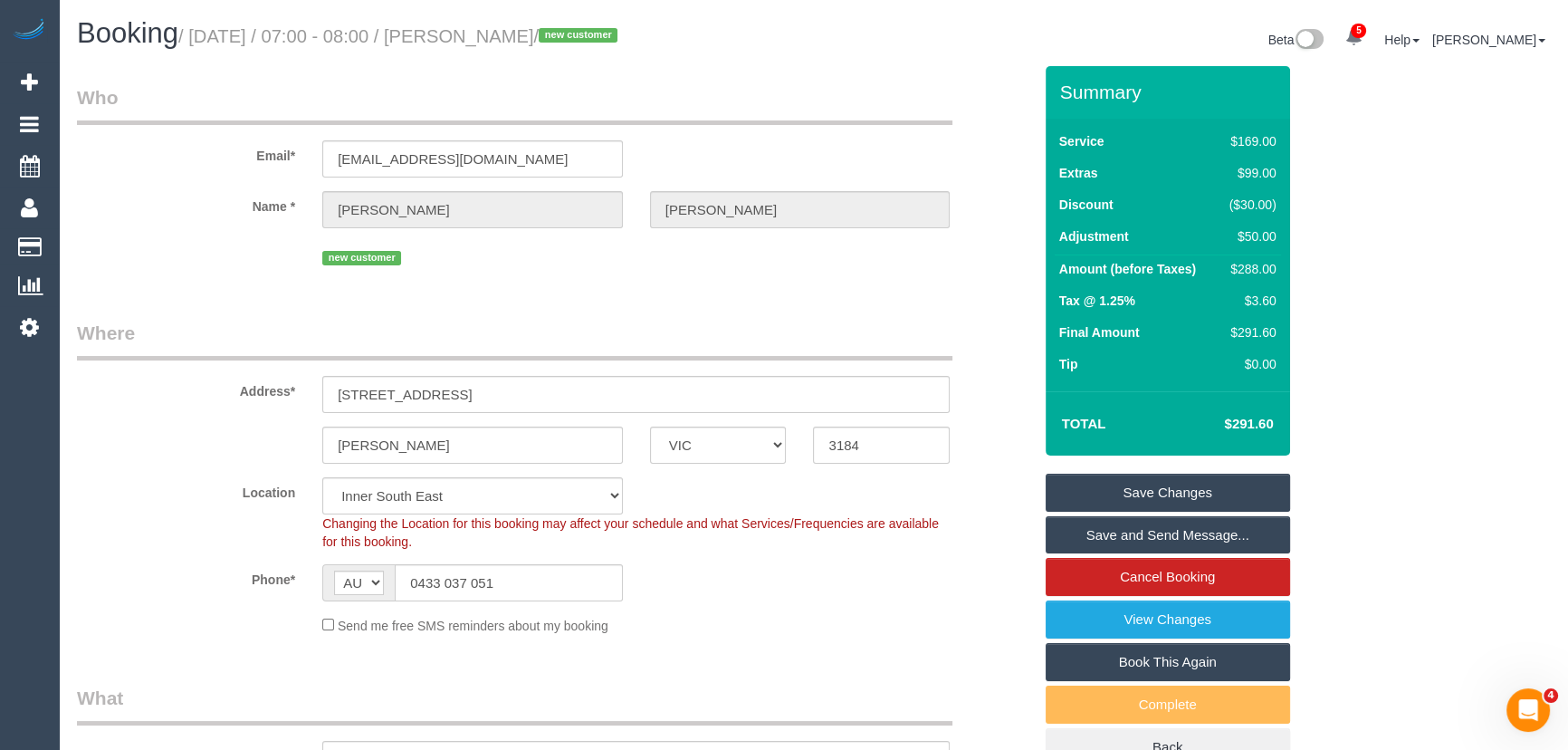
drag, startPoint x: 1116, startPoint y: 534, endPoint x: 1121, endPoint y: 524, distance: 11.2
click at [1116, 534] on link "Save and Send Message..." at bounding box center [1168, 535] width 244 height 38
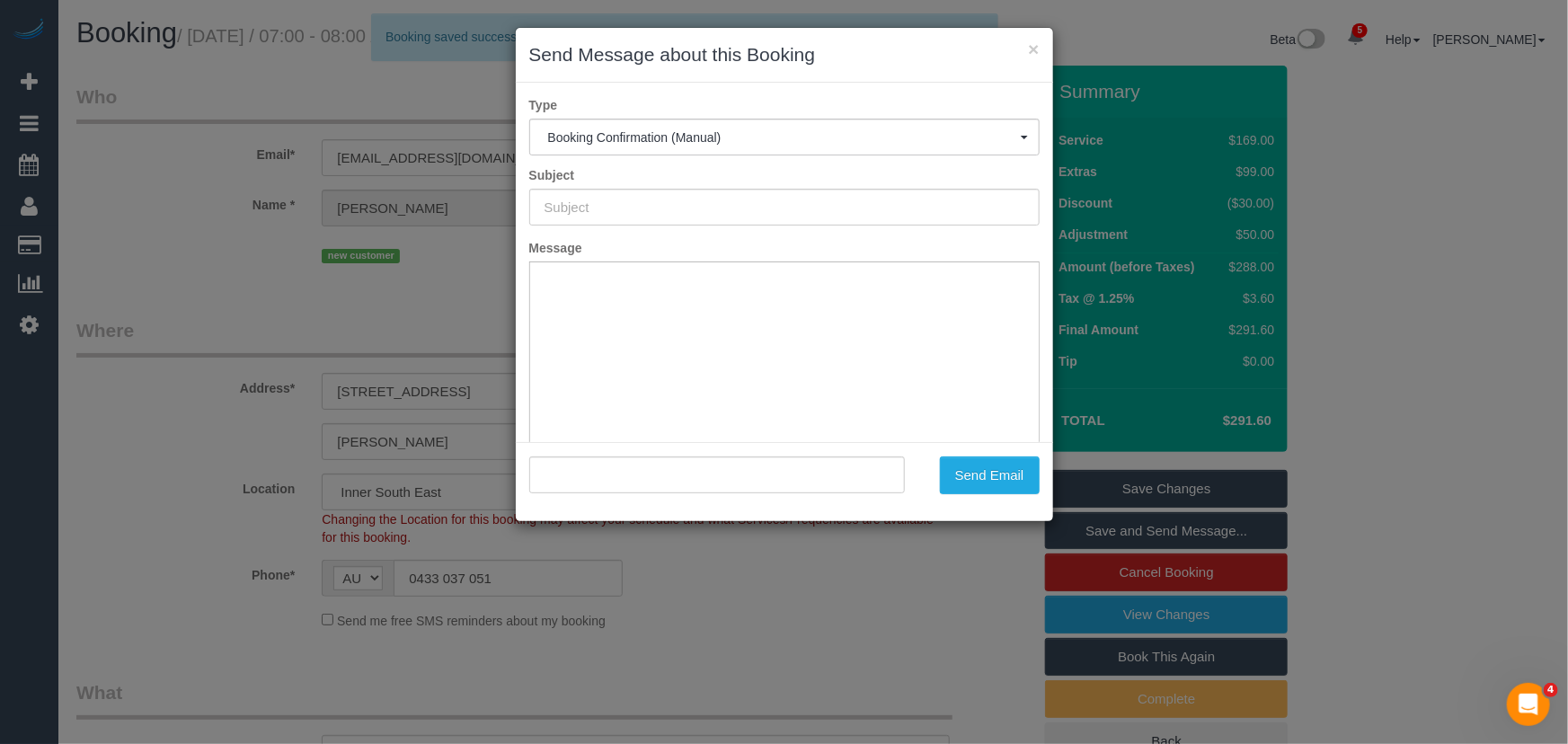
type input "Booking Confirmed"
type input ""Sophie Barton" <sophierosebarton@gmail.com>"
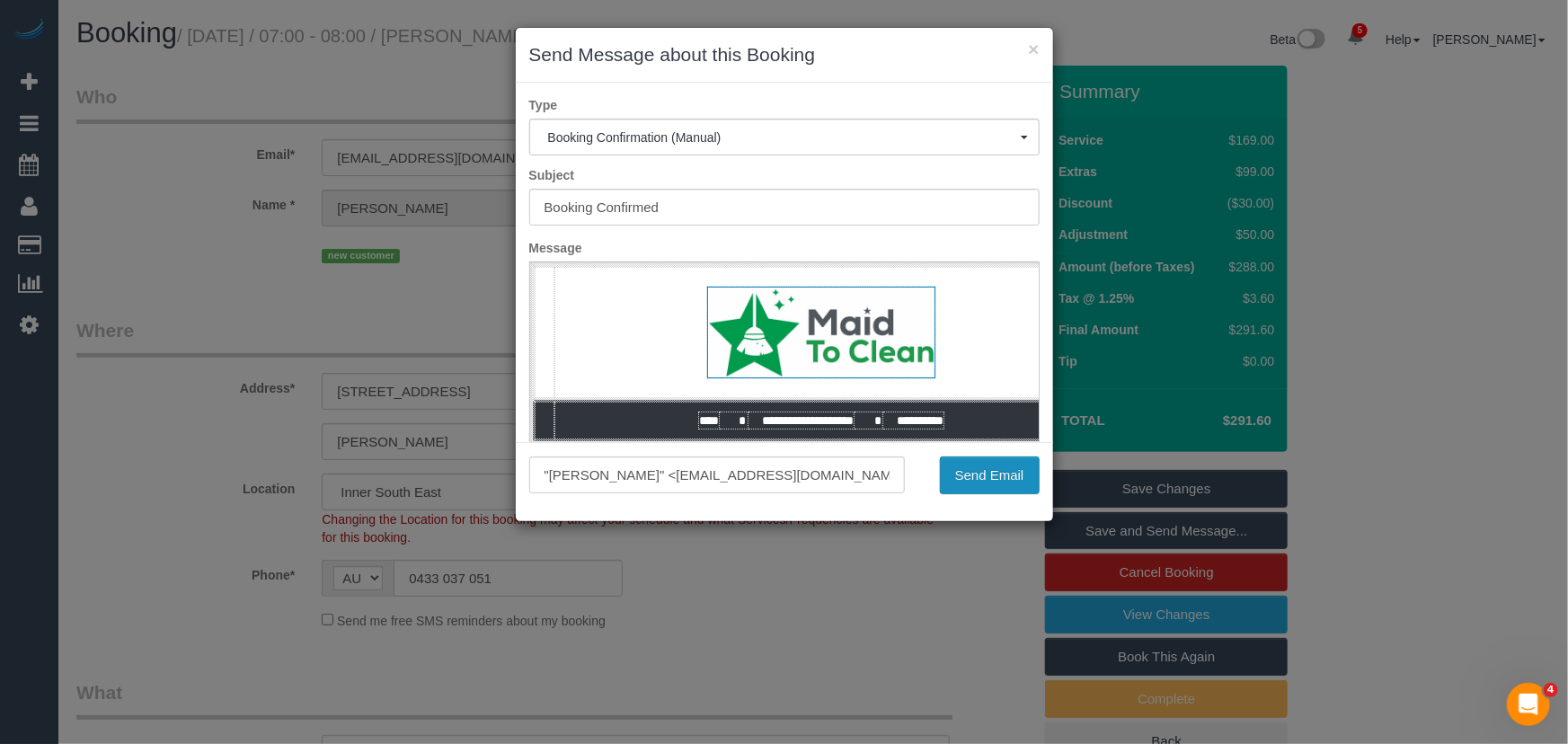
click at [998, 486] on button "Send Email" at bounding box center [989, 475] width 100 height 38
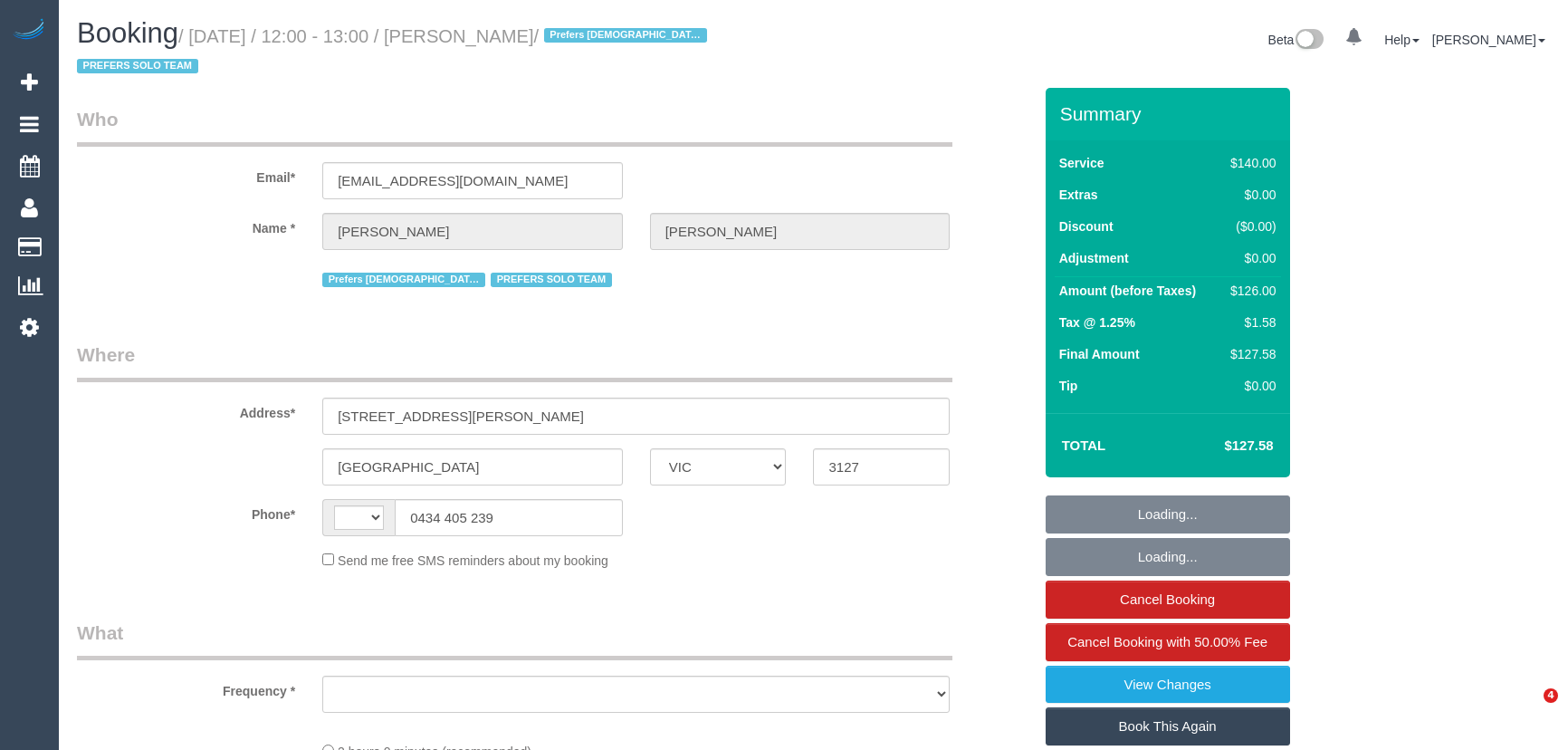
select select "VIC"
select select "string:AU"
select select "object:677"
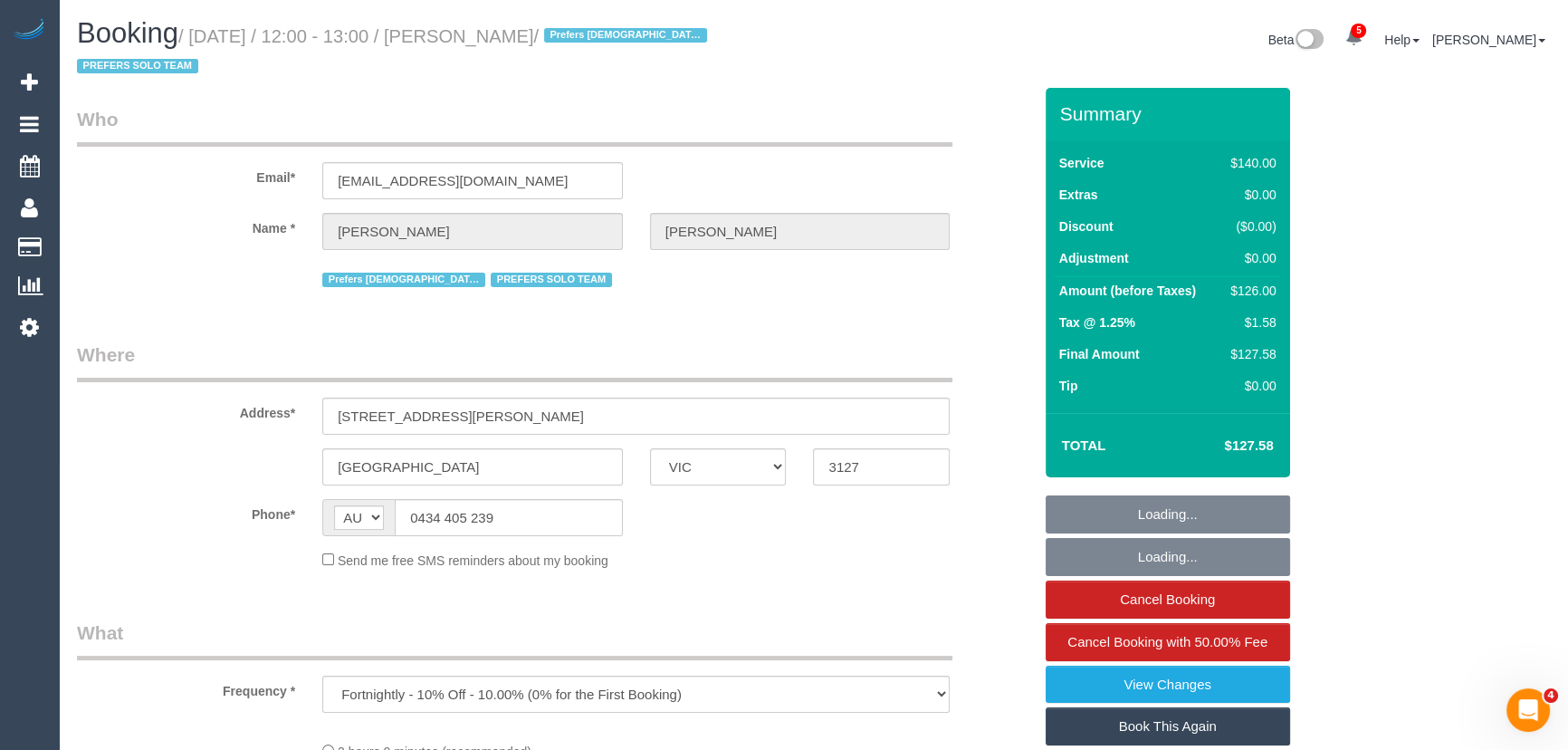
select select "string:stripe-pm_1RJibq2GScqysDRVP1k7kopt"
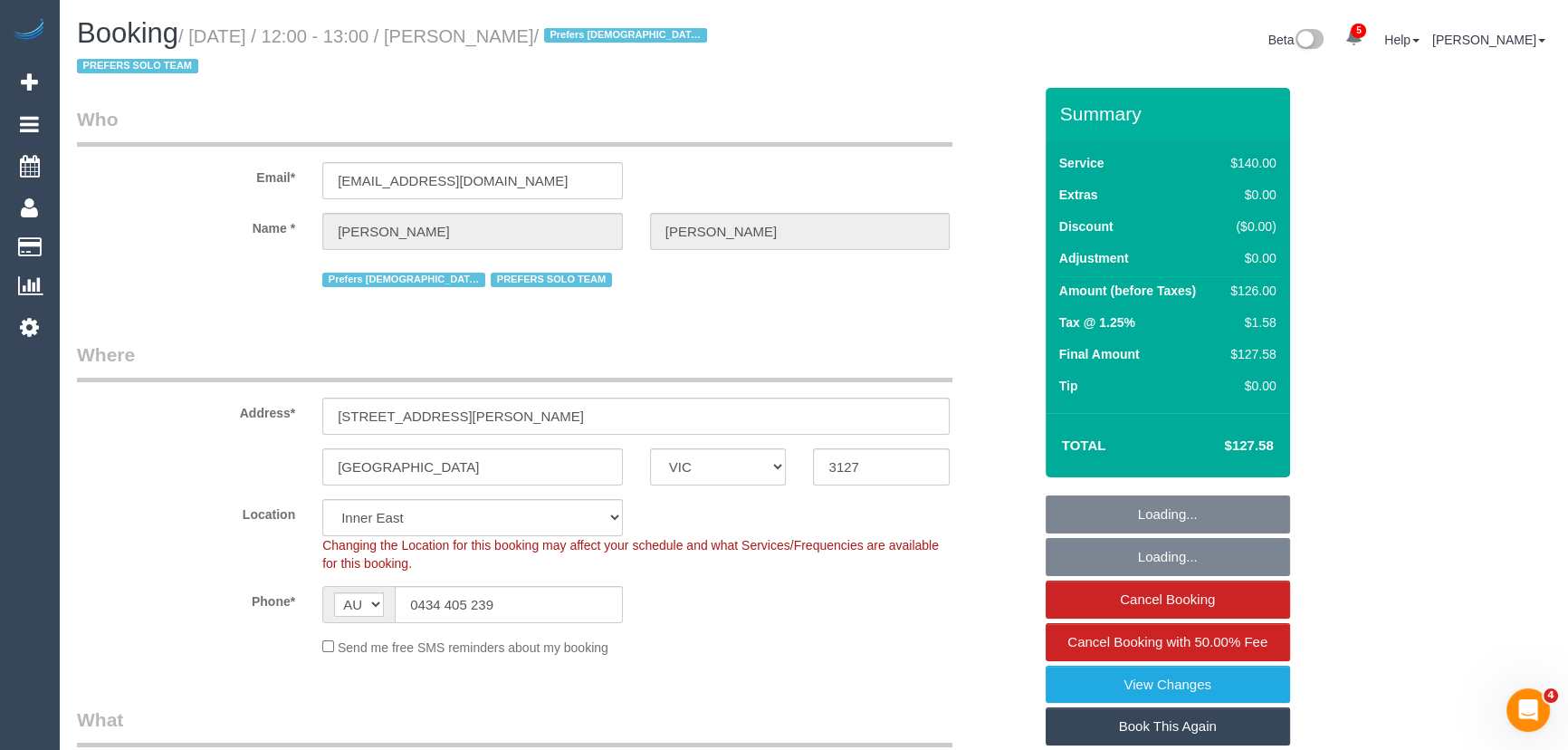
select select "number:28"
select select "number:14"
select select "number:19"
select select "number:25"
select select "number:35"
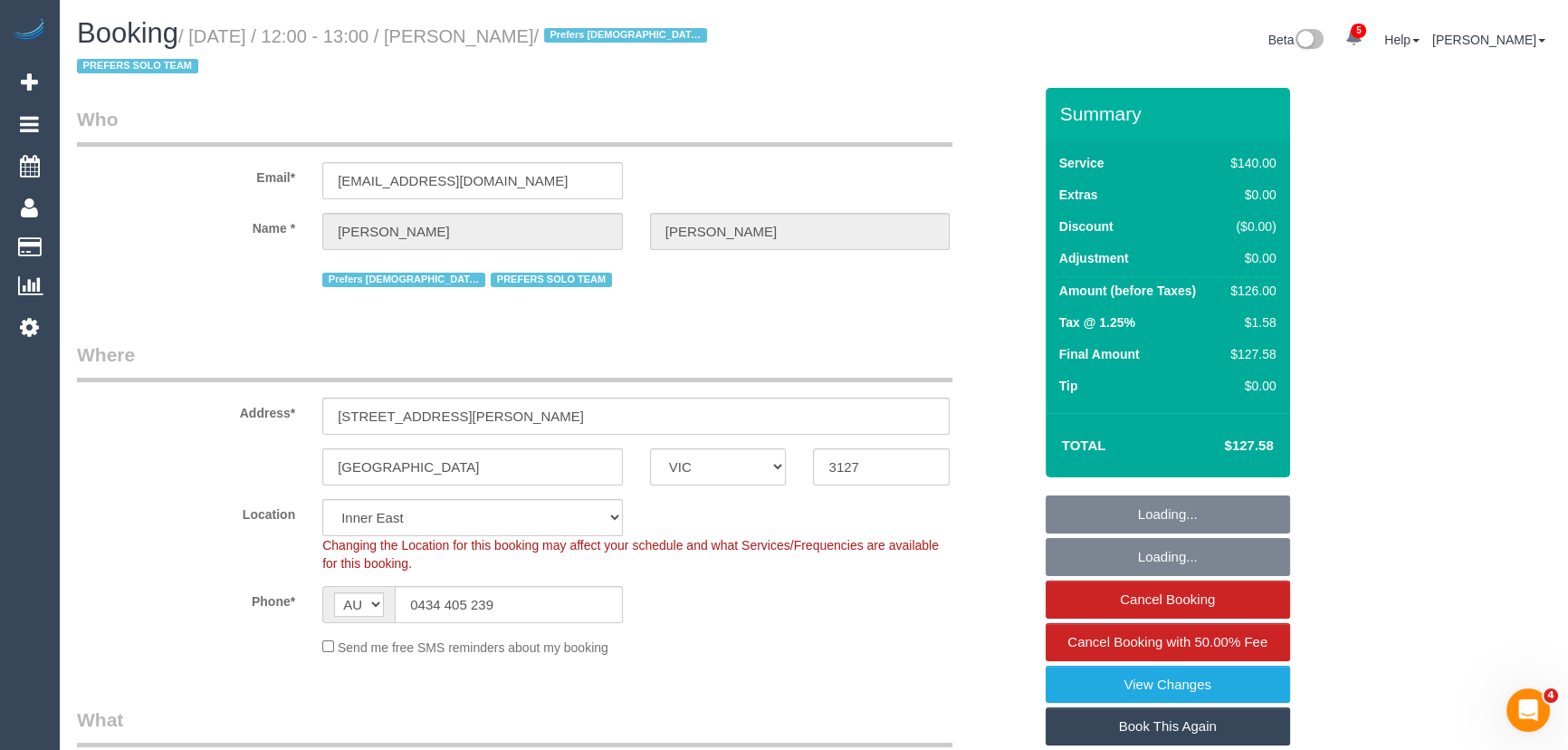
select select "number:11"
select select "object:1647"
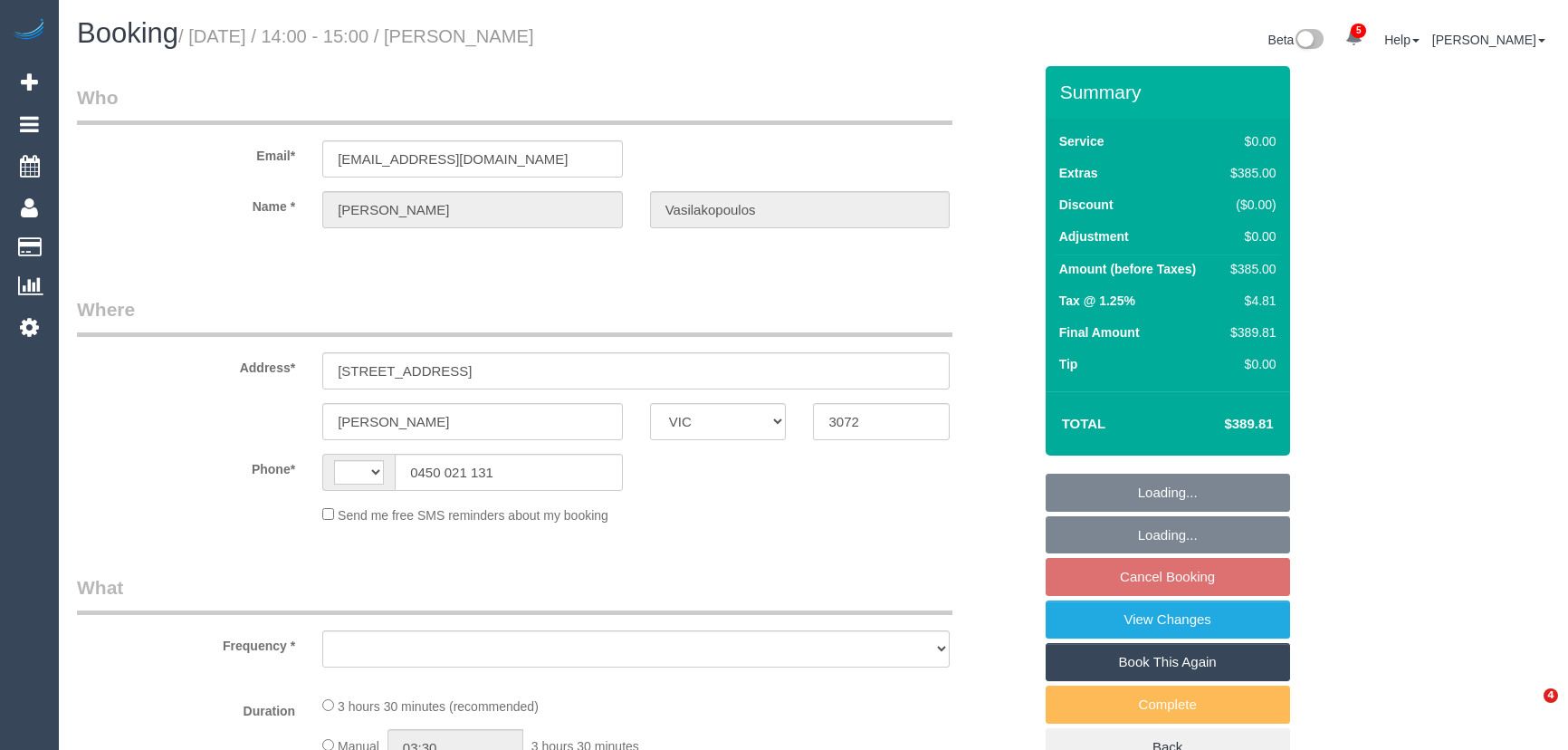
select select "VIC"
select select "object:365"
select select "string:stripe-pm_1OlVir2GScqysDRVu3Ap8Szx"
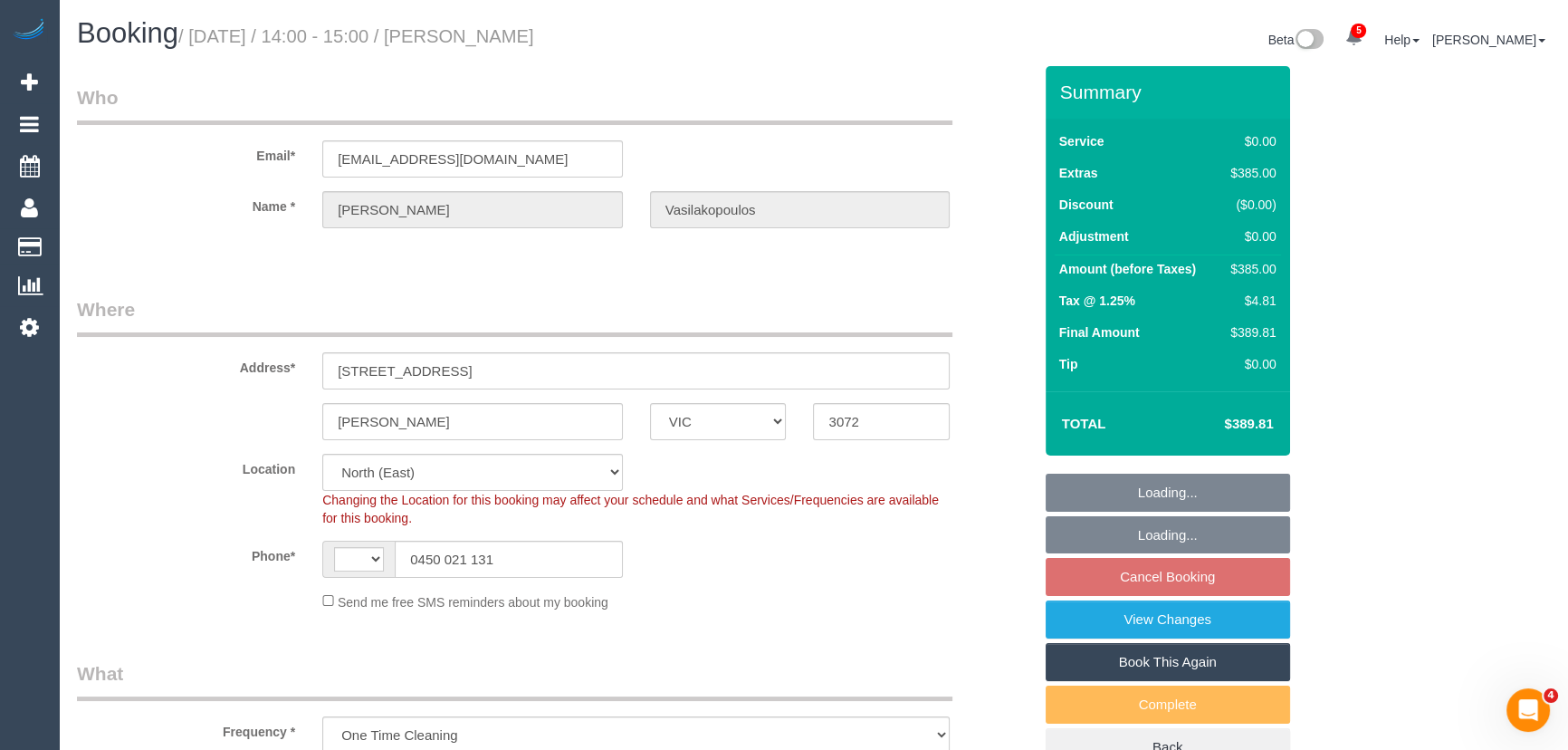
select select "object:802"
select select "string:AU"
select select "number:28"
select select "number:14"
select select "number:19"
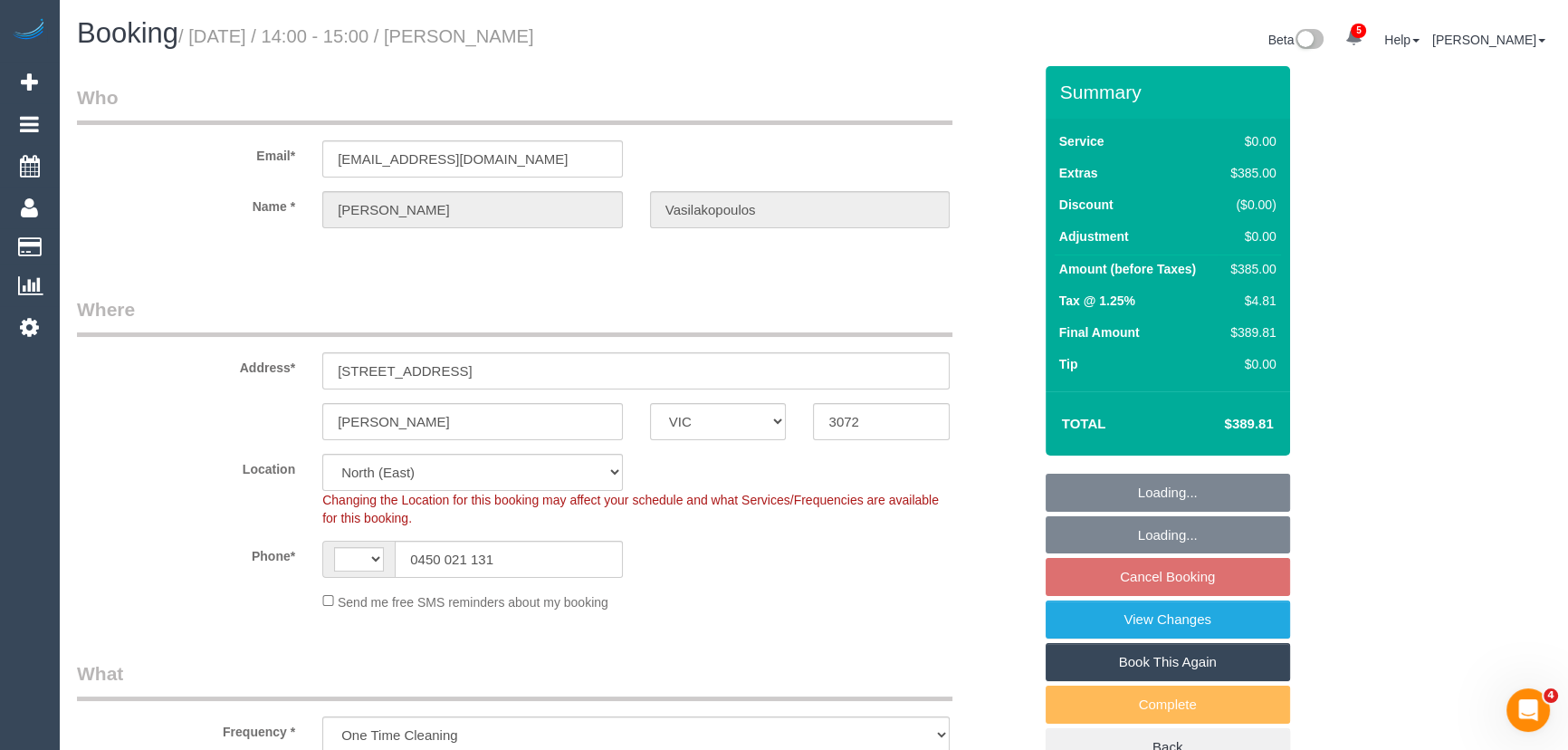
select select "number:22"
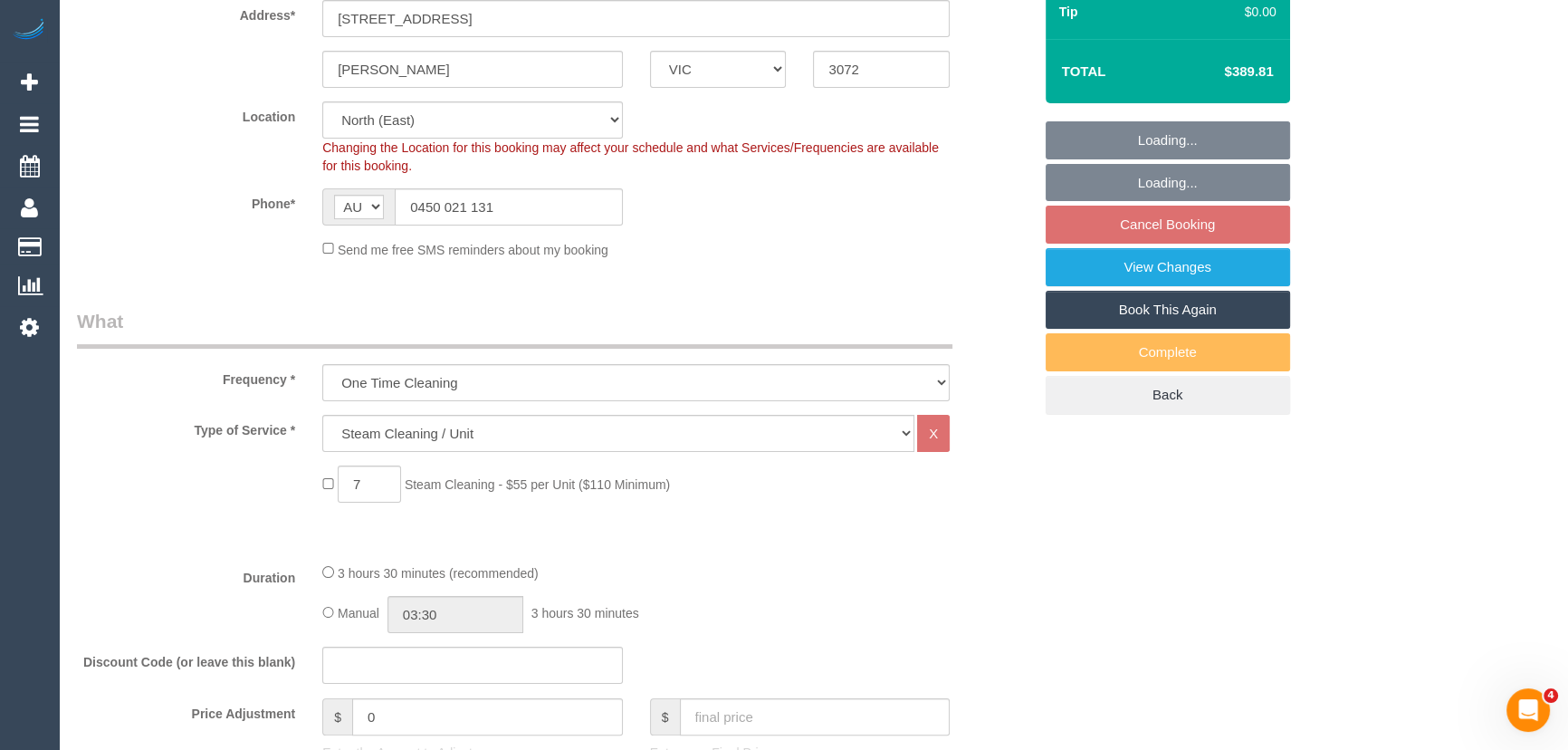
scroll to position [493, 0]
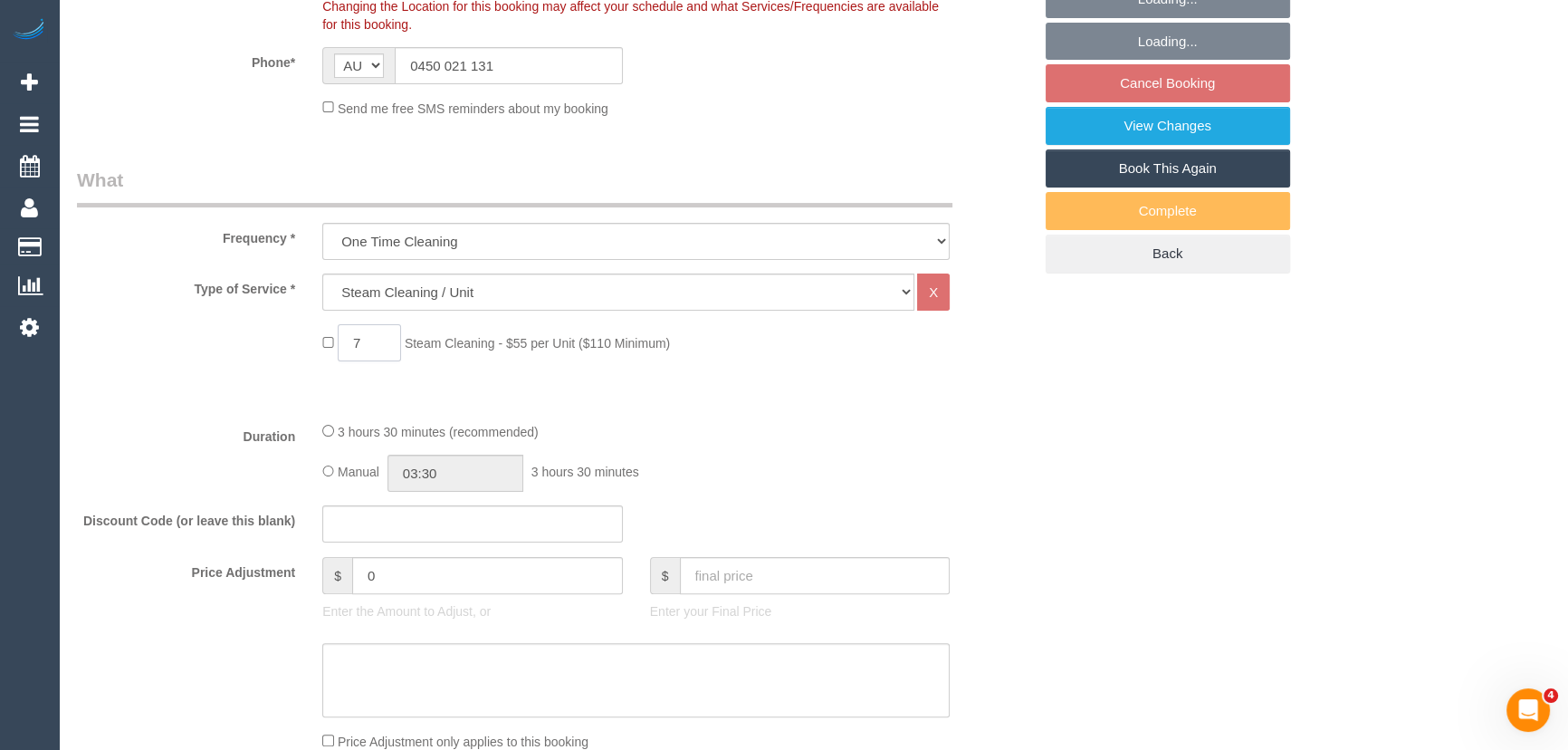
click at [382, 345] on input "7" at bounding box center [369, 342] width 63 height 37
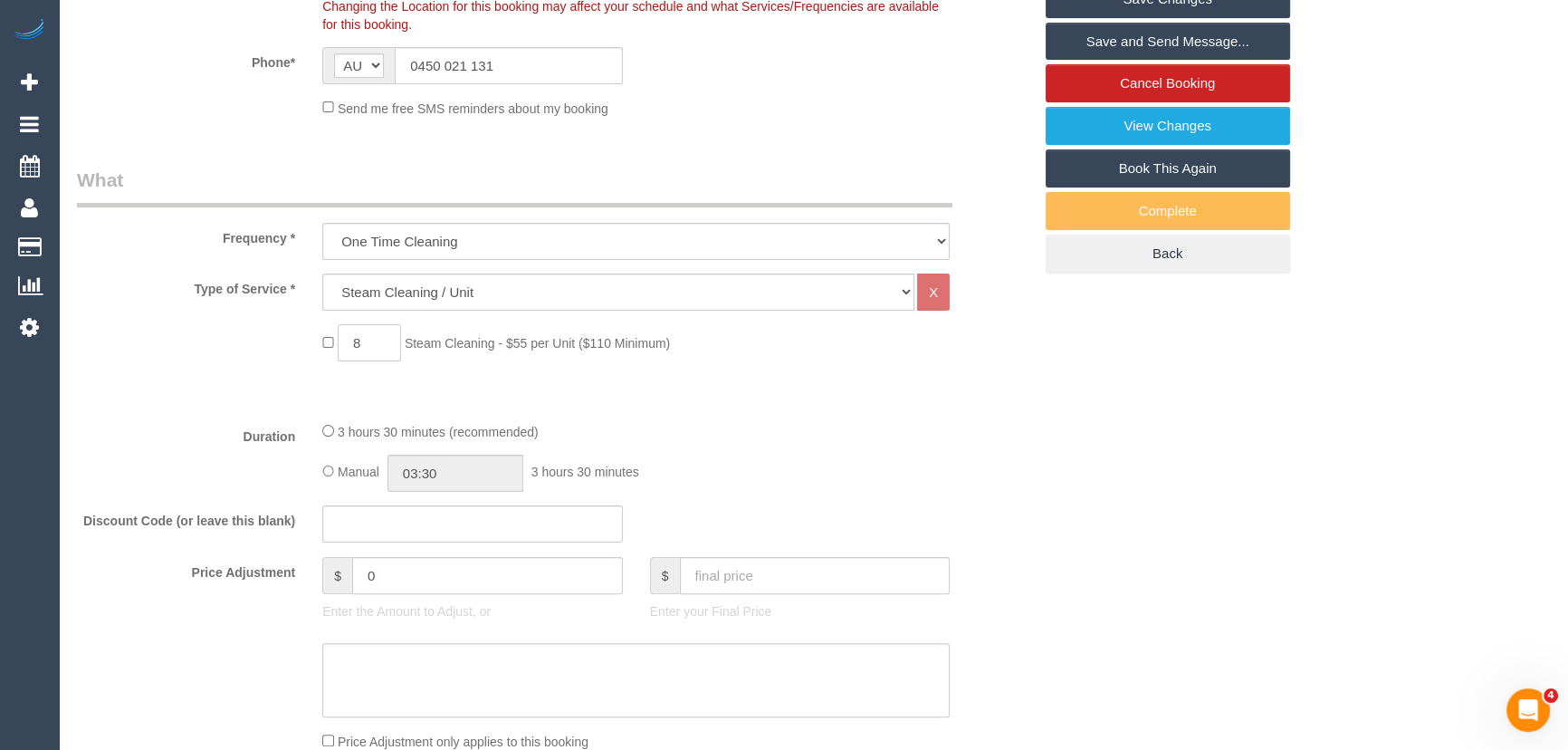
type input "8"
click at [796, 424] on div "3 hours 30 minutes (recommended)" at bounding box center [635, 430] width 628 height 20
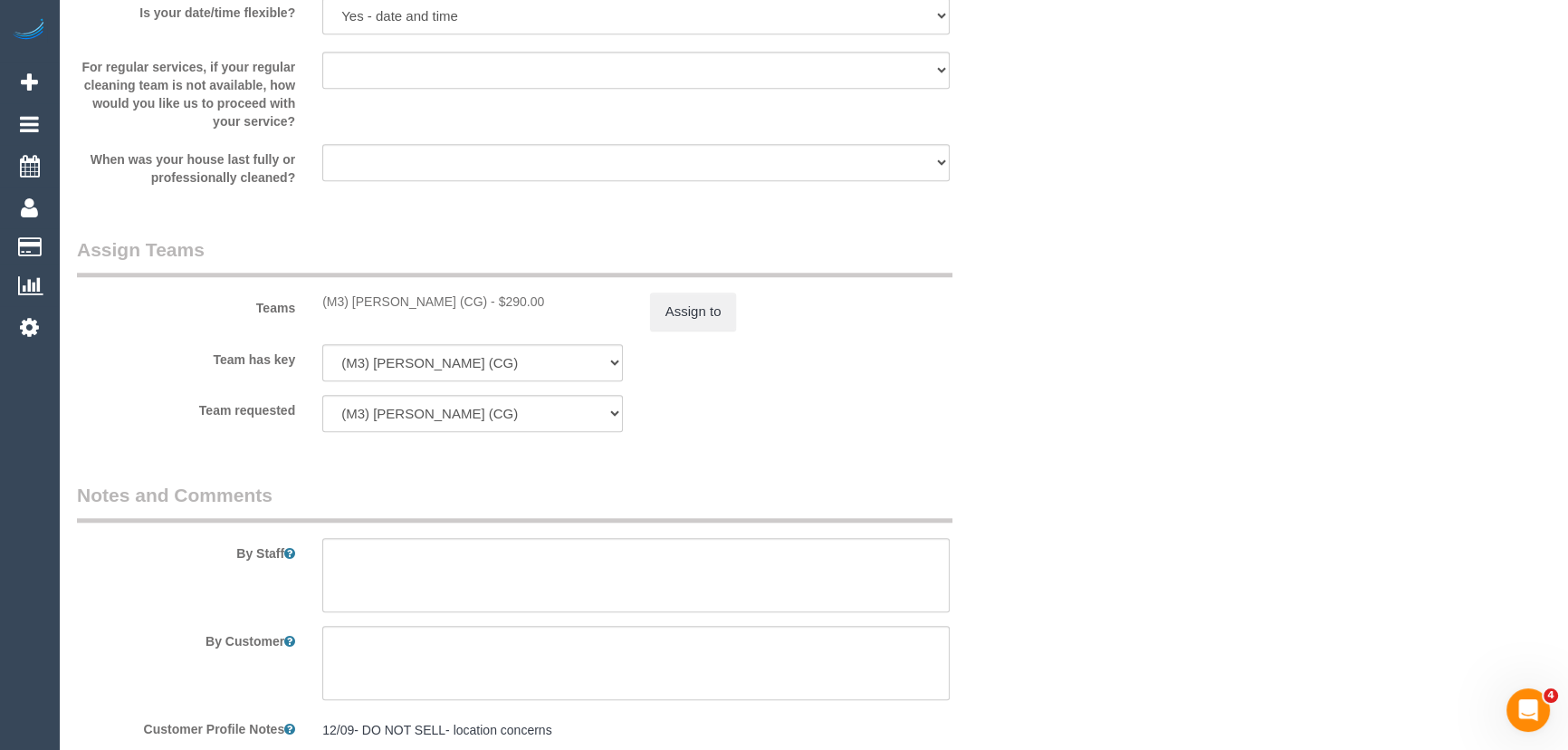
scroll to position [2139, 0]
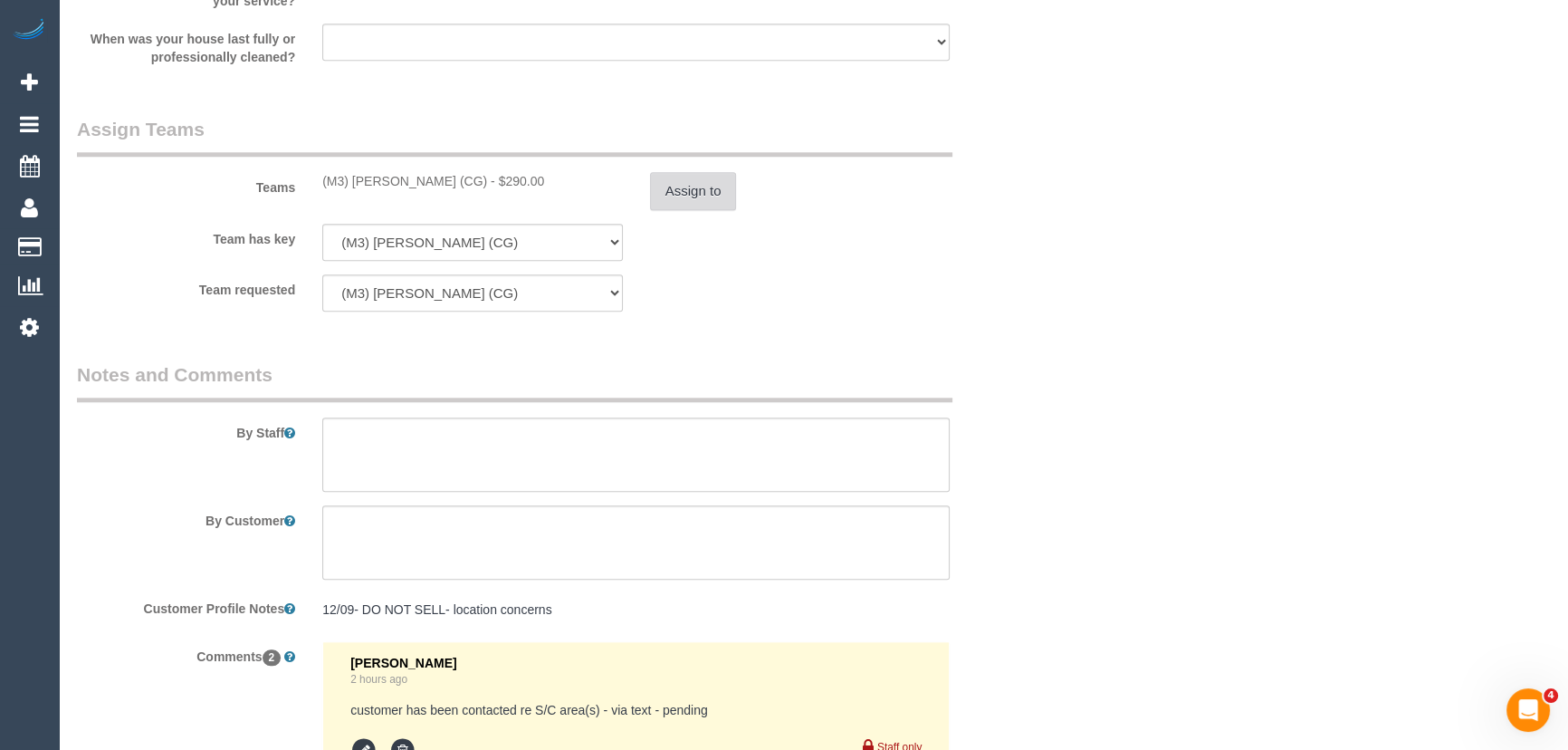
click at [702, 191] on button "Assign to" at bounding box center [693, 190] width 87 height 38
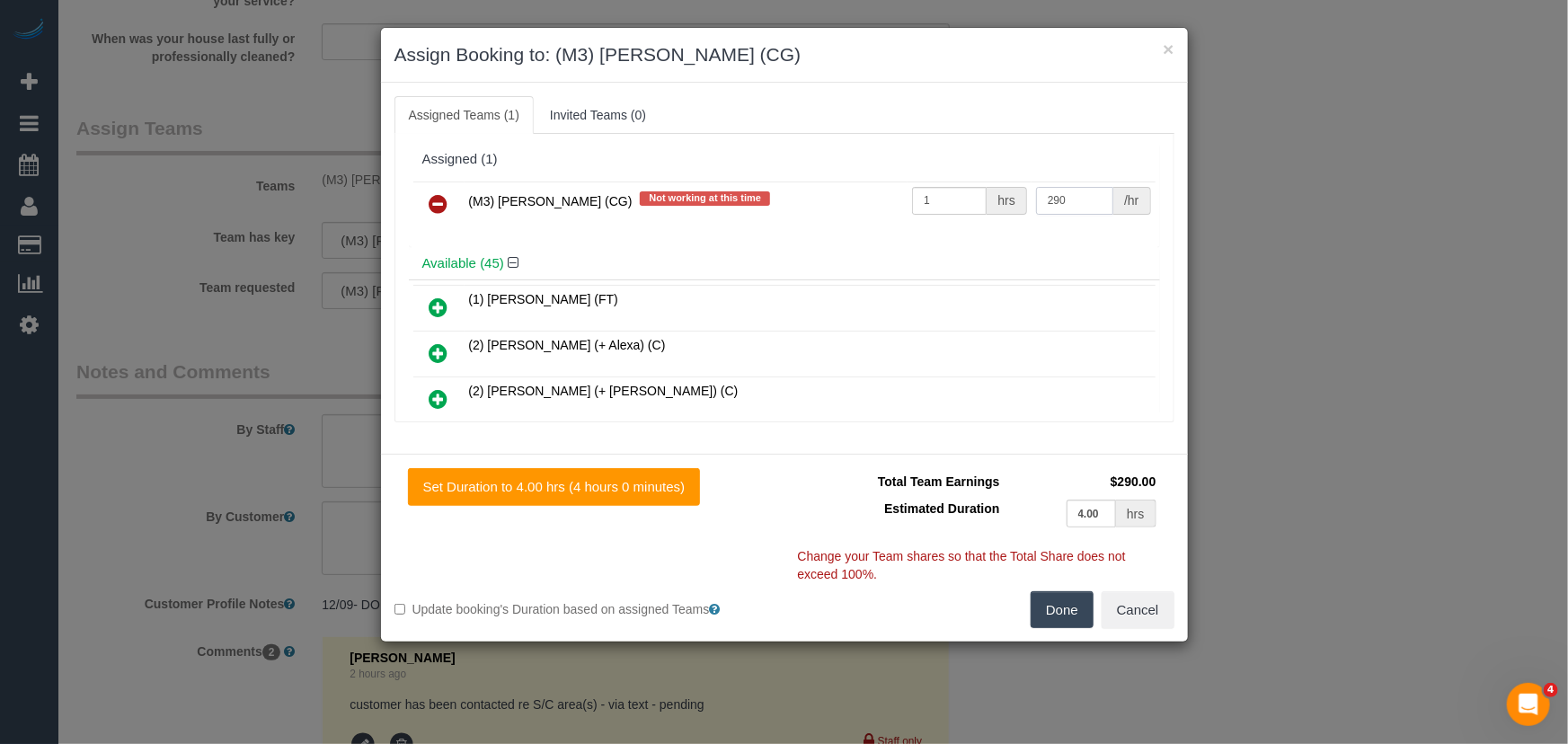
click at [1060, 205] on input "290" at bounding box center [1074, 201] width 77 height 28
type input "330"
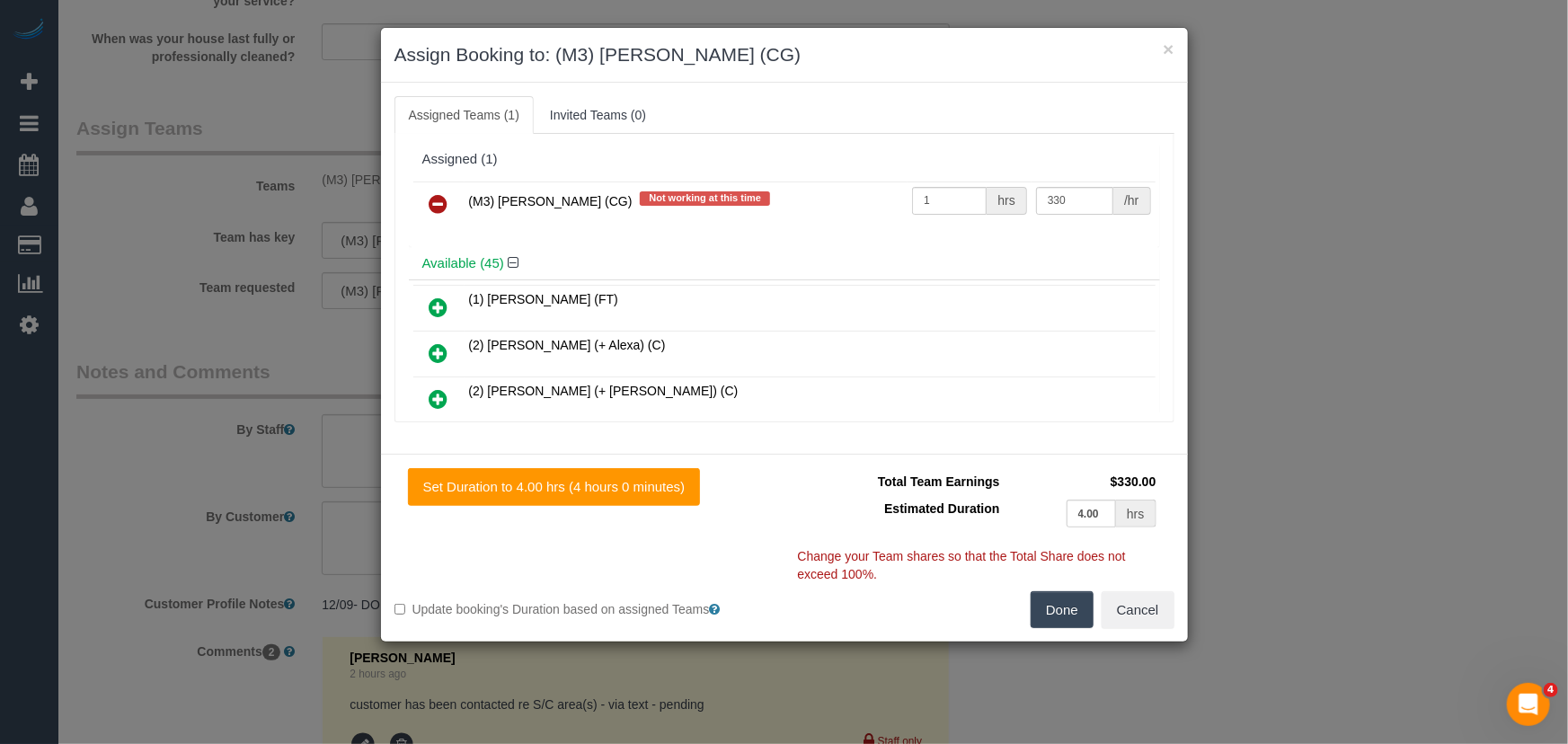
click at [1078, 615] on button "Done" at bounding box center [1062, 610] width 63 height 38
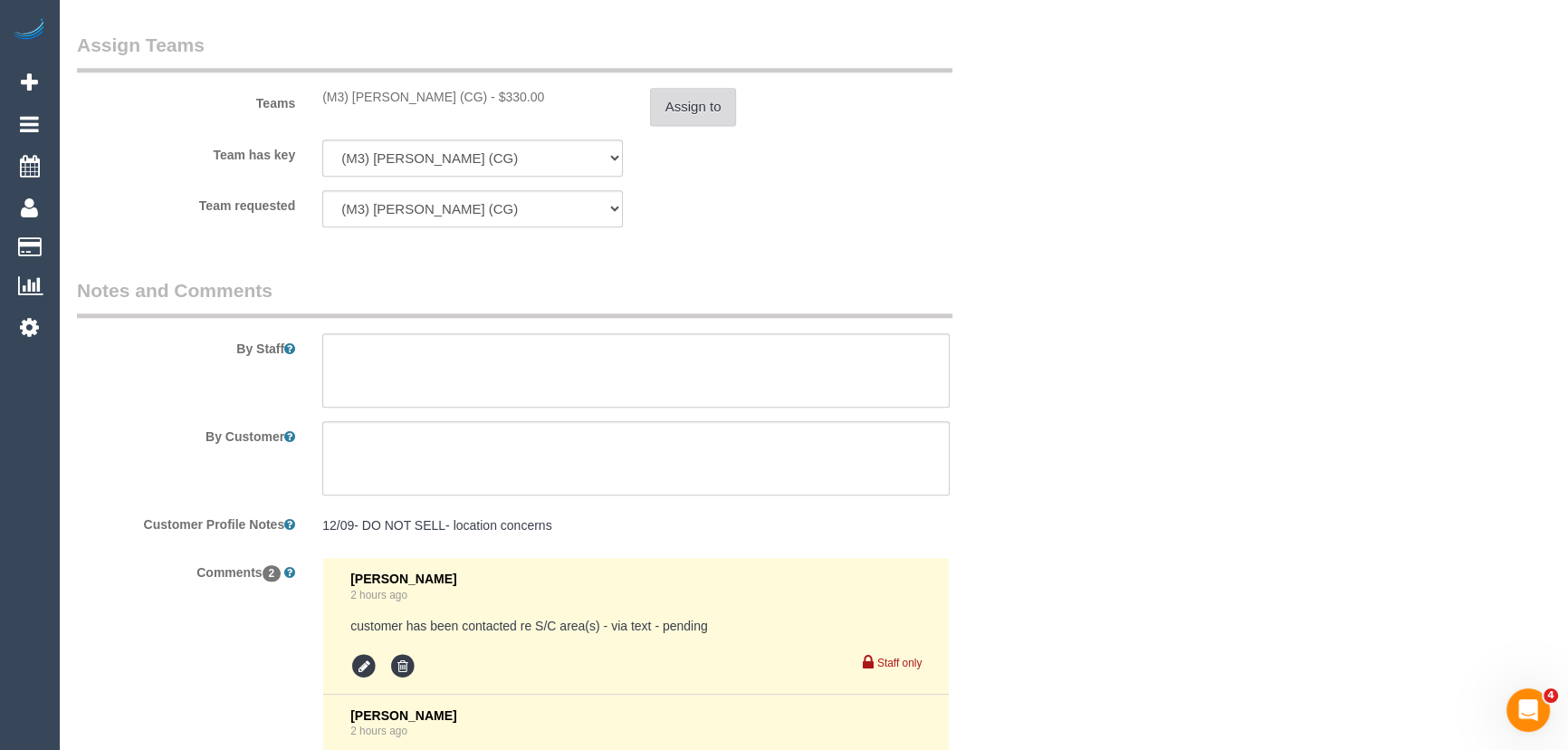
scroll to position [2304, 0]
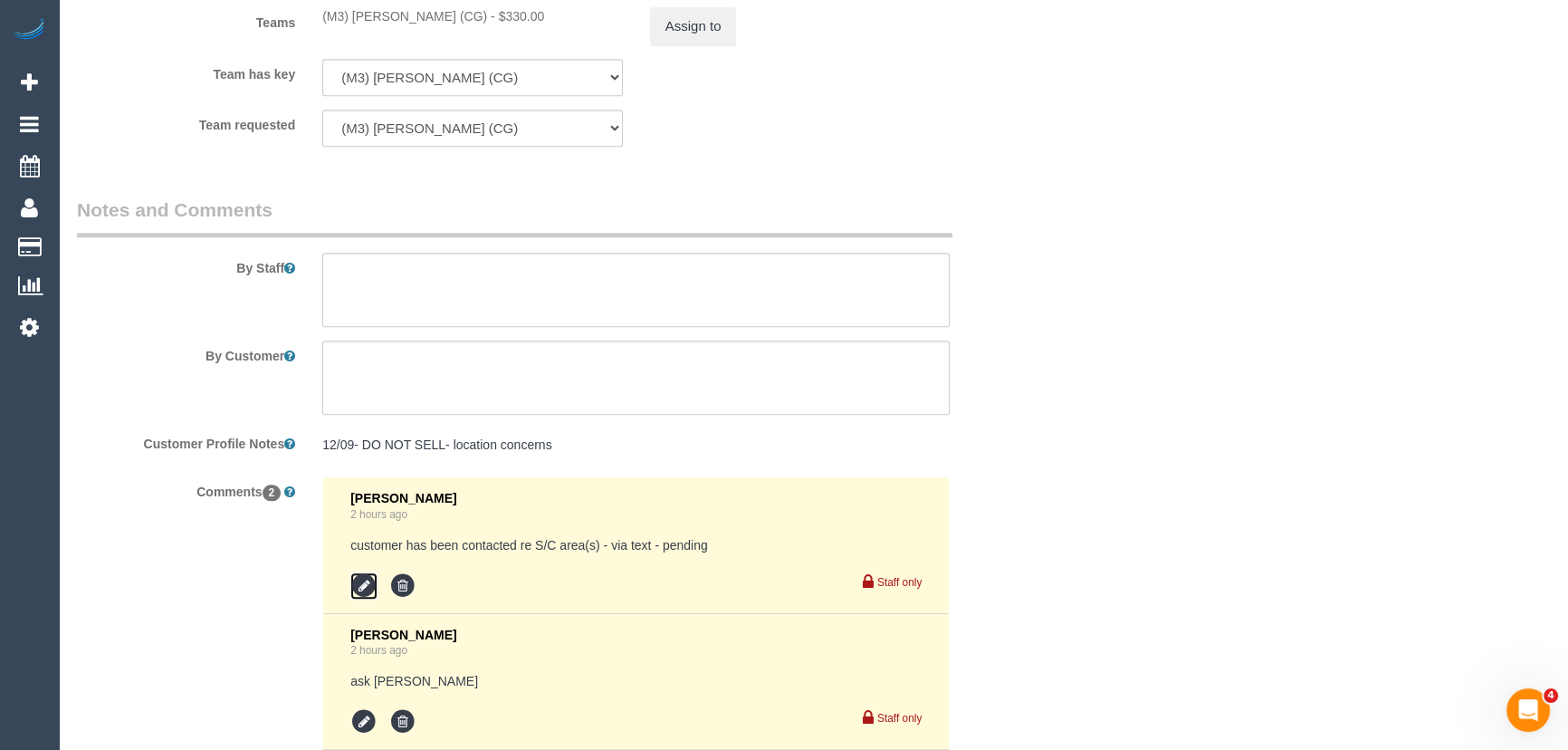
click at [353, 583] on icon at bounding box center [364, 585] width 27 height 27
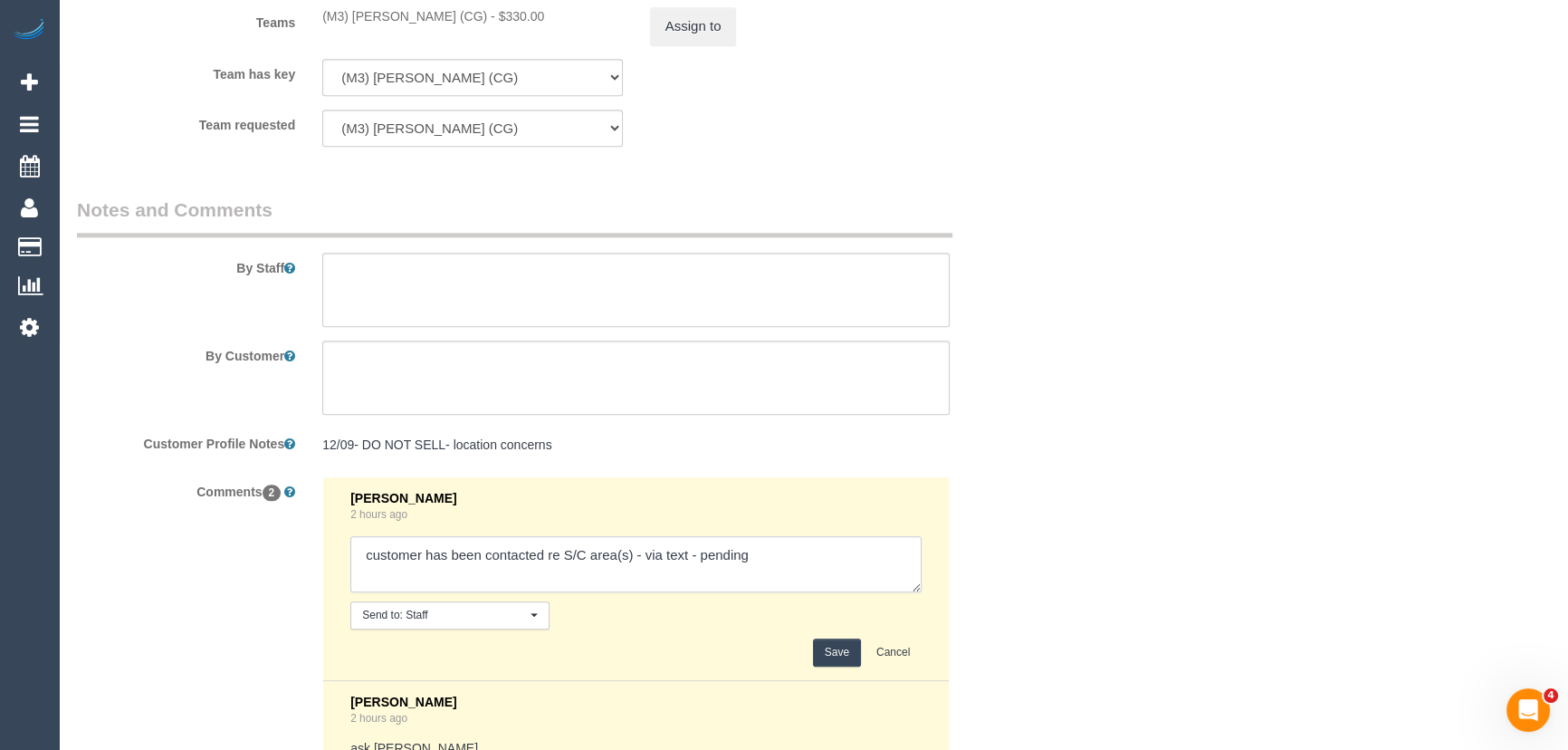
click at [831, 562] on textarea at bounding box center [636, 564] width 571 height 56
type textarea "customer has been contacted re S/C area(s) - via text - confirmed"
click at [837, 644] on button "Save" at bounding box center [837, 652] width 48 height 28
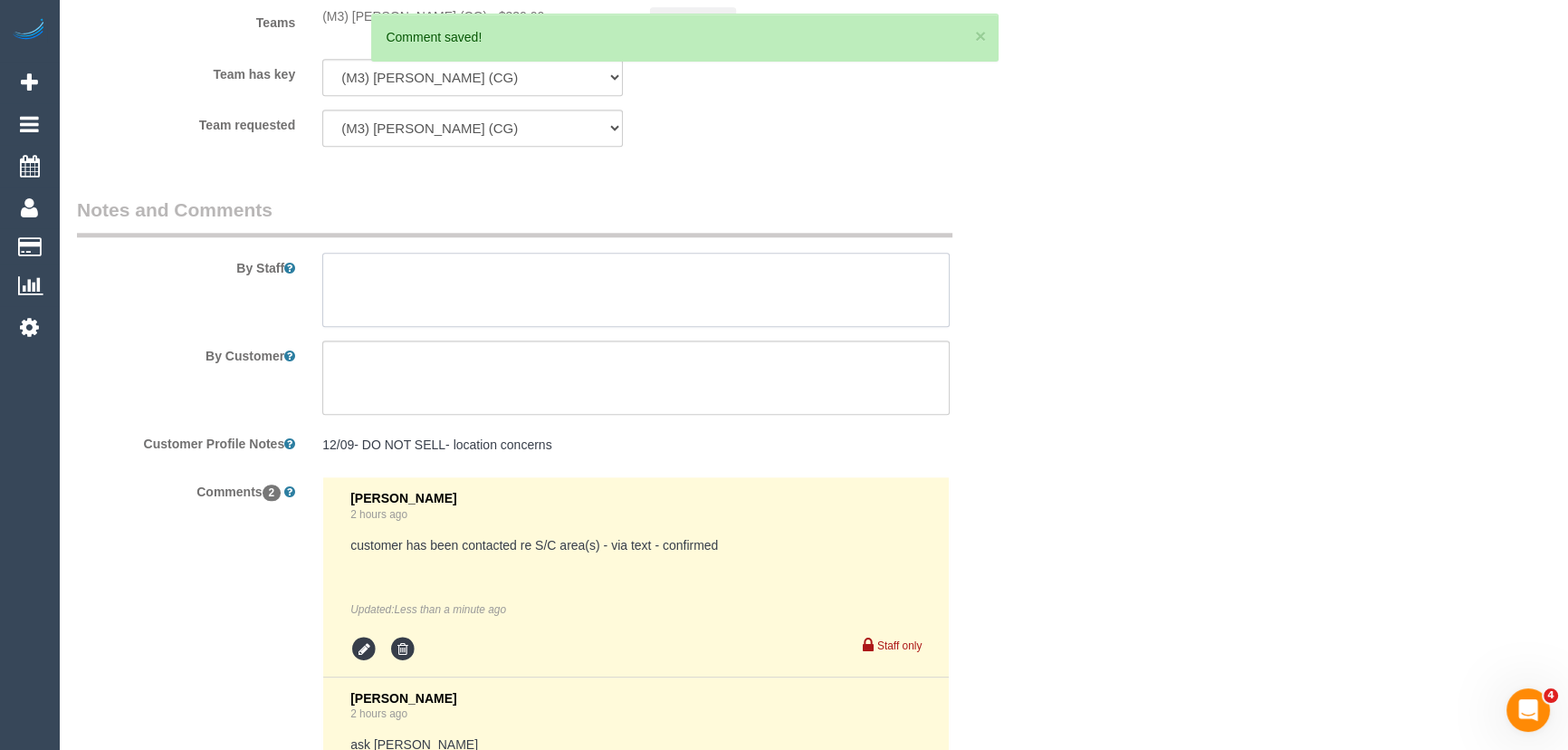
click at [465, 274] on textarea at bounding box center [635, 290] width 628 height 75
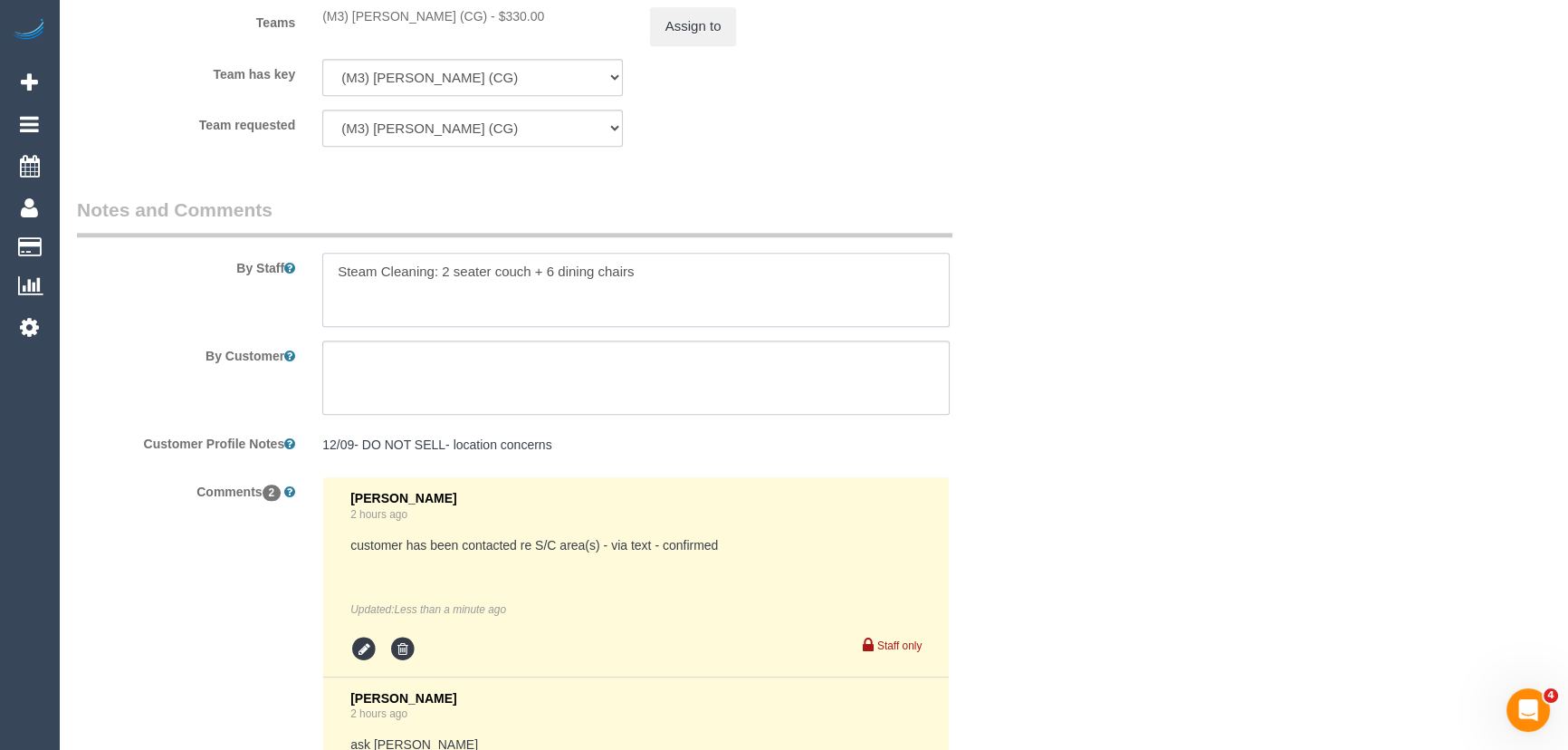
type textarea "Steam Cleaning: 2 seater couch + 6 dining chairs"
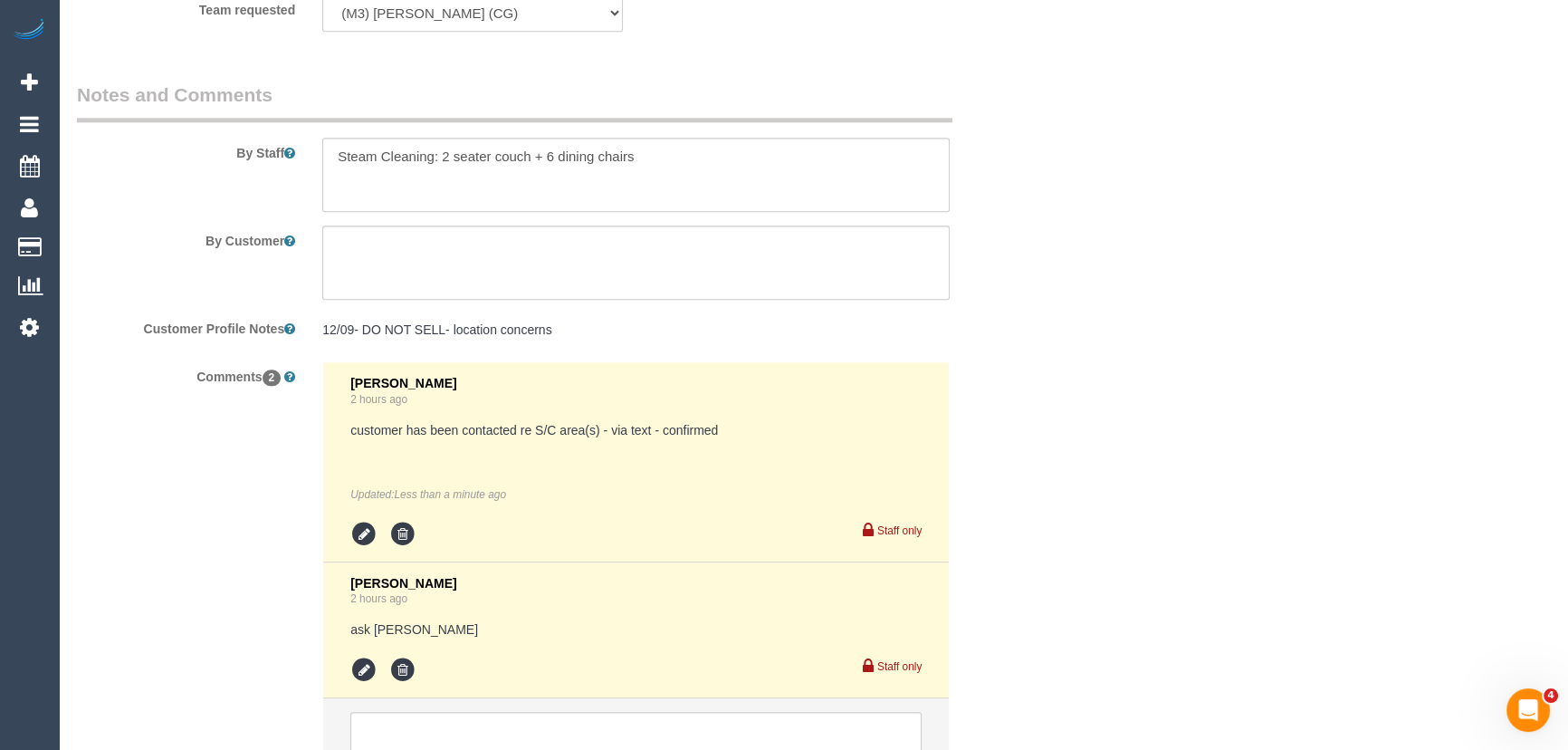
scroll to position [2579, 0]
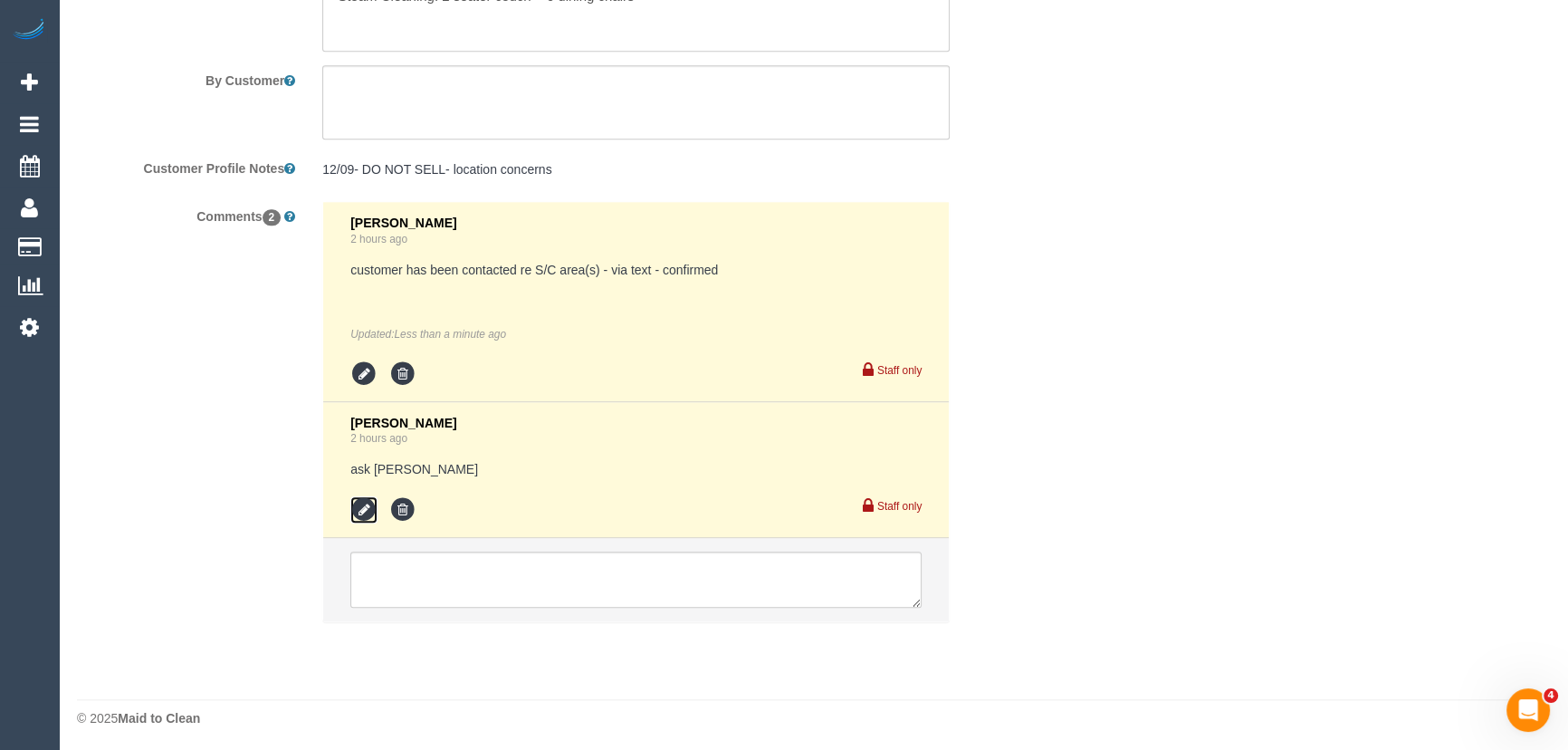
click at [365, 505] on icon at bounding box center [364, 509] width 27 height 27
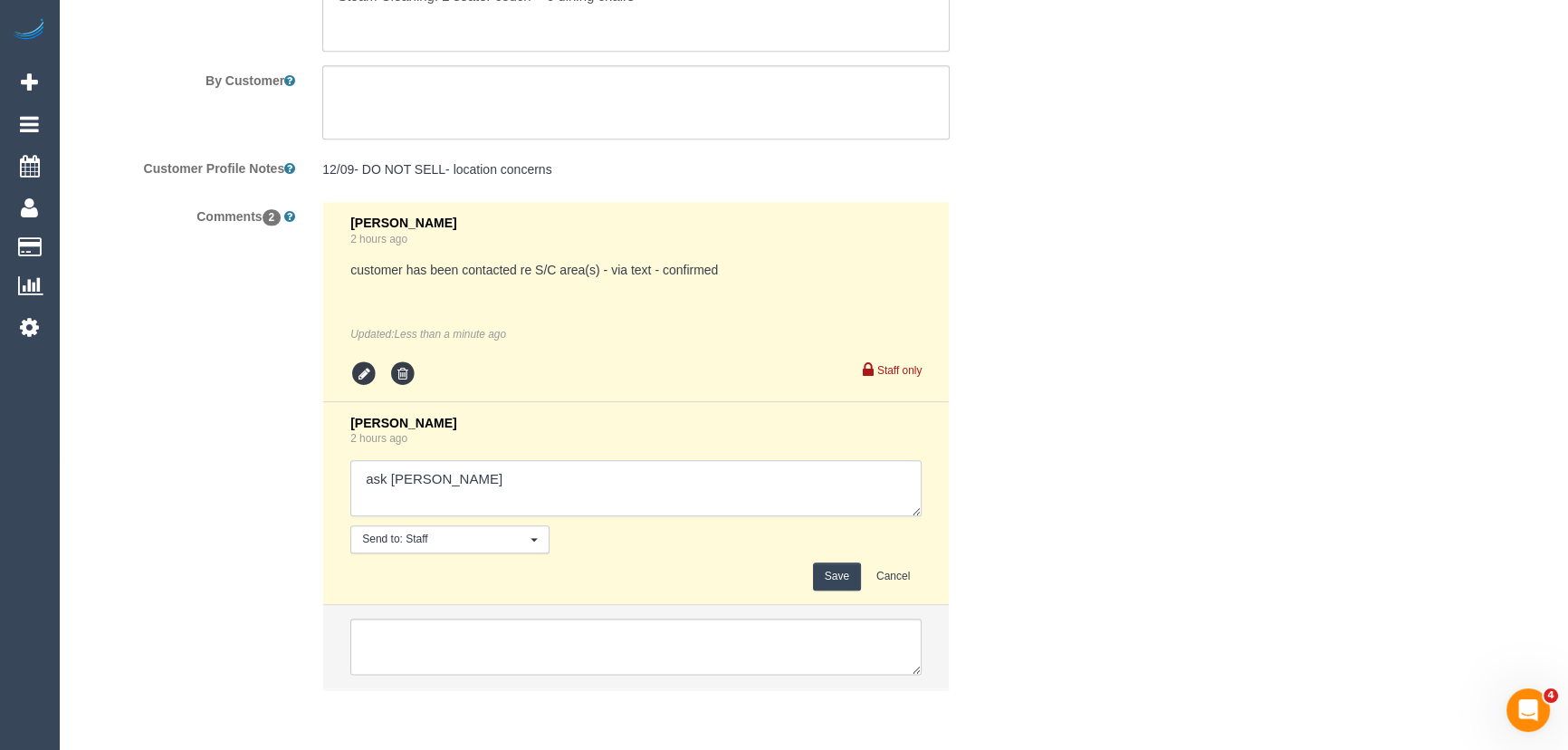
click at [463, 479] on textarea at bounding box center [636, 488] width 571 height 56
type textarea "ask Adnan - pending"
click at [837, 576] on button "Save" at bounding box center [837, 576] width 48 height 28
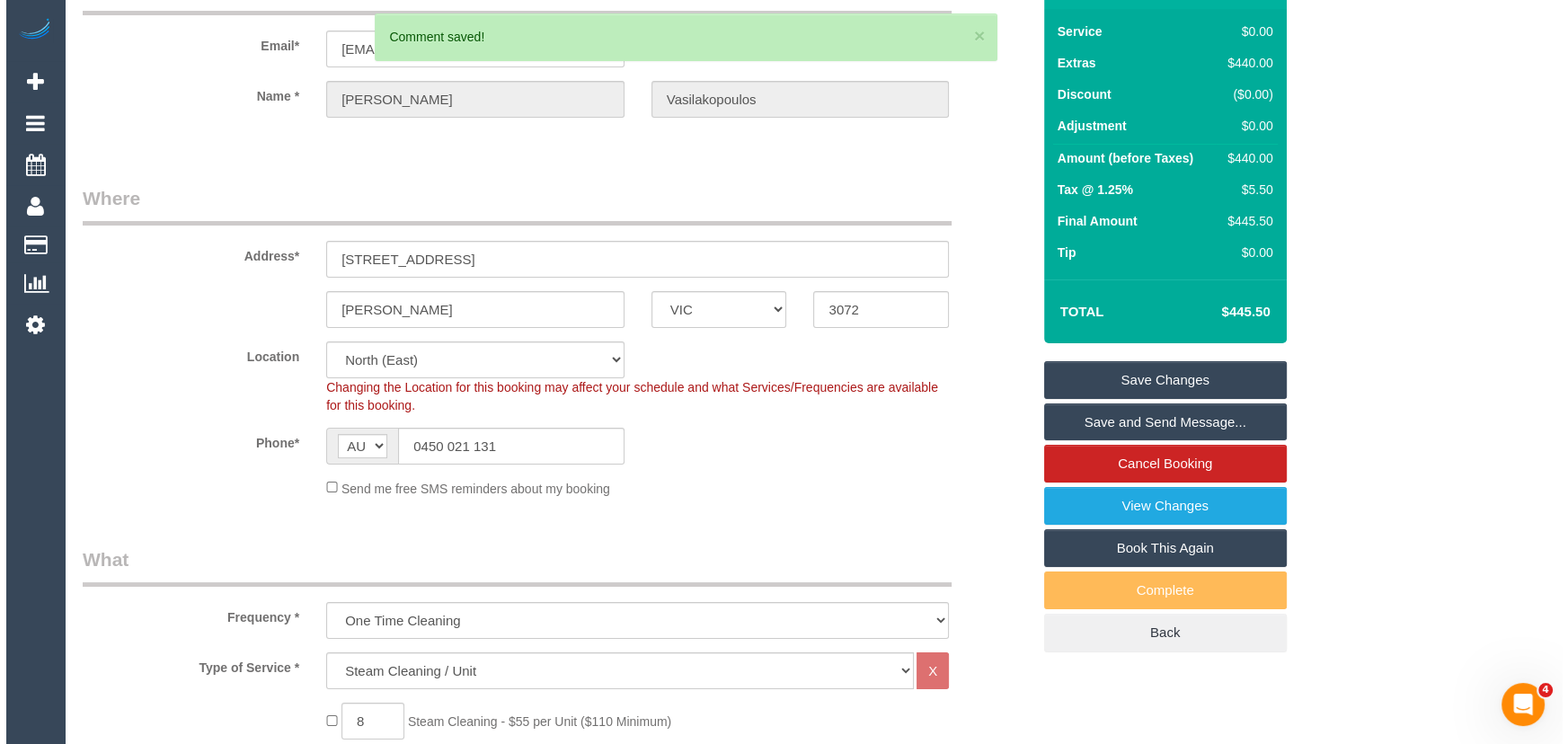
scroll to position [0, 0]
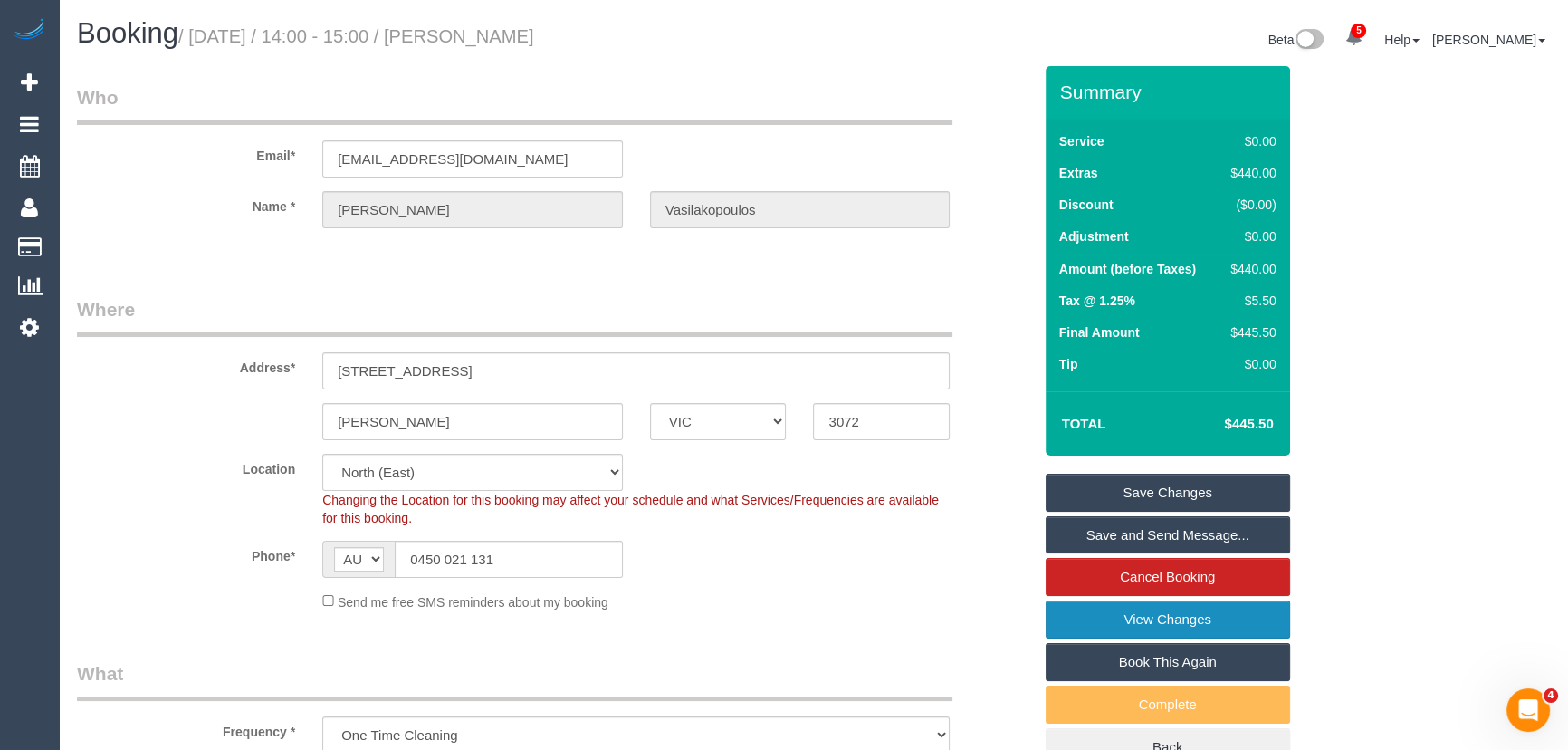
click at [1223, 624] on link "View Changes" at bounding box center [1168, 618] width 244 height 38
click at [1159, 632] on link "View Changes" at bounding box center [1168, 618] width 244 height 38
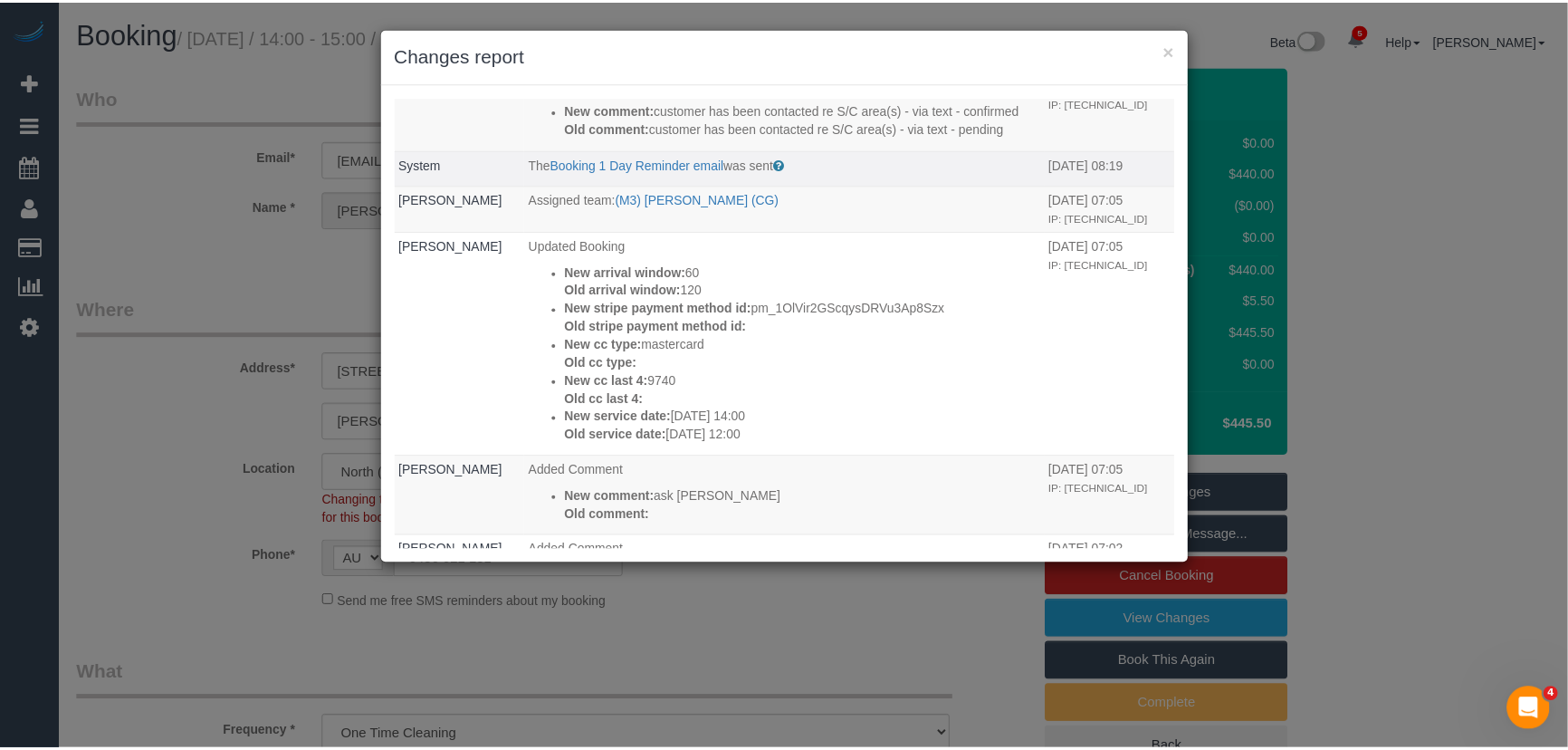
scroll to position [164, 0]
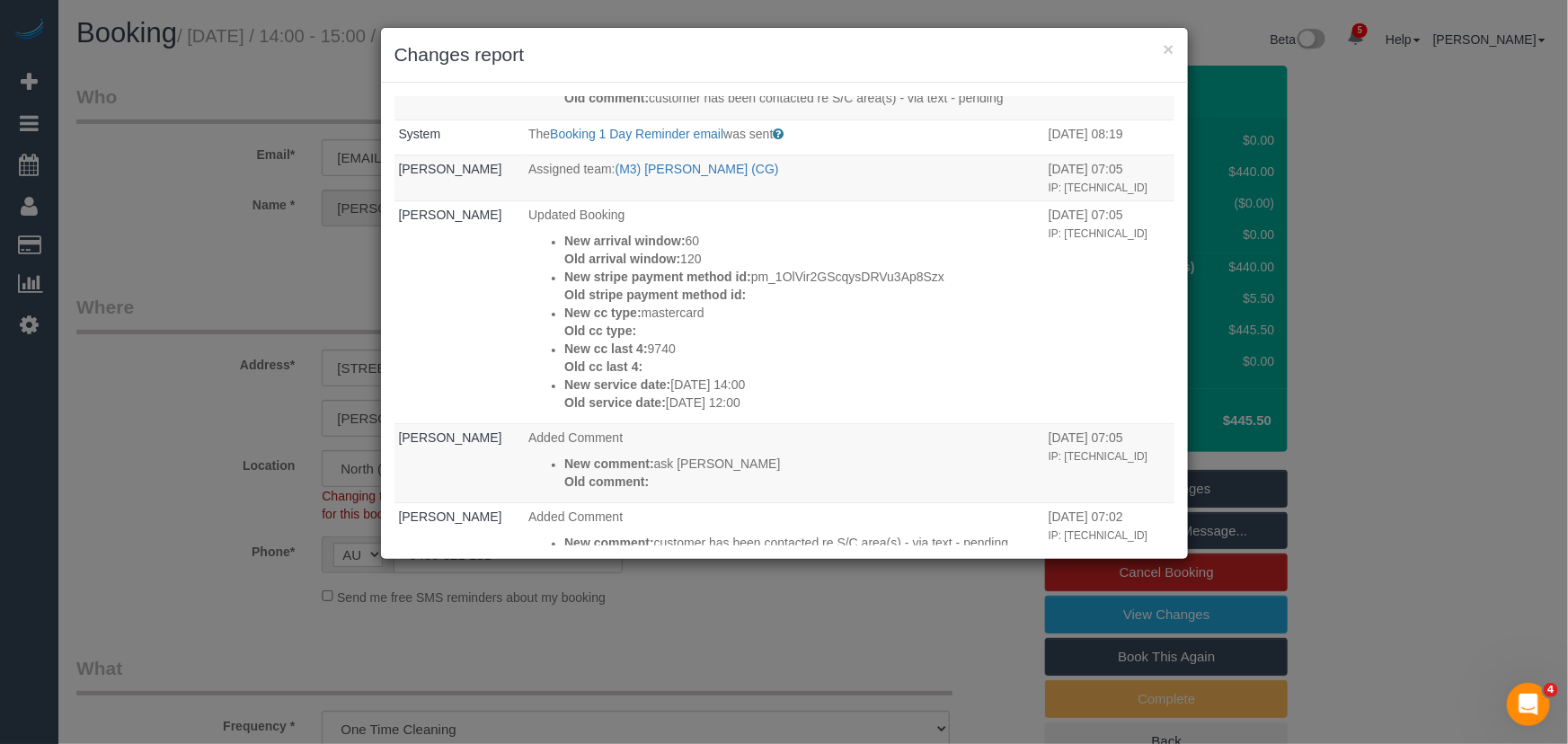
click at [876, 590] on div "× Changes report Who What When Jessica Trentin Updated Comment New comment: ask…" at bounding box center [784, 372] width 1568 height 744
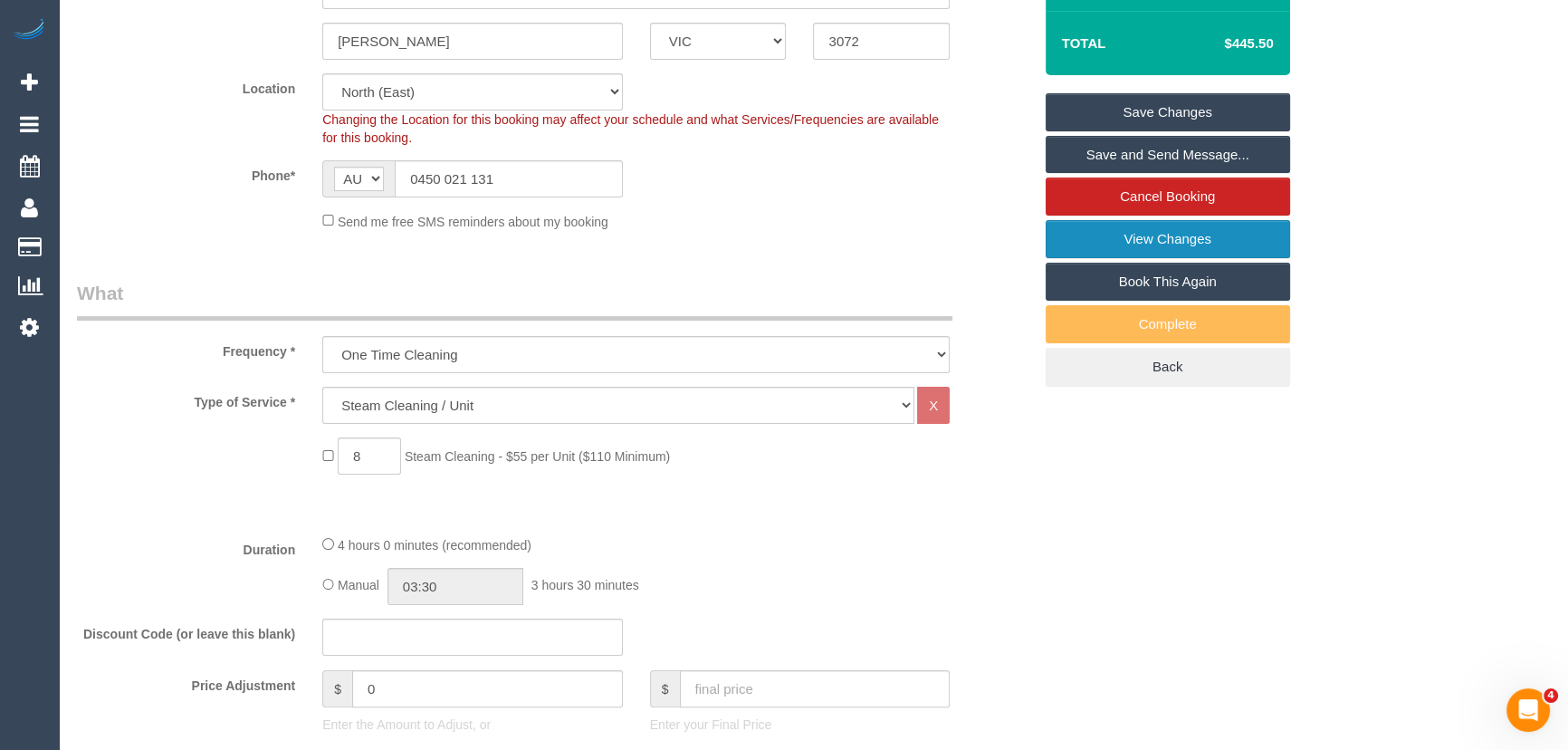
scroll to position [411, 0]
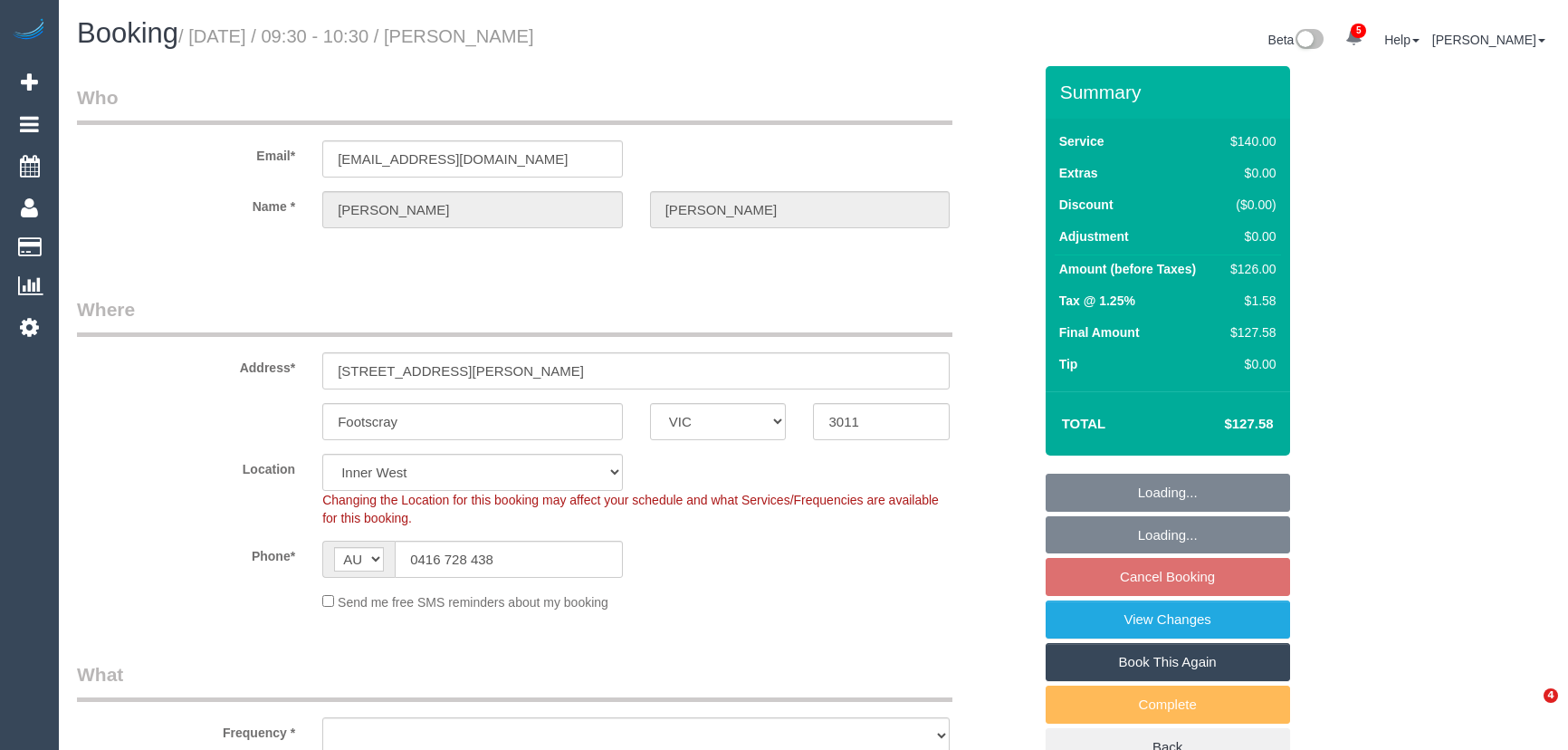
select select "VIC"
select select "object:1643"
select select "23081"
select select "number:29"
select select "number:14"
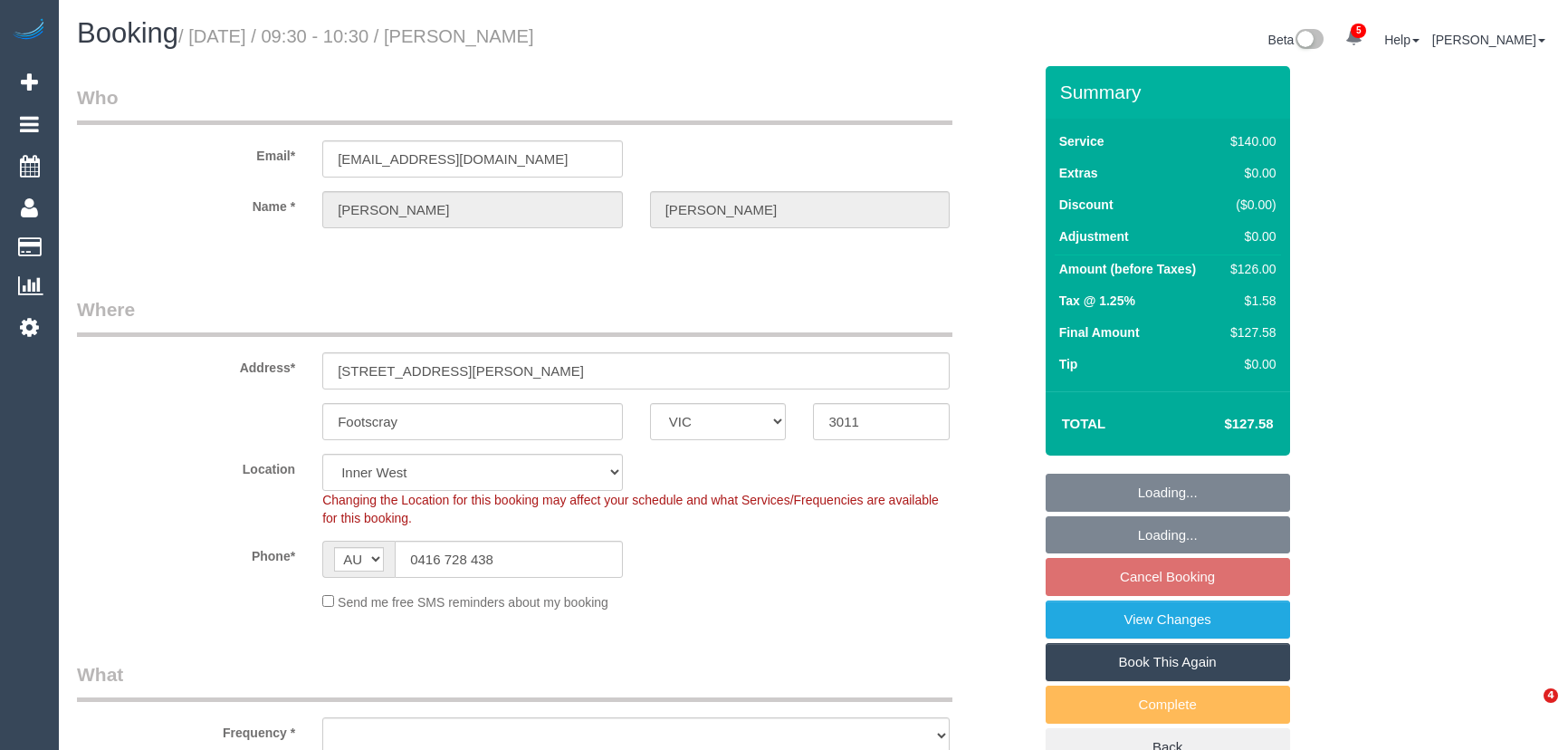
select select "number:19"
select select "number:22"
select select "number:35"
select select "number:11"
select select "23081"
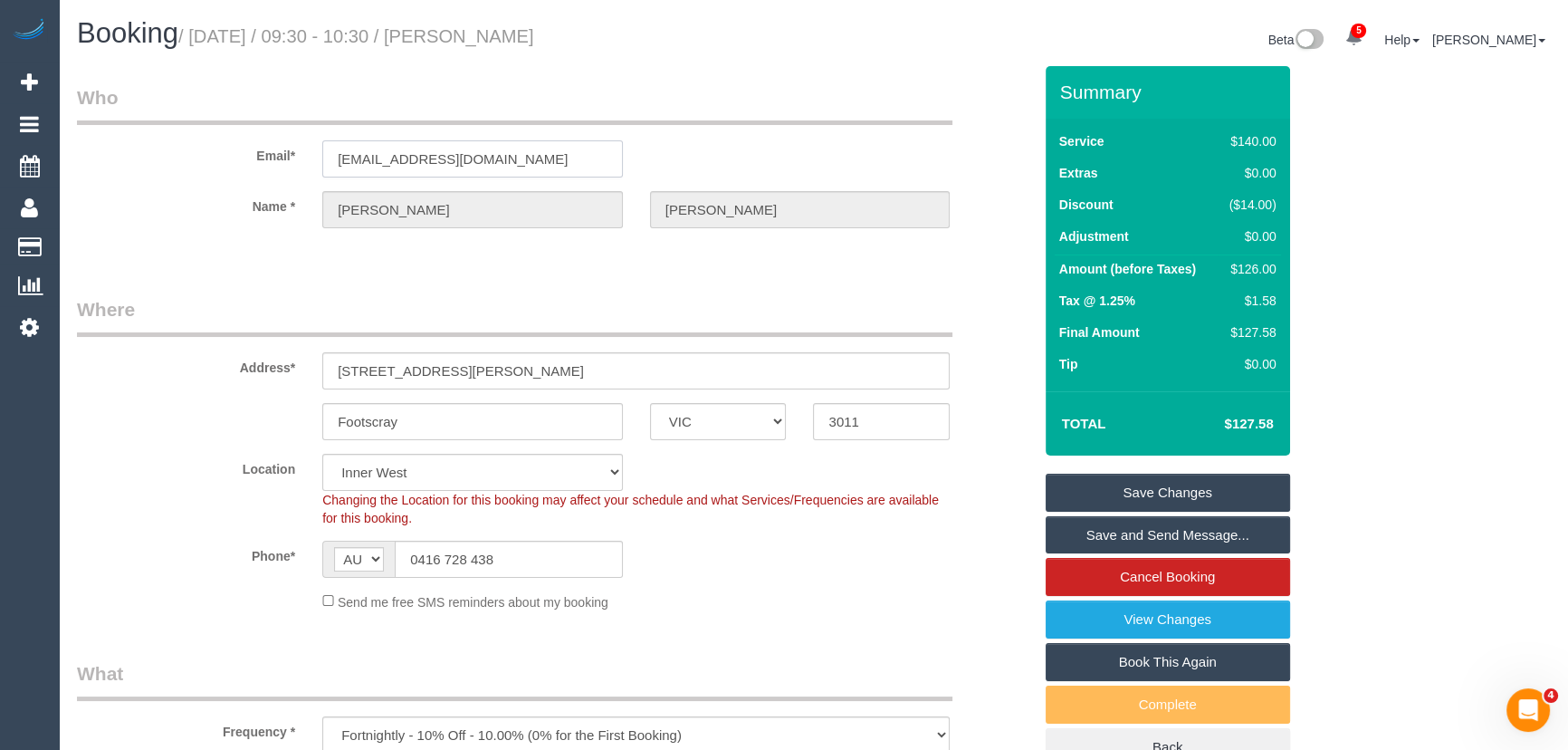
click at [530, 163] on input "[EMAIL_ADDRESS][DOMAIN_NAME]" at bounding box center [472, 159] width 300 height 37
click at [511, 561] on input "0416 728 438" at bounding box center [508, 559] width 229 height 37
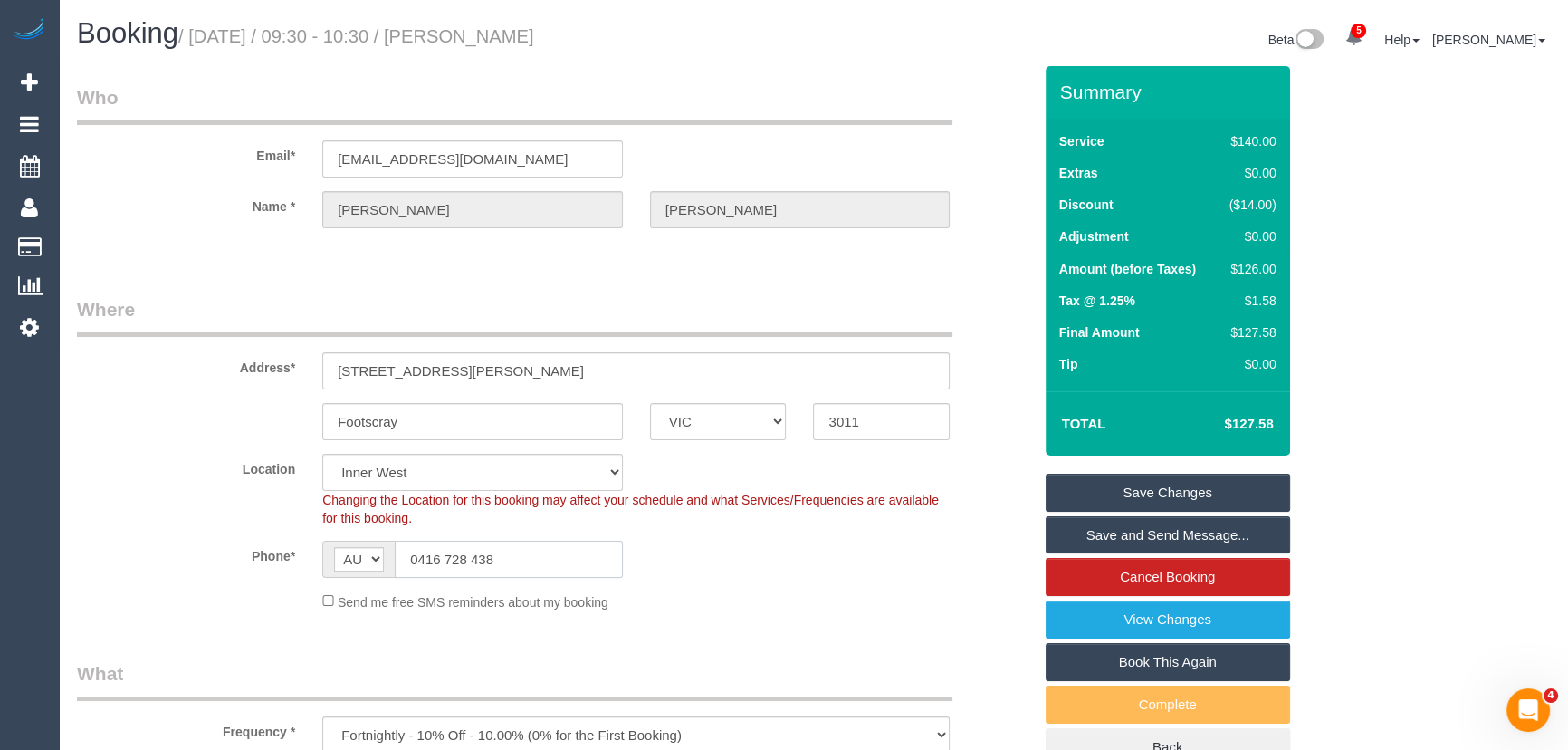
click at [511, 561] on input "0416 728 438" at bounding box center [508, 559] width 229 height 37
click at [540, 558] on input "0416 728 438" at bounding box center [508, 559] width 229 height 37
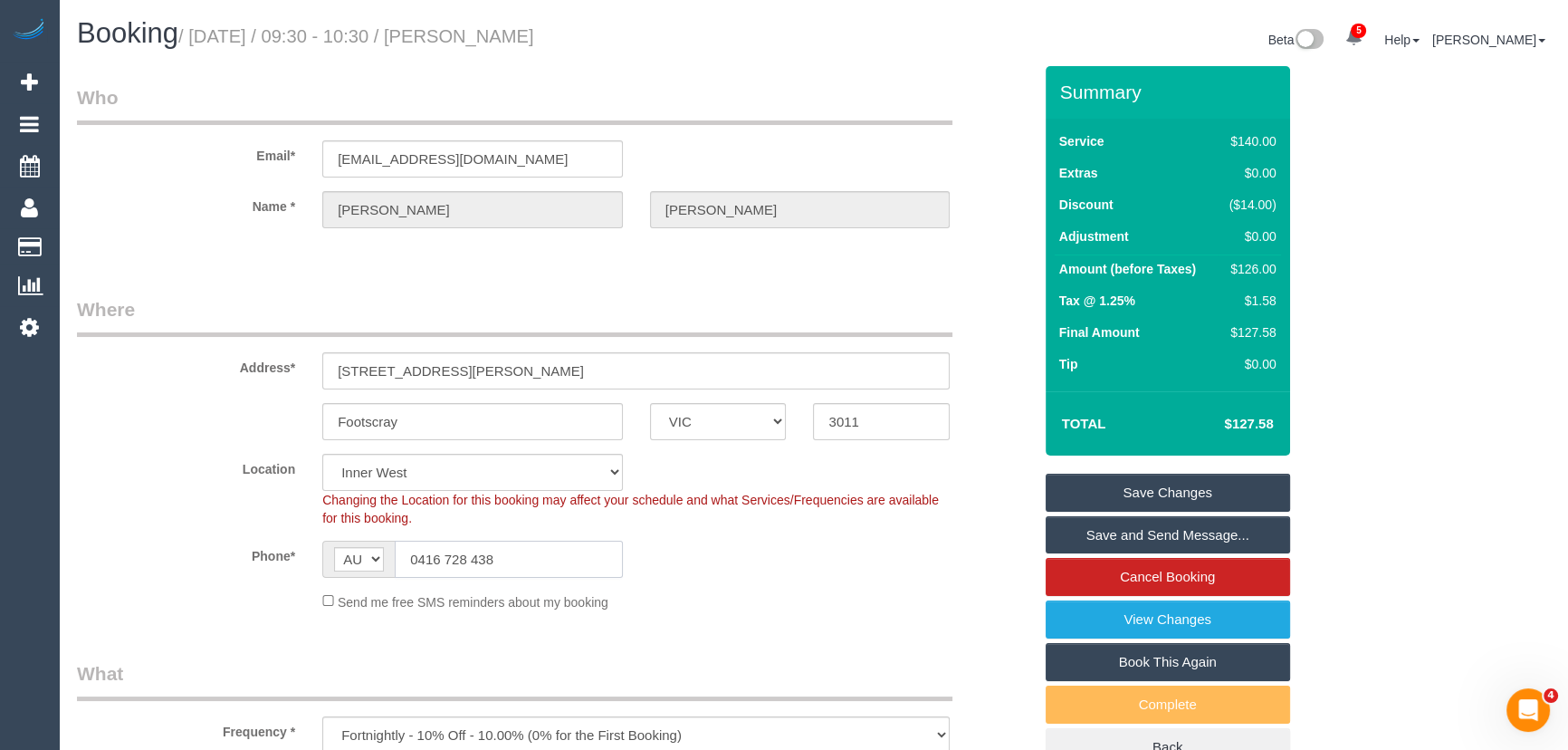
click at [540, 558] on input "0416 728 438" at bounding box center [508, 559] width 229 height 37
drag, startPoint x: 199, startPoint y: 38, endPoint x: 311, endPoint y: 35, distance: 112.0
click at [311, 35] on small "/ [DATE] / 09:30 - 10:30 / [PERSON_NAME]" at bounding box center [355, 35] width 355 height 20
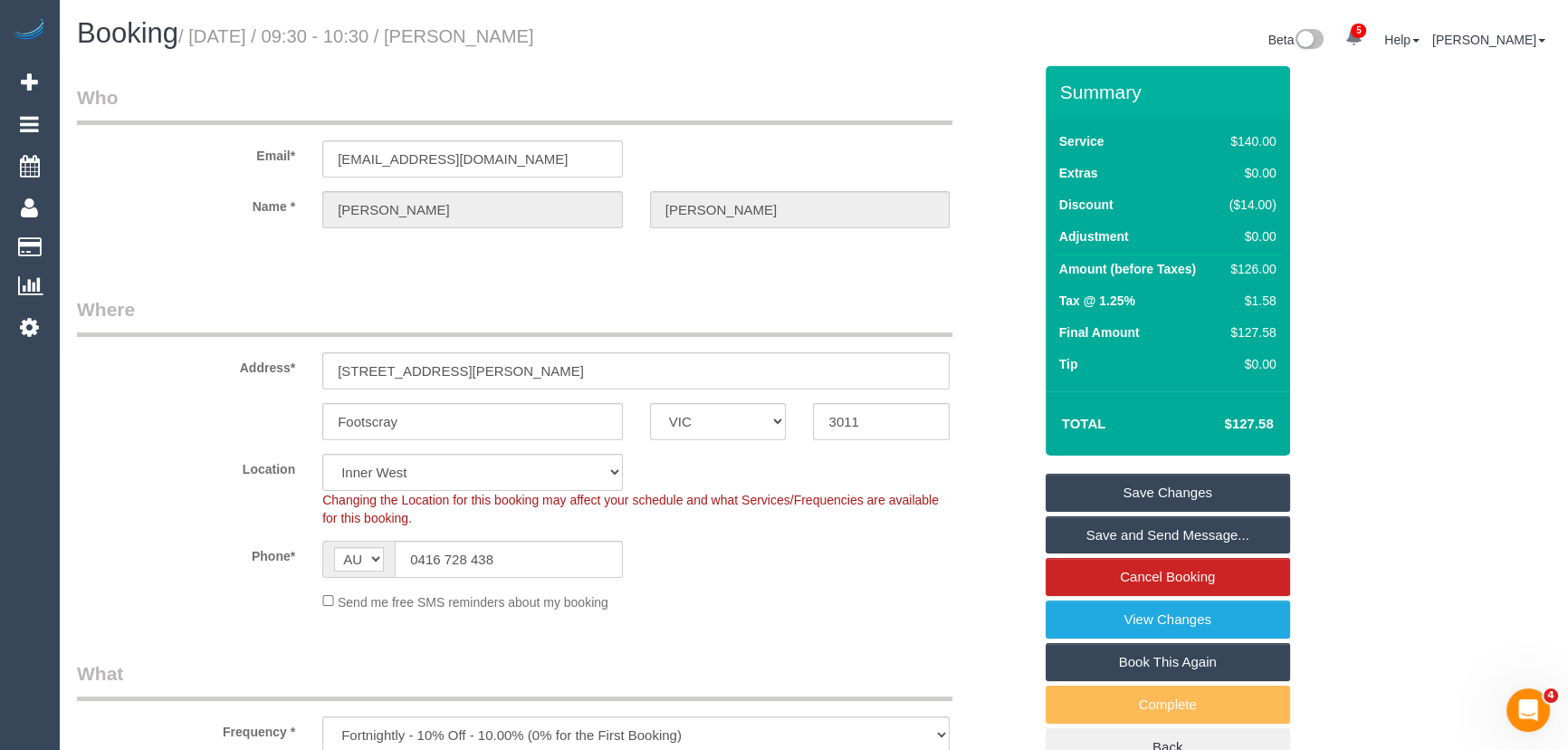
click at [165, 226] on div "Name * [PERSON_NAME]" at bounding box center [554, 210] width 982 height 37
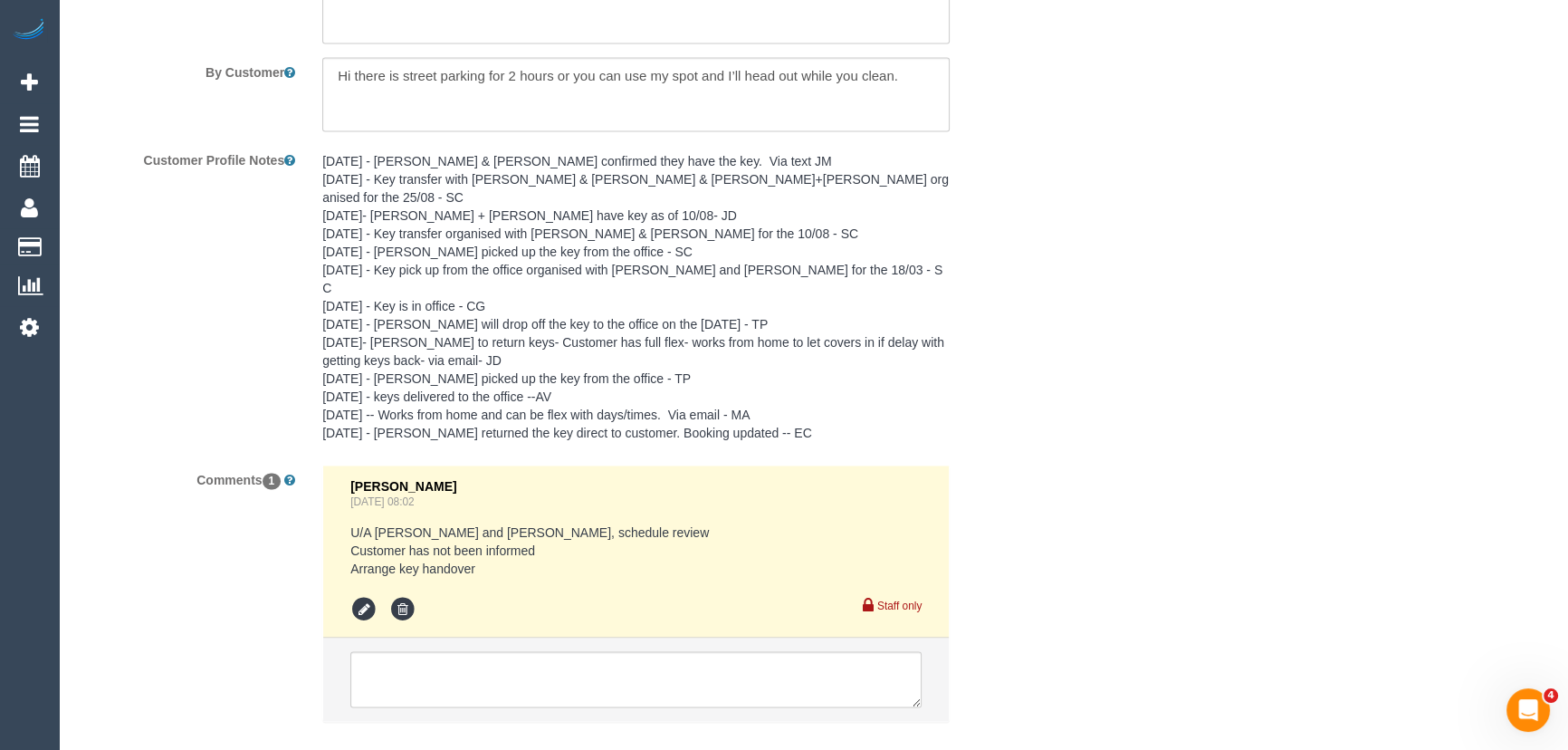
scroll to position [3259, 0]
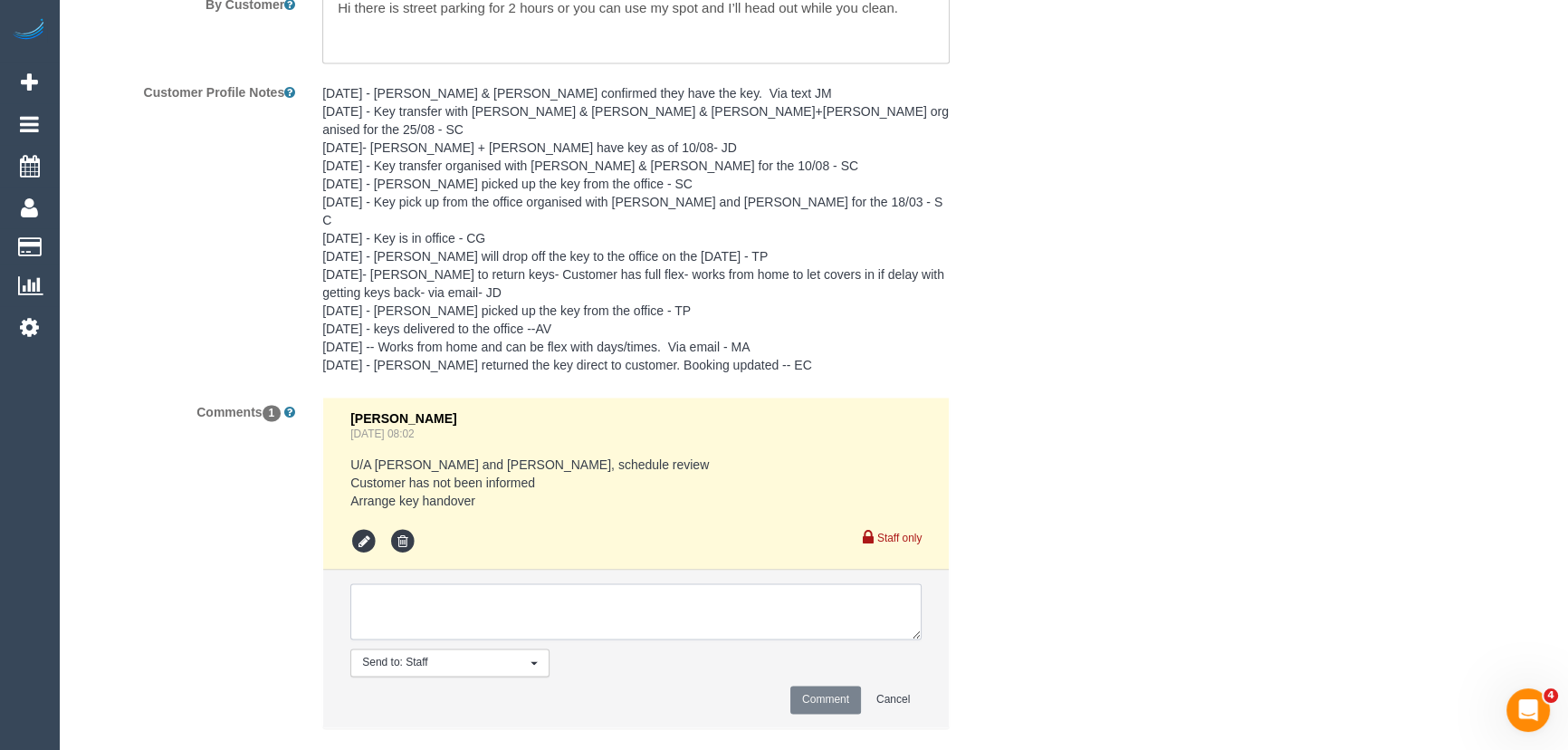
click at [387, 583] on textarea at bounding box center [636, 611] width 571 height 56
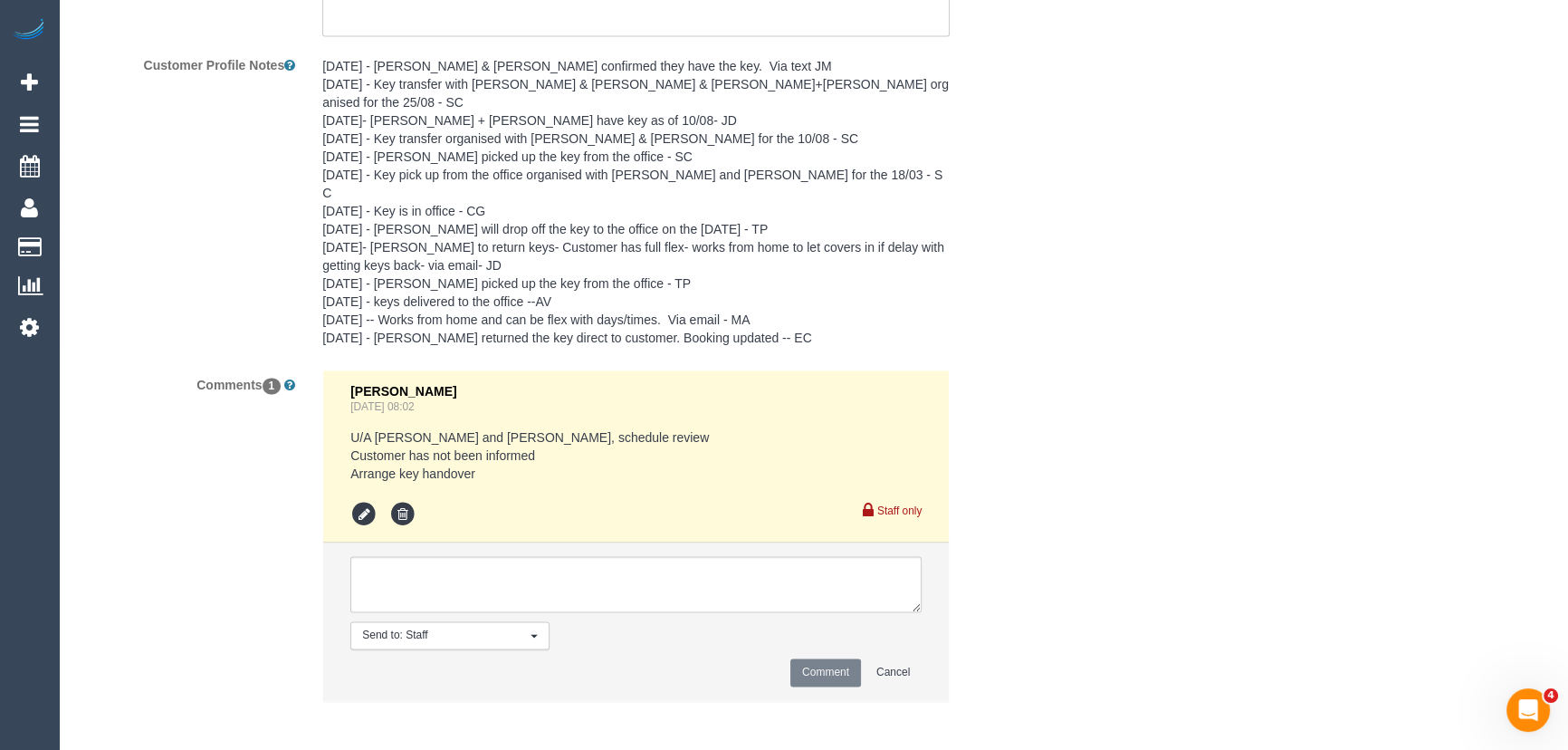
scroll to position [3332, 0]
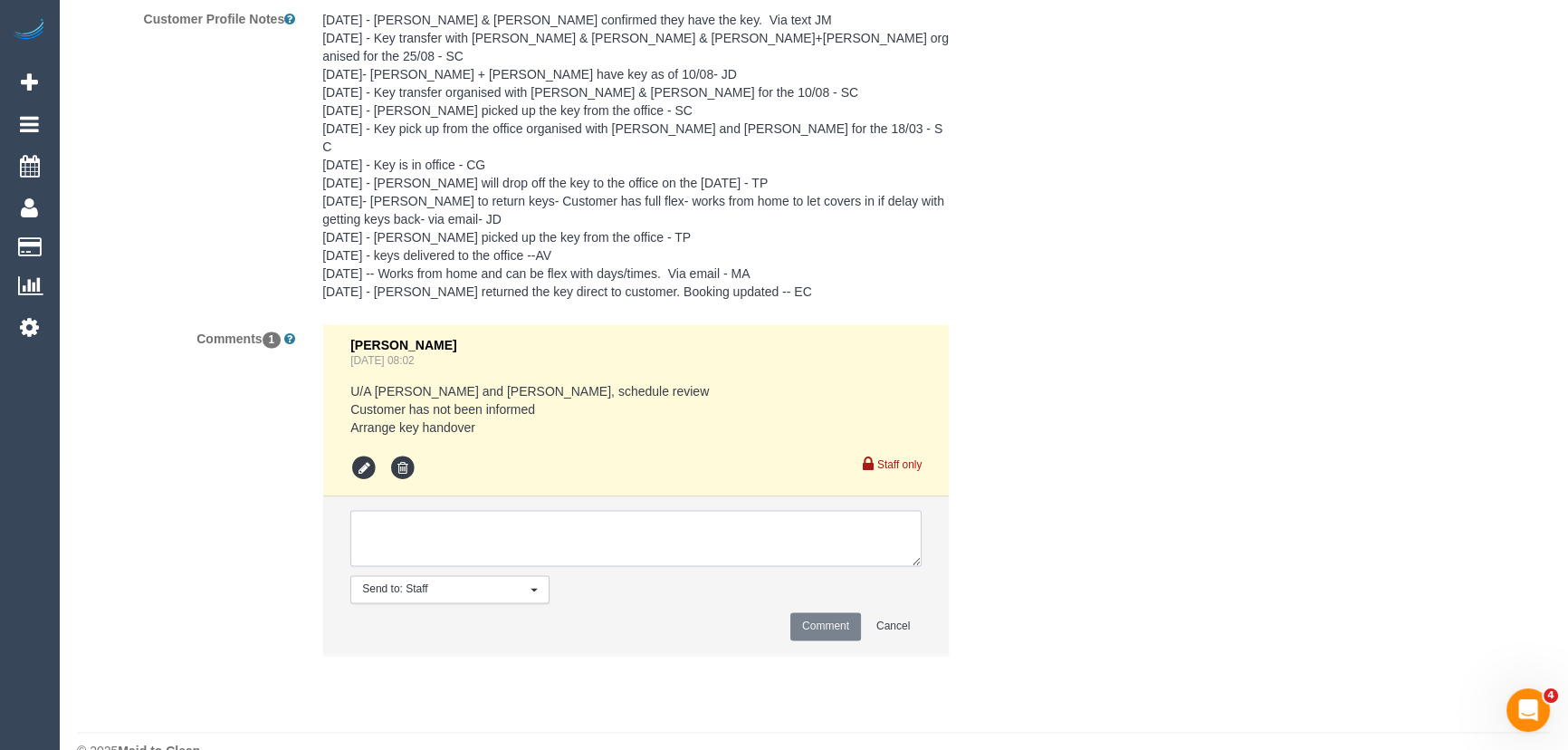
click at [476, 509] on textarea at bounding box center [636, 537] width 571 height 56
type textarea "Customer has been informed of Eray ongoing - via phone - confirmed"
click at [827, 612] on button "Comment" at bounding box center [826, 626] width 71 height 28
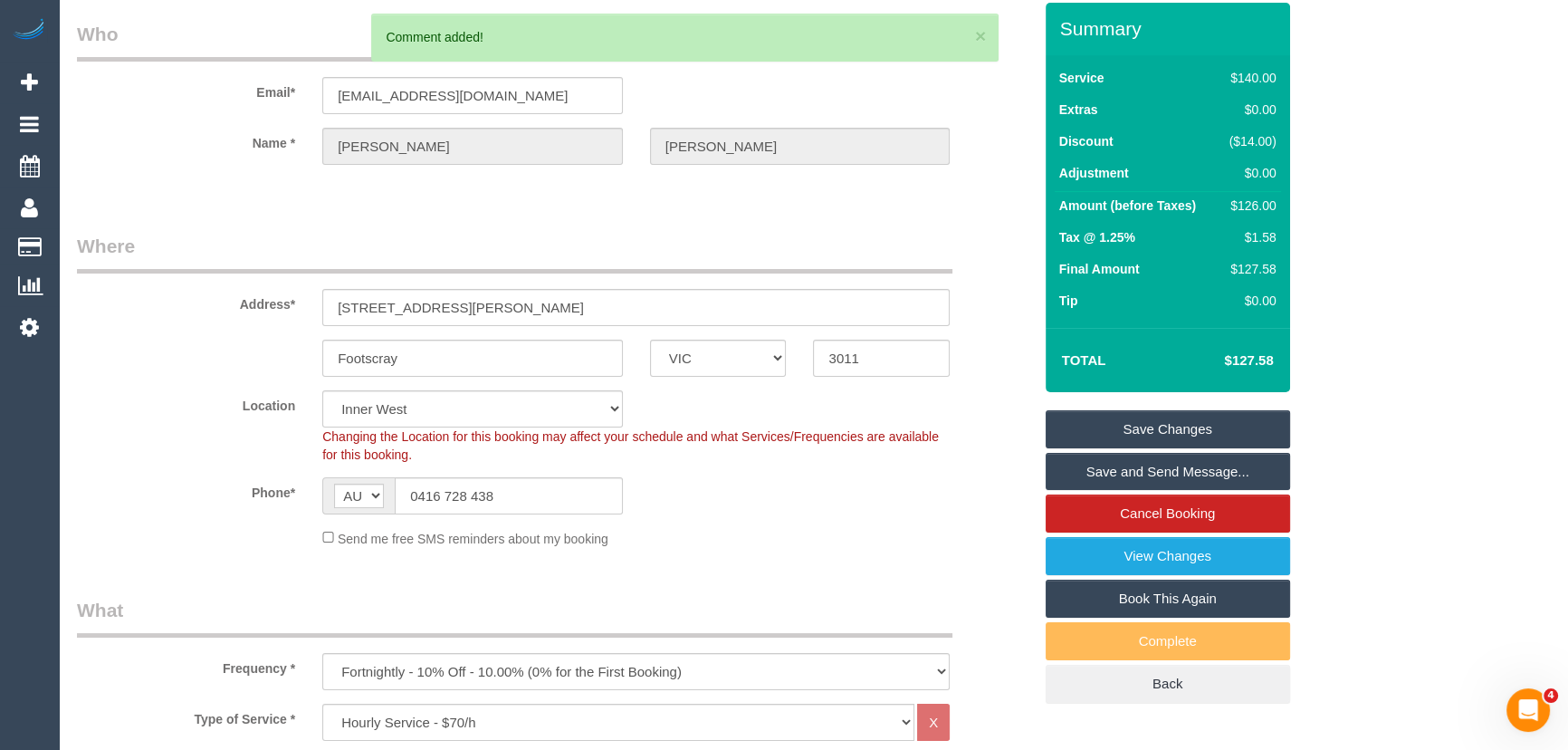
scroll to position [0, 0]
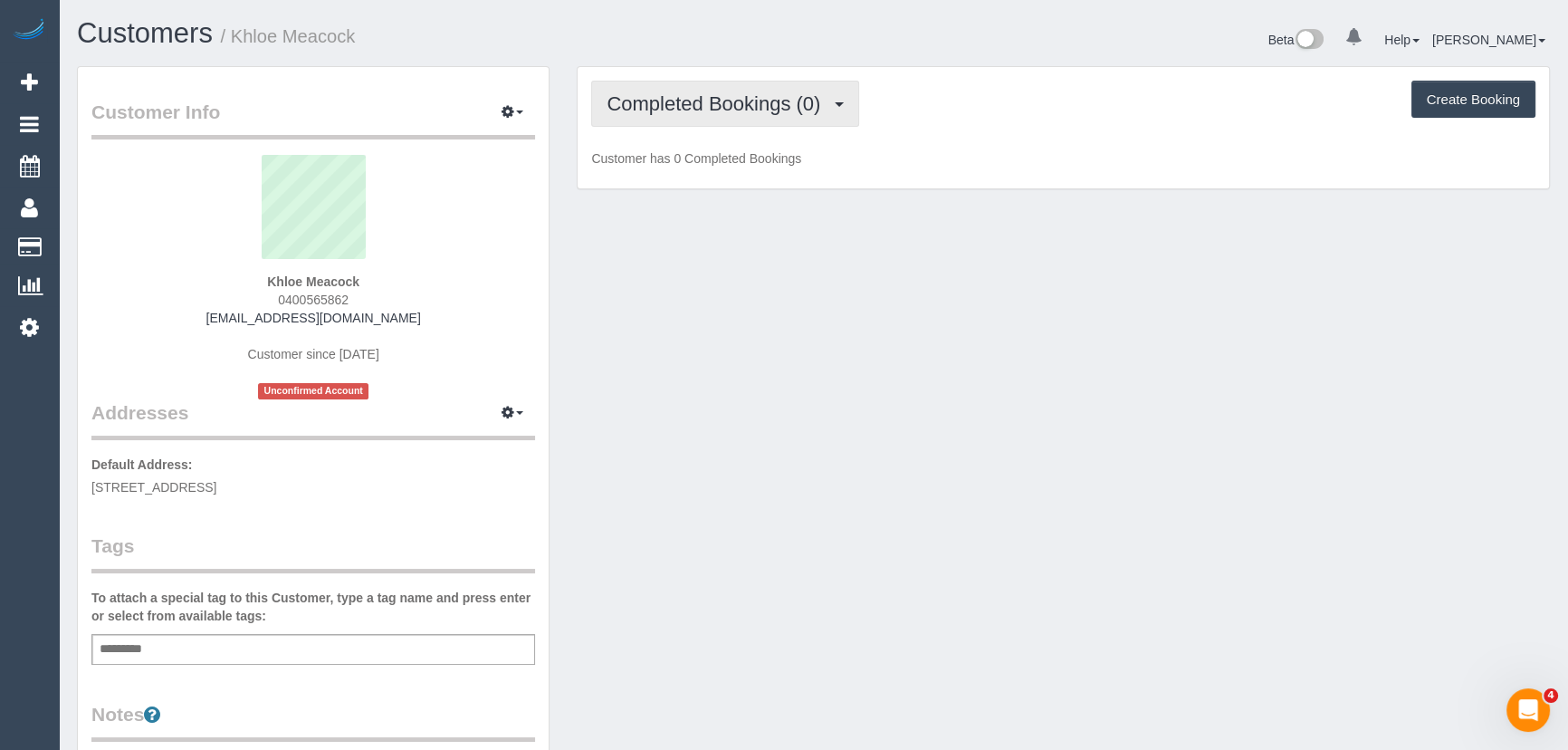
click at [775, 111] on span "Completed Bookings (0)" at bounding box center [717, 104] width 223 height 22
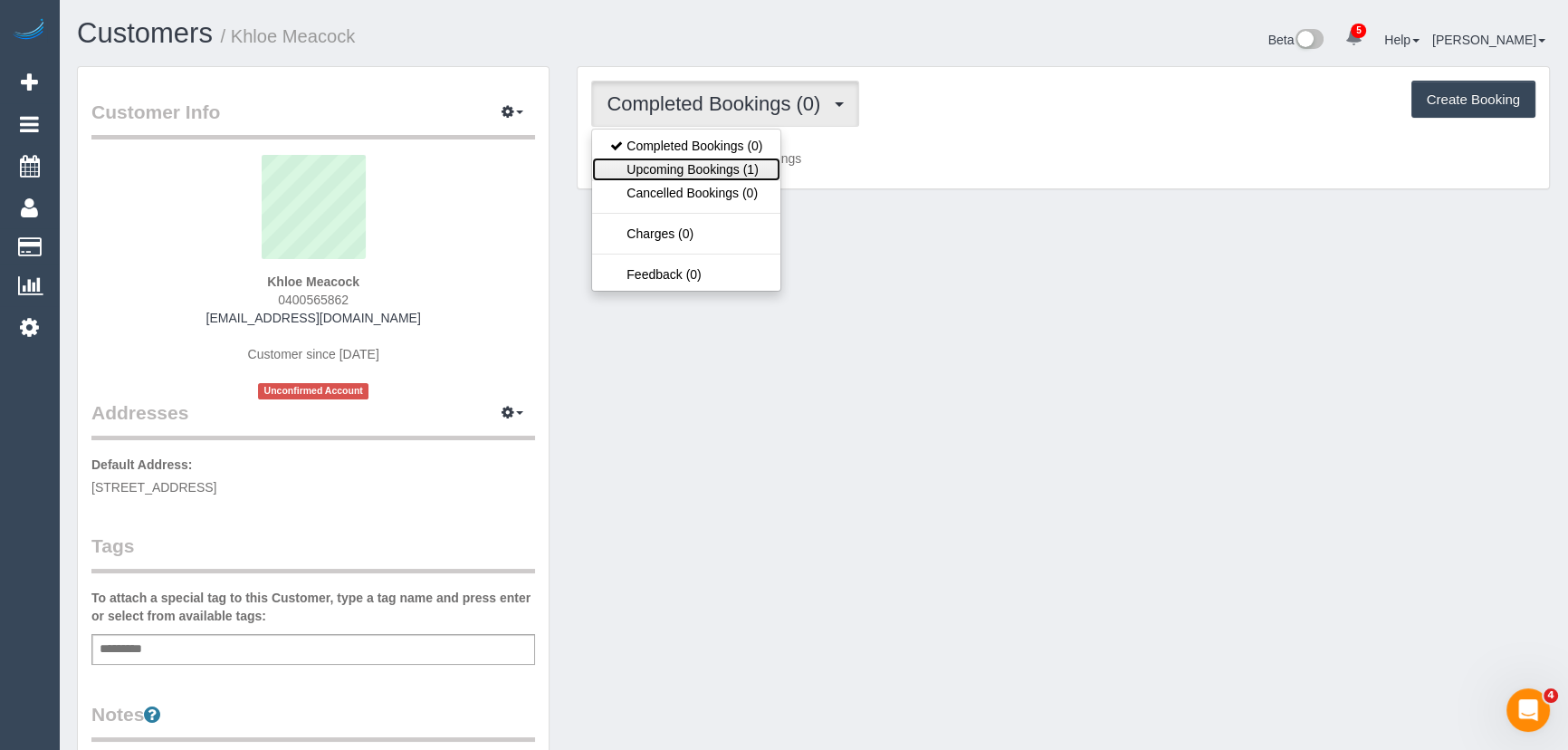
click at [756, 164] on link "Upcoming Bookings (1)" at bounding box center [687, 169] width 188 height 23
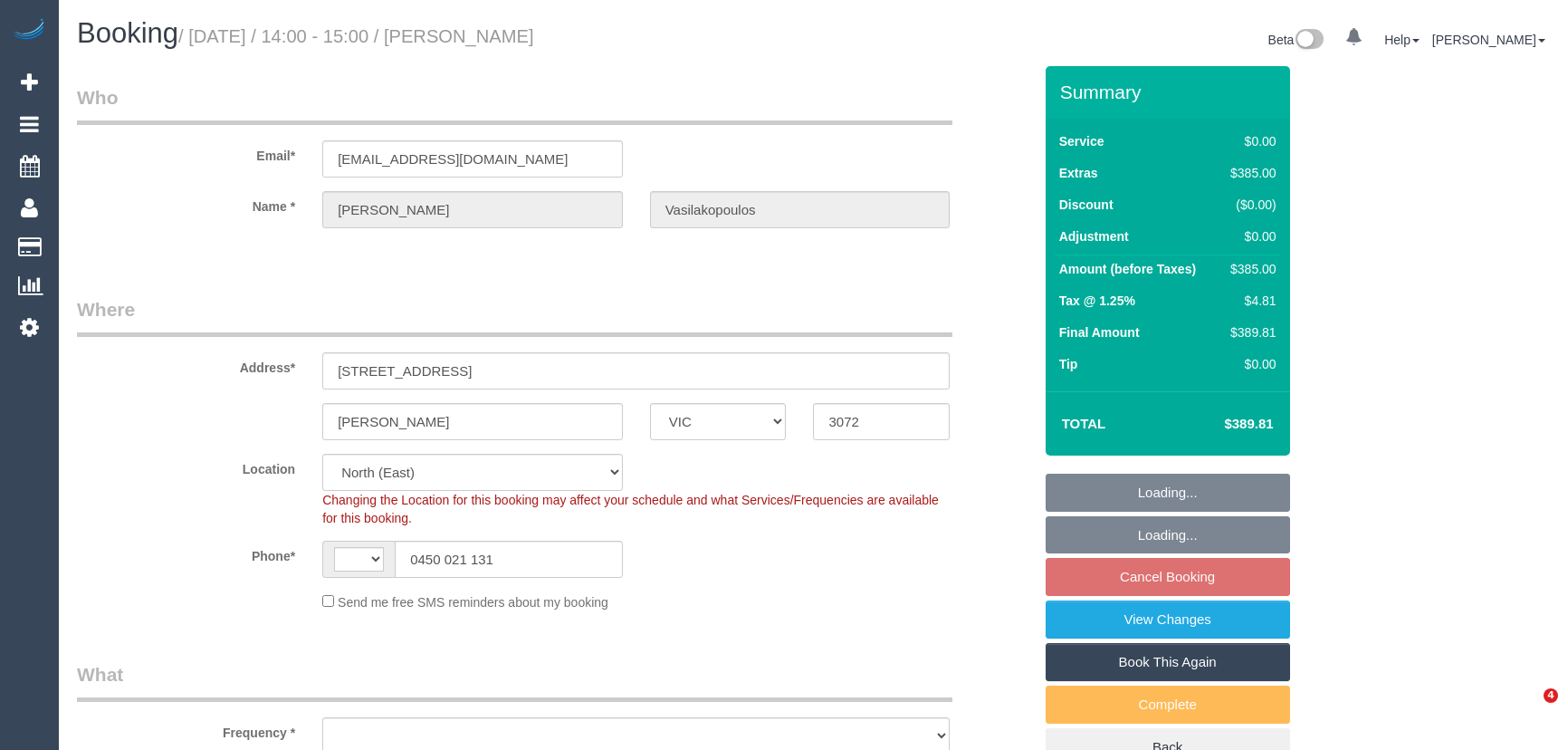
select select "VIC"
select select "number:28"
select select "number:14"
select select "number:19"
select select "number:22"
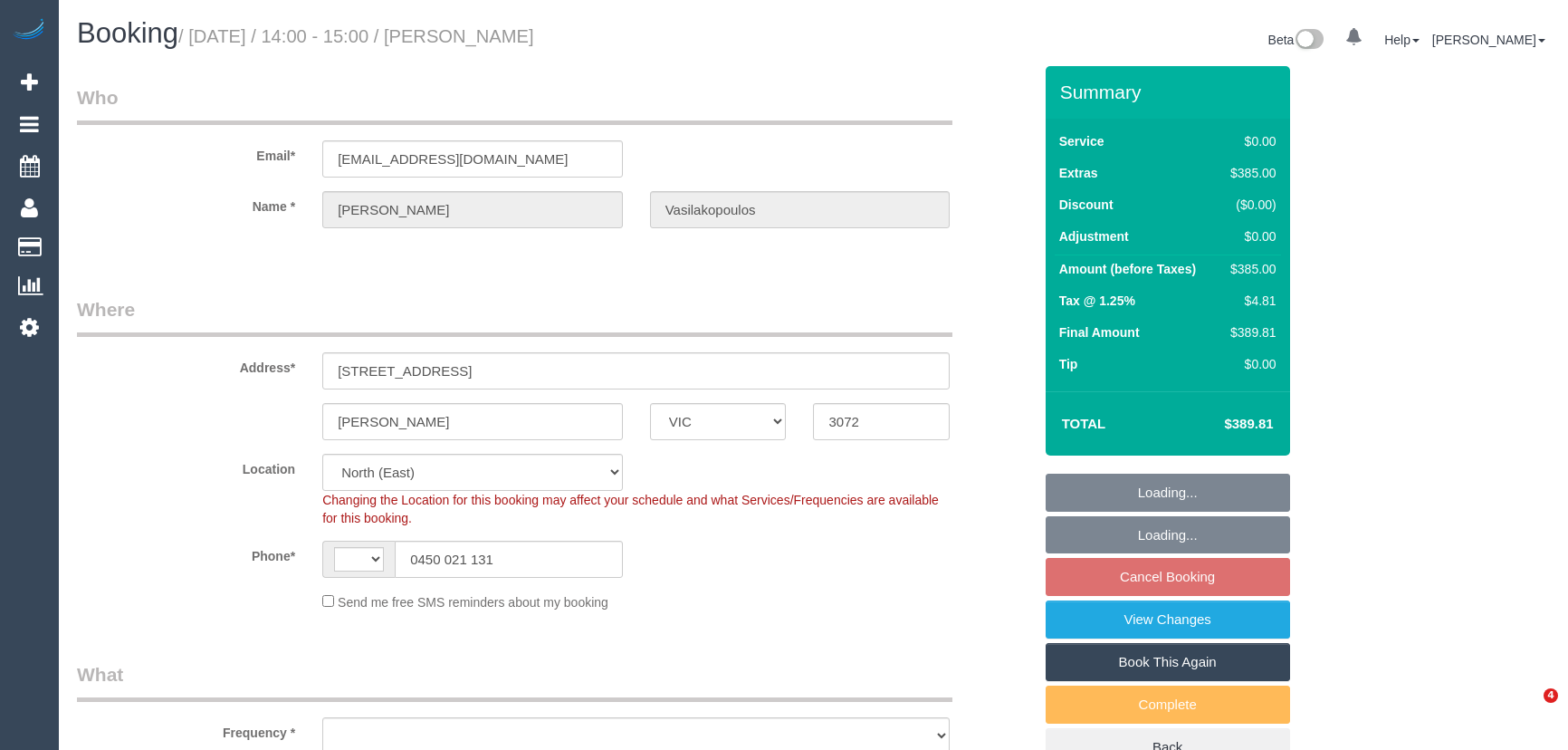
select select "string:AU"
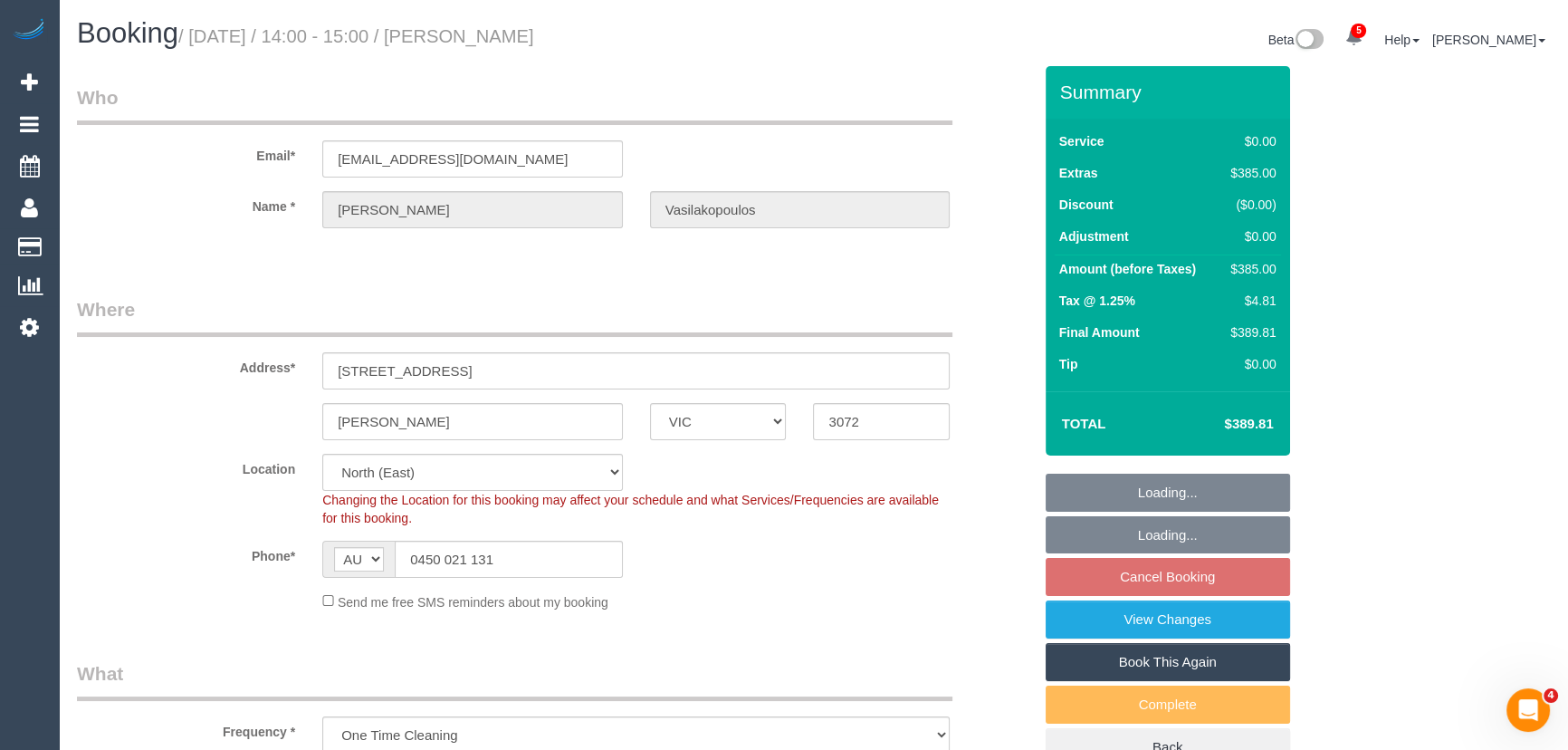
select select "object:808"
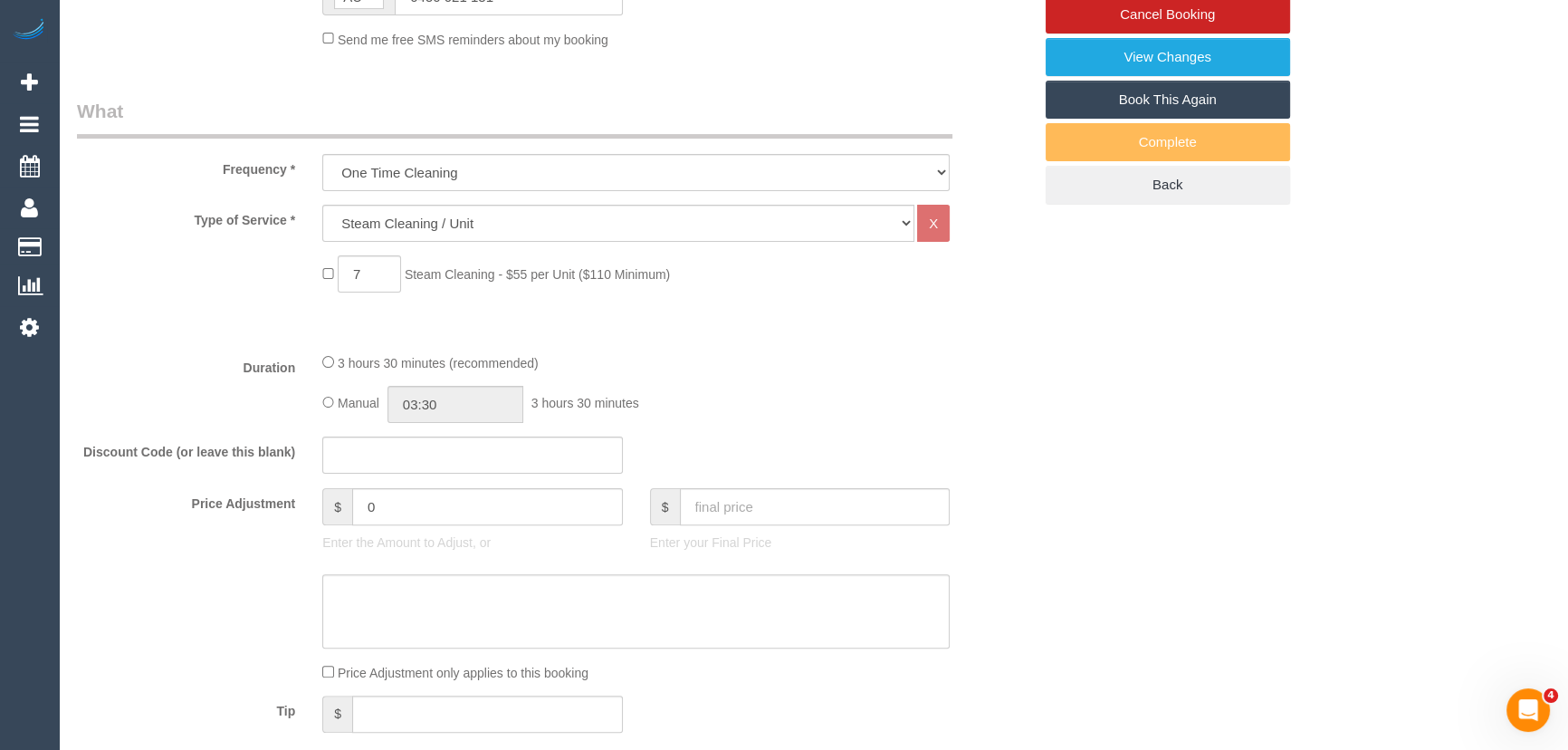
scroll to position [328, 0]
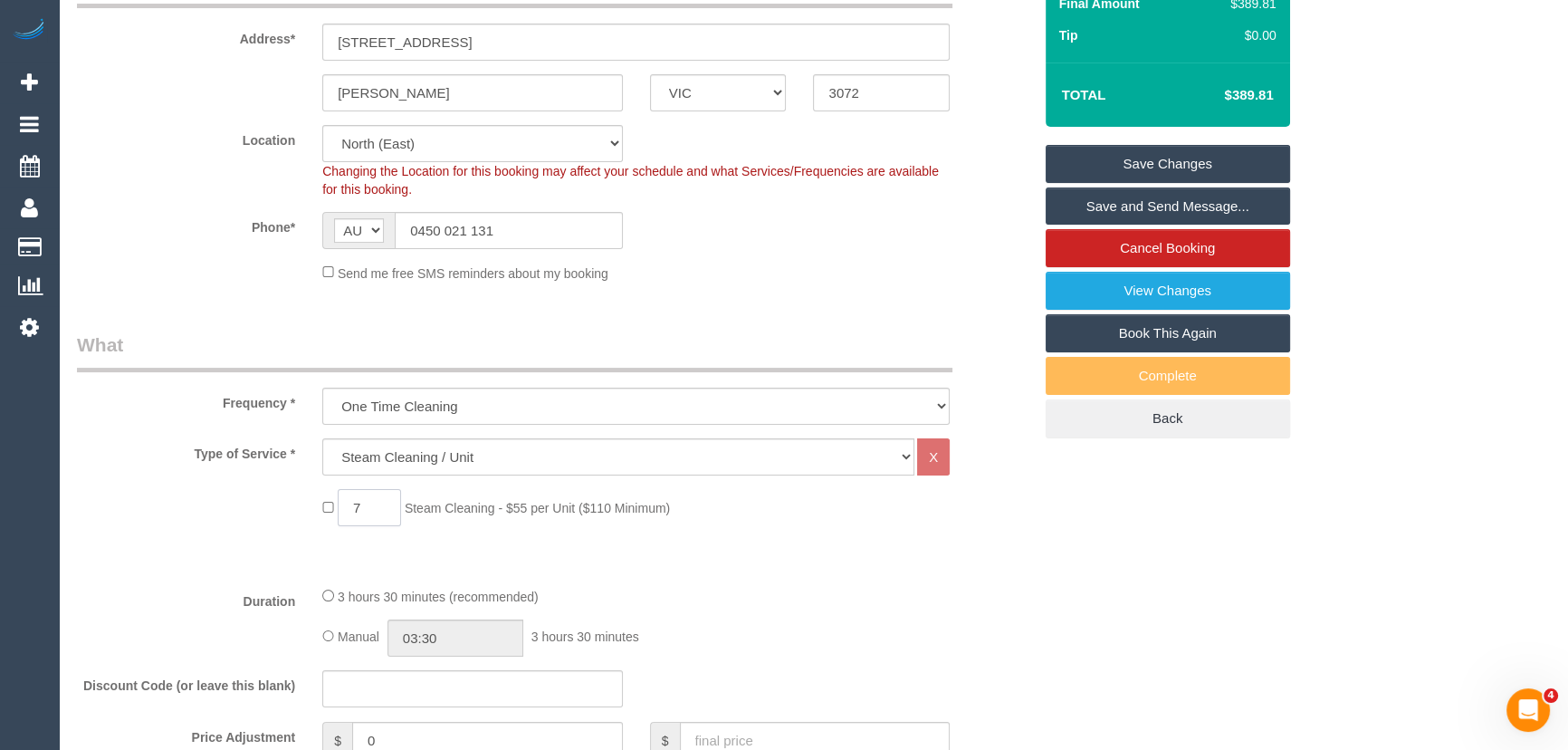
click at [389, 515] on input "7" at bounding box center [369, 507] width 63 height 37
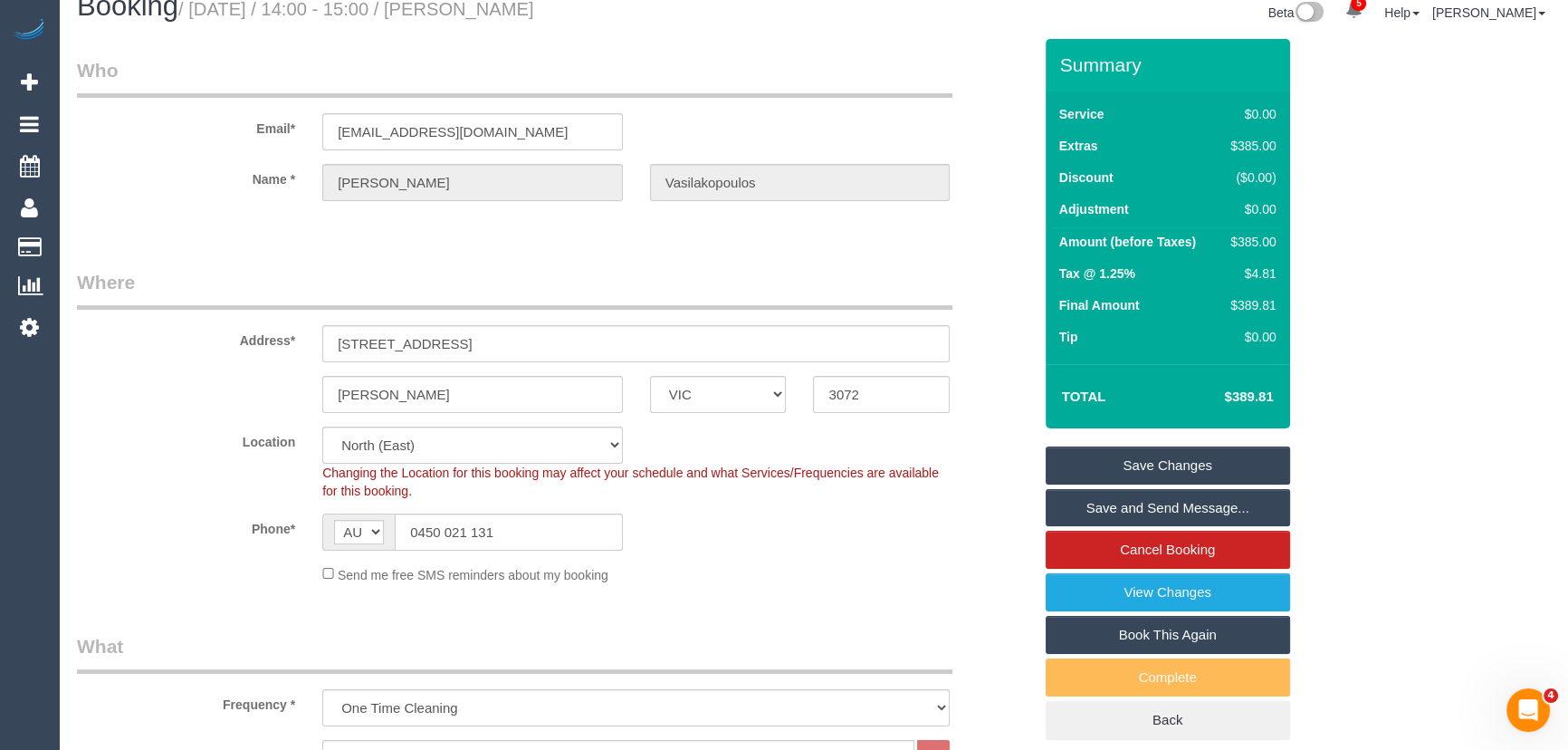
scroll to position [0, 0]
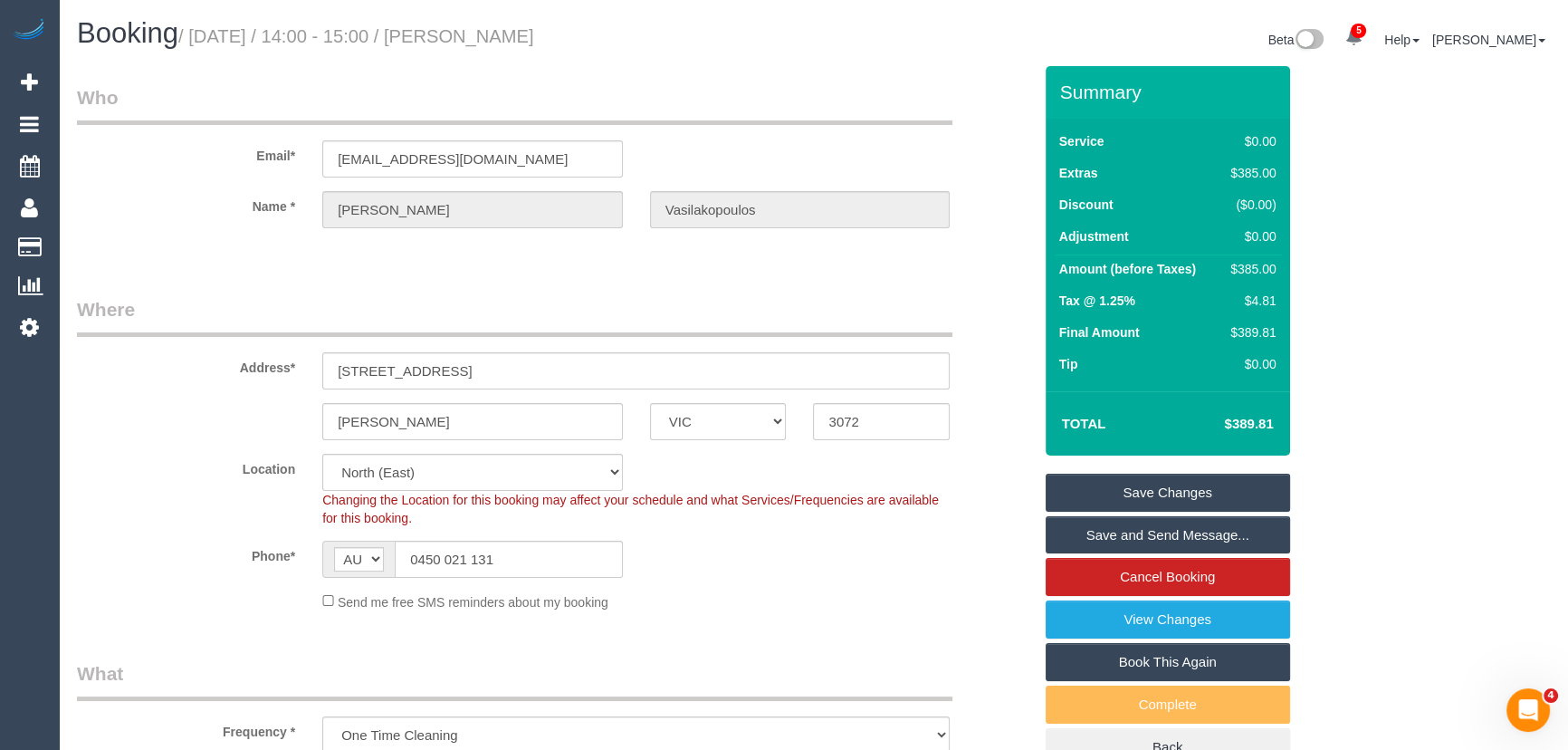
type input "8"
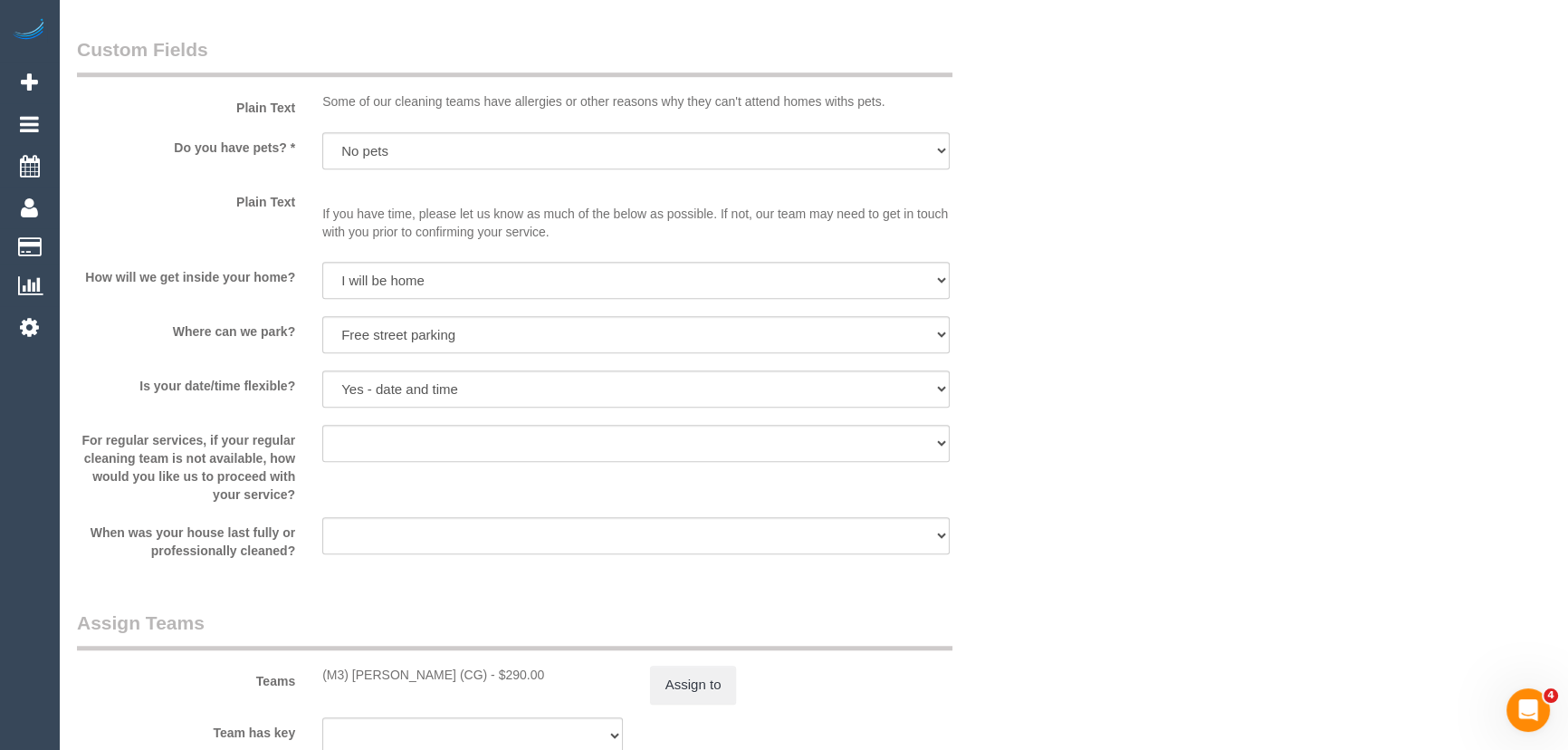
scroll to position [1892, 0]
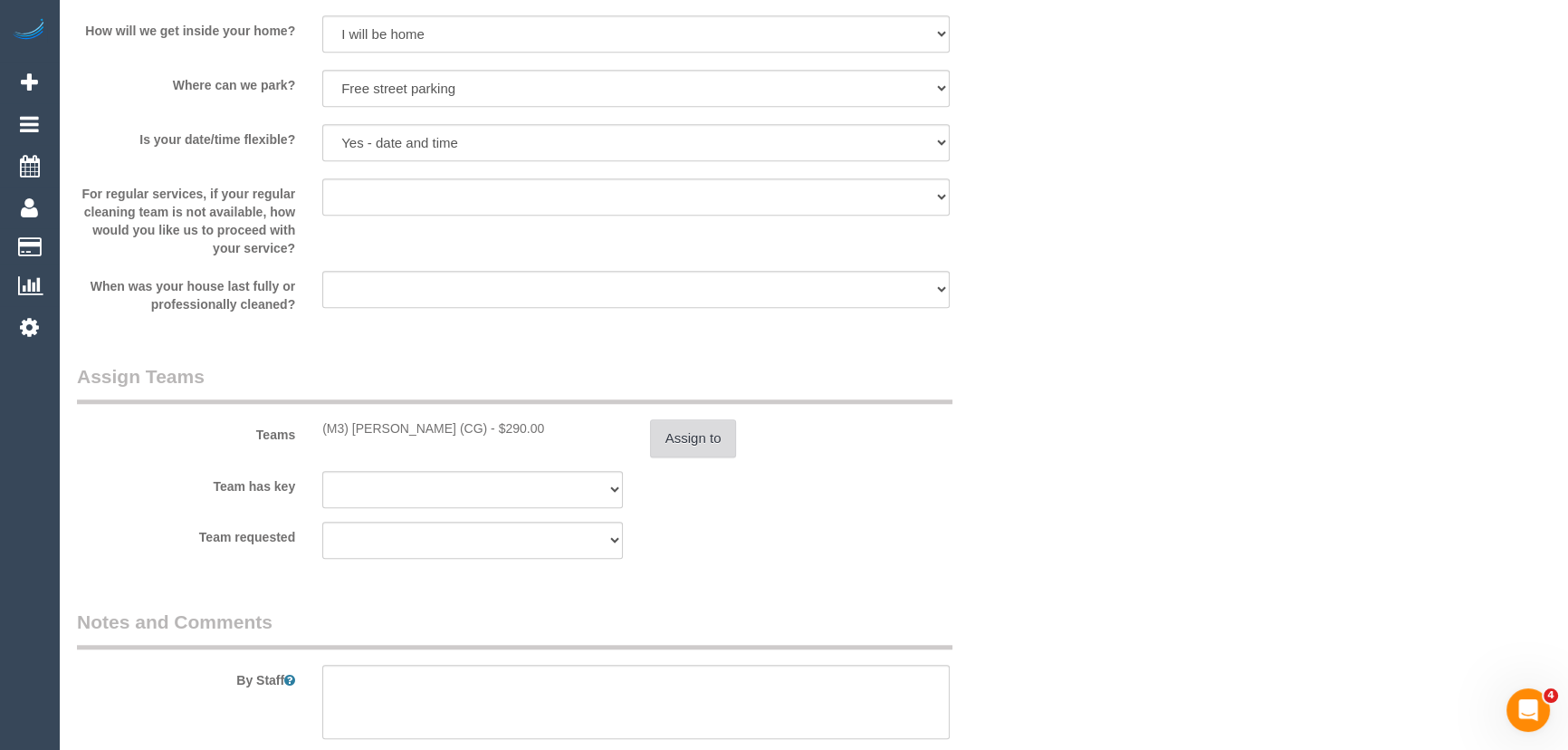
click at [699, 431] on button "Assign to" at bounding box center [693, 438] width 87 height 38
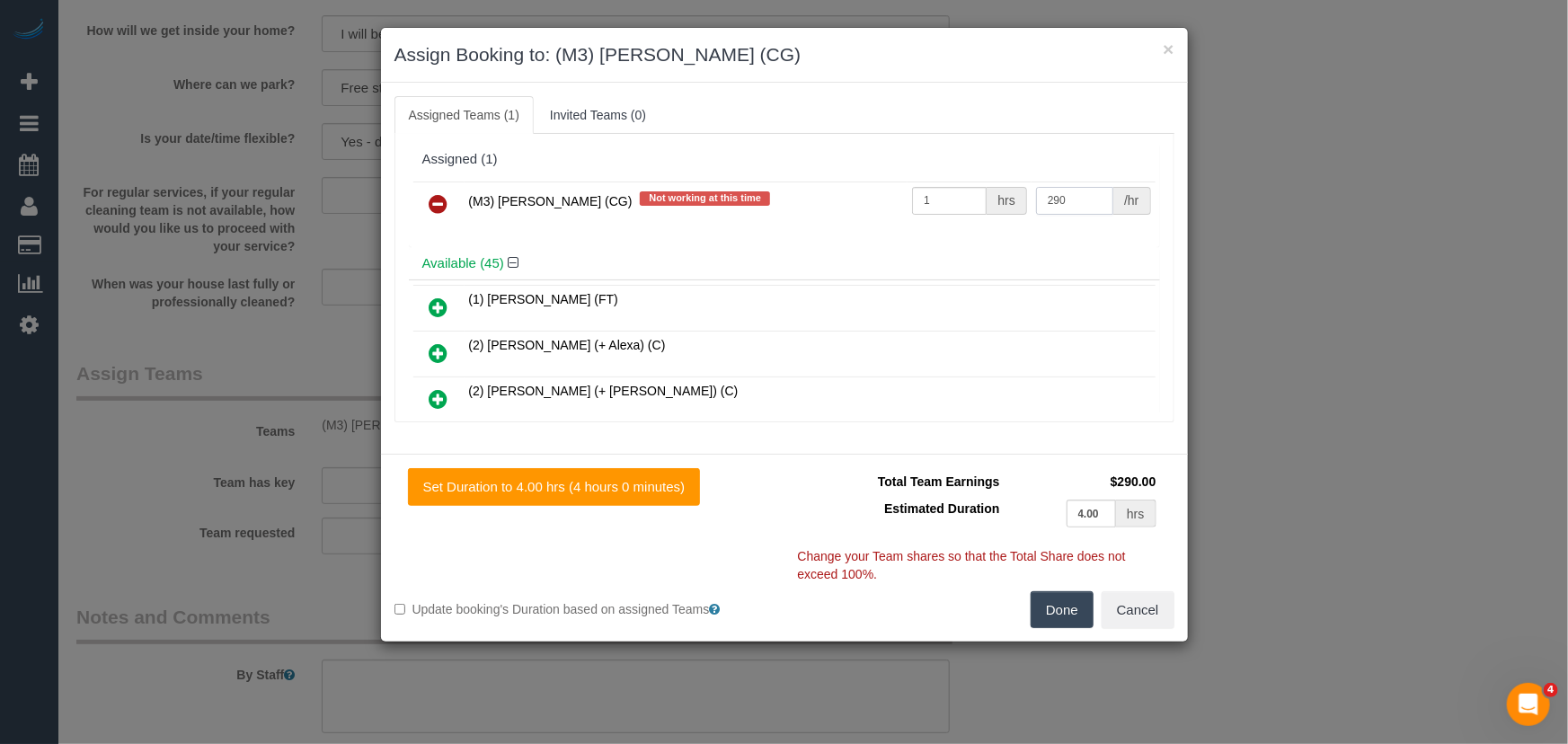
click at [1071, 205] on input "290" at bounding box center [1074, 201] width 77 height 28
type input "330"
click at [1060, 611] on button "Done" at bounding box center [1062, 610] width 63 height 38
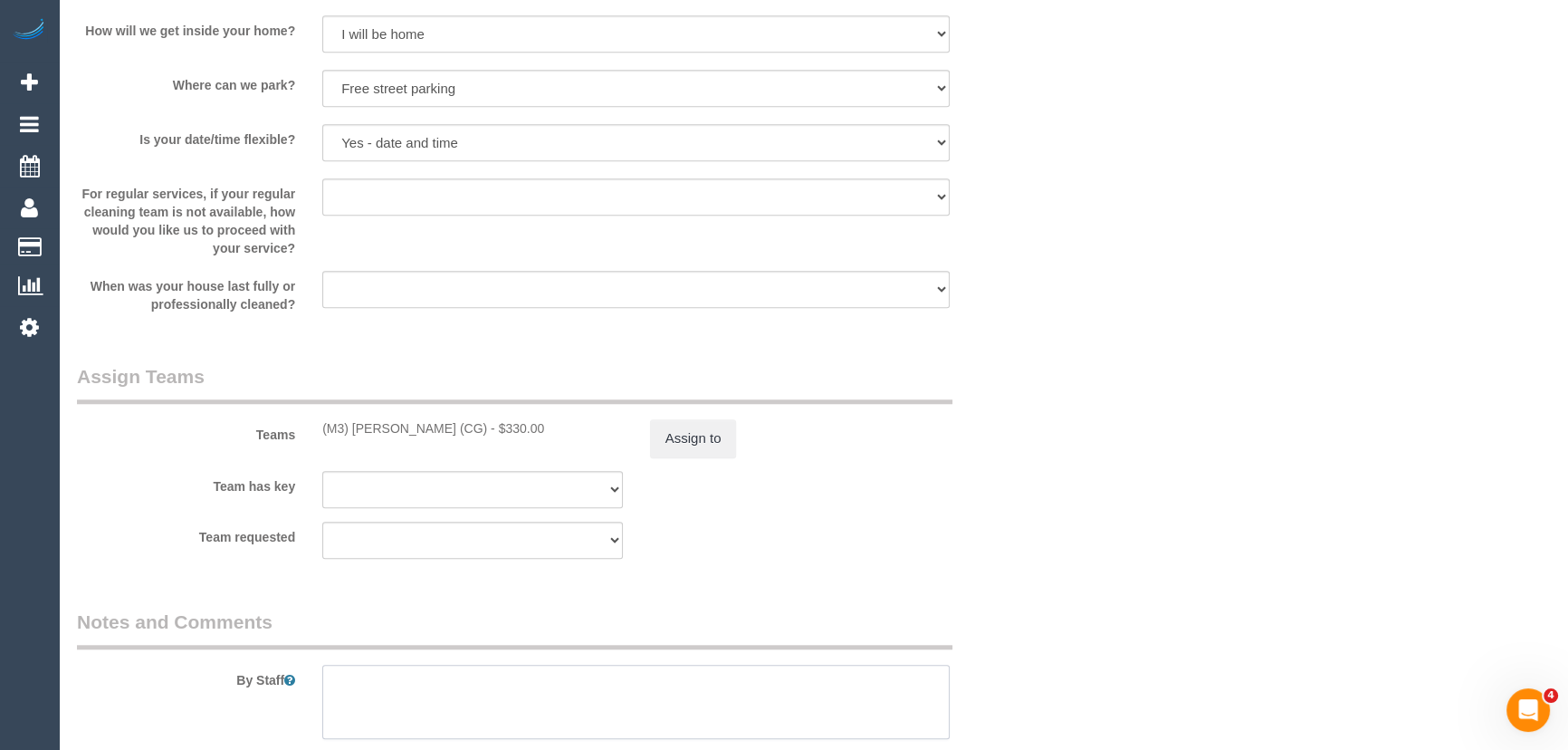
click at [579, 688] on textarea at bounding box center [635, 701] width 628 height 75
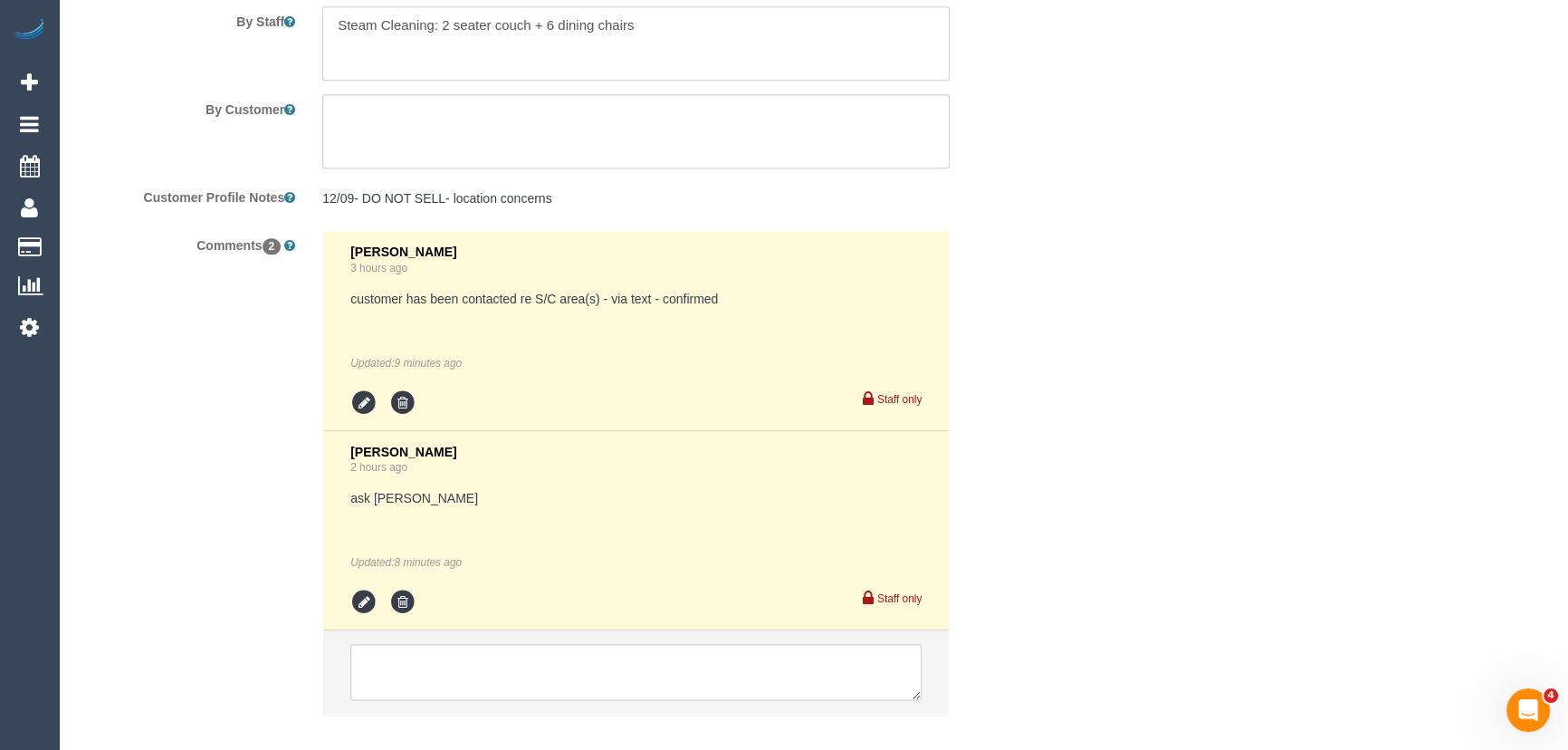
scroll to position [2551, 0]
type textarea "Steam Cleaning: 2 seater couch + 6 dining chairs"
click at [358, 598] on icon at bounding box center [364, 601] width 27 height 27
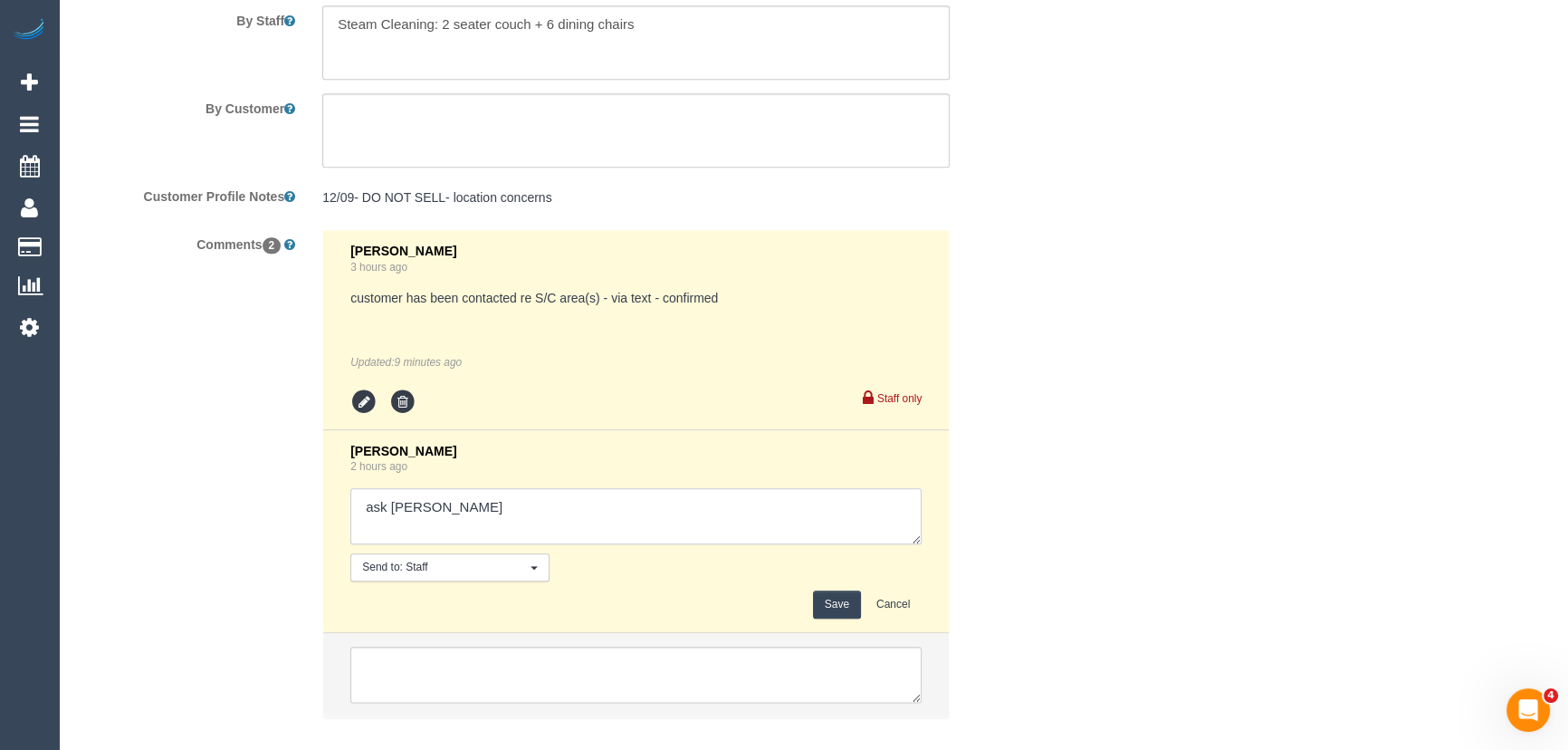
click at [535, 523] on textarea at bounding box center [636, 516] width 571 height 56
click at [617, 525] on textarea at bounding box center [636, 516] width 571 height 56
type textarea "ask [PERSON_NAME] - confirmed customer has been informed of AW 2-3pm and increa…"
click at [846, 600] on button "Save" at bounding box center [837, 604] width 48 height 28
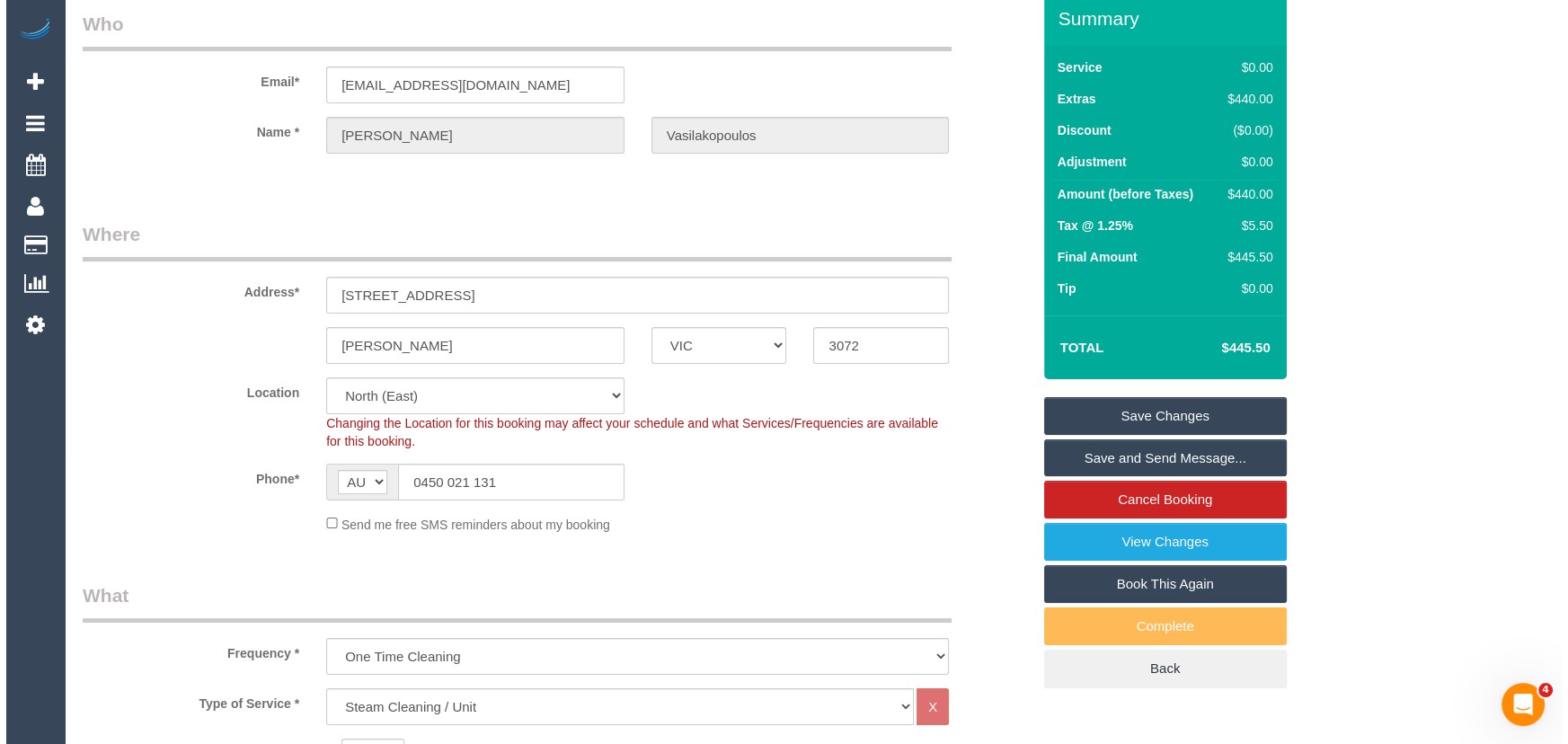
scroll to position [0, 0]
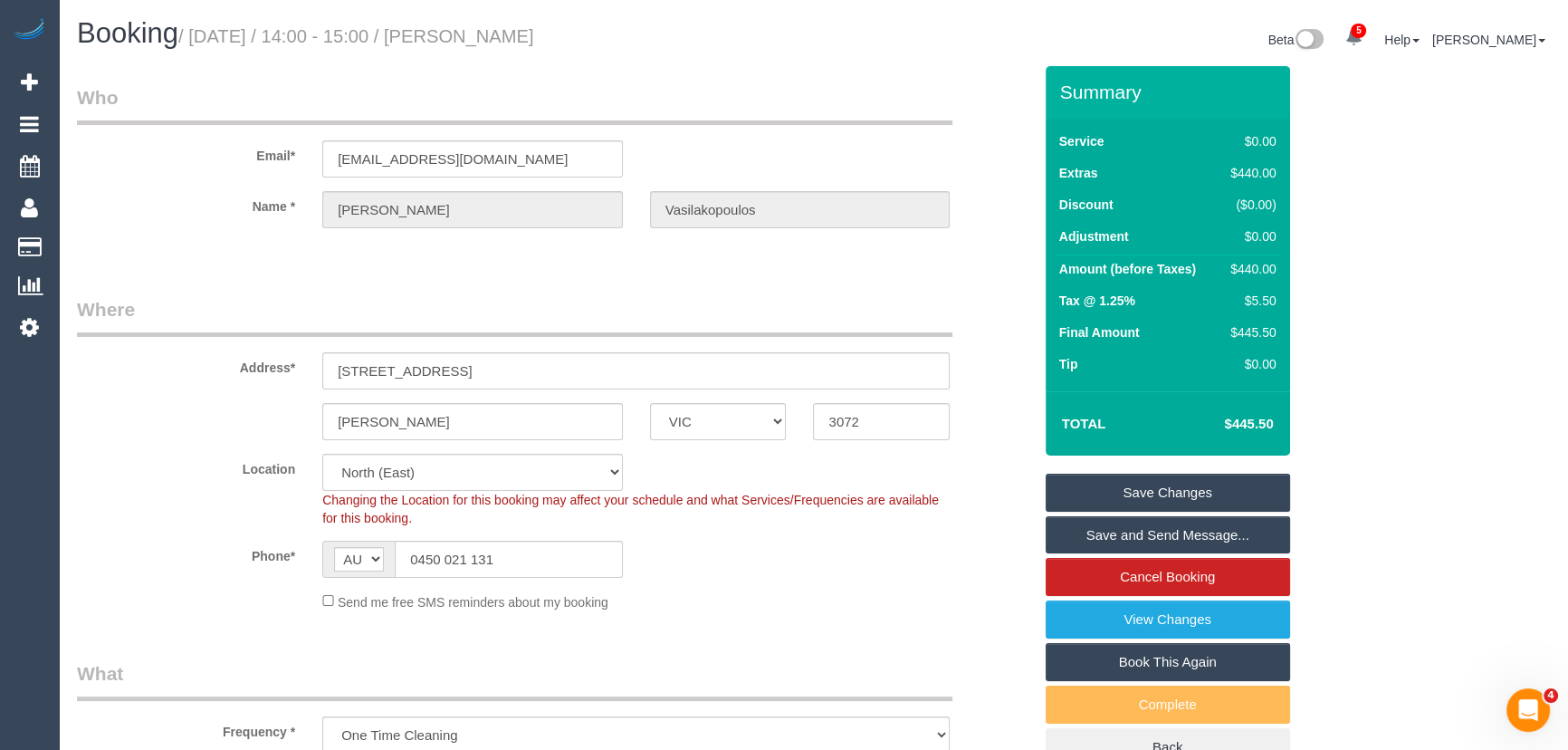
click at [1151, 535] on link "Save and Send Message..." at bounding box center [1168, 535] width 244 height 38
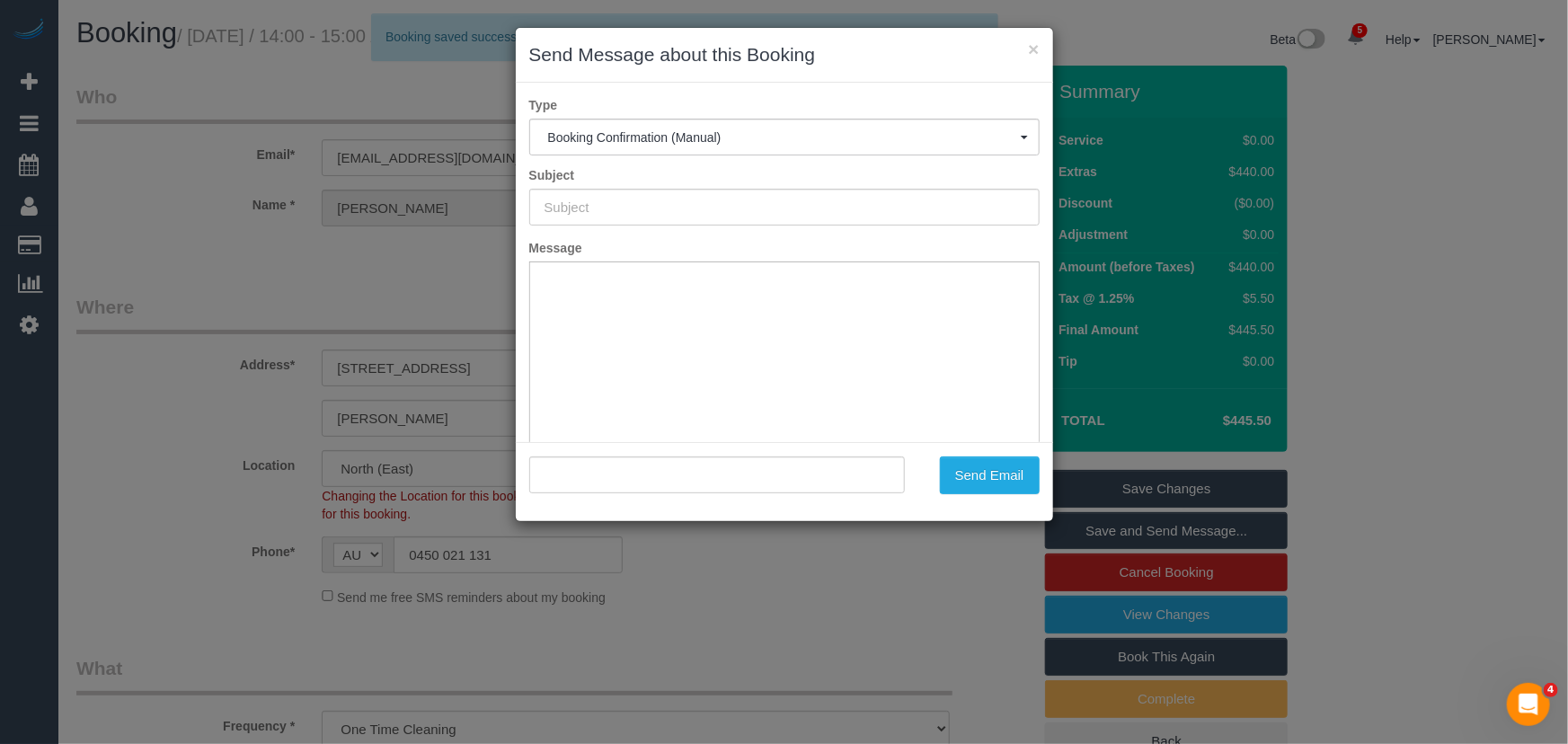
type input "Booking Confirmed"
type input ""Cleo Vasilakopoulos" <sabermunch@gmail.com>"
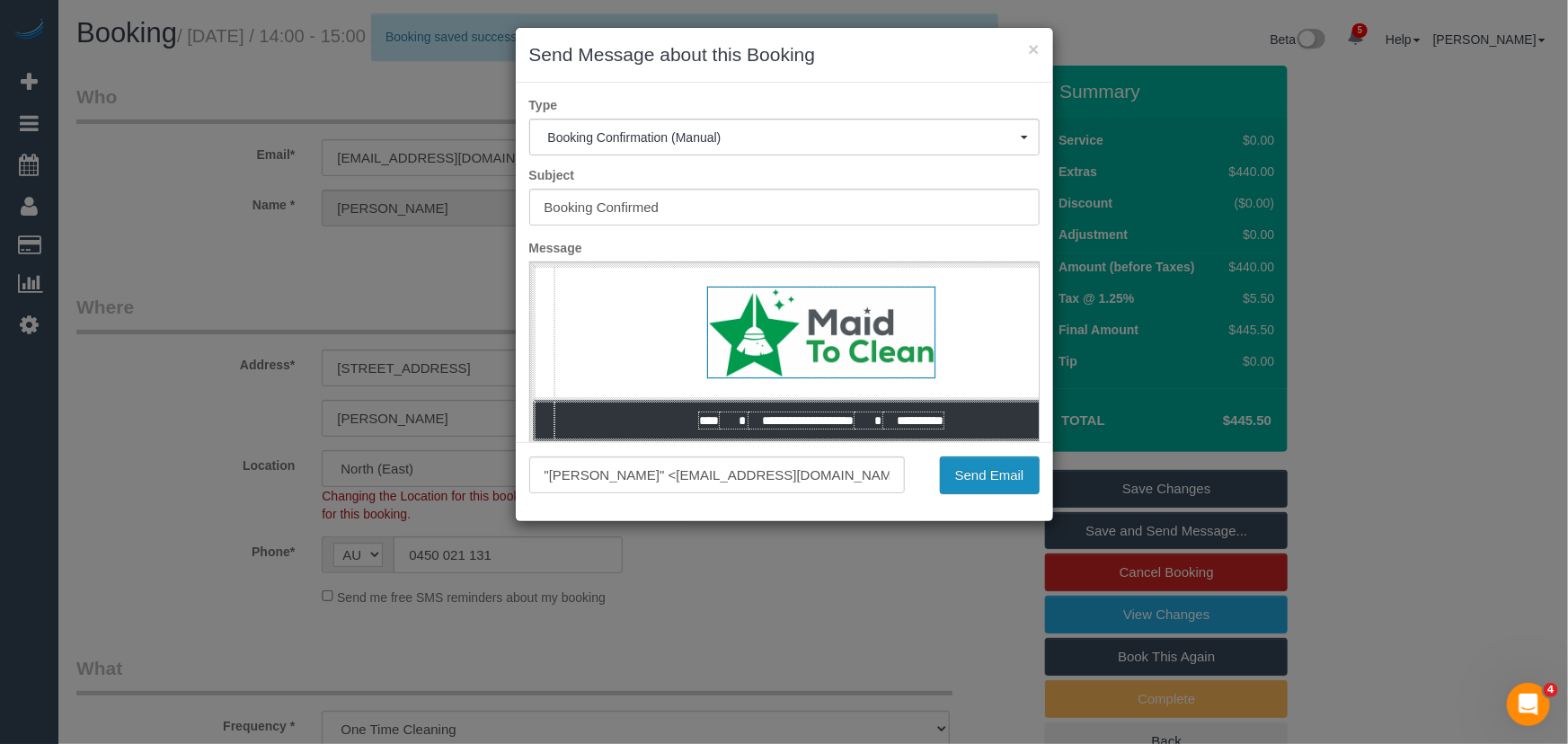
click at [979, 478] on button "Send Email" at bounding box center [989, 475] width 100 height 38
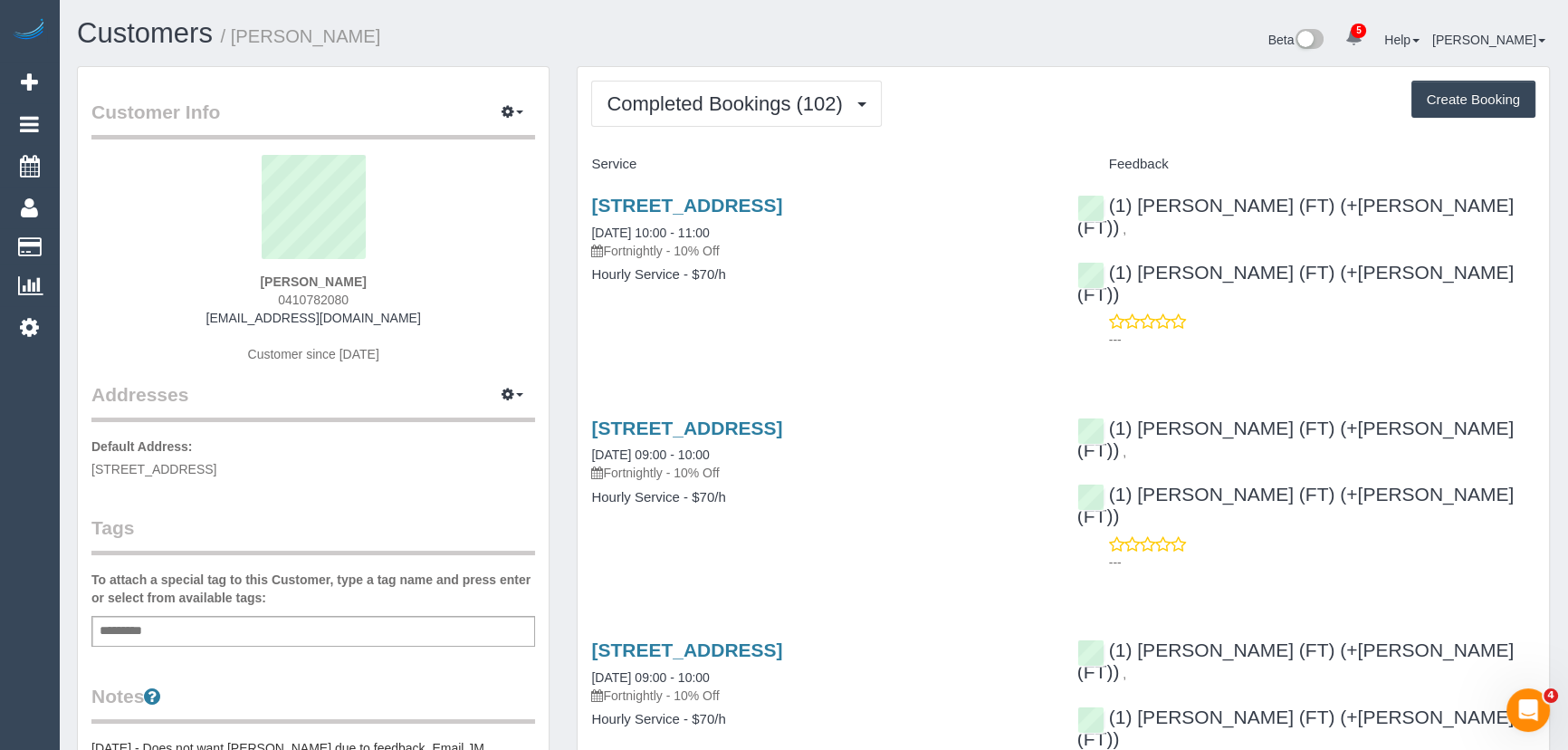
click at [393, 321] on div "[PERSON_NAME] 0410782080 [EMAIL_ADDRESS][DOMAIN_NAME] Customer since [DATE]" at bounding box center [313, 268] width 444 height 227
copy div "[EMAIL_ADDRESS][DOMAIN_NAME]"
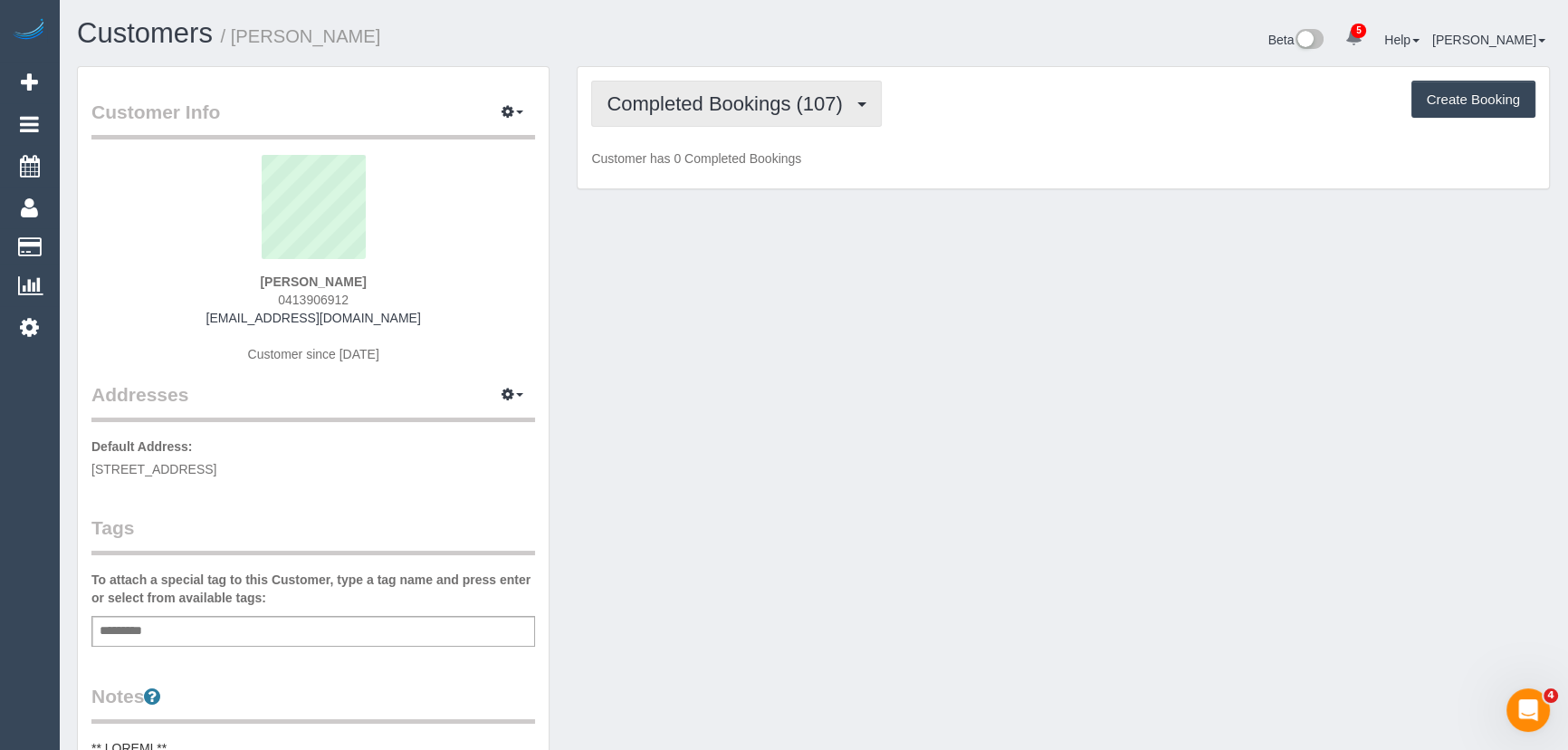
click at [850, 113] on button "Completed Bookings (107)" at bounding box center [737, 103] width 291 height 46
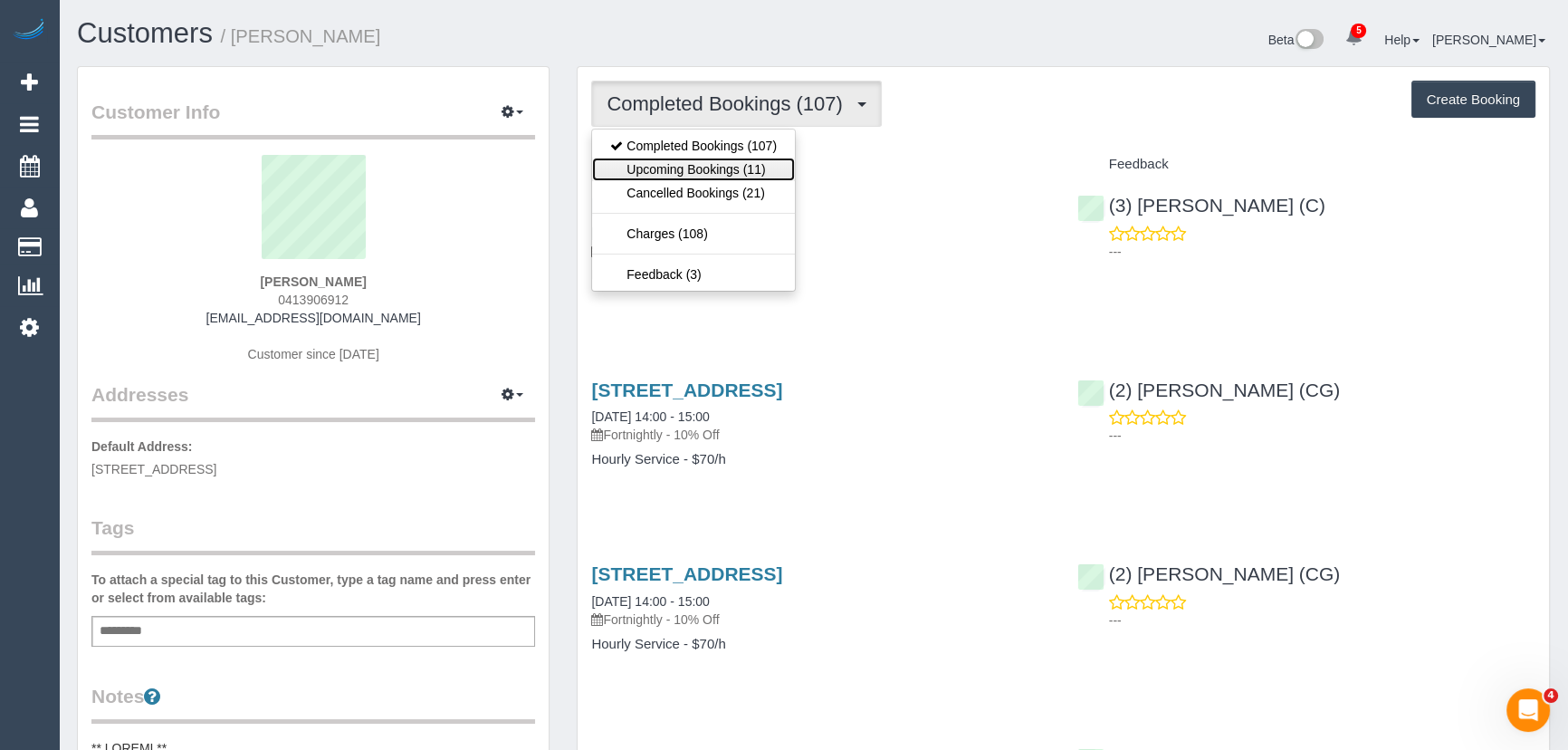
click at [775, 173] on link "Upcoming Bookings (11)" at bounding box center [693, 169] width 202 height 23
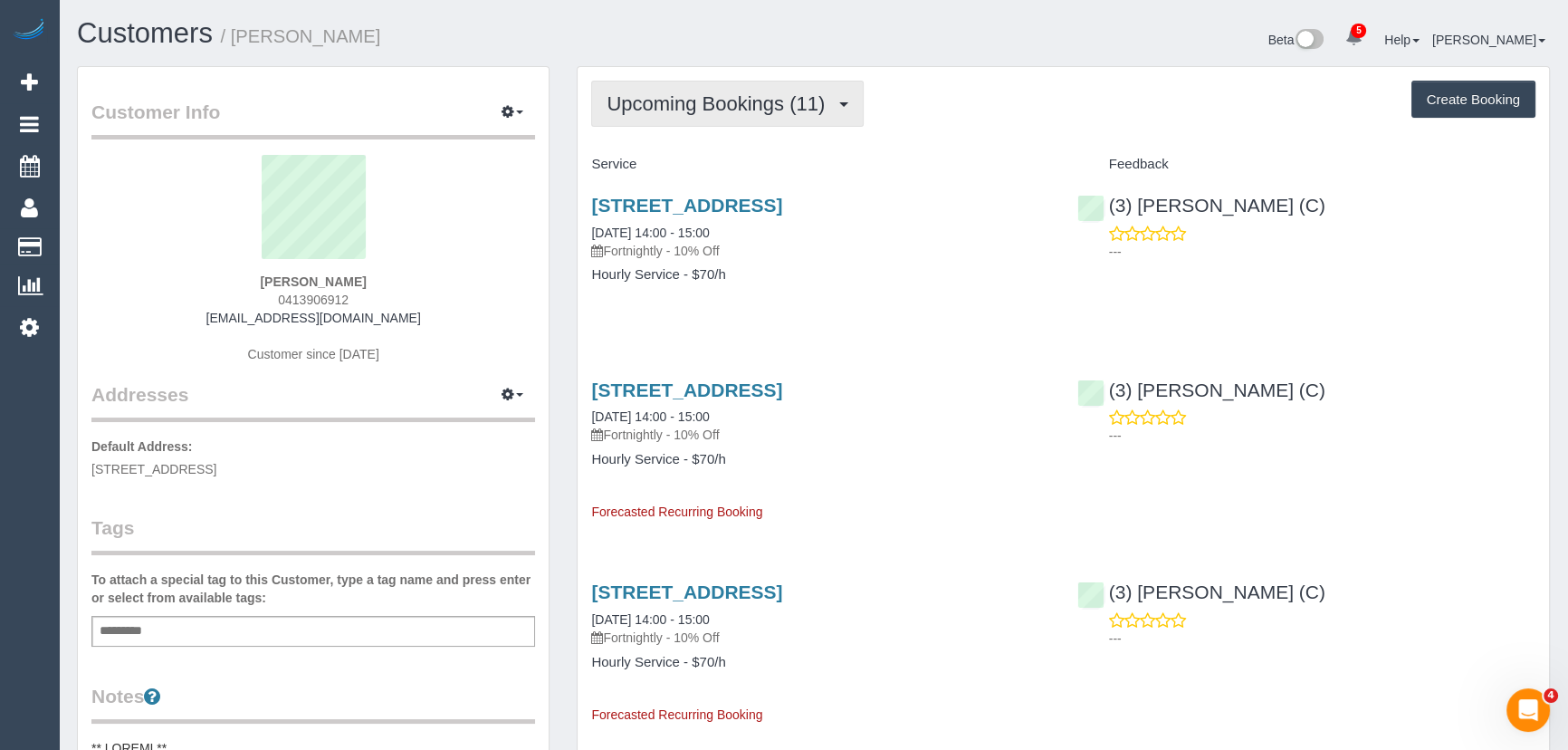
click at [728, 96] on span "Upcoming Bookings (11)" at bounding box center [720, 104] width 228 height 22
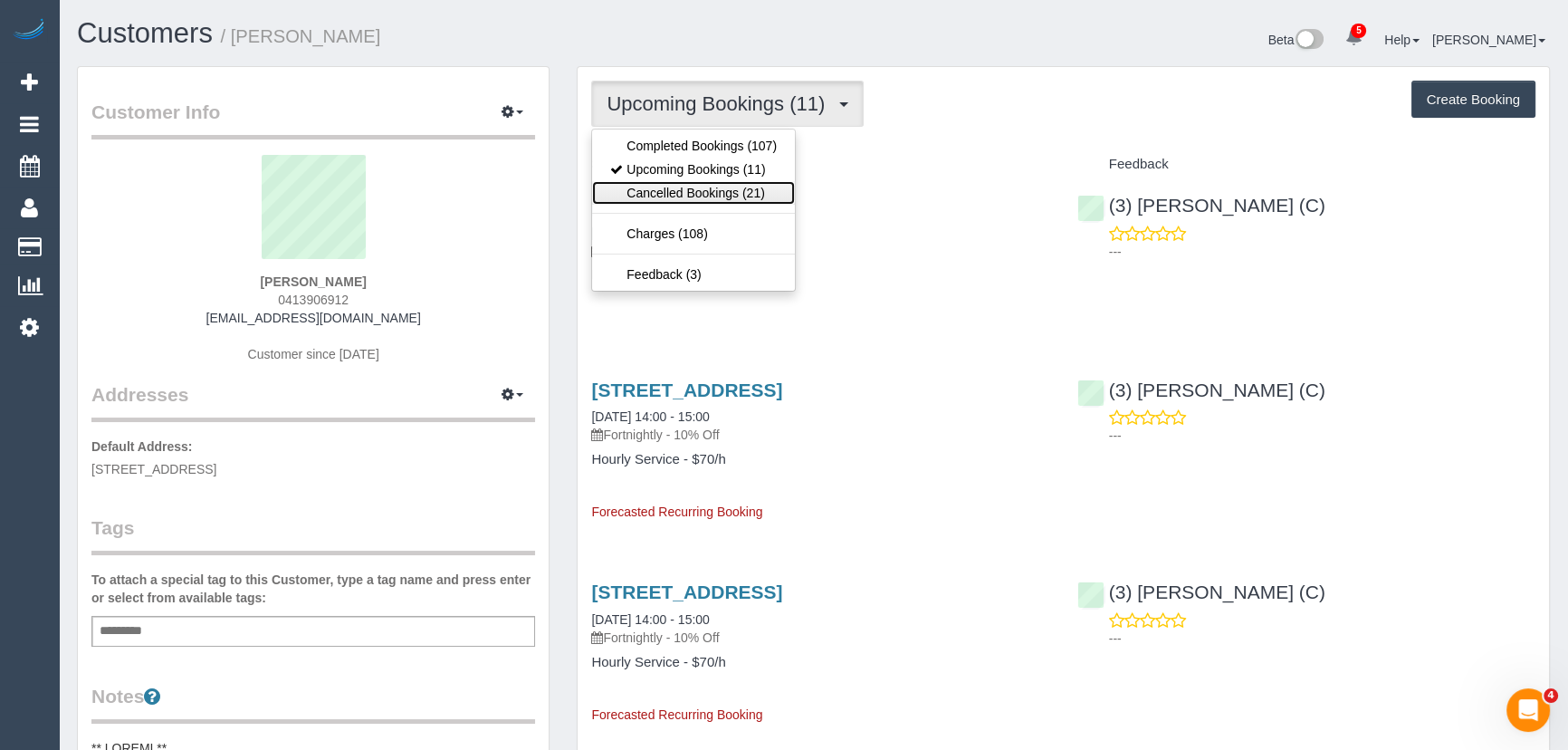
click at [717, 190] on link "Cancelled Bookings (21)" at bounding box center [693, 192] width 202 height 23
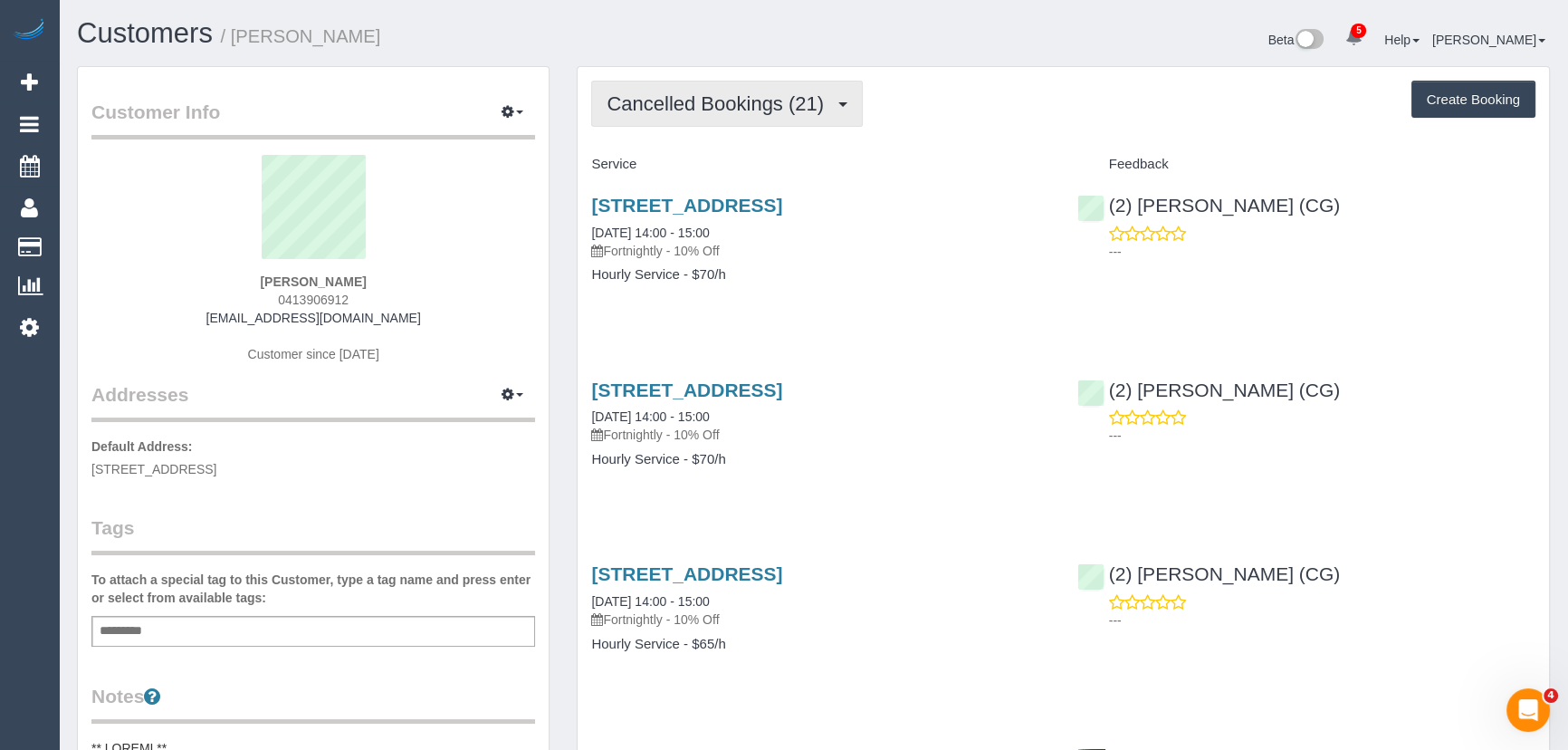
click at [690, 104] on span "Cancelled Bookings (21)" at bounding box center [719, 104] width 227 height 22
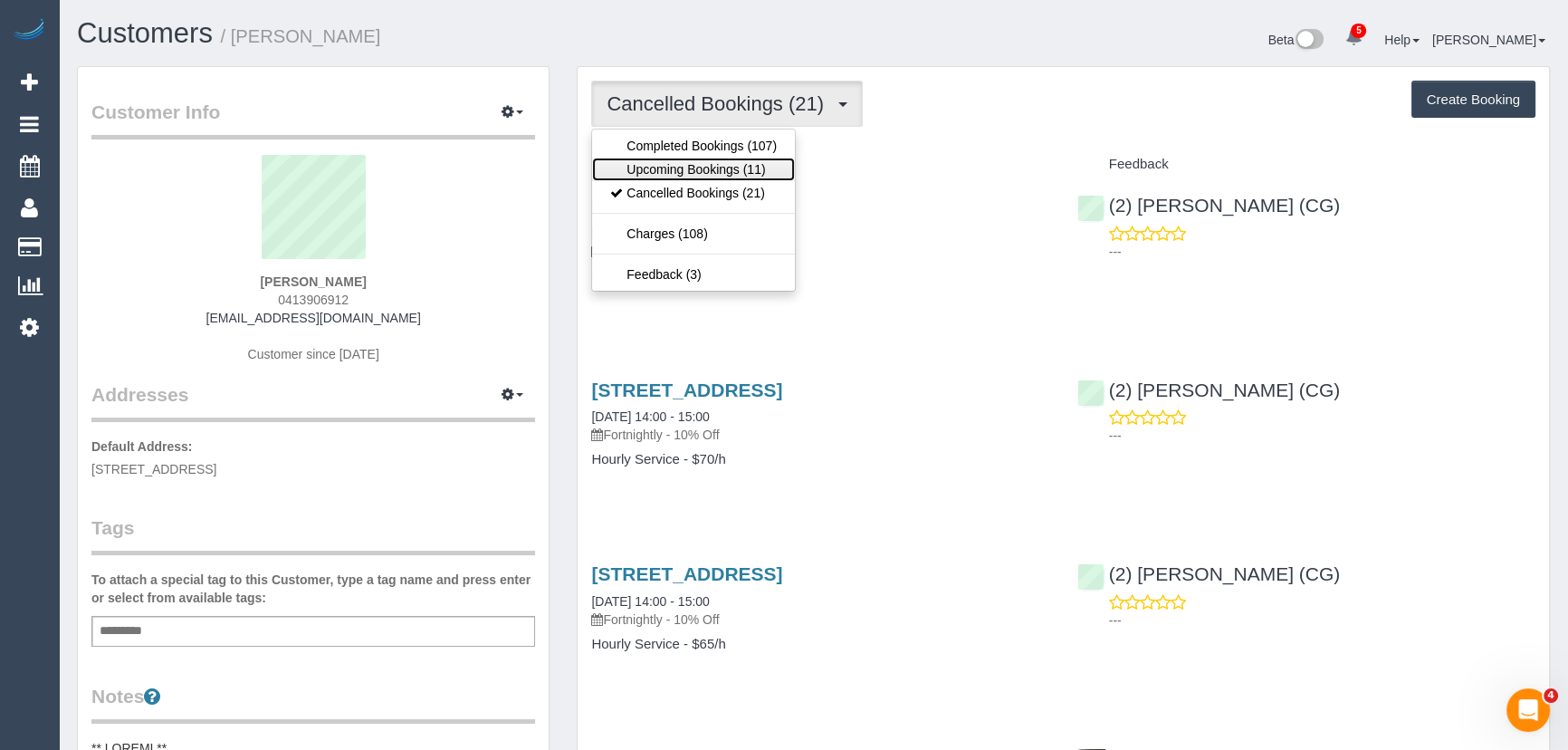
click at [680, 164] on link "Upcoming Bookings (11)" at bounding box center [693, 169] width 202 height 23
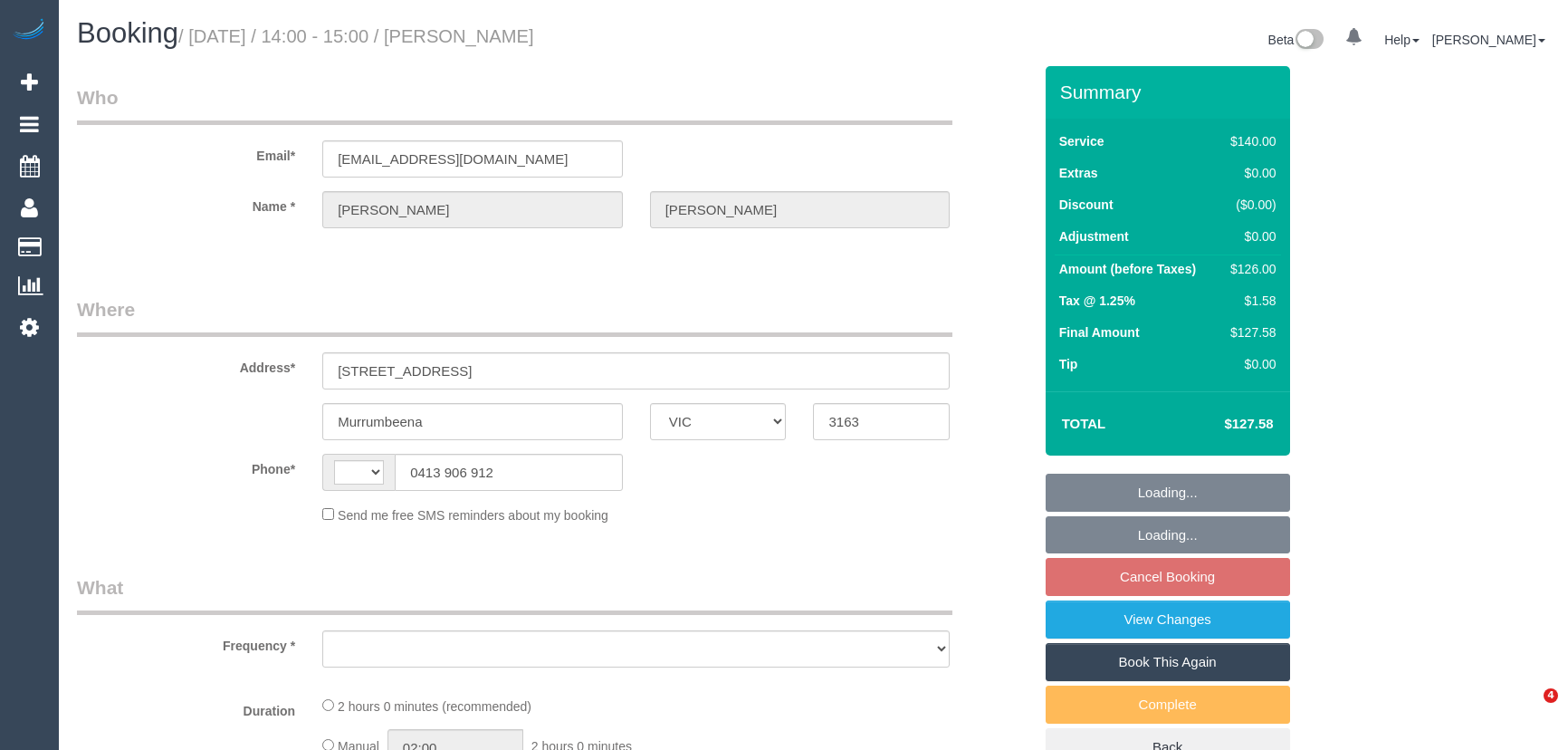
select select "VIC"
select select "string:stripe-pm_1NPZo82GScqysDRV3I7Owh4Y"
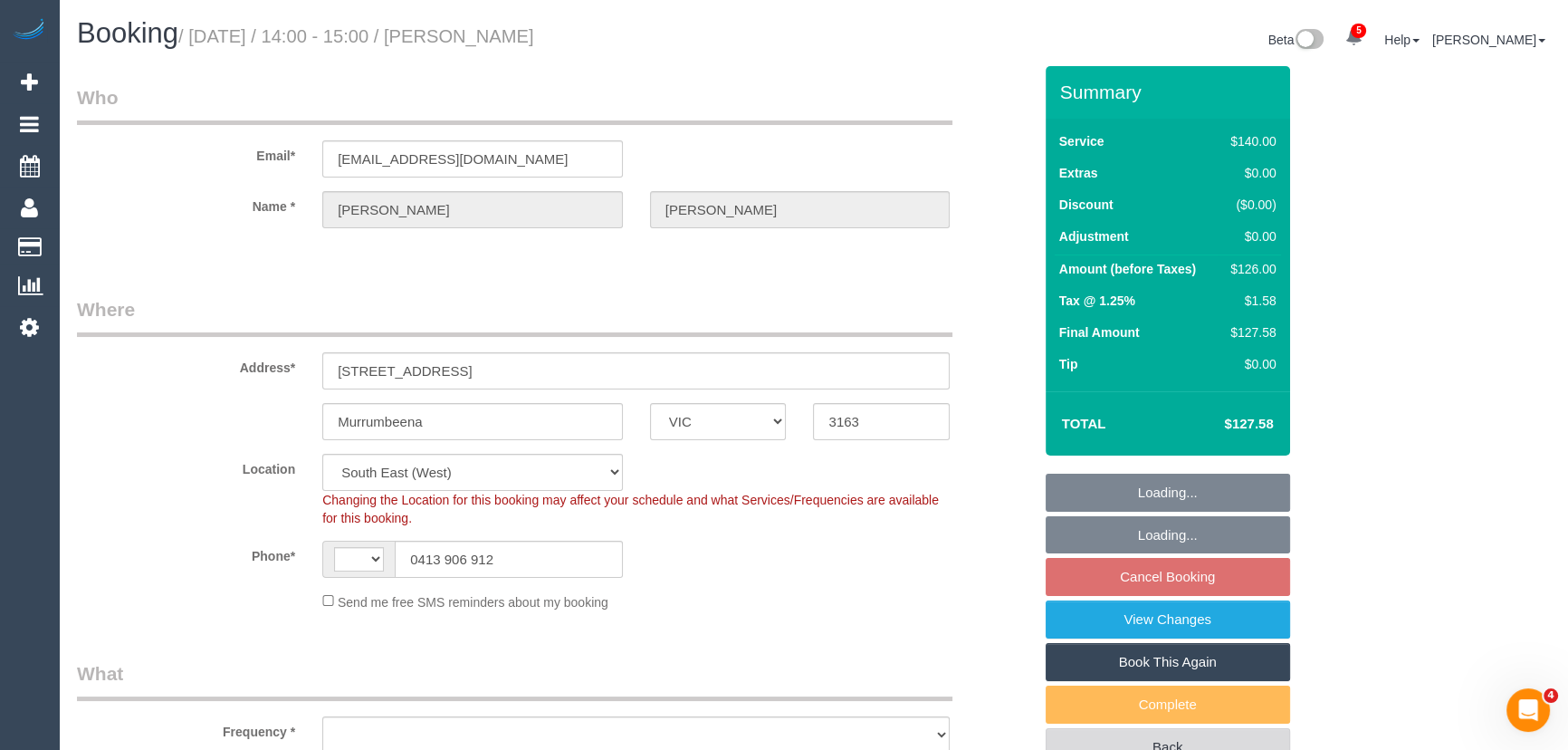
select select "string:AU"
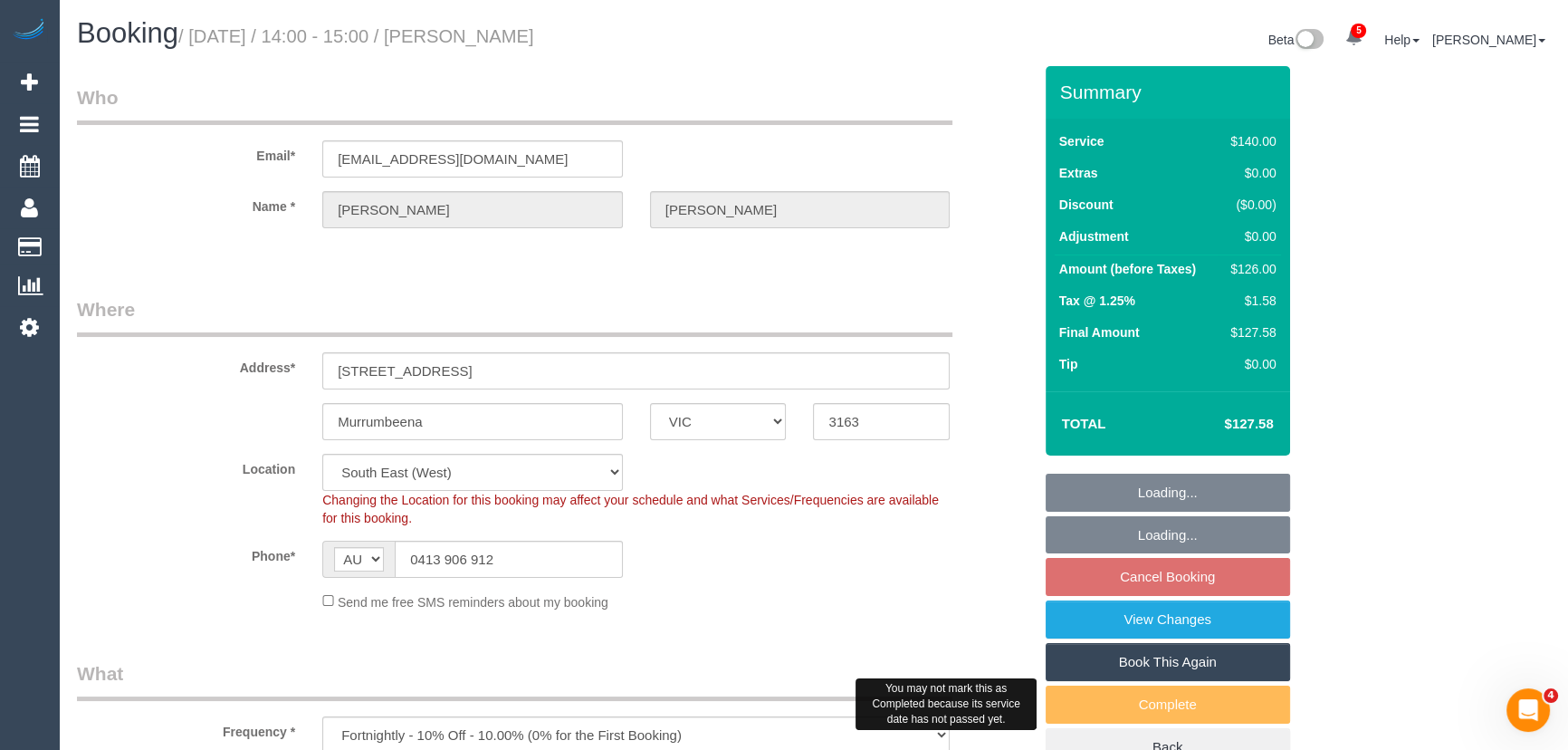
select select "object:773"
select select "number:28"
select select "number:14"
select select "number:19"
select select "number:24"
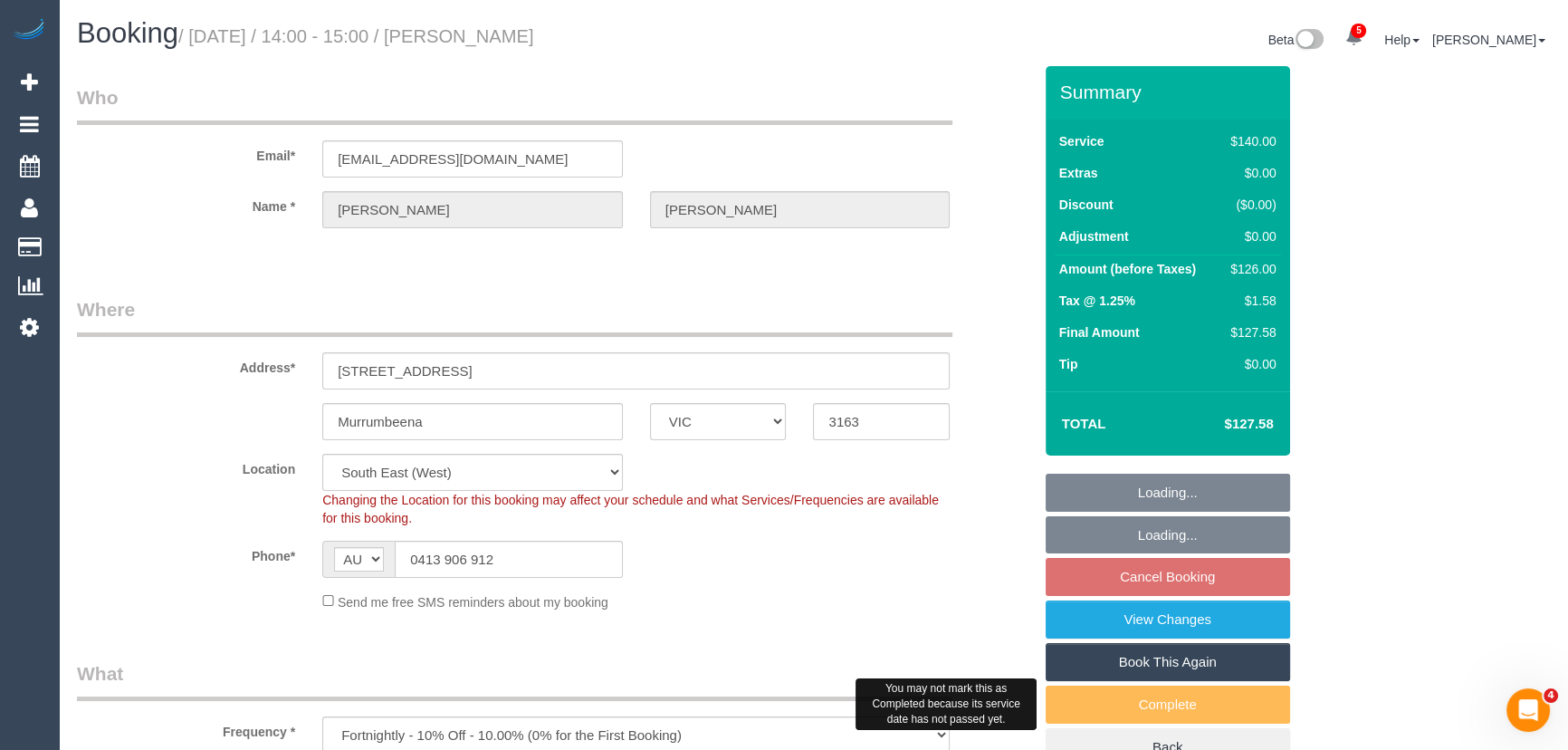
select select "number:11"
select select "38790"
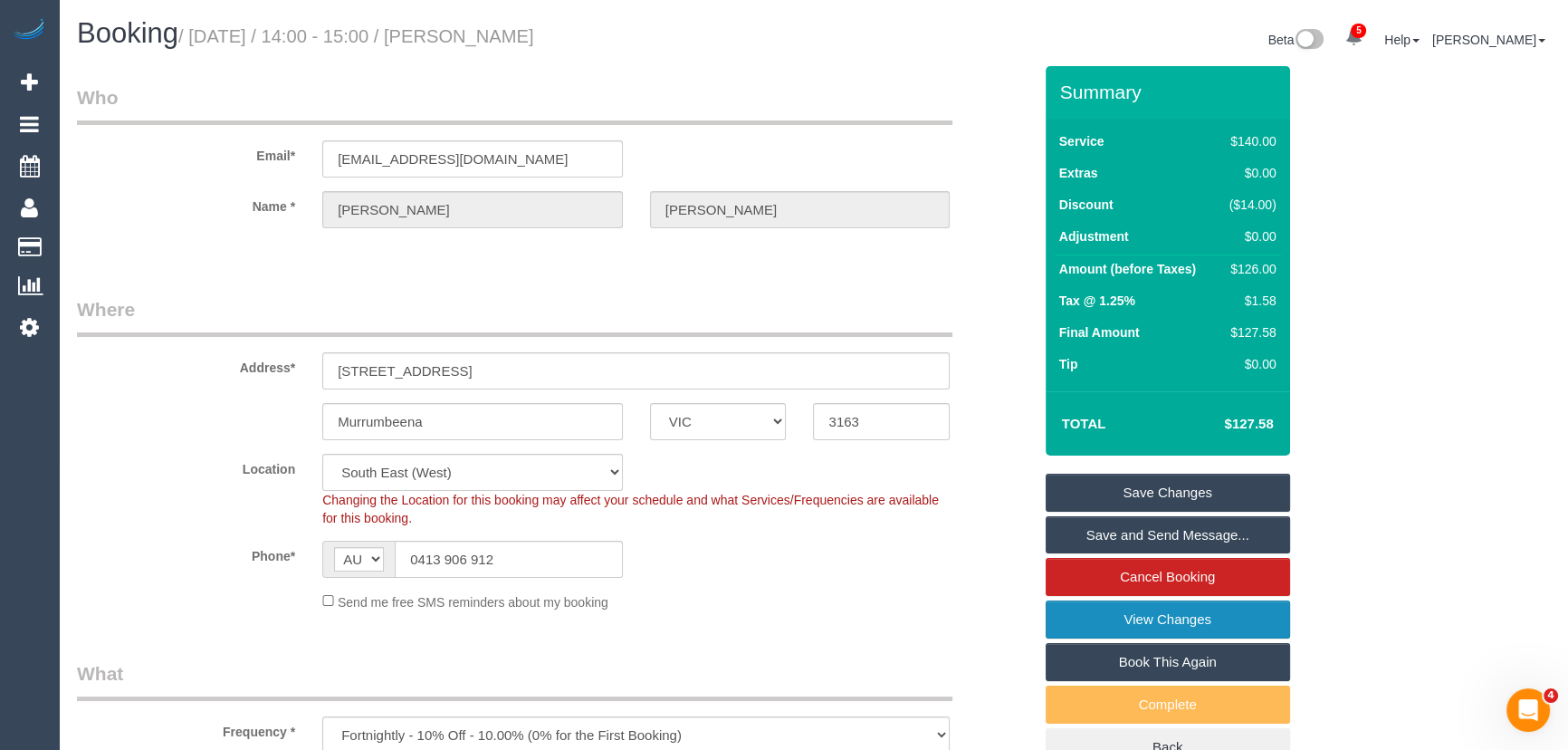
click at [1143, 614] on link "View Changes" at bounding box center [1168, 618] width 244 height 38
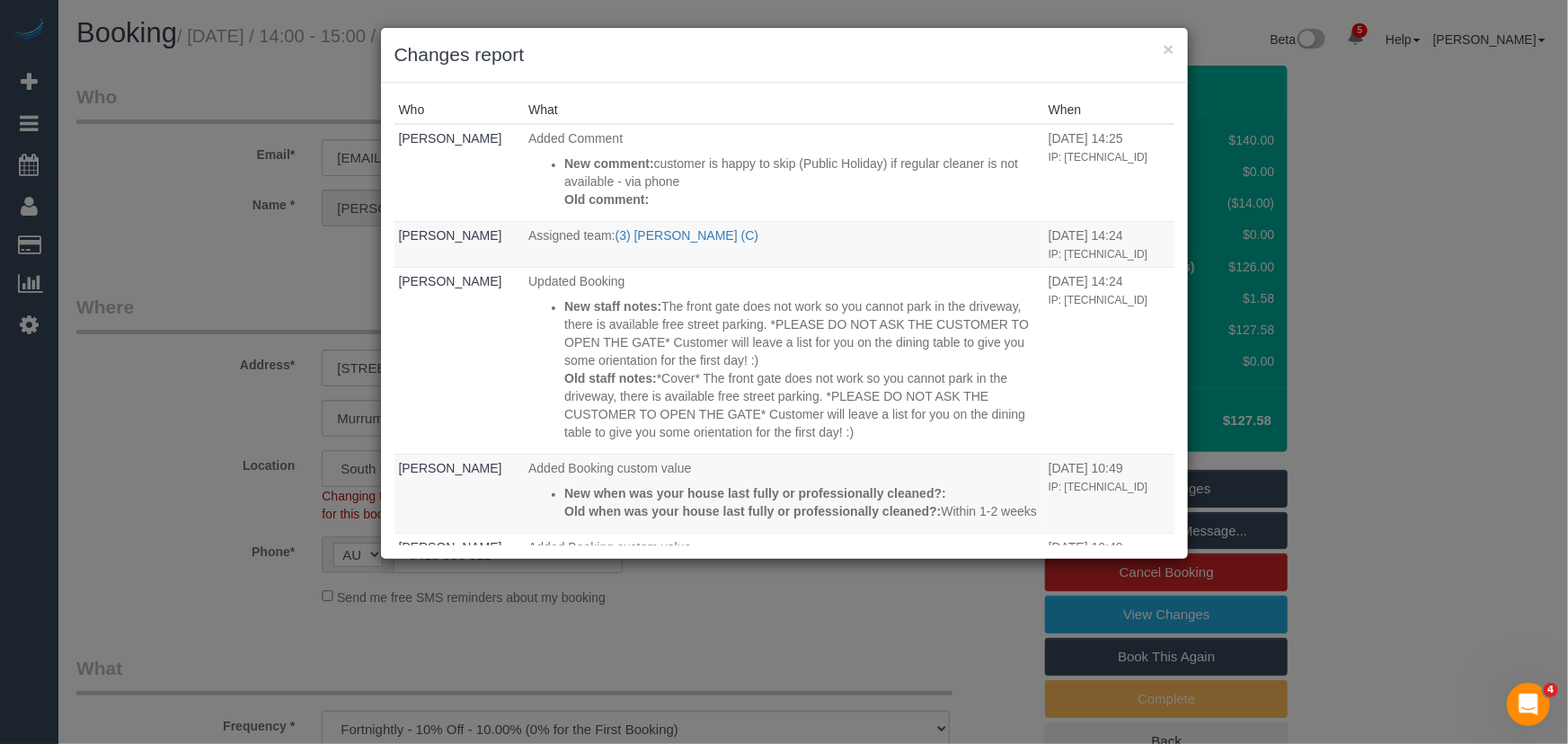
click at [191, 446] on div "× Changes report Who What When Jessica Trentin Added Comment New comment: custo…" at bounding box center [784, 372] width 1568 height 744
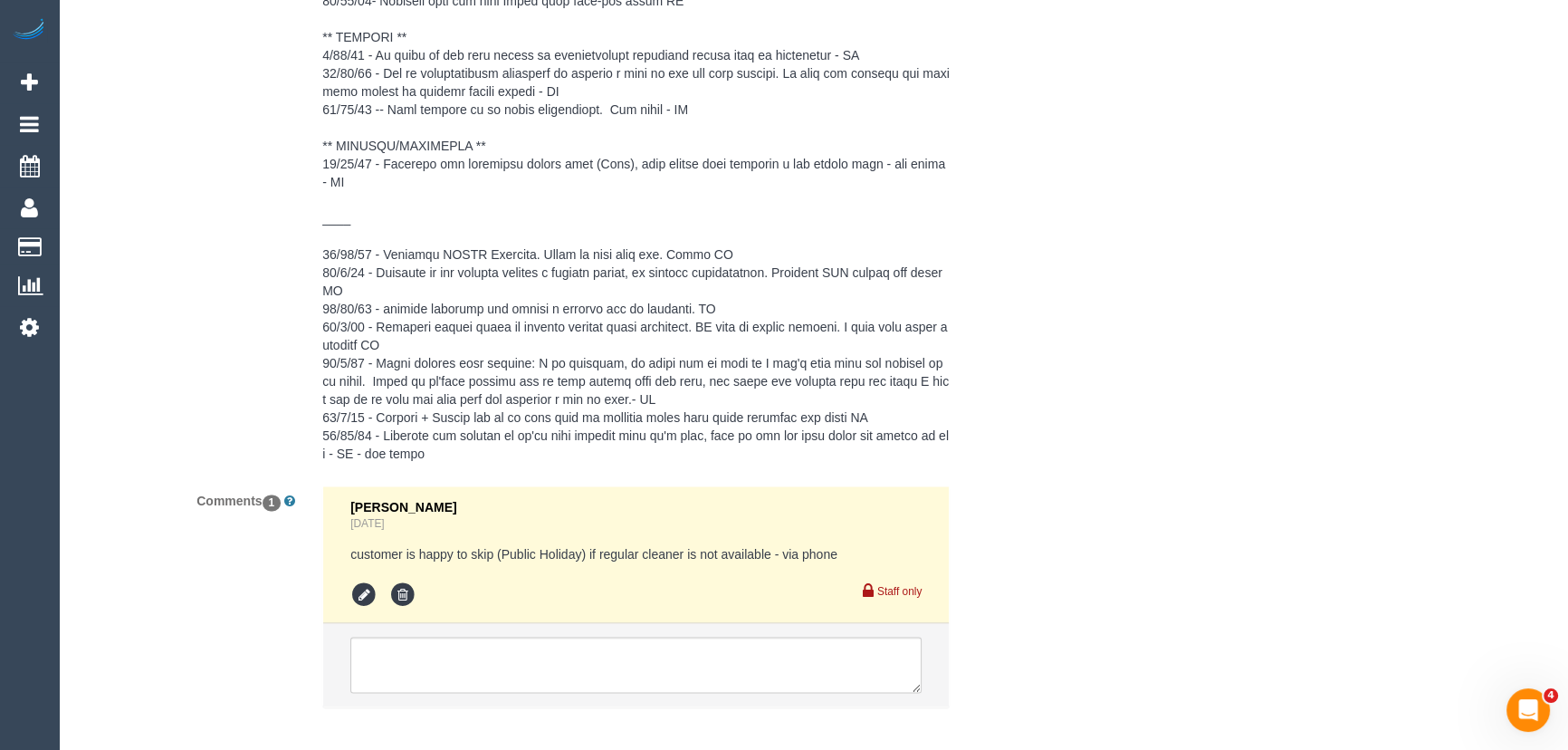
scroll to position [3790, 0]
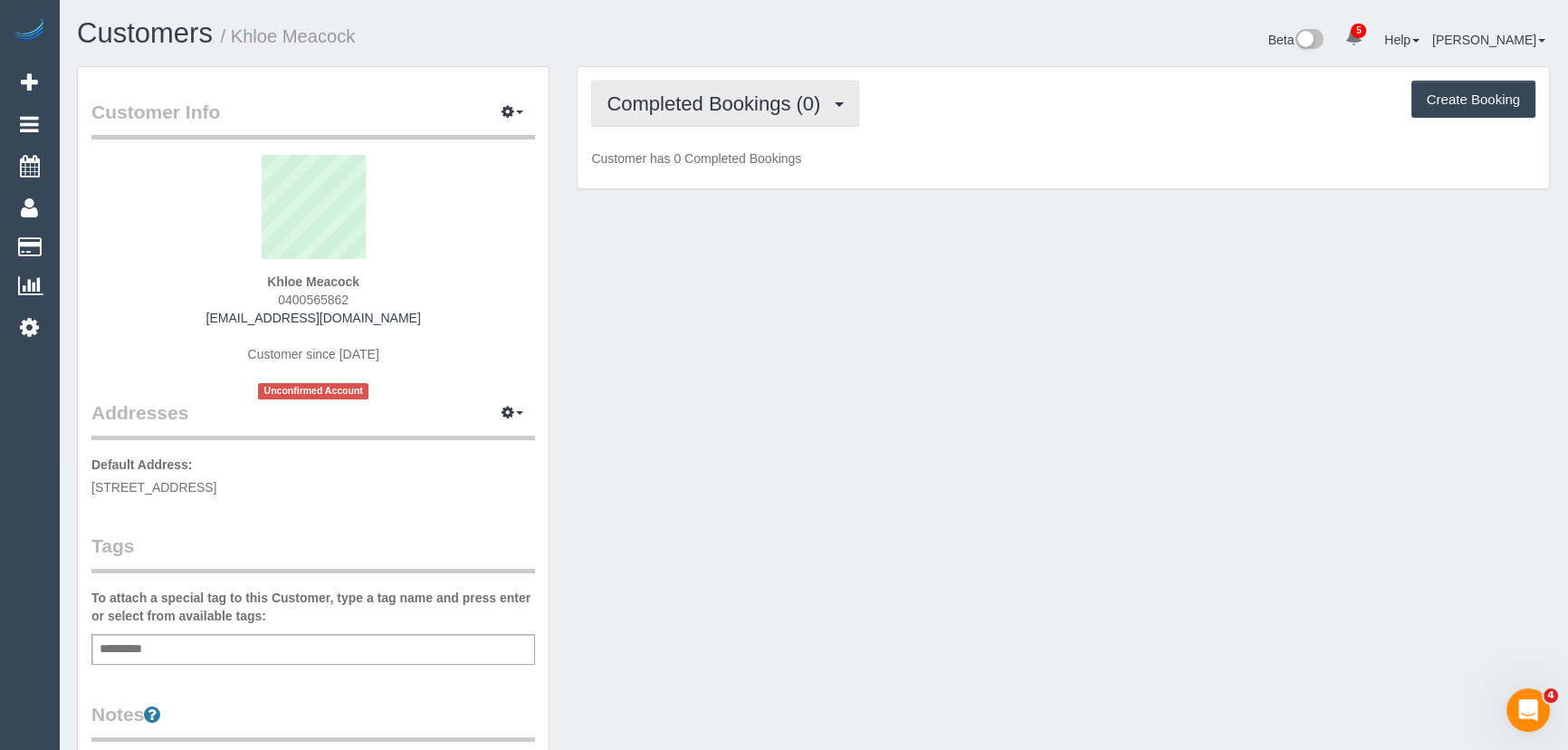
click at [715, 107] on span "Completed Bookings (0)" at bounding box center [717, 104] width 223 height 22
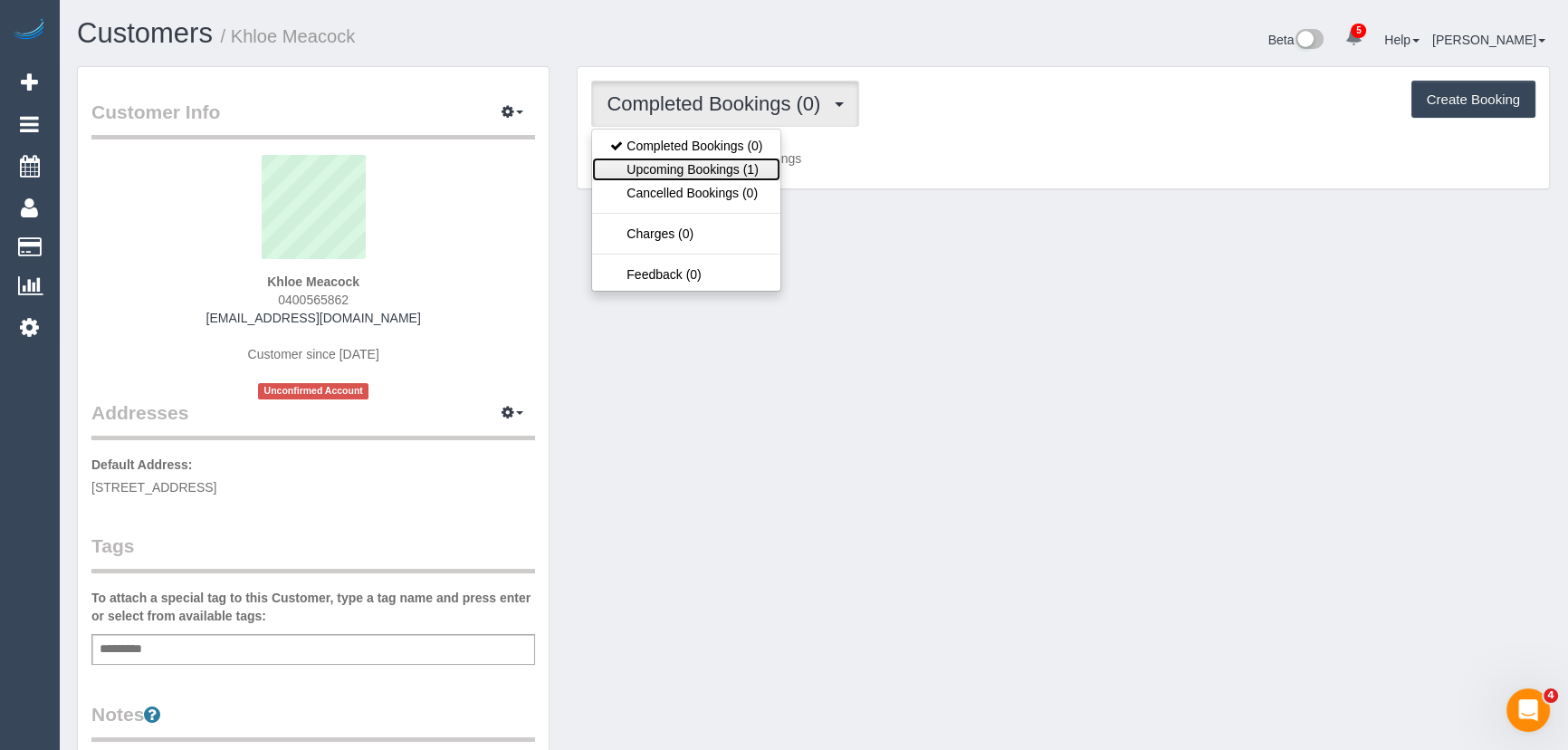
click at [720, 168] on link "Upcoming Bookings (1)" at bounding box center [687, 169] width 188 height 23
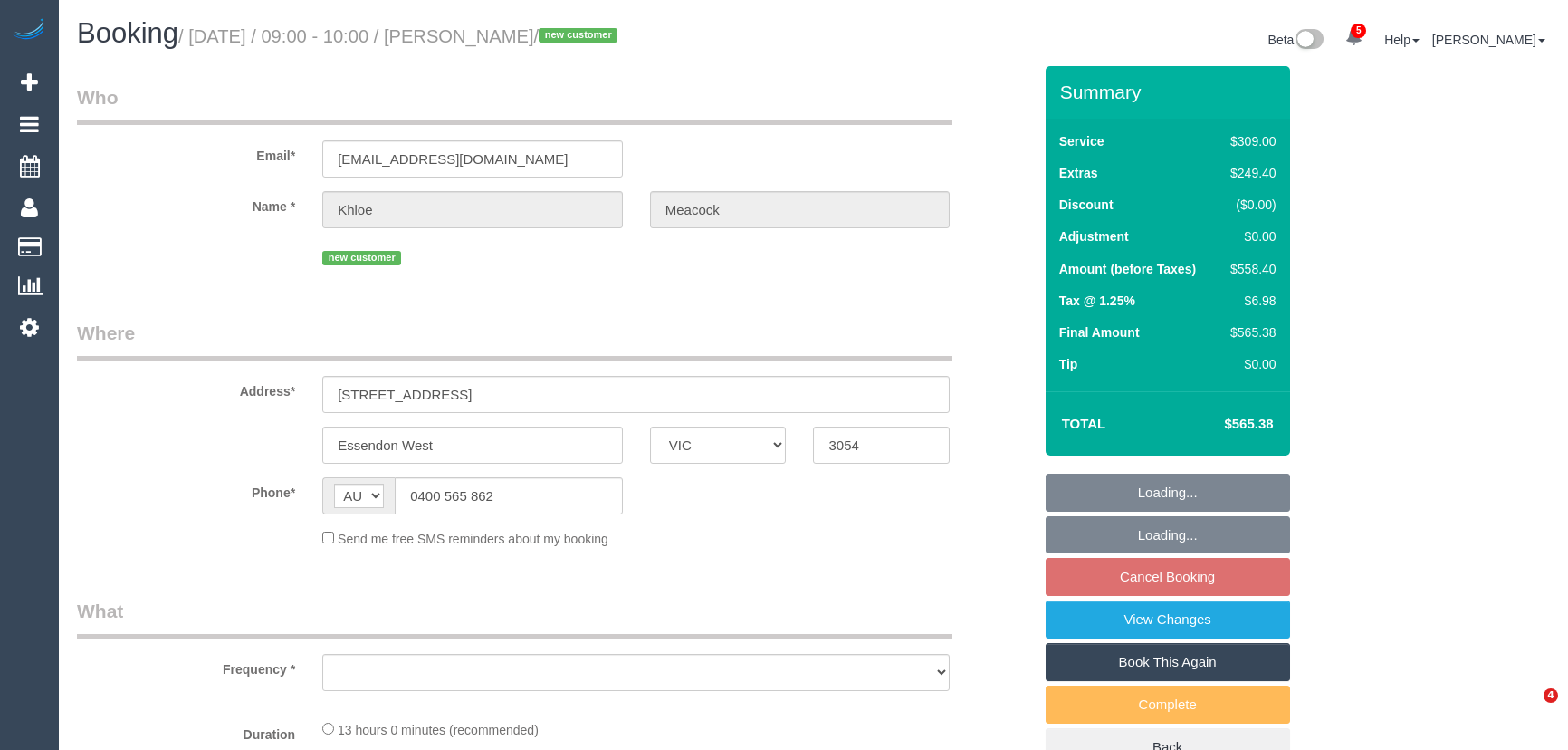
select select "VIC"
select select "object:630"
select select "string:stripe-pm_1S6ikw2GScqysDRVUjcv72bj"
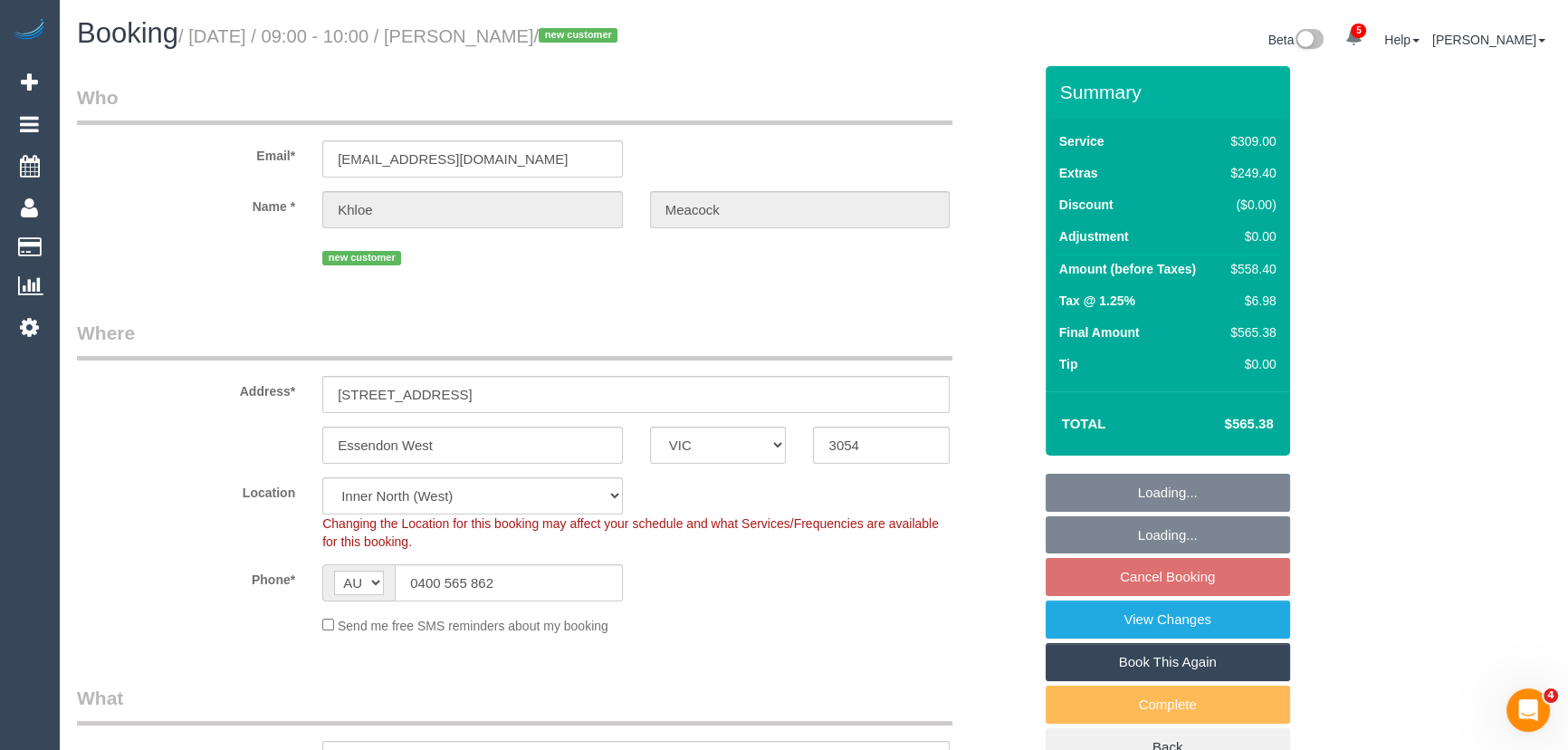
select select "object:731"
select select "number:28"
select select "number:14"
select select "number:18"
select select "number:36"
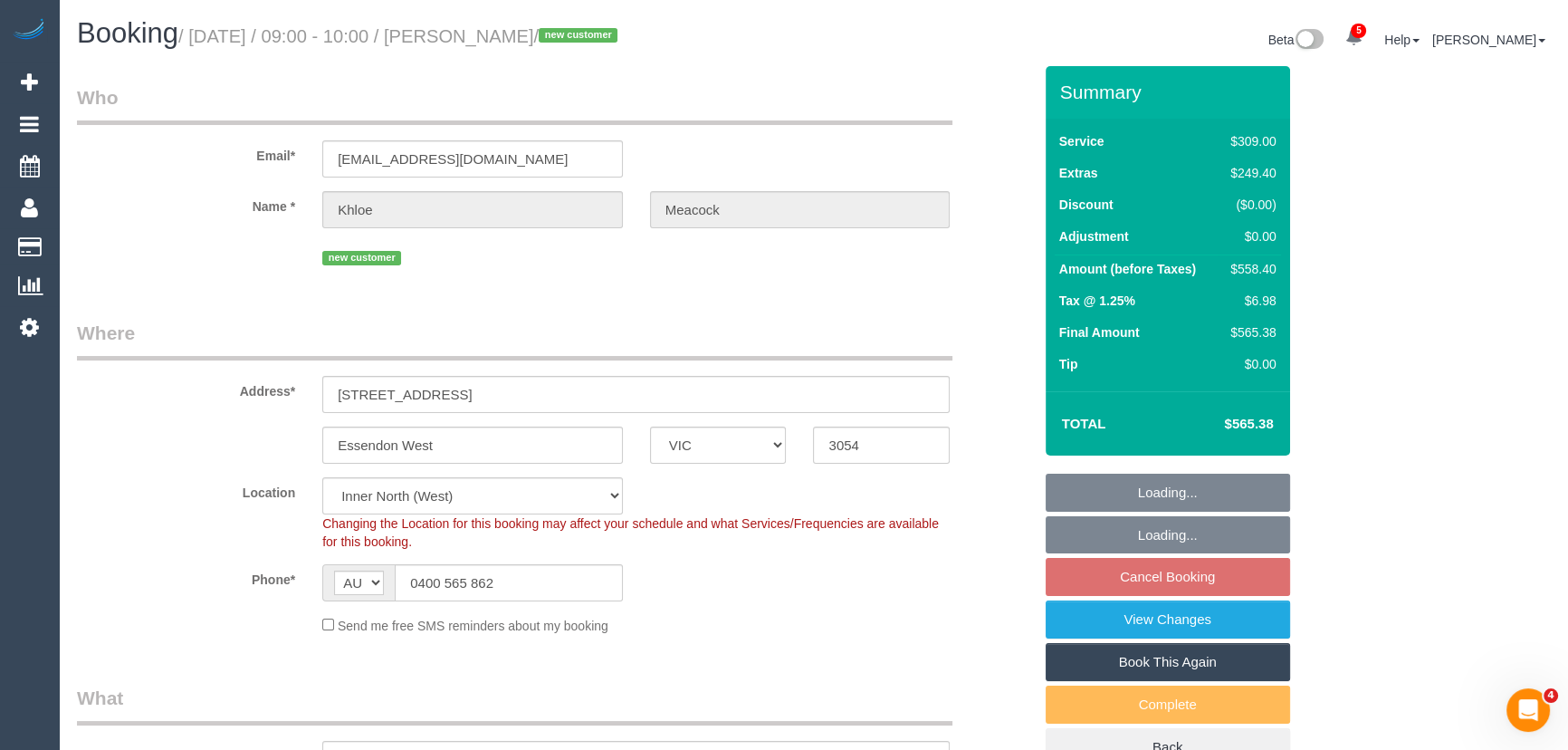
select select "number:26"
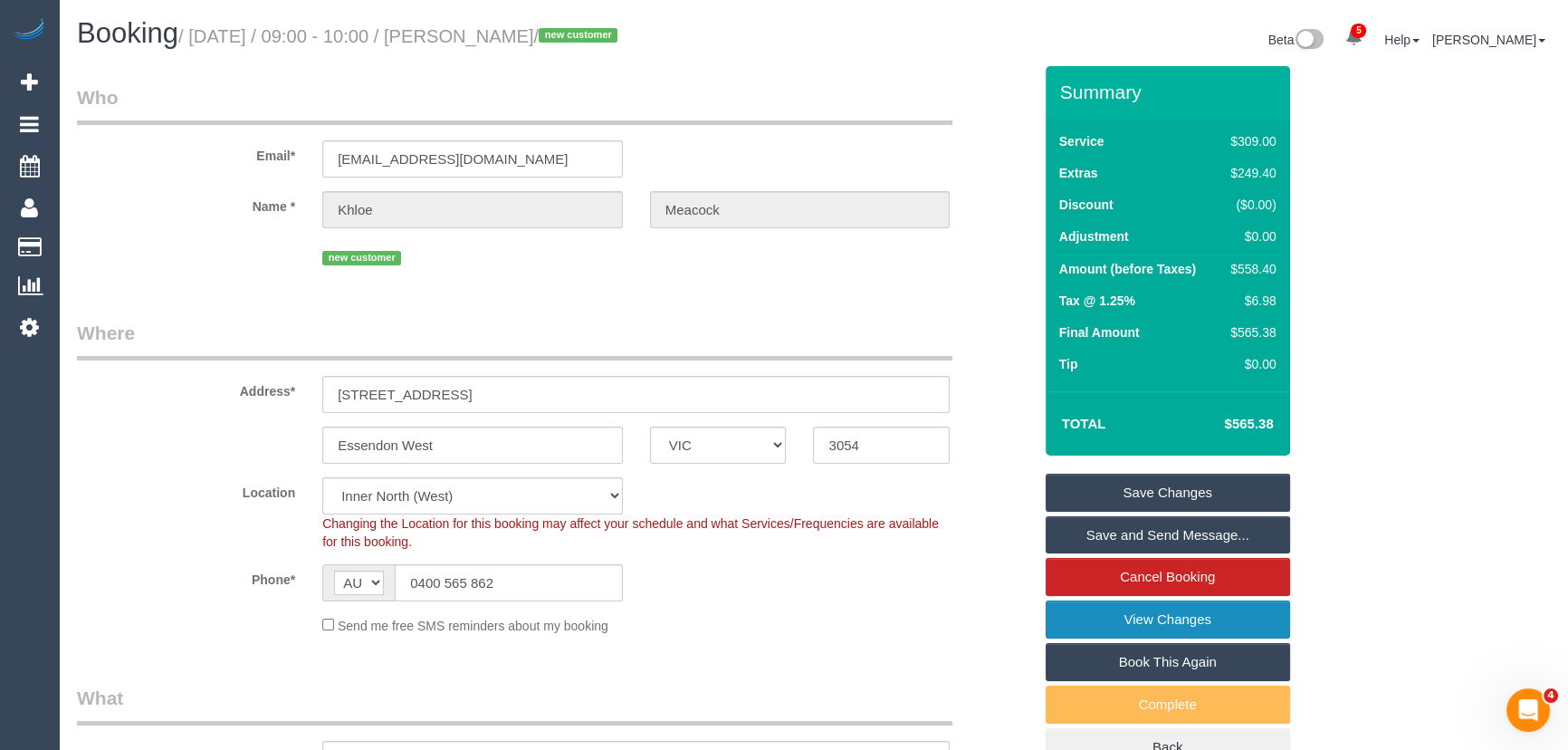
click at [1096, 619] on link "View Changes" at bounding box center [1168, 618] width 244 height 38
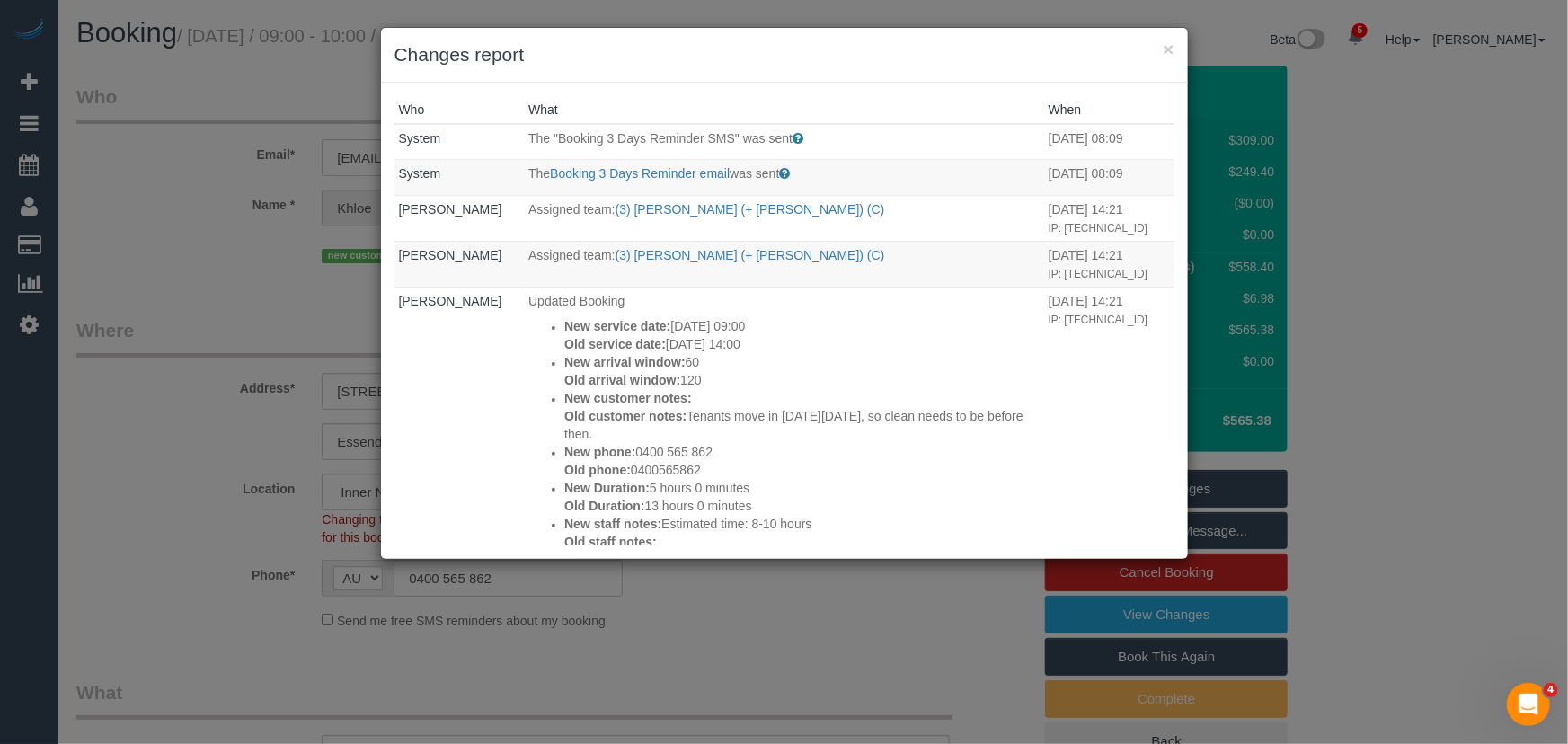
click at [163, 288] on div "× Changes report Who What When System The "Booking 3 Days Reminder SMS" was sen…" at bounding box center [784, 372] width 1568 height 744
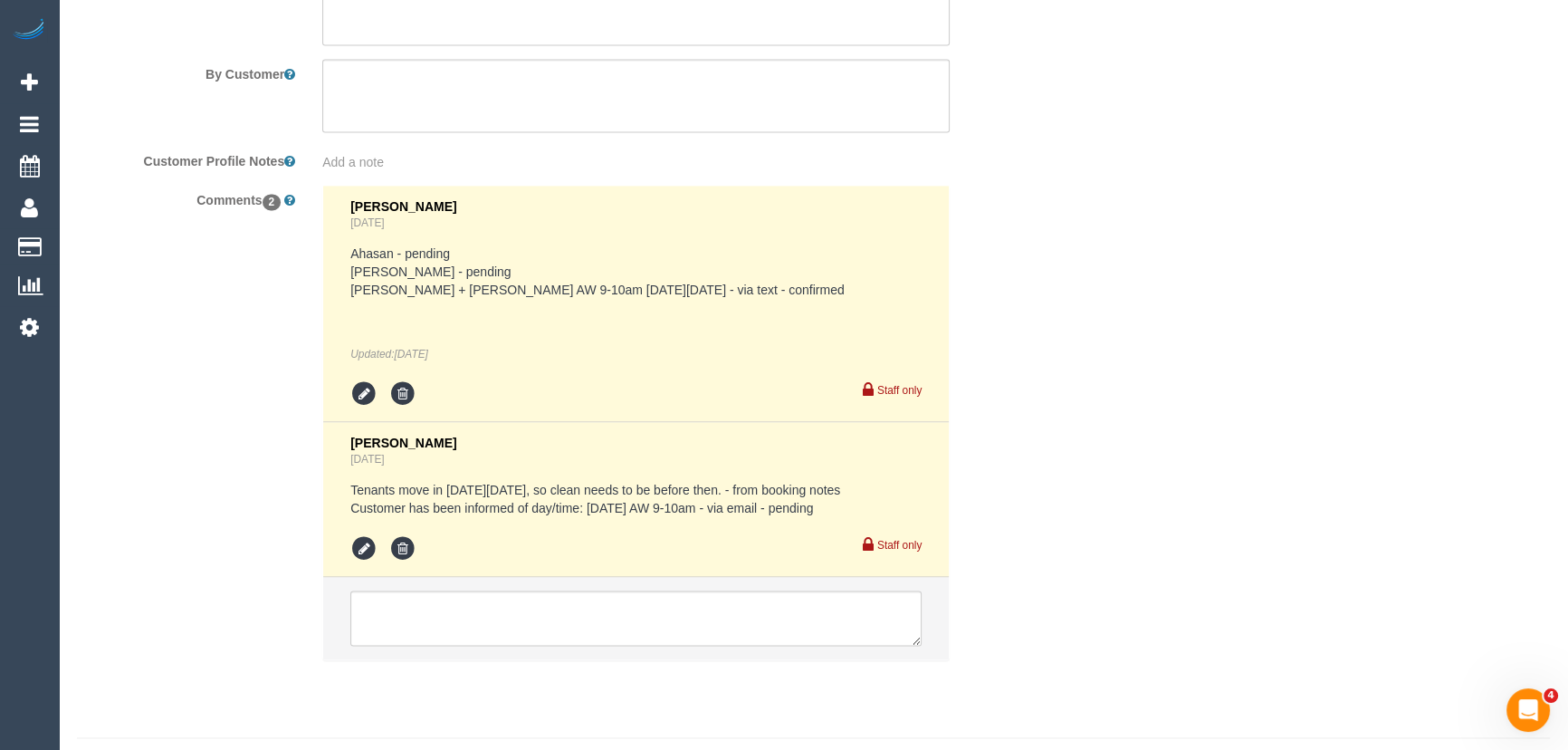
scroll to position [3241, 0]
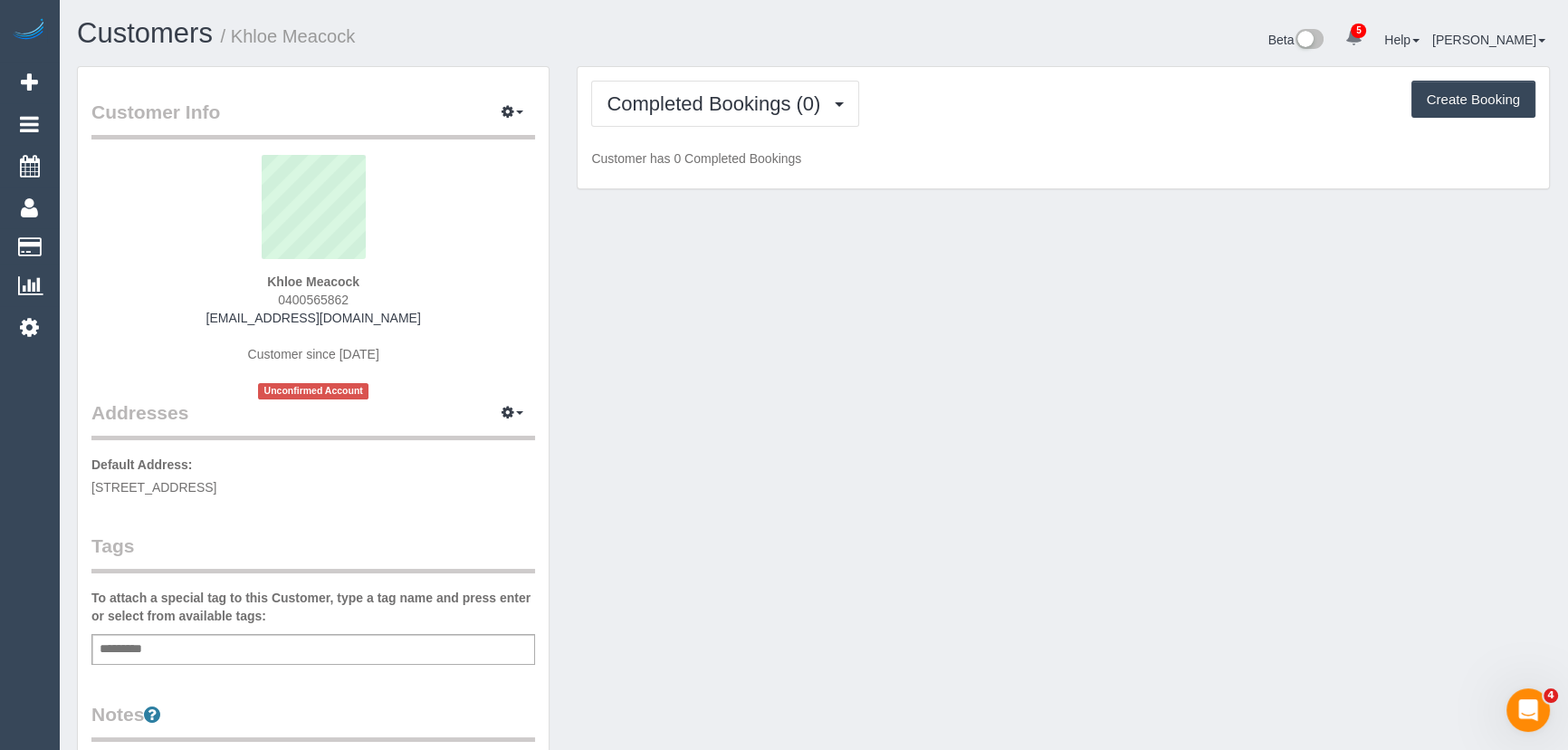
click at [358, 296] on div "Khloe Meacock 0400565862 [EMAIL_ADDRESS][DOMAIN_NAME] Customer since [DATE] Unc…" at bounding box center [313, 277] width 444 height 244
copy div "0400565862"
click at [721, 96] on span "Completed Bookings (0)" at bounding box center [717, 104] width 223 height 22
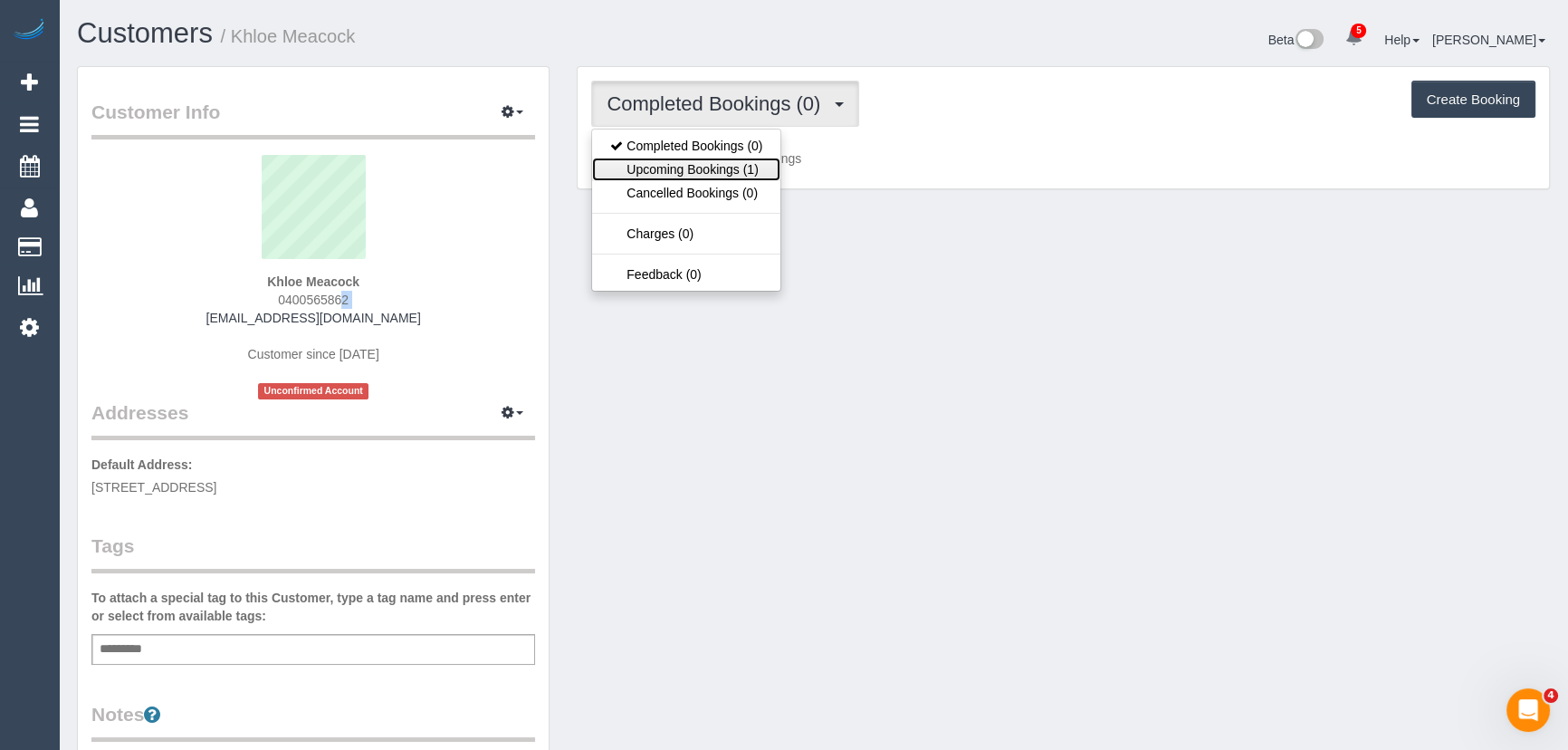
click at [727, 172] on link "Upcoming Bookings (1)" at bounding box center [687, 169] width 188 height 23
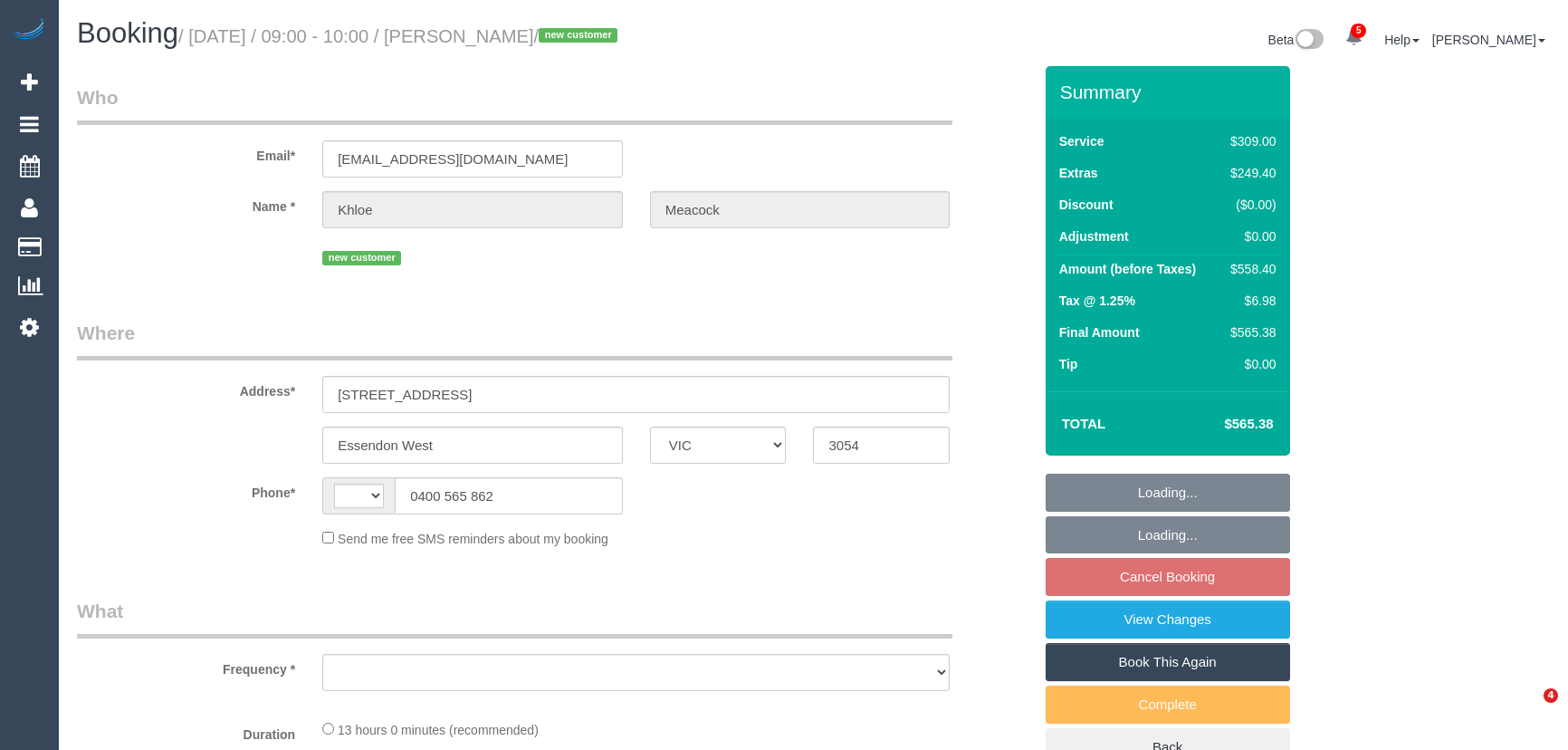
select select "VIC"
select select "string:AU"
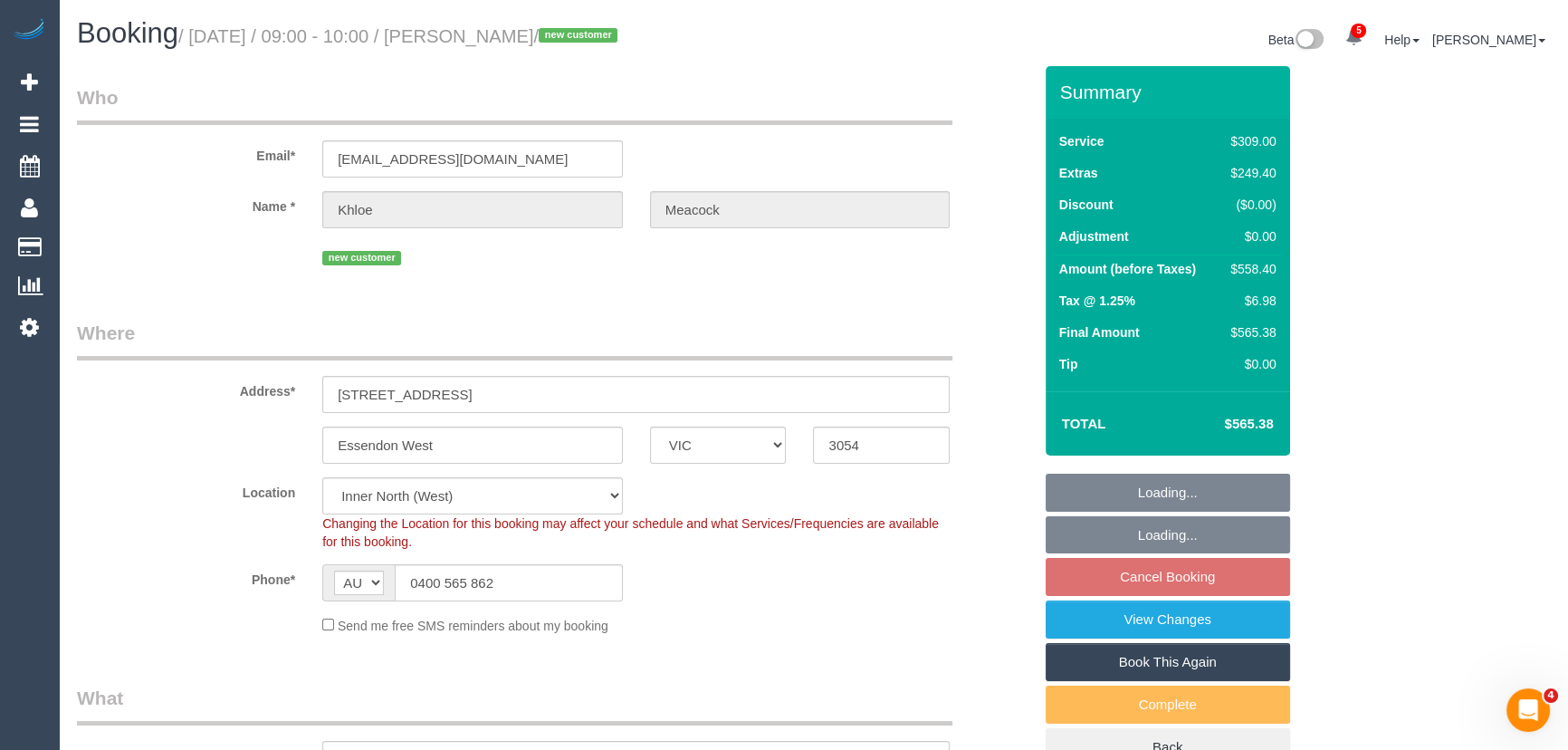
select select "object:872"
select select "string:stripe-pm_1S6ikw2GScqysDRVUjcv72bj"
select select "number:28"
select select "number:14"
select select "number:18"
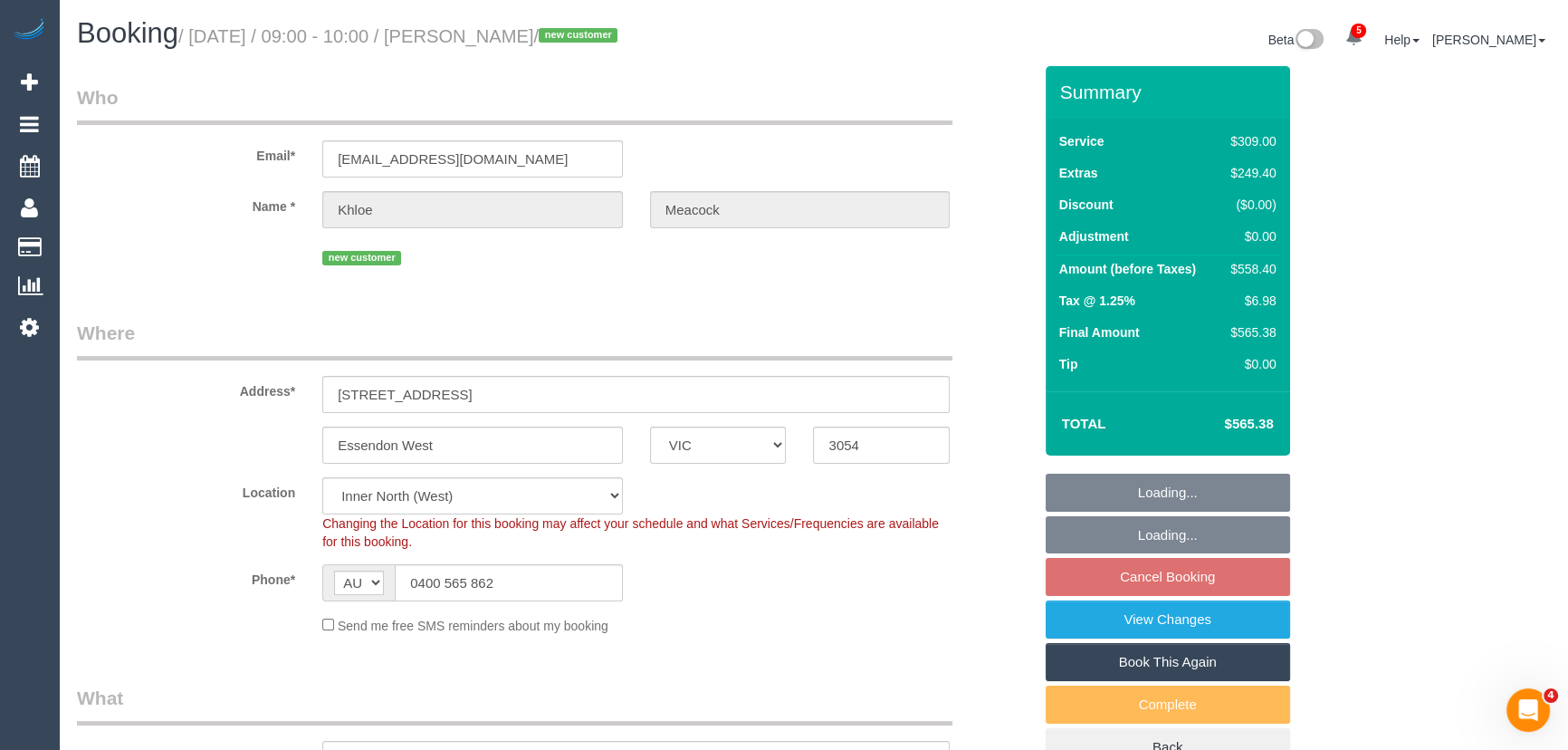
select select "number:36"
select select "number:26"
select select "object:1772"
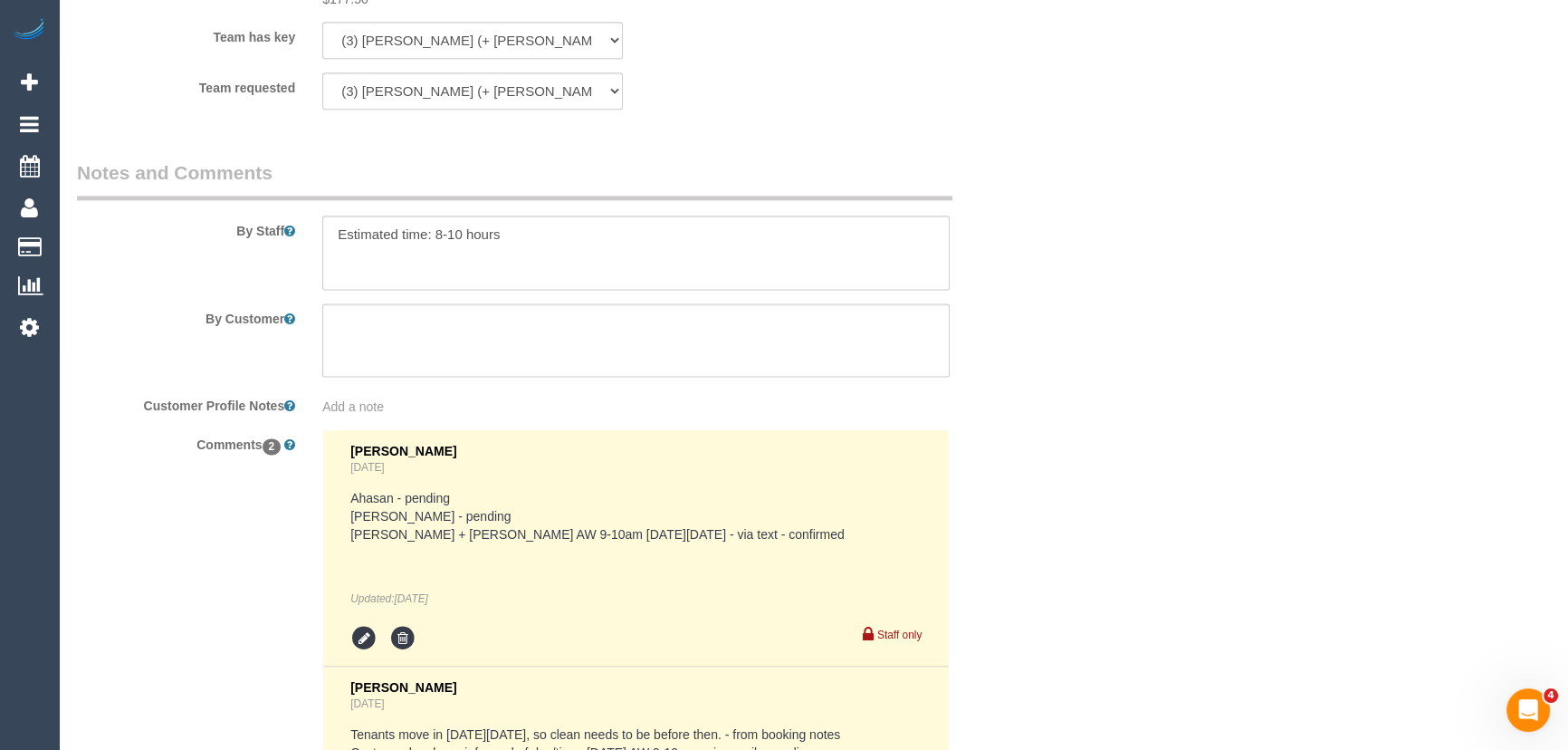
scroll to position [3127, 0]
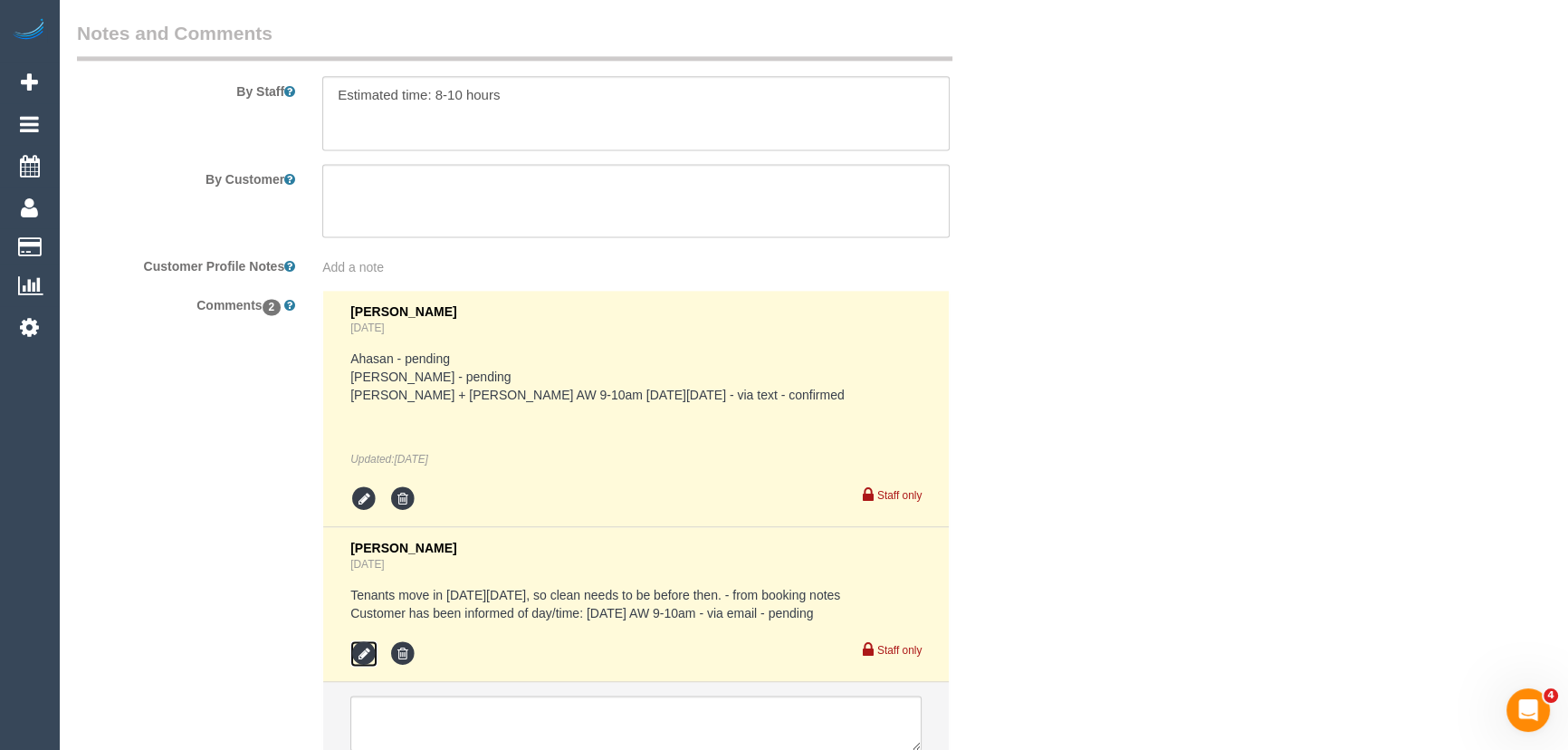
click at [355, 640] on icon at bounding box center [364, 653] width 27 height 27
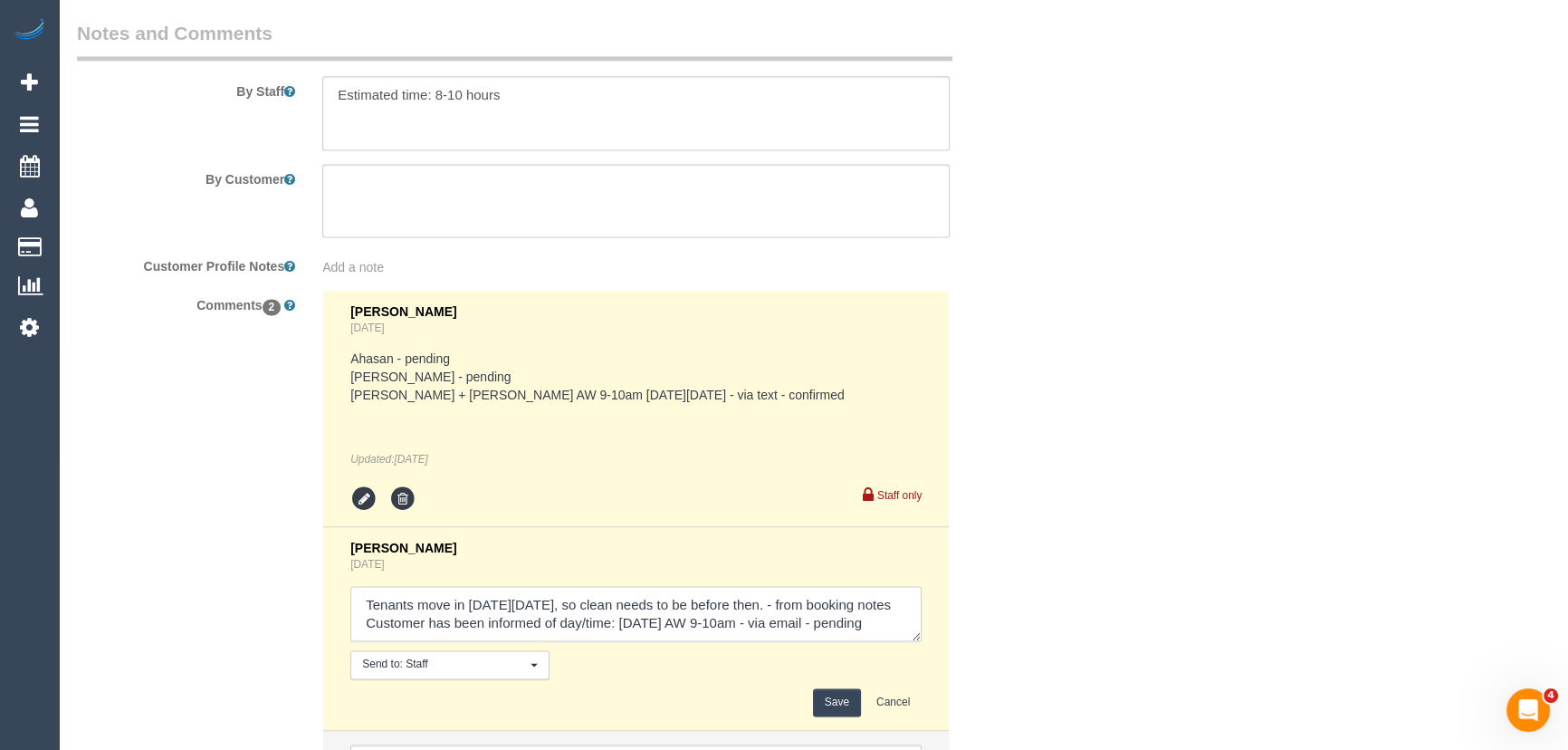
scroll to position [36, 0]
click at [859, 586] on textarea at bounding box center [636, 614] width 571 height 56
click at [527, 593] on textarea at bounding box center [636, 614] width 571 height 56
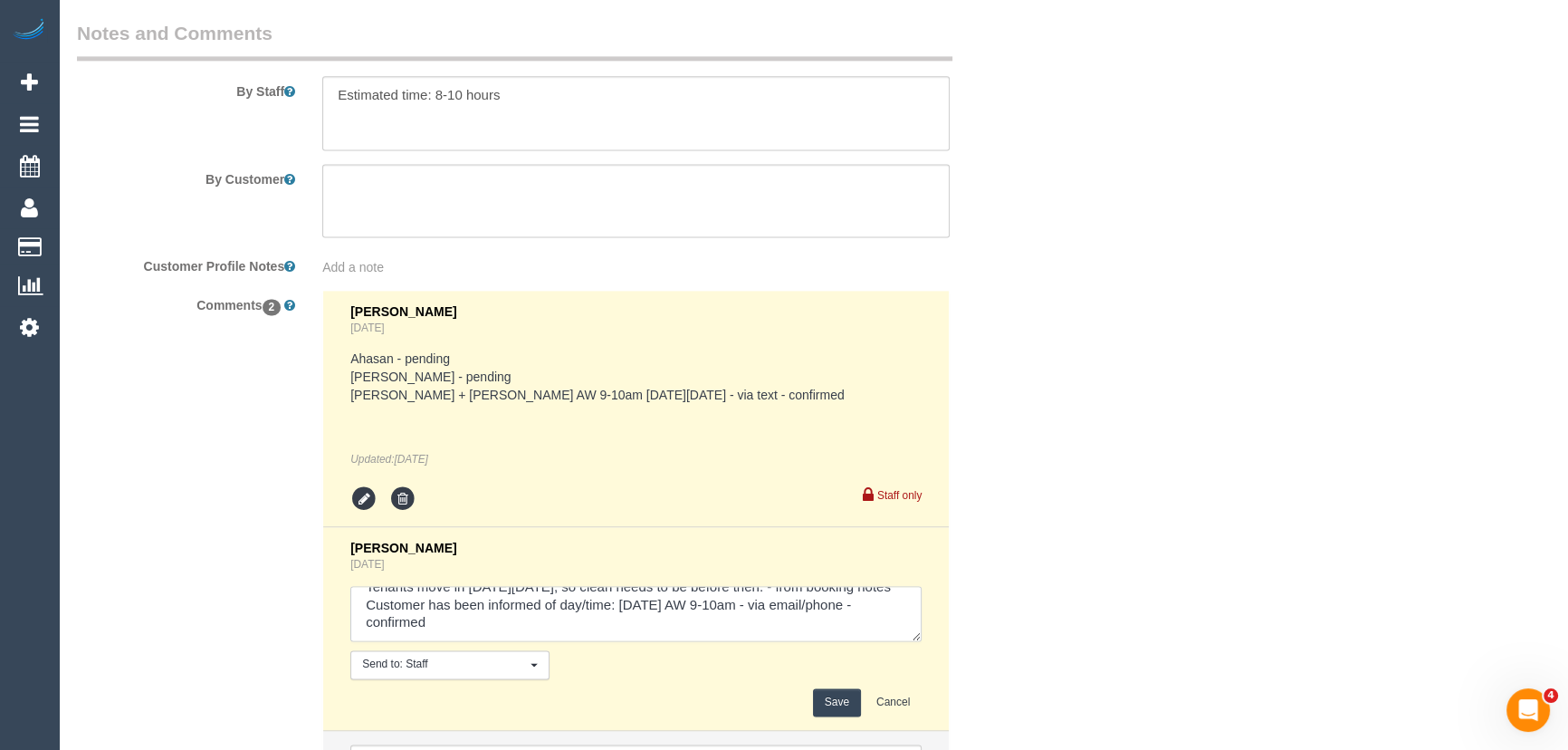
type textarea "Tenants move in [DATE][DATE], so clean needs to be before then. - from booking …"
click at [844, 688] on button "Save" at bounding box center [837, 702] width 48 height 28
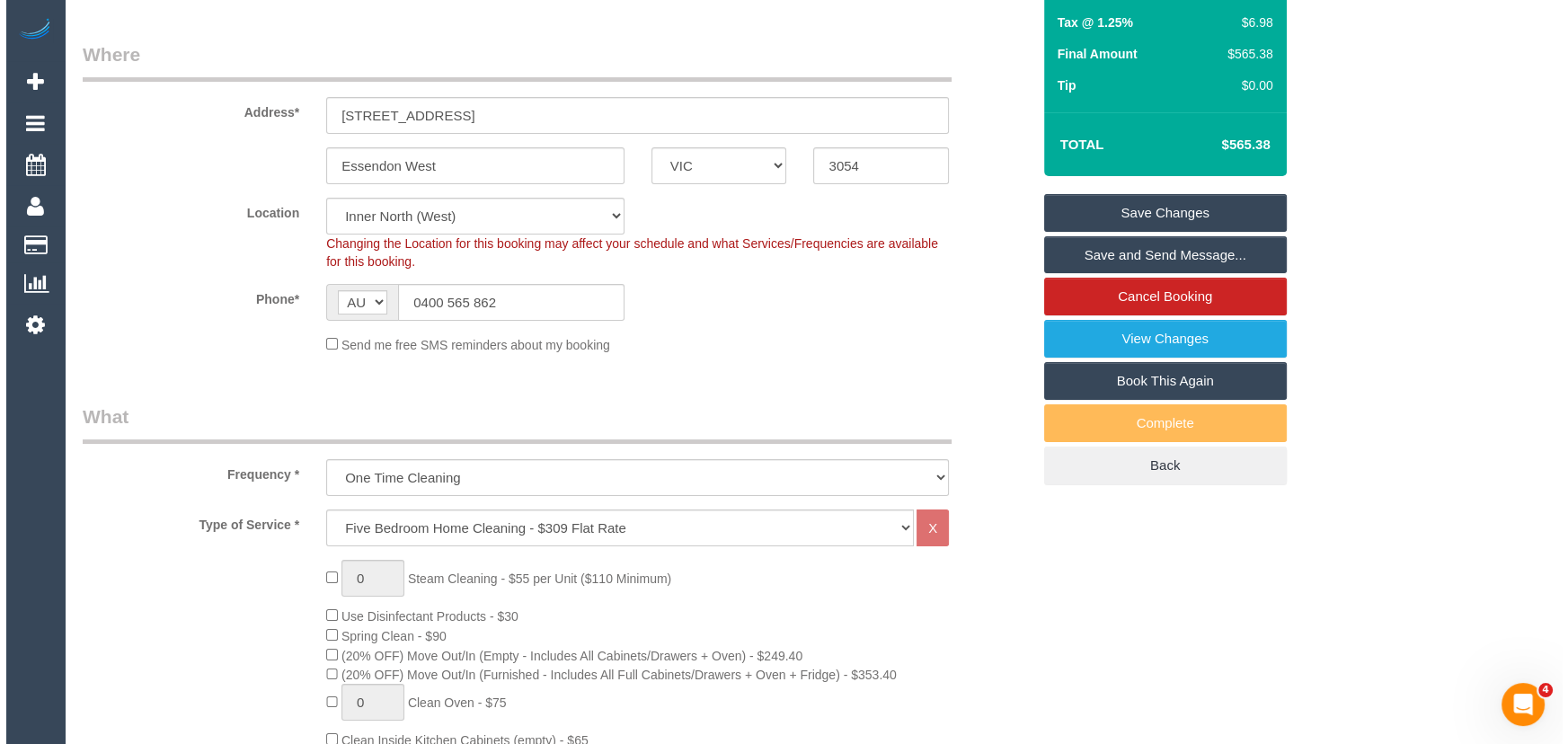
scroll to position [0, 0]
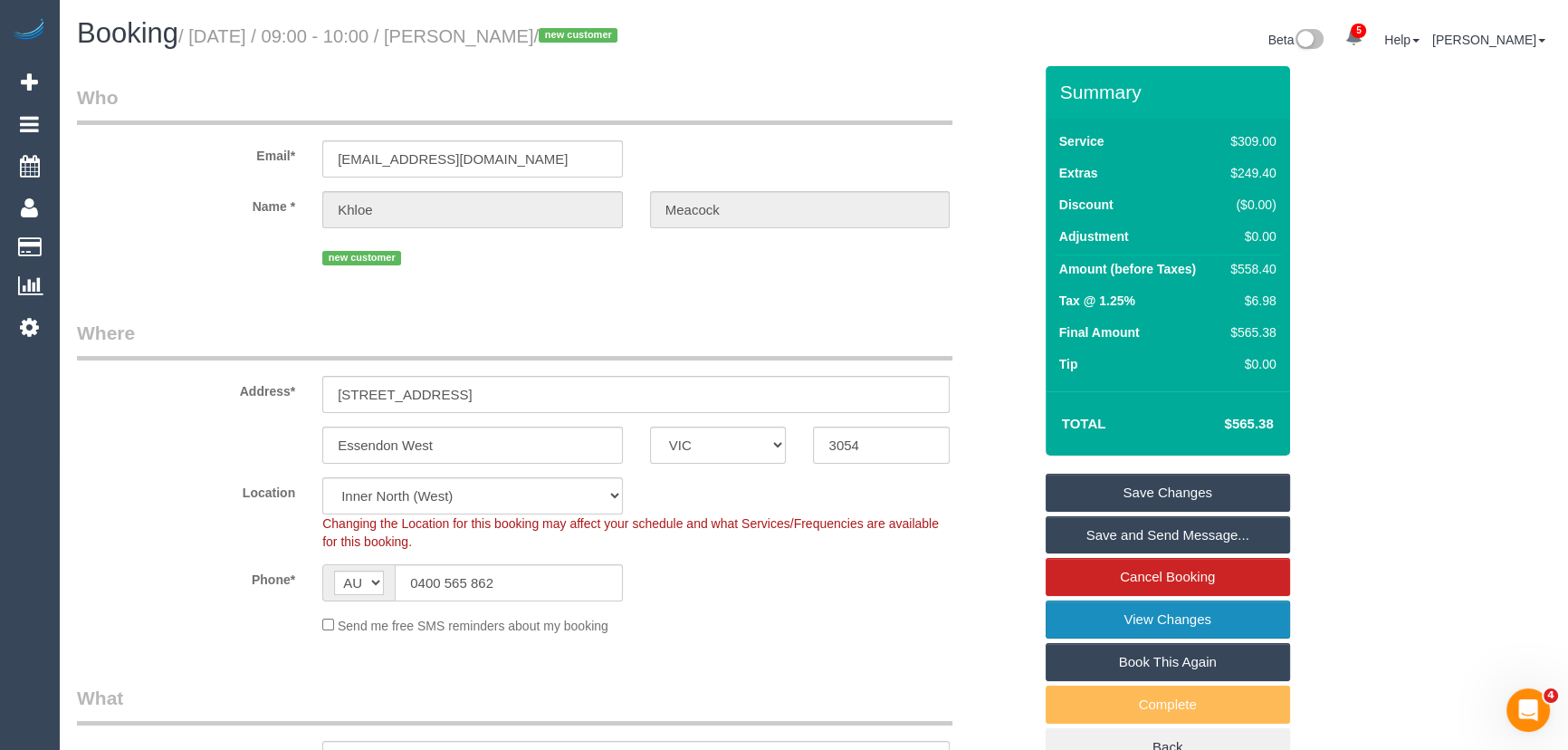
click at [1145, 625] on link "View Changes" at bounding box center [1168, 618] width 244 height 38
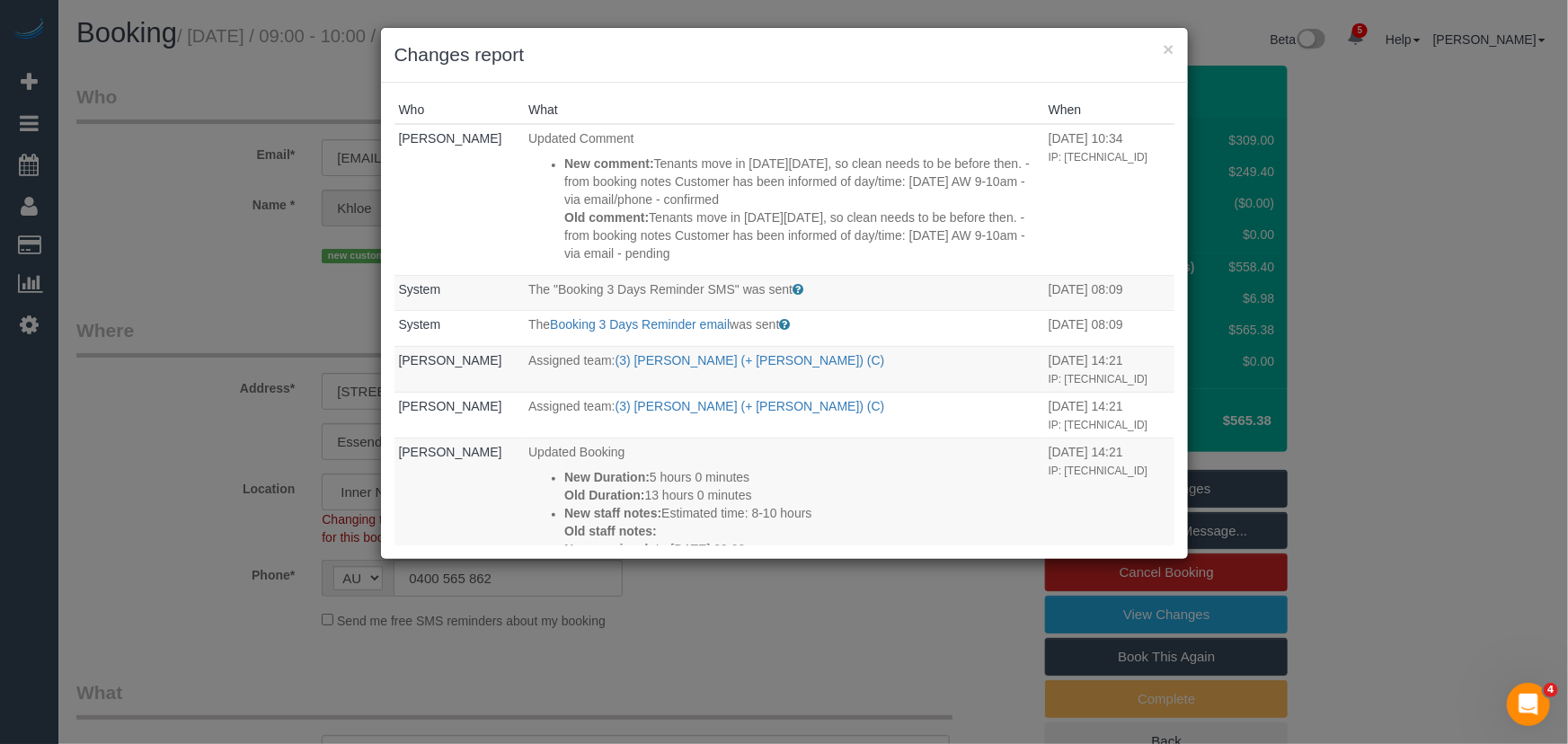
click at [803, 628] on div "× Changes report Who What When [PERSON_NAME] Updated Comment New comment: Tenan…" at bounding box center [784, 372] width 1568 height 744
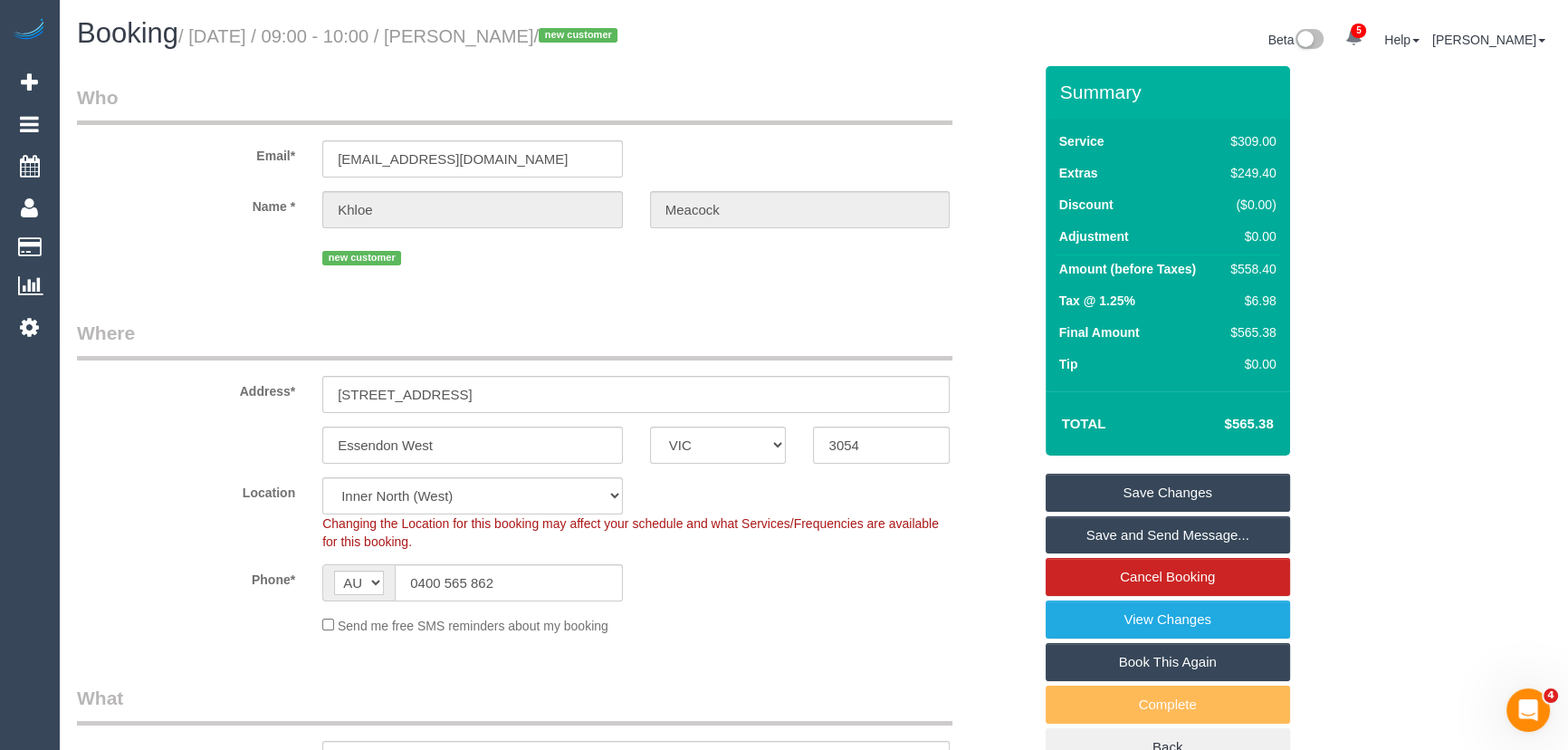
click at [1150, 539] on link "Save and Send Message..." at bounding box center [1168, 535] width 244 height 38
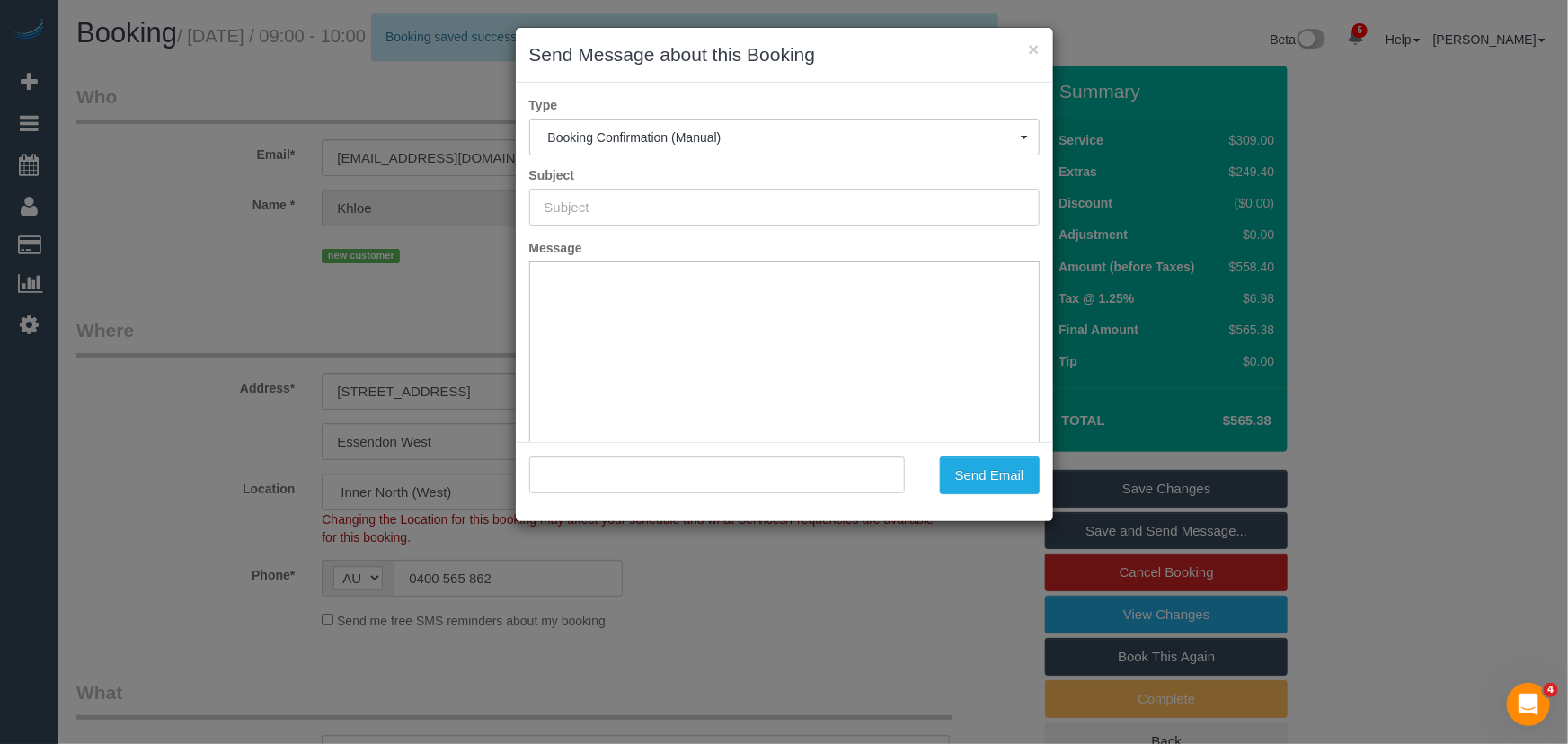
type input "Booking Confirmed"
type input ""Khloe Meacock" <[EMAIL_ADDRESS][DOMAIN_NAME]>"
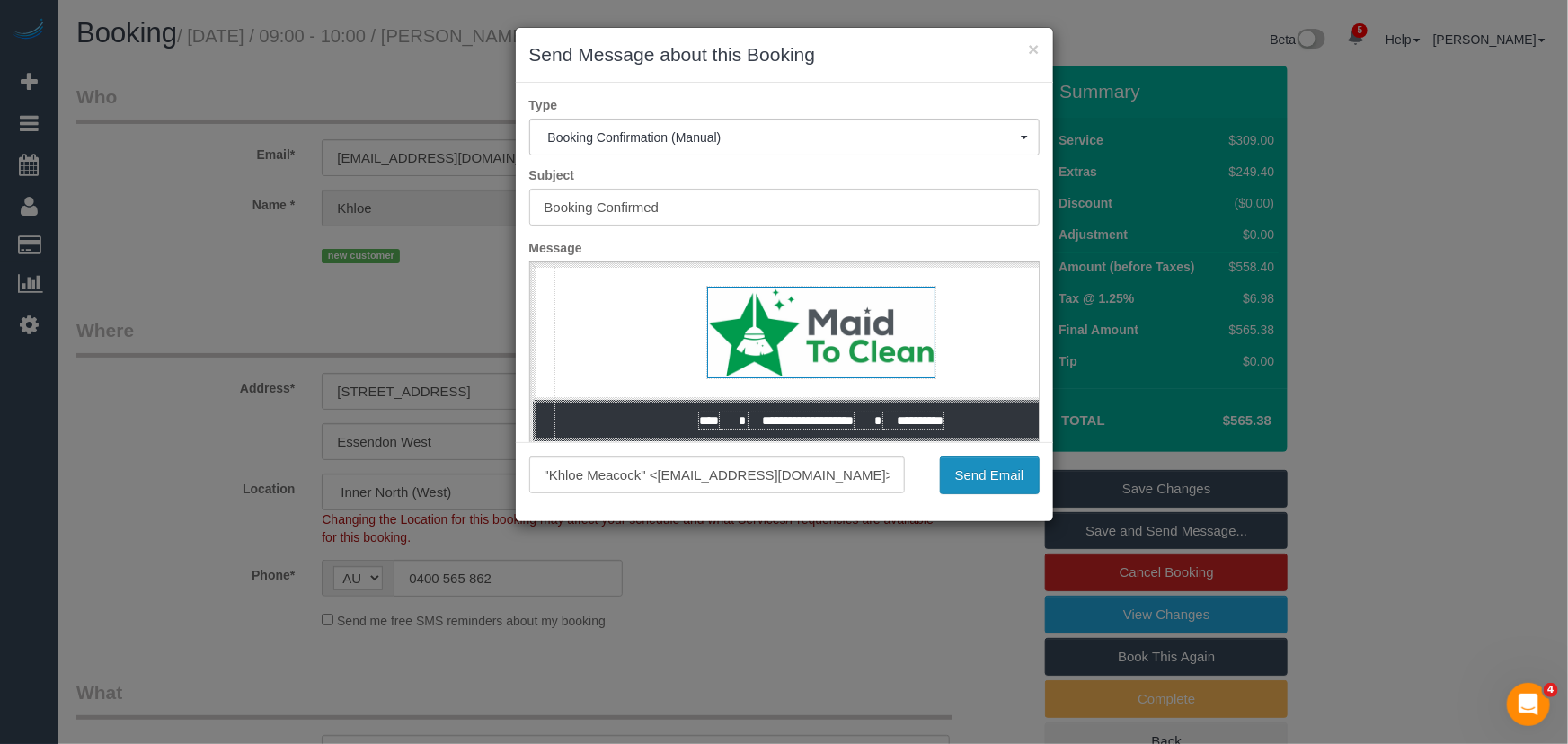
drag, startPoint x: 973, startPoint y: 469, endPoint x: 1002, endPoint y: 485, distance: 33.1
click at [973, 469] on button "Send Email" at bounding box center [989, 475] width 100 height 38
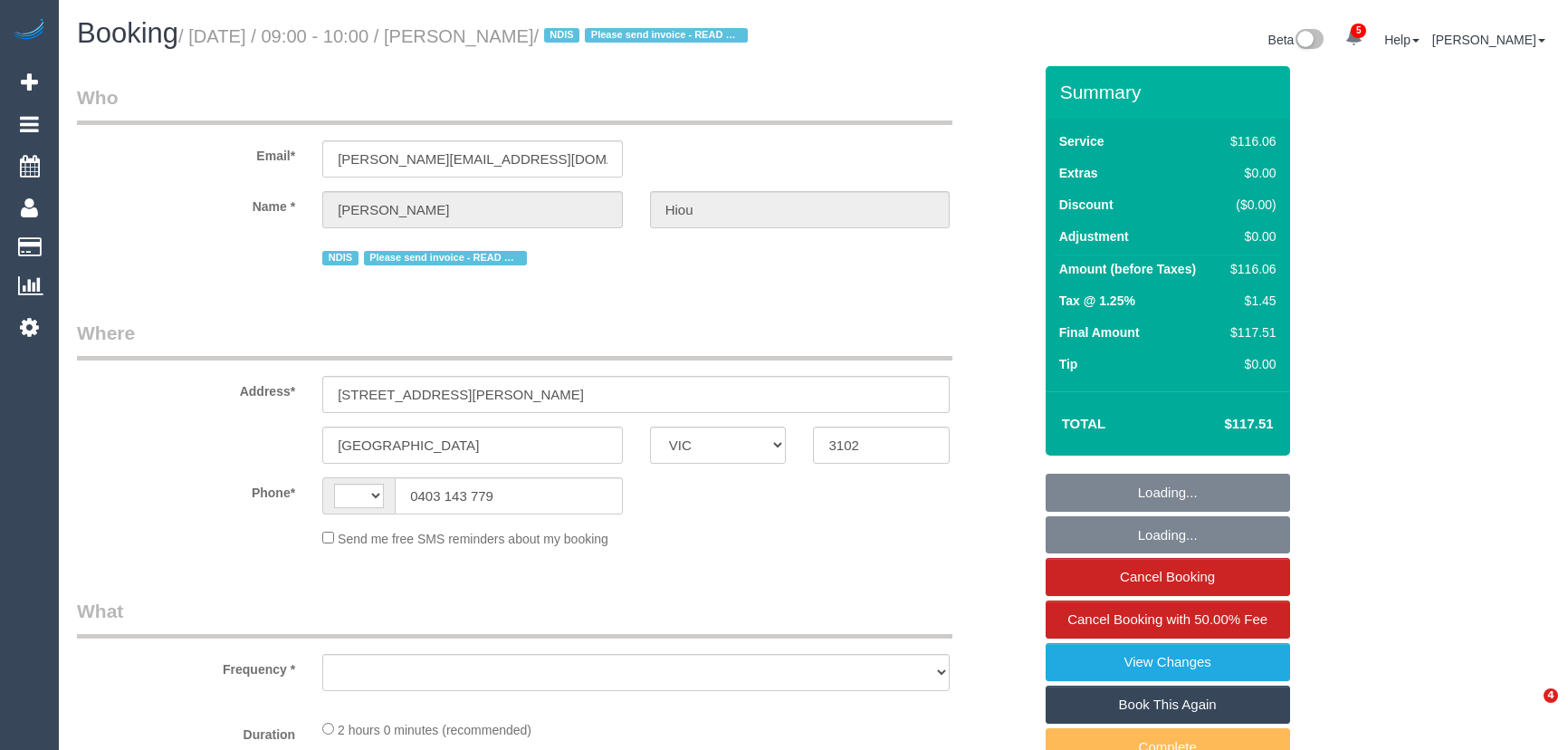
select select "VIC"
select select "string:AU"
select select "object:589"
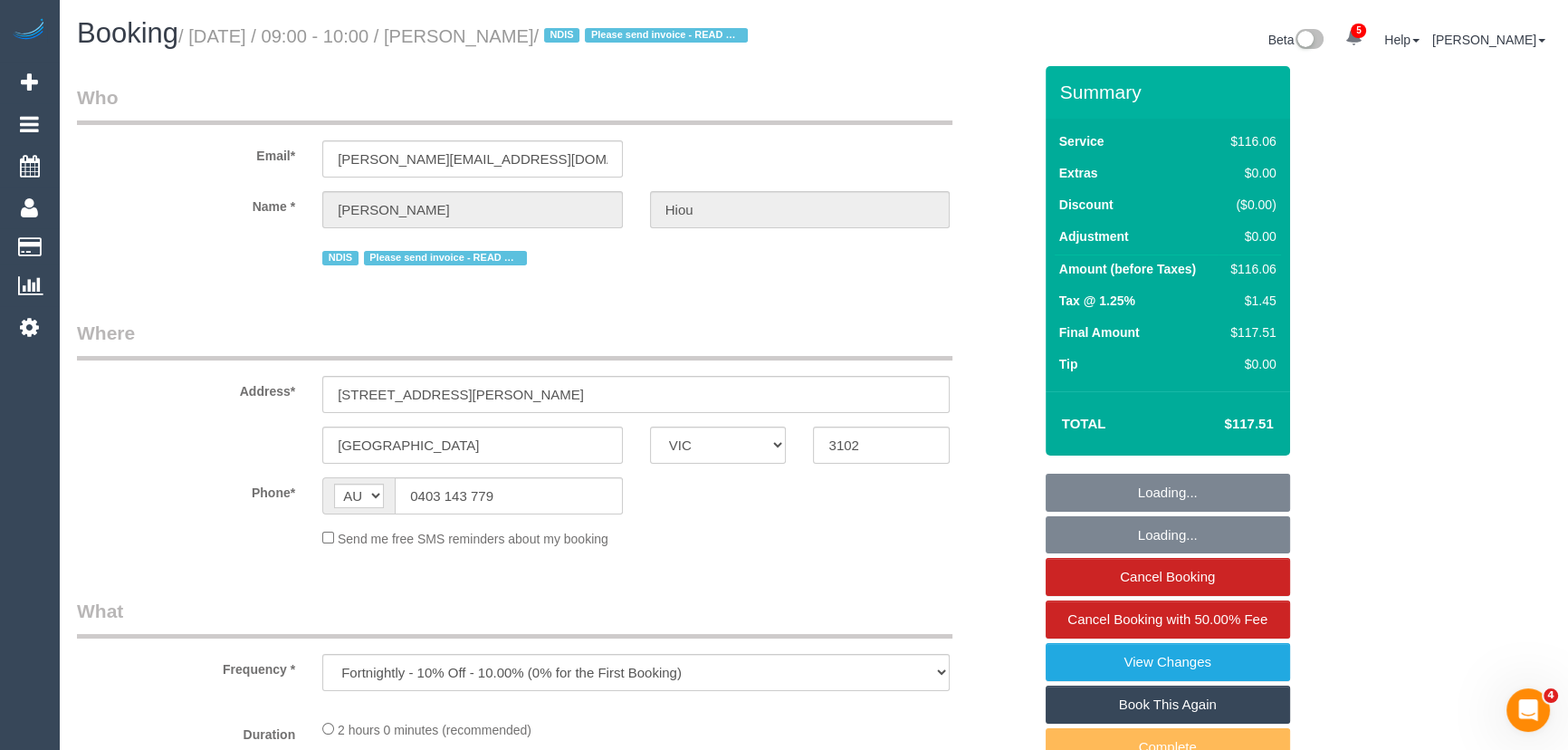
select select "number:28"
select select "number:14"
select select "number:19"
select select "number:23"
select select "number:11"
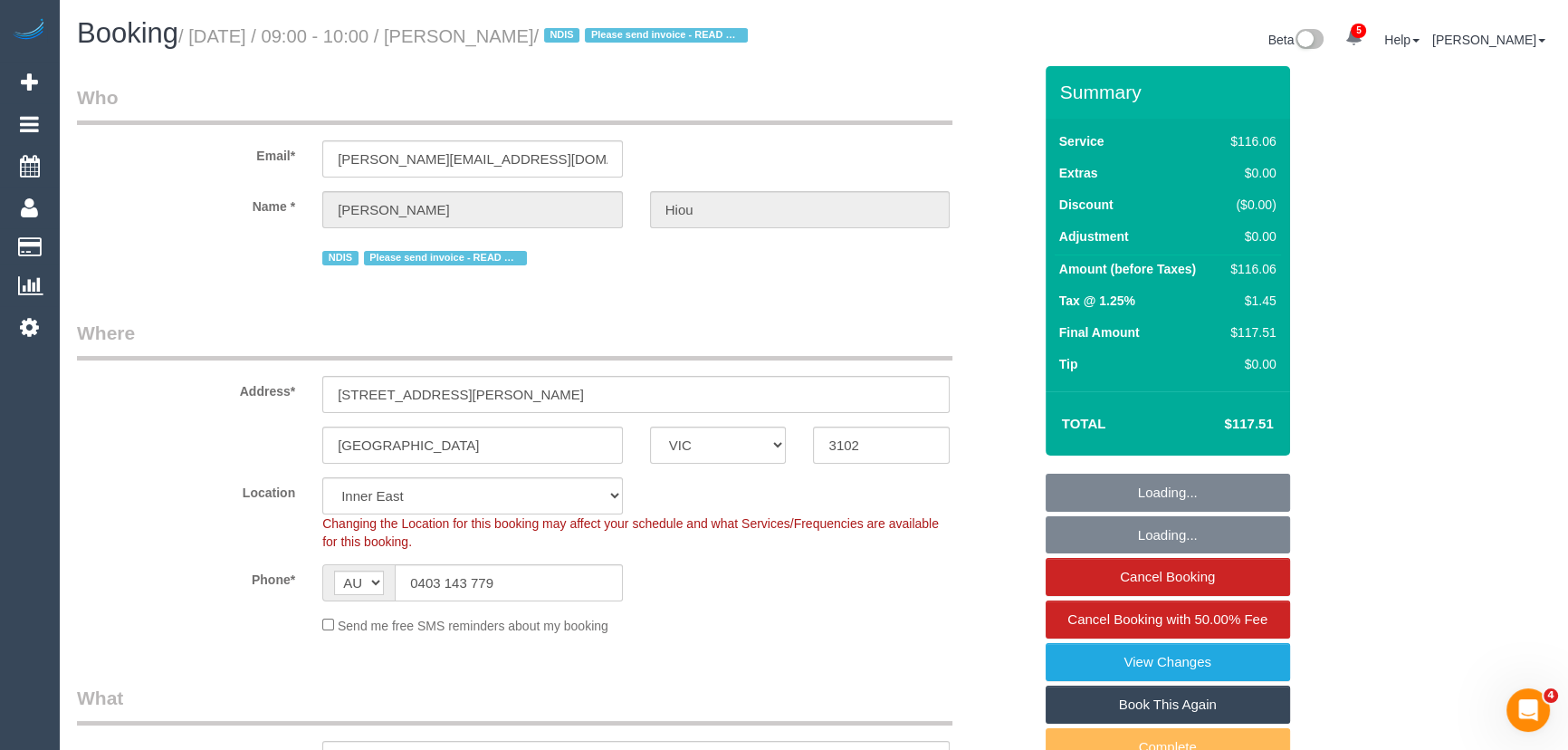
select select "object:1378"
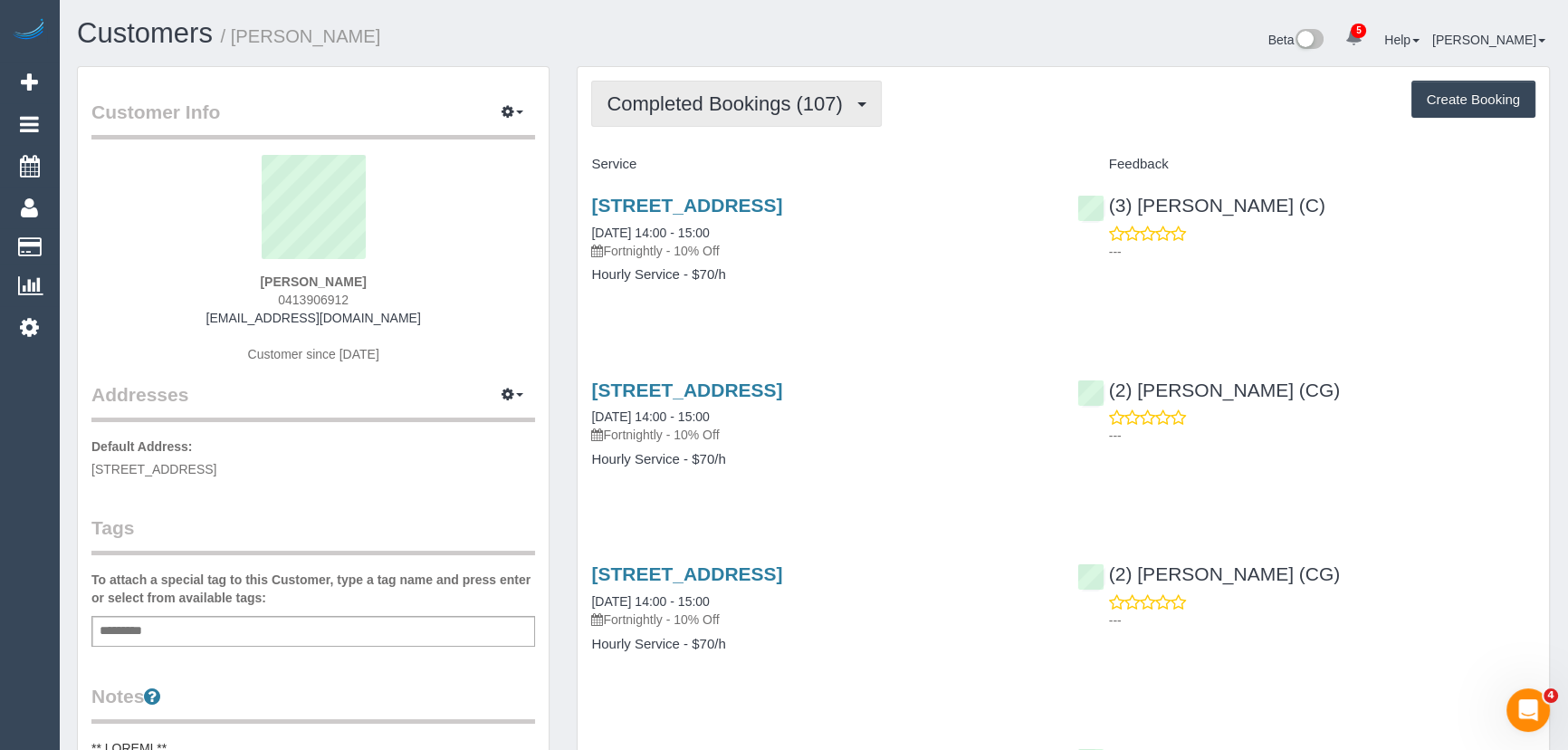
click at [822, 106] on span "Completed Bookings (107)" at bounding box center [728, 104] width 244 height 22
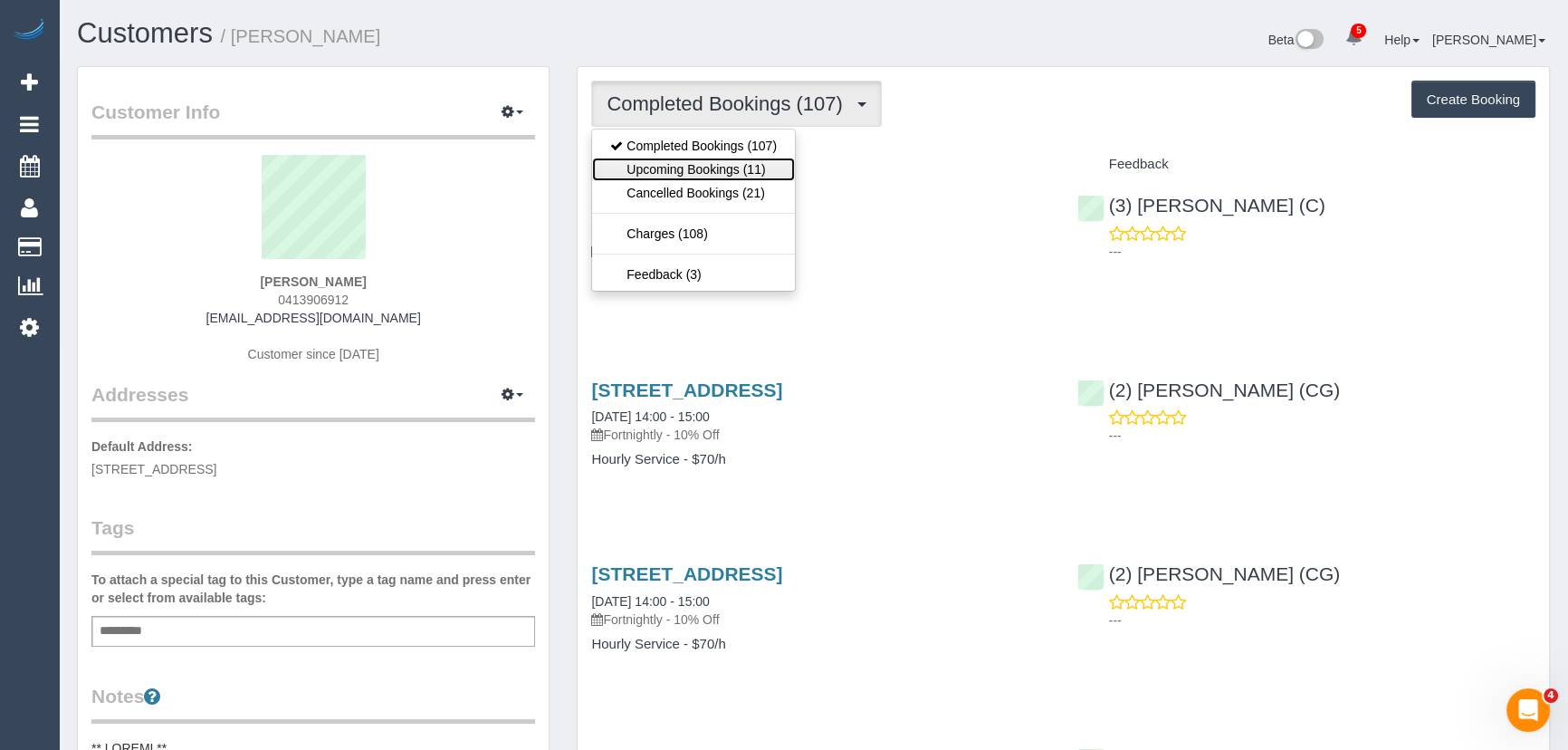
click at [768, 172] on link "Upcoming Bookings (11)" at bounding box center [693, 169] width 202 height 23
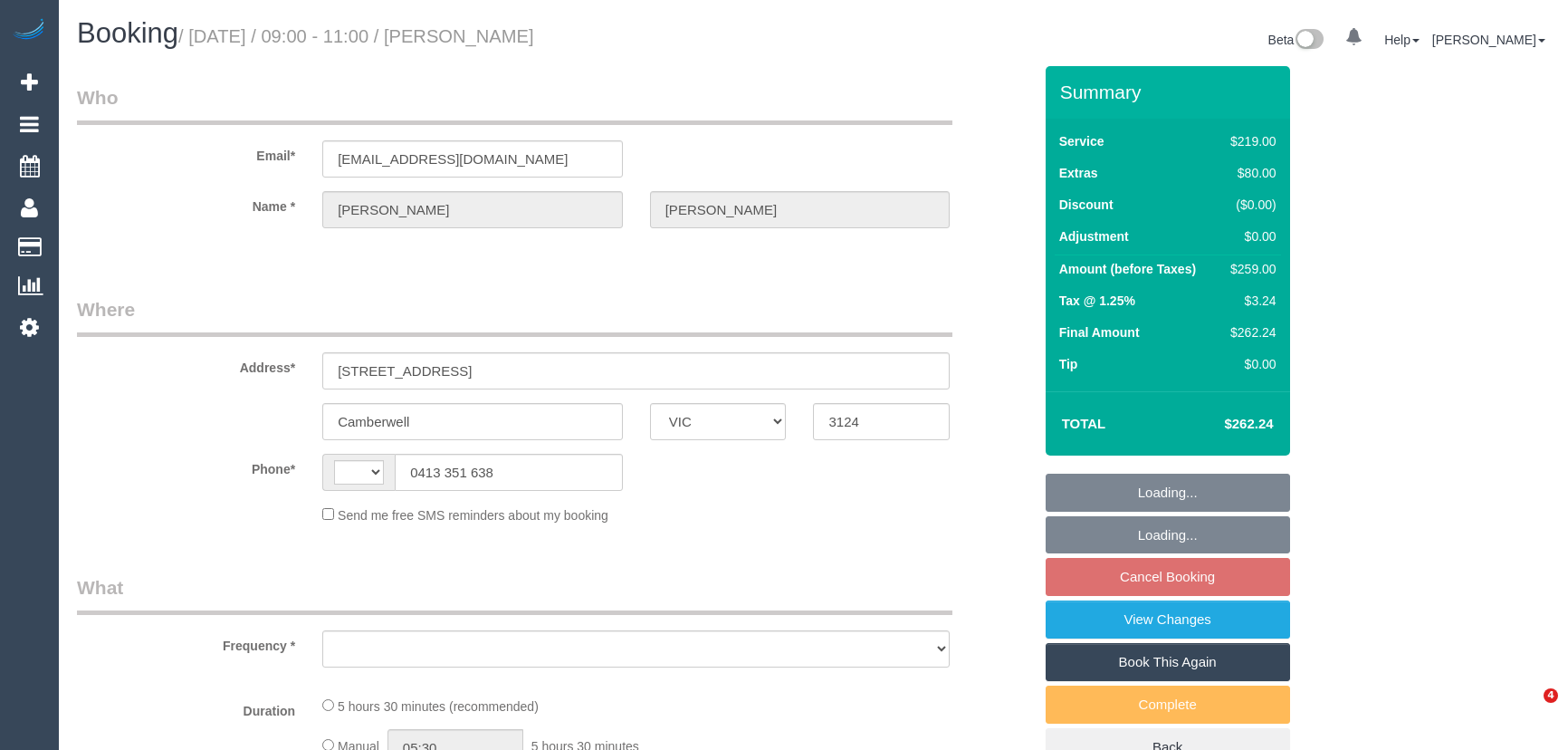
select select "VIC"
select select "object:341"
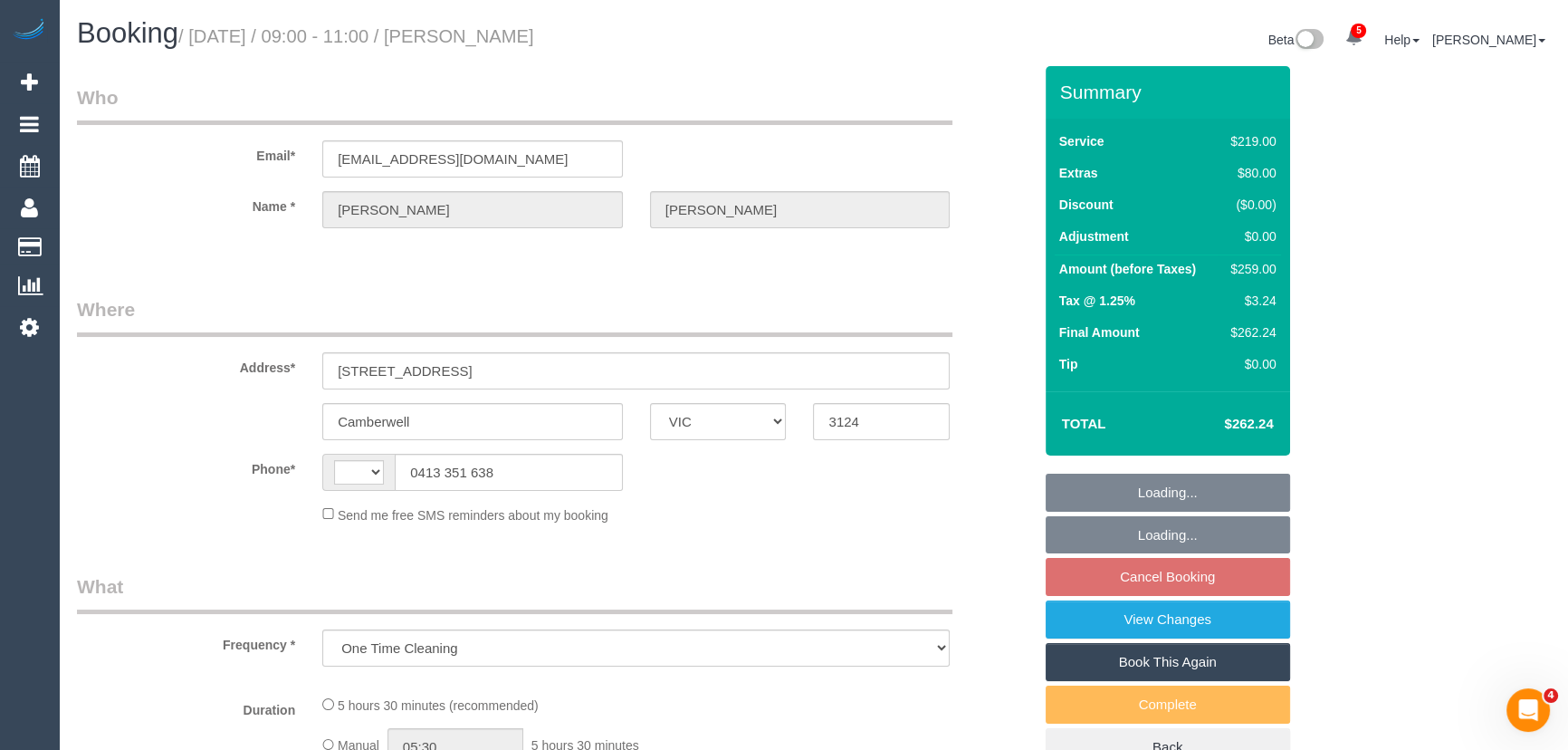
select select "string:AU"
select select "string:stripe-pm_1RYymt2GScqysDRVGDZtekeI"
select select "number:28"
select select "number:14"
select select "number:19"
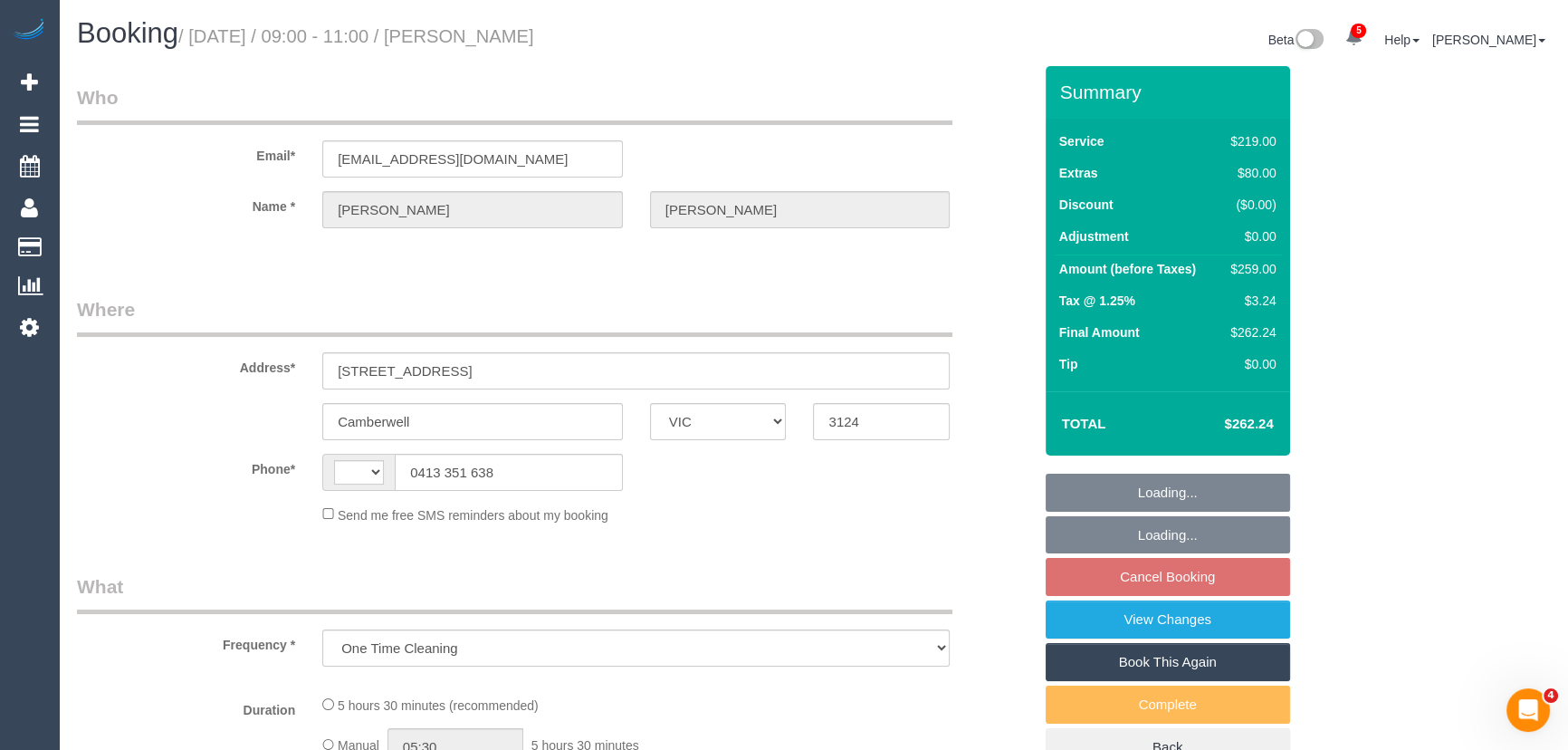
select select "number:22"
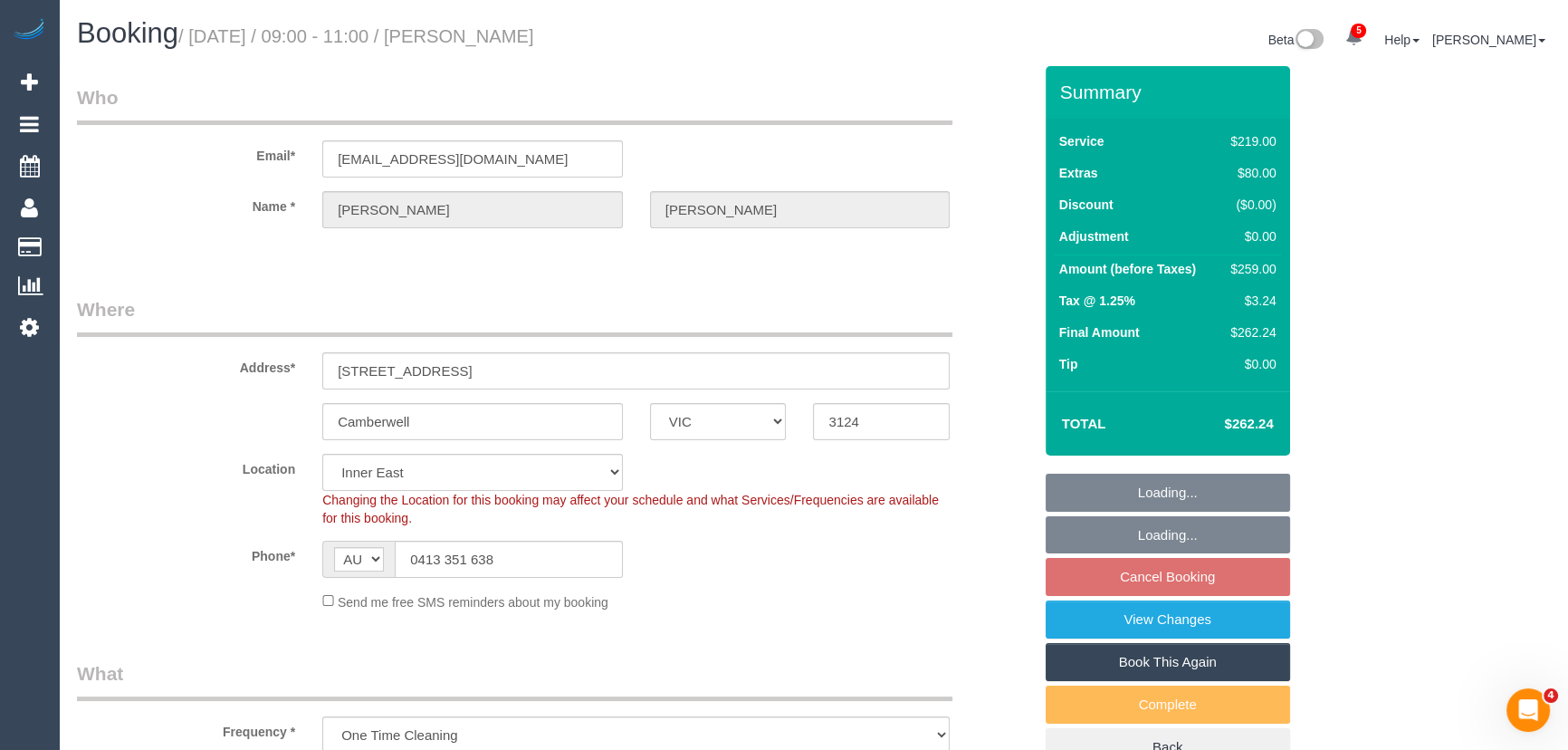
select select "object:1473"
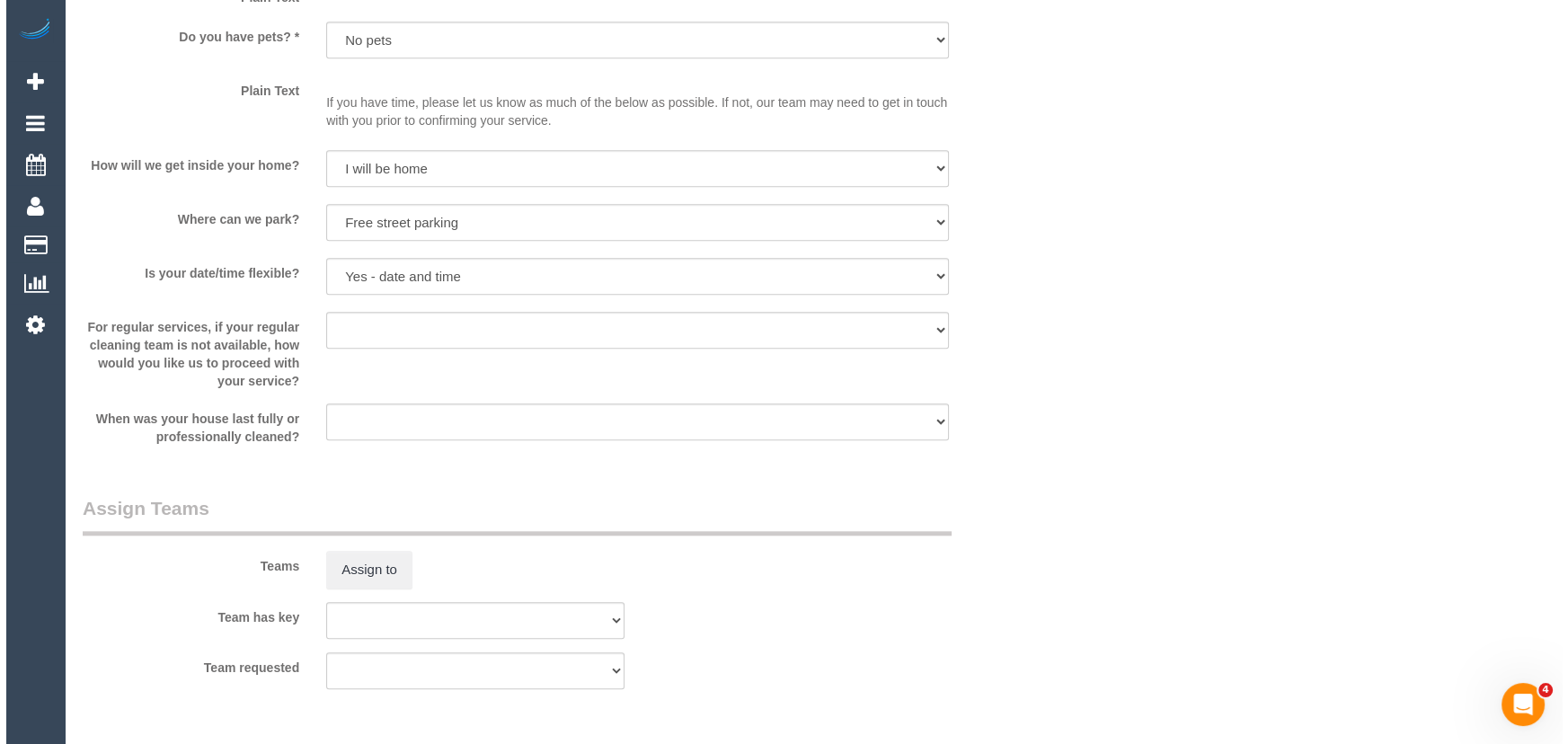
scroll to position [2449, 0]
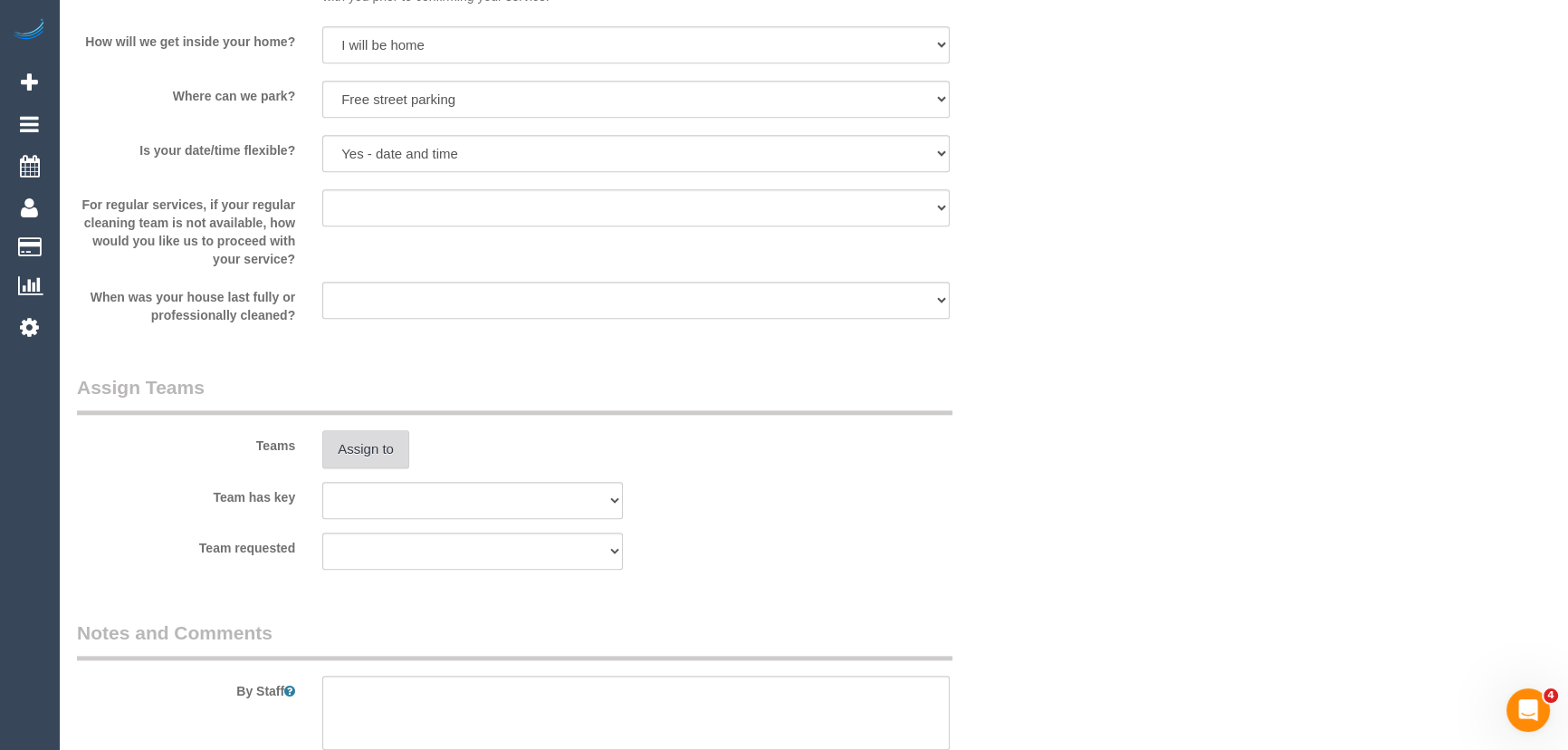
click at [363, 451] on button "Assign to" at bounding box center [365, 449] width 87 height 38
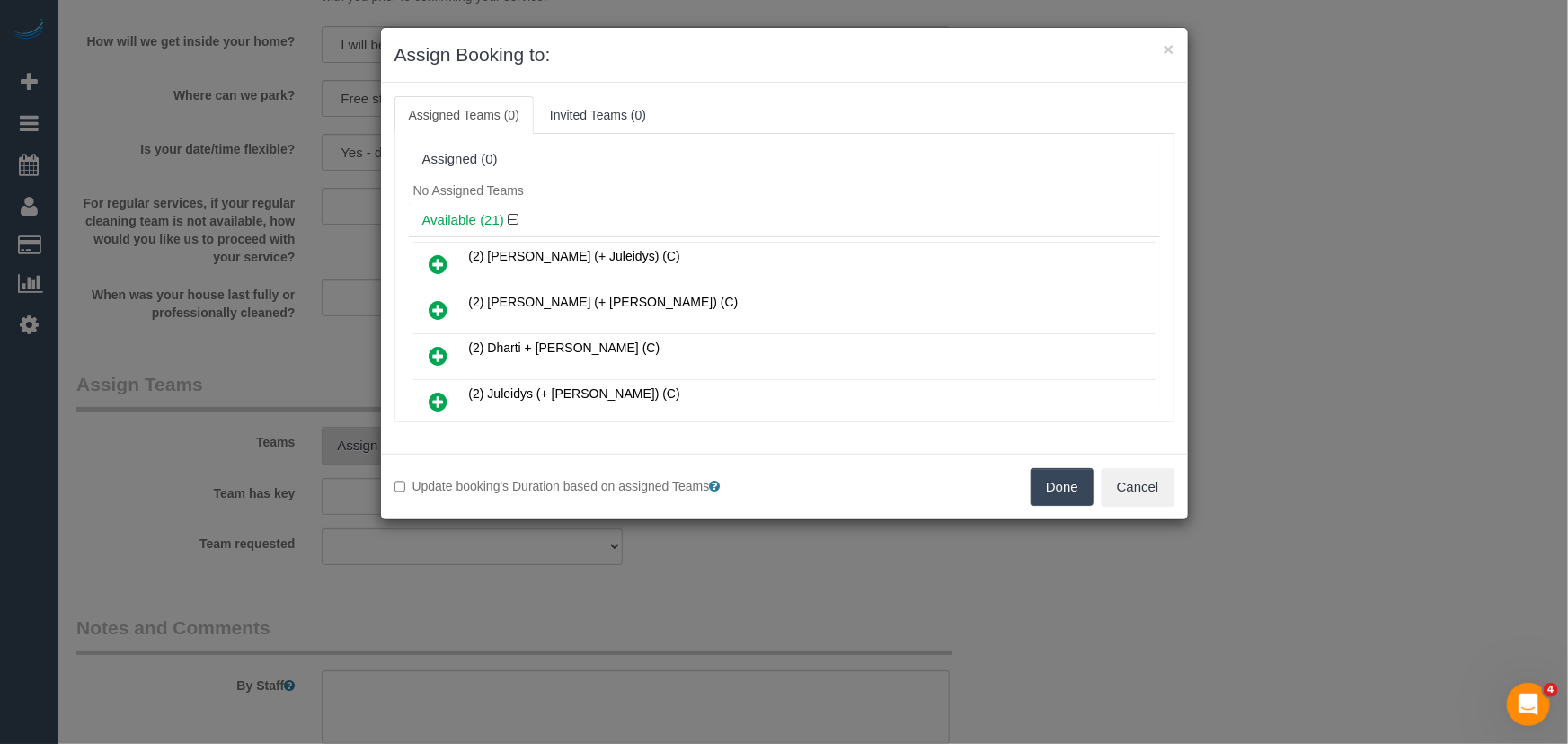
scroll to position [876, 0]
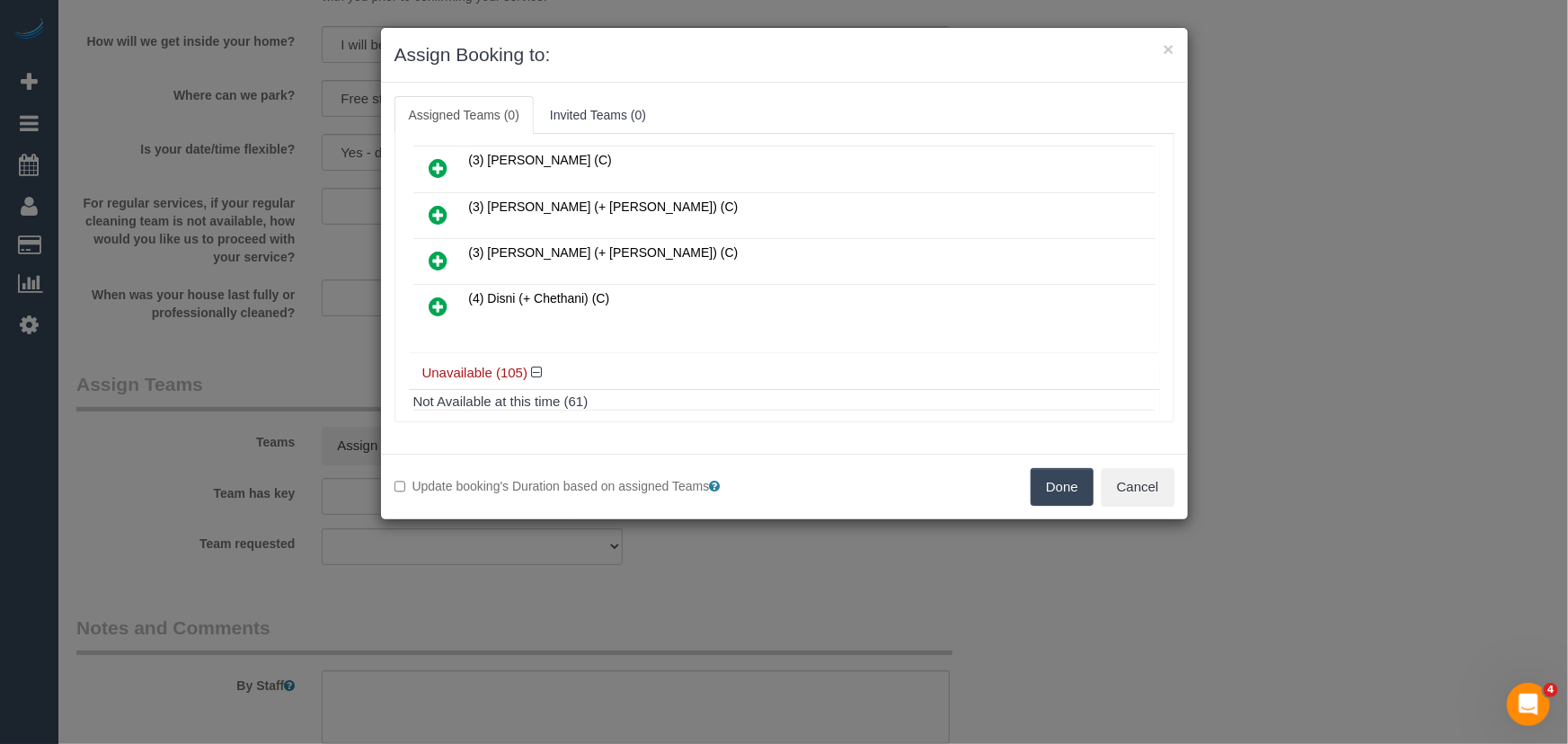
click at [439, 295] on icon at bounding box center [439, 305] width 19 height 21
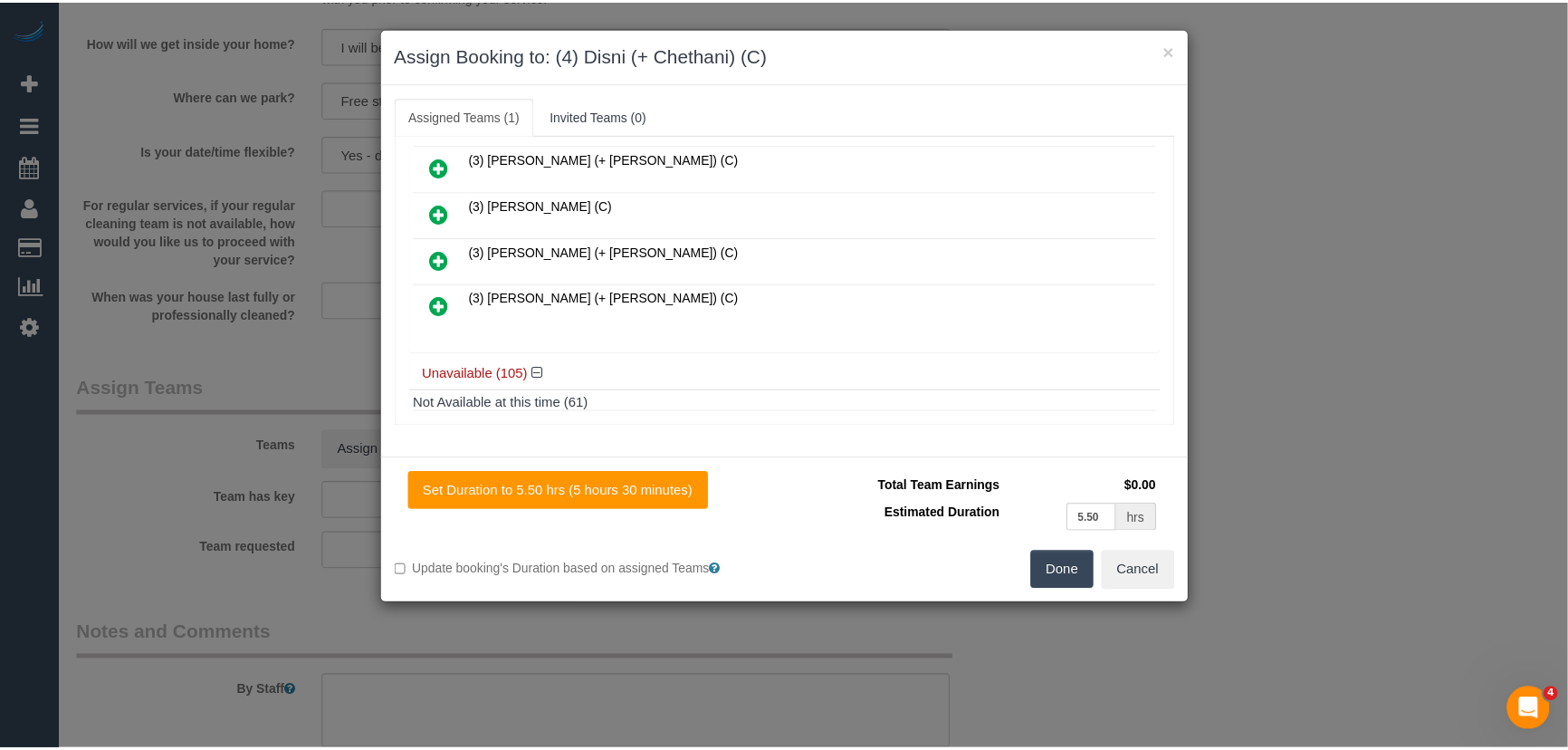
scroll to position [926, 0]
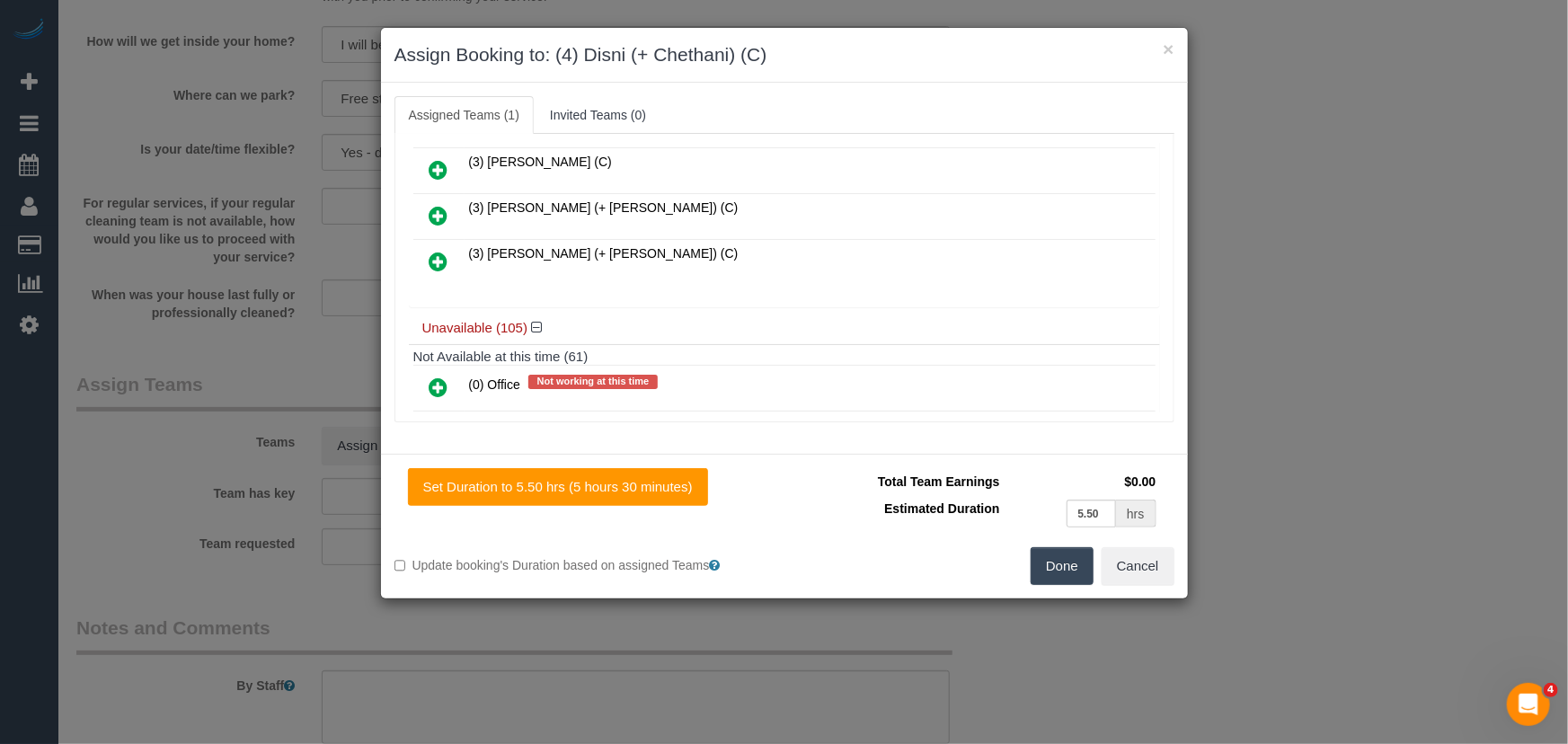
click at [1053, 565] on button "Done" at bounding box center [1062, 565] width 63 height 38
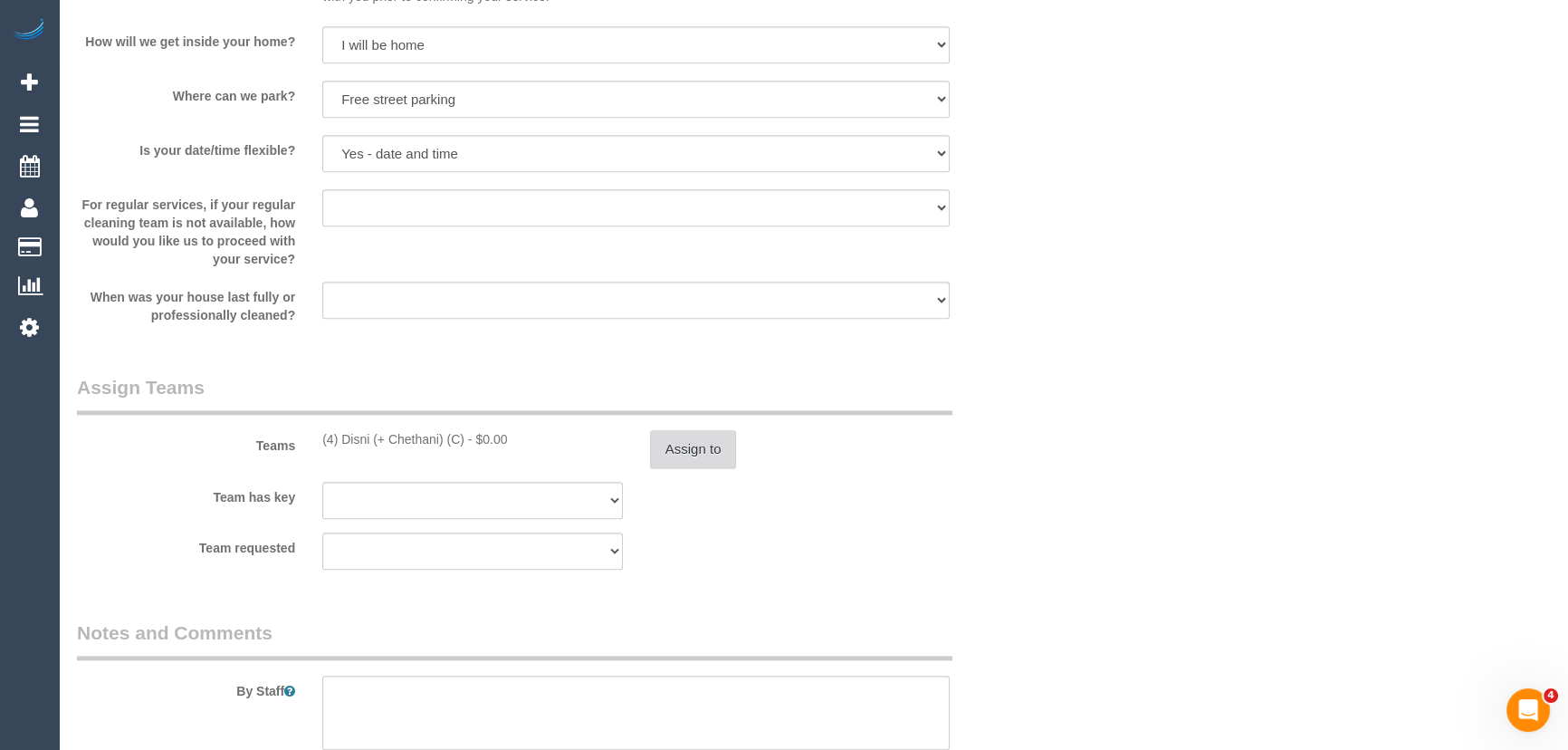
click at [683, 456] on button "Assign to" at bounding box center [693, 449] width 87 height 38
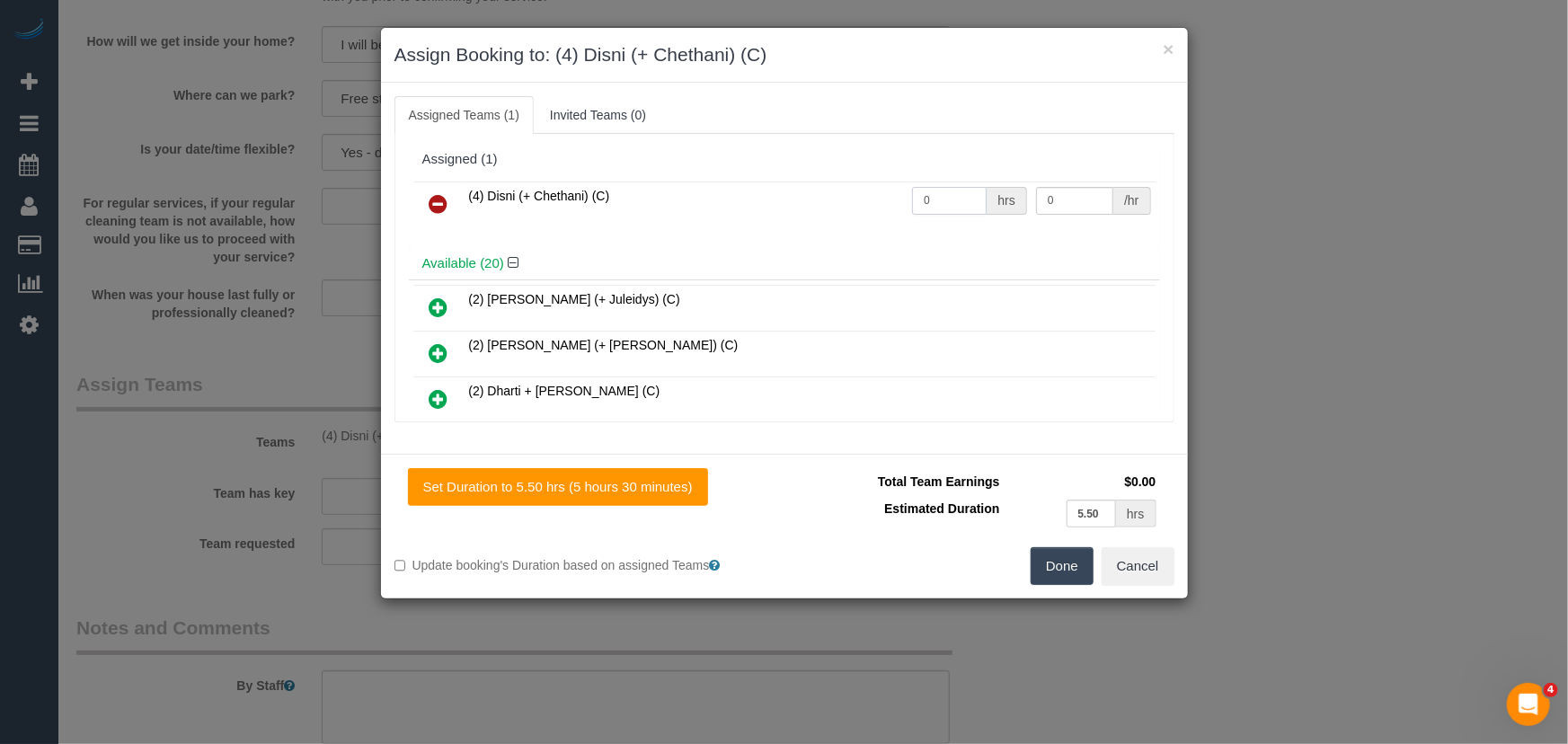
click at [943, 208] on input "0" at bounding box center [949, 201] width 75 height 28
type input "1"
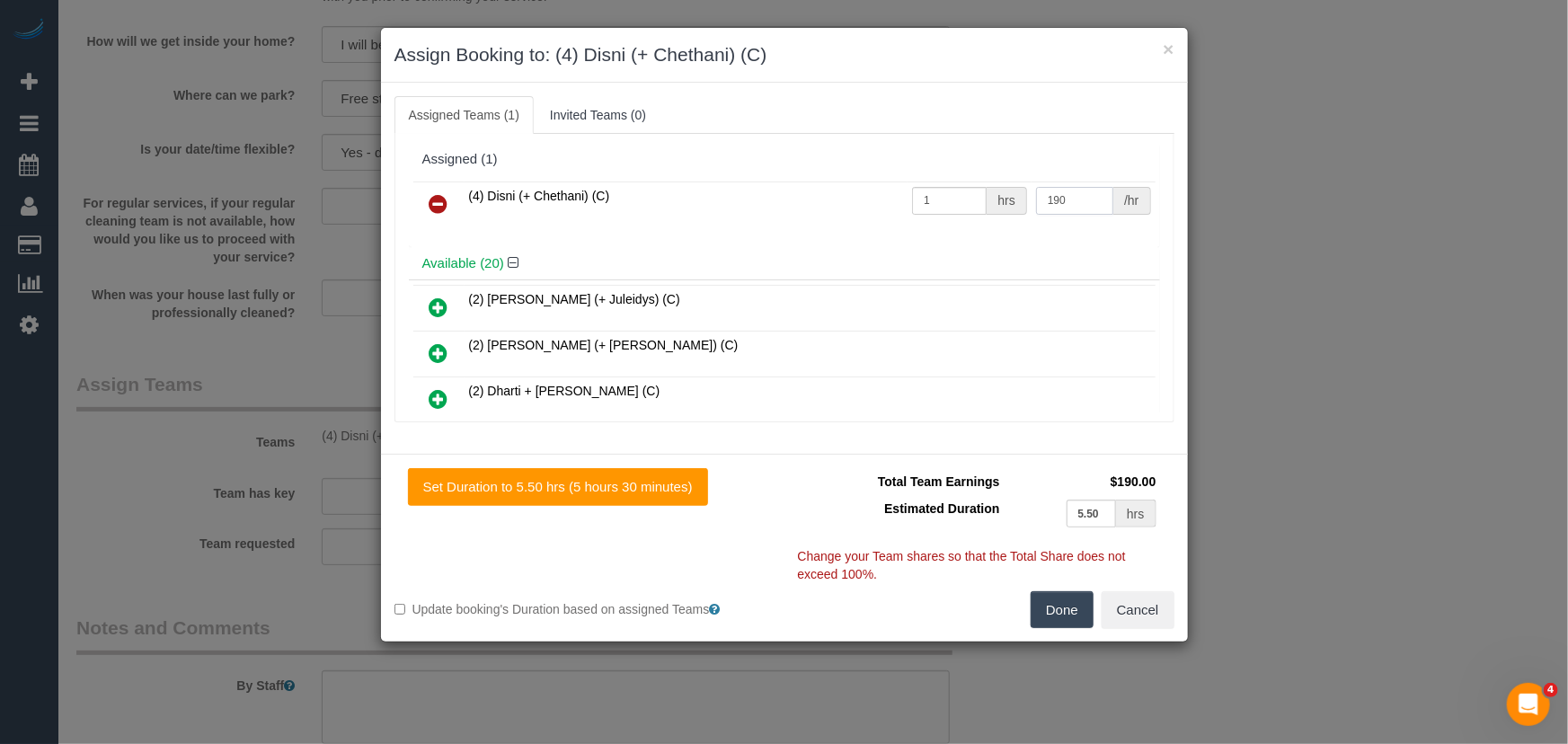
type input "190"
click at [1062, 615] on button "Done" at bounding box center [1062, 610] width 63 height 38
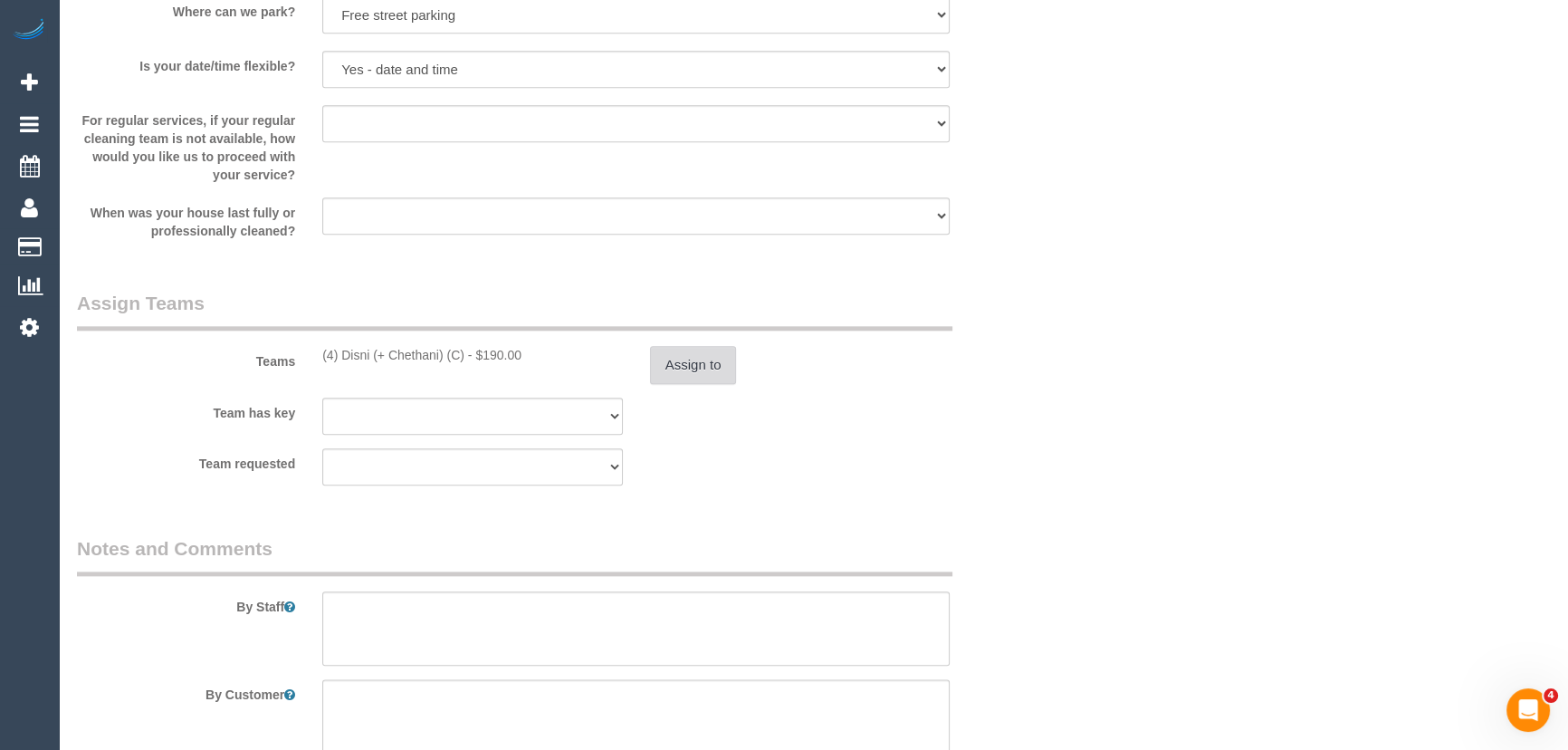
scroll to position [2633, 0]
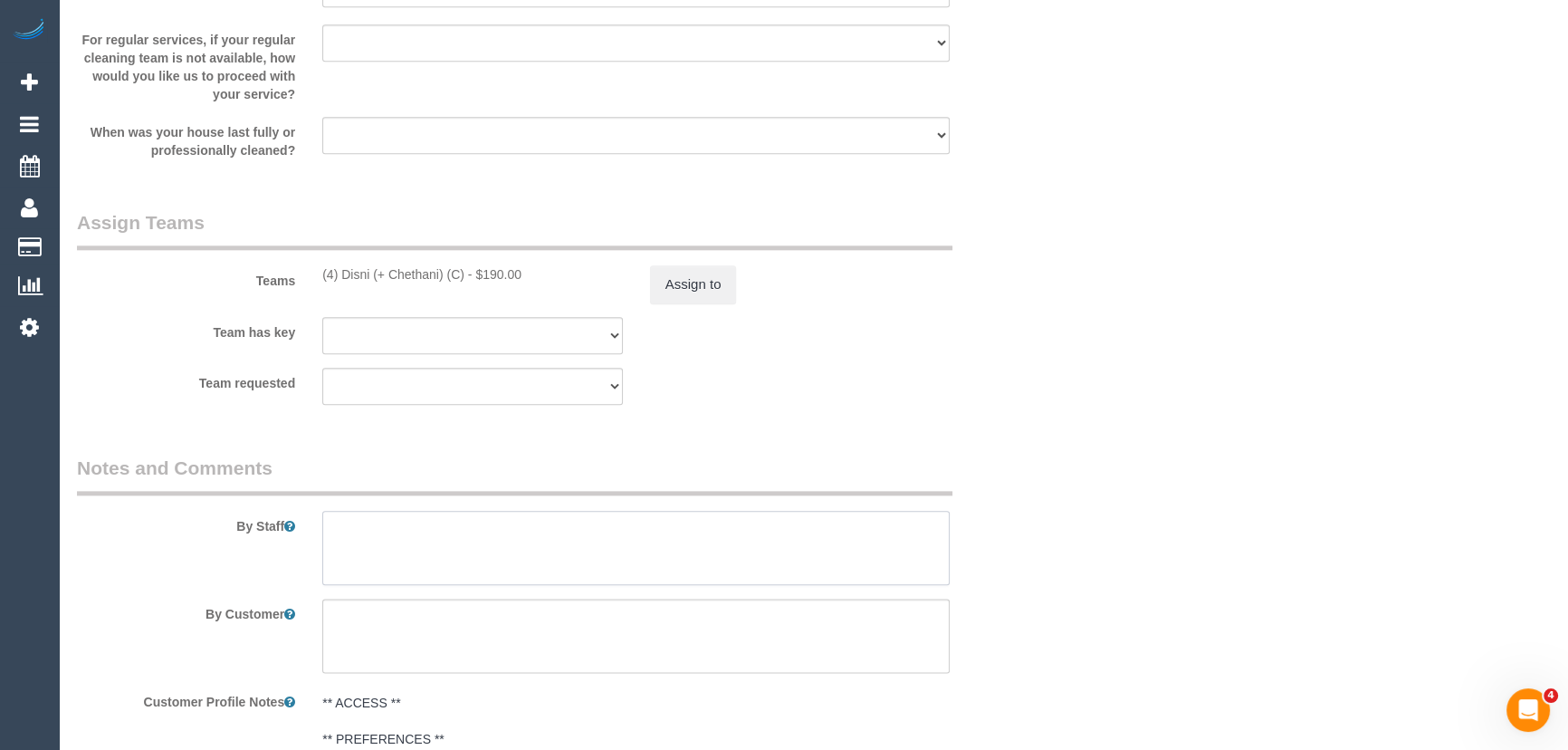
click at [439, 521] on textarea at bounding box center [635, 548] width 628 height 75
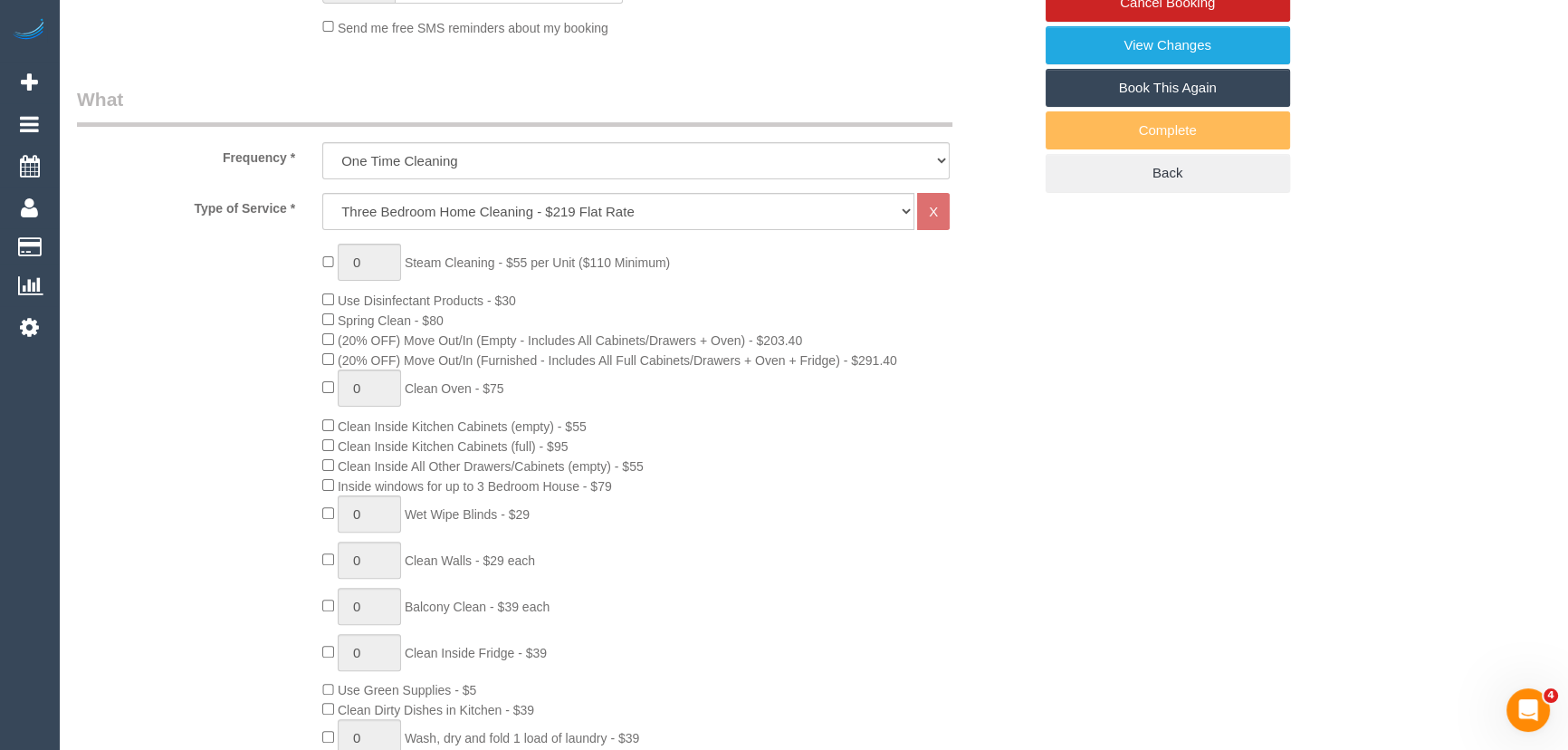
scroll to position [0, 0]
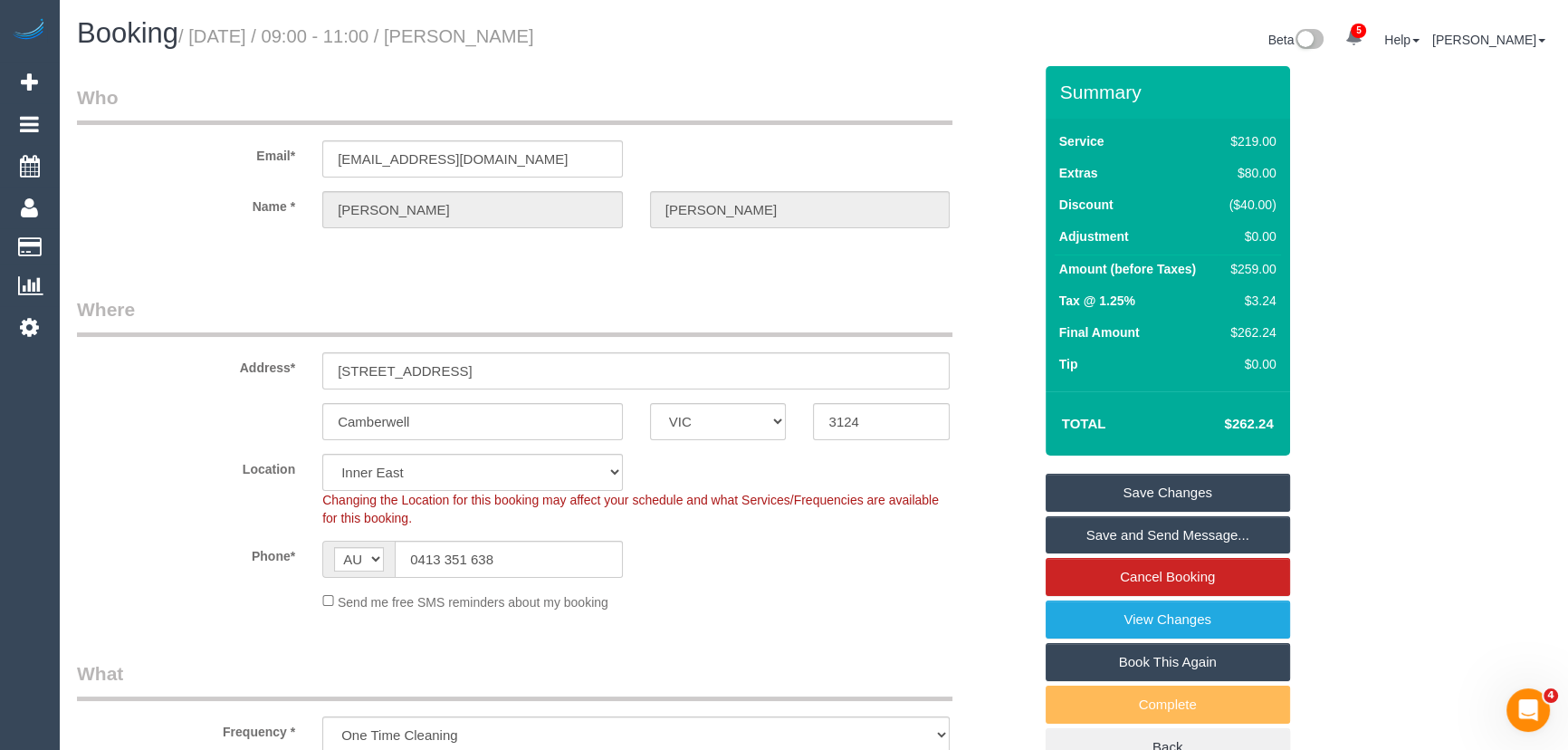
type textarea "Estimated time: 4.5-5.5 hours"
click at [527, 32] on small "/ September 16, 2025 / 09:00 - 11:00 / Christine Bui" at bounding box center [355, 35] width 355 height 20
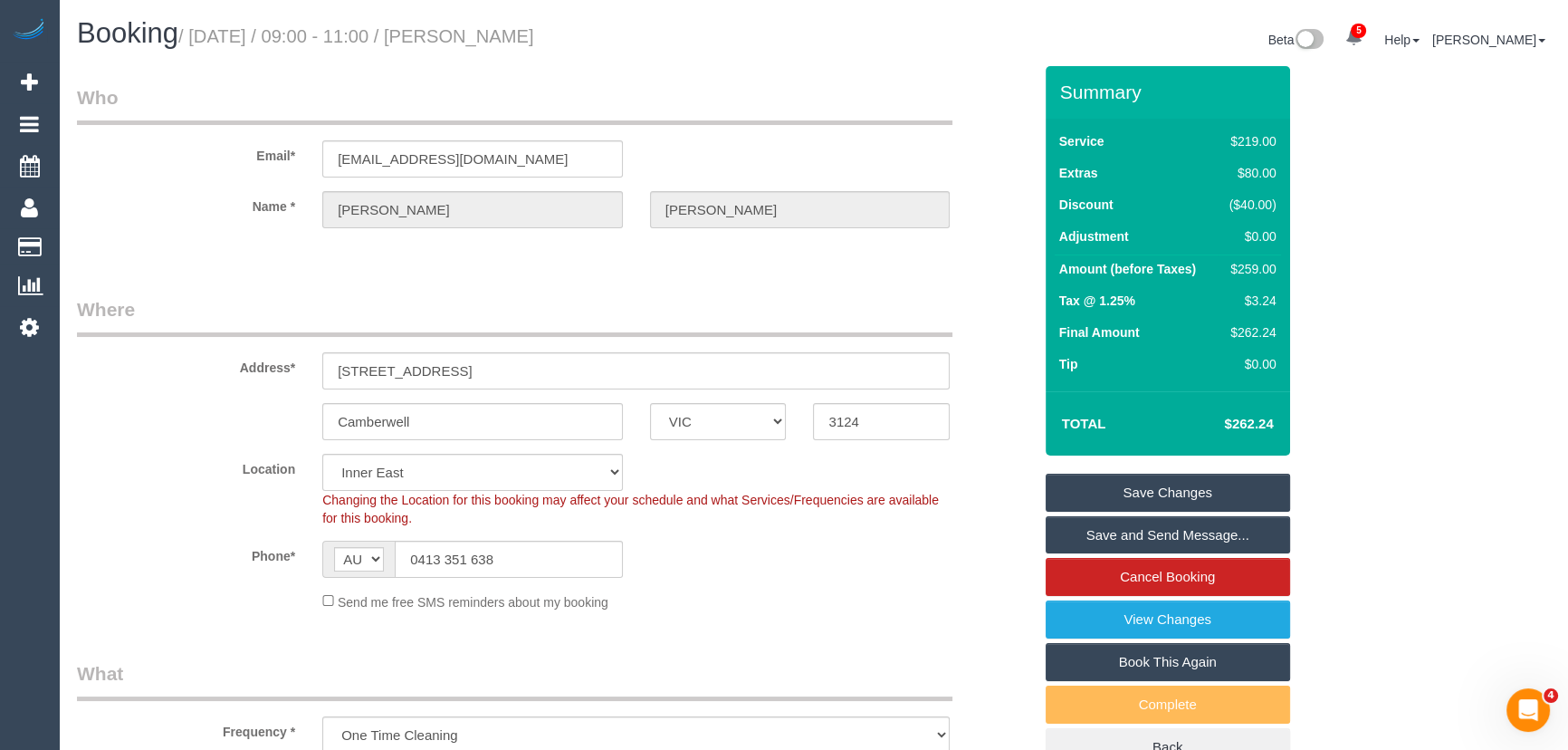
click at [534, 38] on small "/ September 16, 2025 / 09:00 - 11:00 / Christine Bui" at bounding box center [355, 35] width 355 height 20
click at [541, 58] on div "Booking / September 16, 2025 / 09:00 - 11:00 / Christine Bui Beta 5 Your Notifi…" at bounding box center [813, 41] width 1500 height 48
click at [534, 43] on small "/ September 16, 2025 / 09:00 - 11:00 / Christine Bui" at bounding box center [355, 35] width 355 height 20
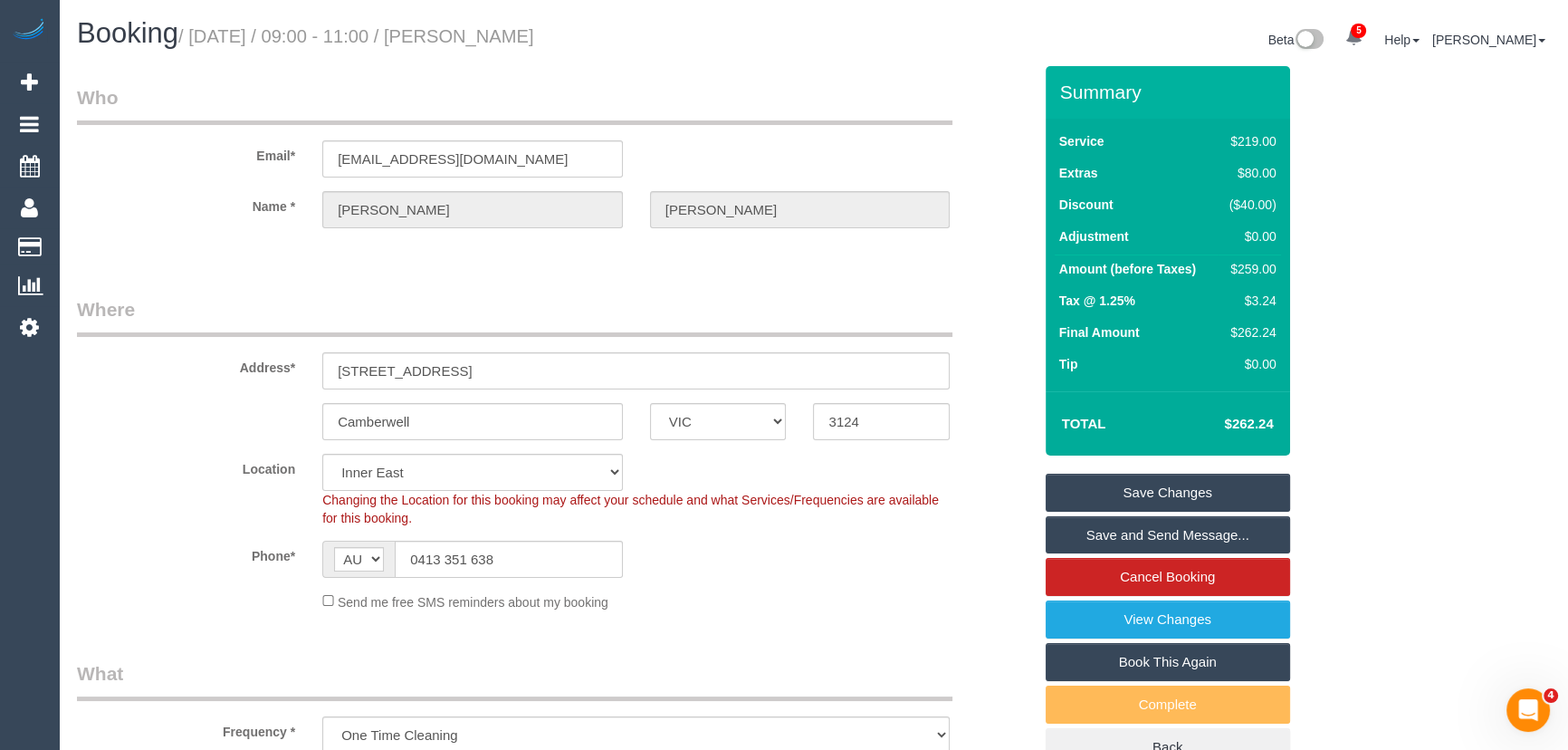
click at [534, 43] on small "/ September 16, 2025 / 09:00 - 11:00 / Christine Bui" at bounding box center [355, 35] width 355 height 20
copy small "Christine Bui"
click at [1153, 537] on link "Save and Send Message..." at bounding box center [1168, 535] width 244 height 38
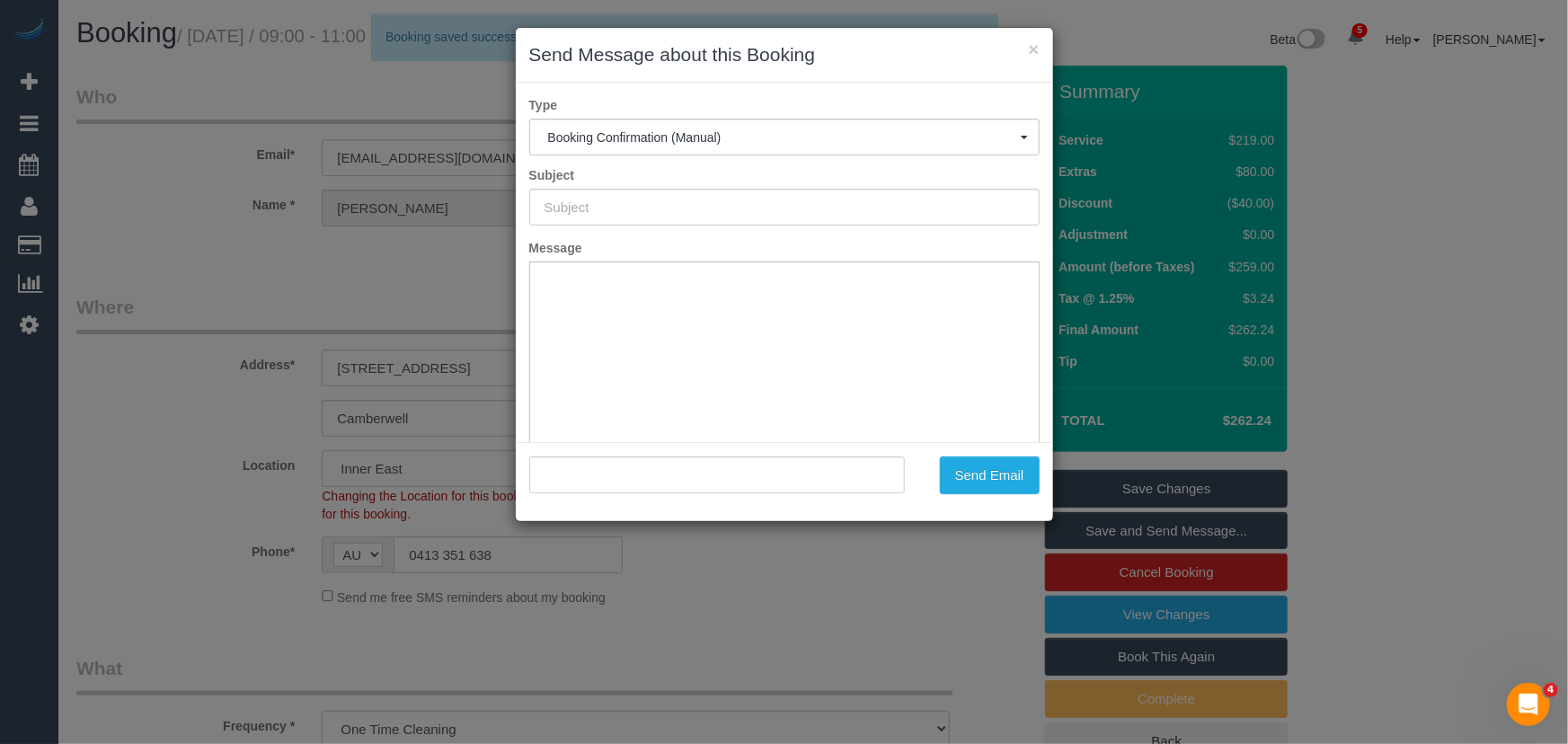
type input "Booking Confirmed"
type input ""Christine Bui" <christinebui2006@gmail.com>"
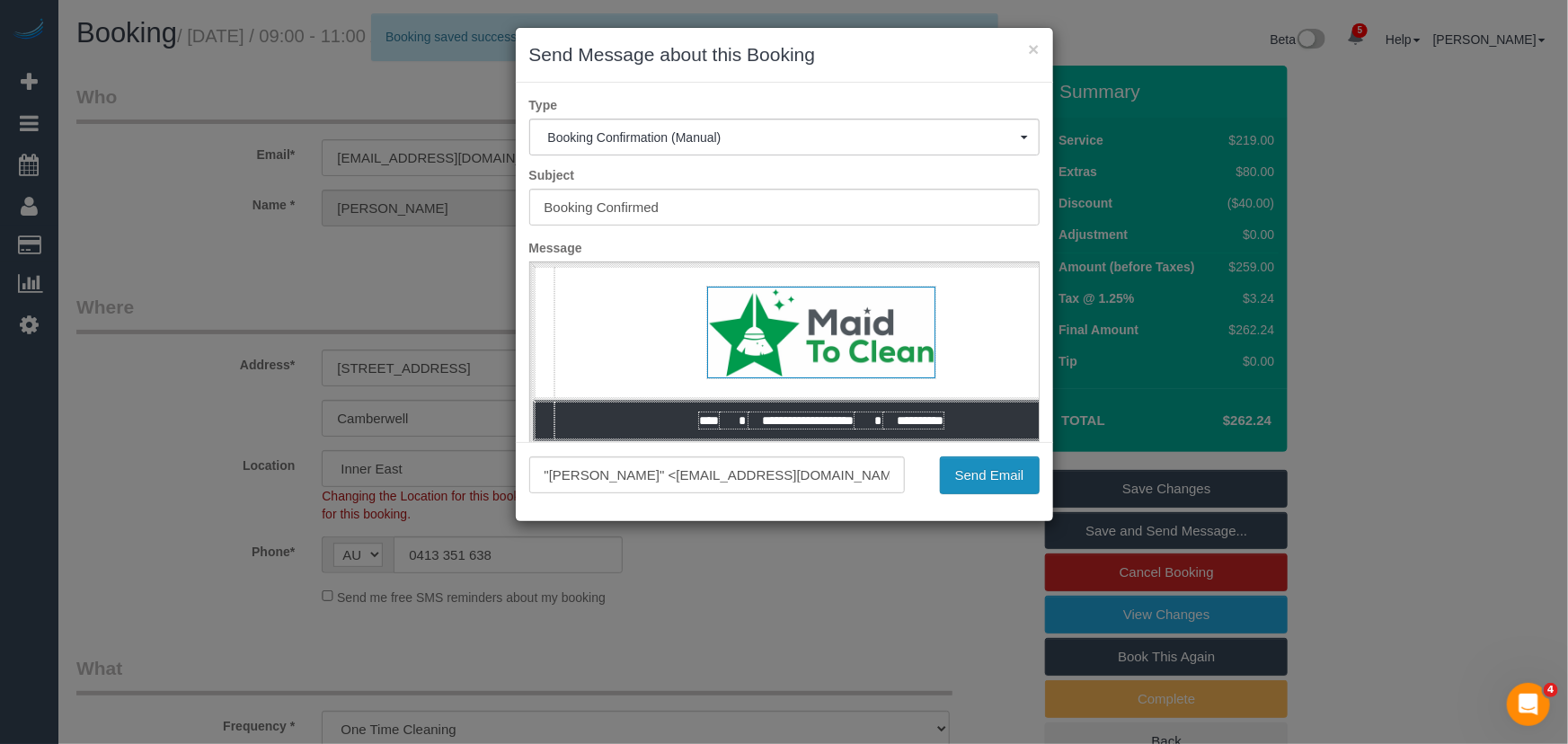
click at [975, 482] on button "Send Email" at bounding box center [989, 475] width 100 height 38
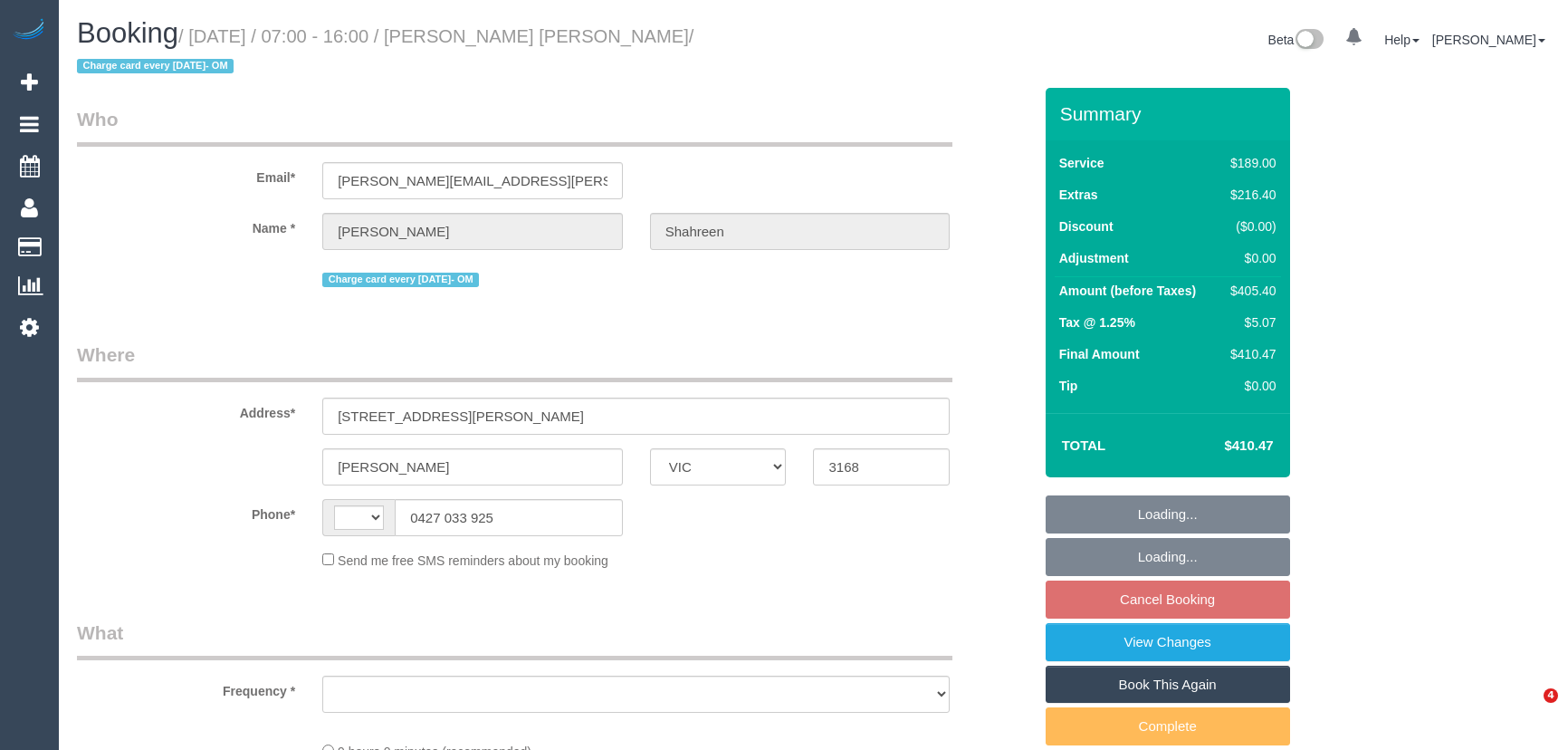
select select "VIC"
select select "string:AU"
select select "object:597"
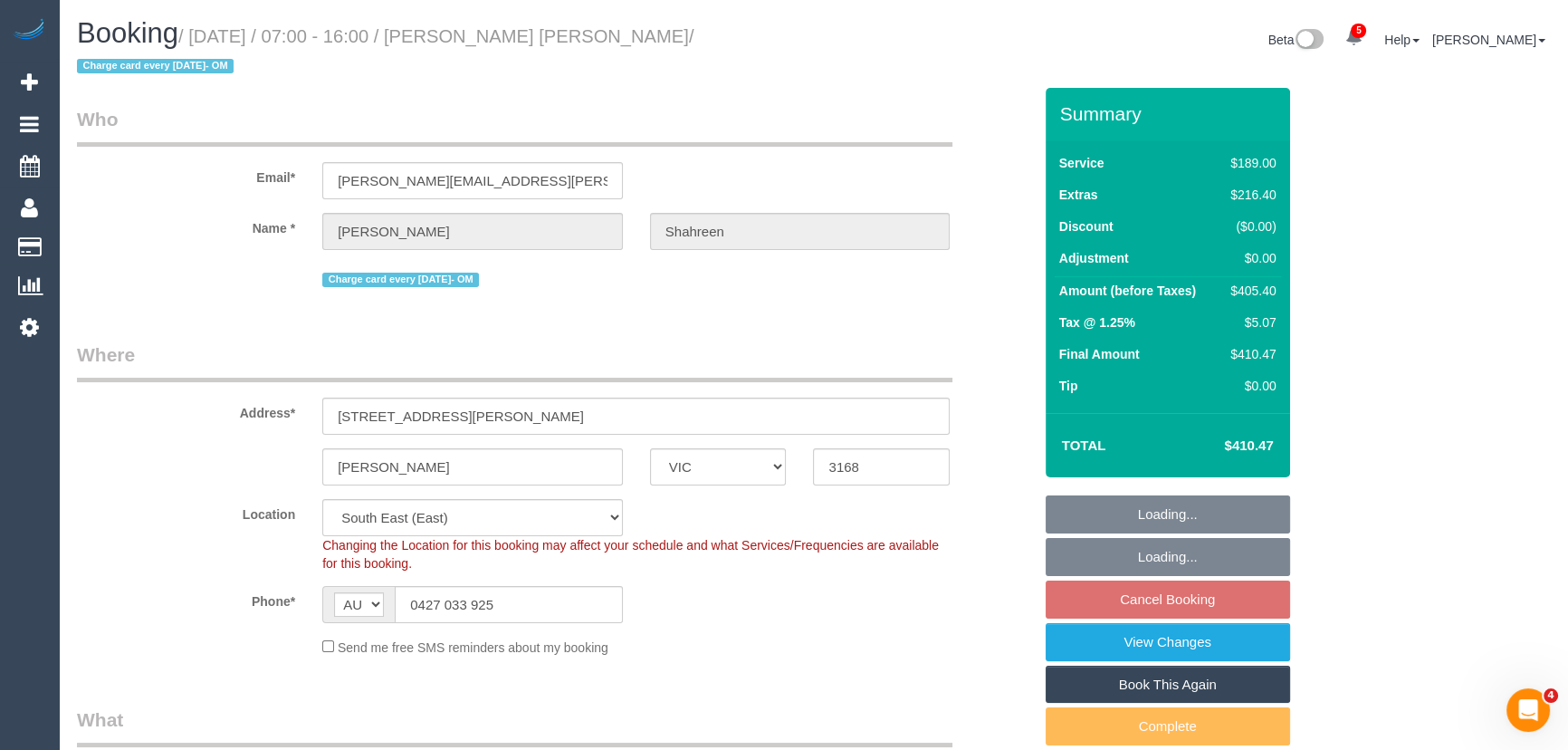
select select "string:stripe-pm_1RbaBD2GScqysDRVJCkPLOKz"
select select "object:604"
select select "number:28"
select select "number:14"
select select "number:18"
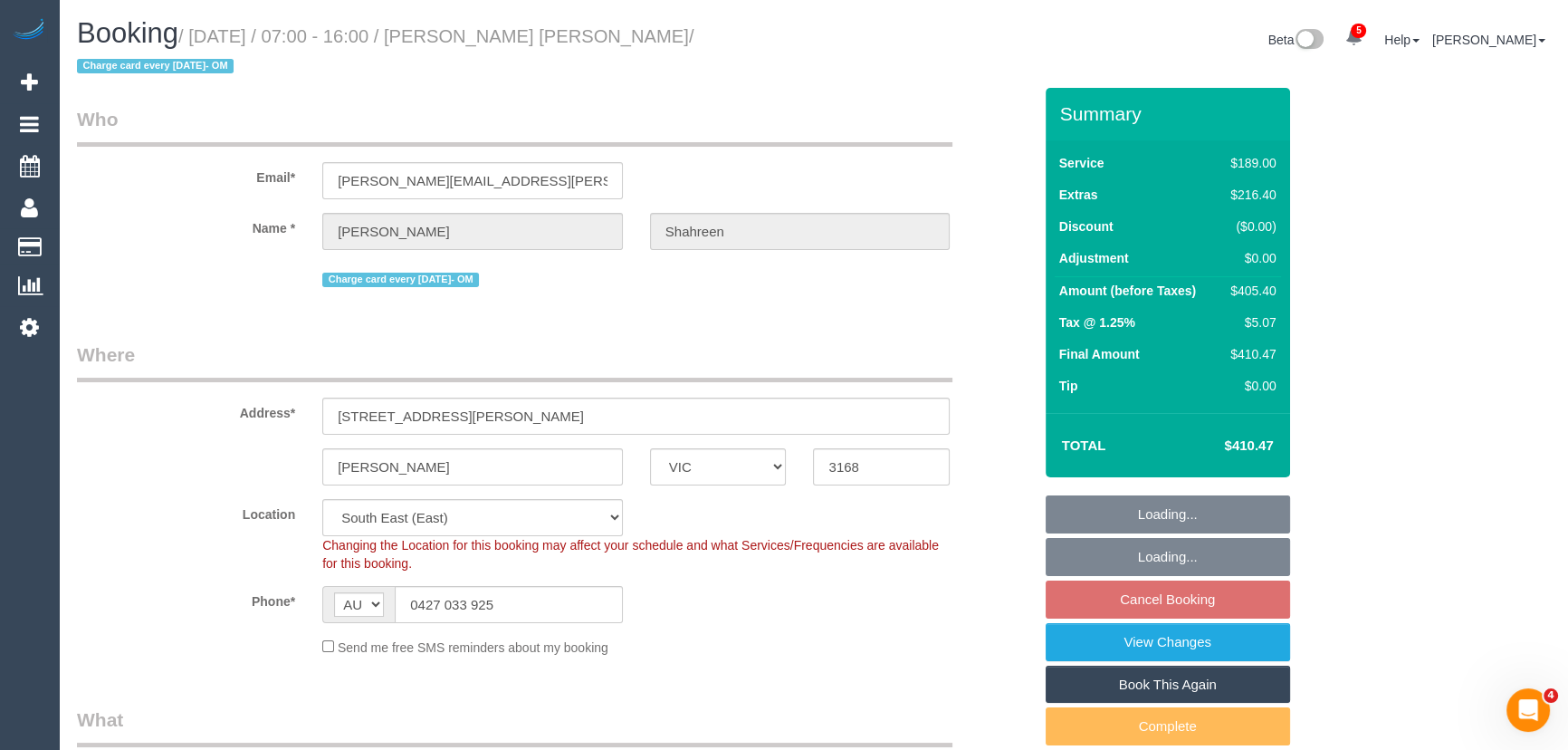
select select "number:24"
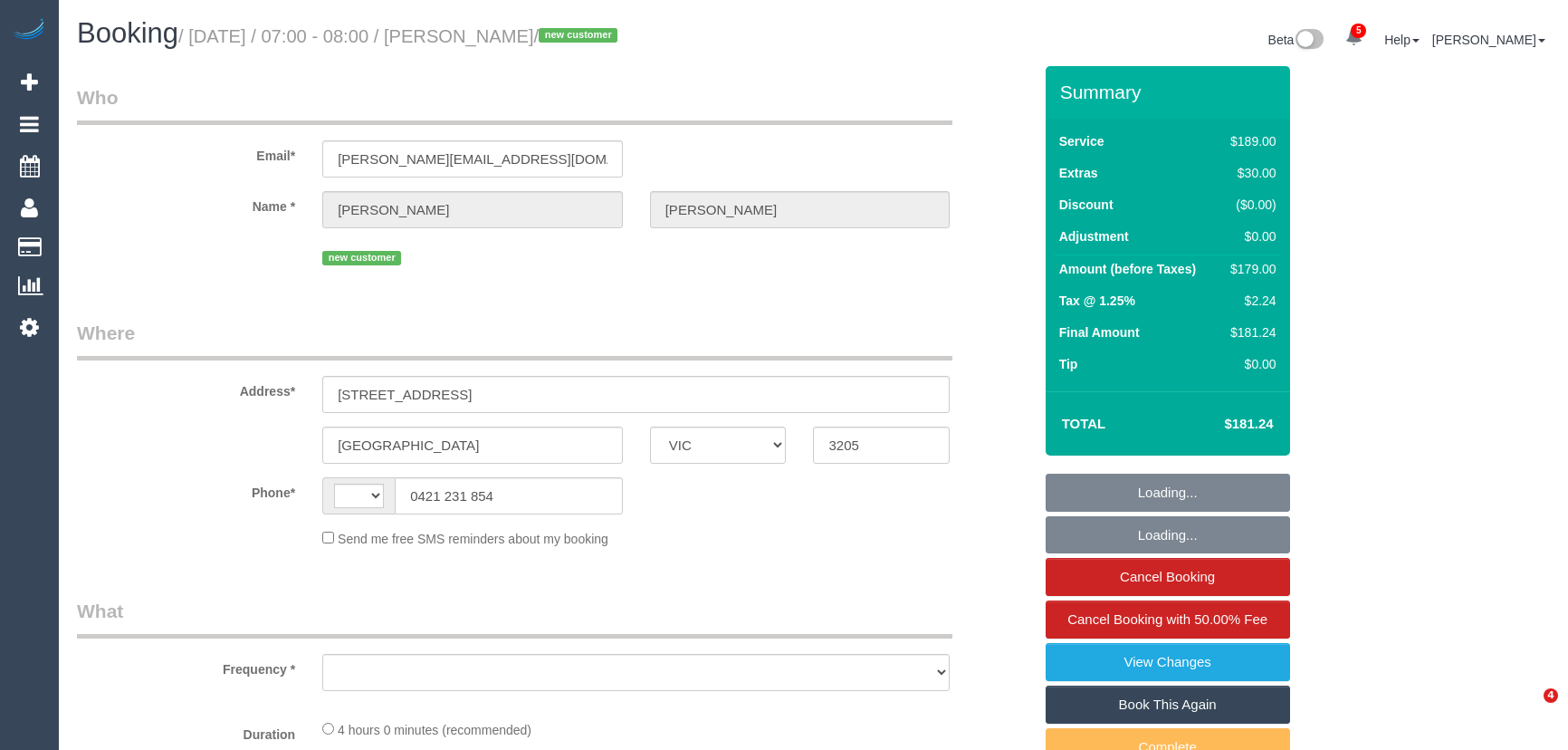
select select "VIC"
select select "object:354"
select select "string:stripe-pm_1S5p6n2GScqysDRVCCweqlNU"
select select "string:AU"
select select "number:28"
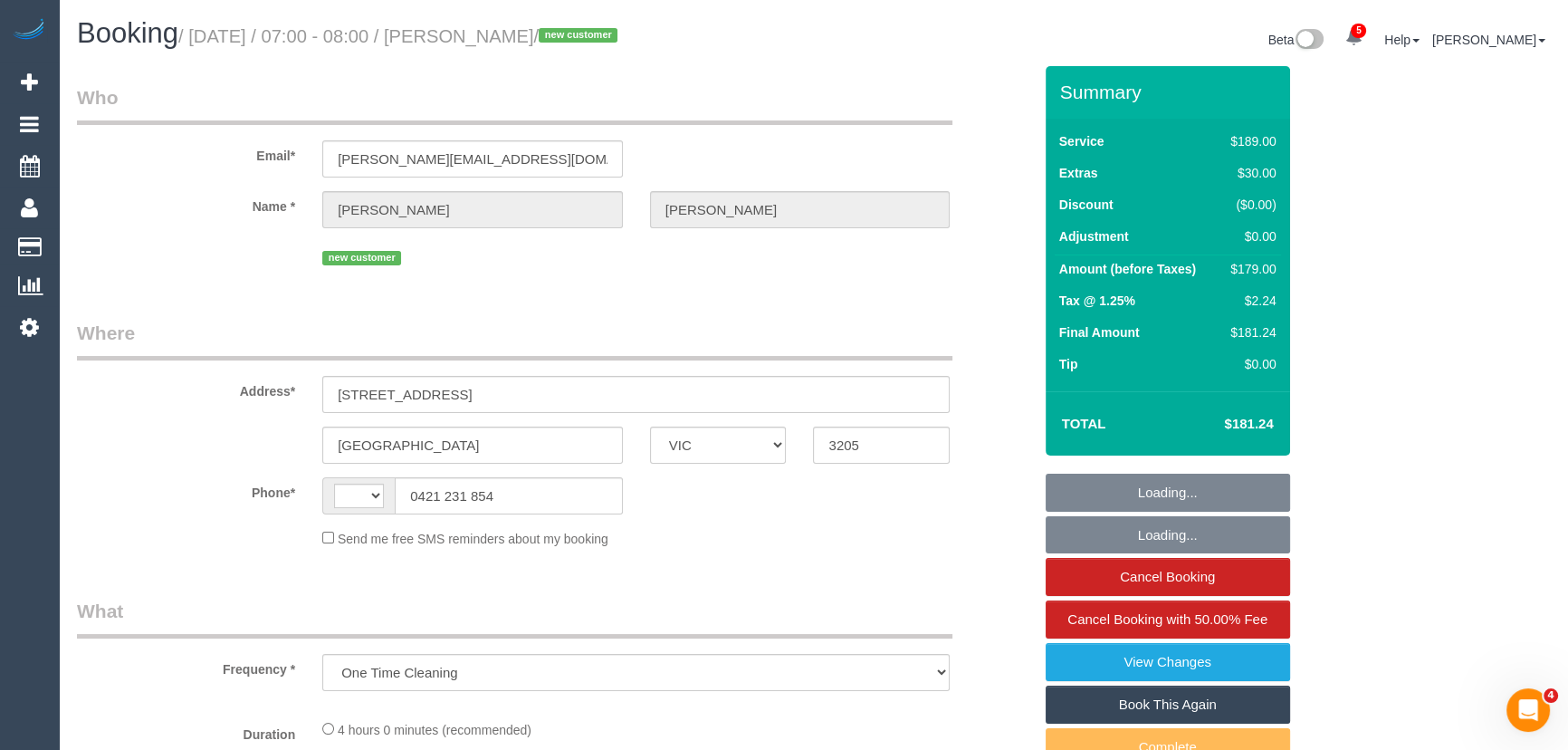
select select "number:14"
select select "number:20"
select select "number:24"
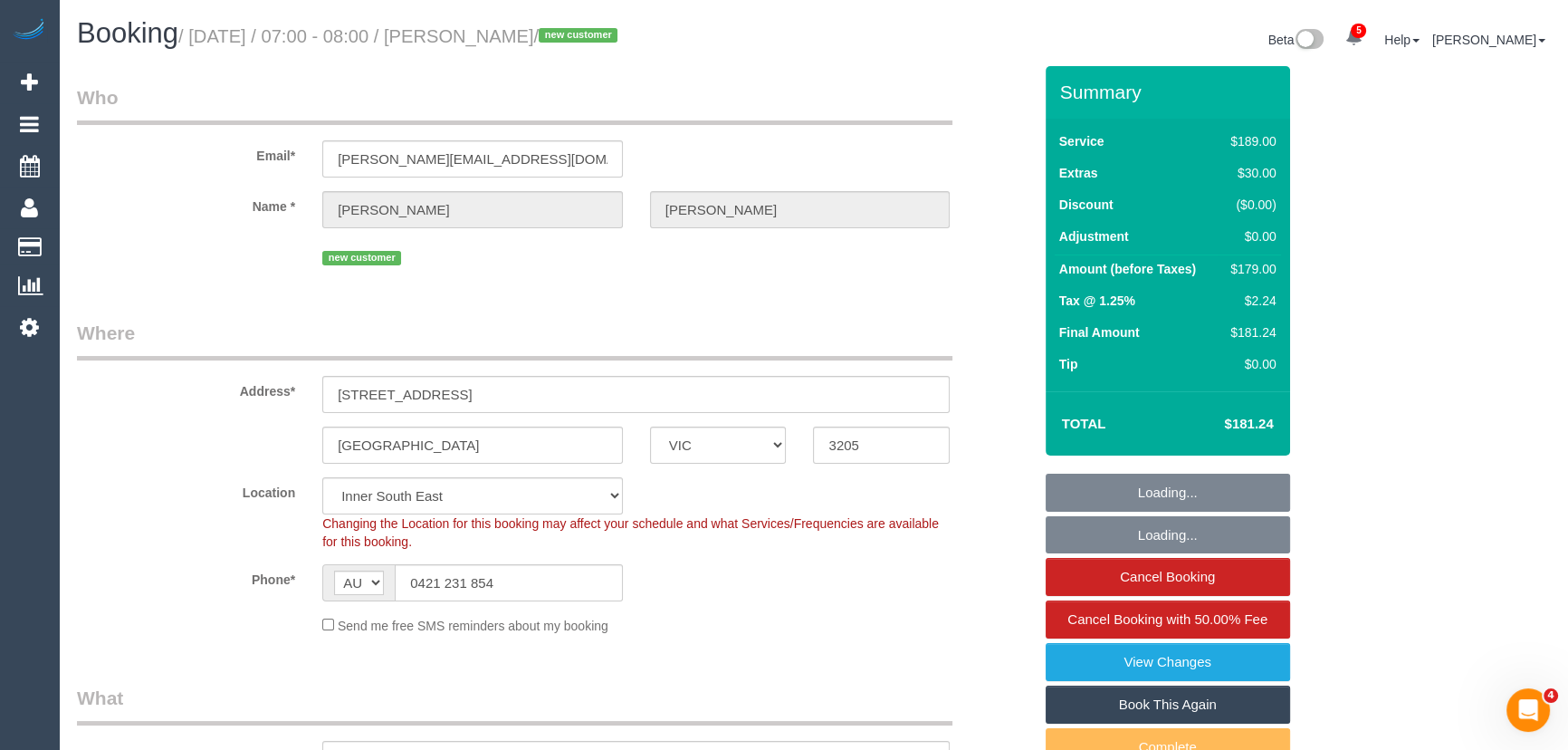
select select "object:1441"
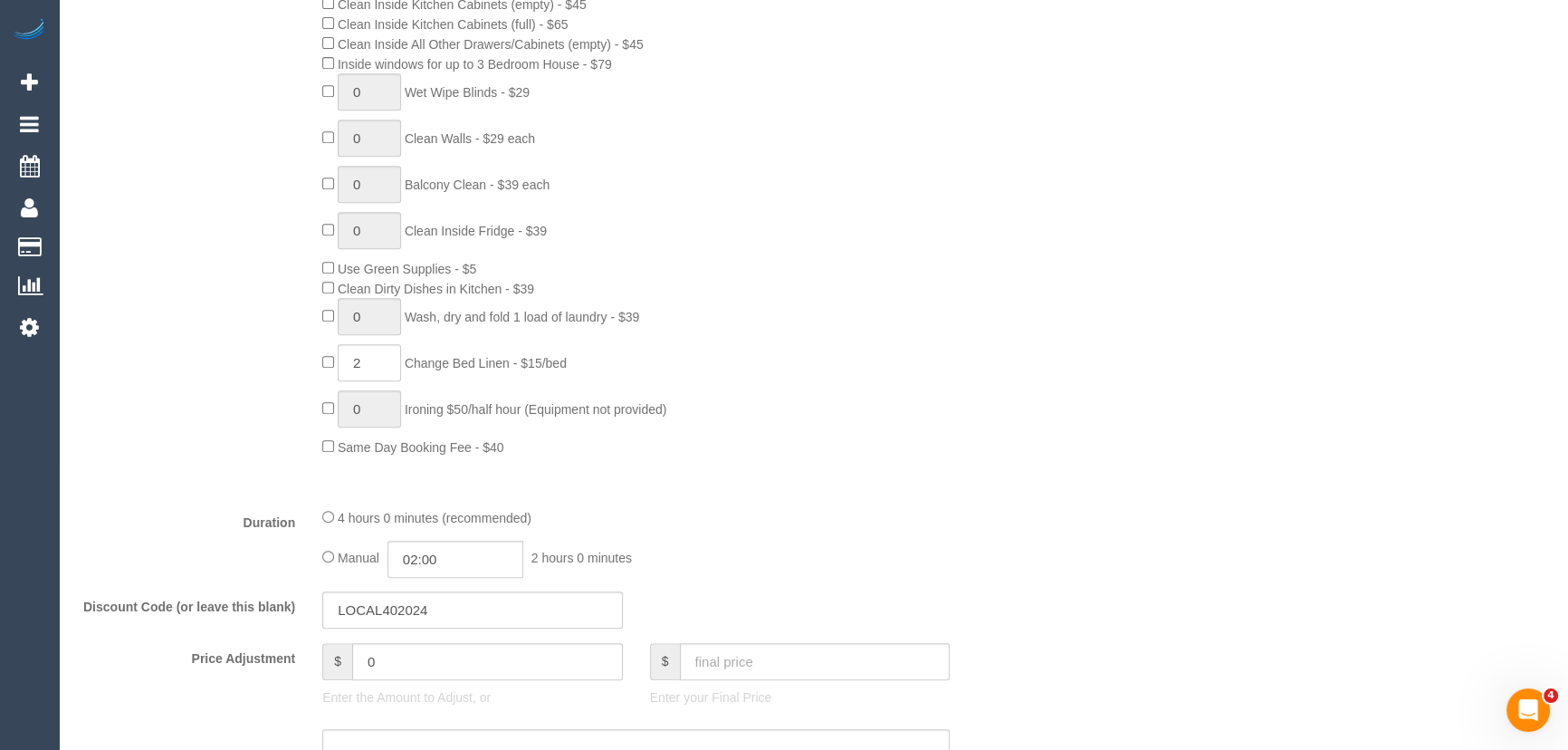
scroll to position [1021, 0]
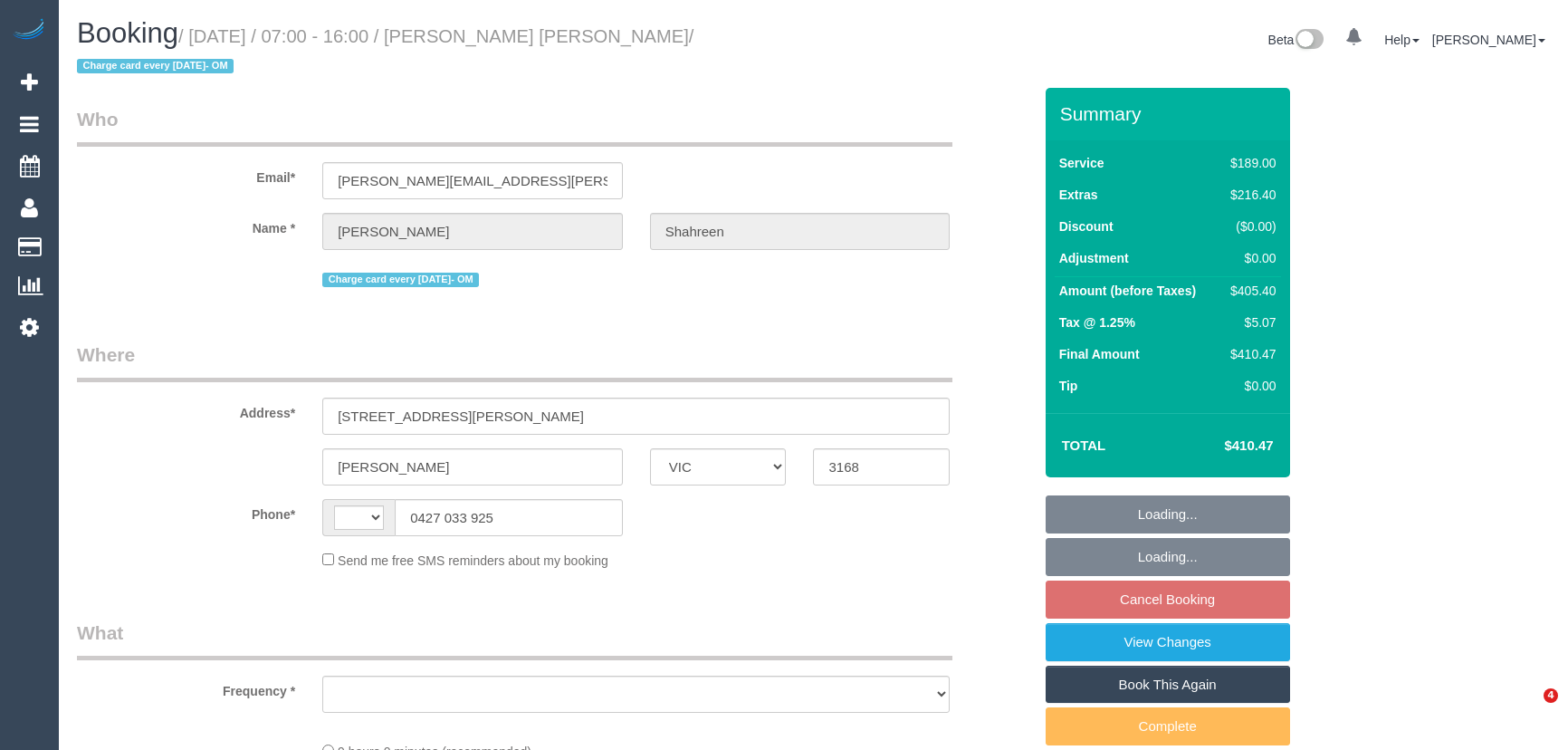
select select "VIC"
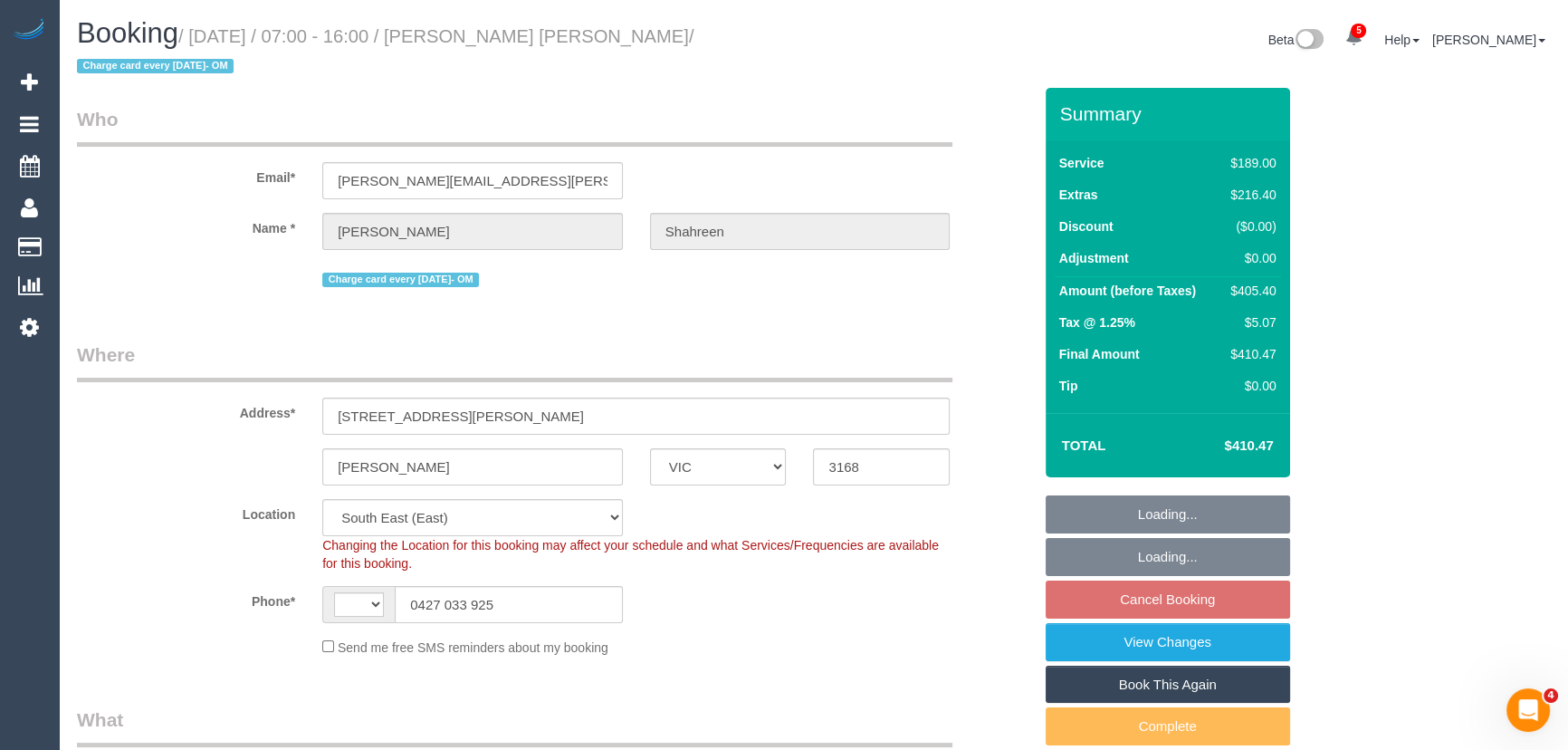
select select "string:stripe-pm_1RbaBD2GScqysDRVJCkPLOKz"
select select "string:AU"
select select "object:714"
select select "number:28"
select select "number:14"
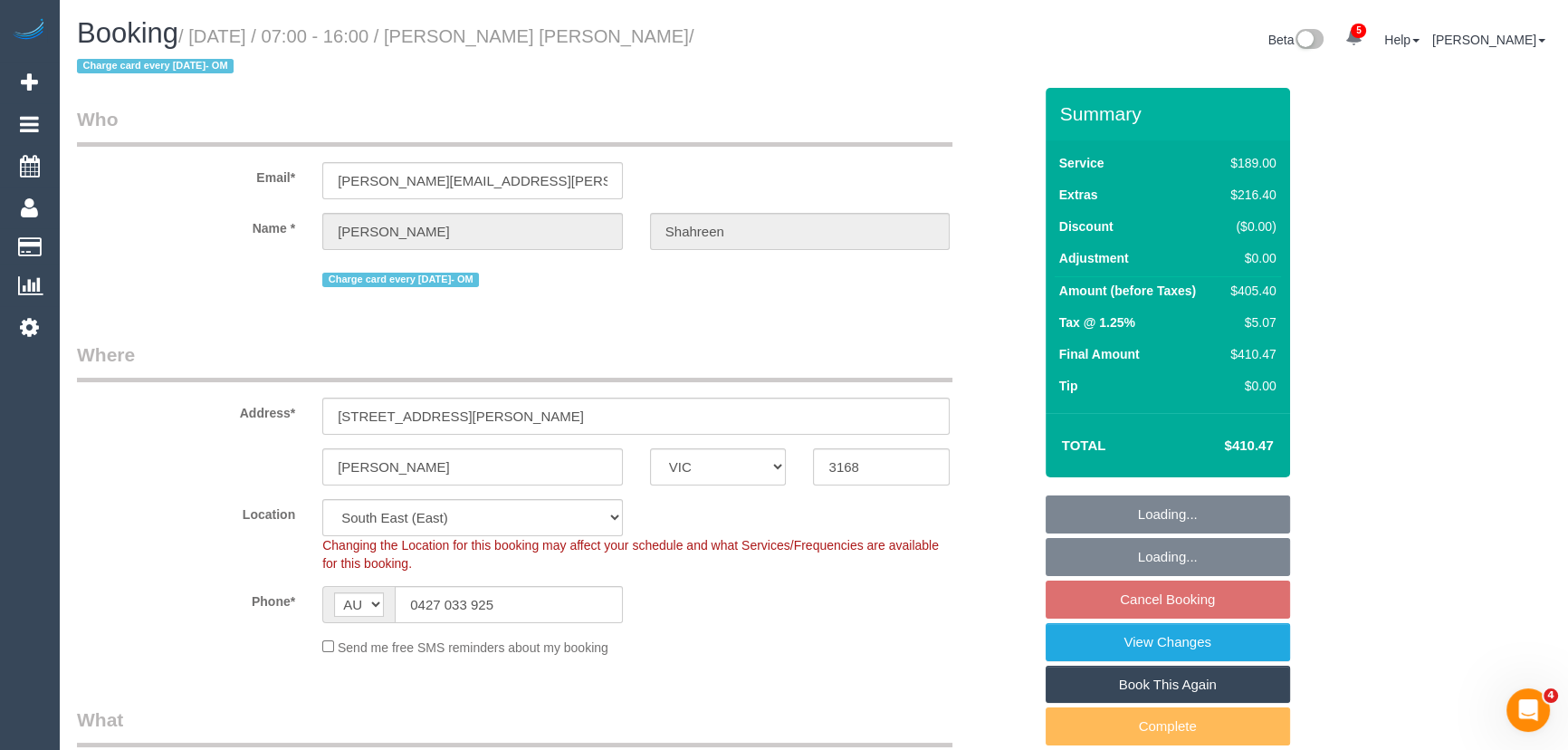
select select "number:18"
select select "number:24"
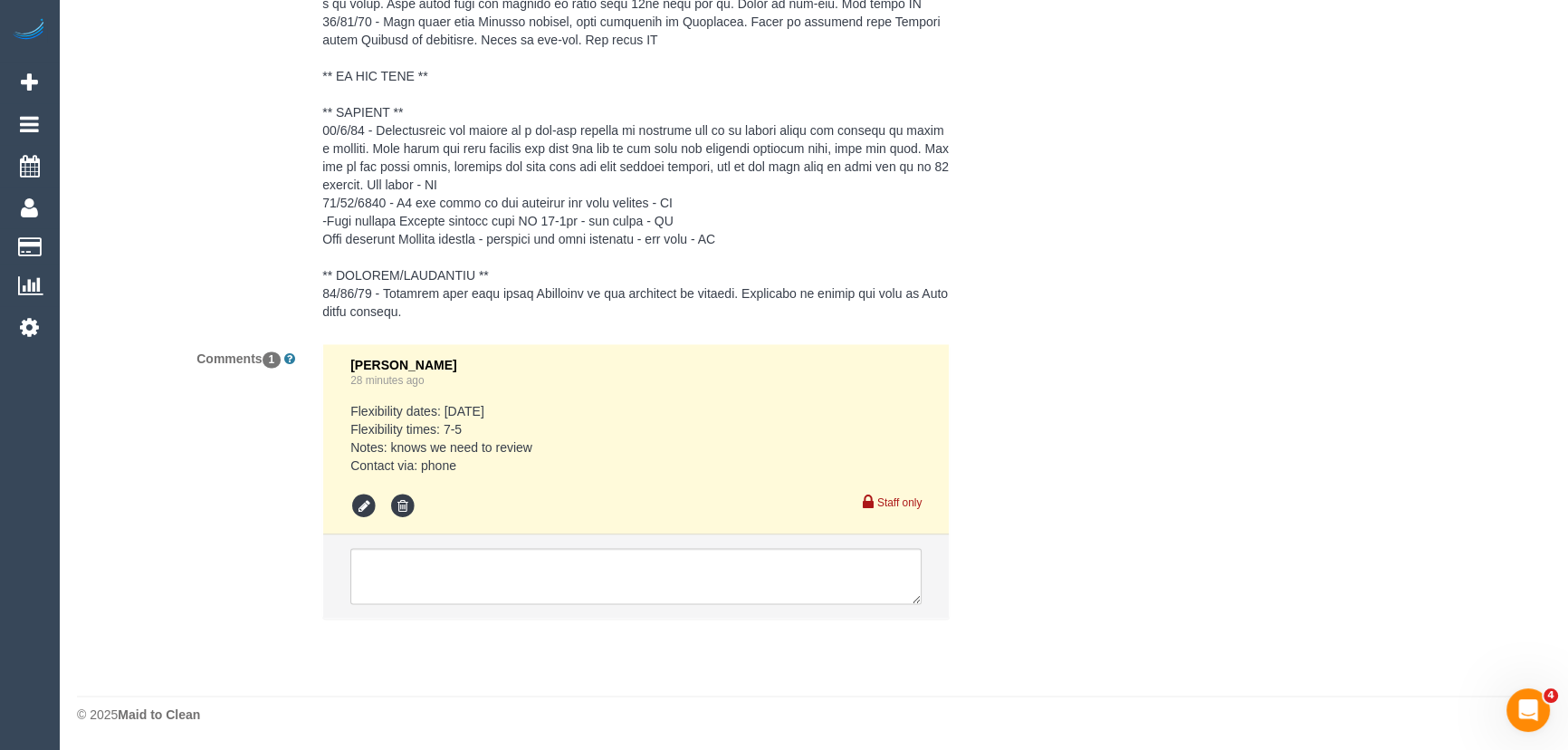
scroll to position [3545, 0]
click at [414, 562] on textarea at bounding box center [636, 576] width 571 height 56
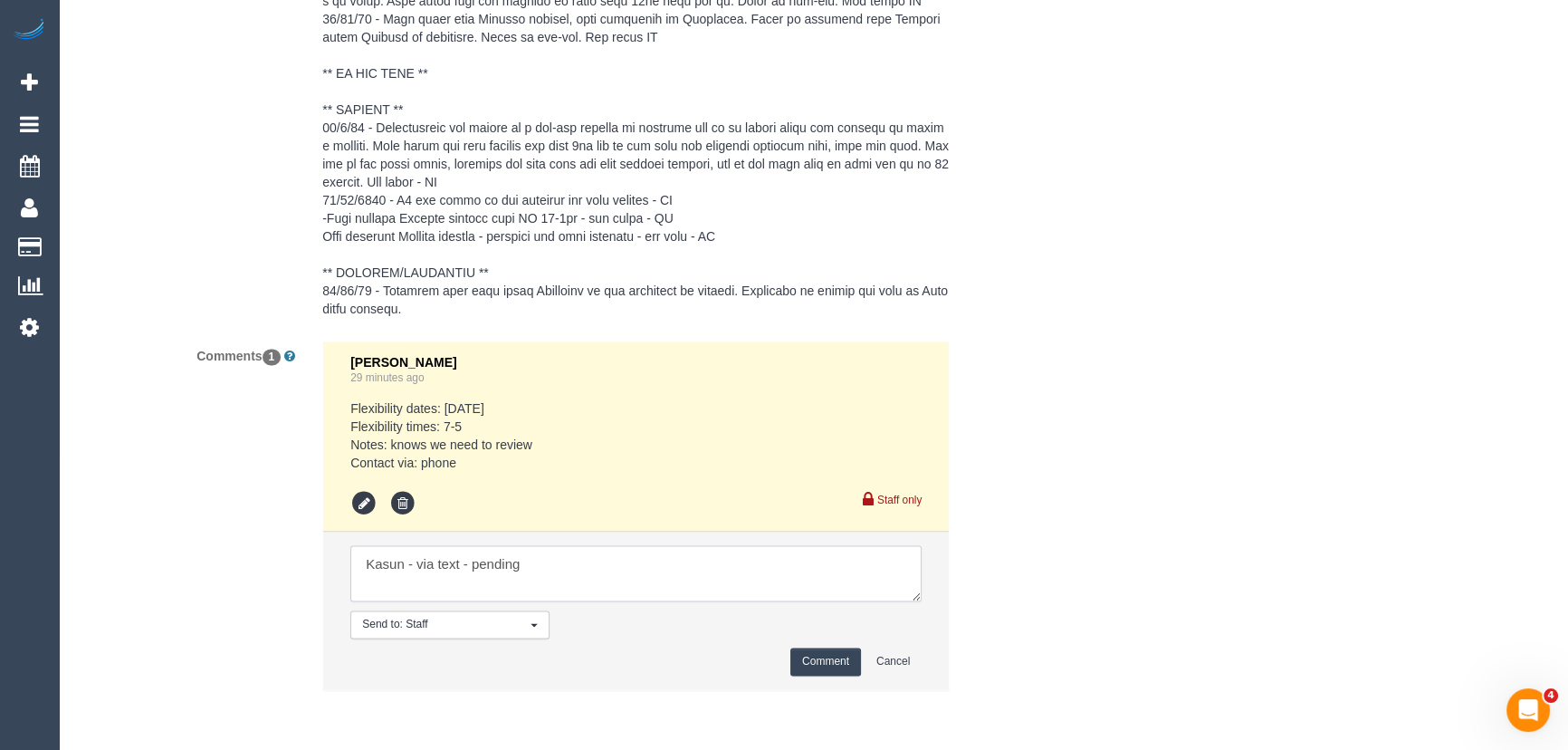
type textarea "Kasun - via text - pending"
click at [818, 657] on button "Comment" at bounding box center [826, 661] width 71 height 28
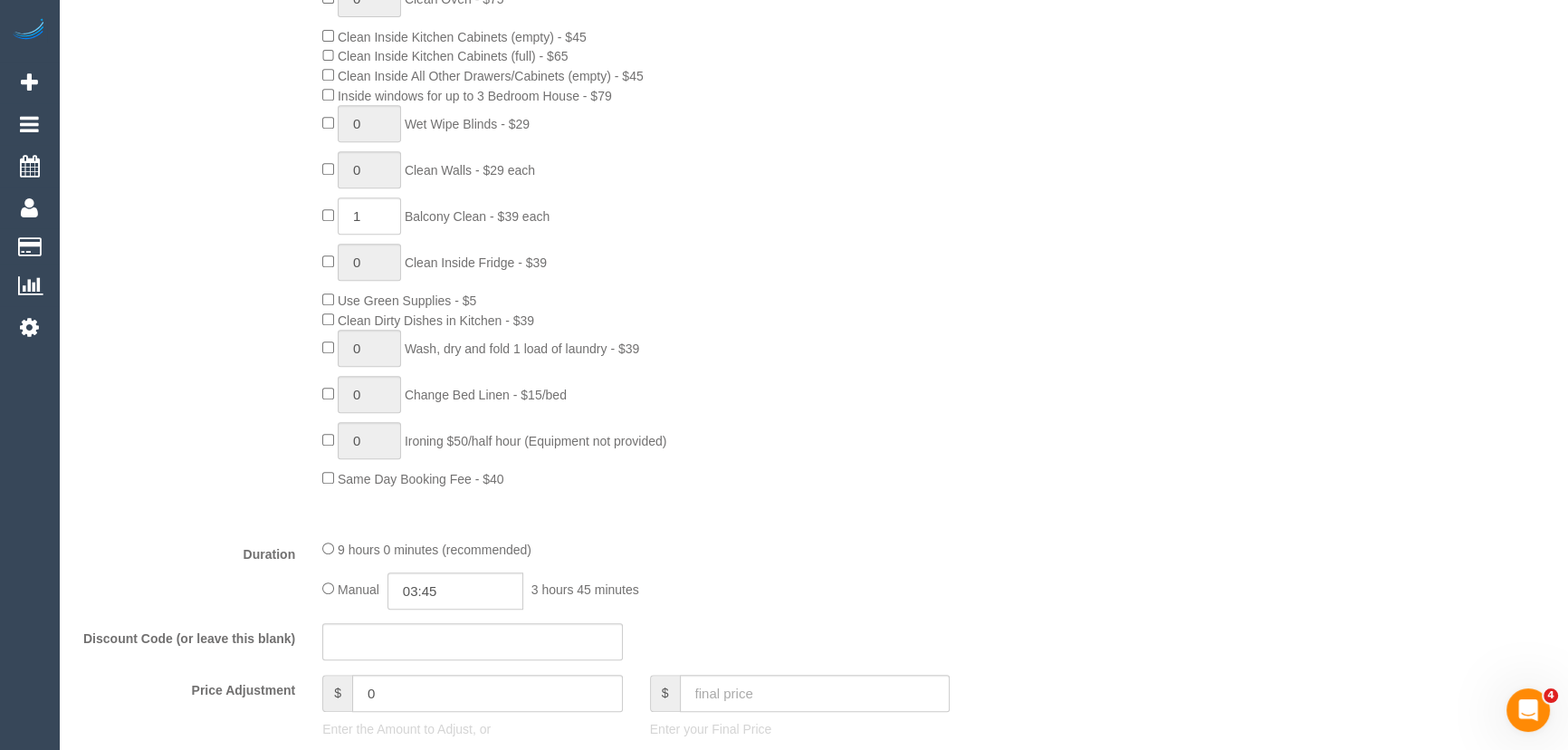
scroll to position [1151, 0]
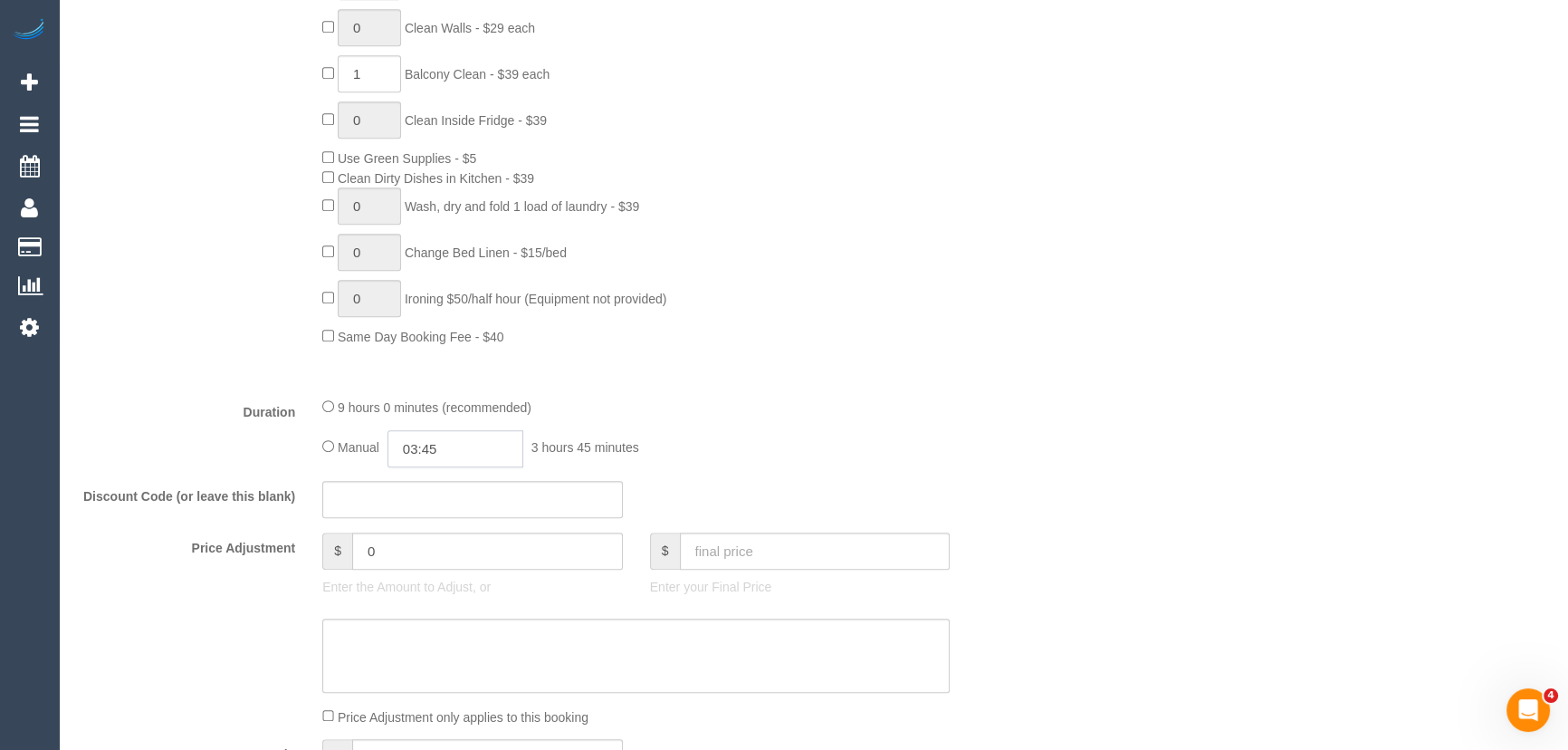
click at [482, 456] on input "03:45" at bounding box center [455, 449] width 136 height 37
type input "07:30"
click at [441, 507] on li "07:30" at bounding box center [436, 509] width 80 height 23
click at [840, 397] on fieldset "What Frequency * One Time Cleaning Weekly - 10% Off - 10.00% (0% for the First …" at bounding box center [554, 200] width 955 height 1289
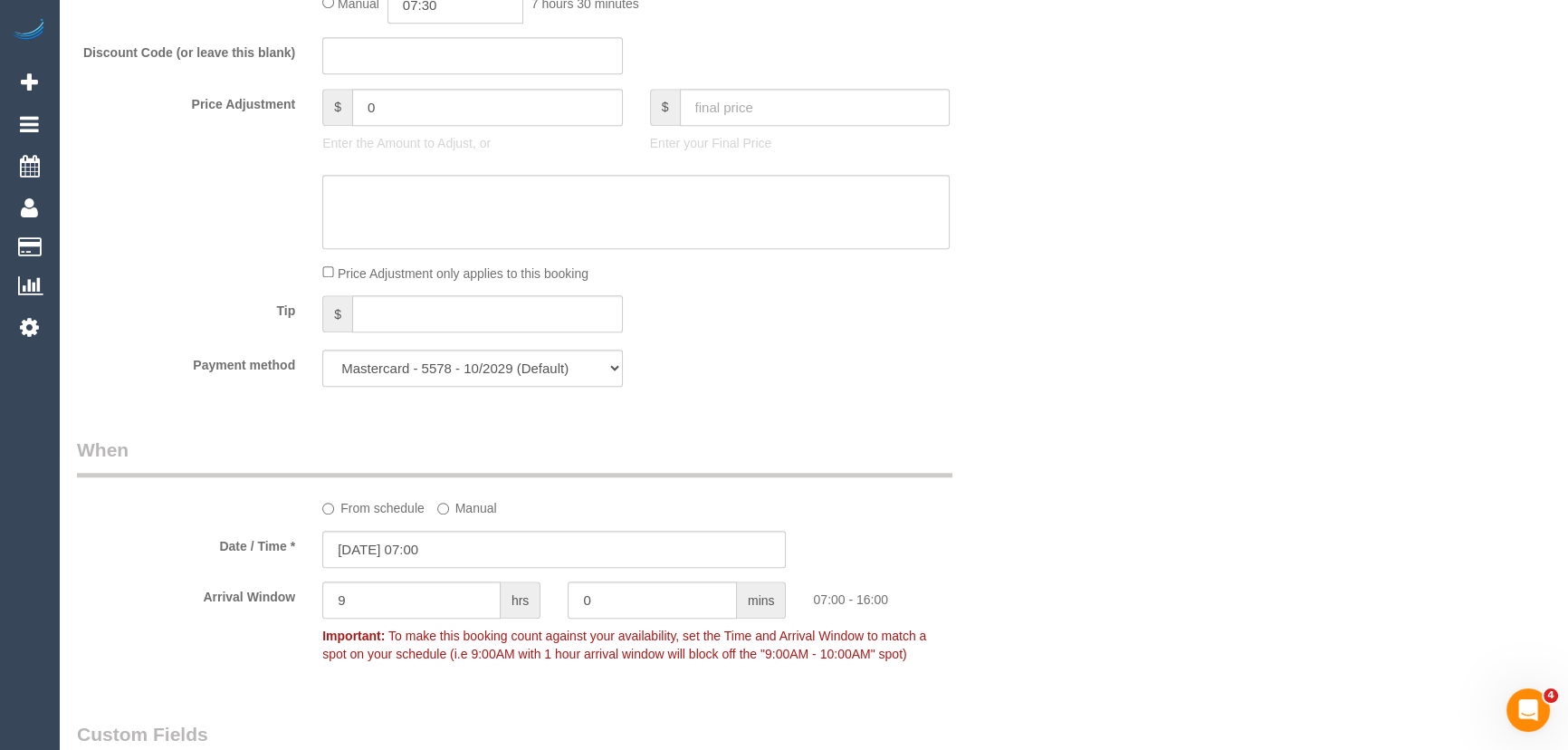
scroll to position [1729, 0]
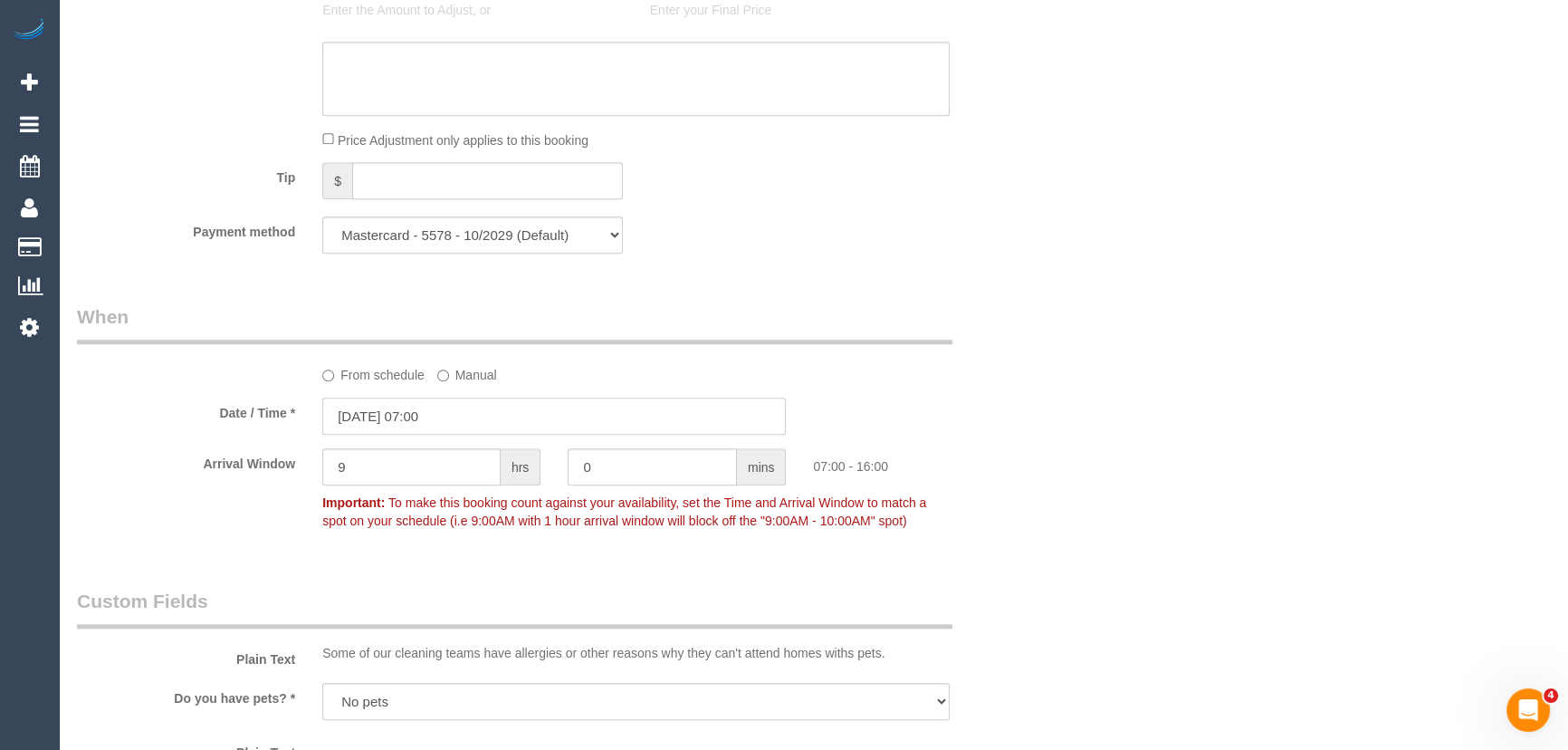
click at [499, 420] on input "[DATE] 07:00" at bounding box center [553, 416] width 464 height 37
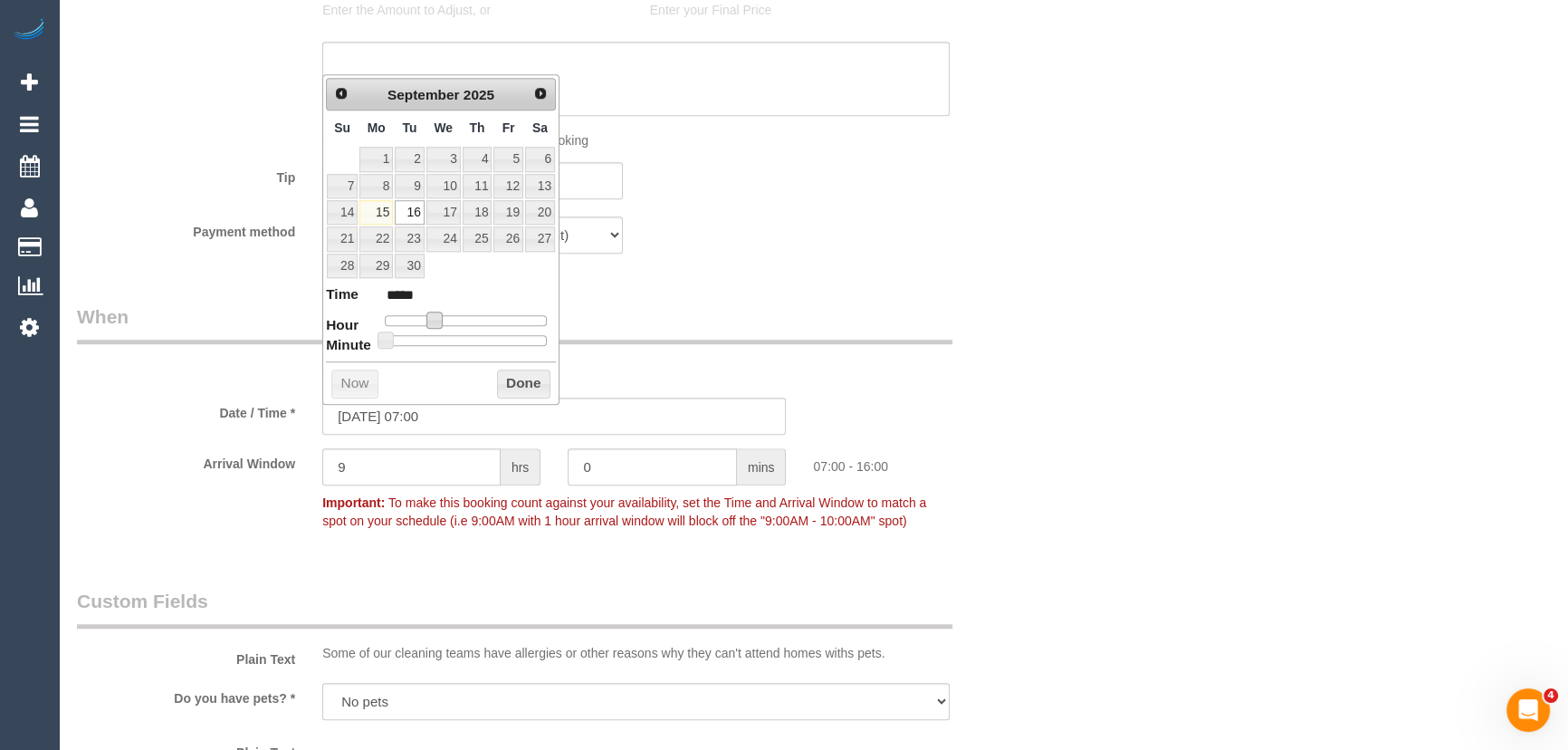
click at [434, 324] on span at bounding box center [434, 319] width 16 height 16
type input "[DATE] 08:00"
type input "*****"
click at [443, 324] on span at bounding box center [440, 319] width 16 height 16
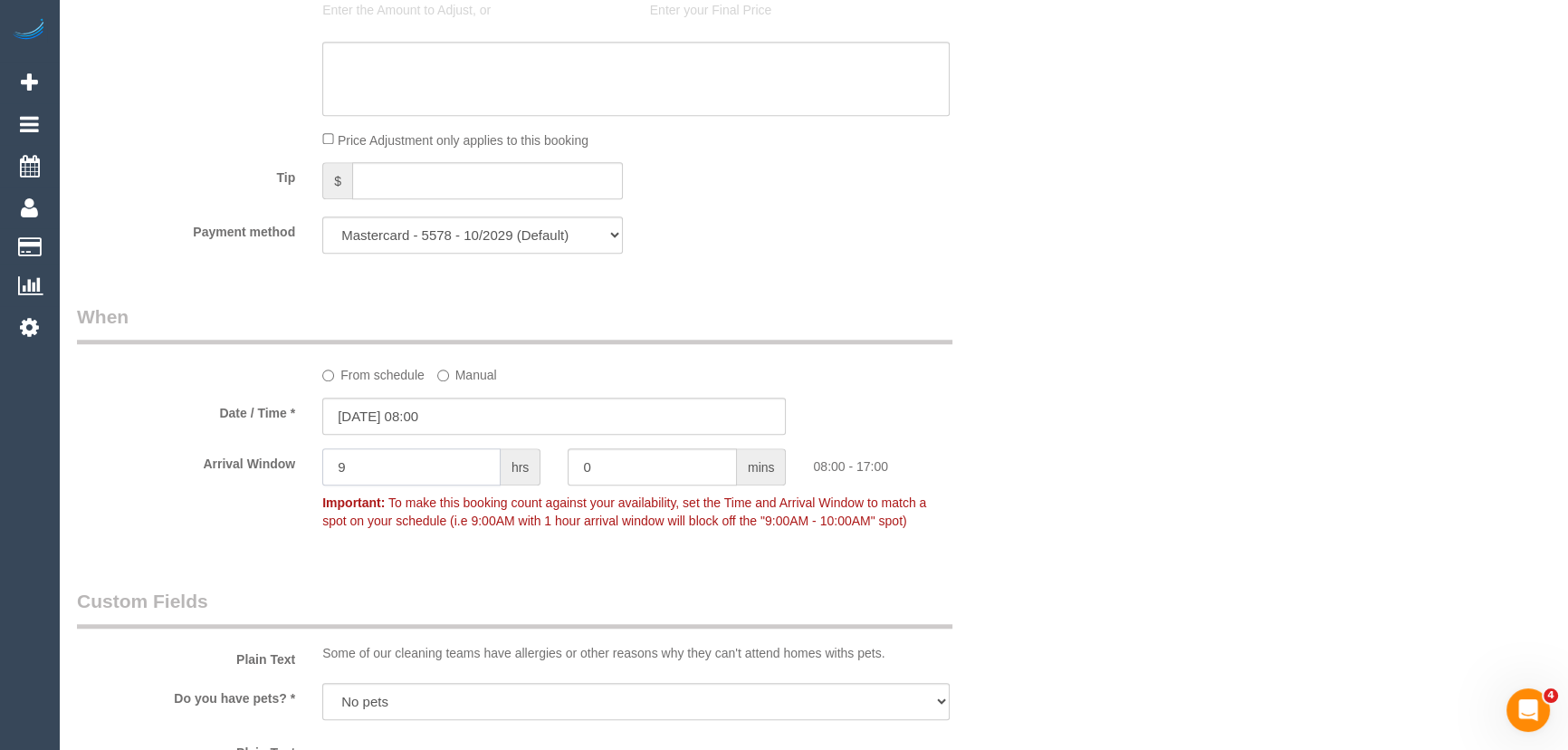
click at [423, 479] on input "9" at bounding box center [410, 466] width 178 height 37
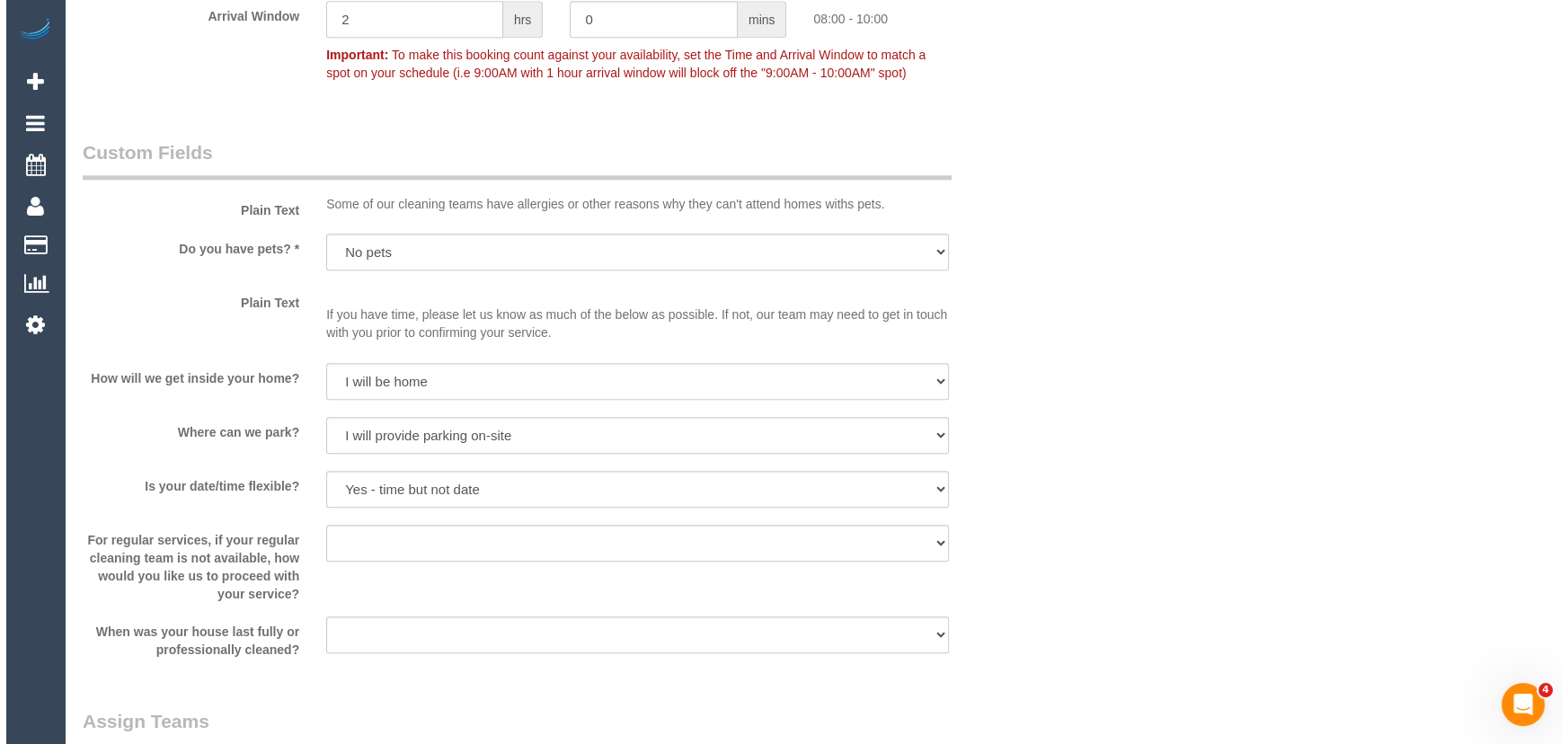
scroll to position [2286, 0]
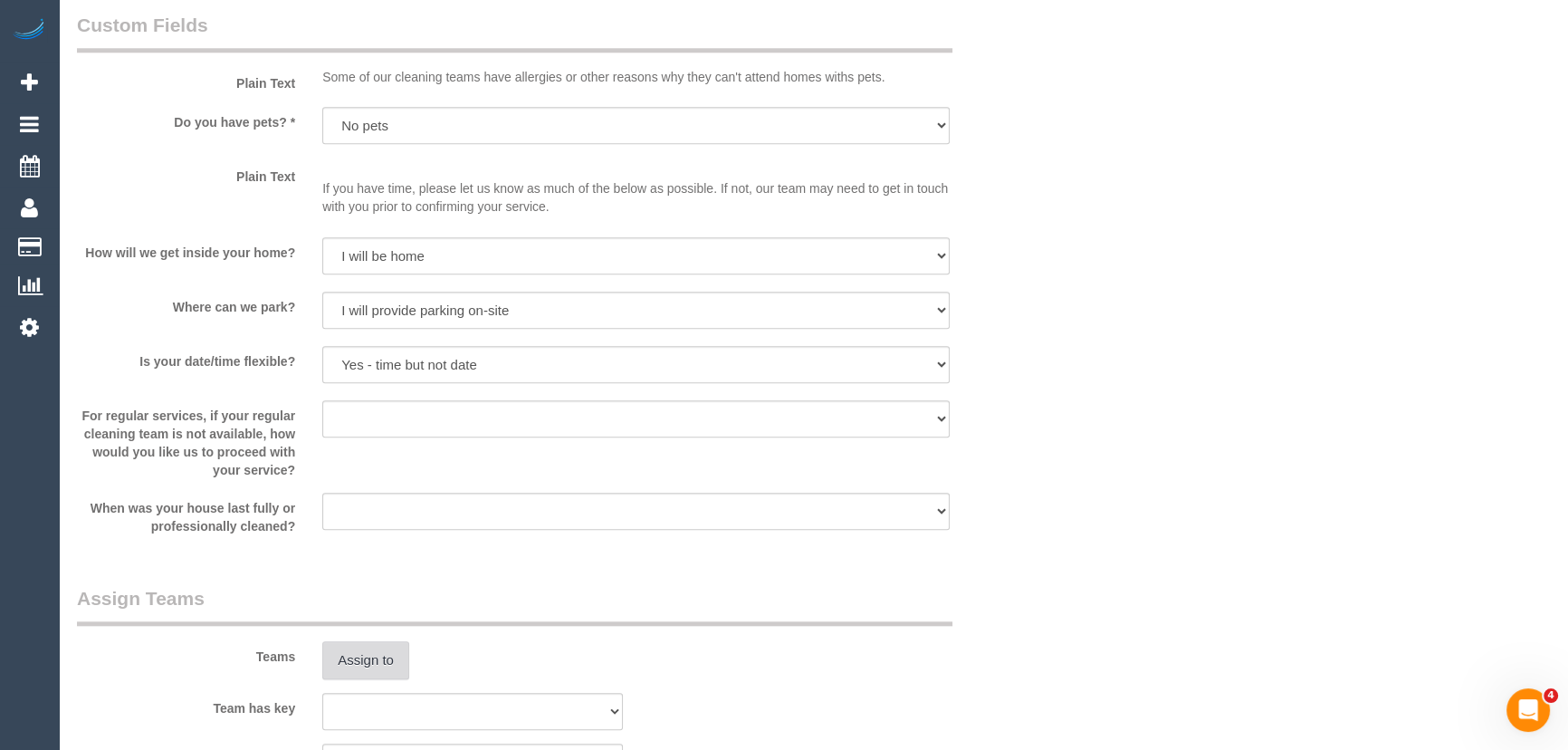
type input "2"
click at [378, 661] on button "Assign to" at bounding box center [365, 660] width 87 height 38
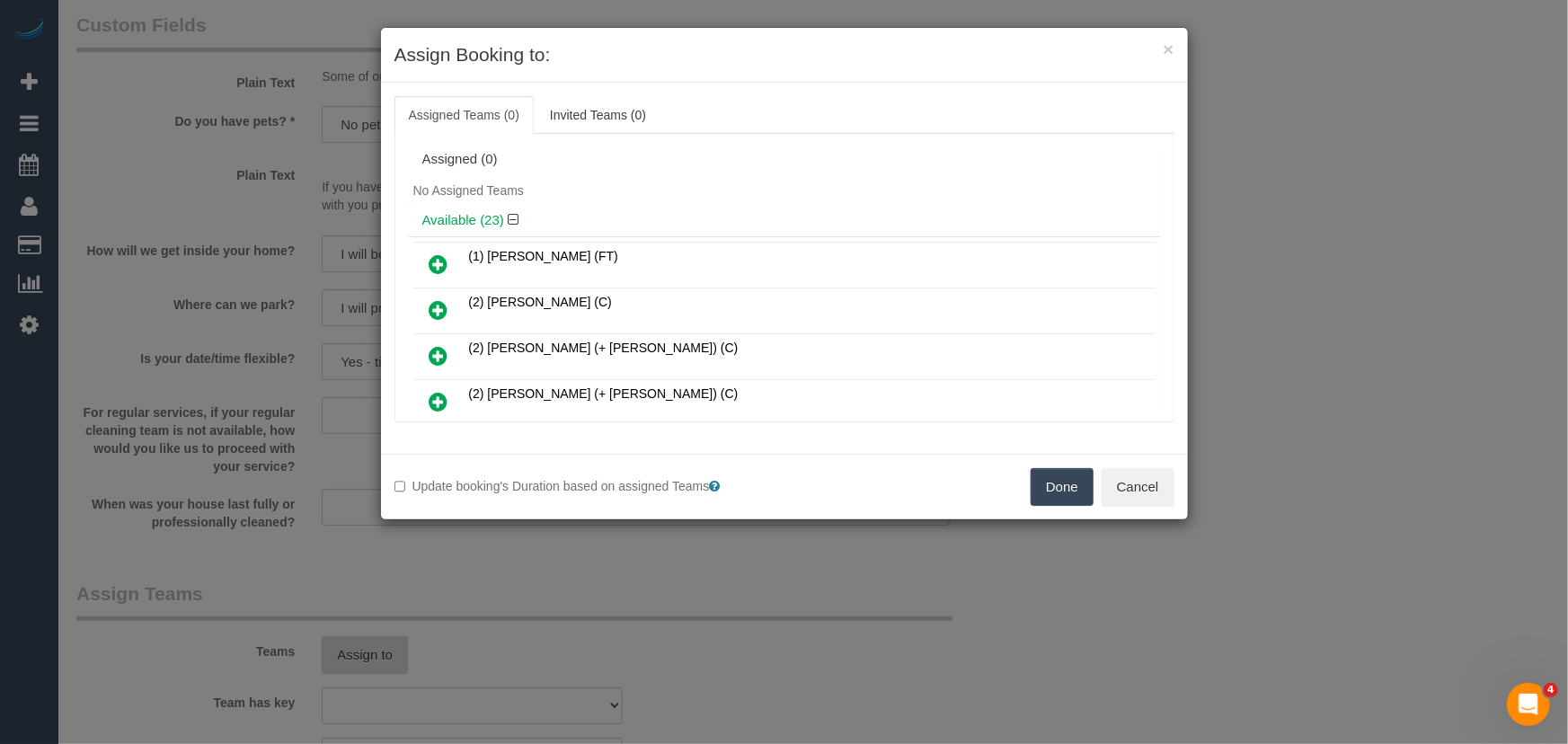
scroll to position [3120, 0]
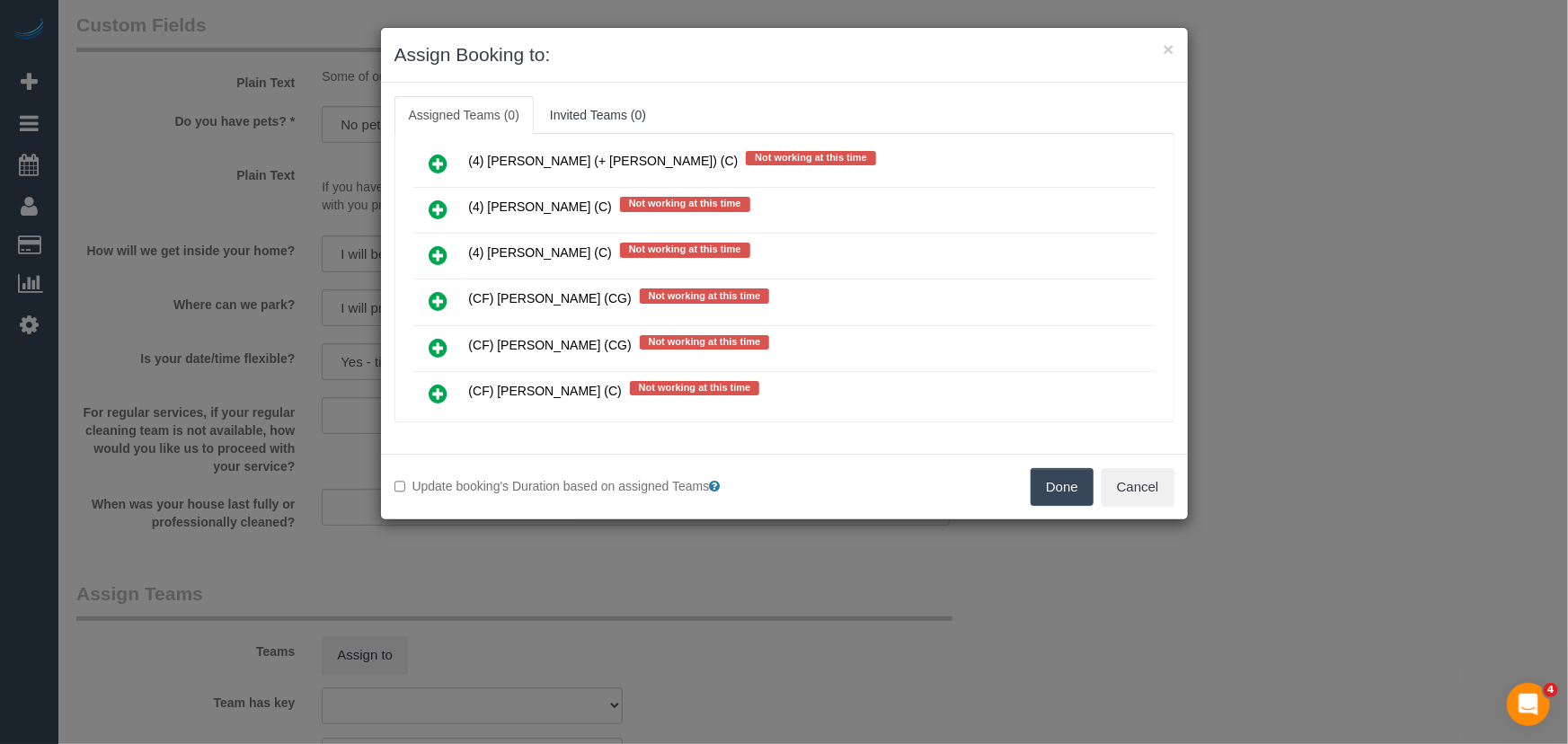
click at [434, 337] on icon at bounding box center [439, 347] width 19 height 21
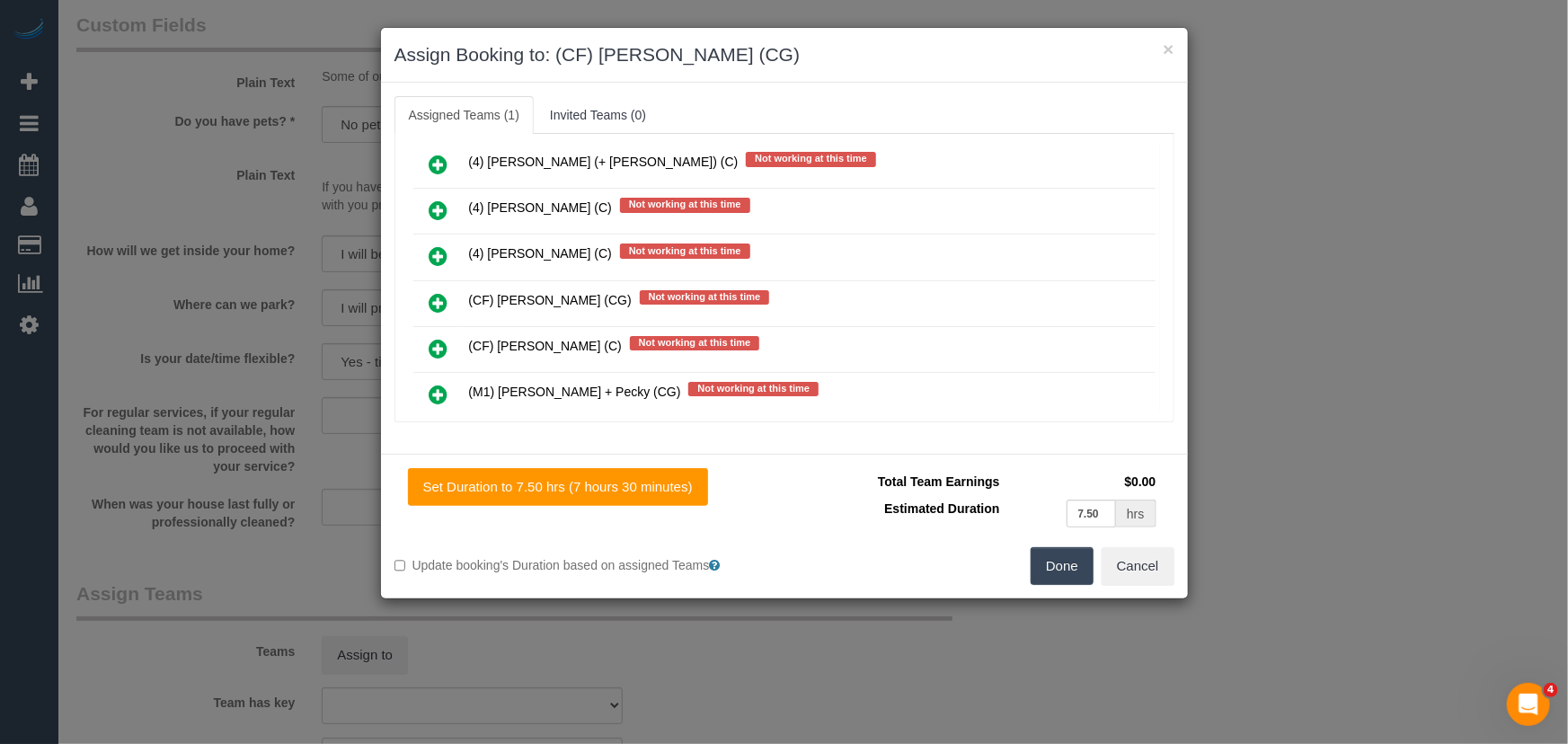
click at [1082, 558] on button "Done" at bounding box center [1062, 565] width 63 height 38
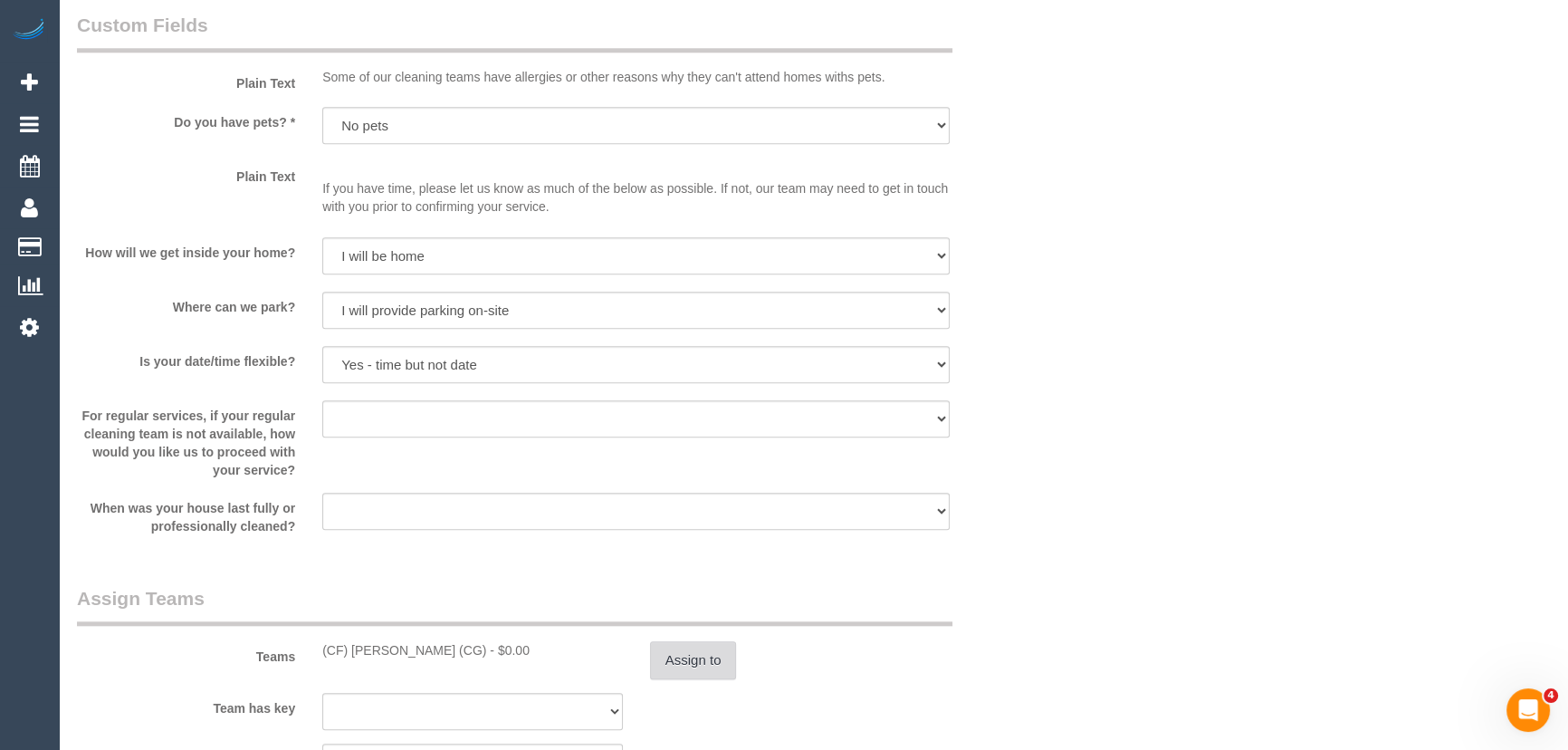
click at [698, 673] on button "Assign to" at bounding box center [693, 660] width 87 height 38
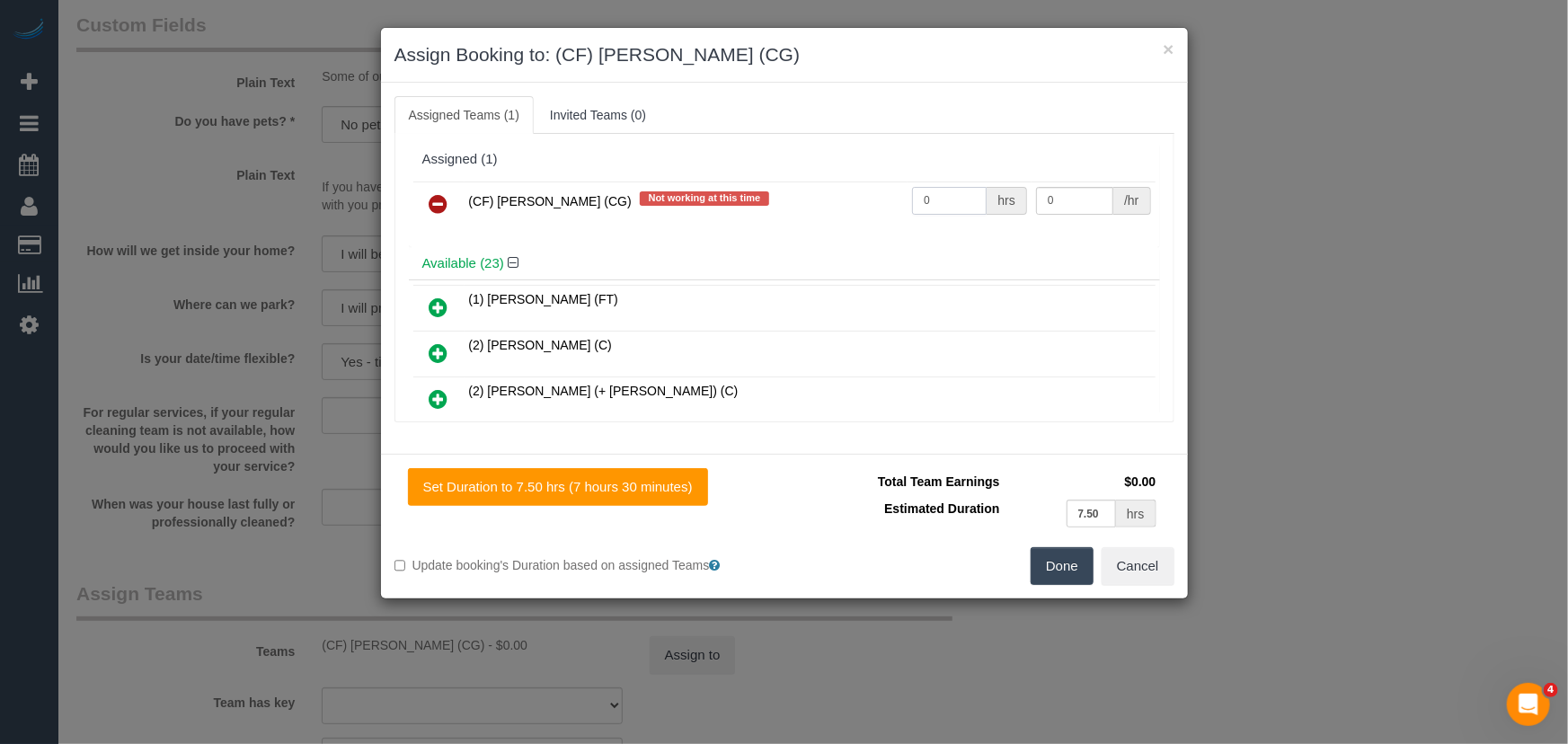
click at [946, 194] on input "0" at bounding box center [949, 201] width 75 height 28
type input "1"
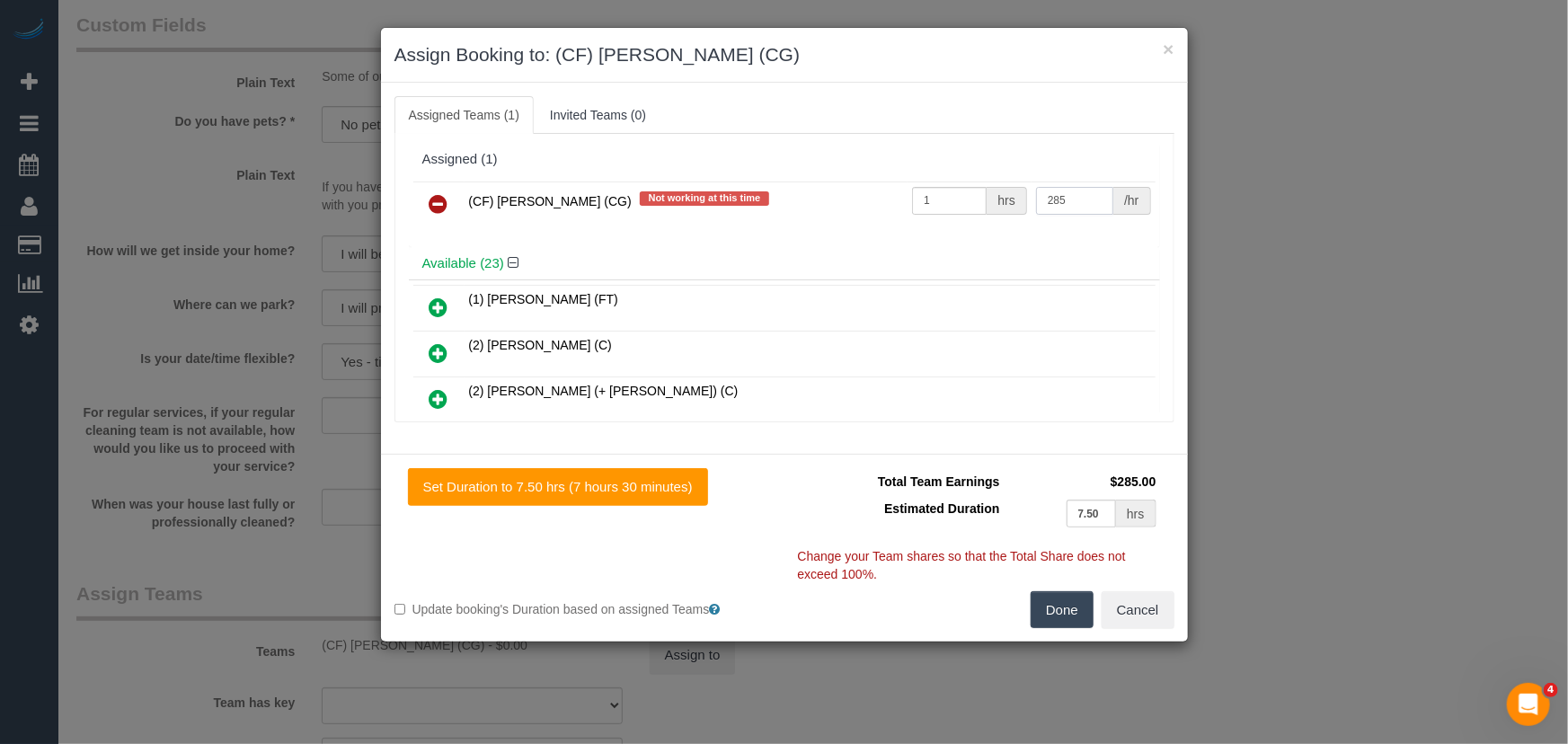
type input "285"
click at [1054, 610] on button "Done" at bounding box center [1062, 610] width 63 height 38
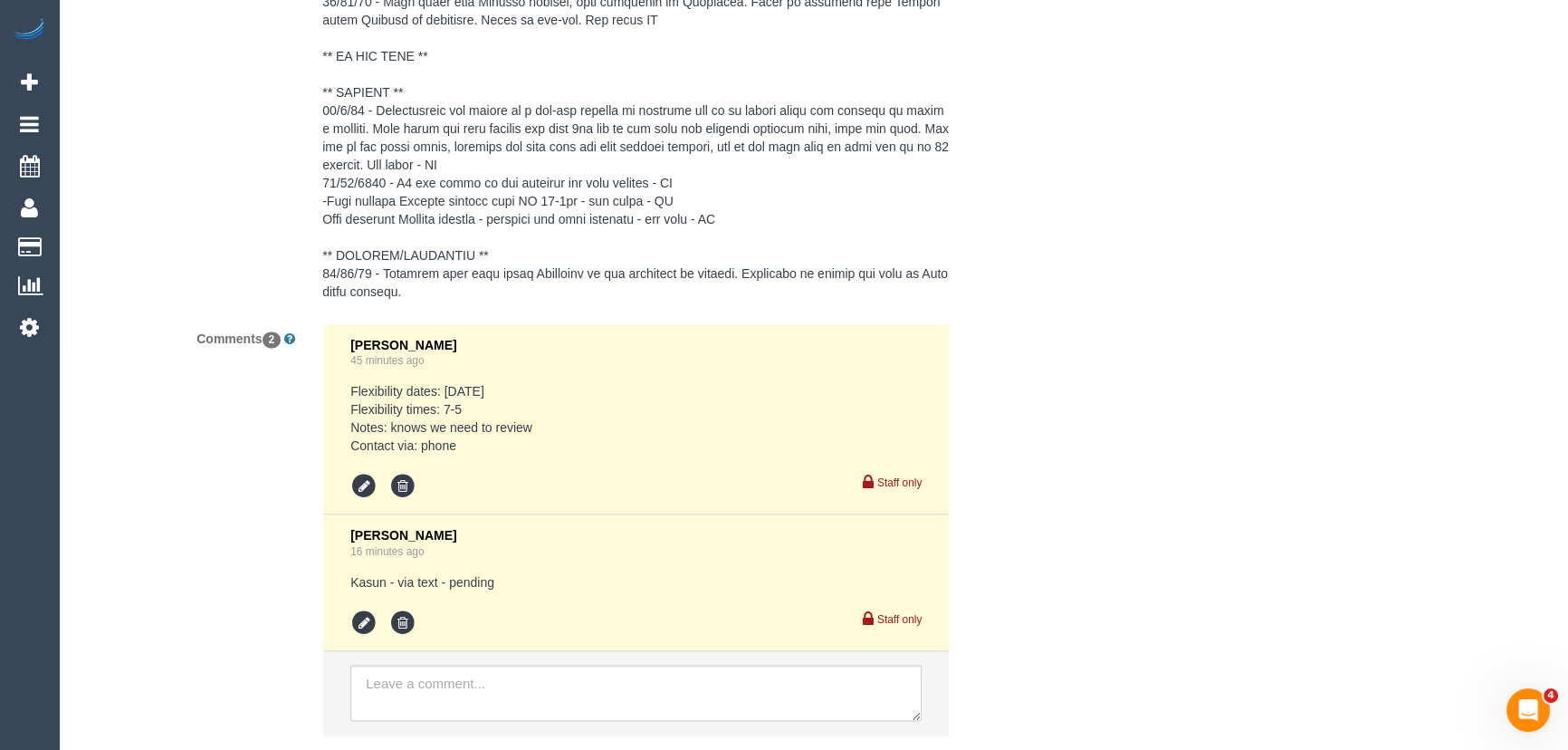
scroll to position [3680, 0]
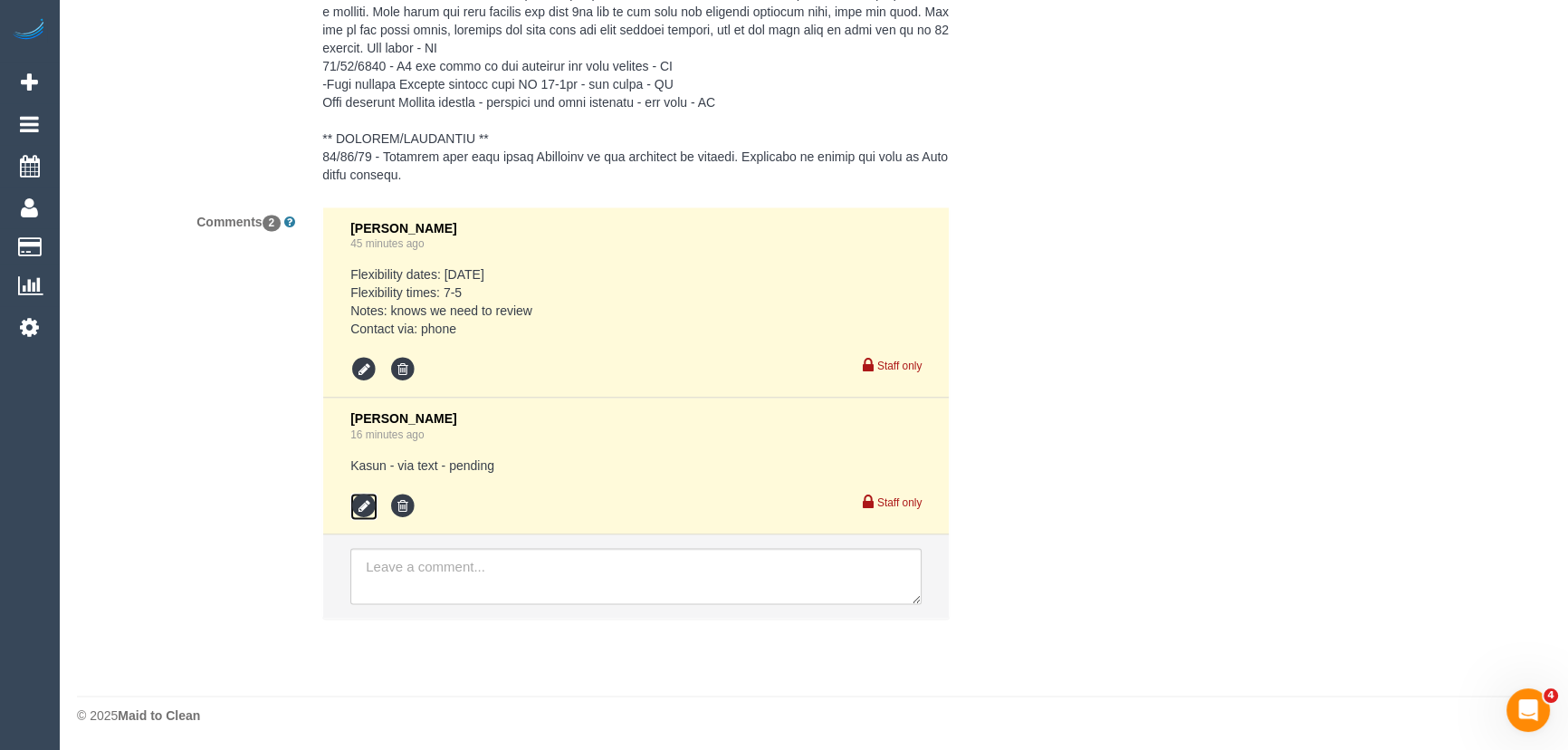
click at [361, 507] on icon at bounding box center [364, 506] width 27 height 27
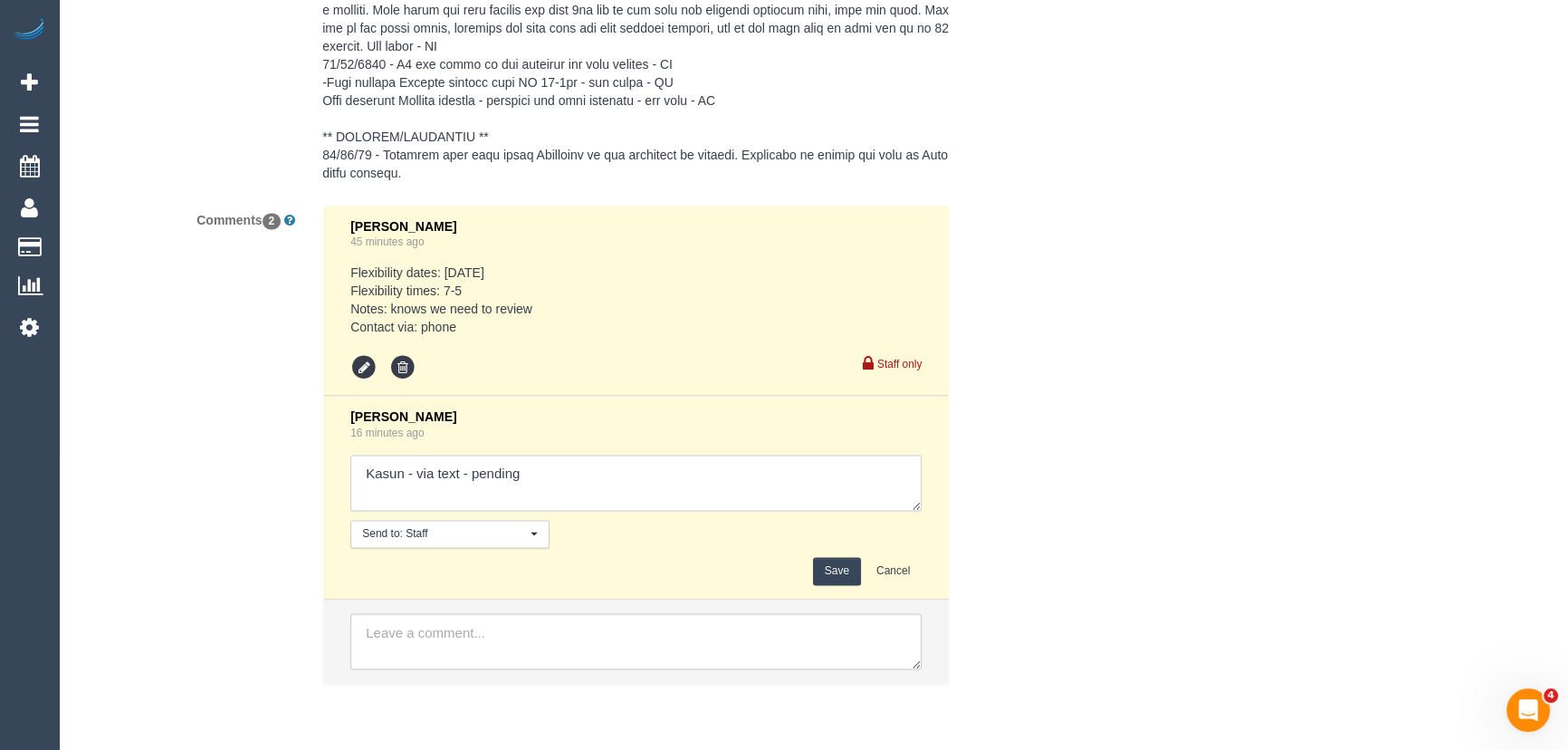
click at [576, 481] on textarea at bounding box center [636, 482] width 571 height 56
type textarea "Kasun - via text - confirmed Customer has been informed of AW 8-10am - via text"
click at [828, 571] on button "Save" at bounding box center [837, 571] width 48 height 28
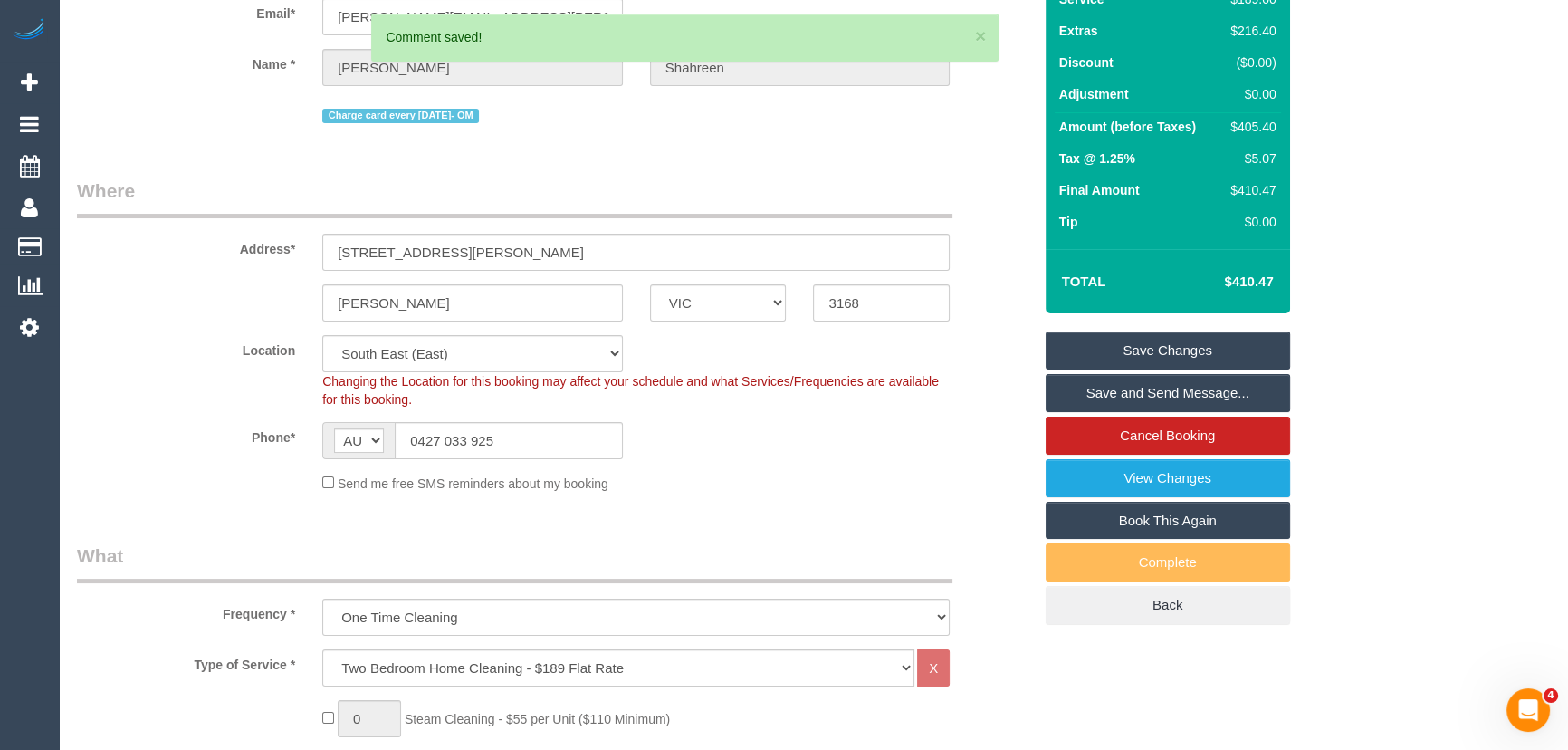
scroll to position [0, 0]
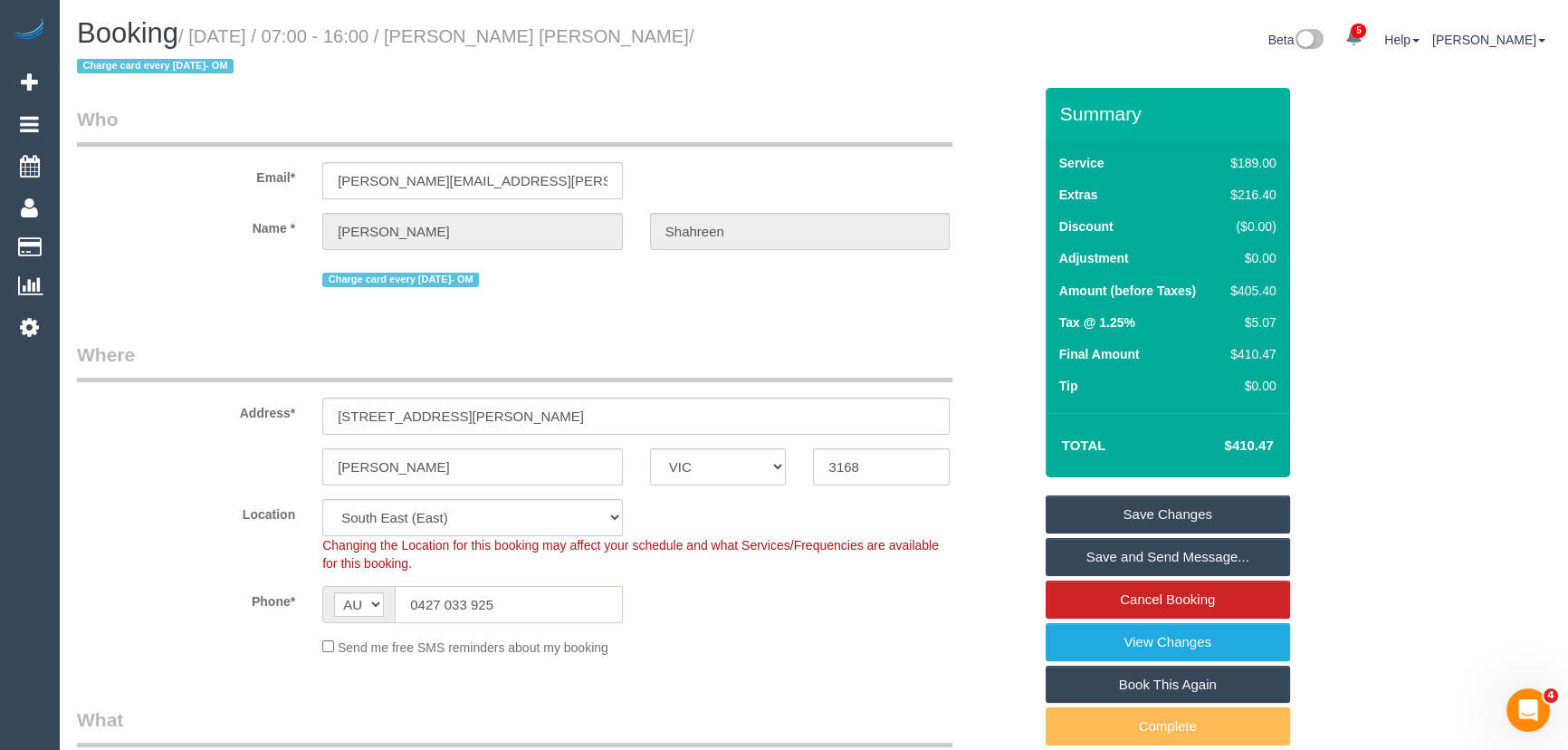
click at [528, 612] on input "0427 033 925" at bounding box center [508, 604] width 229 height 37
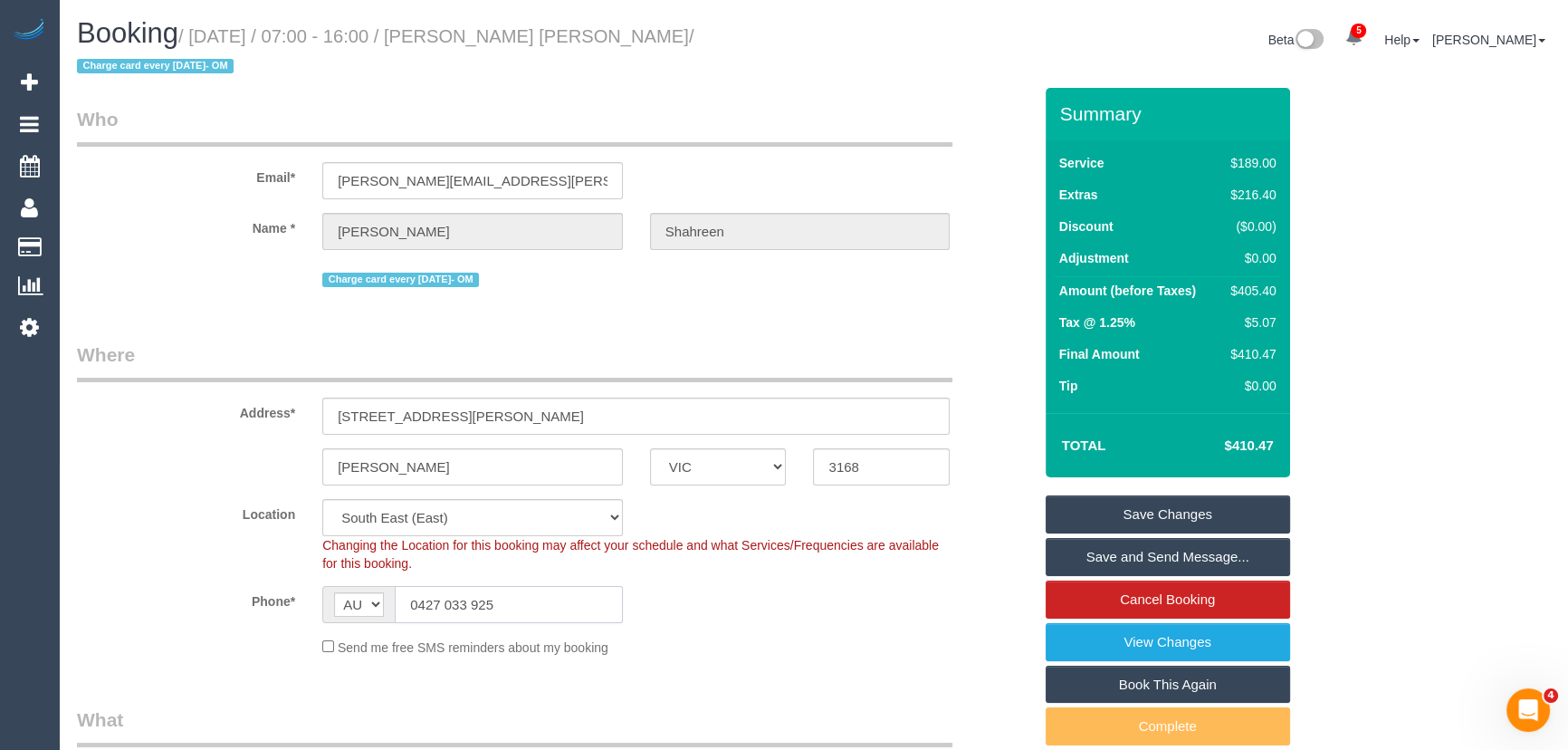
click at [528, 612] on input "0427 033 925" at bounding box center [508, 604] width 229 height 37
click at [530, 33] on small "/ [DATE] / 07:00 - 16:00 / [PERSON_NAME] [PERSON_NAME] / Charge card every [DAT…" at bounding box center [384, 51] width 617 height 50
click at [530, 34] on small "/ [DATE] / 07:00 - 16:00 / [PERSON_NAME] [PERSON_NAME] / Charge card every [DAT…" at bounding box center [384, 51] width 617 height 50
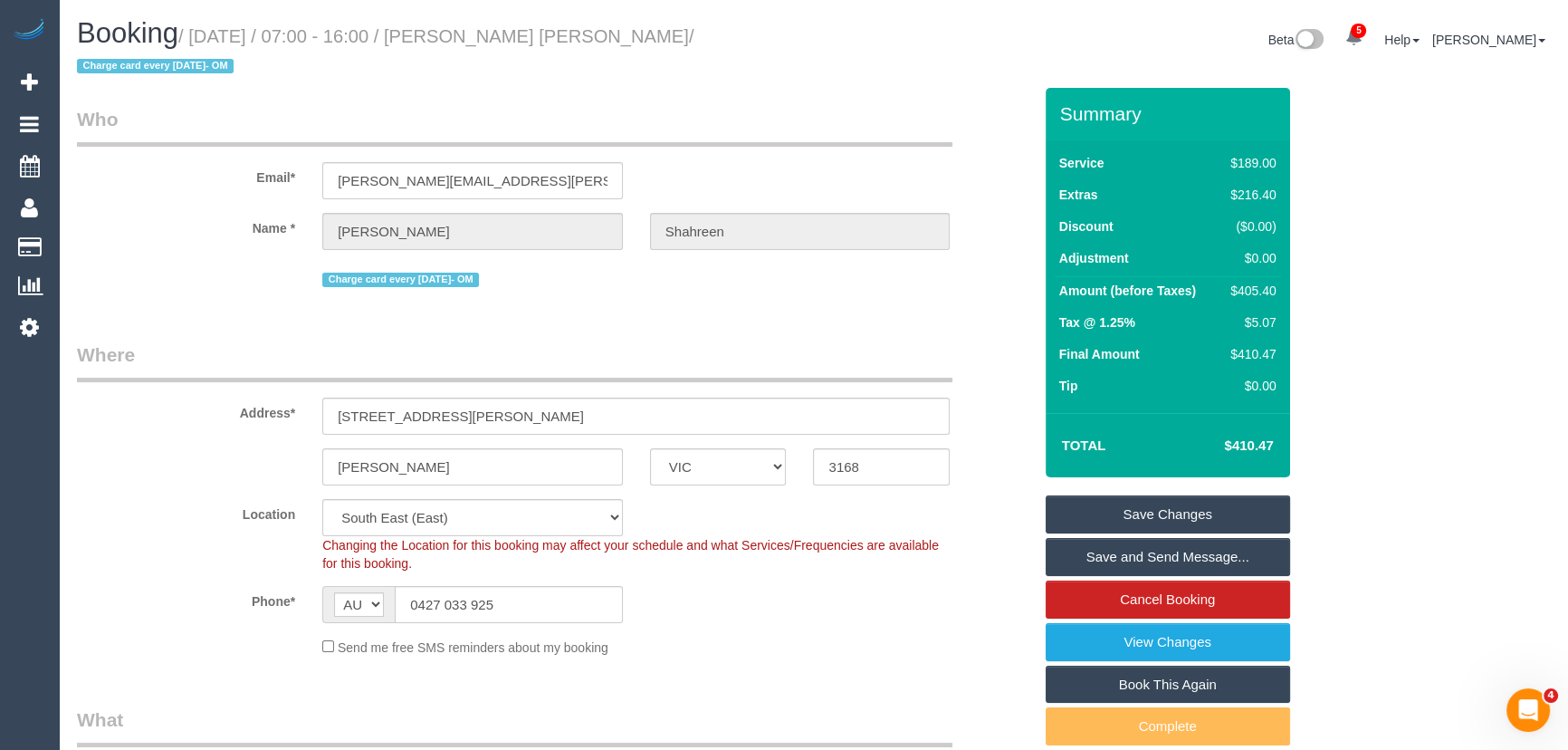
click at [512, 37] on small "/ [DATE] / 07:00 - 16:00 / [PERSON_NAME] [PERSON_NAME] / Charge card every [DAT…" at bounding box center [384, 51] width 617 height 50
copy small "[PERSON_NAME] [PERSON_NAME]"
click at [1138, 558] on link "Save and Send Message..." at bounding box center [1168, 556] width 244 height 38
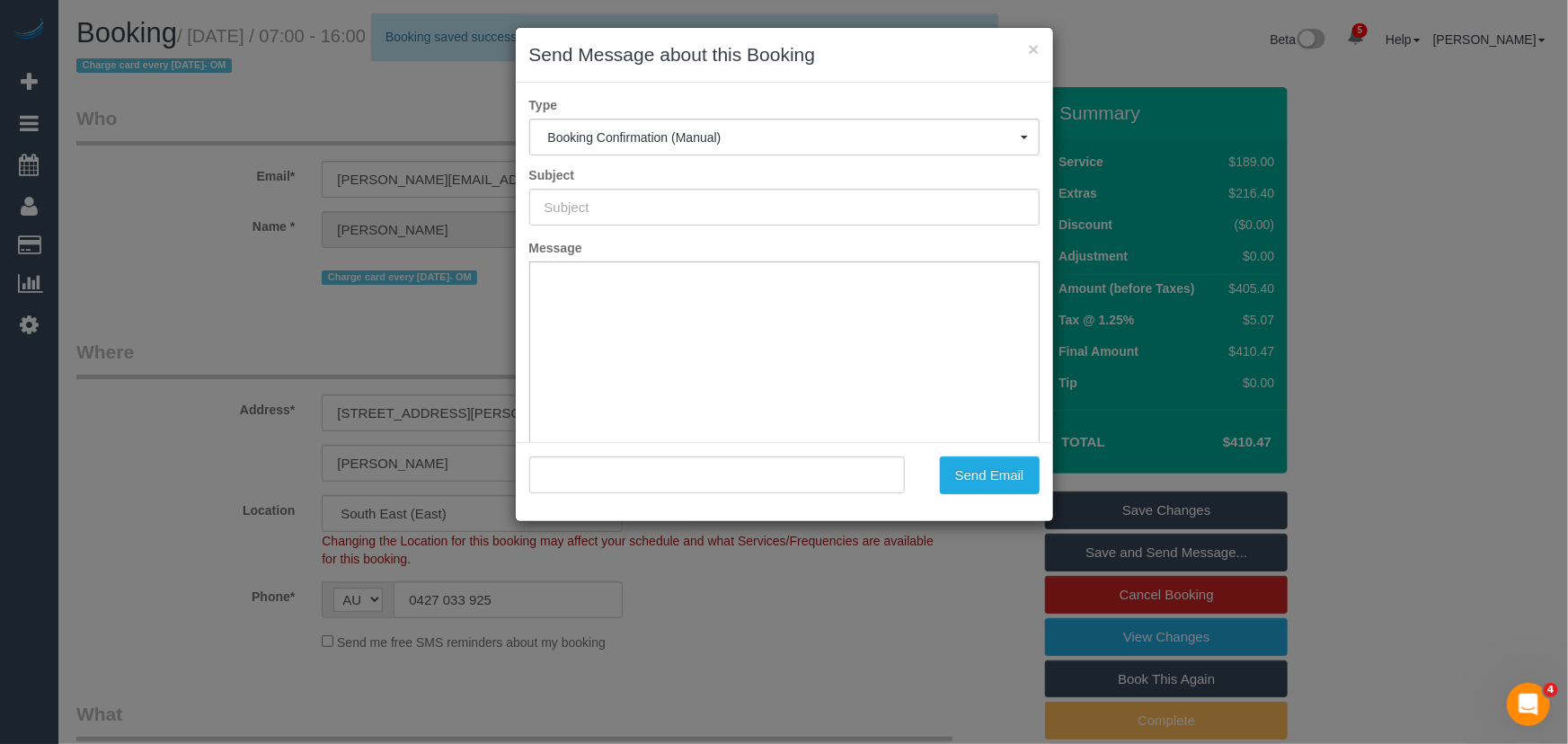
type input "Booking Confirmed"
type input ""[PERSON_NAME] [PERSON_NAME]" <[PERSON_NAME][EMAIL_ADDRESS][PERSON_NAME][DOMAIN…"
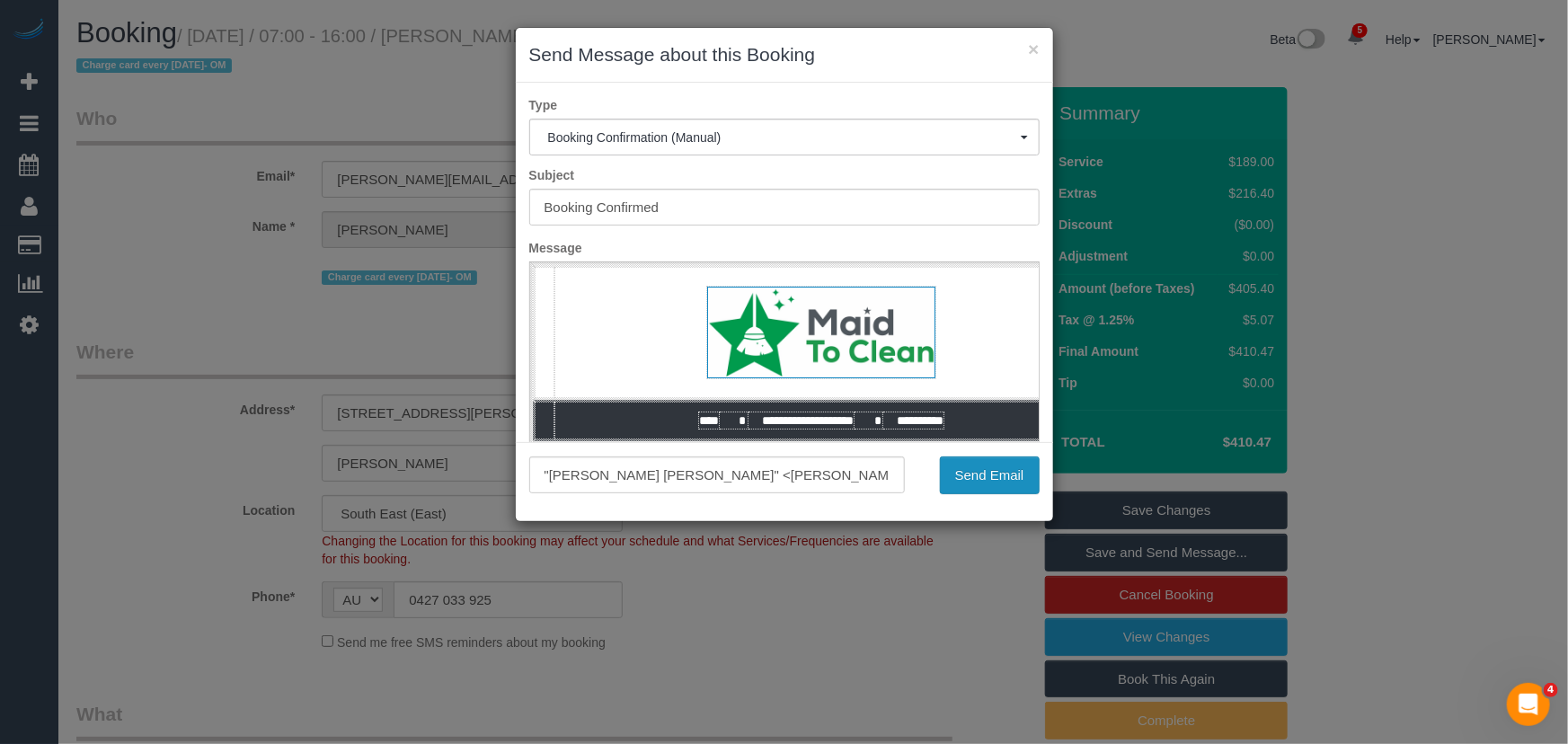
click at [972, 476] on button "Send Email" at bounding box center [989, 475] width 100 height 38
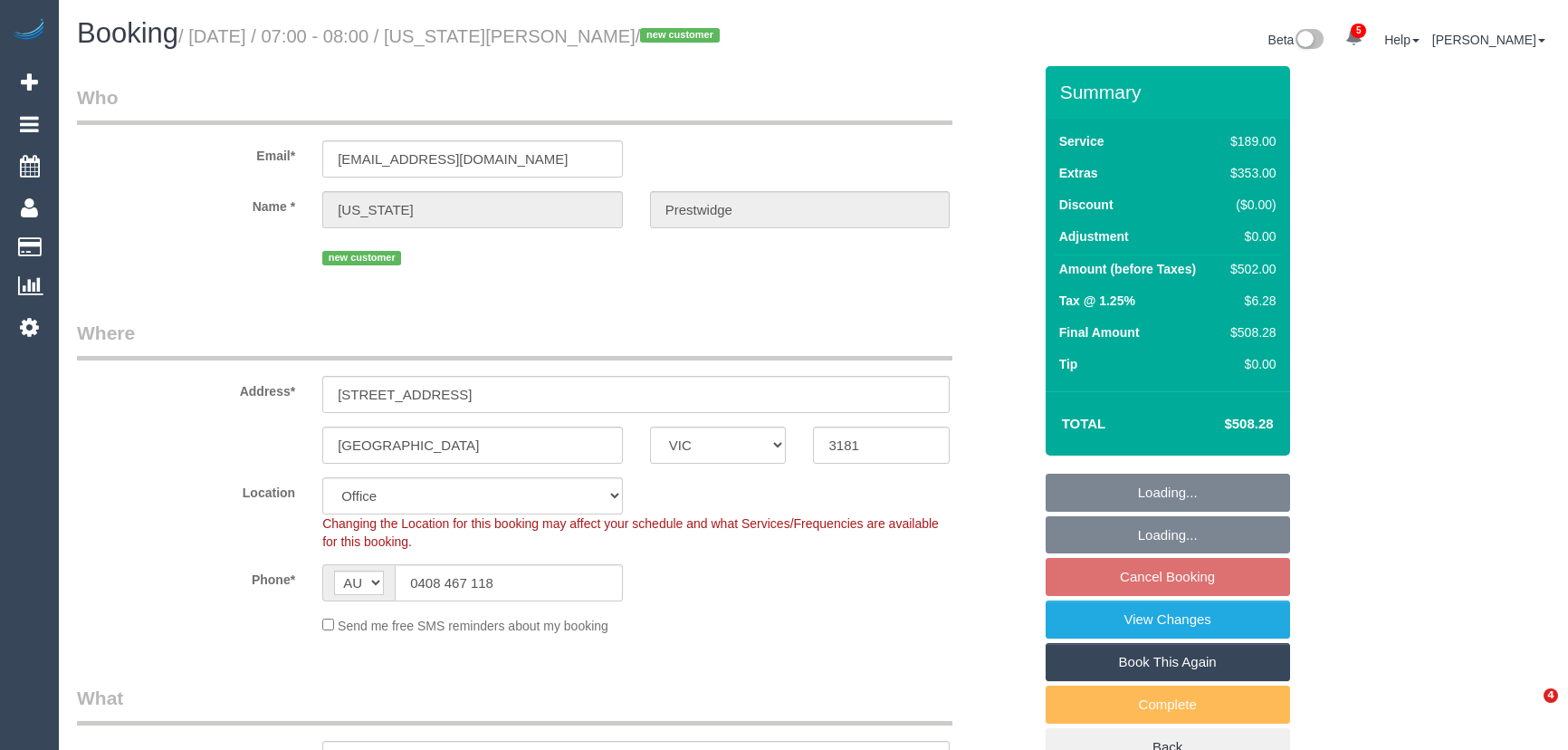
select select "VIC"
select select "object:671"
select select "number:28"
select select "number:14"
select select "number:21"
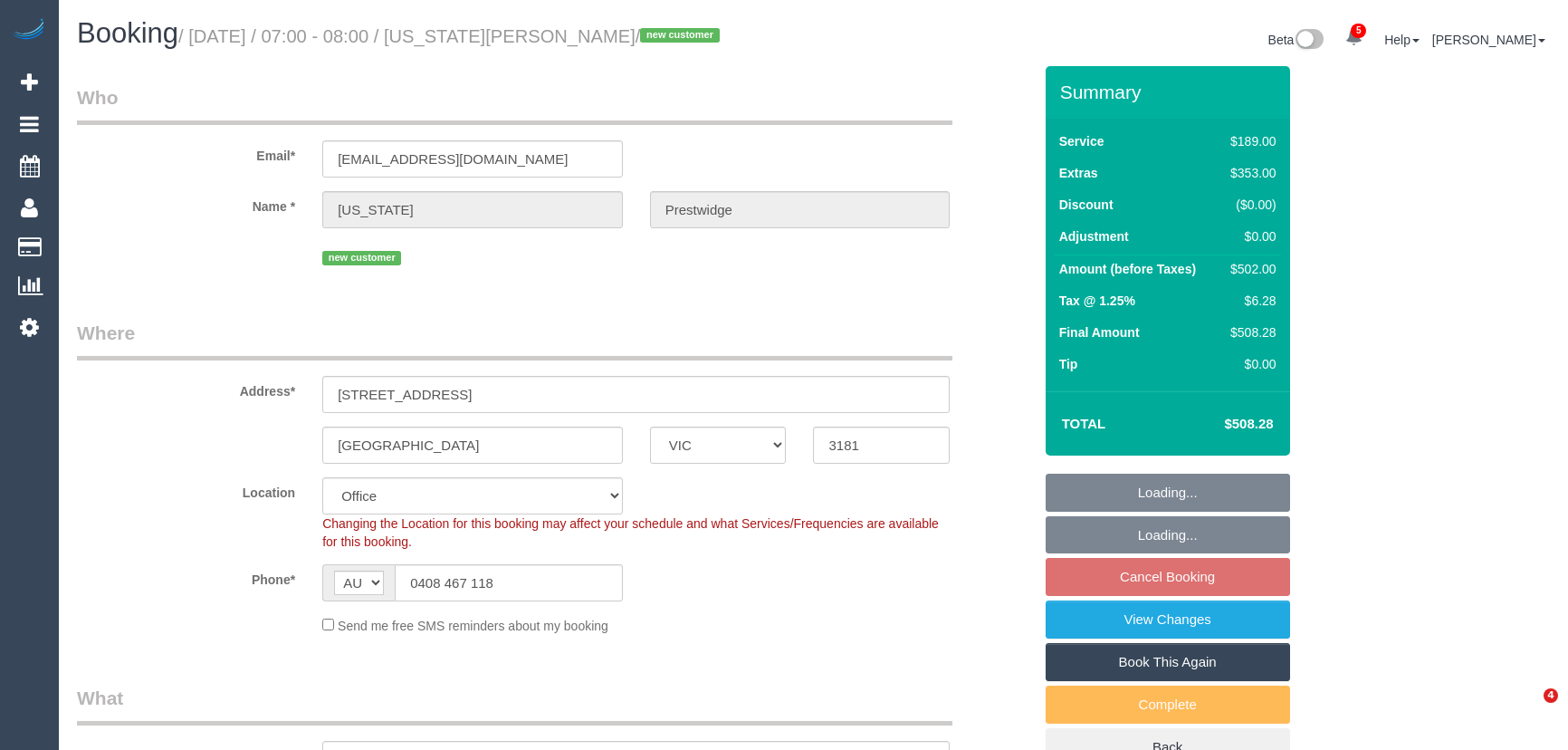
select select "number:22"
select select "number:26"
